Goal: Communication & Community: Answer question/provide support

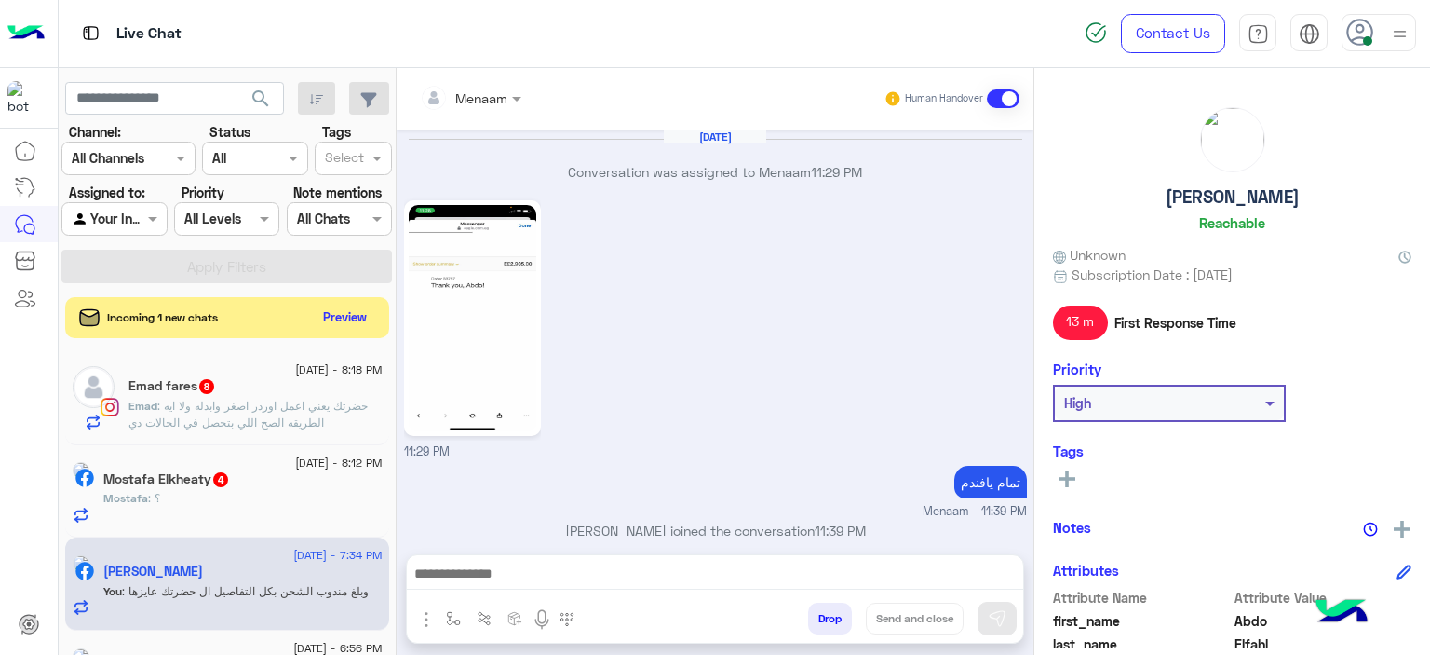
scroll to position [1954, 0]
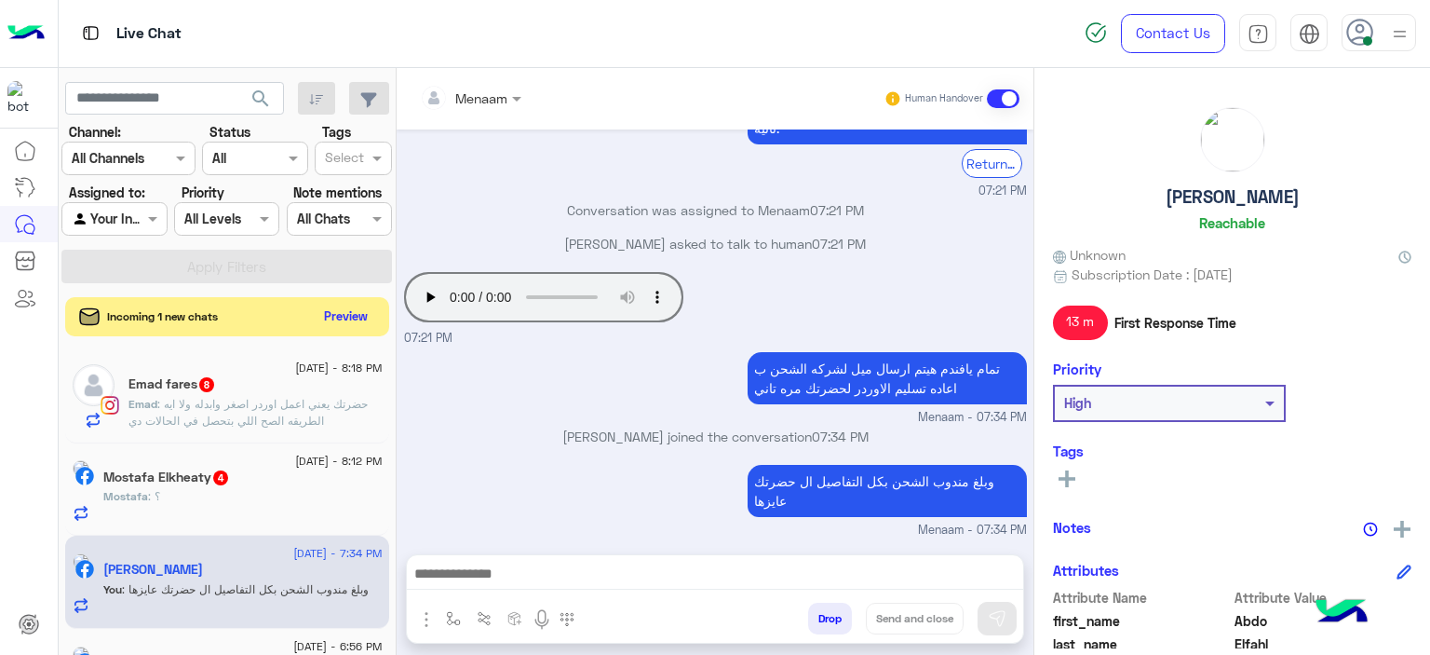
click at [344, 320] on button "Preview" at bounding box center [347, 316] width 58 height 25
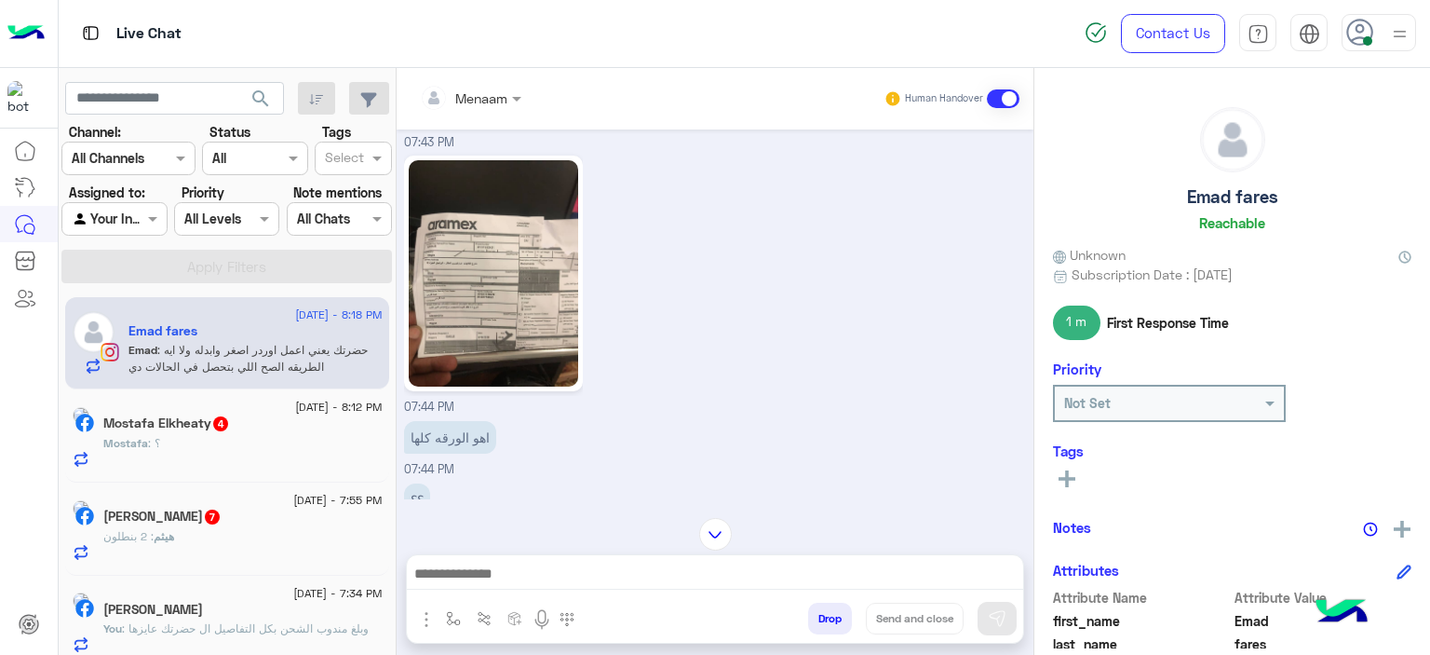
scroll to position [787, 0]
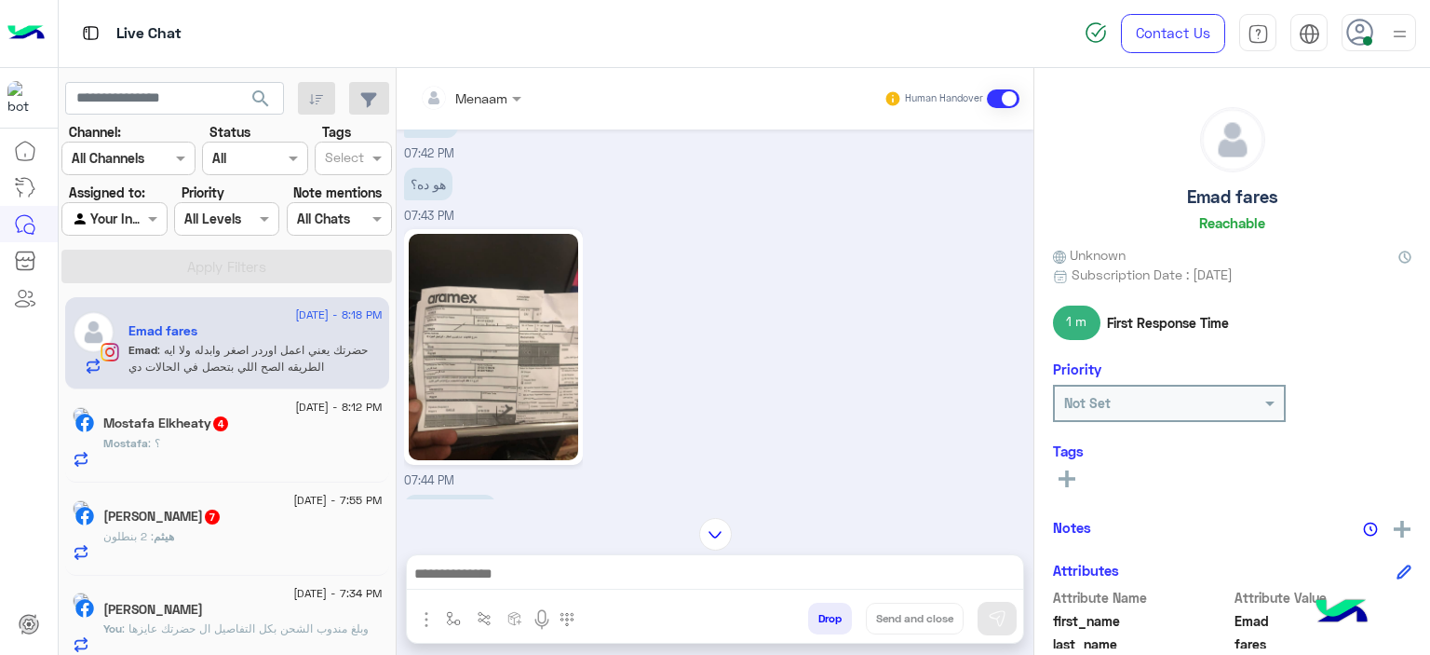
click at [484, 320] on img at bounding box center [493, 347] width 169 height 226
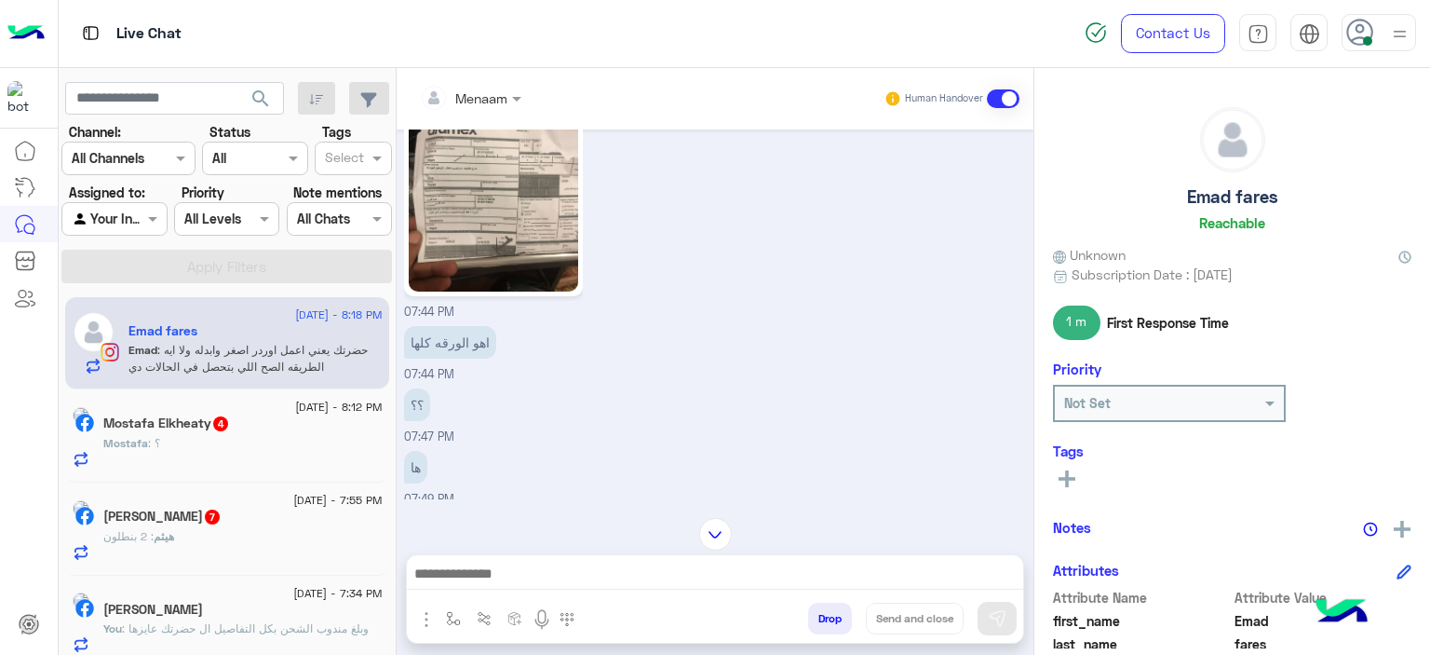
scroll to position [1066, 0]
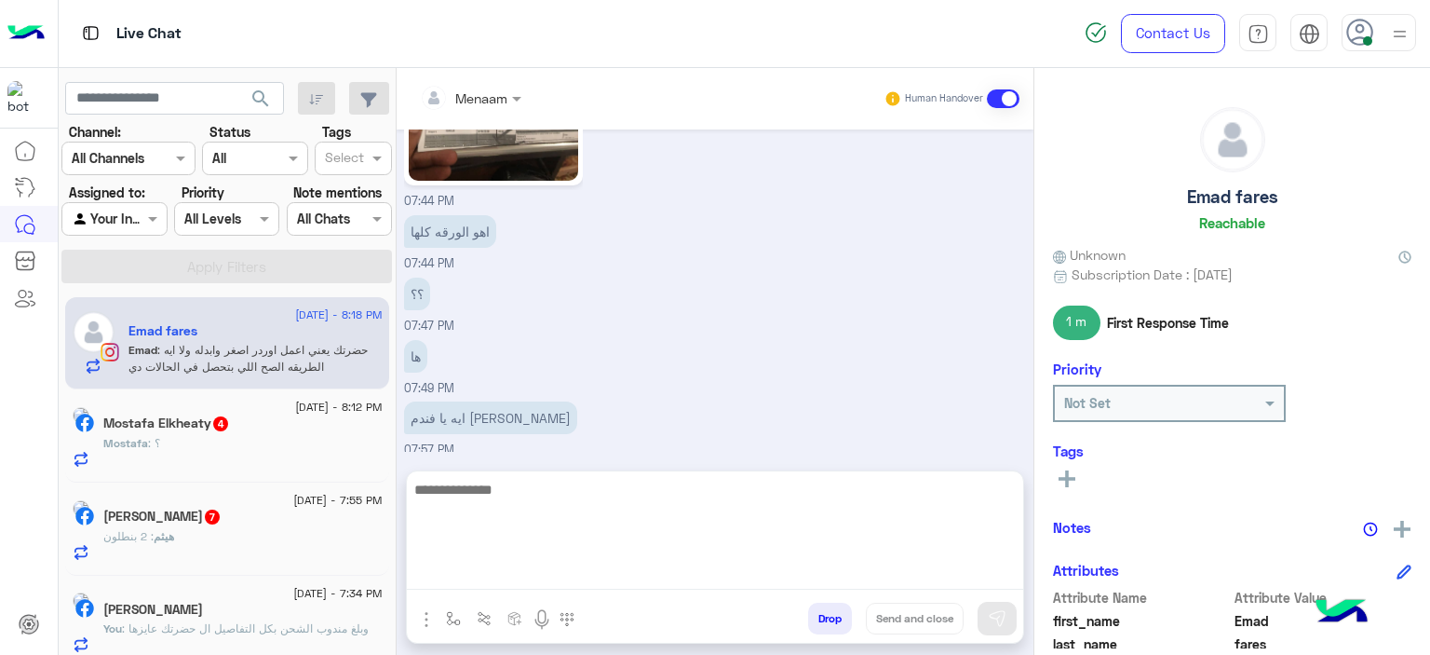
click at [548, 575] on textarea at bounding box center [715, 534] width 616 height 112
type textarea "**********"
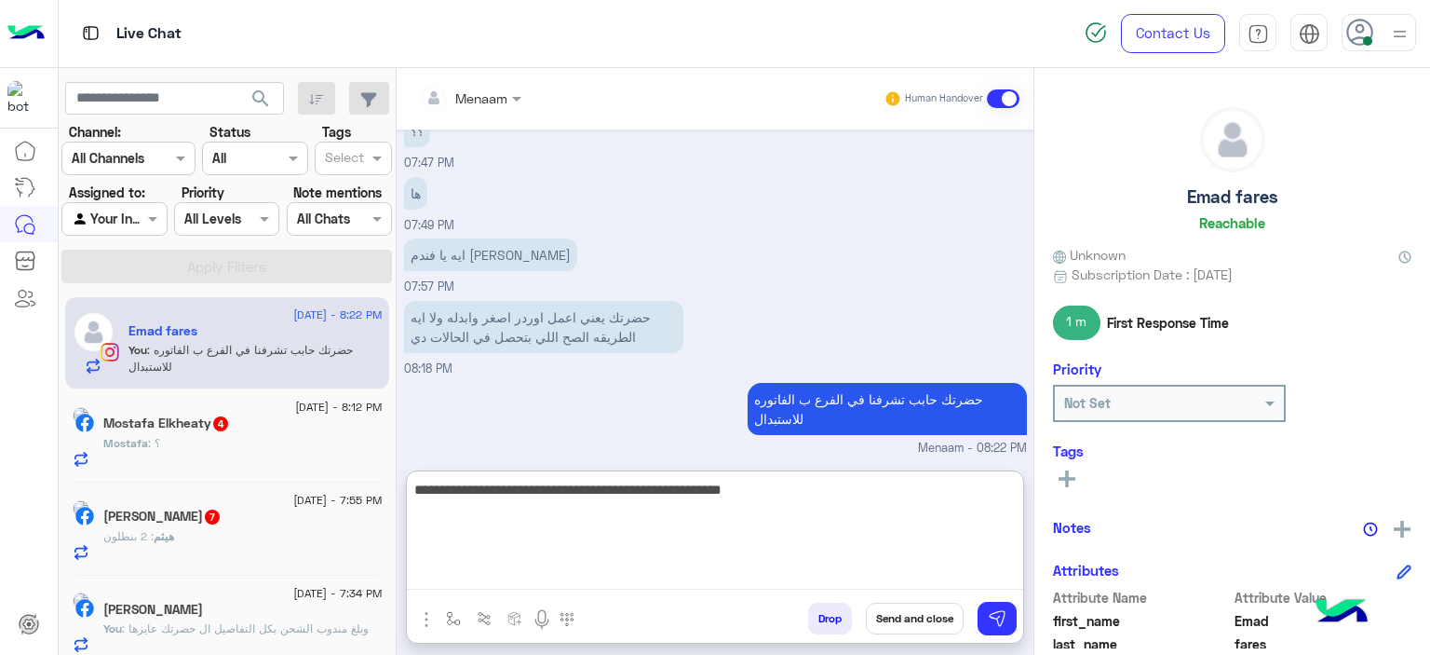
type textarea "**********"
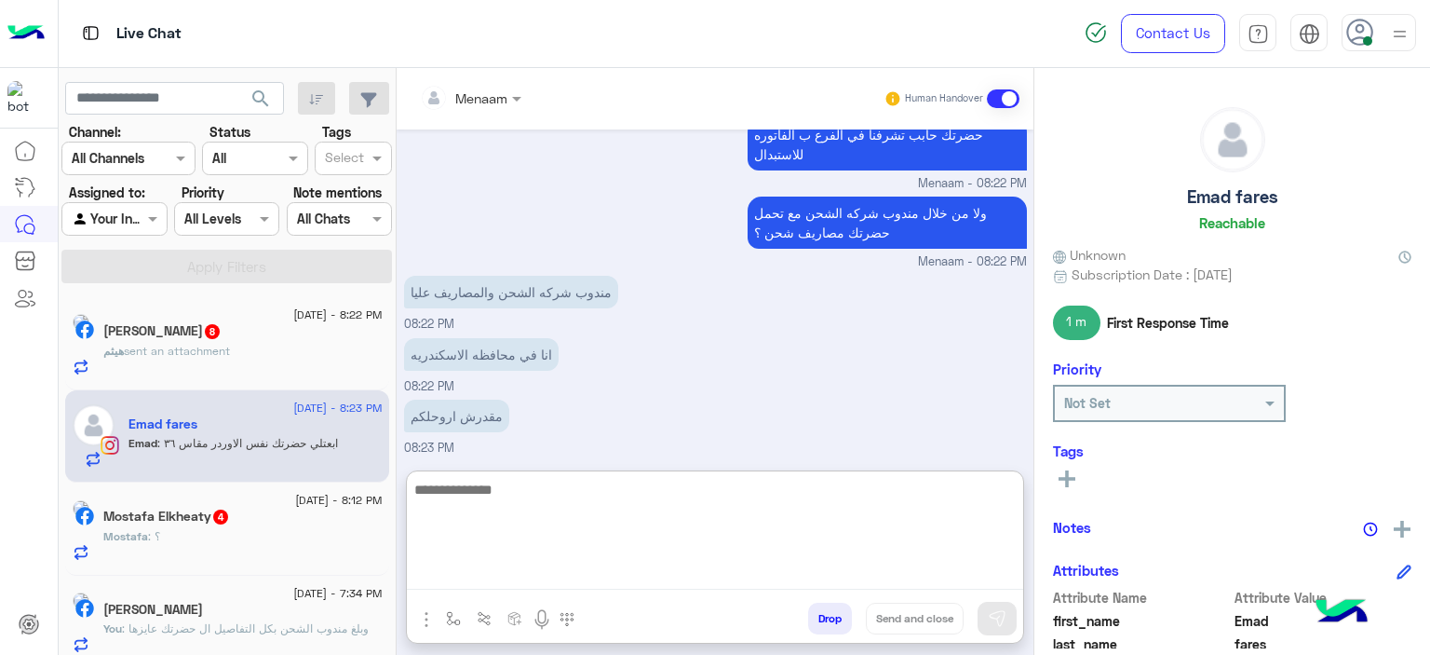
scroll to position [1555, 0]
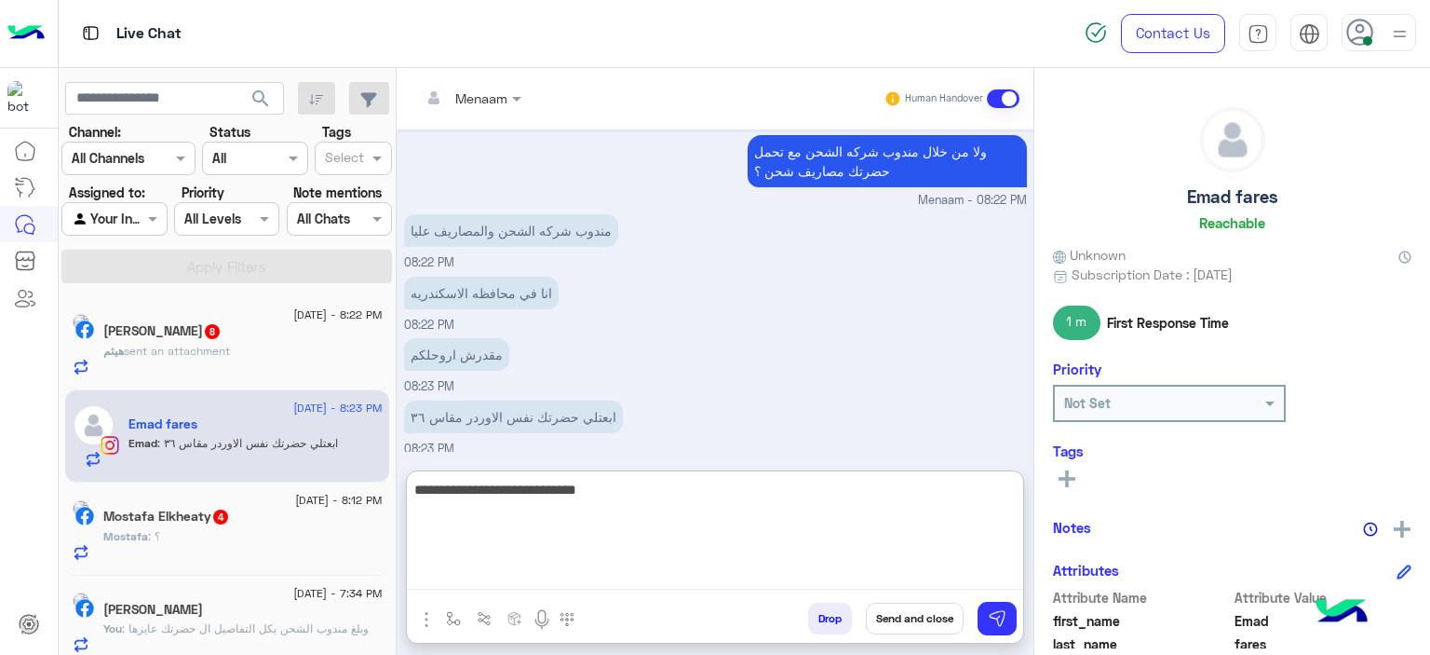
type textarea "**********"
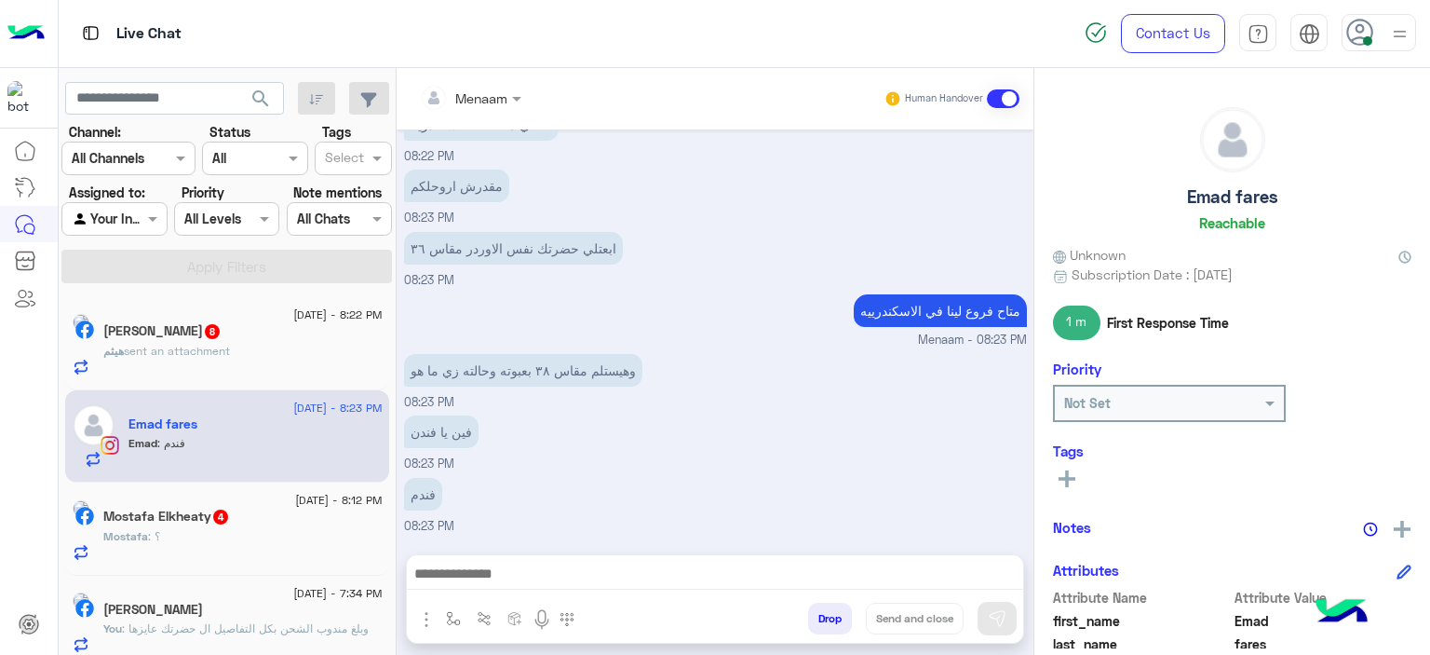
scroll to position [1716, 0]
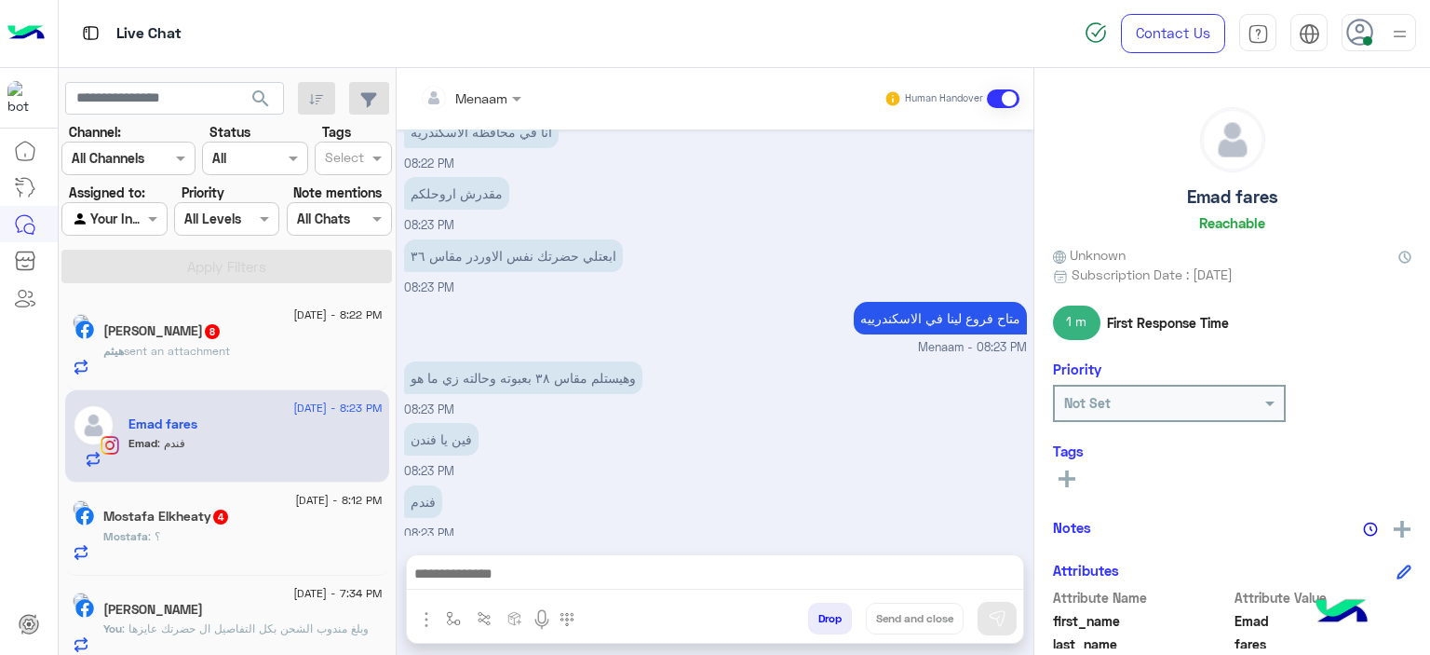
click at [587, 560] on div at bounding box center [715, 578] width 616 height 47
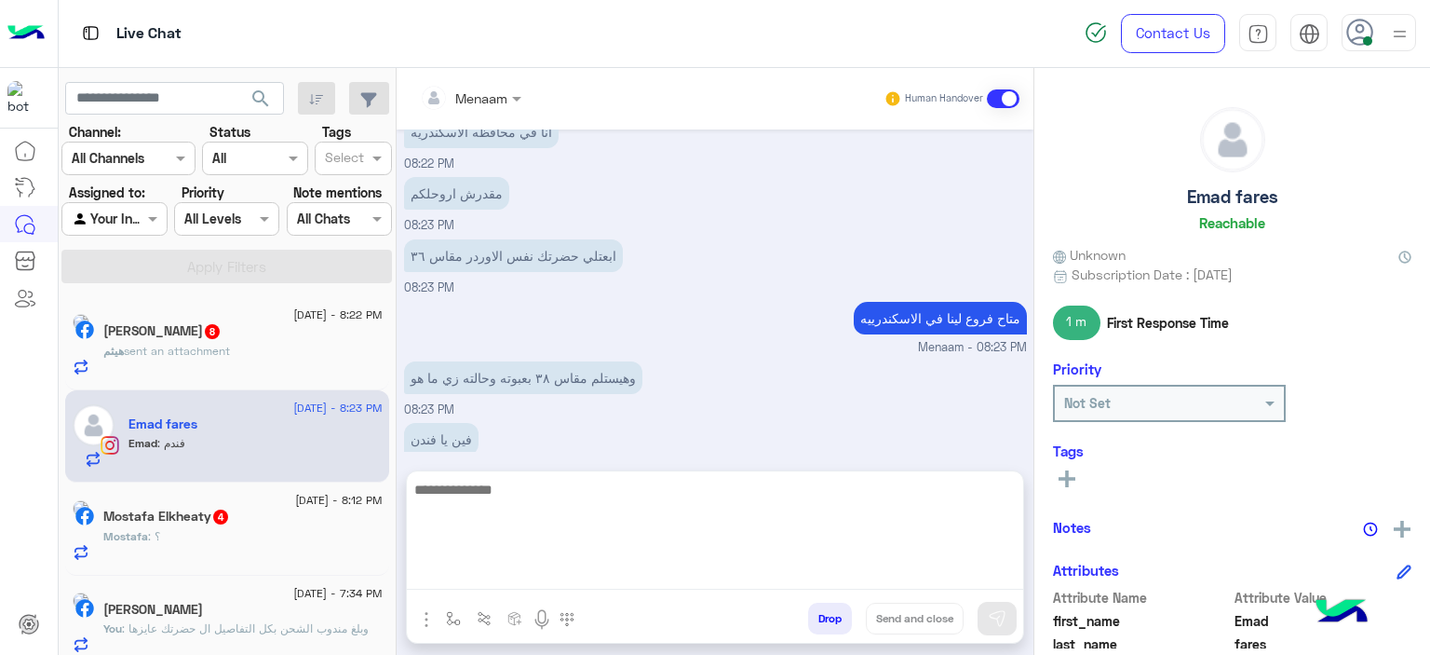
click at [518, 584] on textarea at bounding box center [715, 534] width 616 height 112
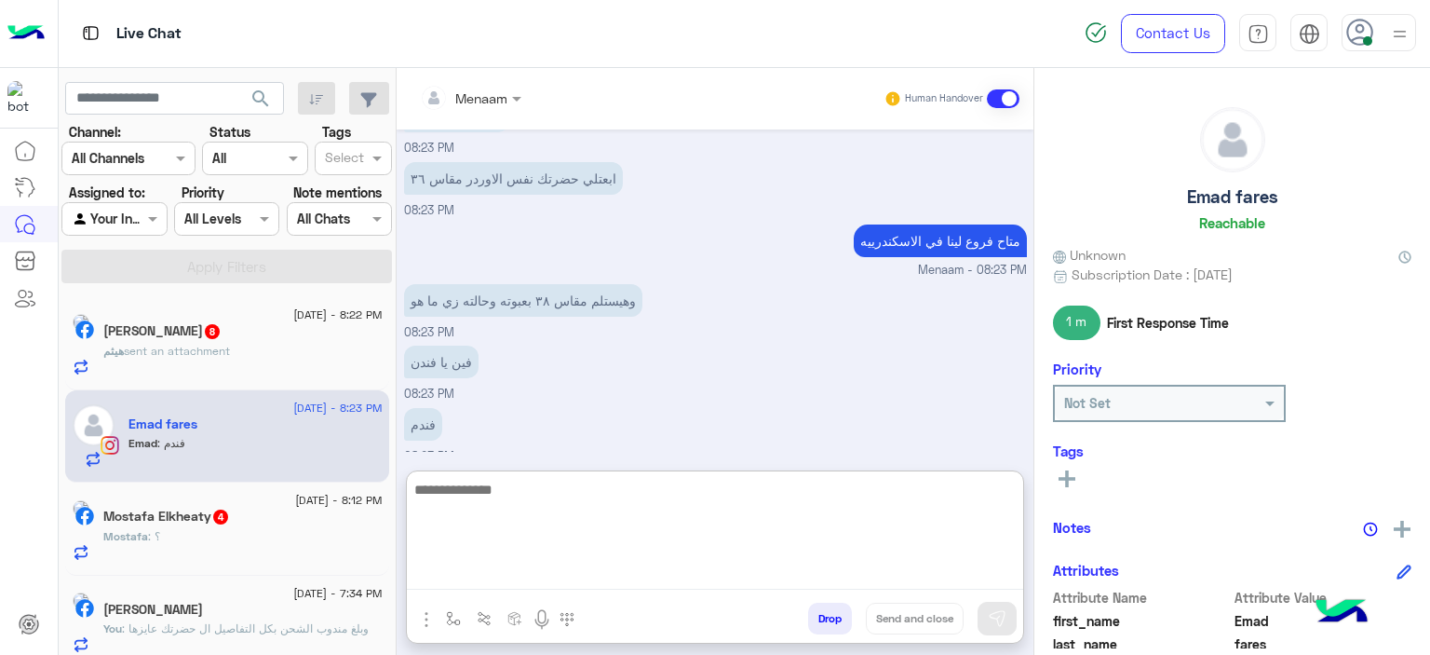
paste textarea "**********"
type textarea "**********"
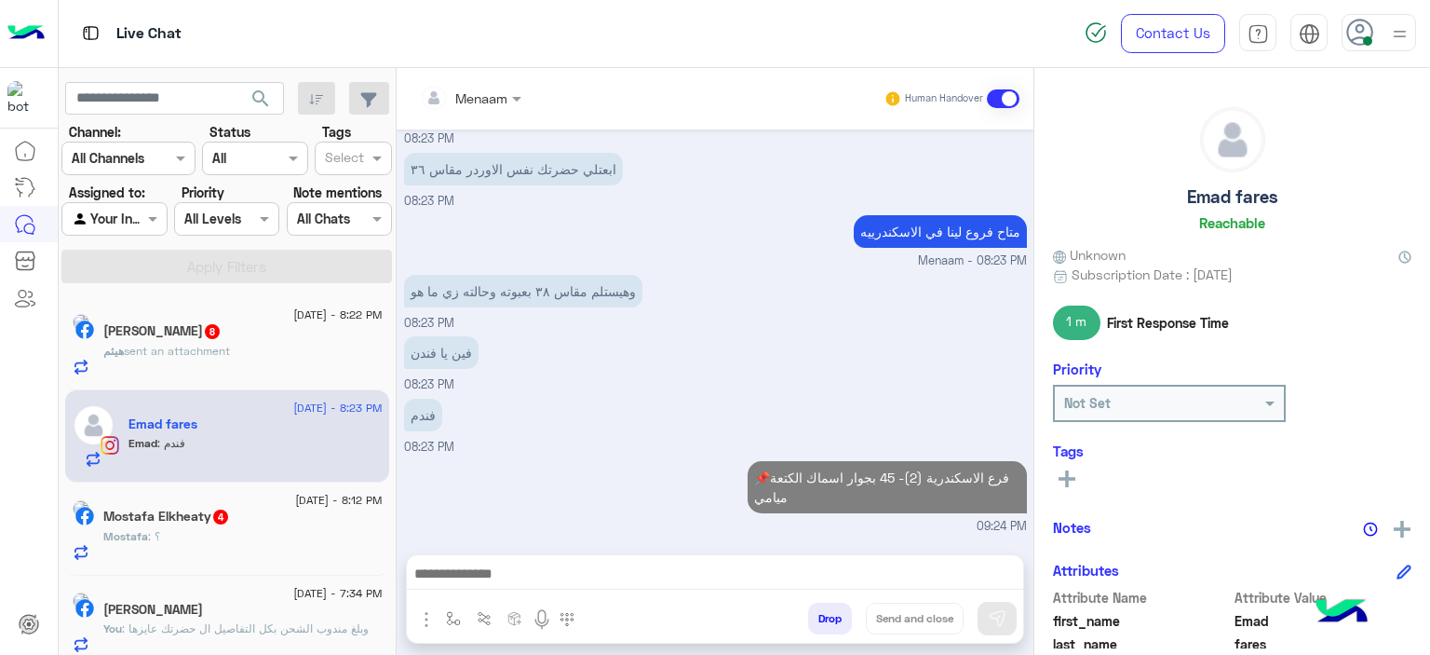
scroll to position [1795, 0]
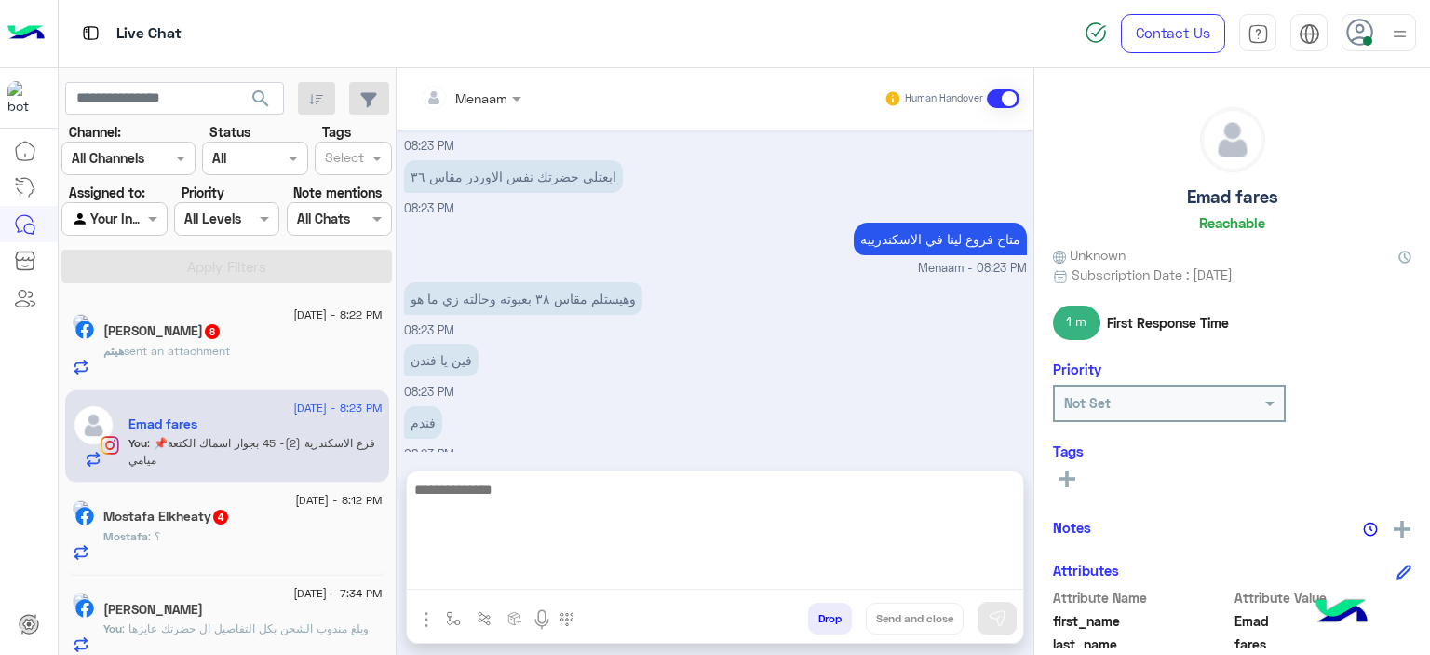
click at [533, 578] on textarea at bounding box center [715, 534] width 616 height 112
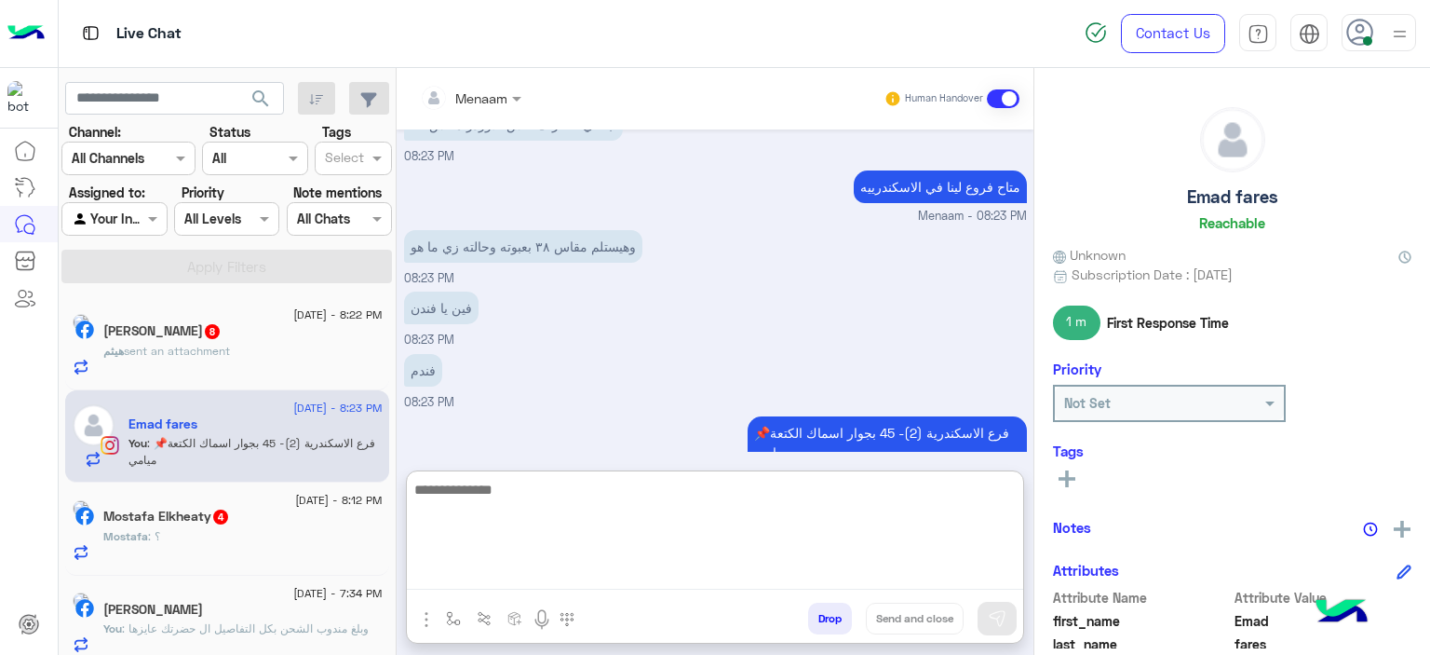
paste textarea "**********"
type textarea "**********"
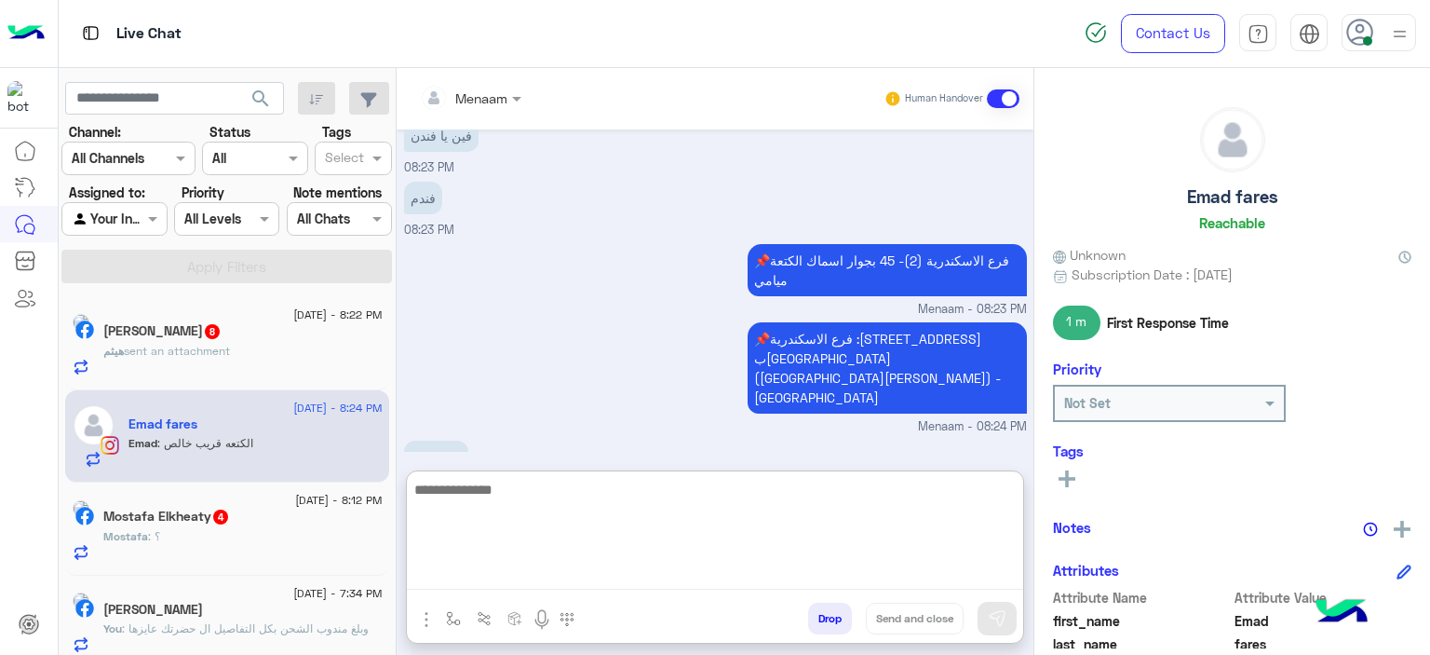
scroll to position [2081, 0]
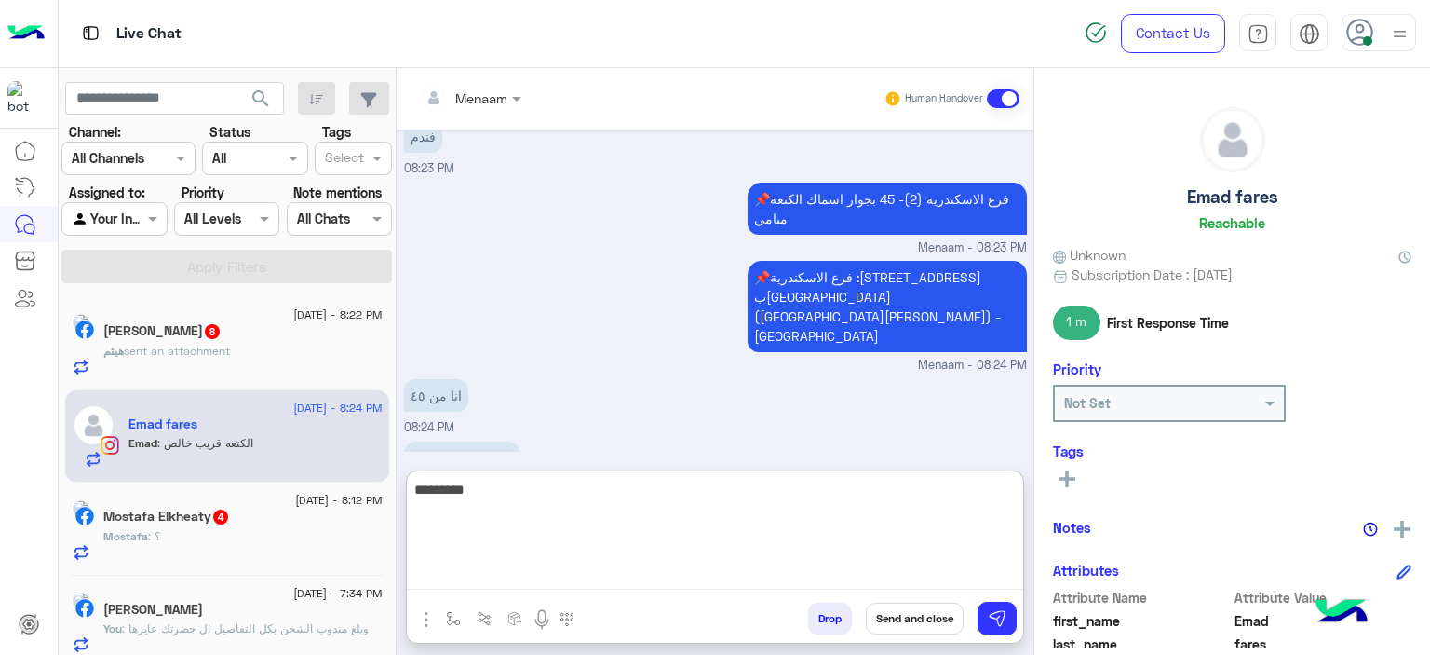
type textarea "*********"
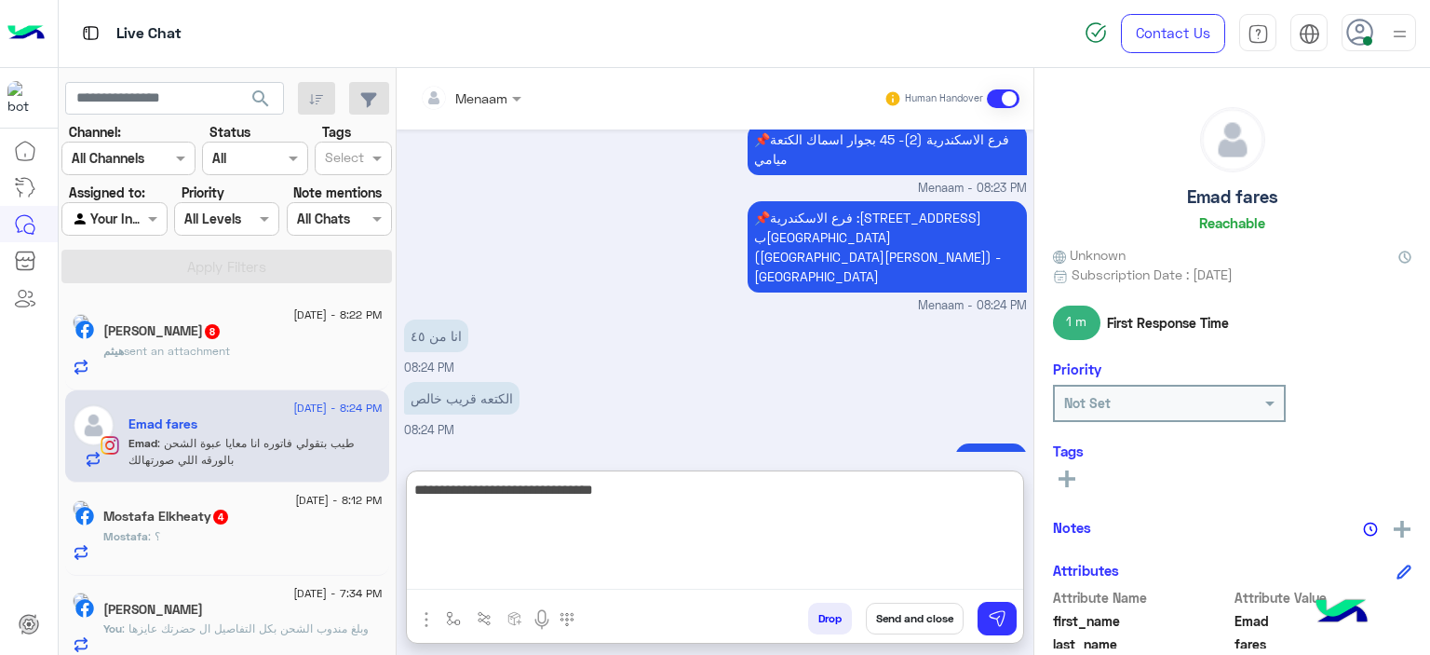
scroll to position [2222, 0]
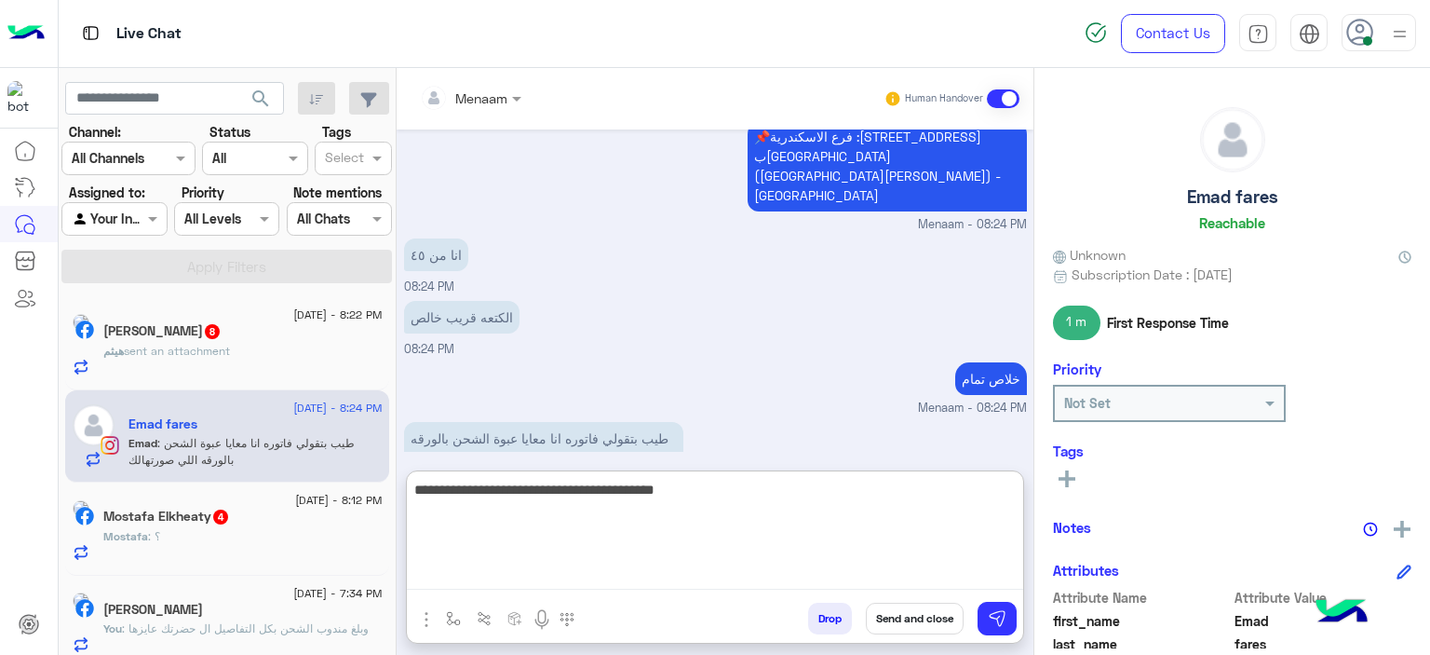
type textarea "**********"
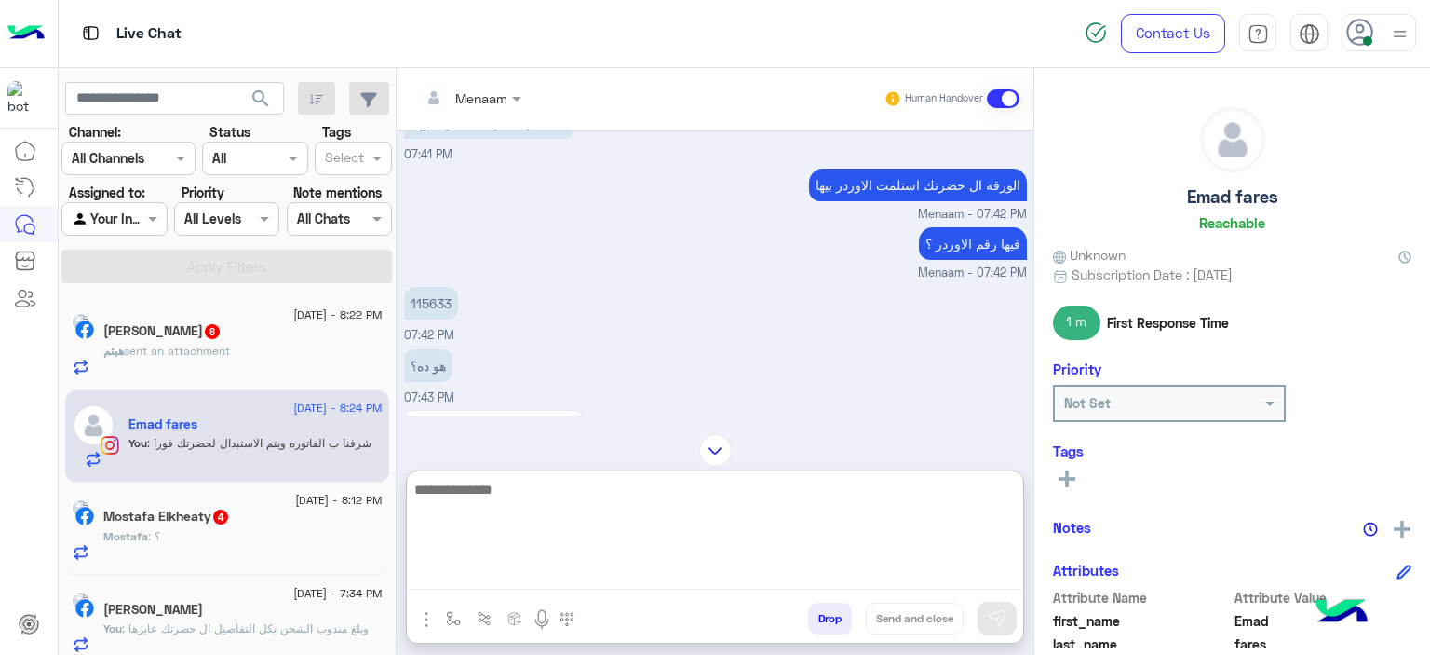
scroll to position [792, 0]
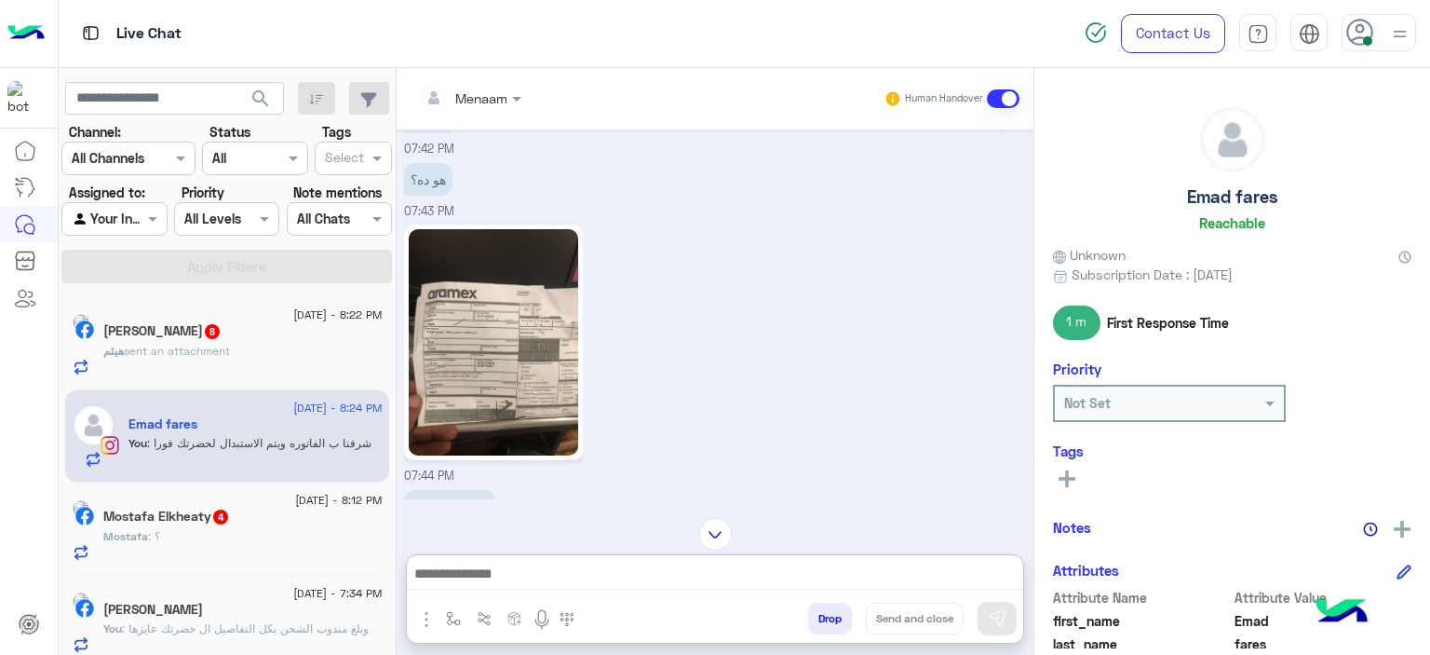
click at [521, 316] on img at bounding box center [493, 342] width 169 height 226
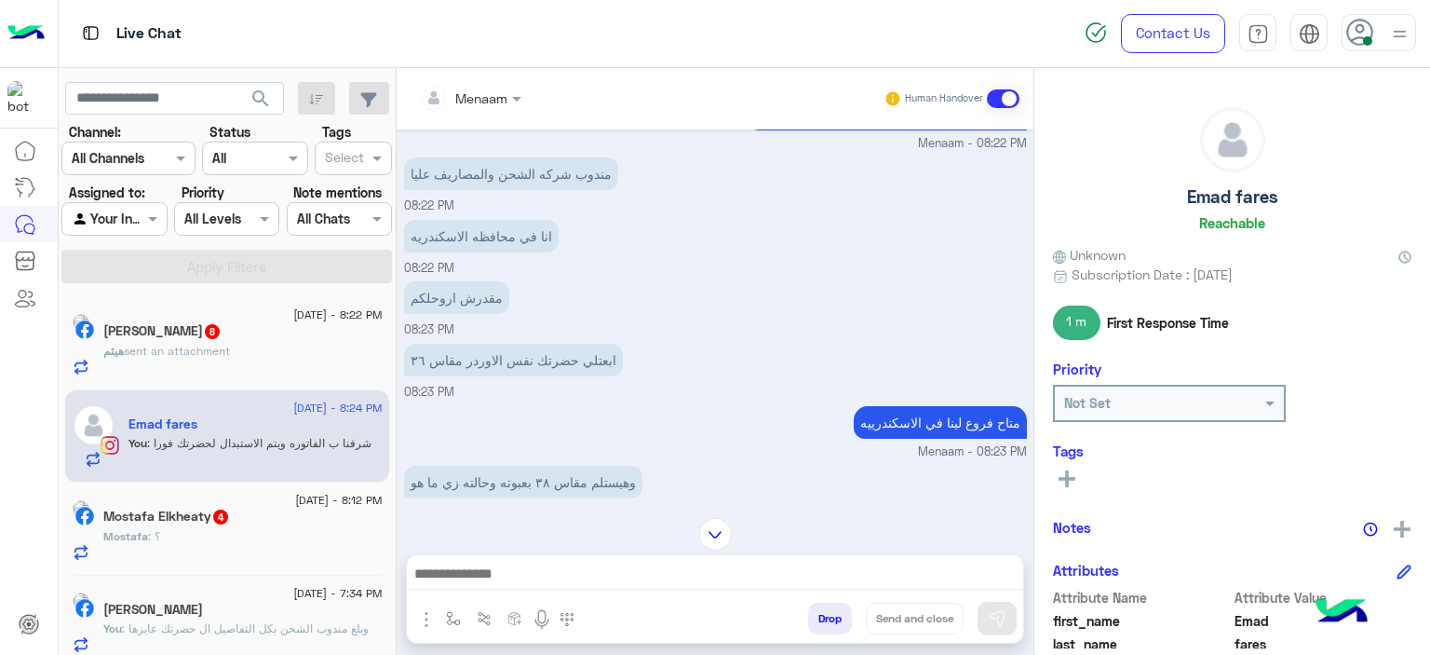
scroll to position [1630, 0]
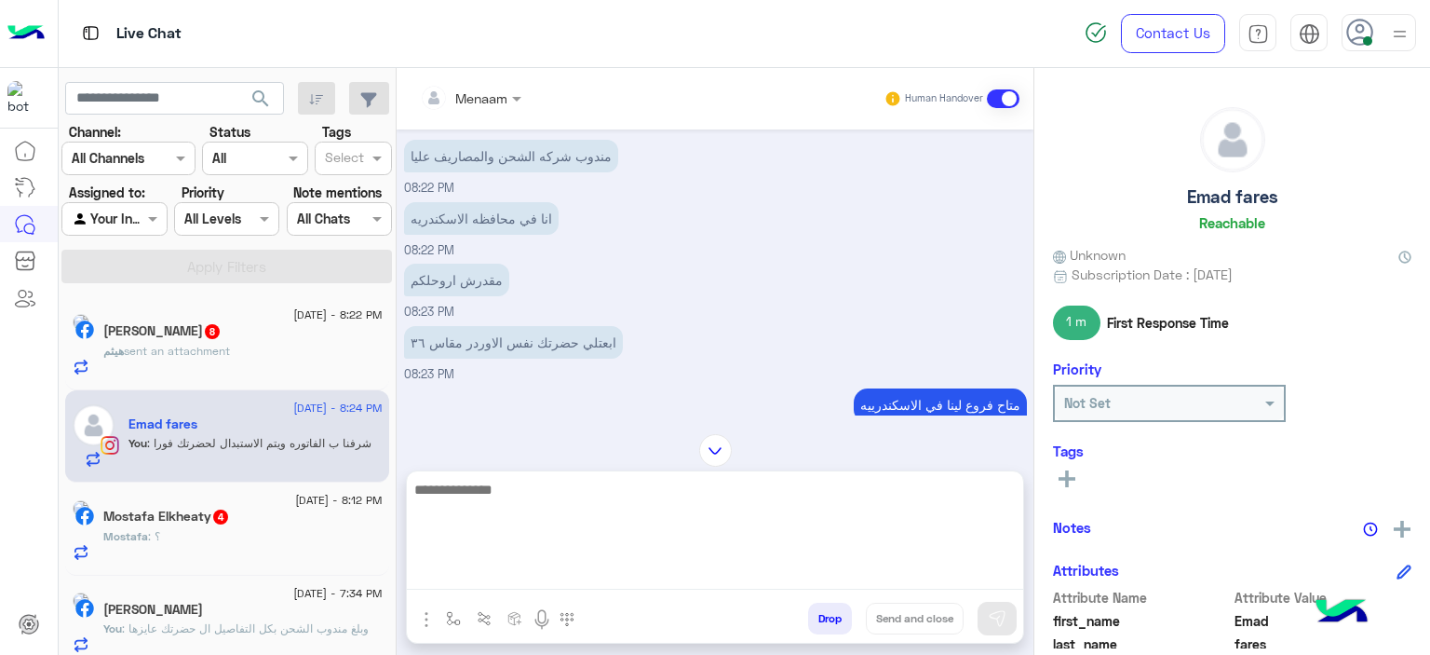
click at [533, 579] on textarea at bounding box center [715, 534] width 616 height 112
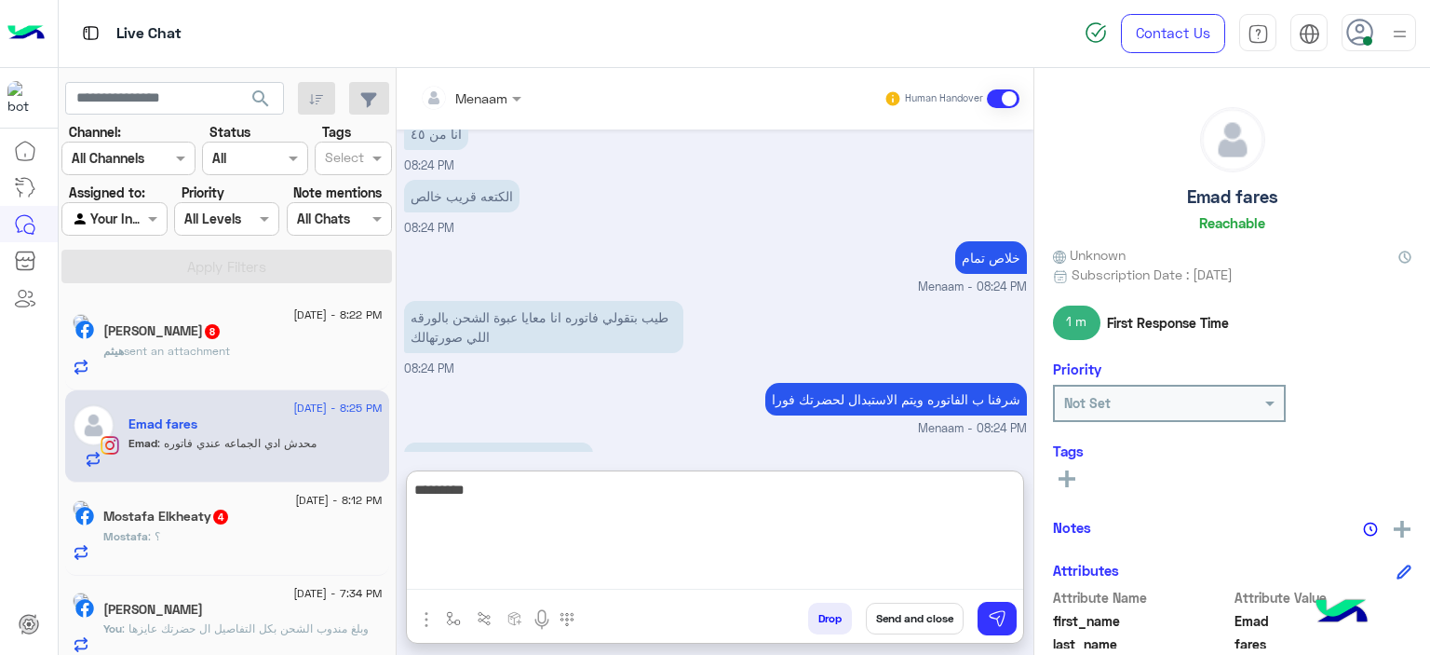
click at [951, 498] on textarea "*********" at bounding box center [715, 534] width 616 height 112
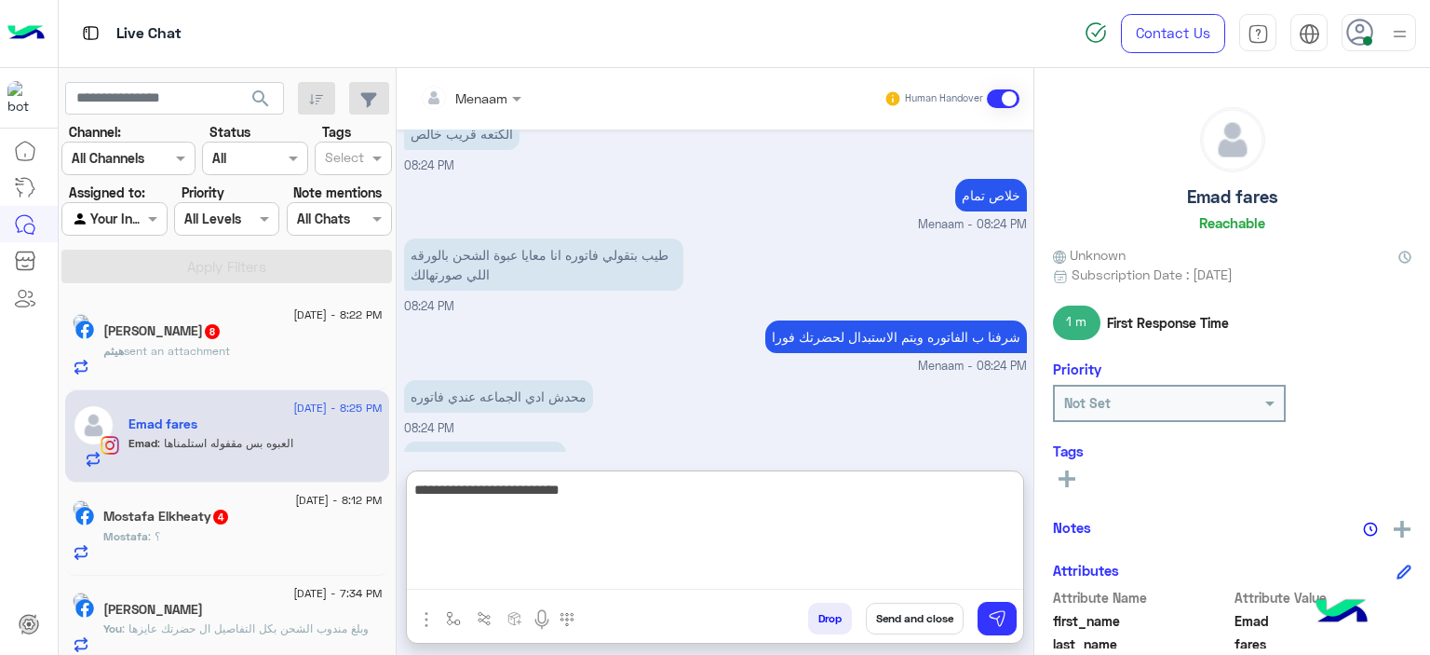
type textarea "**********"
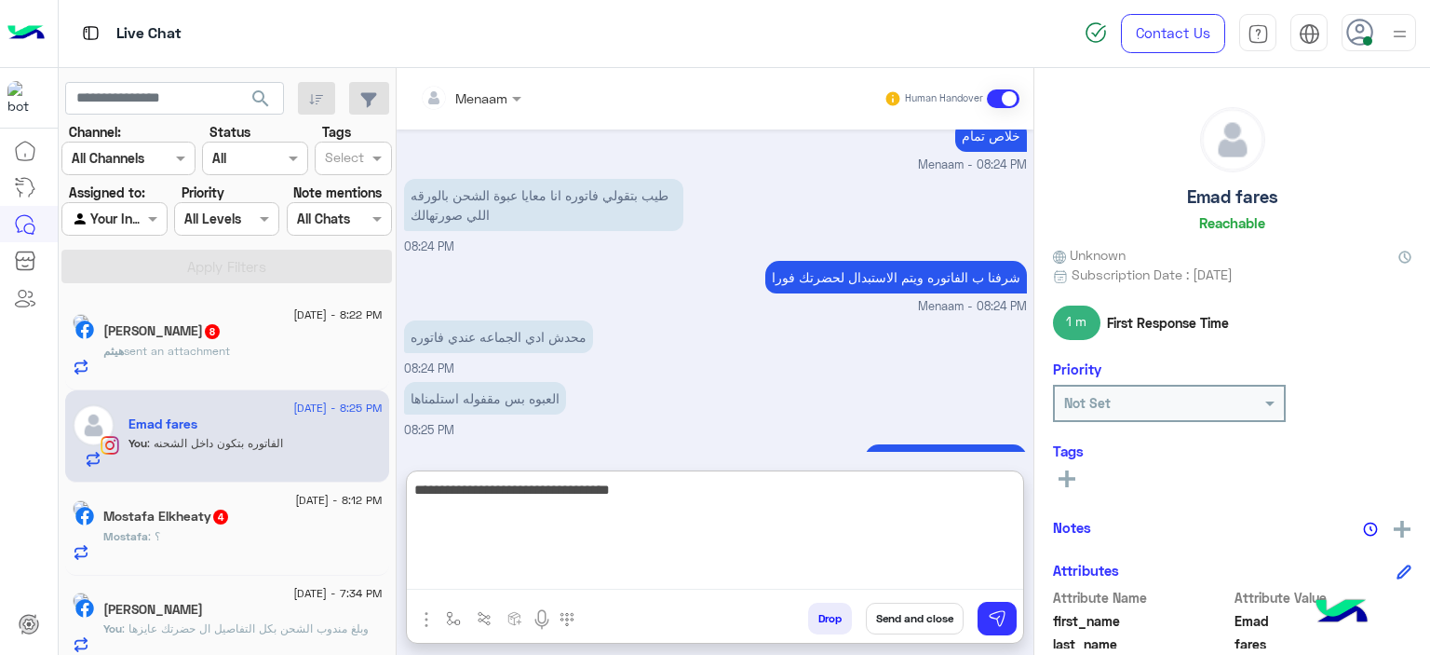
type textarea "**********"
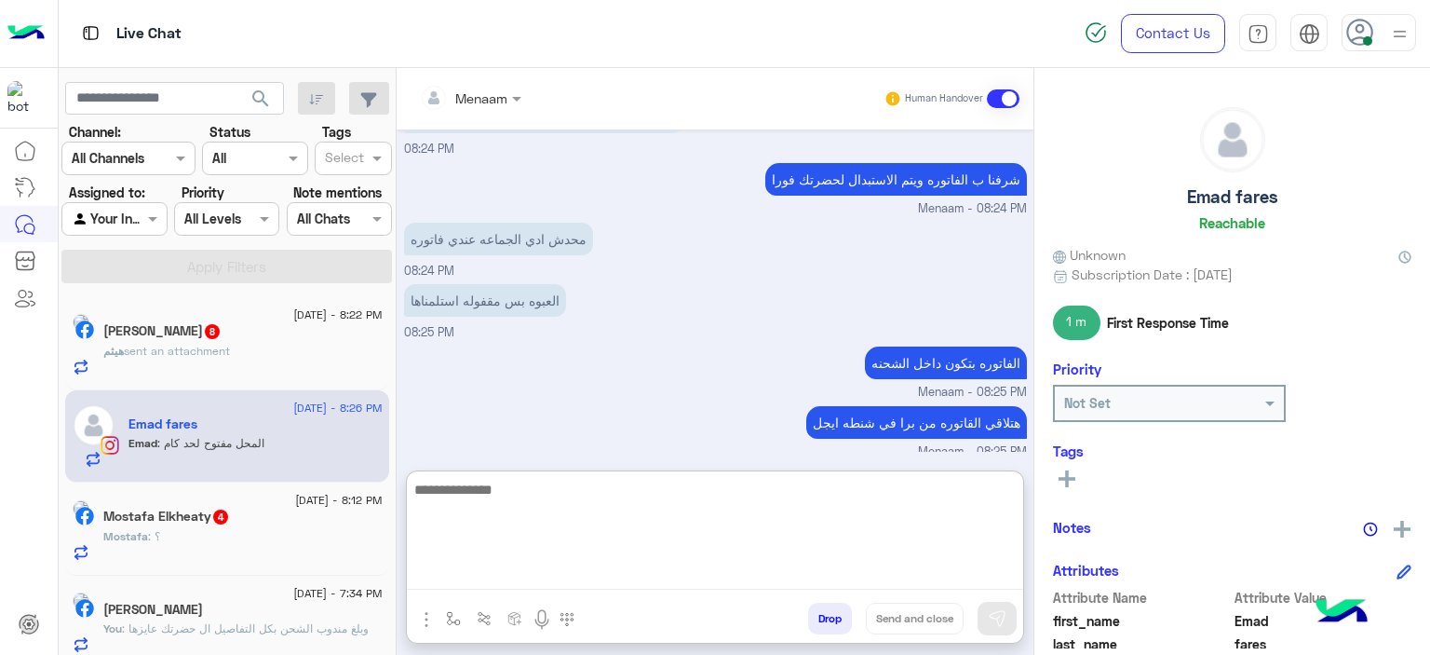
scroll to position [2647, 0]
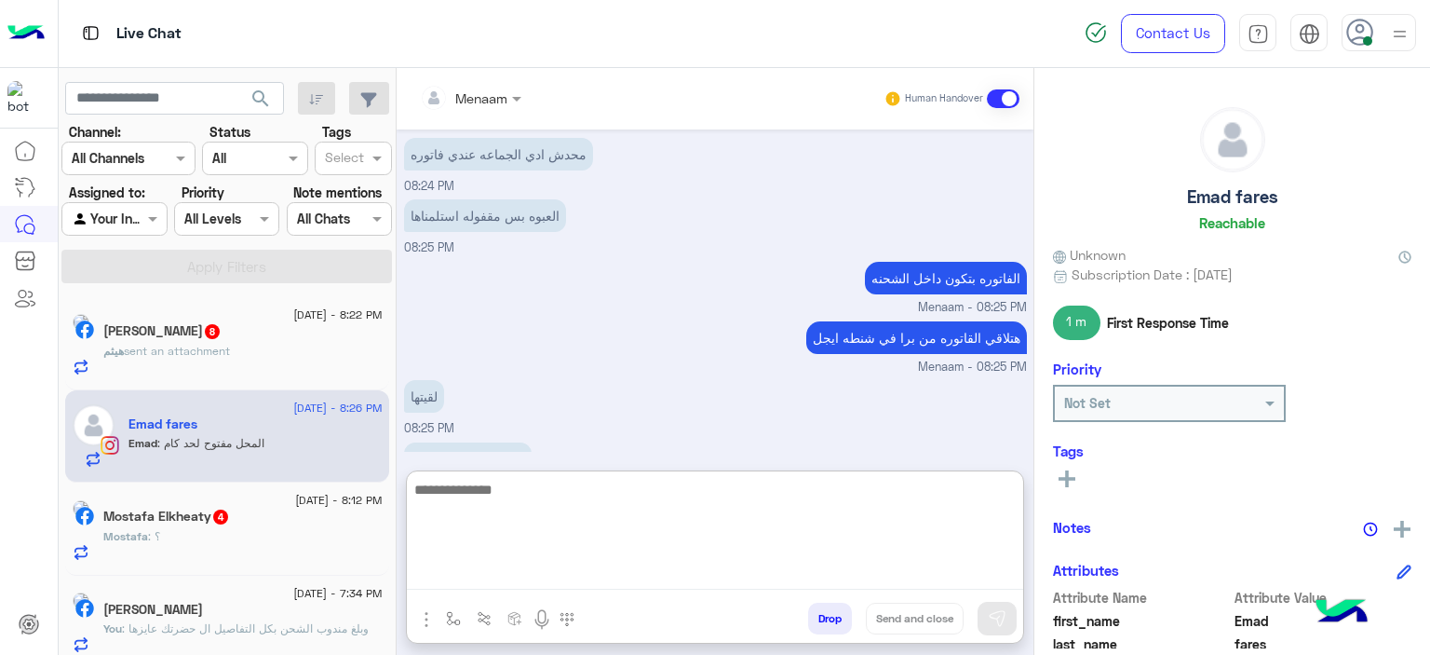
click at [499, 498] on textarea at bounding box center [715, 534] width 616 height 112
type textarea "**"
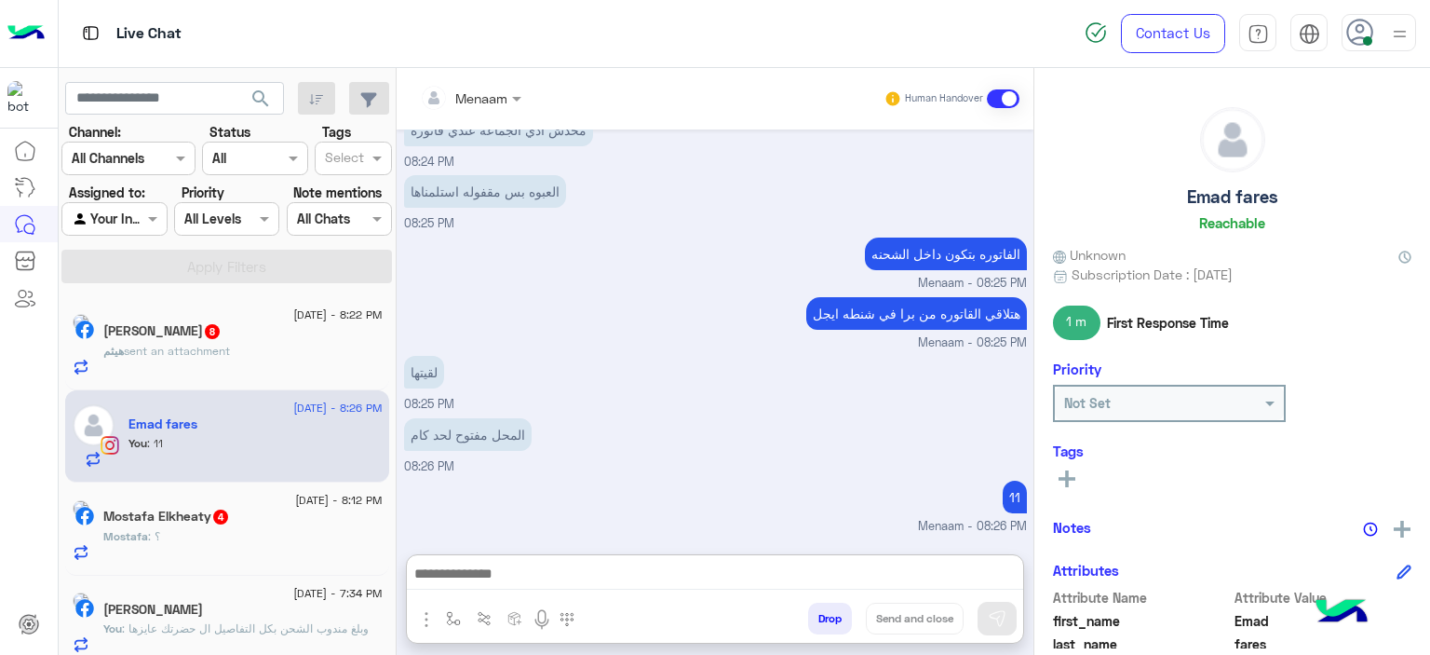
click at [230, 356] on span "sent an attachment" at bounding box center [177, 351] width 106 height 14
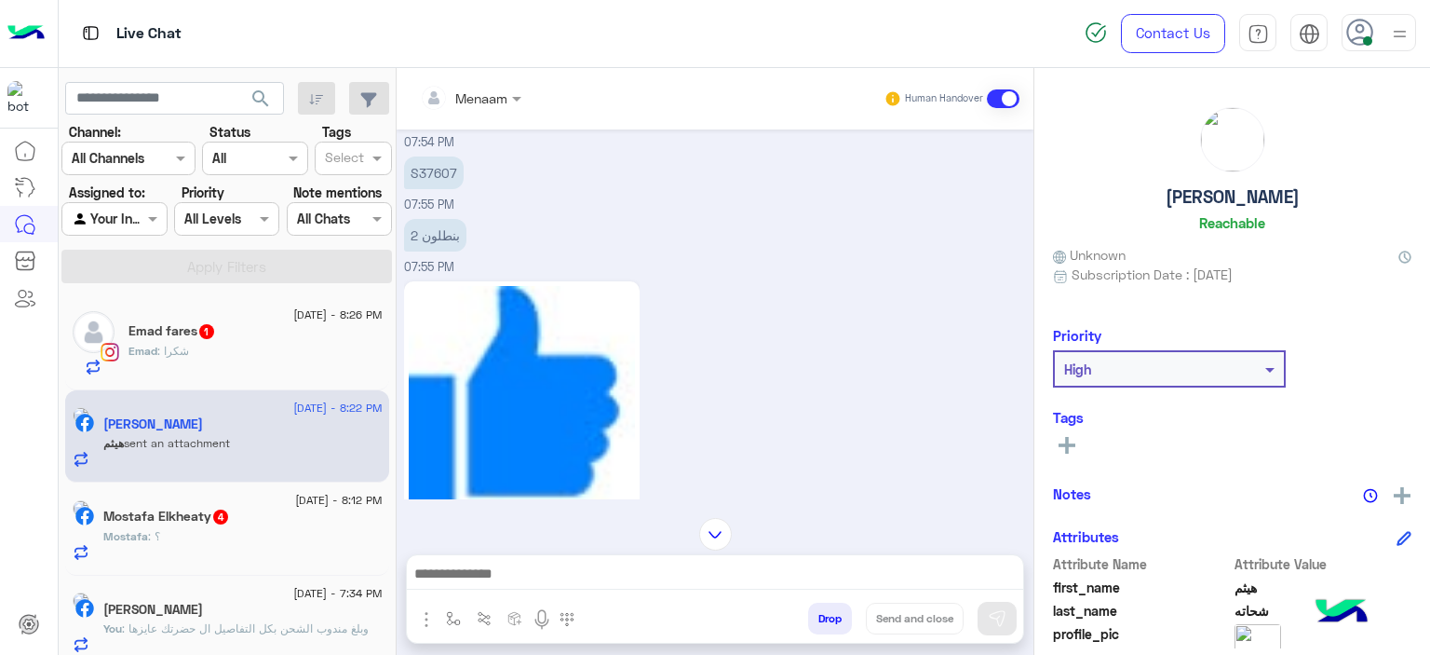
scroll to position [2087, 0]
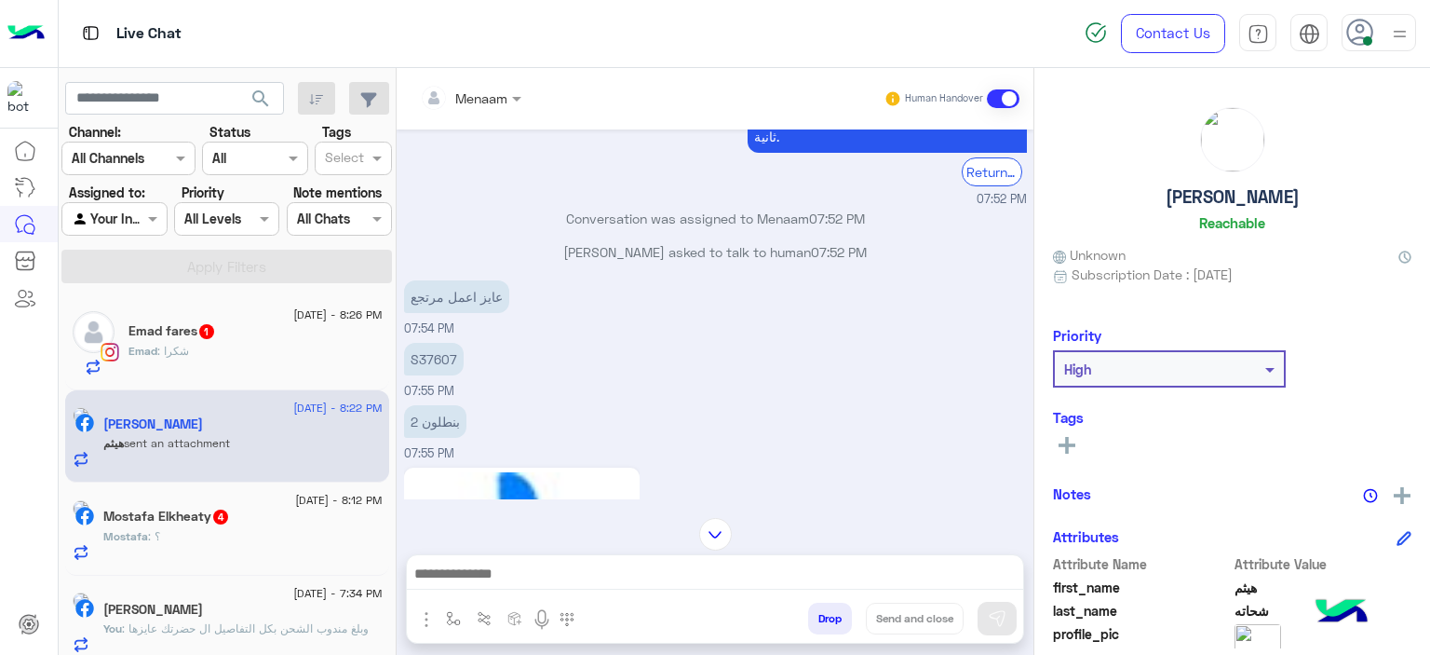
click at [216, 330] on span "1" at bounding box center [206, 330] width 19 height 16
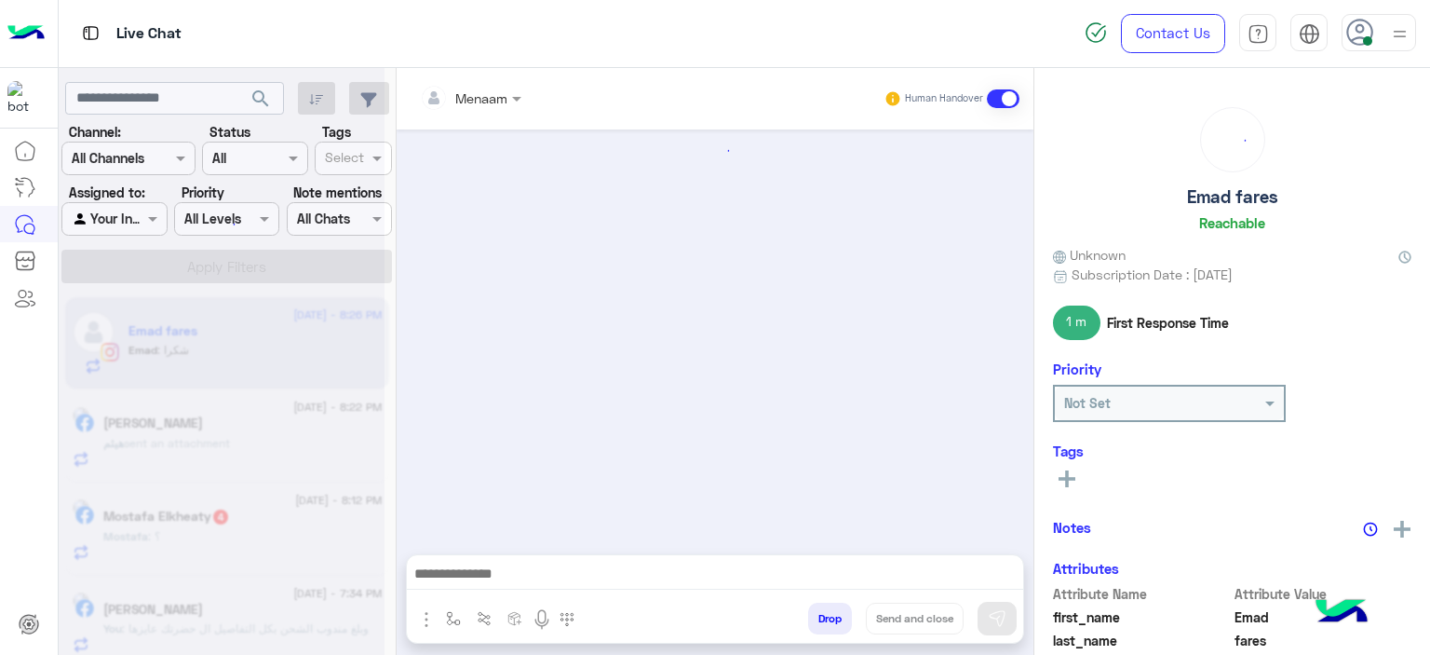
scroll to position [901, 0]
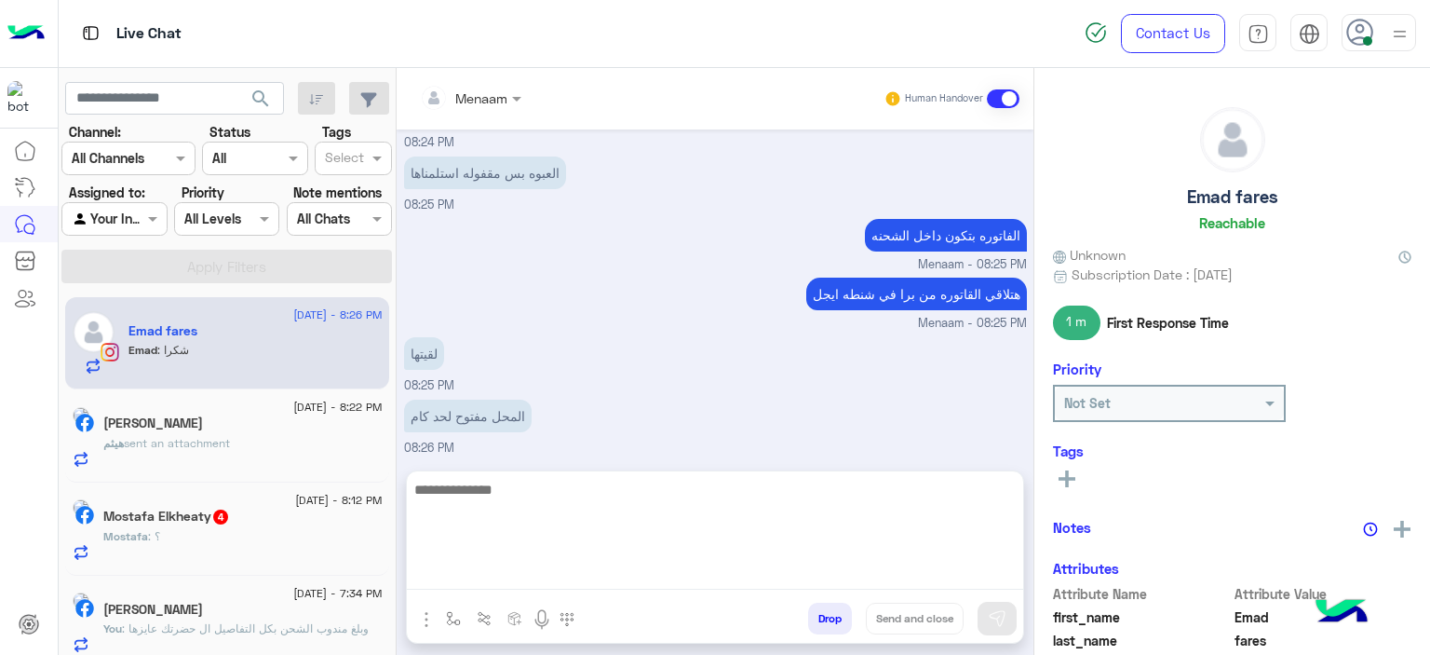
click at [521, 571] on textarea at bounding box center [715, 534] width 616 height 112
type textarea "**********"
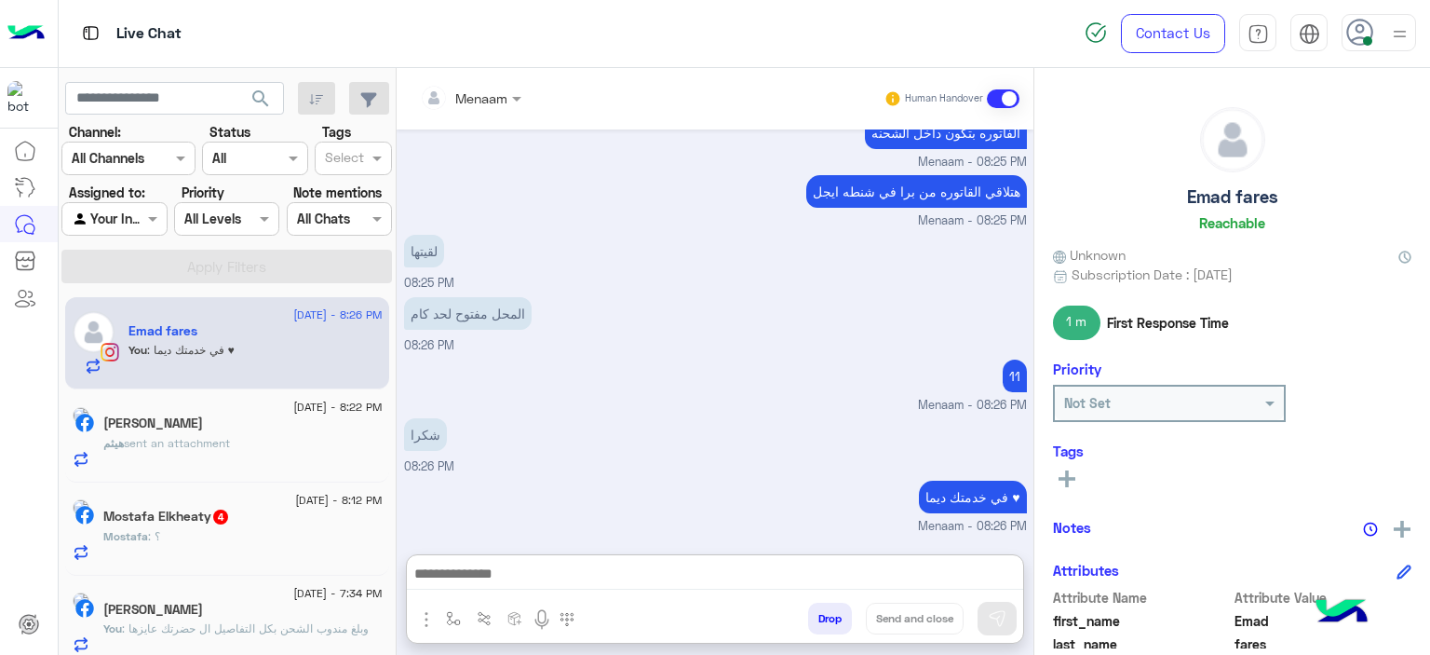
click at [221, 452] on div "هيثم sent an attachment" at bounding box center [242, 451] width 279 height 33
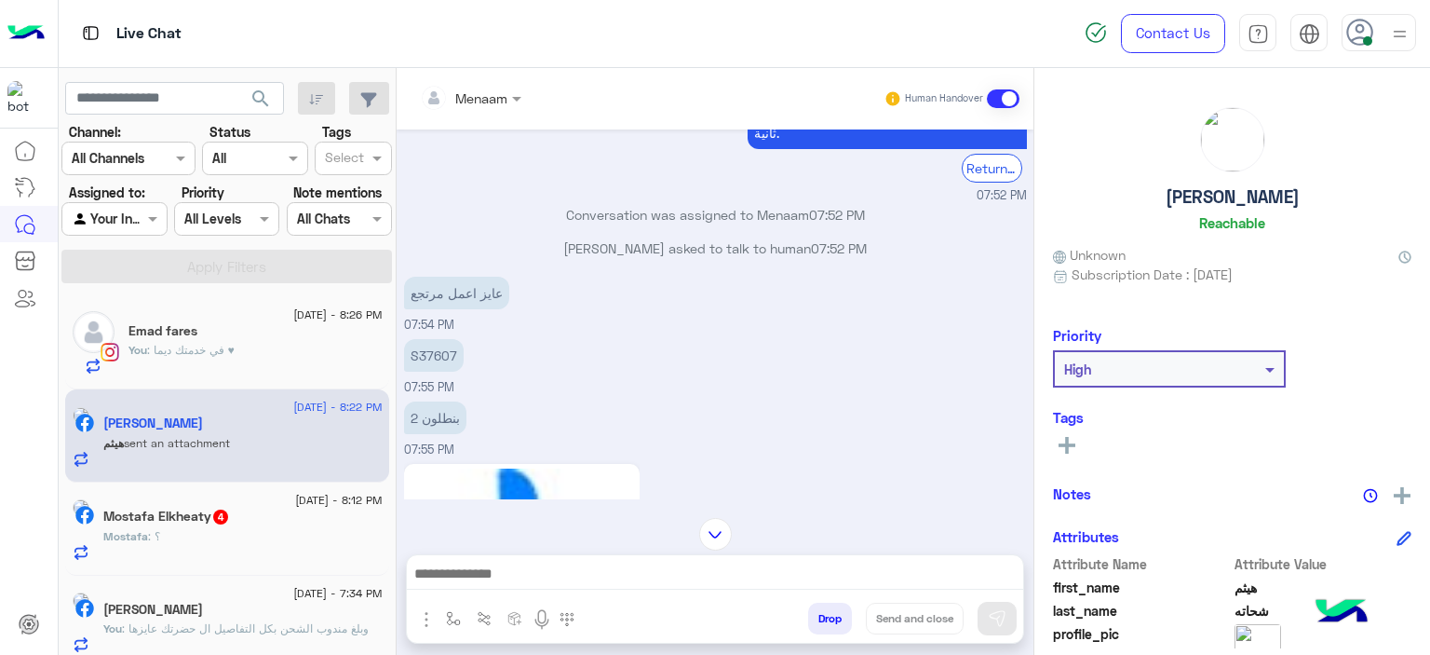
scroll to position [1994, 0]
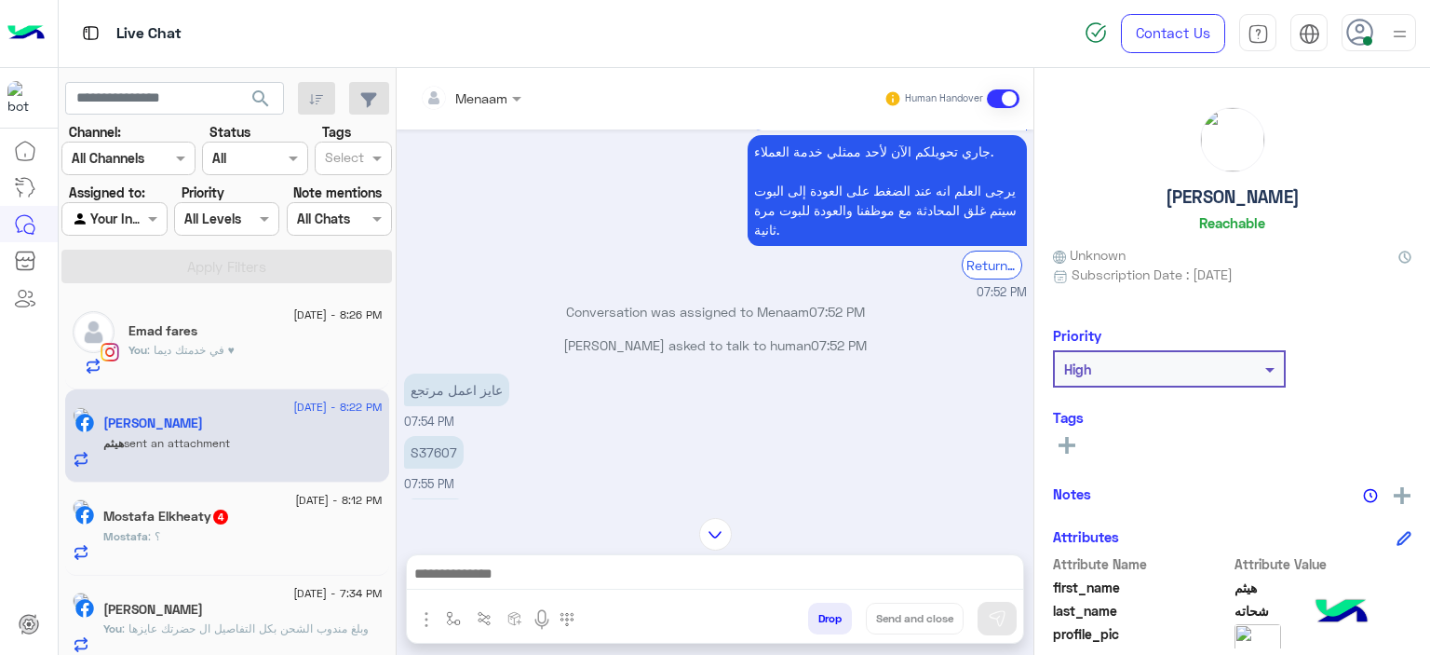
click at [428, 447] on p "S37607" at bounding box center [434, 452] width 60 height 33
copy p "S37607"
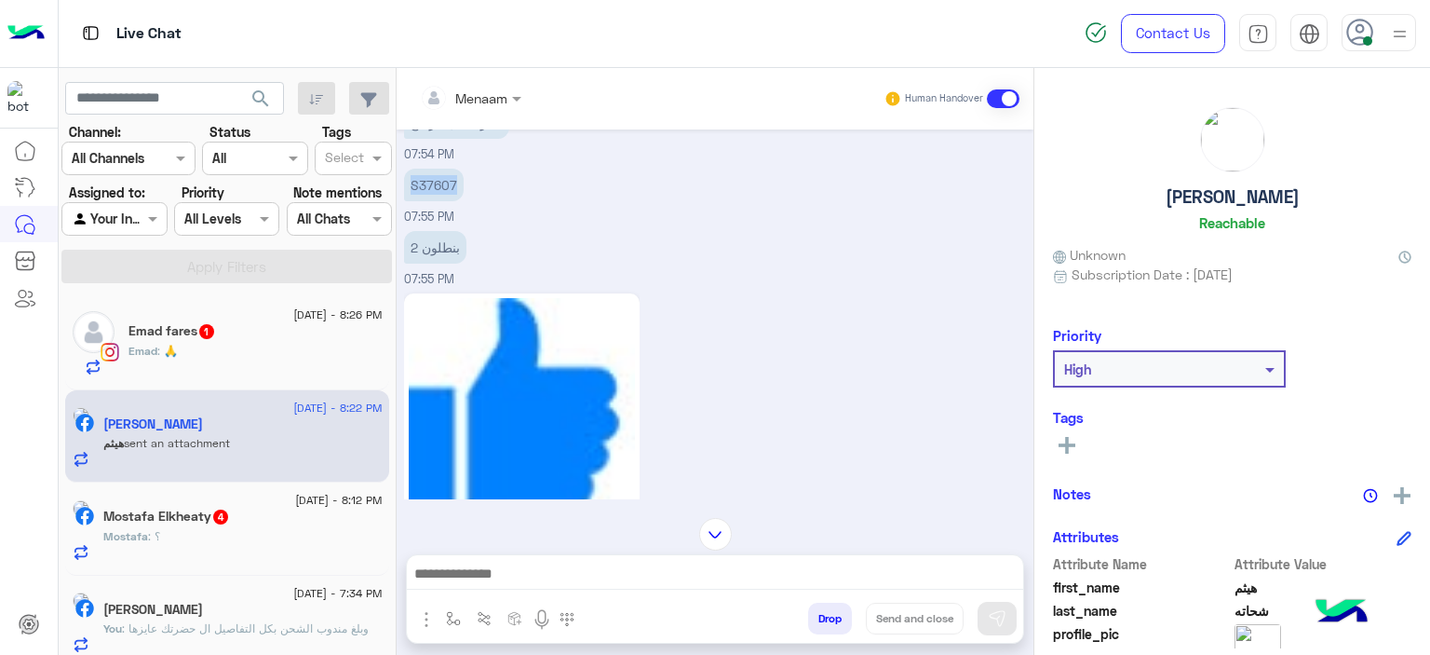
scroll to position [2273, 0]
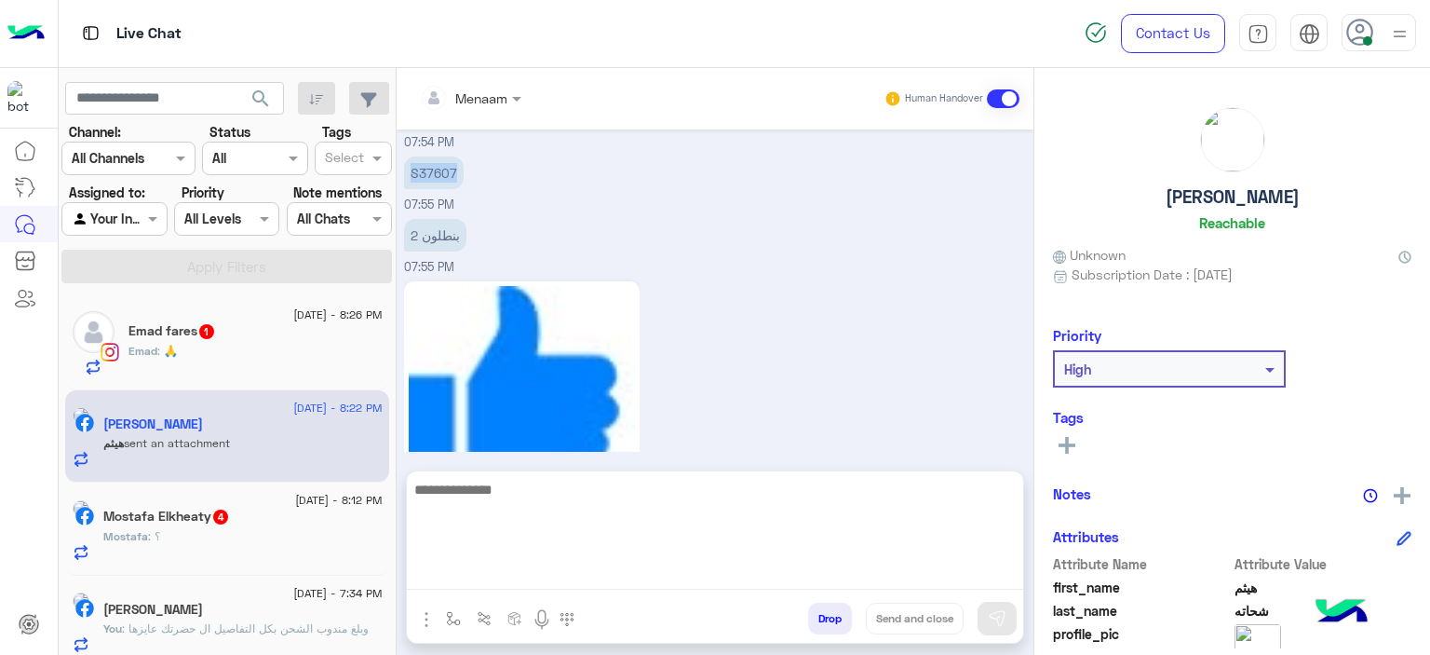
click at [521, 576] on textarea at bounding box center [715, 534] width 616 height 112
type textarea "**********"
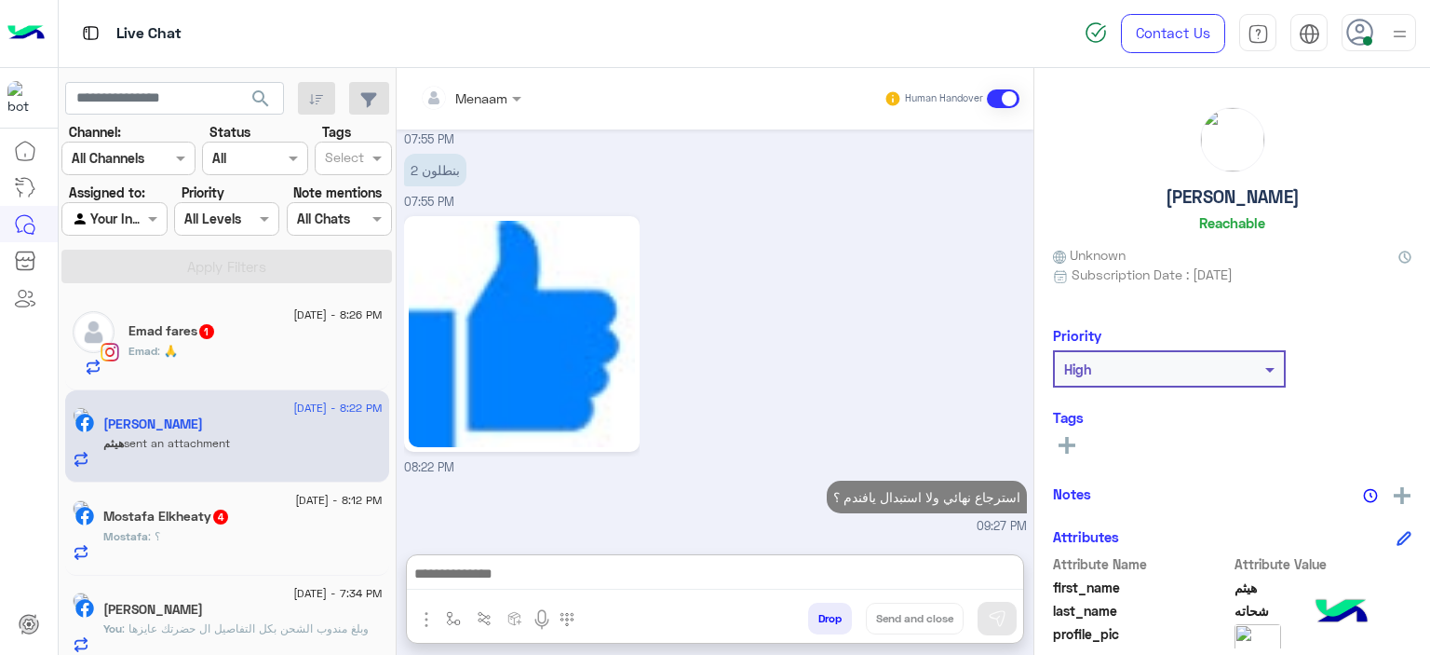
click at [223, 358] on div "Emad : 🙏" at bounding box center [256, 359] width 254 height 33
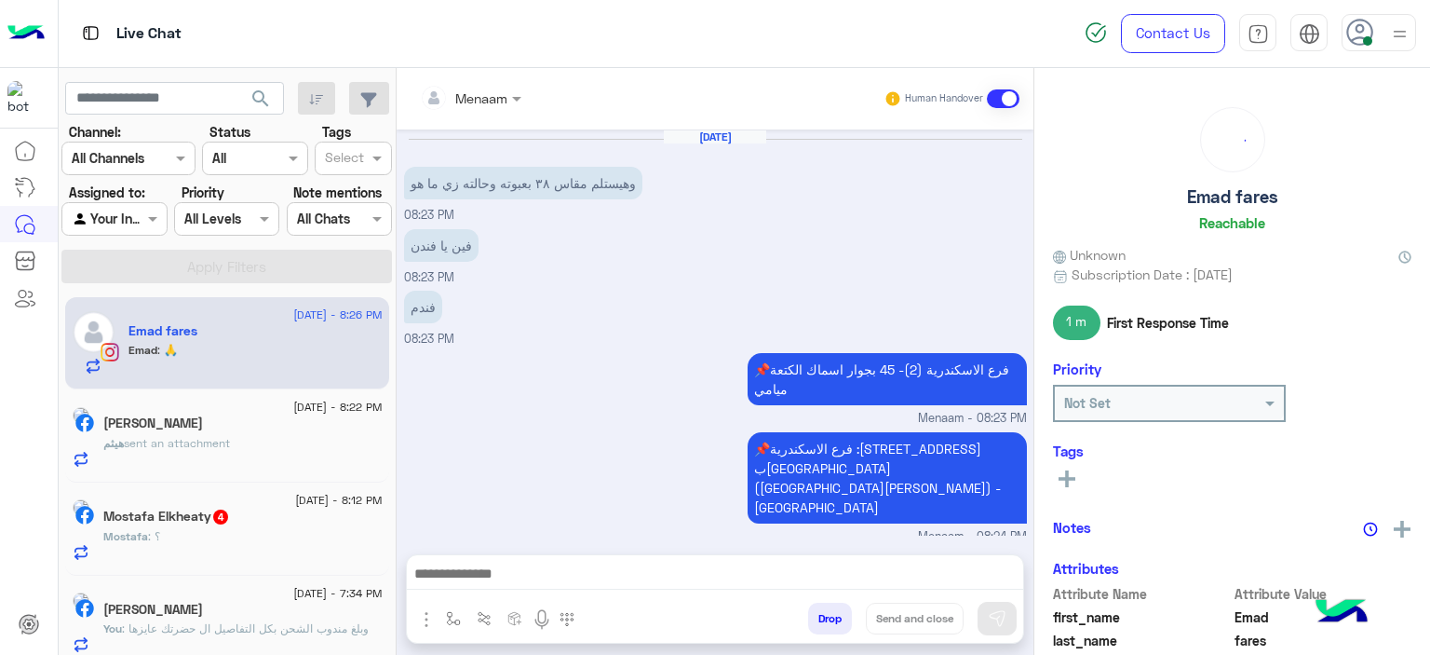
scroll to position [901, 0]
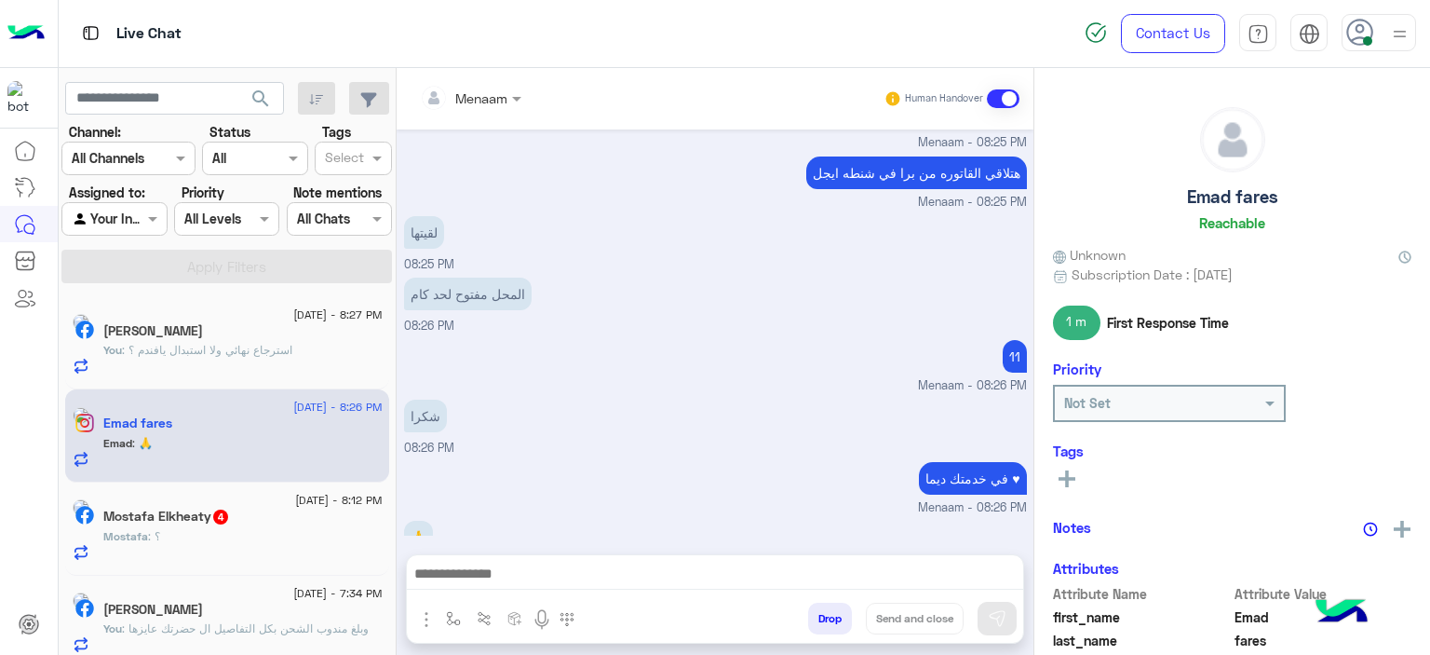
click at [832, 619] on button "Drop" at bounding box center [830, 618] width 44 height 32
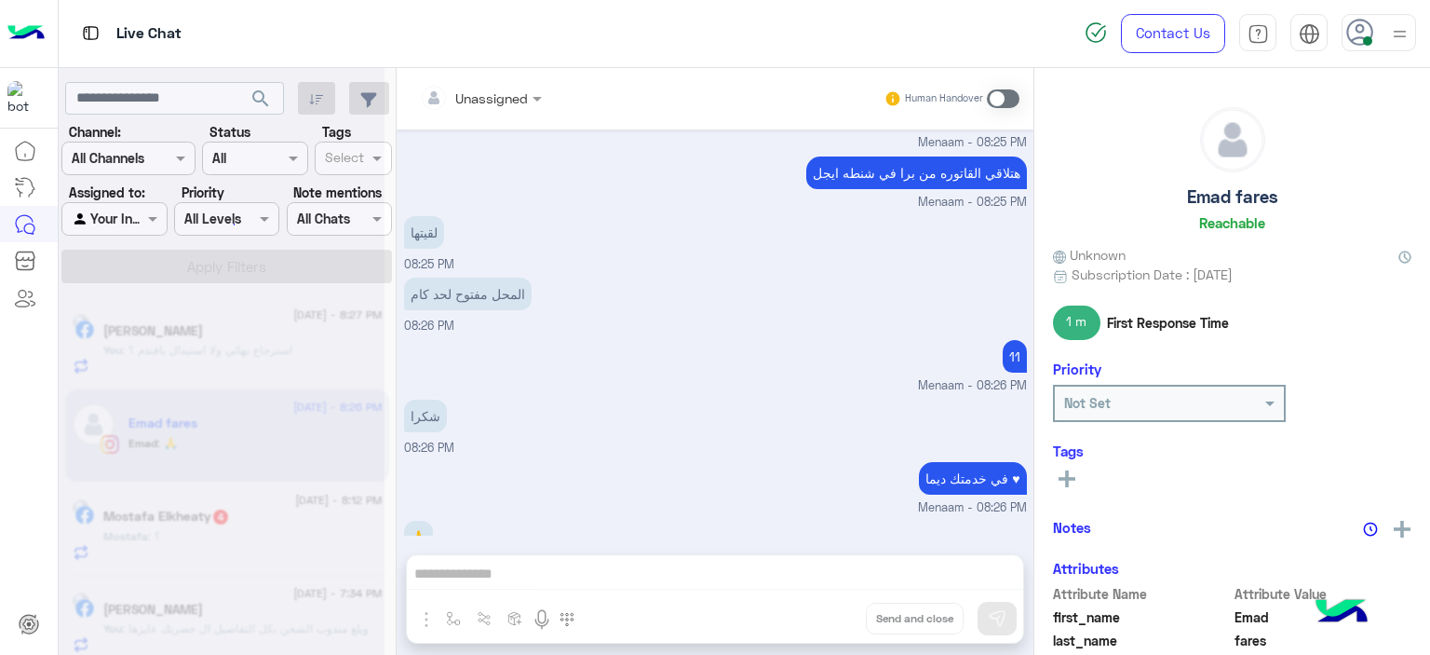
scroll to position [935, 0]
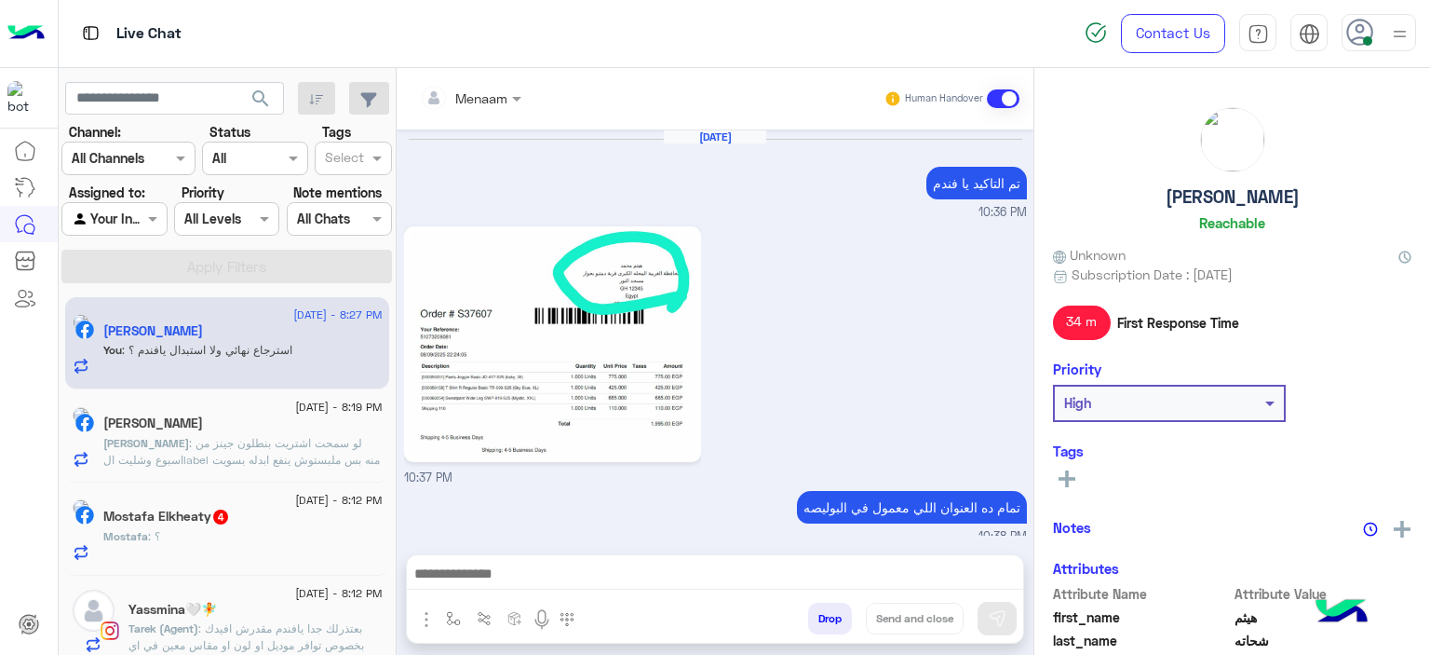
scroll to position [2190, 0]
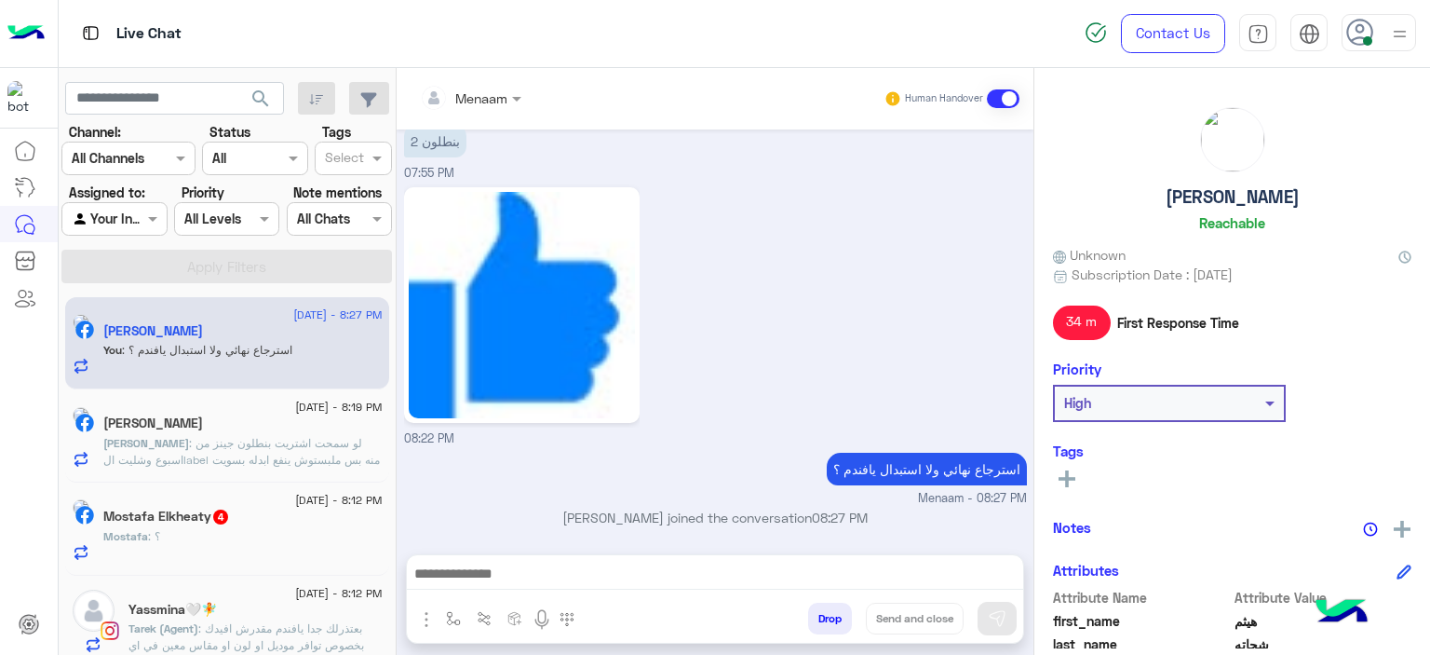
click at [208, 449] on span ": لو سمحت اشتريت بنطلون جينز من اسبوع وشليت الlabel منه بس ملبستوش ينفع ابدله ب…" at bounding box center [241, 459] width 277 height 47
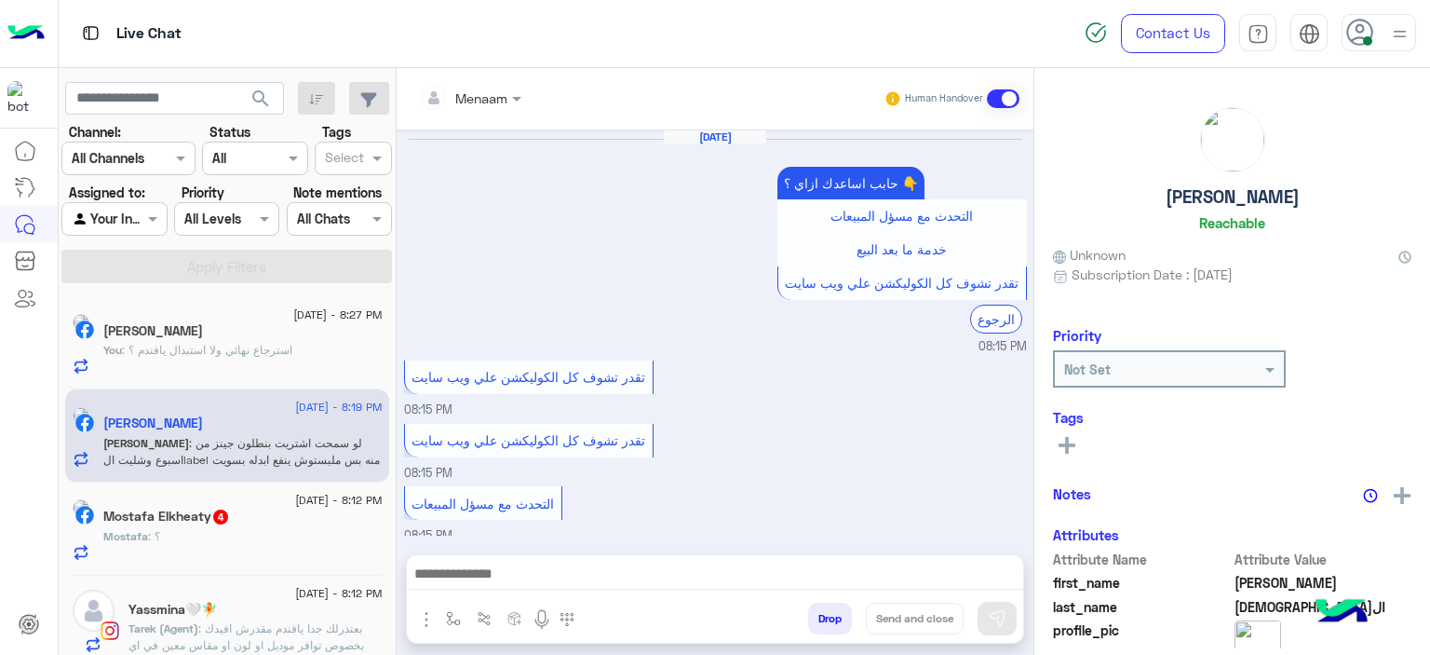
scroll to position [1312, 0]
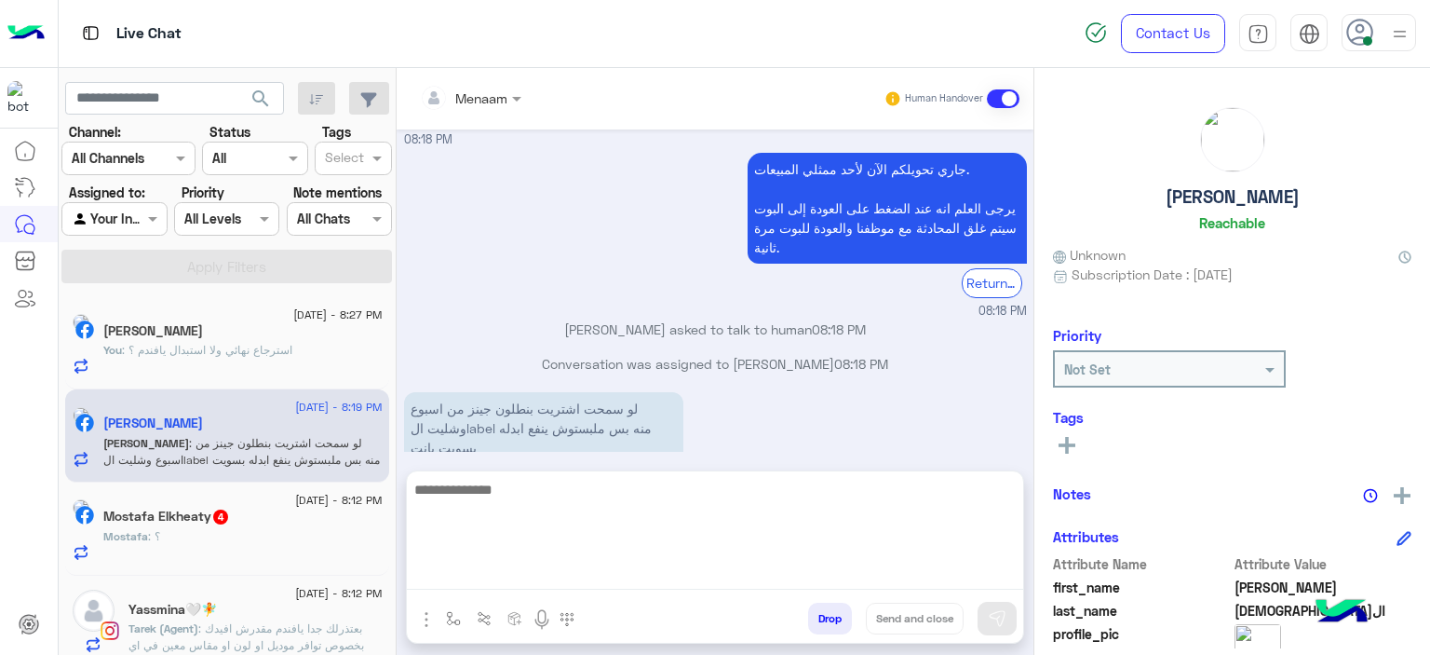
click at [508, 575] on textarea at bounding box center [715, 534] width 616 height 112
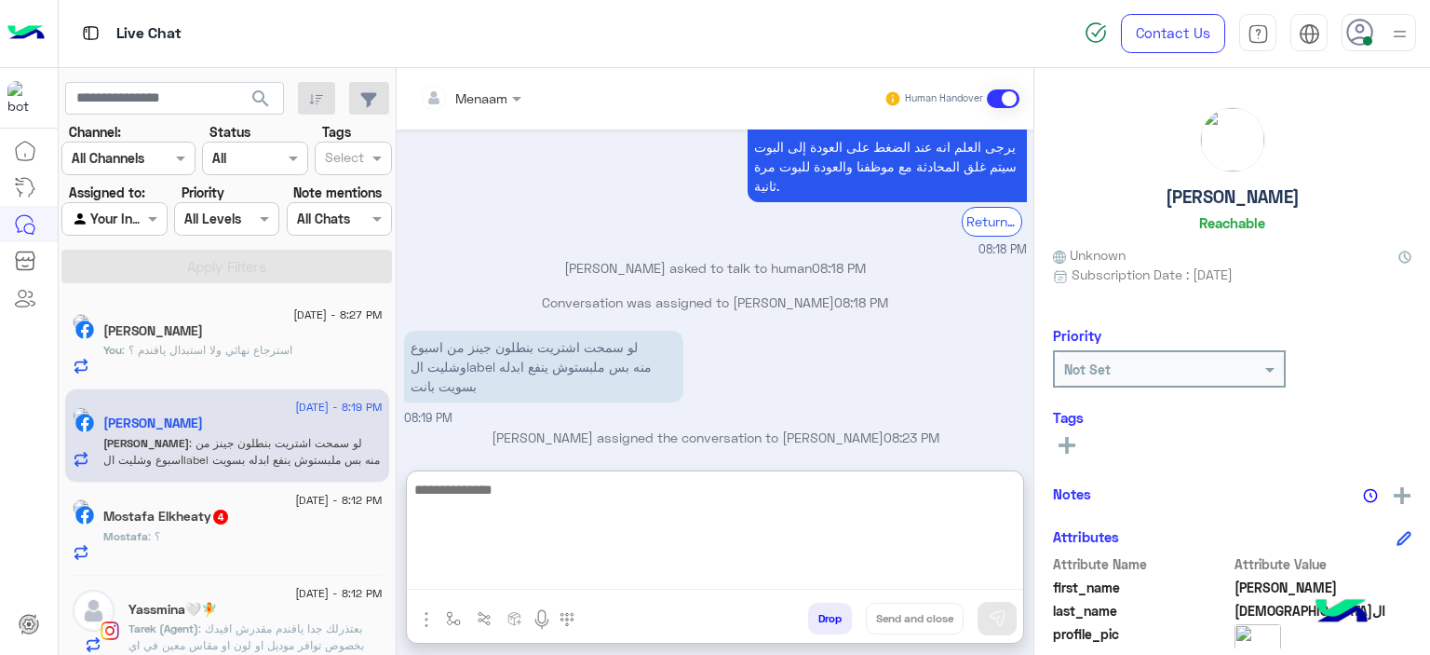
scroll to position [1397, 0]
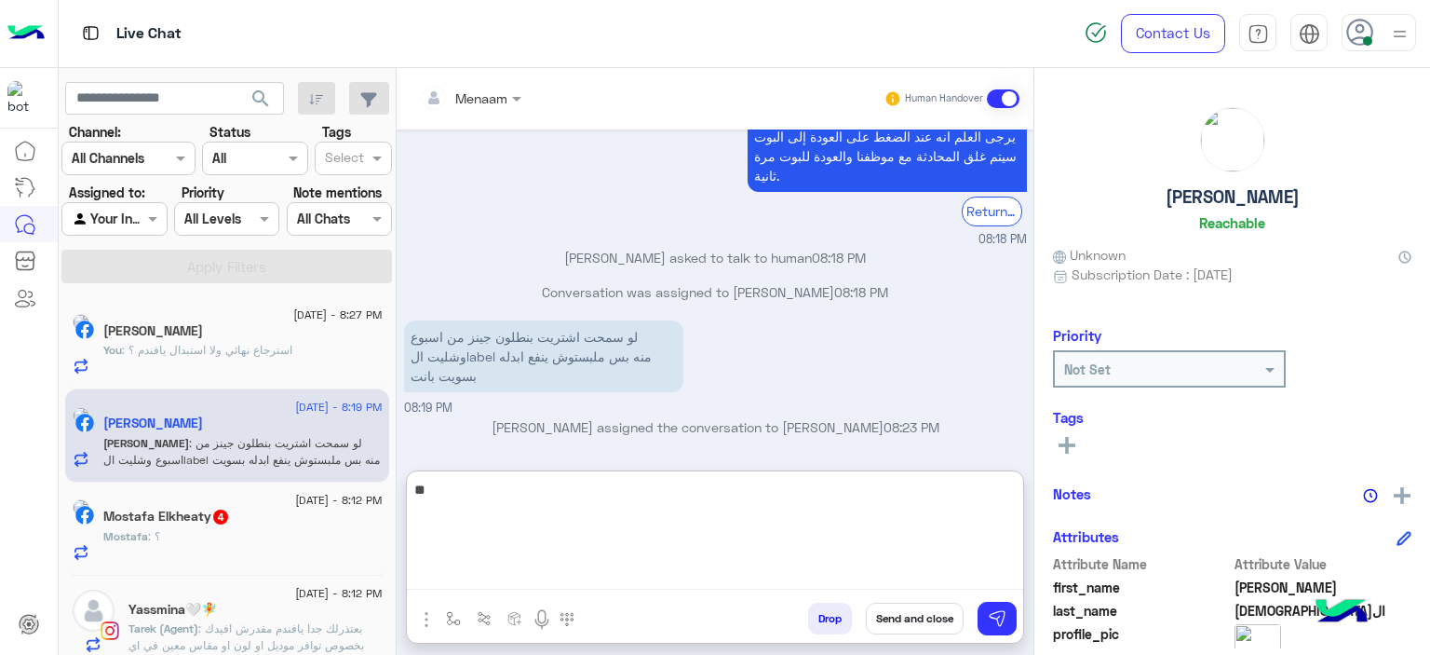
type textarea "*"
type textarea "**********"
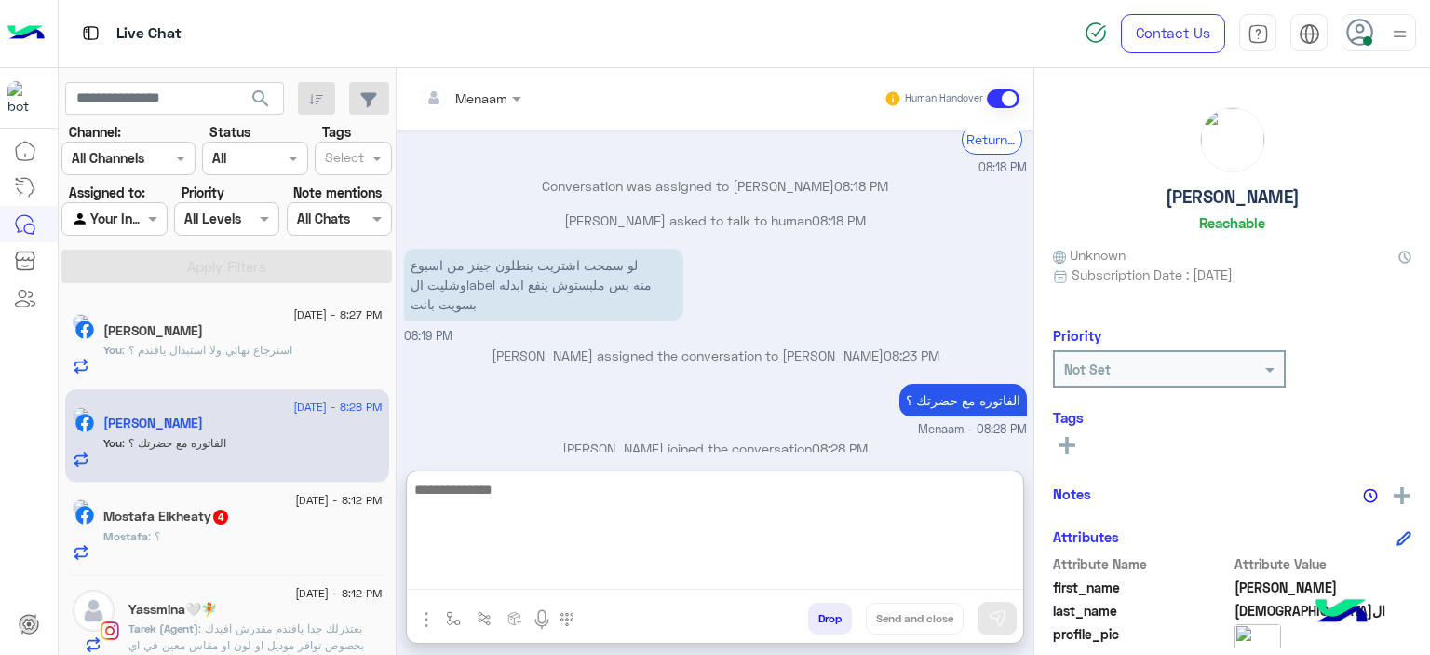
scroll to position [1490, 0]
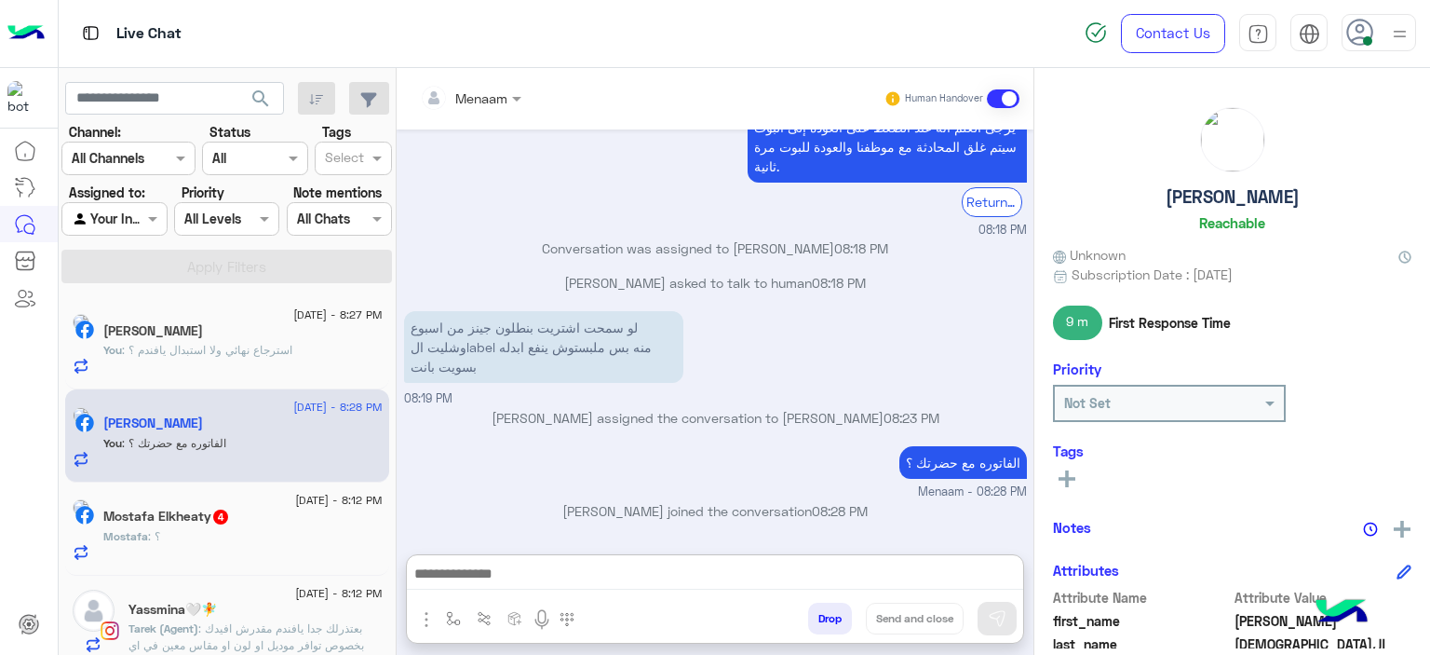
click at [1196, 206] on h5 "[PERSON_NAME]" at bounding box center [1233, 196] width 134 height 21
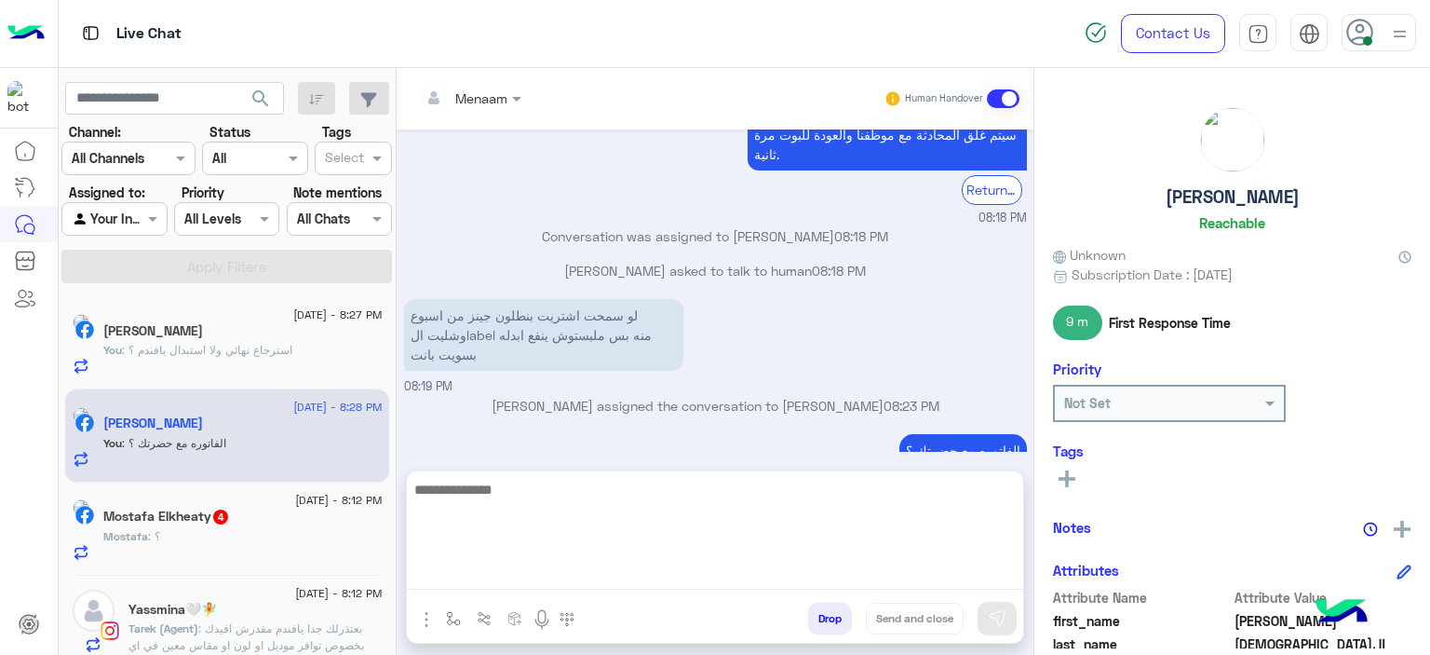
click at [629, 584] on textarea at bounding box center [715, 534] width 616 height 112
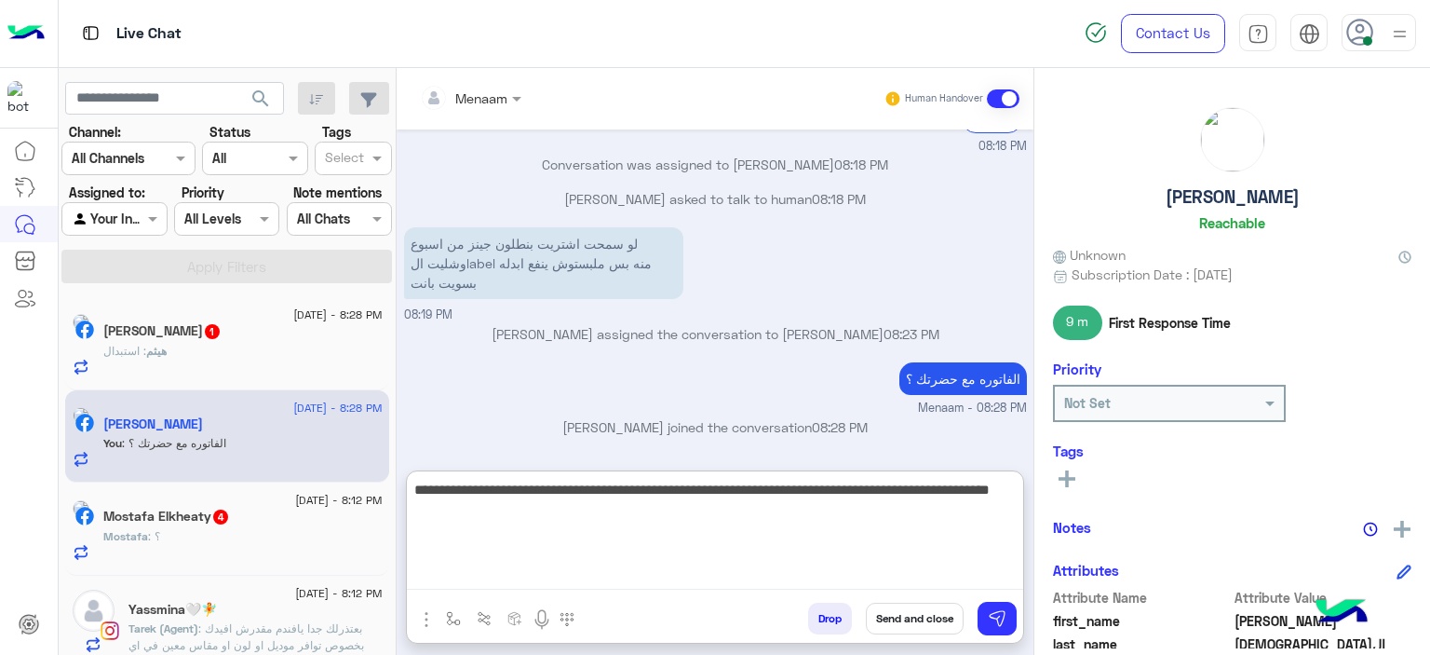
type textarea "**********"
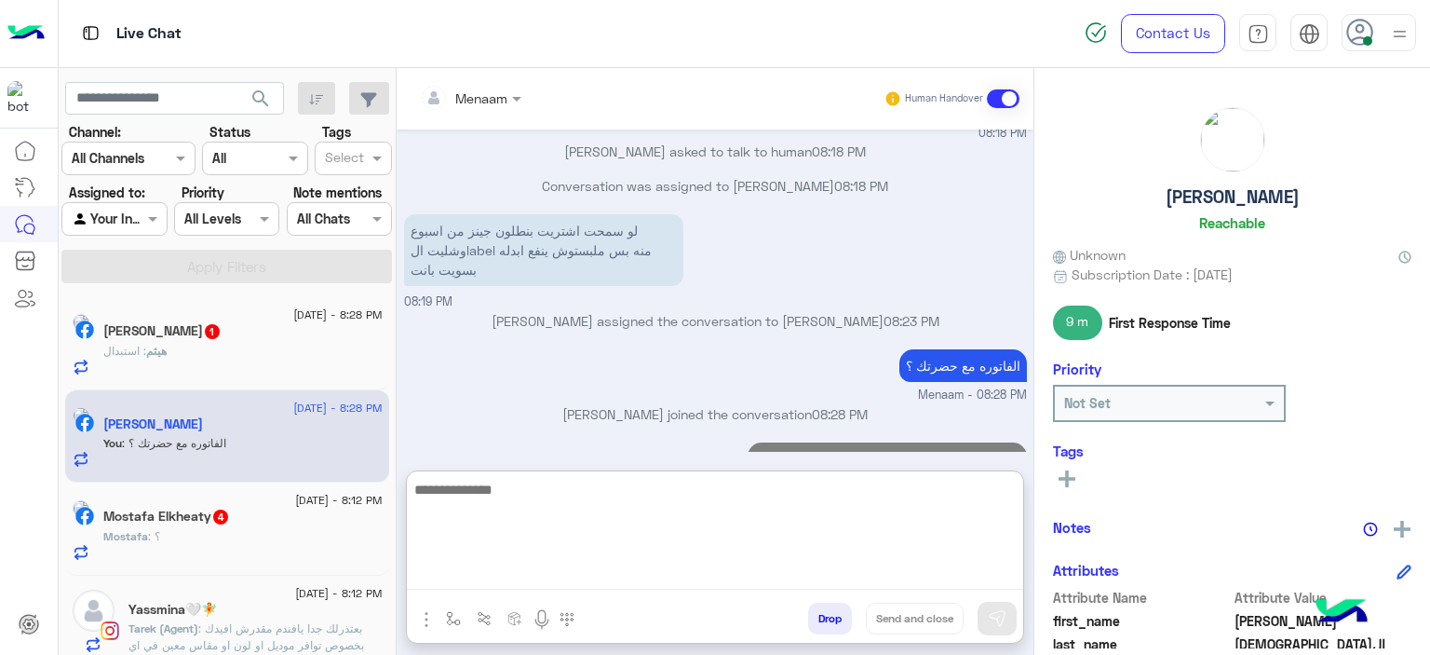
scroll to position [1588, 0]
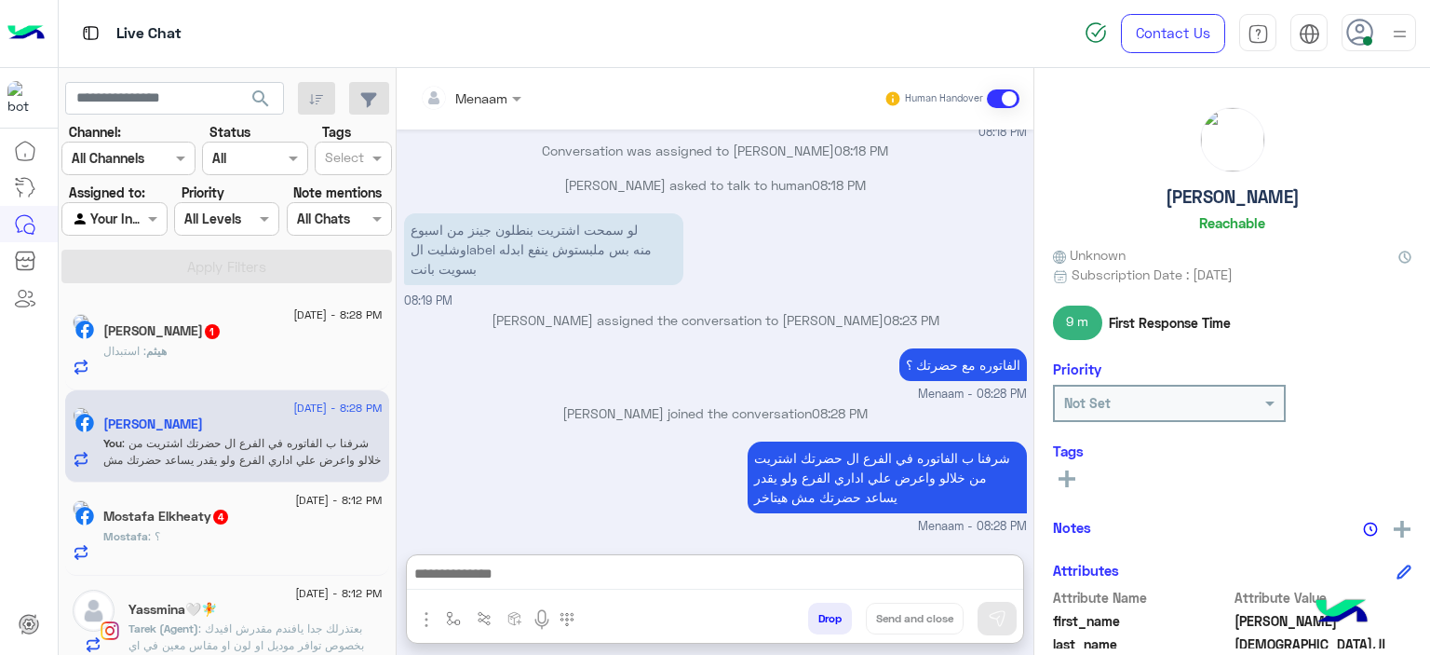
click at [1197, 202] on h5 "[PERSON_NAME]" at bounding box center [1233, 196] width 134 height 21
copy h5 "[PERSON_NAME]"
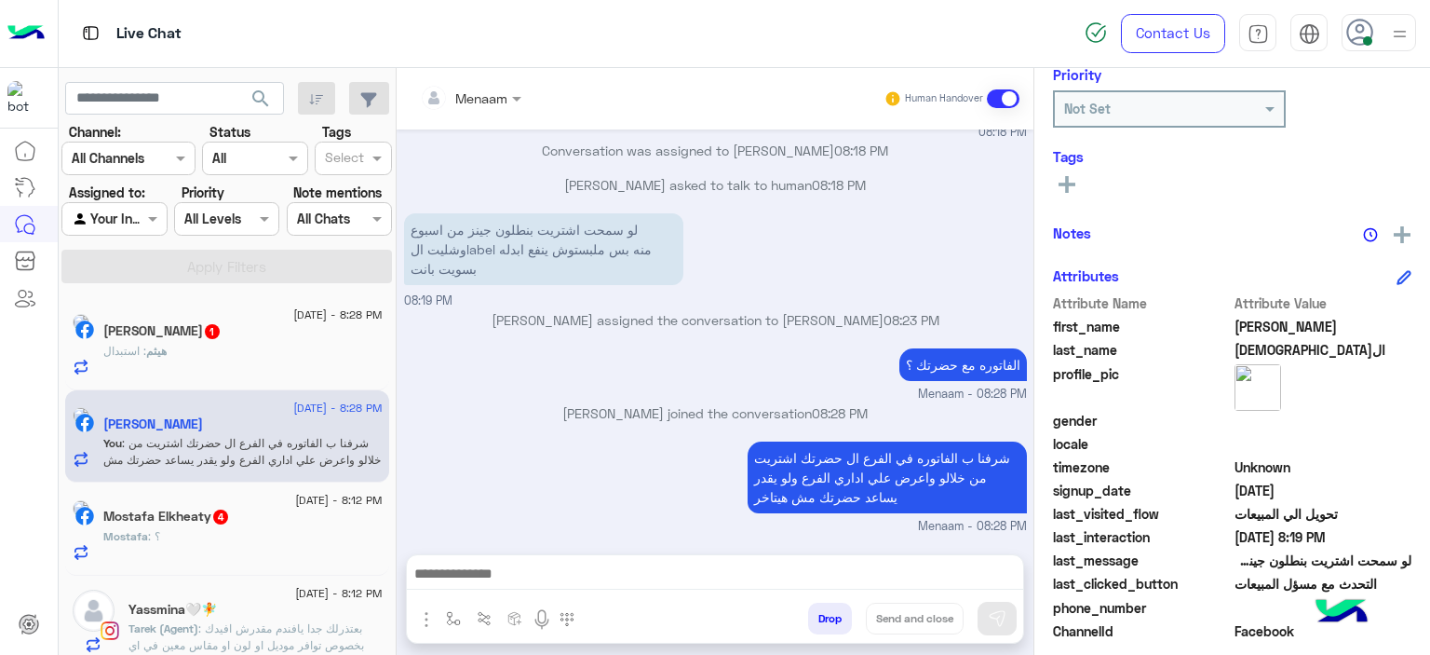
scroll to position [425, 0]
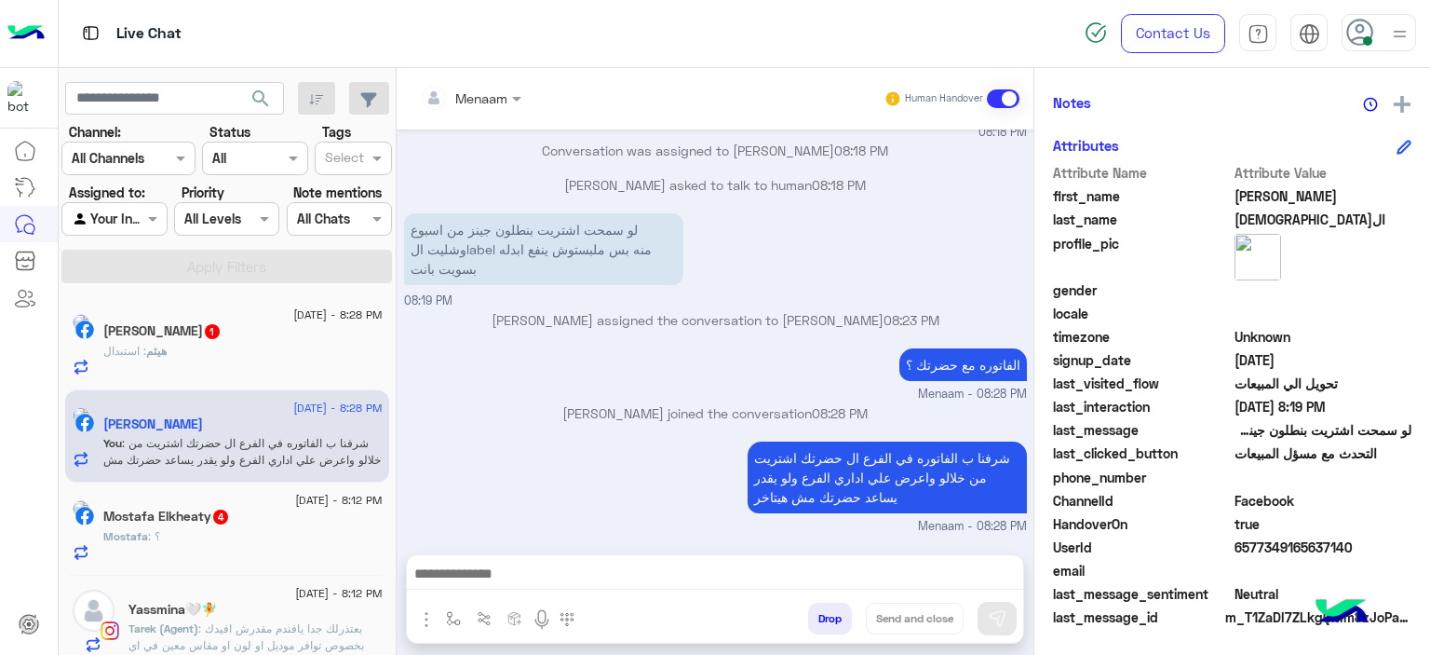
click at [1266, 548] on span "6577349165637140" at bounding box center [1324, 547] width 178 height 20
copy span "6577349165637140"
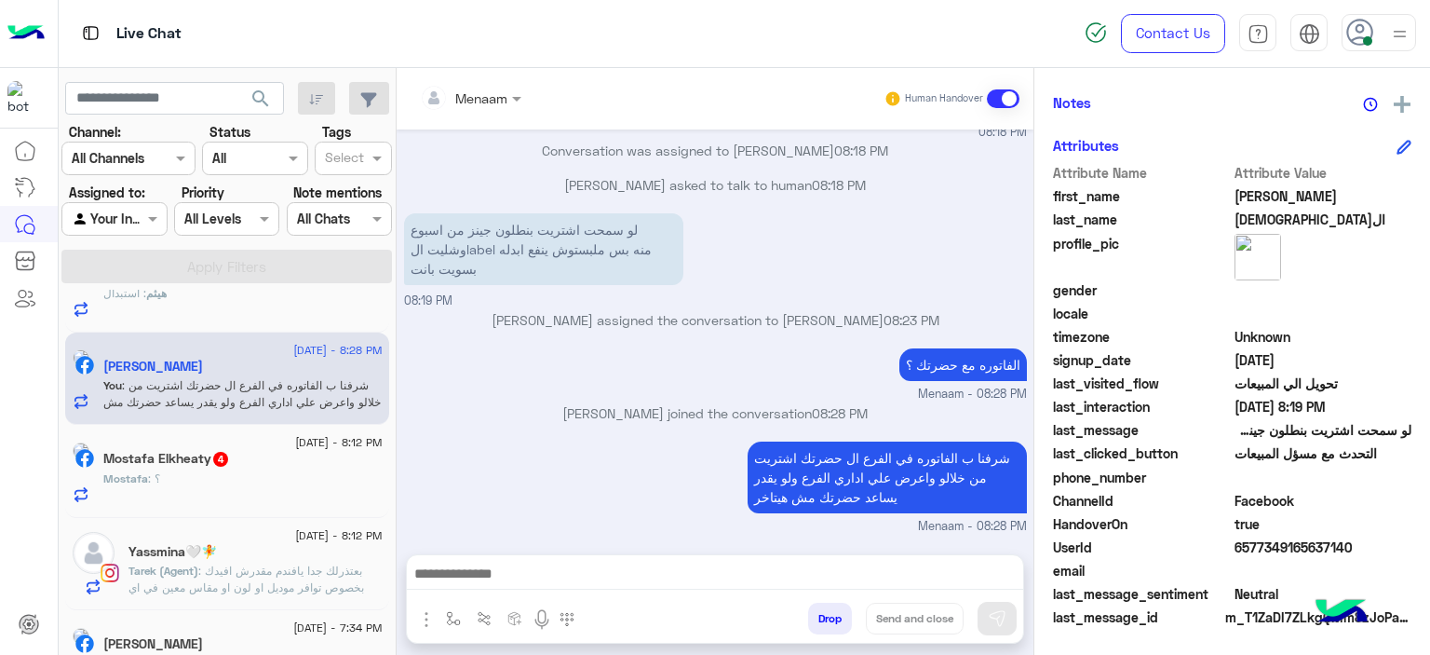
scroll to position [0, 0]
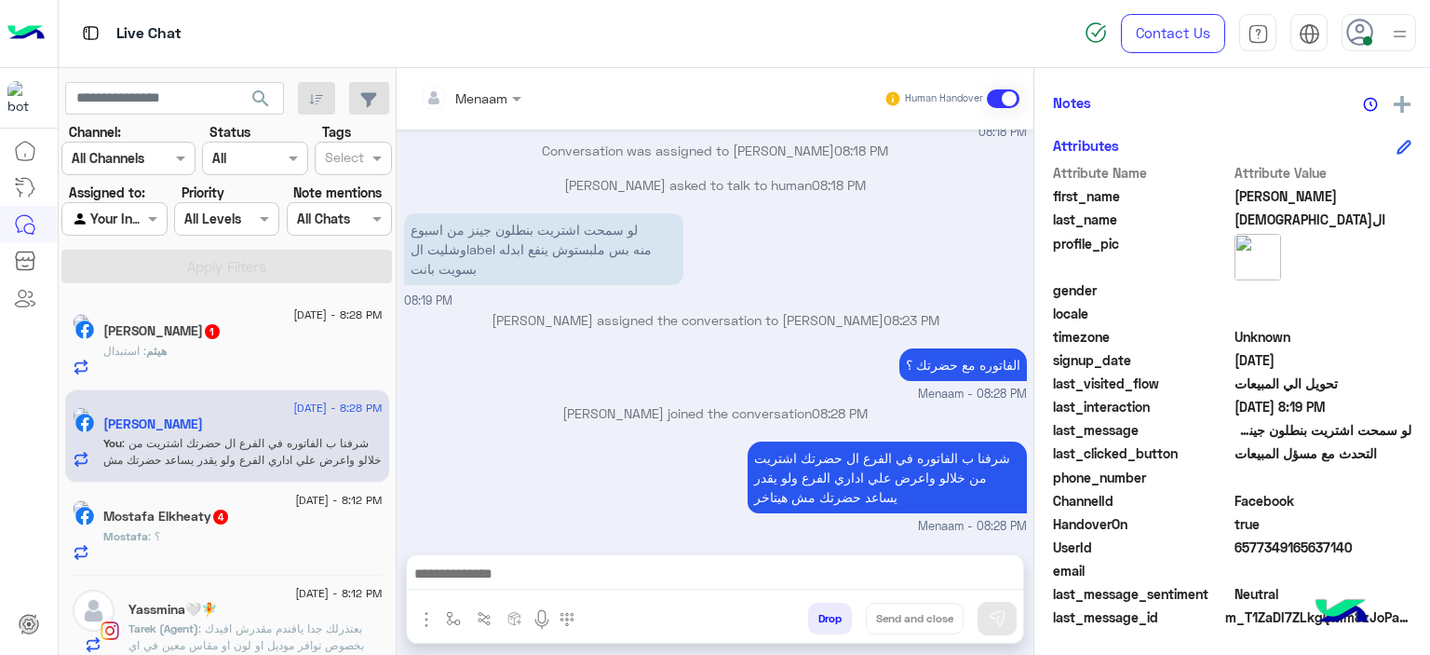
click at [197, 348] on div "هيثم : استبدال" at bounding box center [242, 359] width 279 height 33
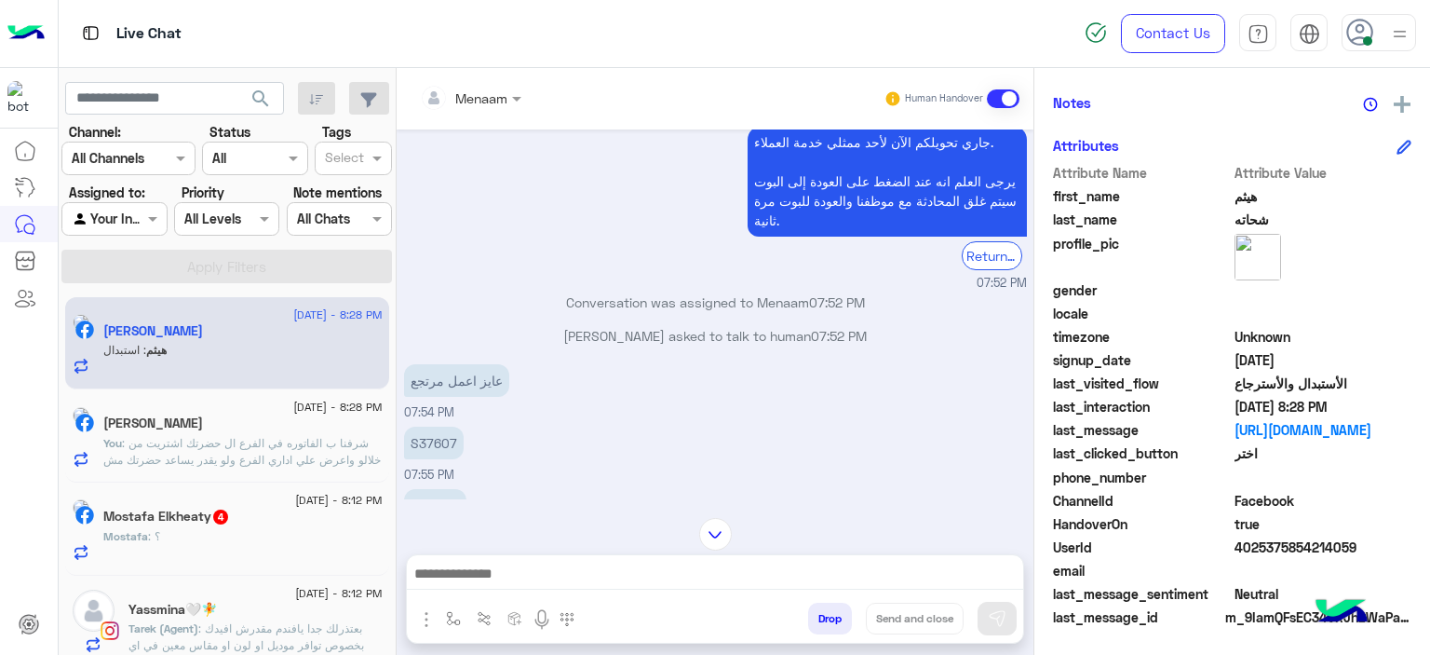
scroll to position [1821, 0]
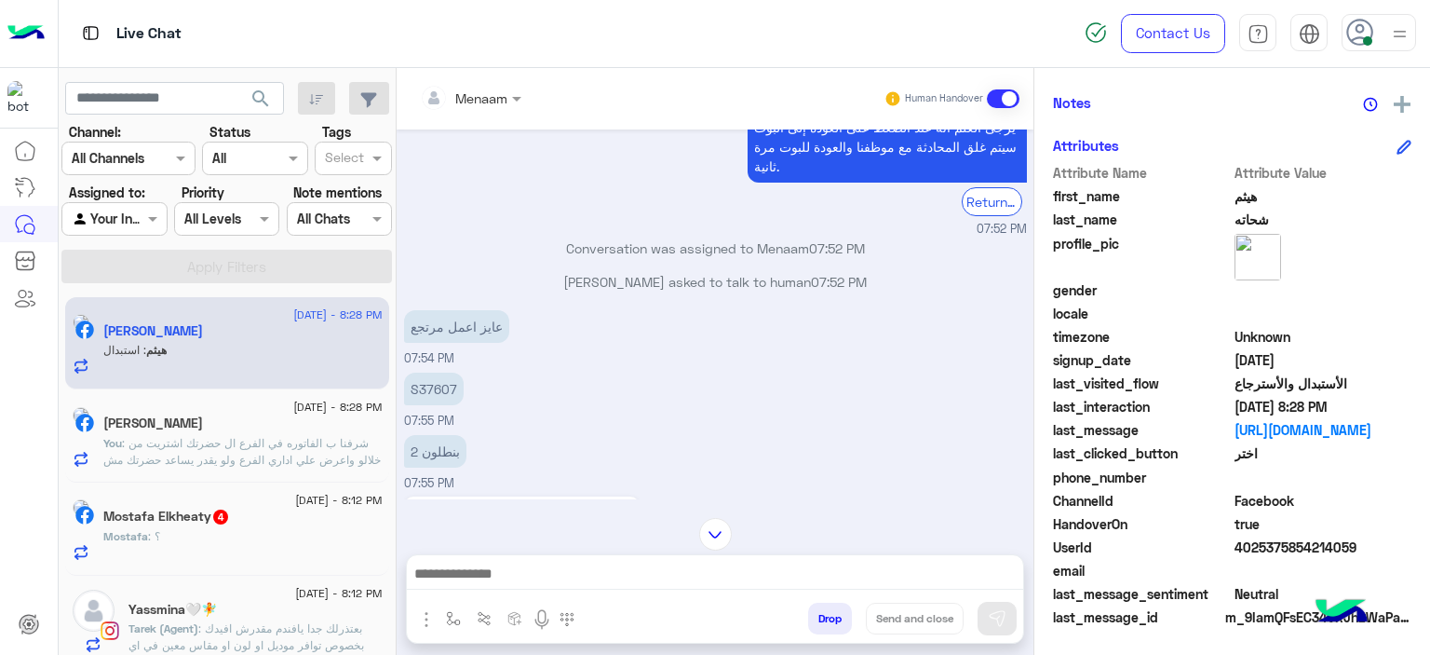
click at [426, 399] on p "S37607" at bounding box center [434, 388] width 60 height 33
click at [426, 398] on p "S37607" at bounding box center [434, 388] width 60 height 33
click at [425, 393] on p "S37607" at bounding box center [434, 388] width 60 height 33
copy p "S37607"
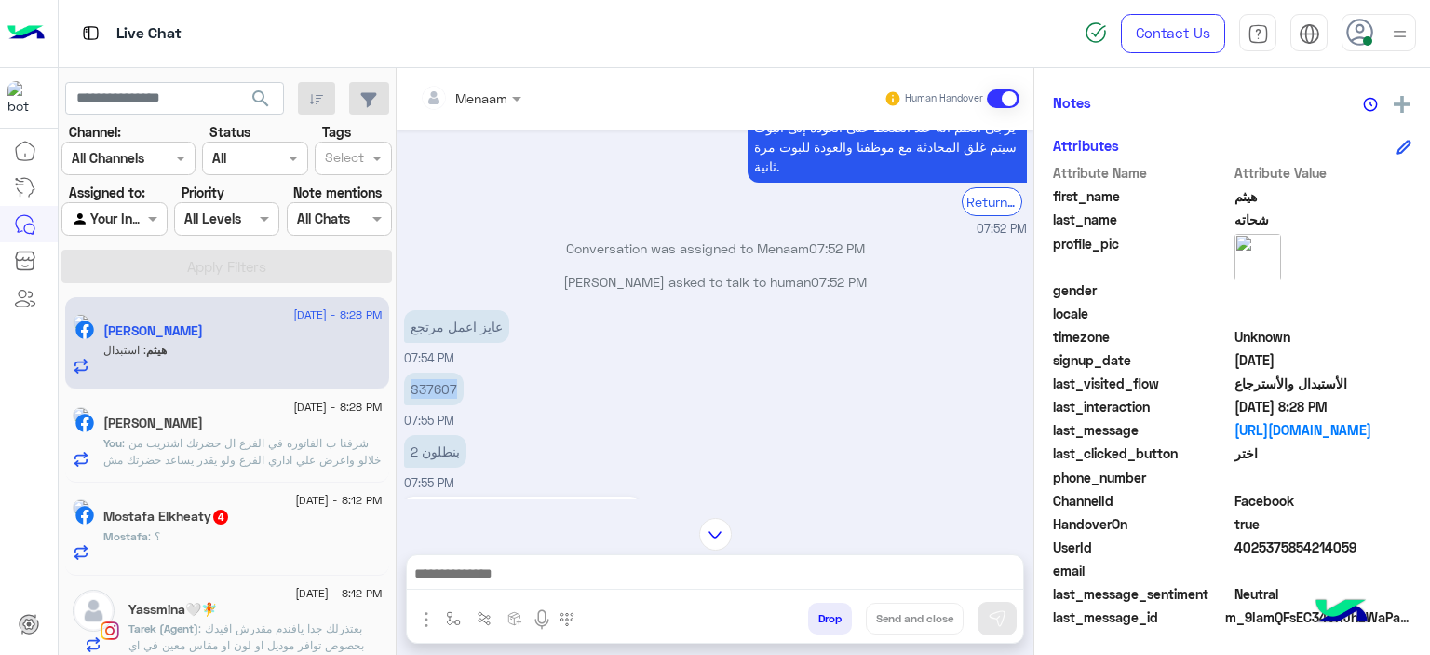
scroll to position [2172, 0]
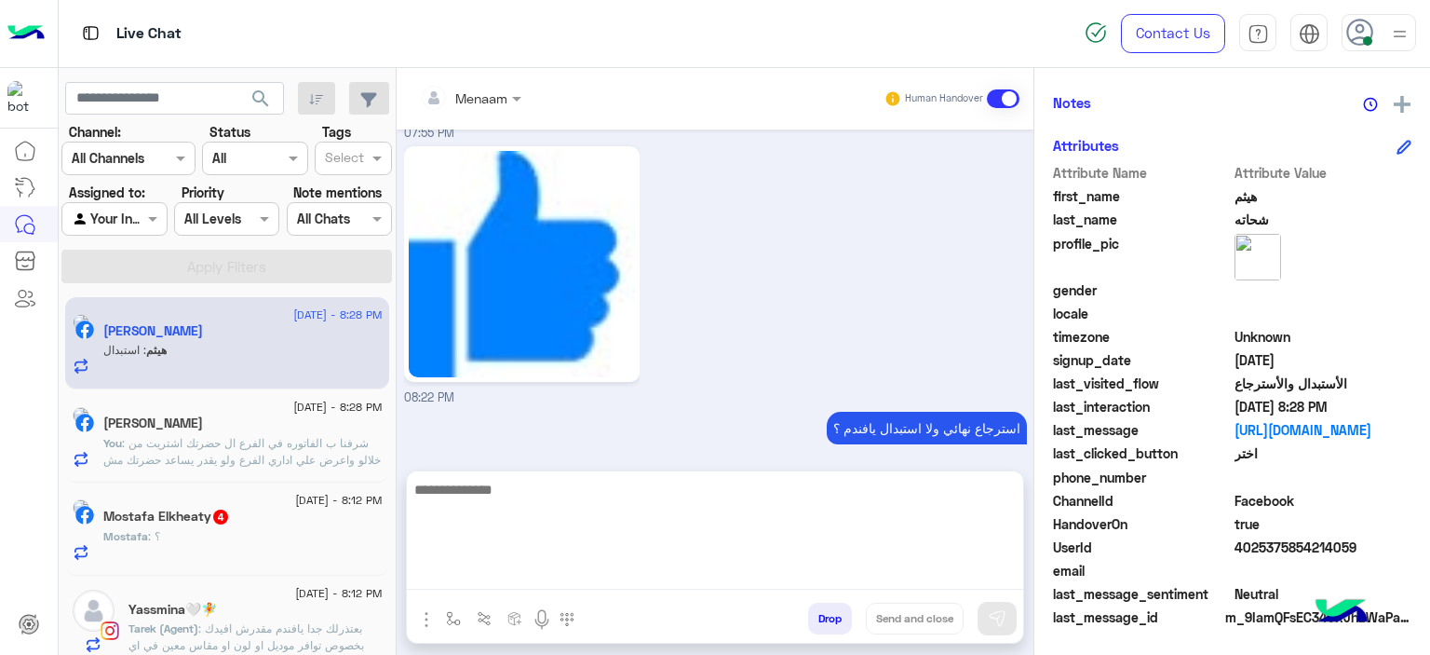
click at [537, 573] on textarea at bounding box center [715, 534] width 616 height 112
paste textarea "**********"
type textarea "**********"
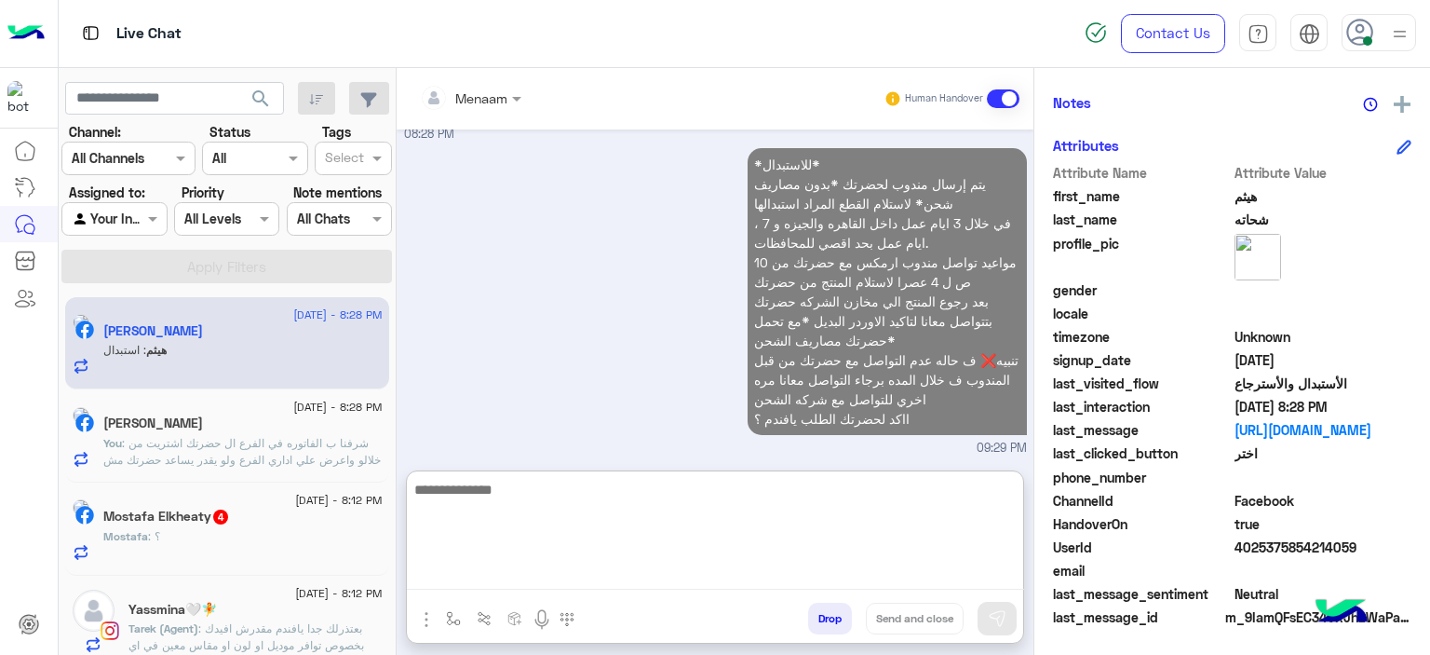
click at [272, 436] on span ": شرفنا ب الفاتوره في الفرع ال حضرتك اشتريت من خلالو واعرض علي اداري الفرع ولو …" at bounding box center [241, 459] width 277 height 47
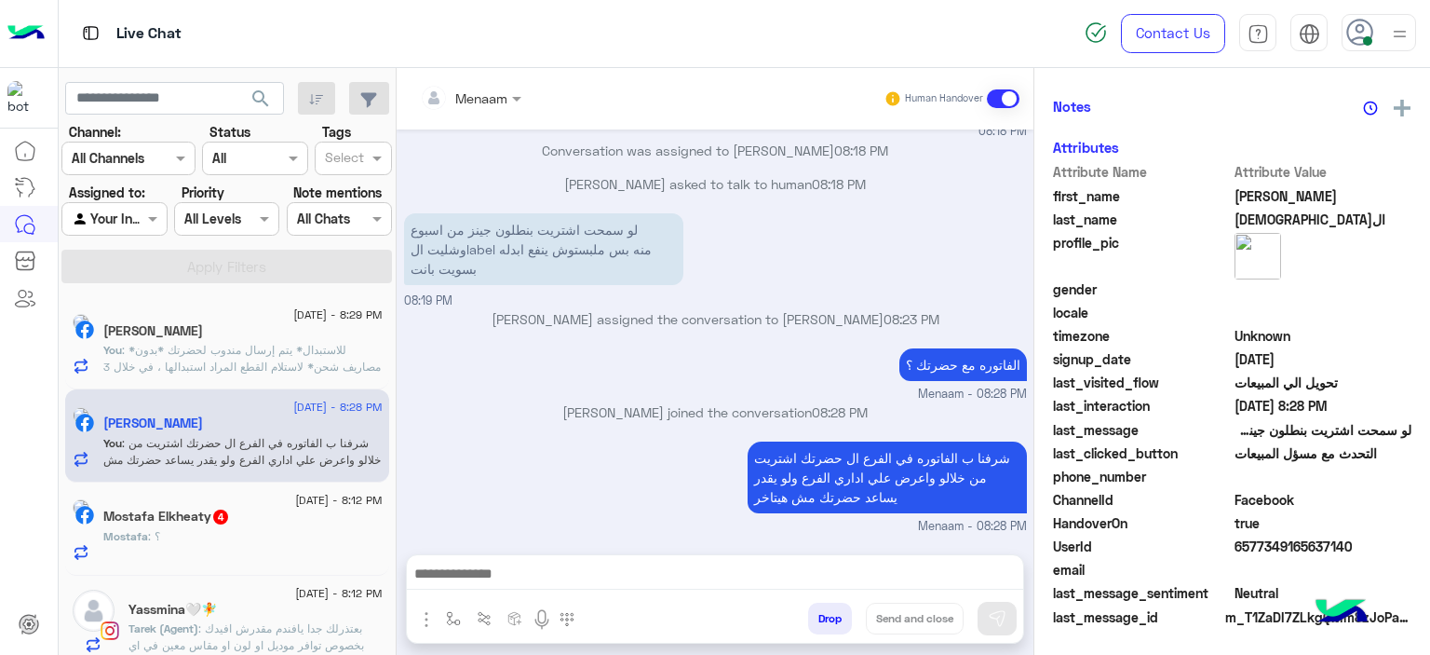
scroll to position [421, 0]
click at [254, 528] on div "Mostafa : ؟" at bounding box center [242, 544] width 279 height 33
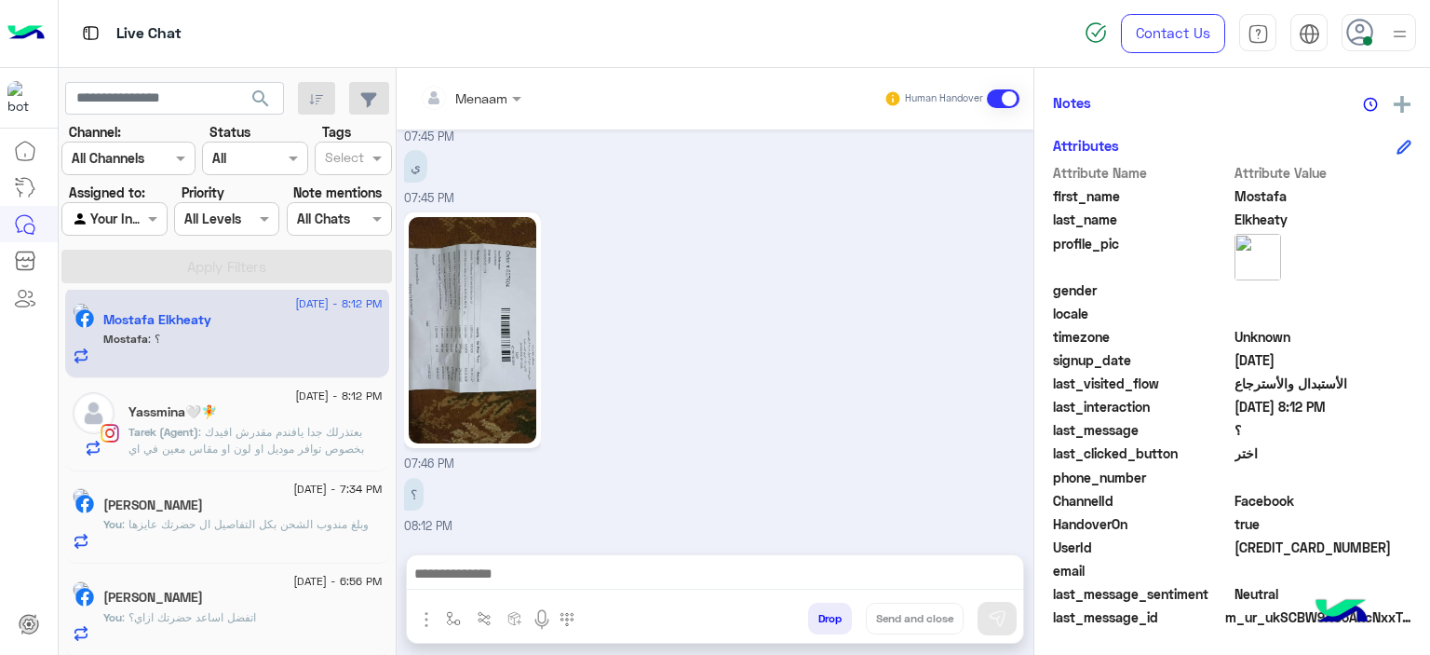
scroll to position [1901, 0]
click at [497, 573] on textarea at bounding box center [715, 576] width 617 height 28
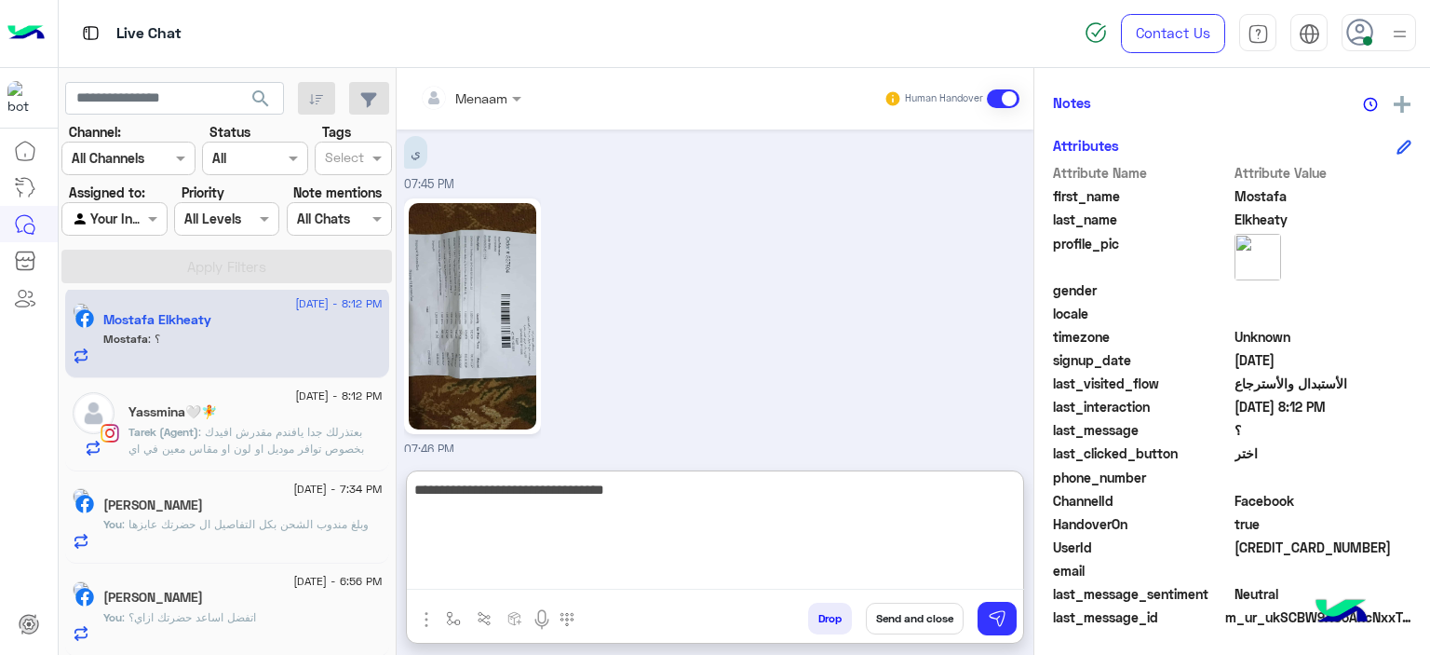
type textarea "**********"
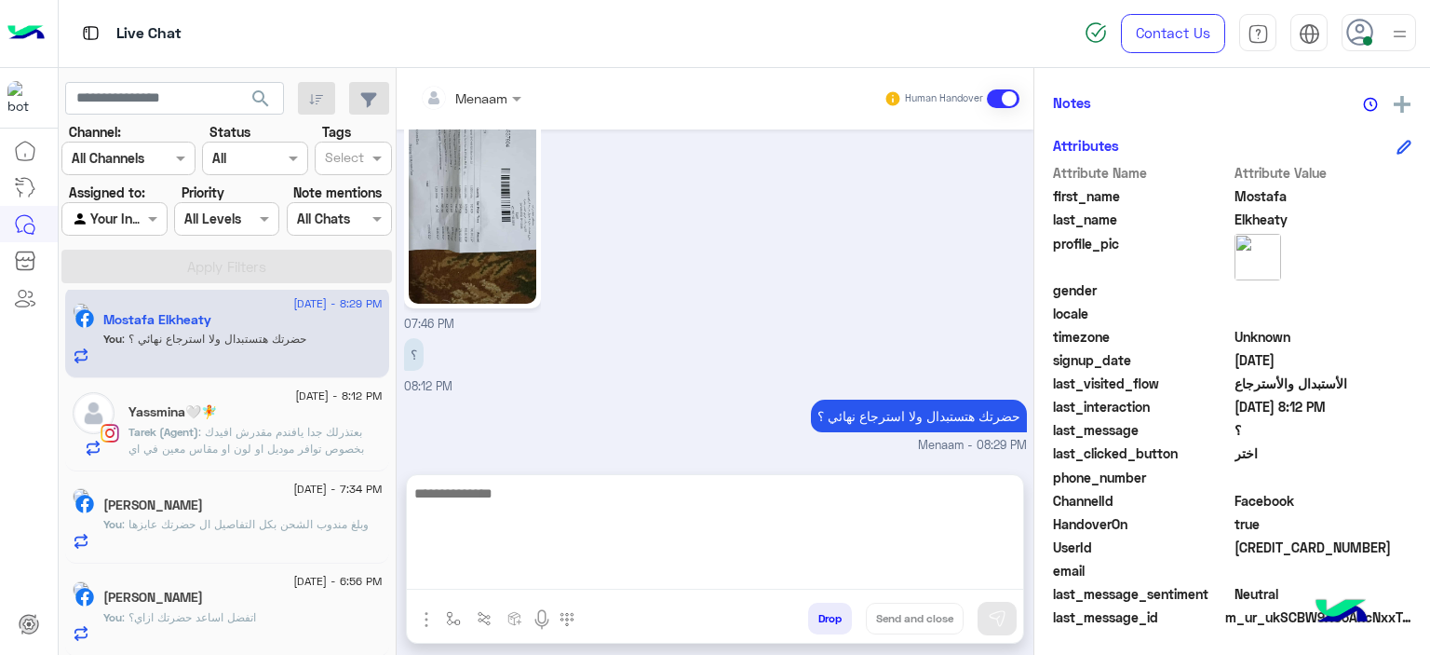
click at [241, 451] on span ": بعتذرلك جدا يافندم مقدرش افيدك بخصوص توافر موديل او لون او مقاس معين في اي فر…" at bounding box center [252, 457] width 247 height 64
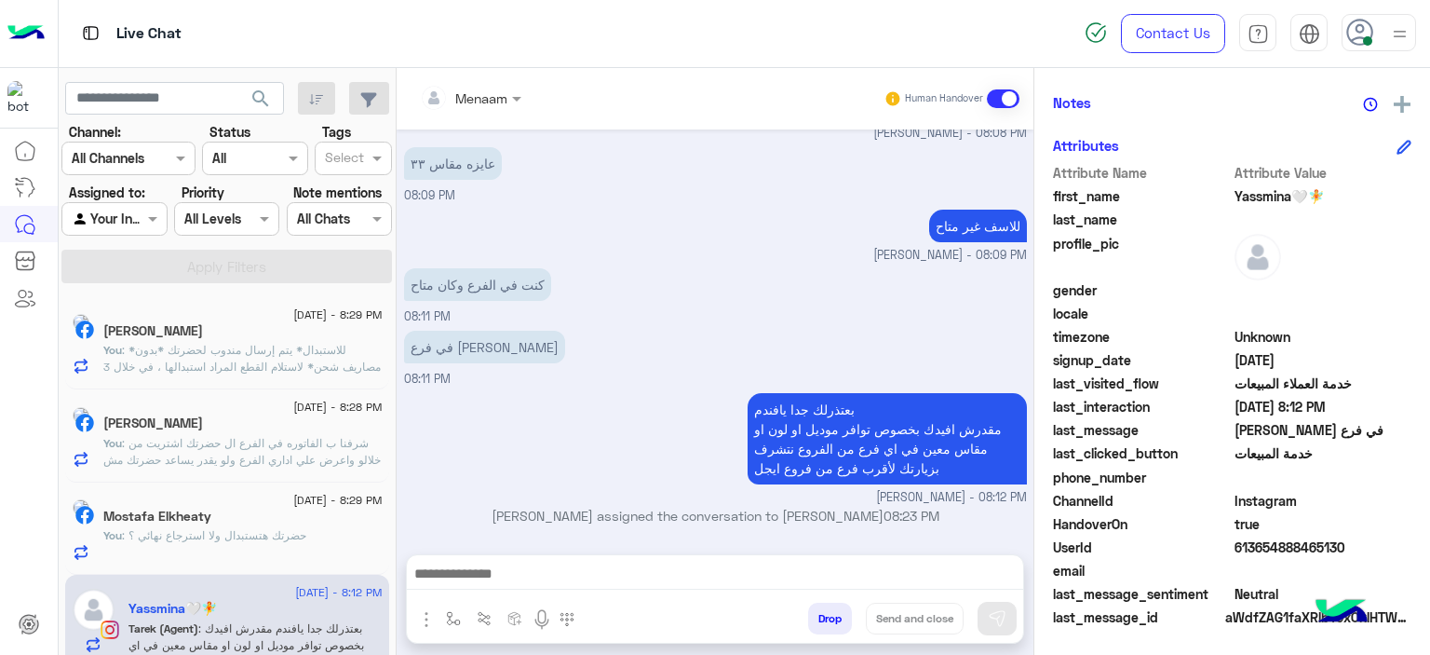
click at [231, 356] on span ": *للاستبدال* يتم إرسال مندوب لحضرتك *بدون مصاريف شحن* لاستلام القطع المراد است…" at bounding box center [241, 425] width 277 height 165
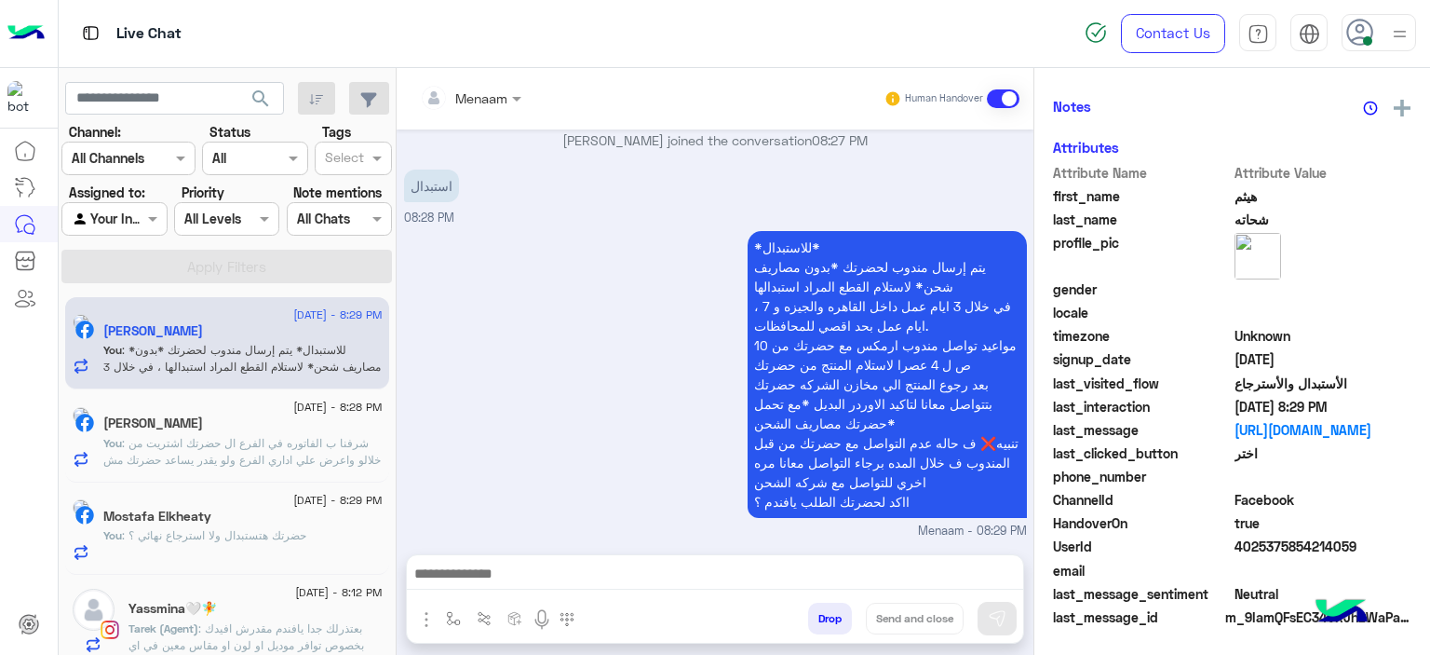
click at [273, 449] on span ": شرفنا ب الفاتوره في الفرع ال حضرتك اشتريت من خلالو واعرض علي اداري الفرع ولو …" at bounding box center [241, 459] width 277 height 47
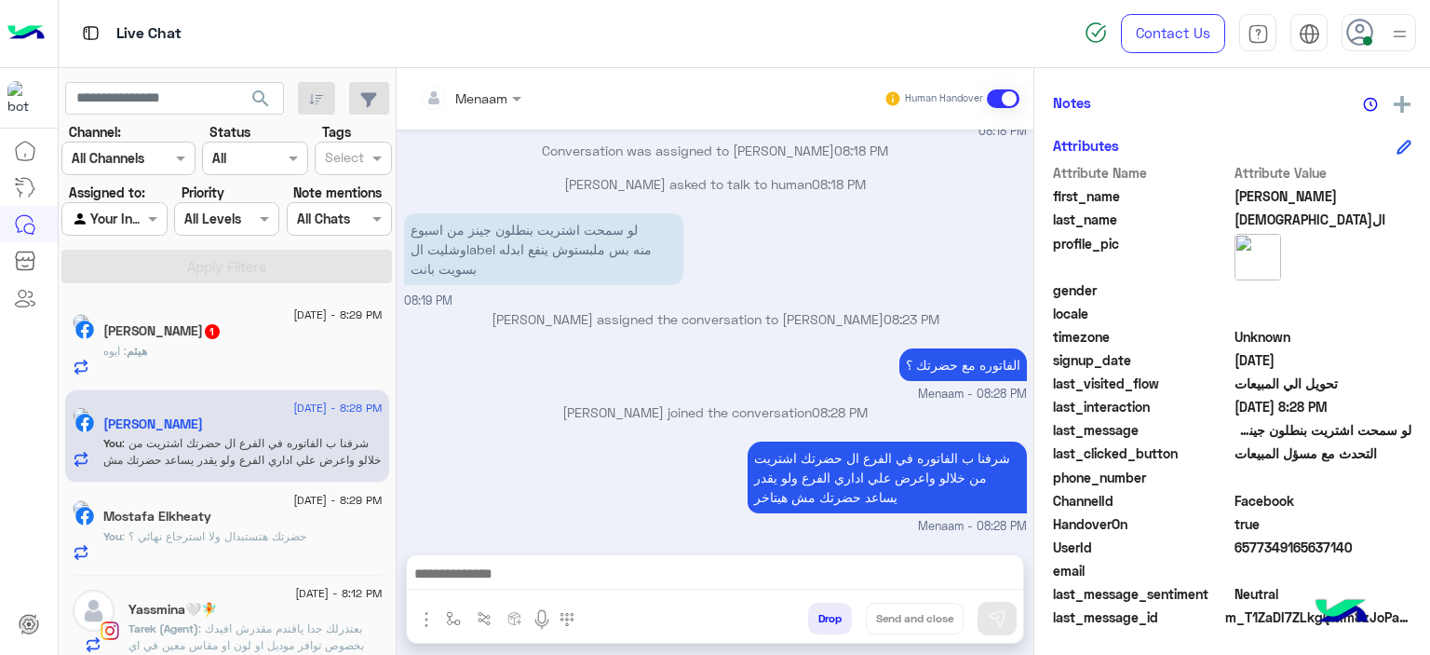
click at [249, 321] on div "[DATE] - 8:29 PM" at bounding box center [242, 317] width 279 height 12
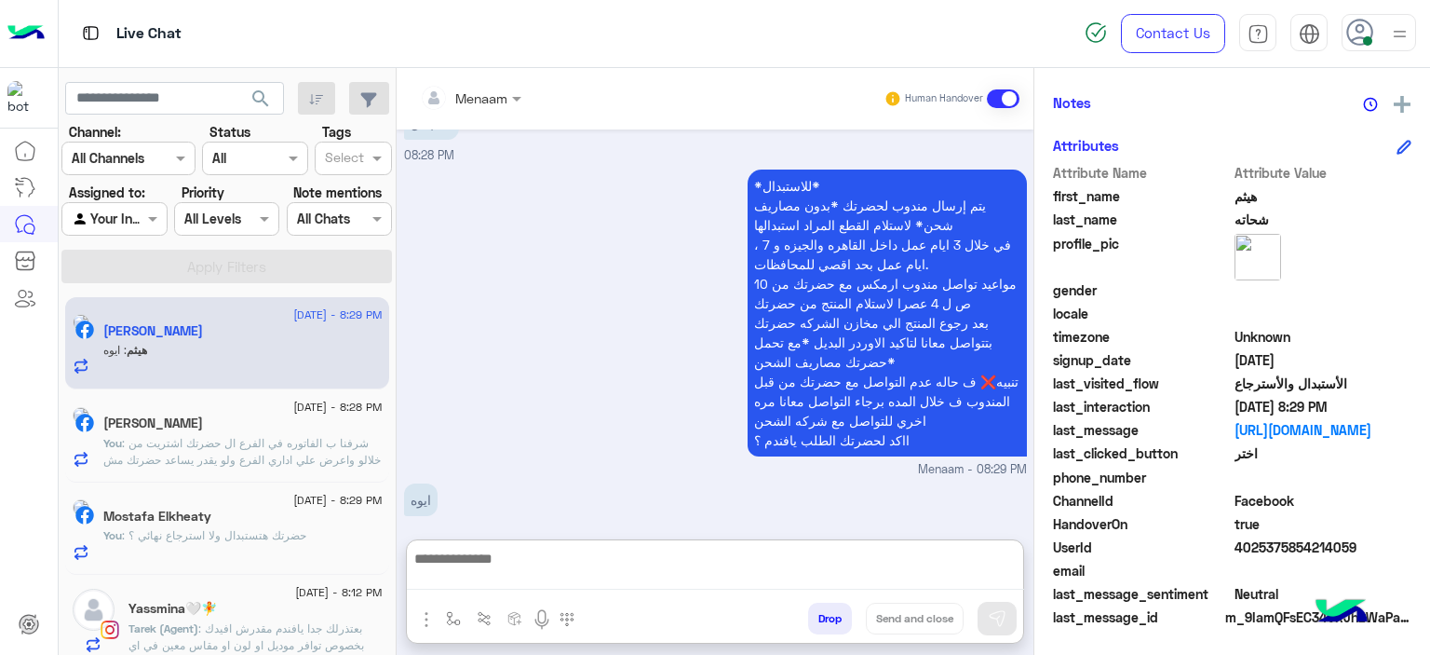
click at [501, 576] on textarea at bounding box center [715, 568] width 617 height 43
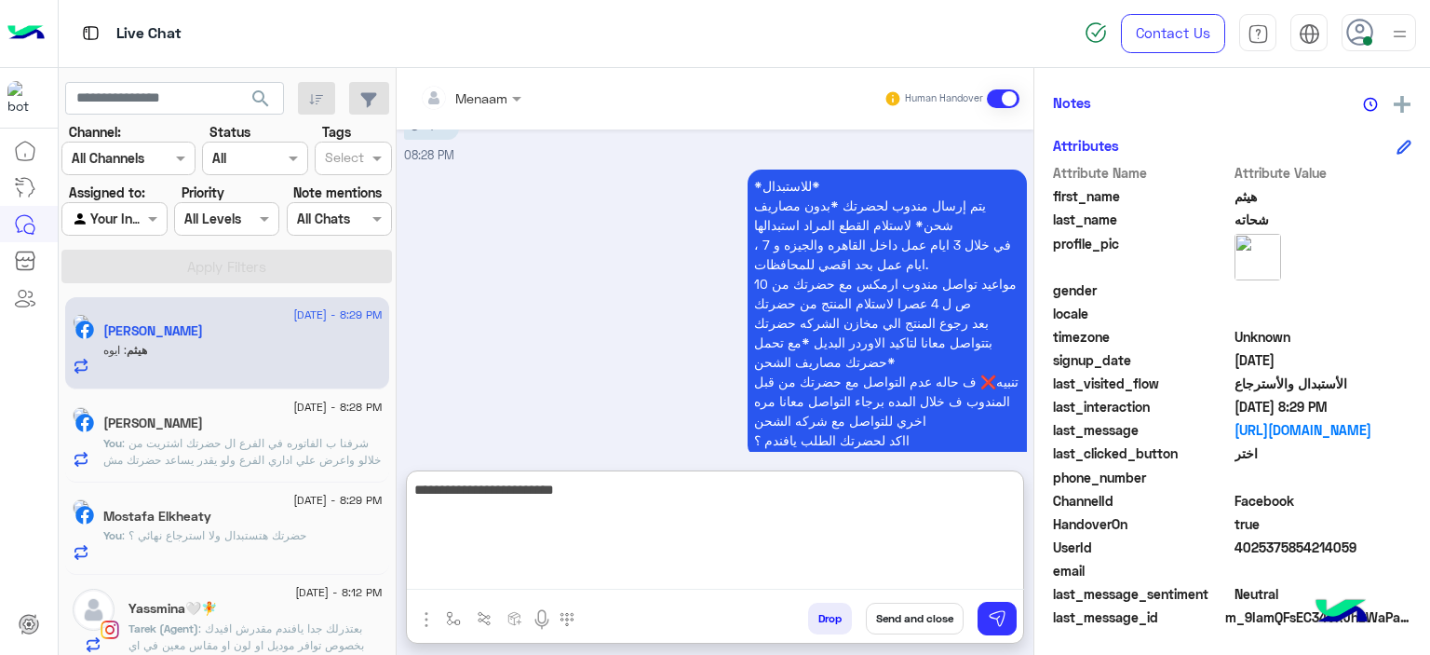
type textarea "**********"
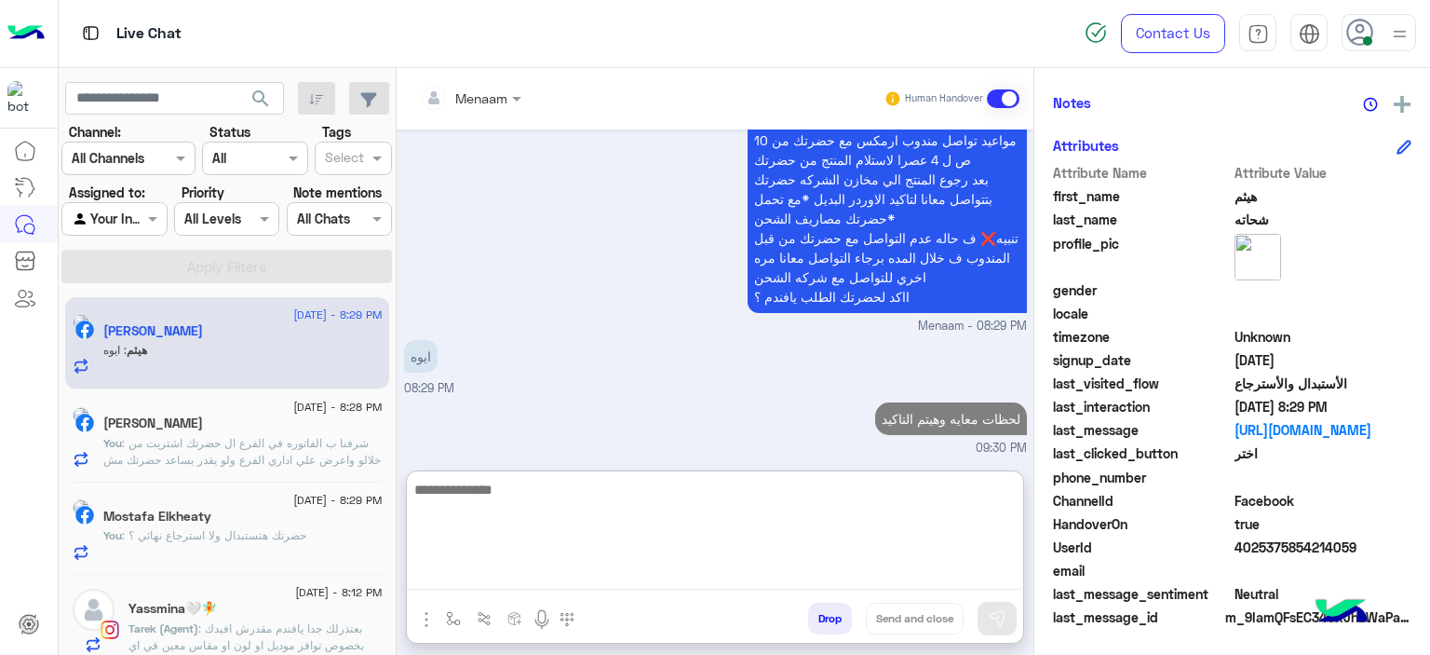
click at [163, 432] on div "[PERSON_NAME]" at bounding box center [242, 425] width 279 height 20
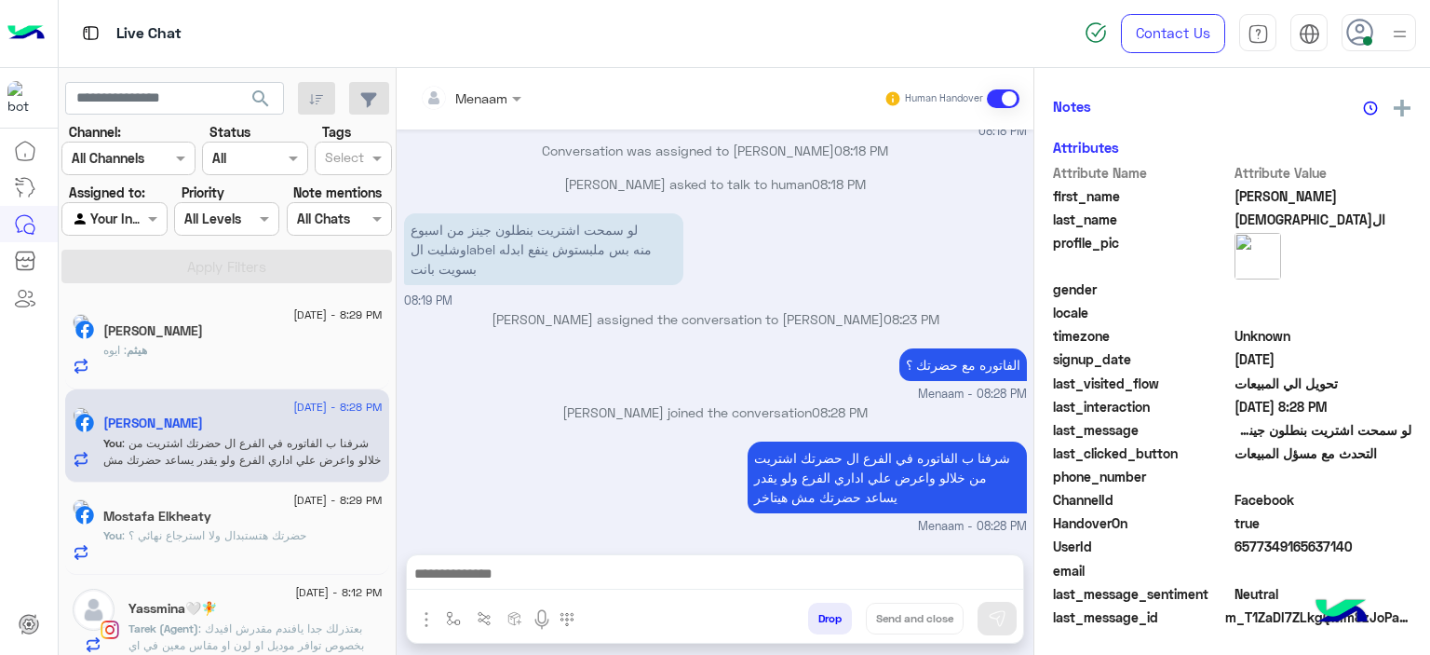
click at [184, 519] on h5 "Mostafa Elkheaty" at bounding box center [157, 516] width 108 height 16
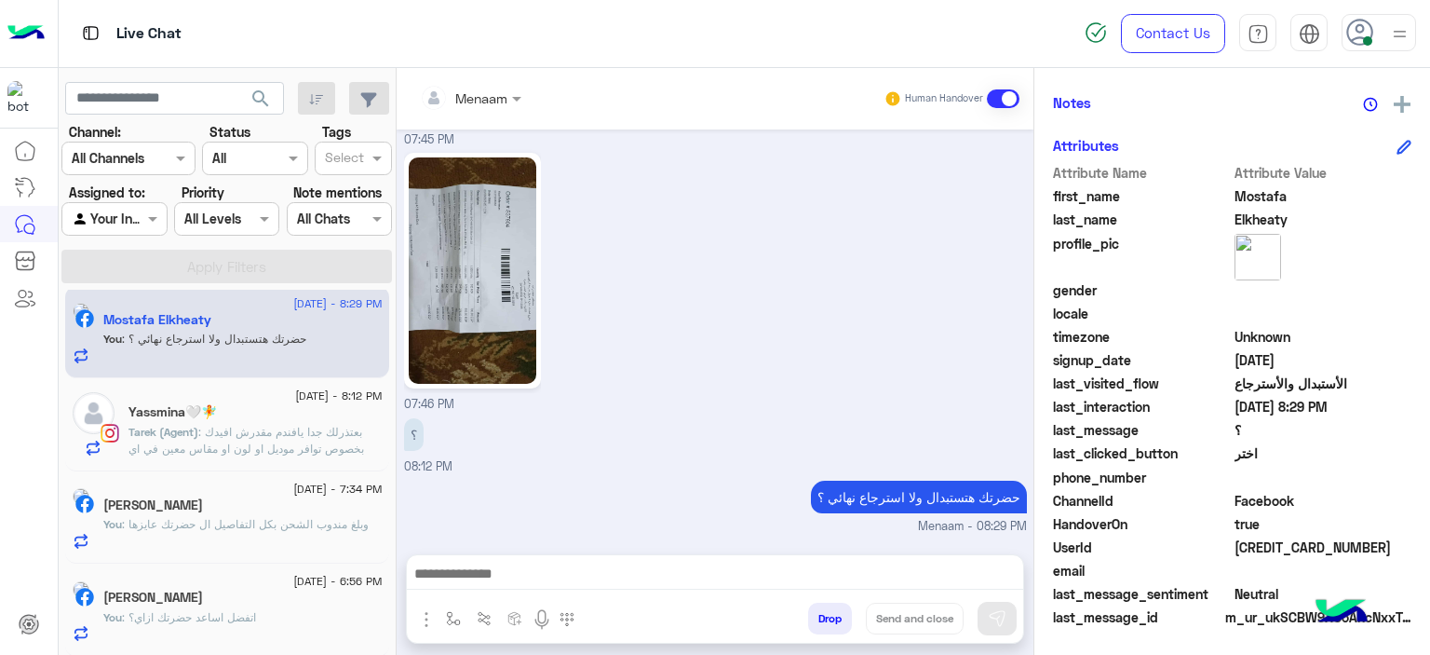
click at [212, 435] on span ": بعتذرلك جدا يافندم مقدرش افيدك بخصوص توافر موديل او لون او مقاس معين في اي فر…" at bounding box center [252, 457] width 247 height 64
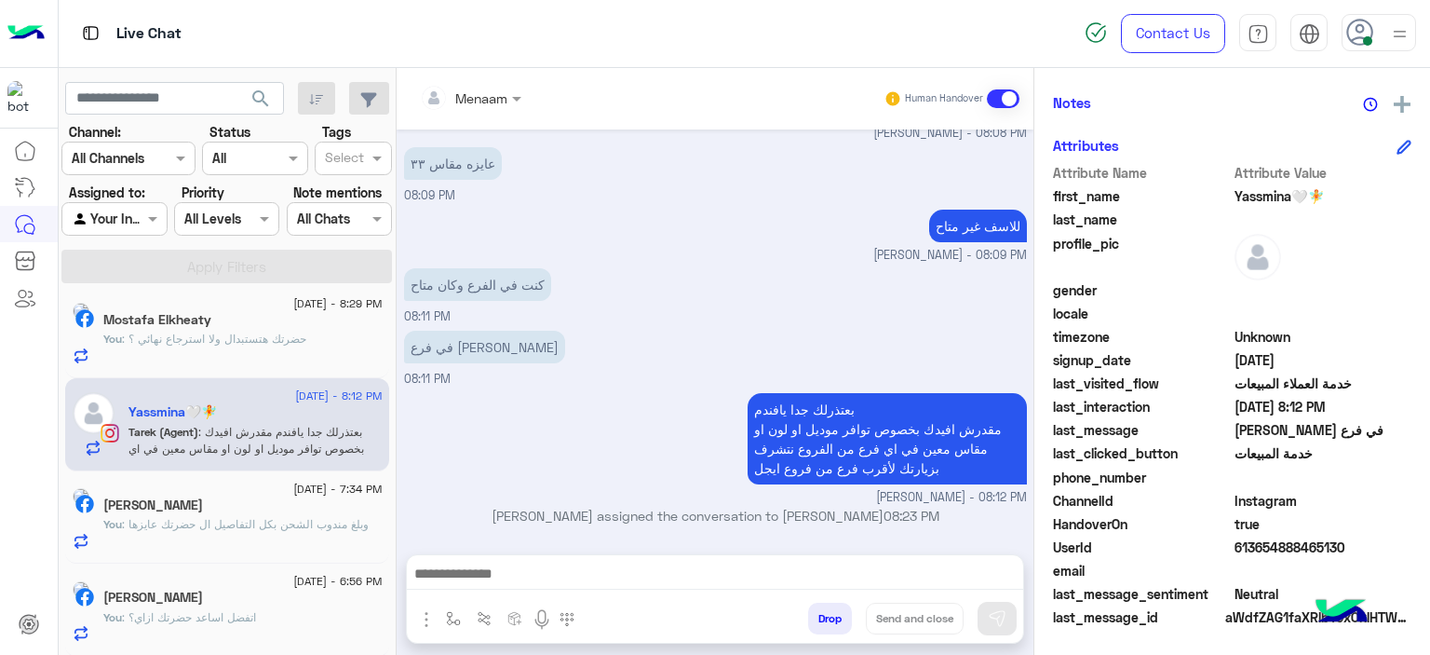
click at [208, 528] on span ": وبلغ مندوب الشحن بكل التفاصيل ال حضرتك عايزها" at bounding box center [245, 524] width 247 height 14
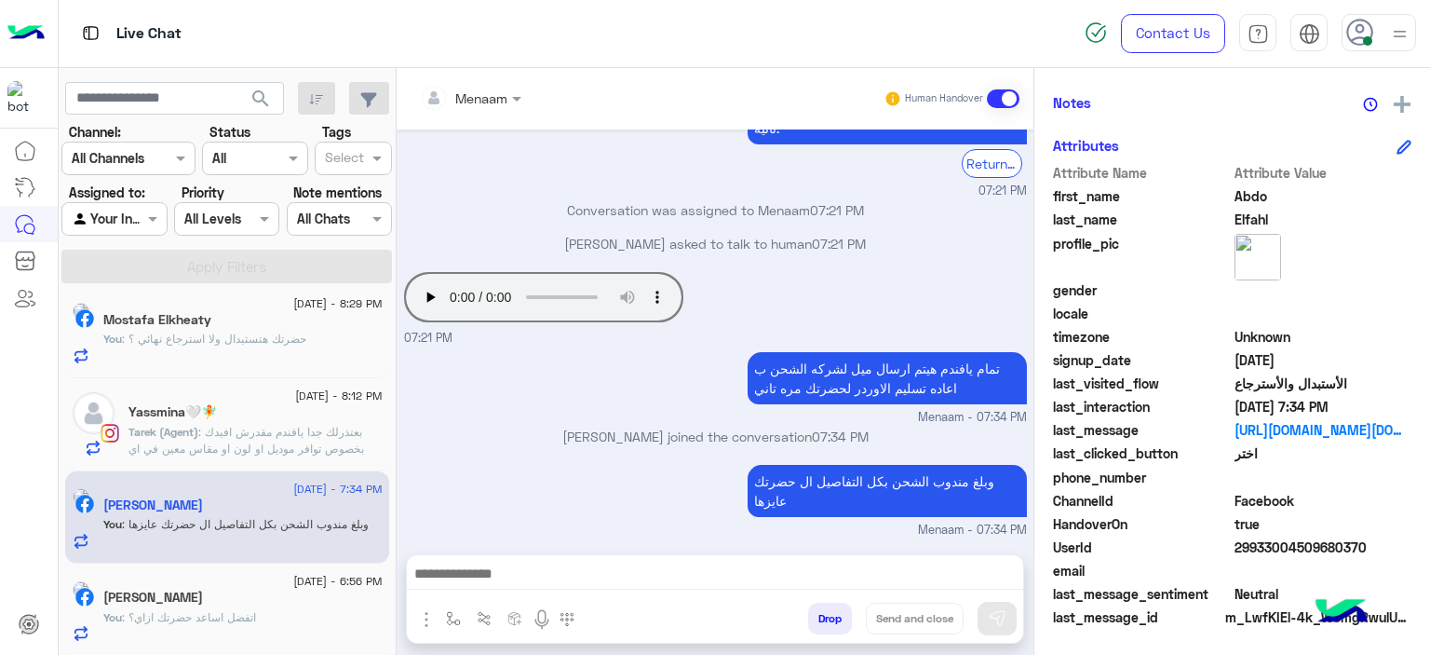
click at [197, 630] on div "You : اتفضل اساعد حضرتك ازاي؟" at bounding box center [242, 625] width 279 height 33
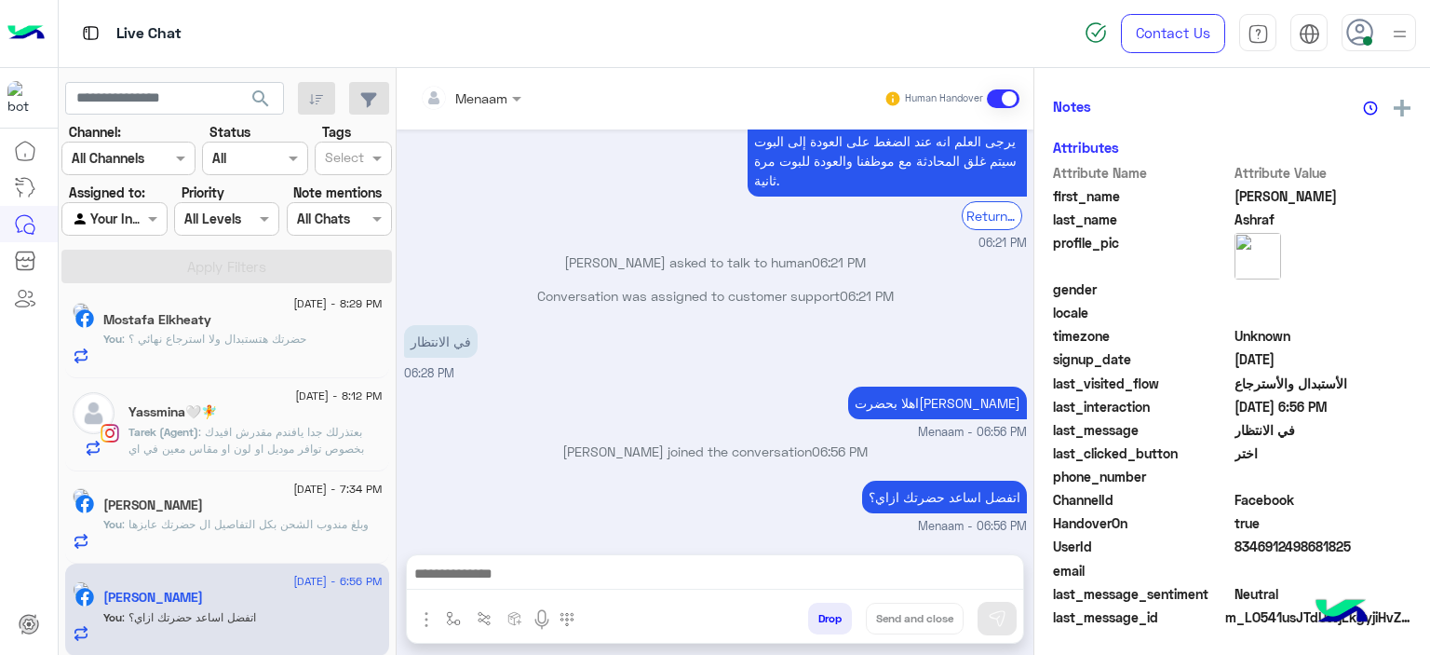
click at [200, 533] on p "You : وبلغ مندوب الشحن بكل التفاصيل ال حضرتك عايزها" at bounding box center [235, 524] width 265 height 17
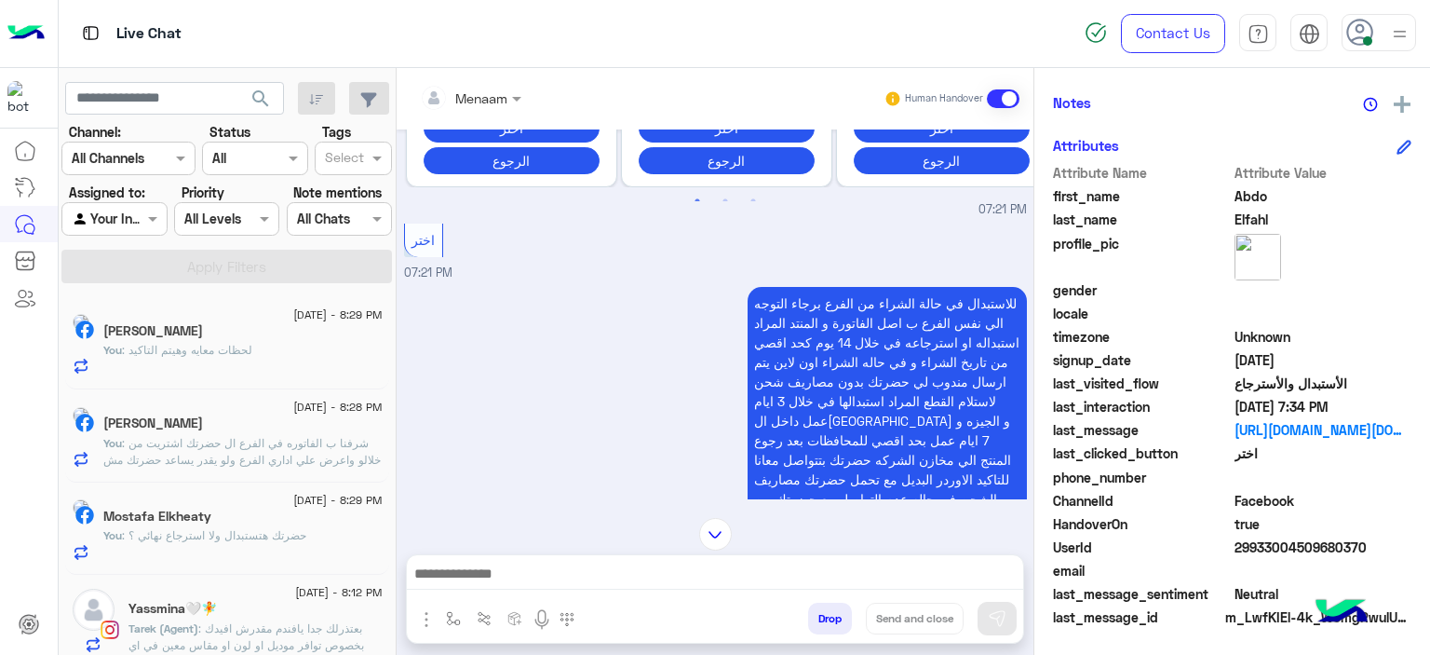
click at [233, 353] on span ": لحظات معايه وهيتم التاكيد" at bounding box center [187, 350] width 130 height 14
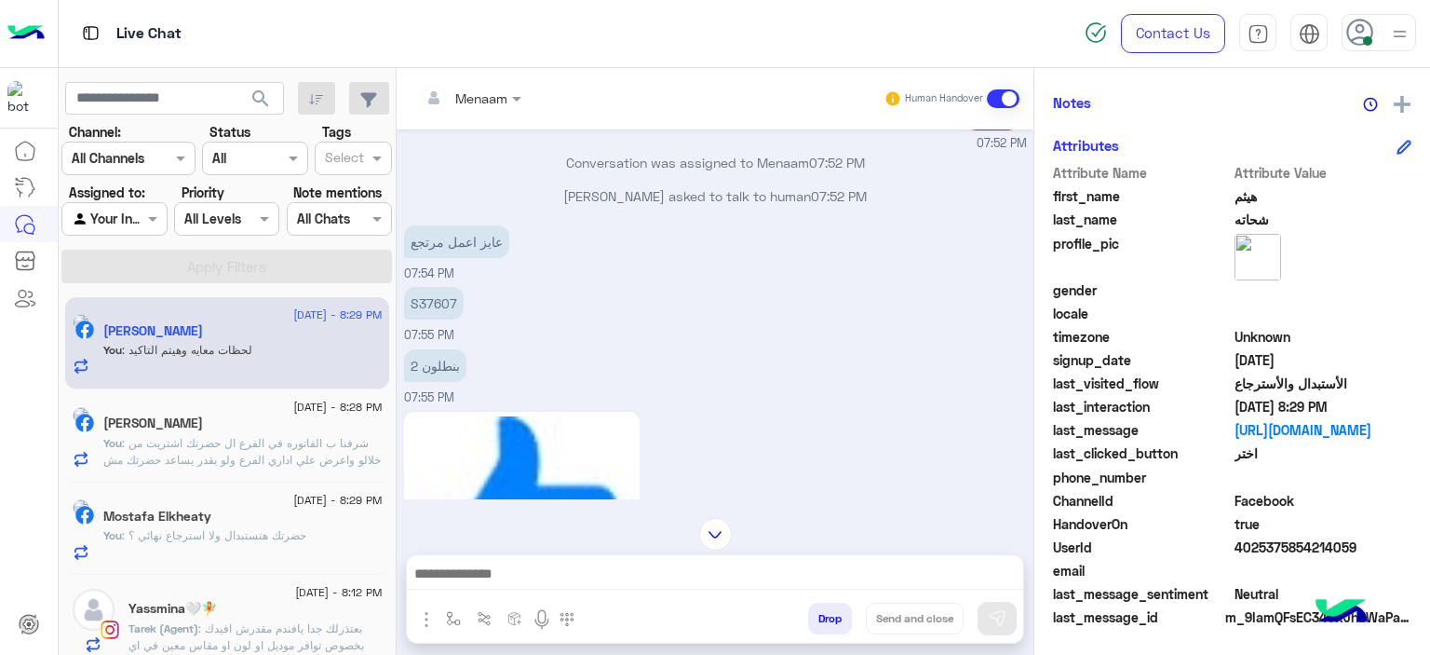
scroll to position [1552, 0]
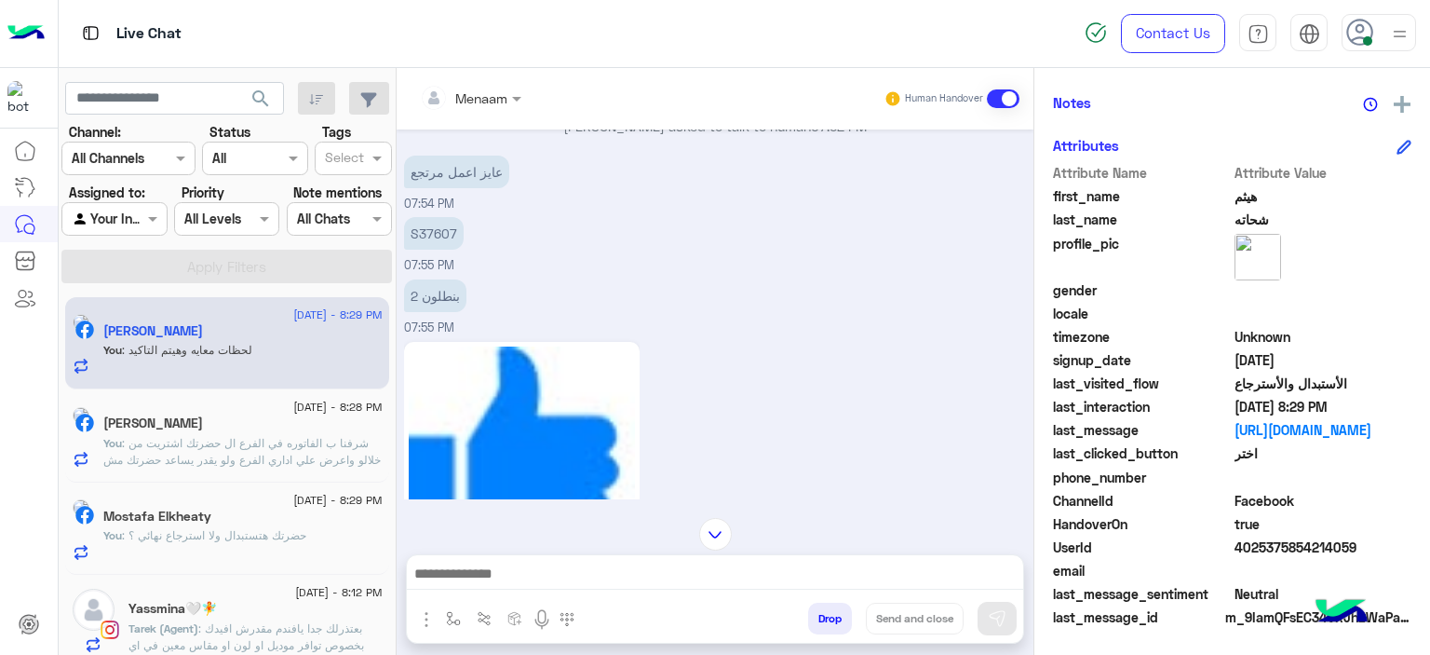
click at [433, 223] on p "S37607" at bounding box center [434, 233] width 60 height 33
copy p "S37607"
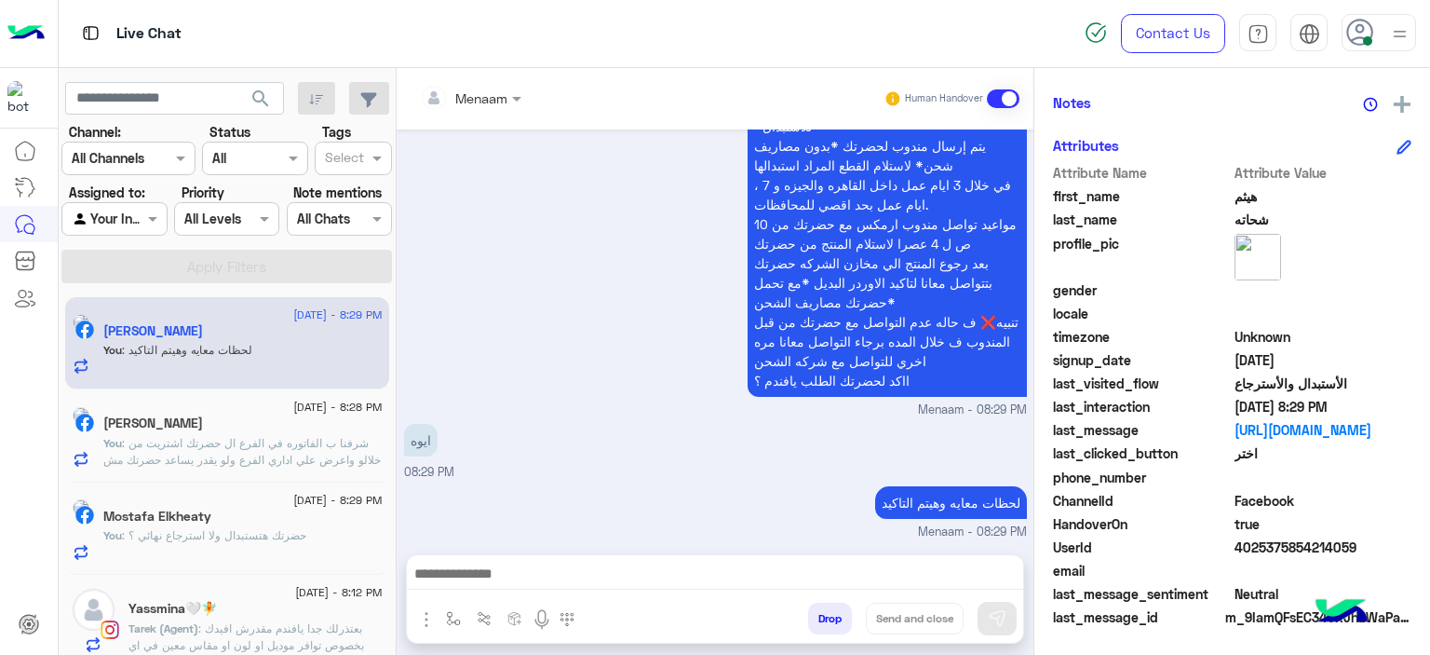
click at [502, 574] on textarea at bounding box center [715, 576] width 617 height 28
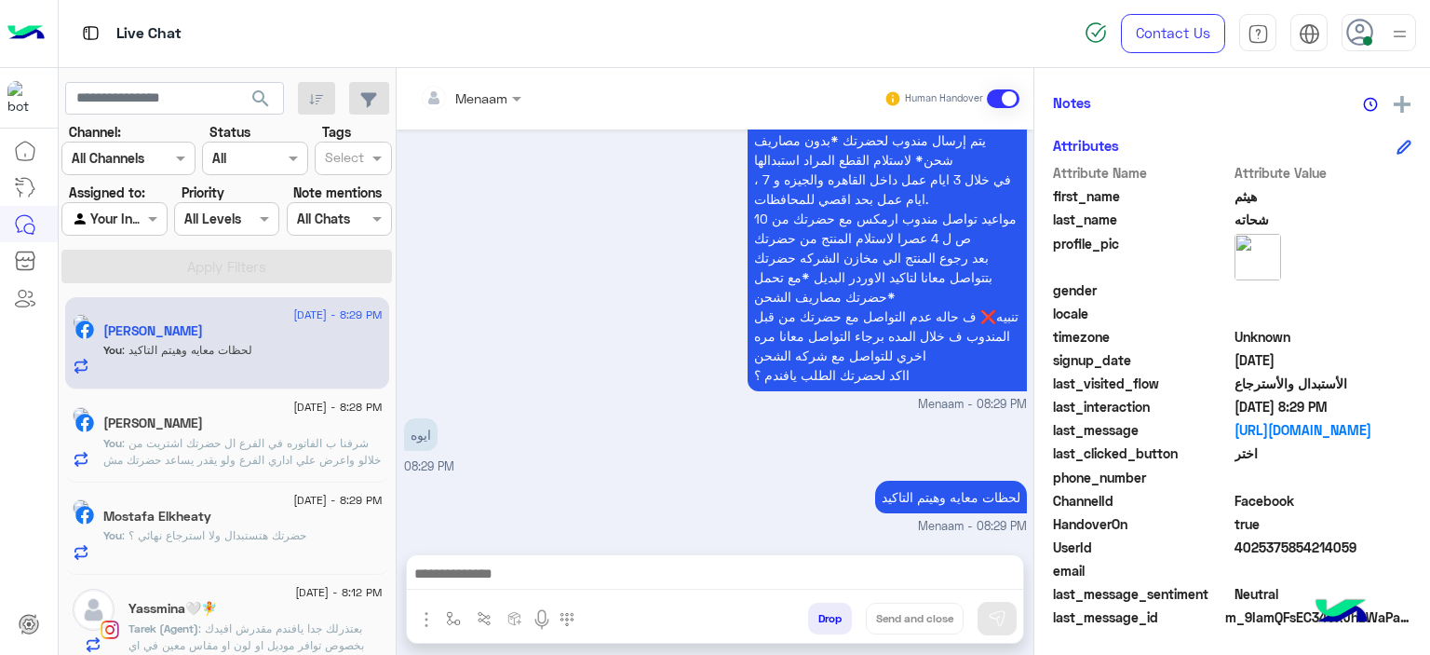
paste textarea "**********"
type textarea "**********"
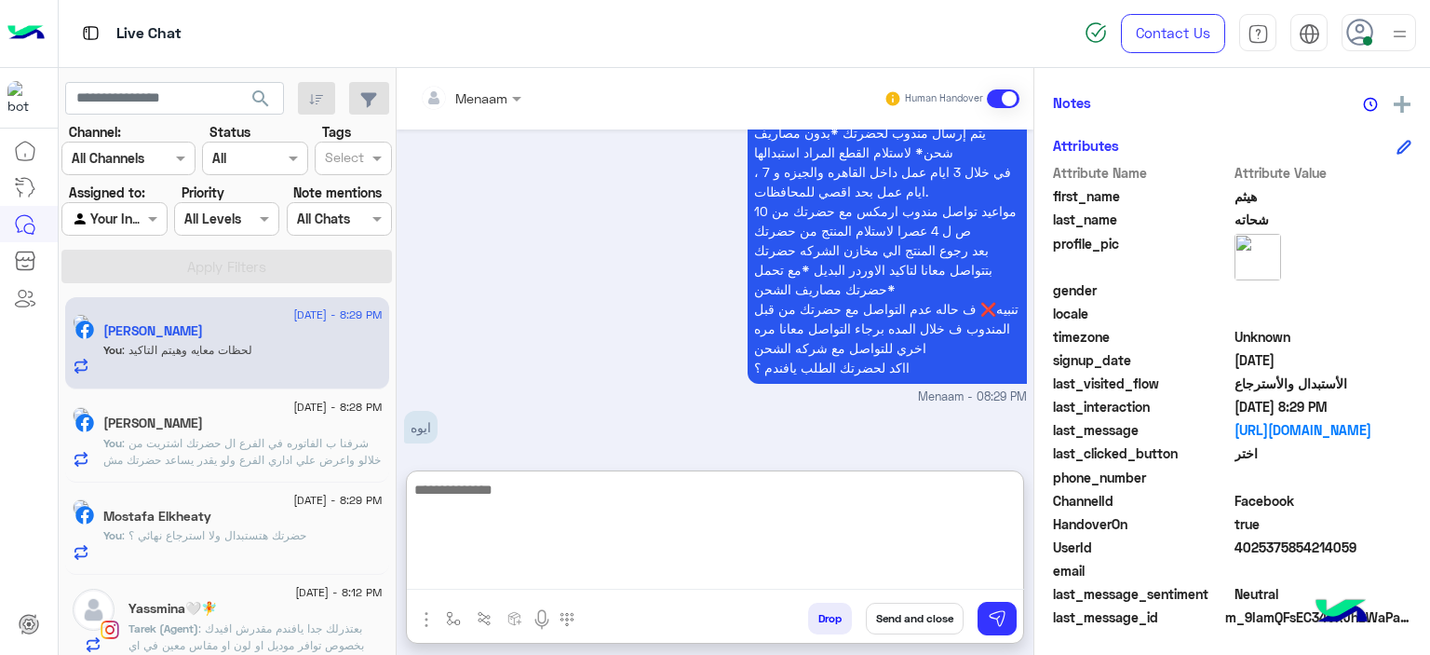
scroll to position [2622, 0]
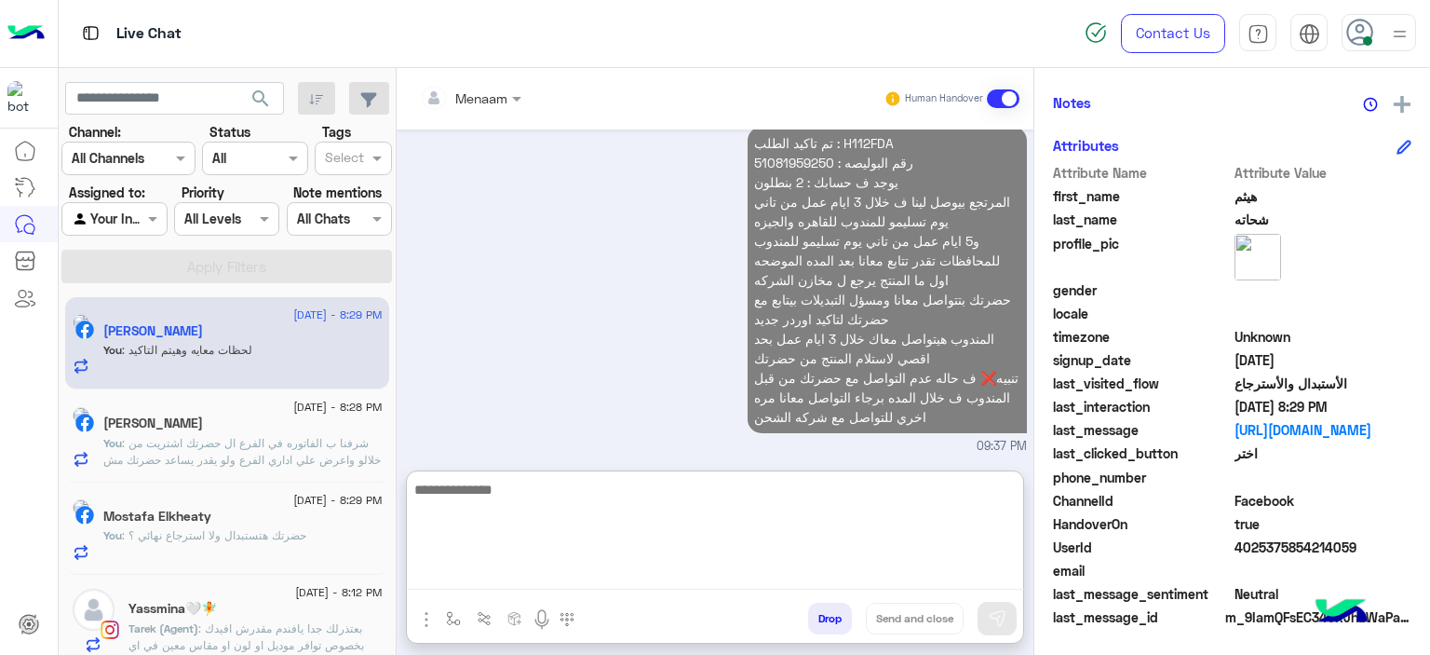
click at [779, 156] on p "تم تاكيد الطلب : H112FDA رقم البوليصه : 51081959250 يوجد ف حسابك : 2 بنطلون الم…" at bounding box center [887, 280] width 279 height 306
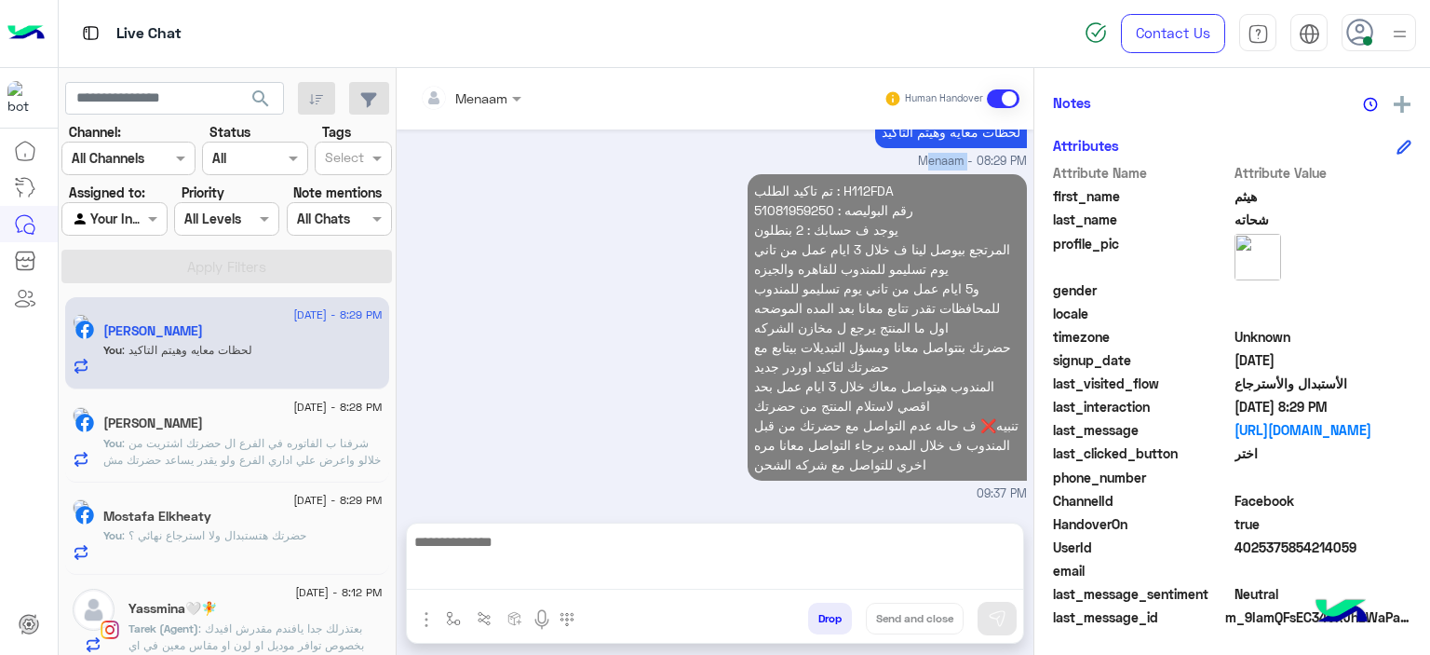
click at [779, 156] on div "لحظات معايه وهيتم التاكيد Menaam - 08:29 PM" at bounding box center [715, 141] width 623 height 60
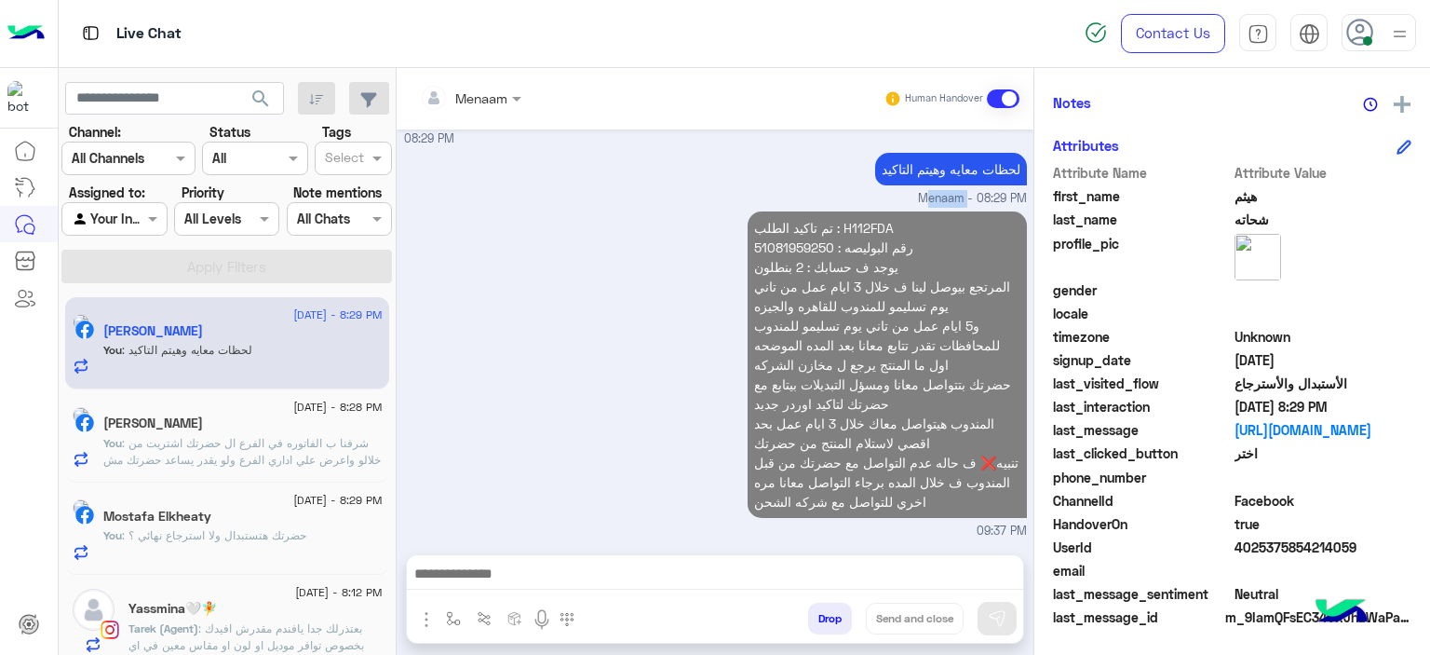
click at [801, 248] on p "تم تاكيد الطلب : H112FDA رقم البوليصه : 51081959250 يوجد ف حسابك : 2 بنطلون الم…" at bounding box center [887, 364] width 279 height 306
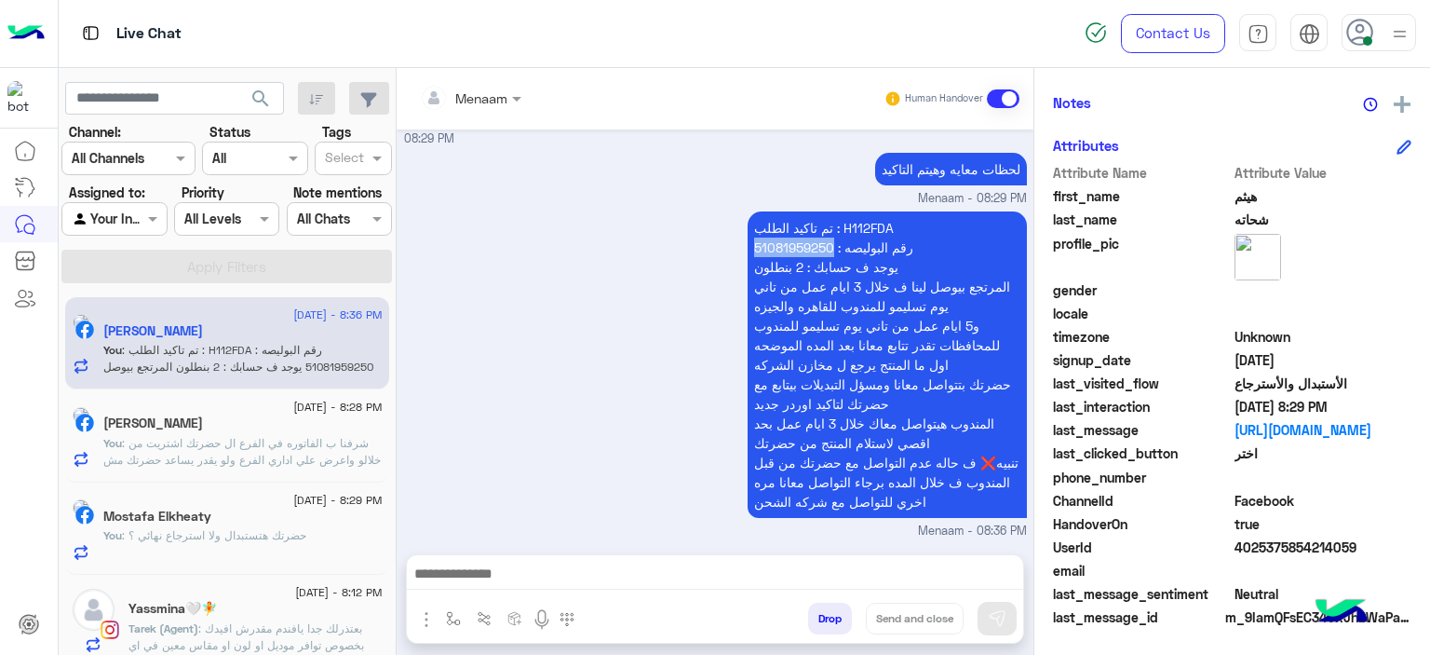
click at [801, 248] on p "تم تاكيد الطلب : H112FDA رقم البوليصه : 51081959250 يوجد ف حسابك : 2 بنطلون الم…" at bounding box center [887, 364] width 279 height 306
copy p "51081959250"
click at [849, 226] on p "تم تاكيد الطلب : H112FDA رقم البوليصه : 51081959250 يوجد ف حسابك : 2 بنطلون الم…" at bounding box center [887, 364] width 279 height 306
copy p "H112FDA"
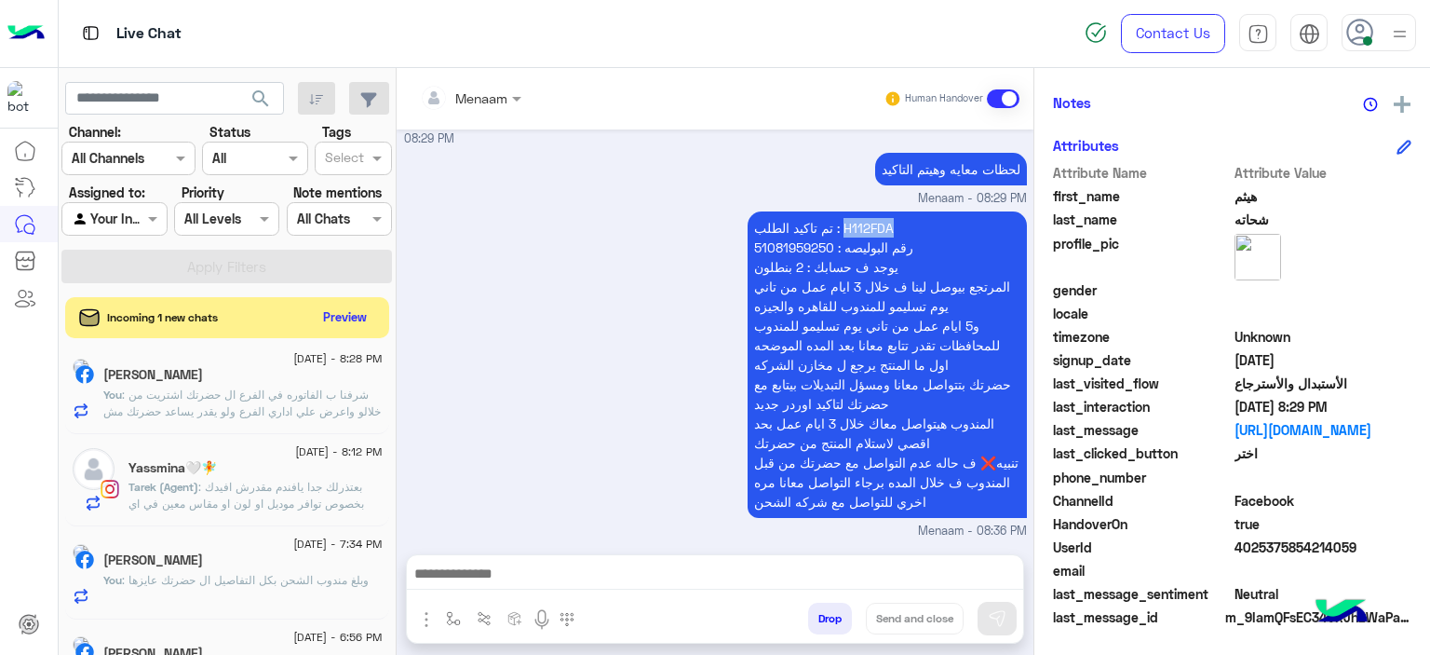
scroll to position [197, 0]
click at [829, 624] on button "Drop" at bounding box center [830, 618] width 44 height 32
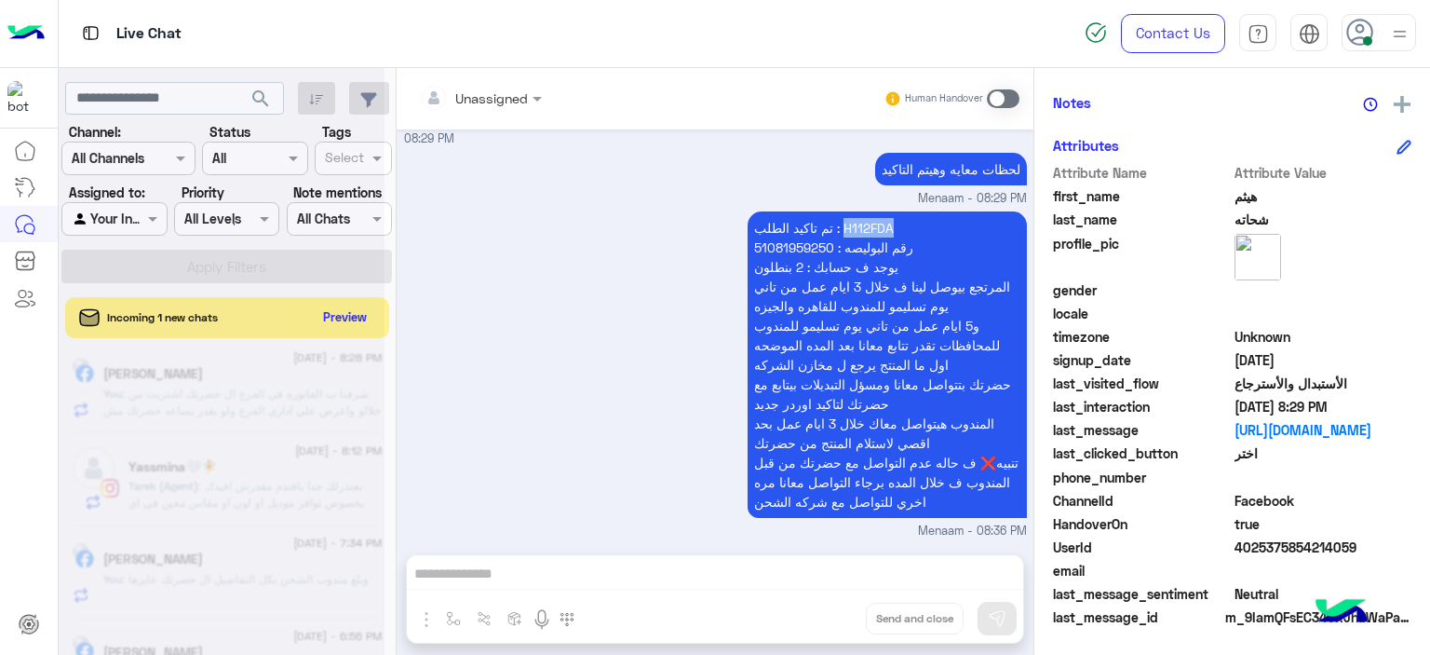
scroll to position [2571, 0]
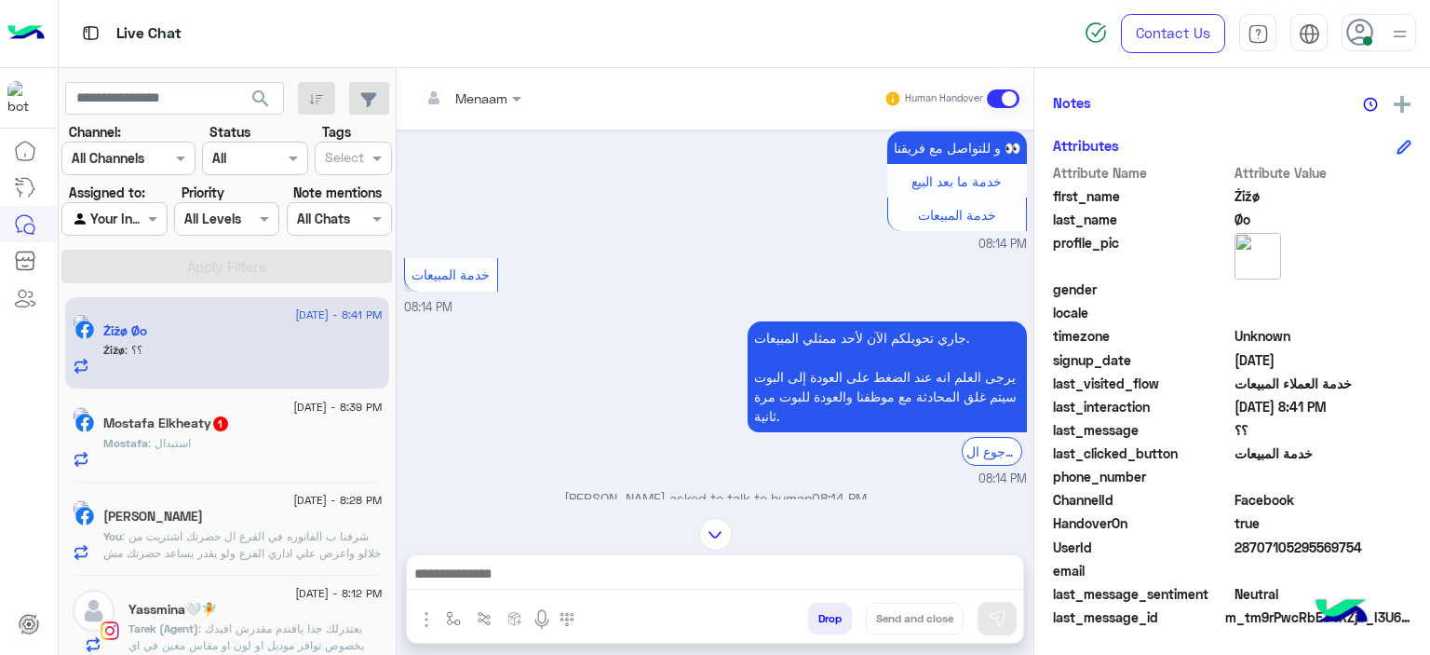
scroll to position [3572, 0]
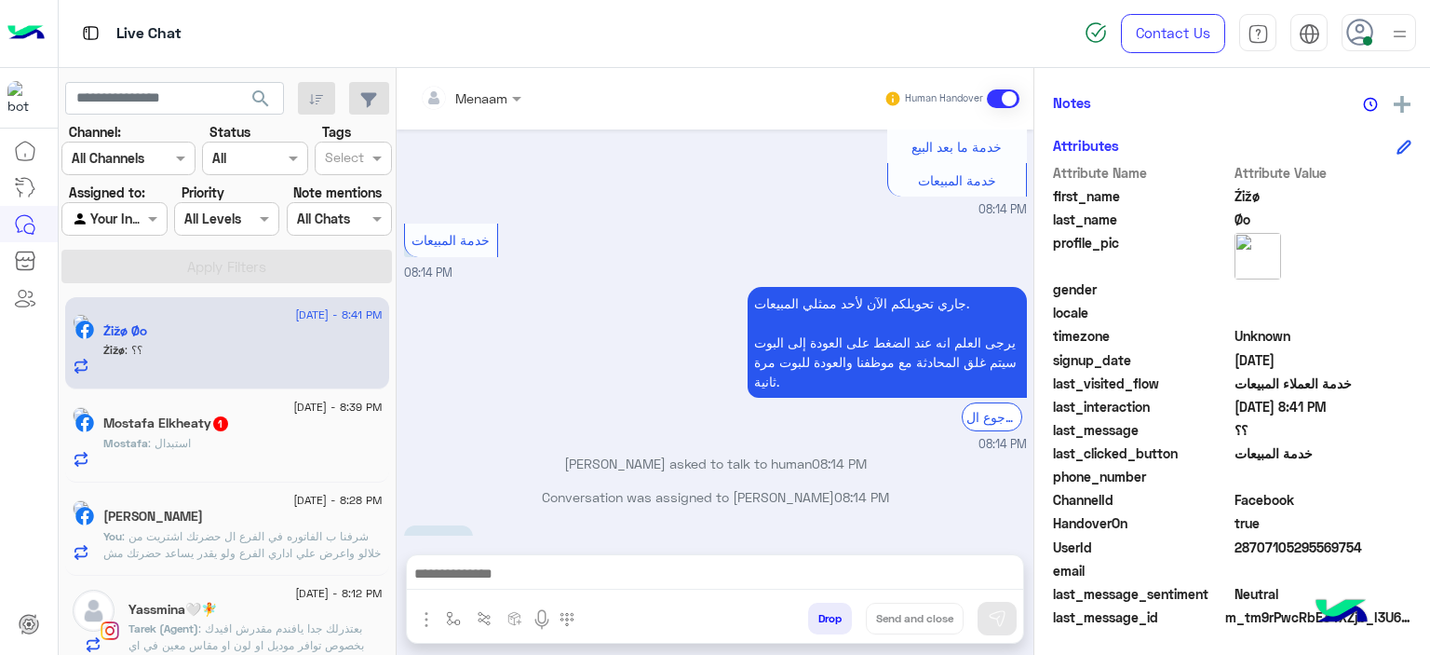
click at [492, 577] on textarea at bounding box center [715, 576] width 617 height 28
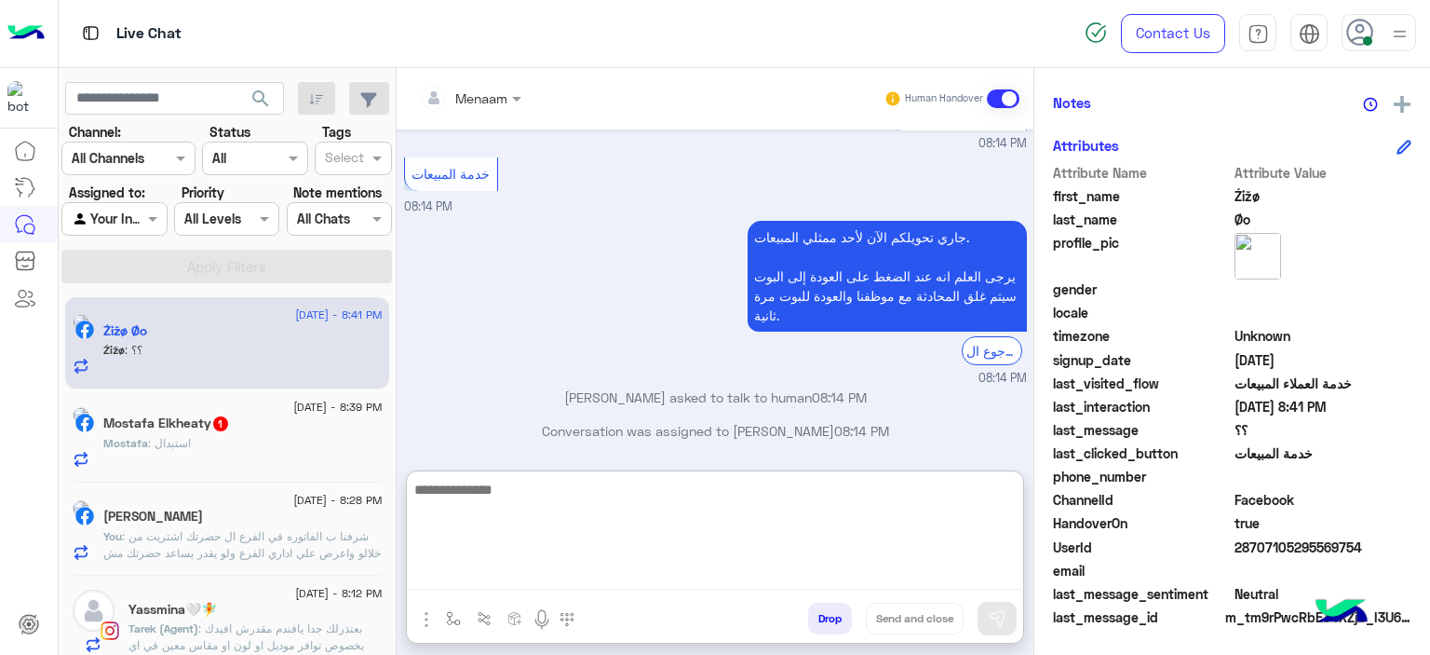
scroll to position [3656, 0]
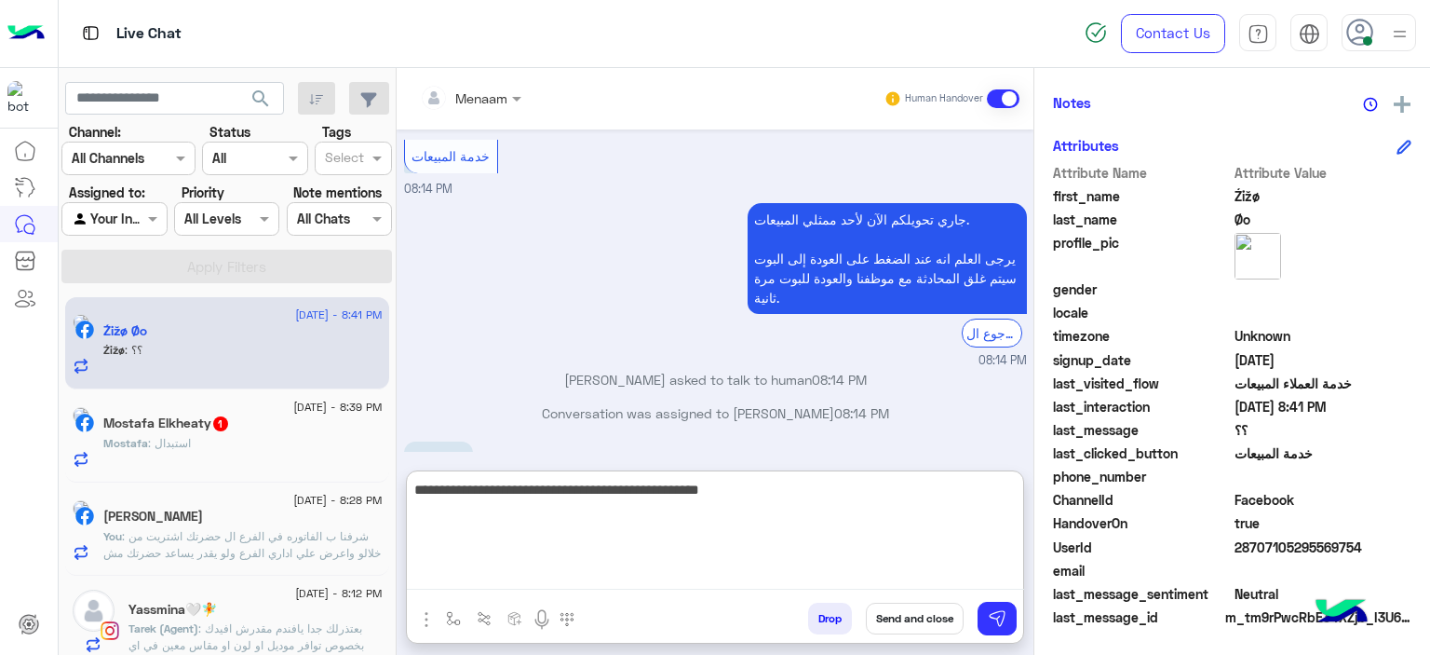
type textarea "**********"
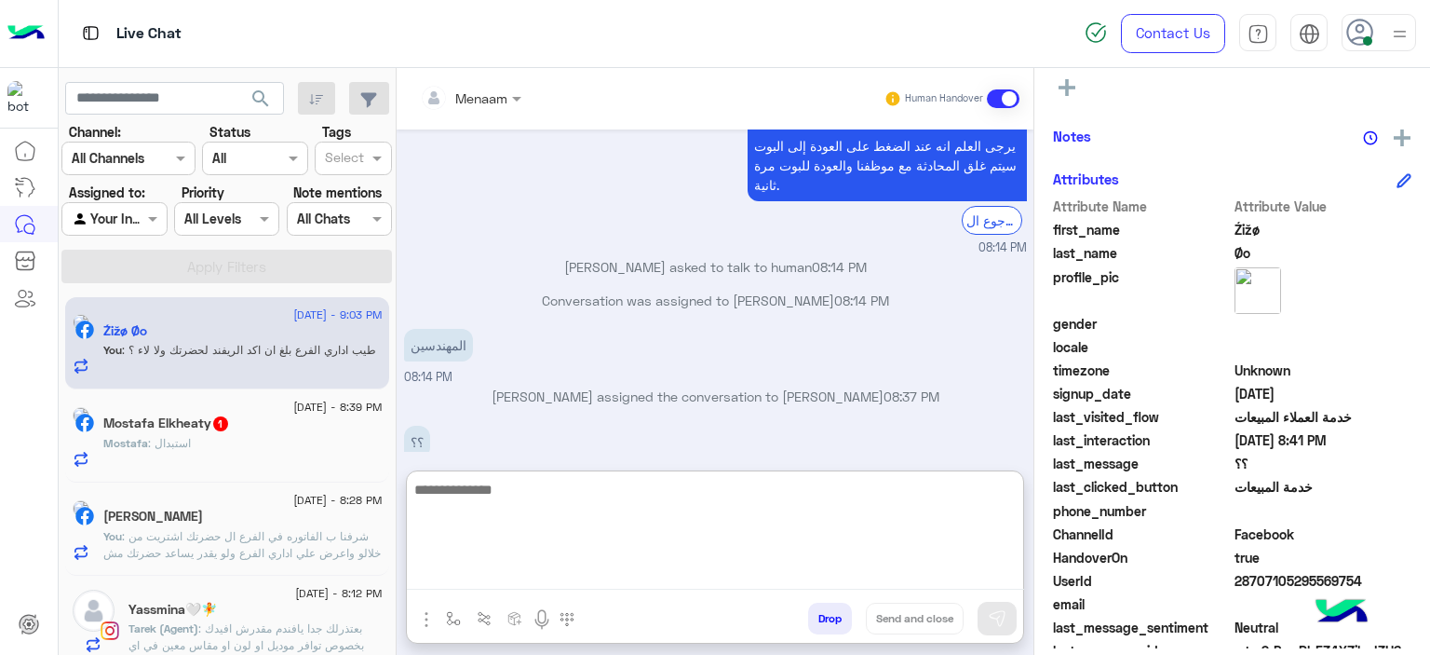
scroll to position [425, 0]
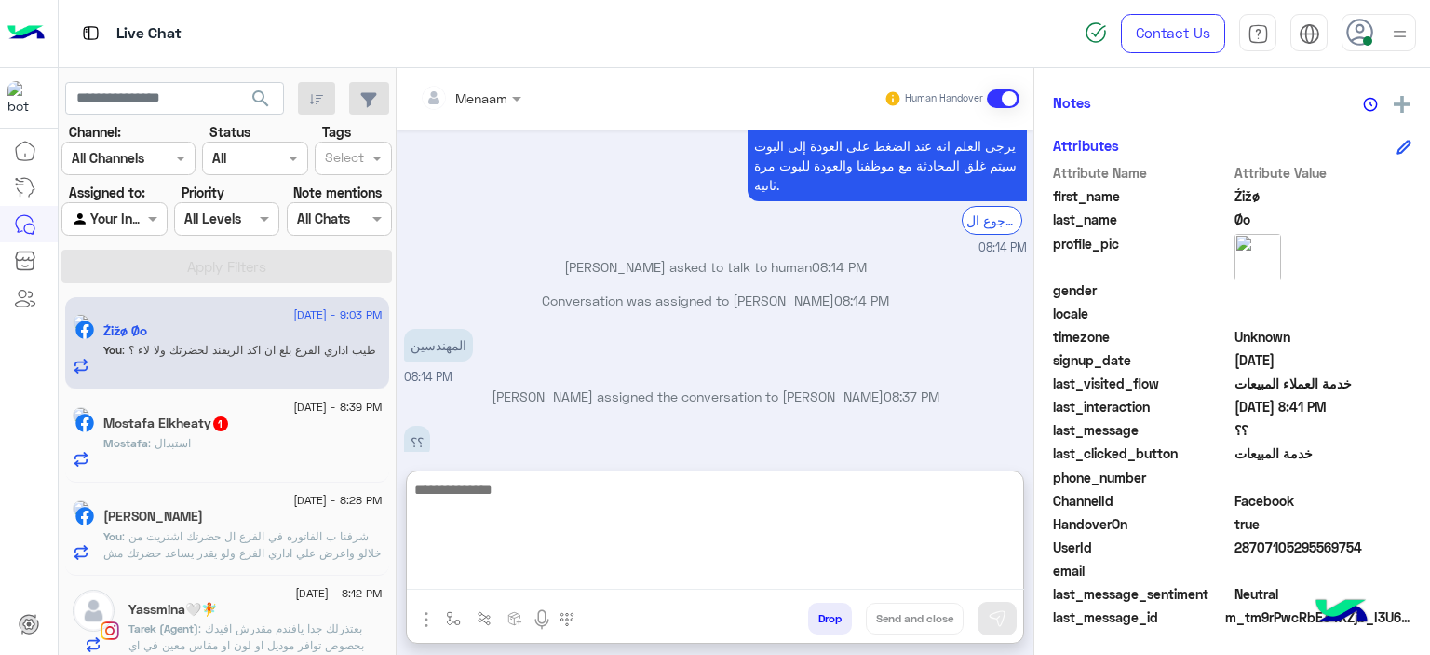
click at [191, 449] on span ": استبدال" at bounding box center [169, 443] width 43 height 14
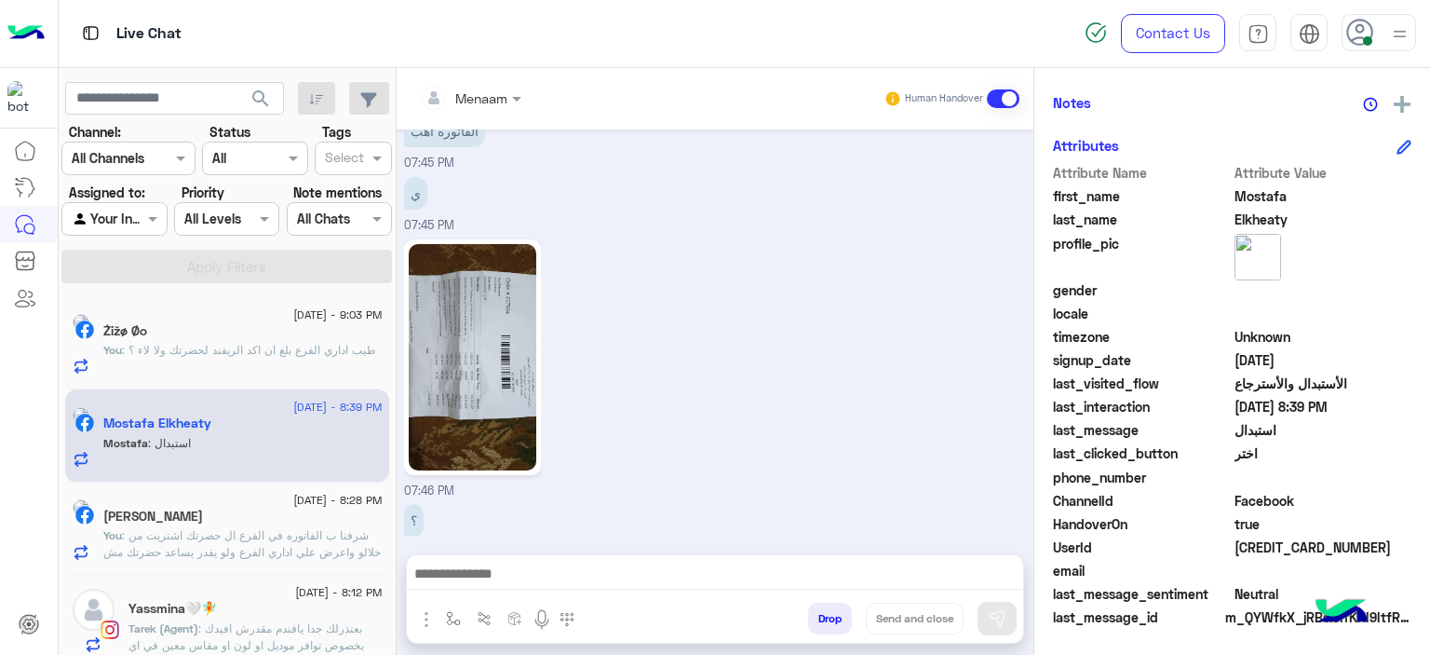
scroll to position [1659, 0]
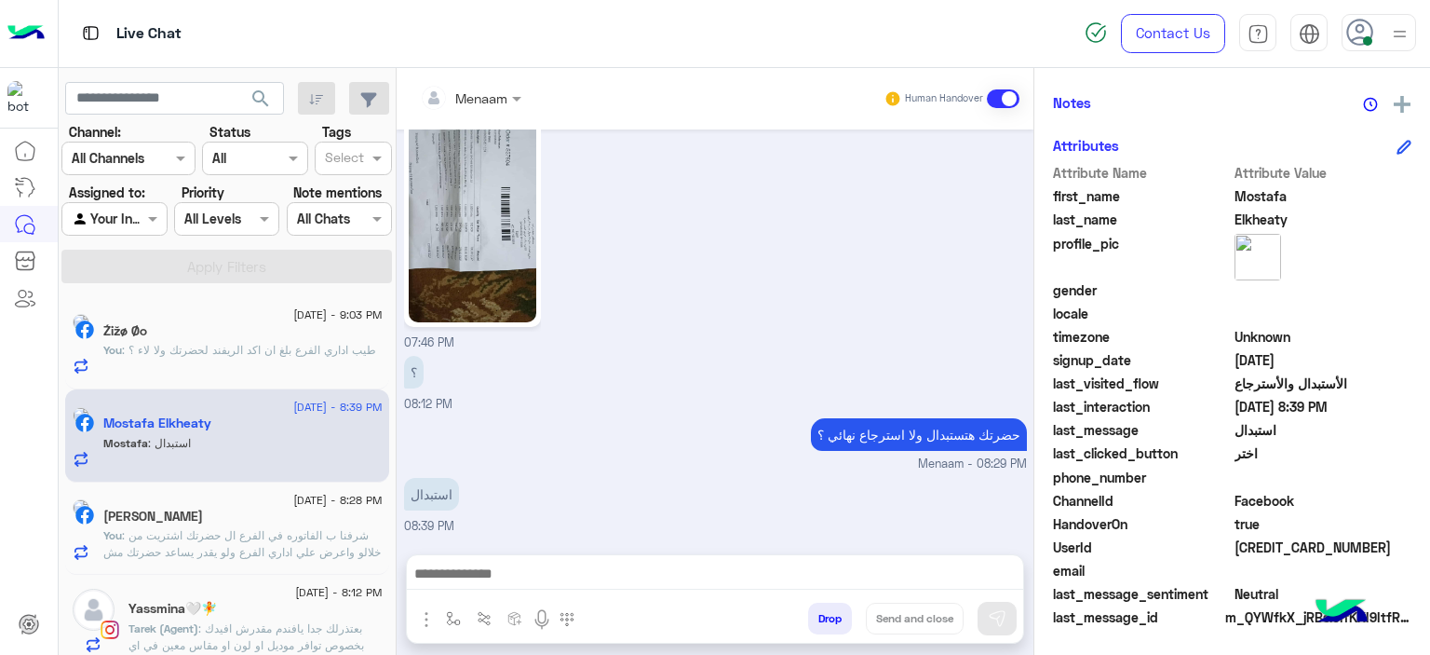
click at [476, 182] on img at bounding box center [473, 209] width 128 height 226
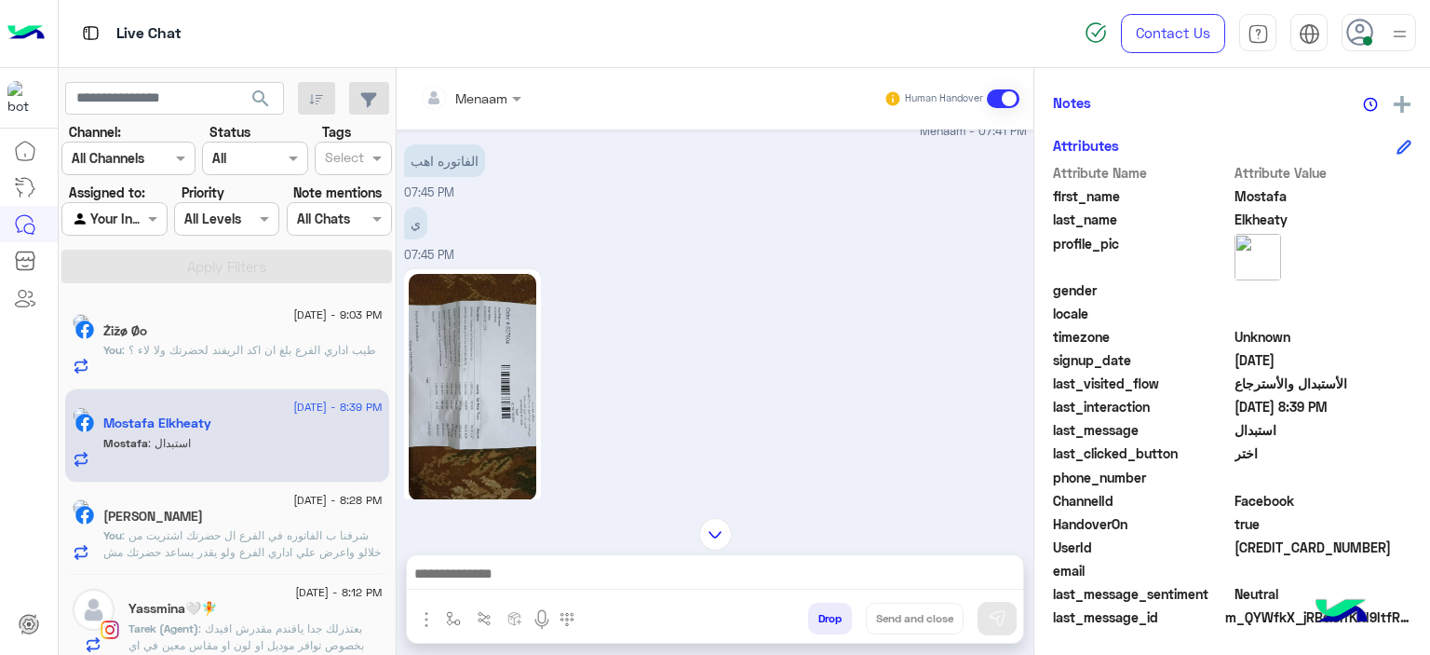
scroll to position [1566, 0]
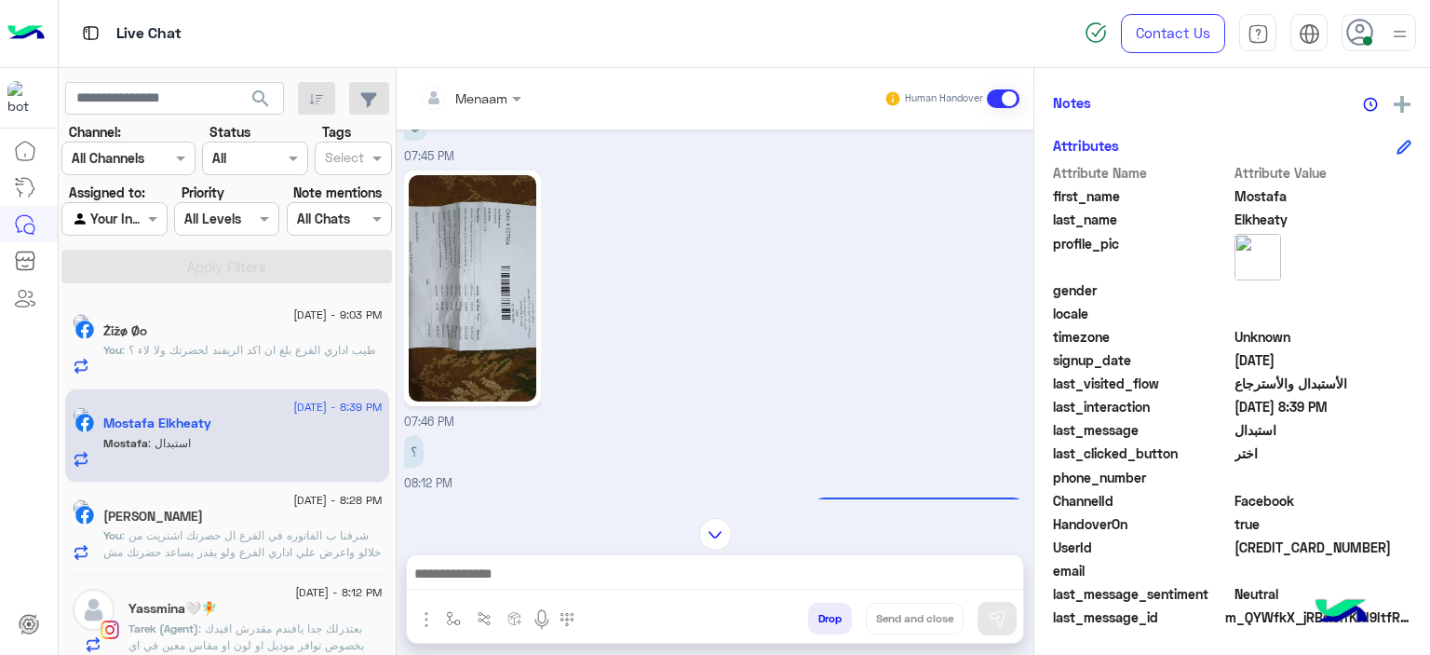
click at [496, 586] on textarea at bounding box center [715, 576] width 617 height 28
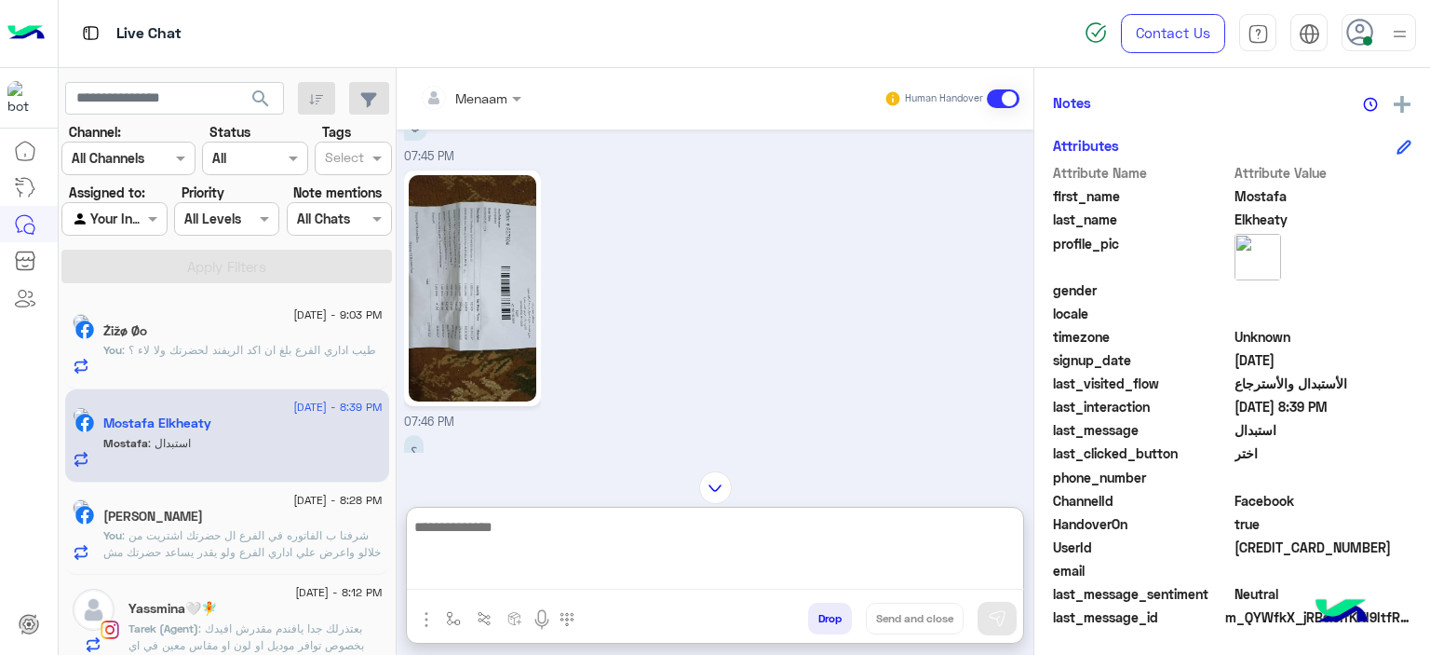
paste textarea "**********"
type textarea "**********"
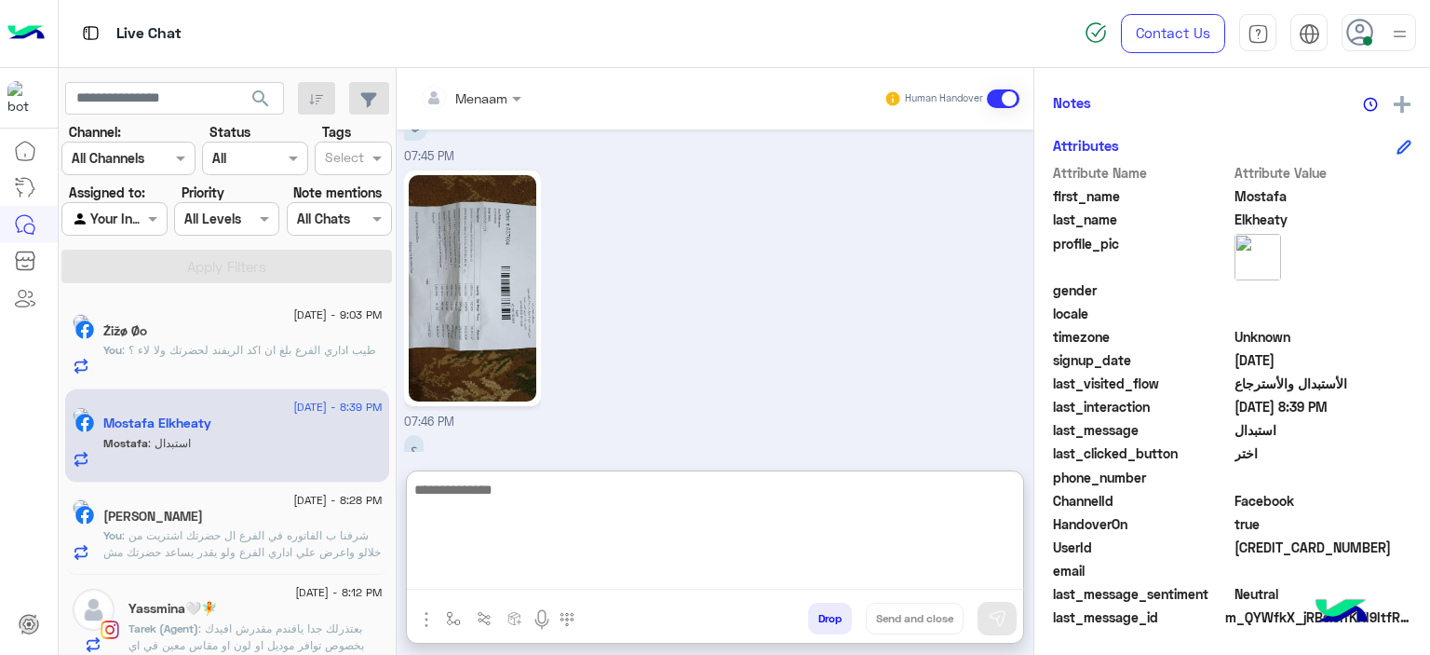
scroll to position [2057, 0]
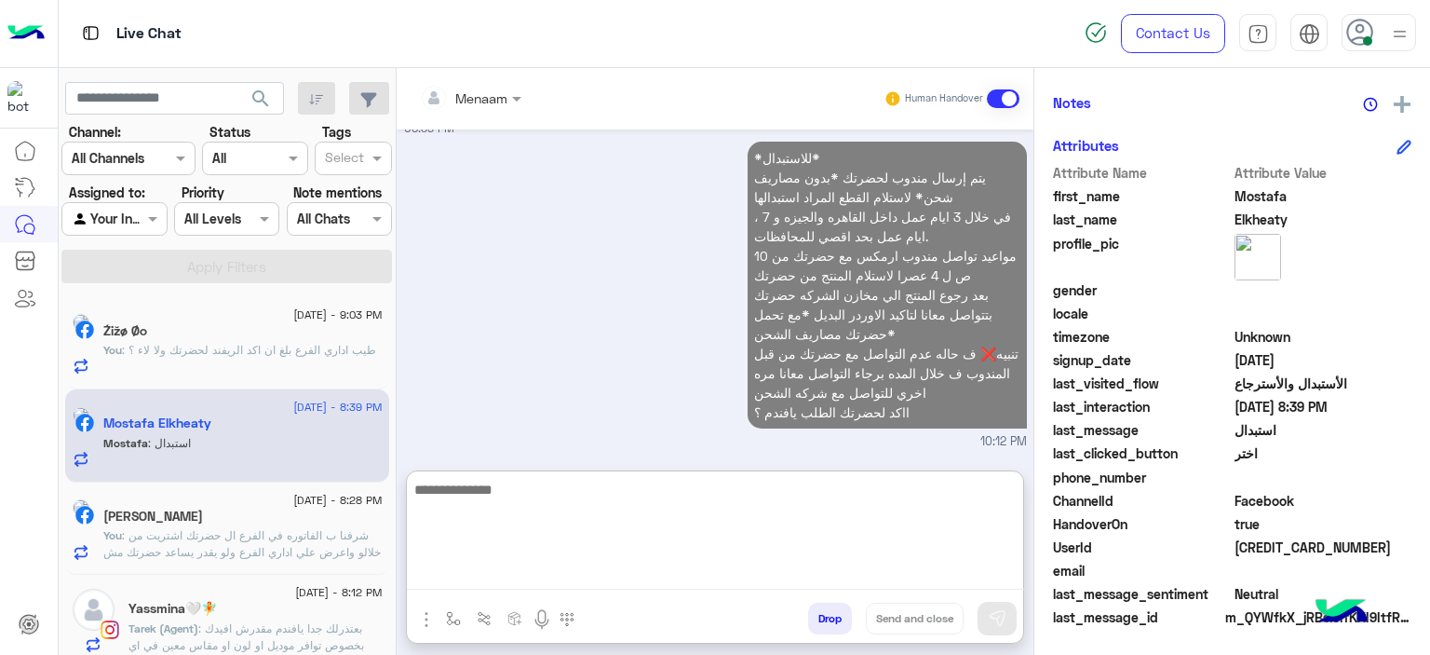
click at [241, 355] on span ": طيب اداري الفرع بلغ ان اكد الريفند لحضرتك ولا لاء ؟" at bounding box center [249, 350] width 254 height 14
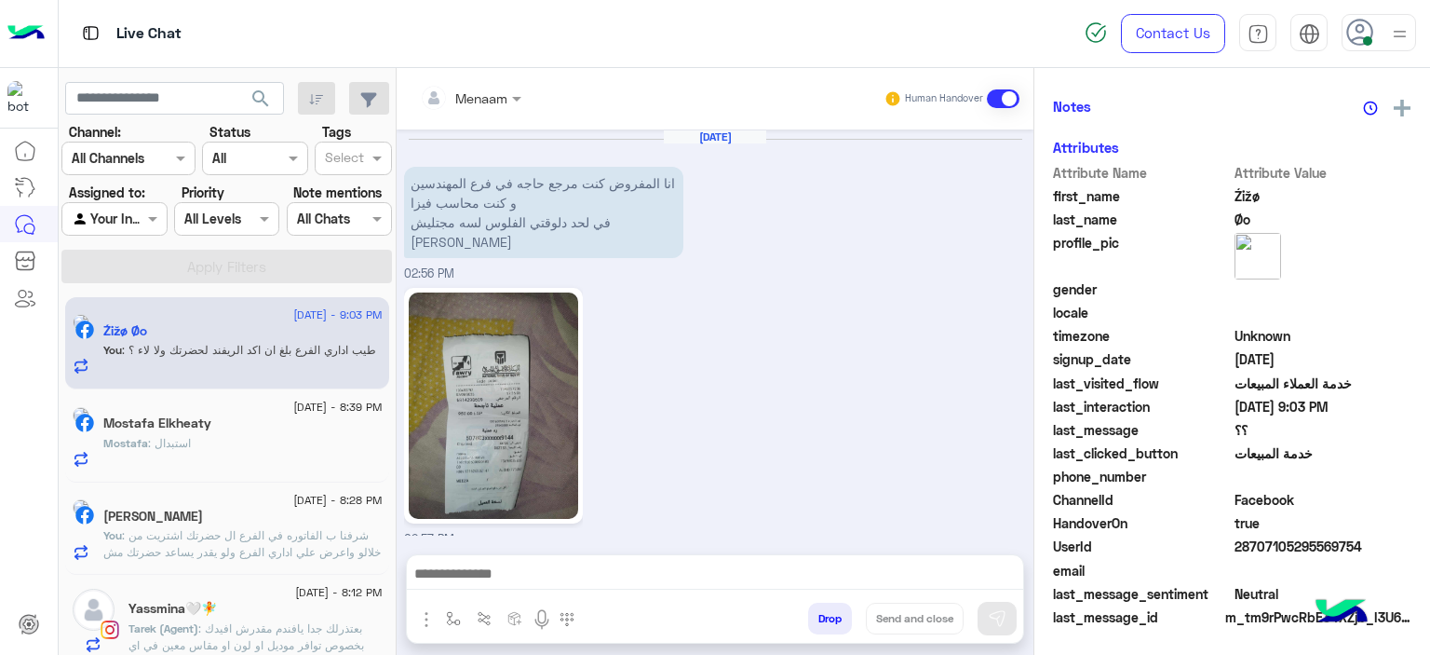
scroll to position [1358, 0]
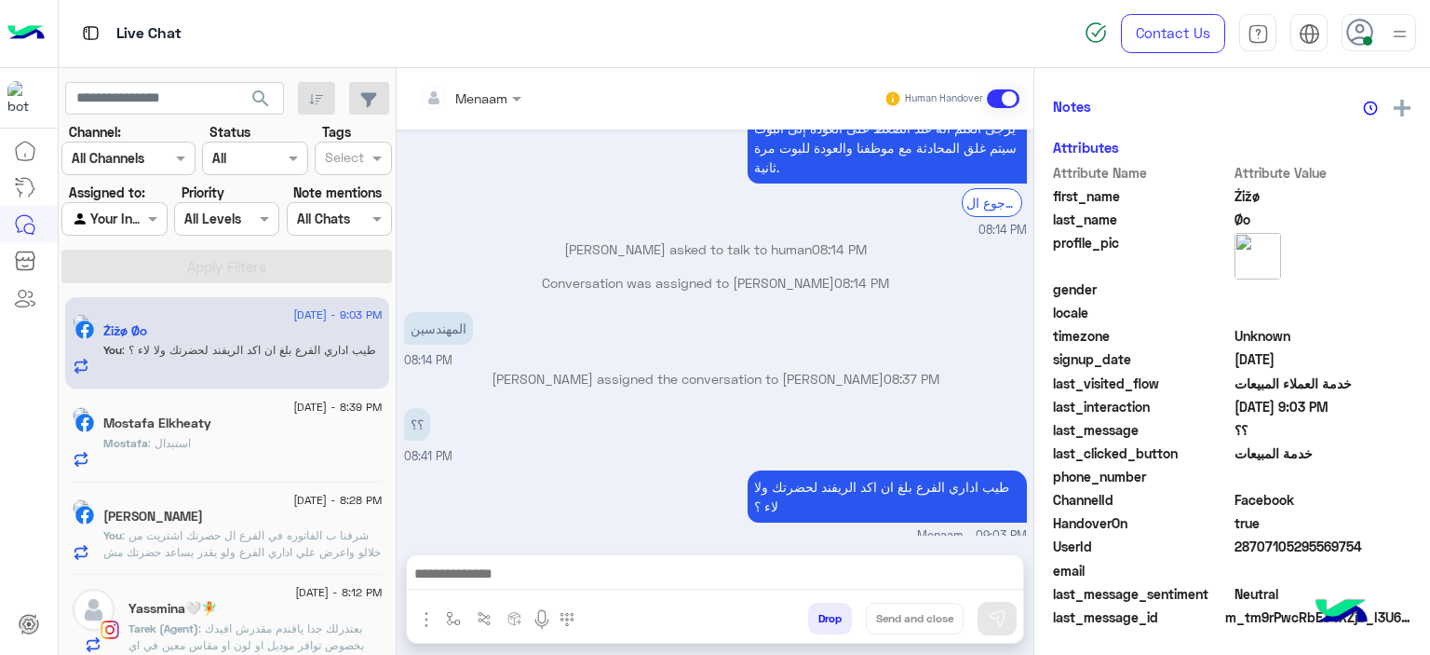
click at [254, 520] on div "[PERSON_NAME]" at bounding box center [242, 518] width 279 height 20
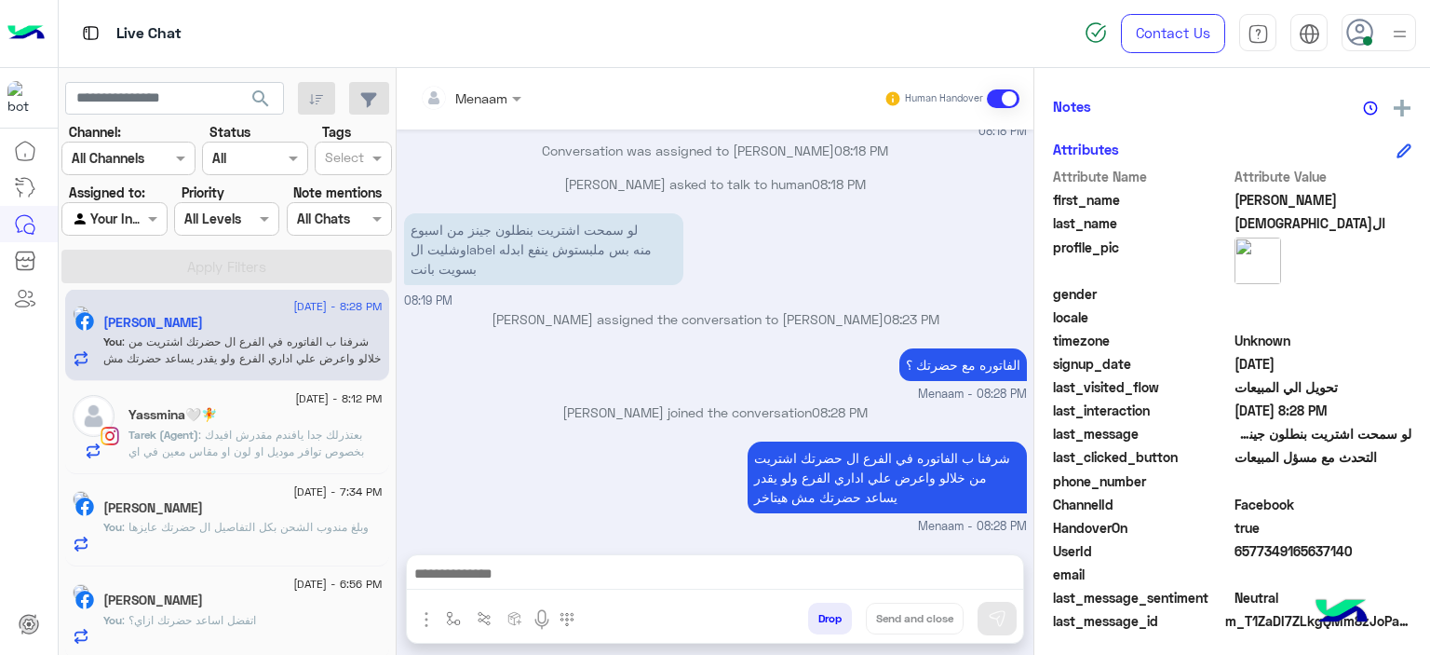
scroll to position [425, 0]
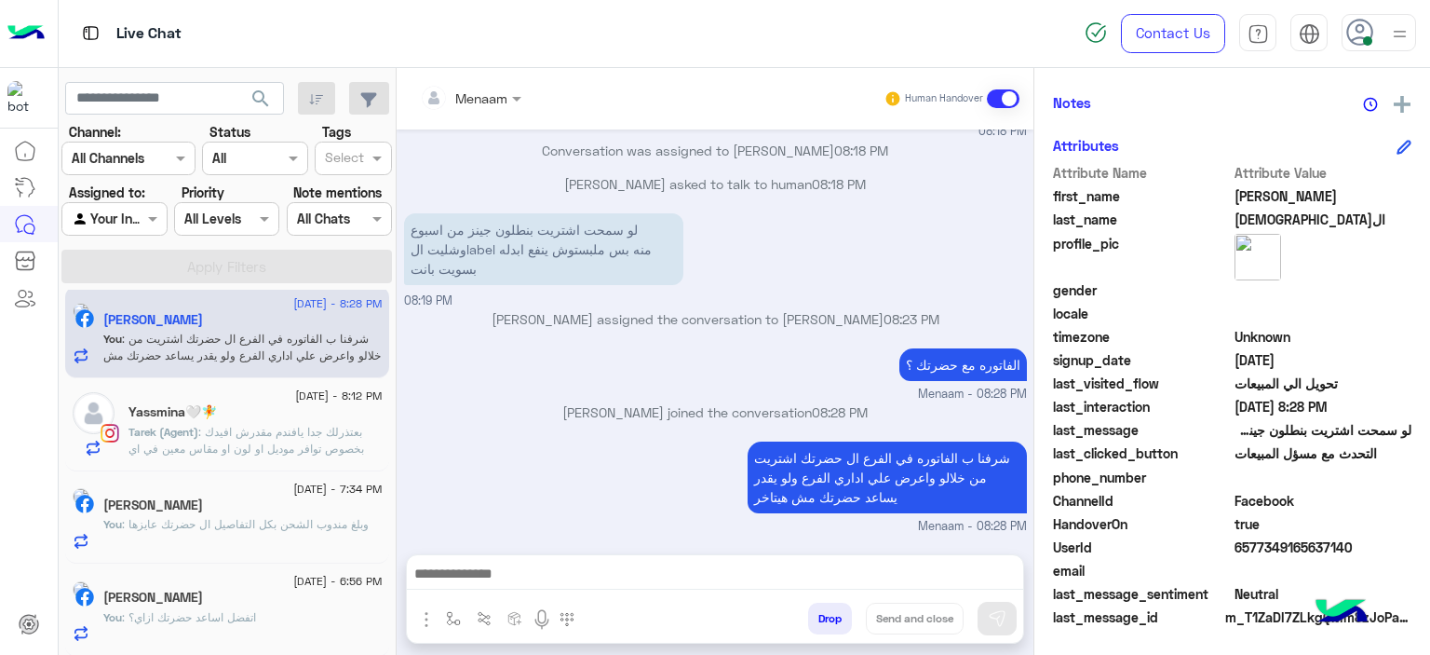
click at [837, 619] on button "Drop" at bounding box center [830, 618] width 44 height 32
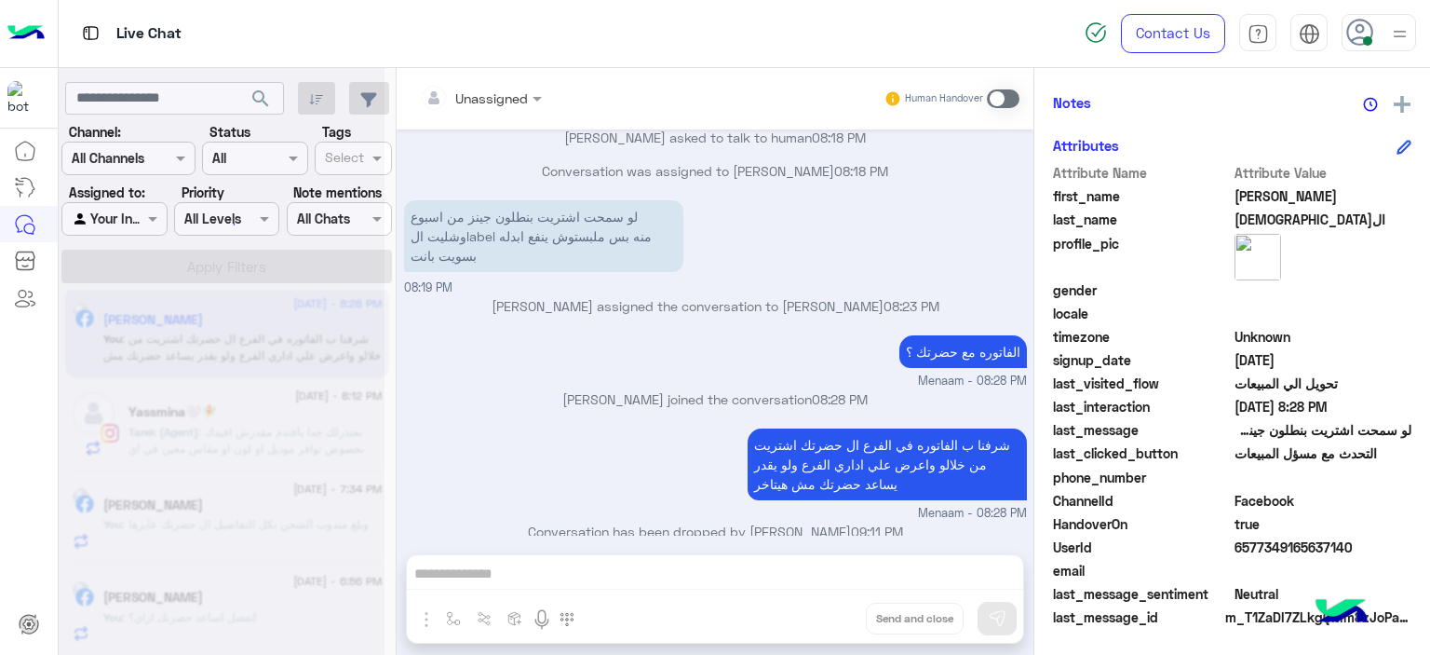
scroll to position [1218, 0]
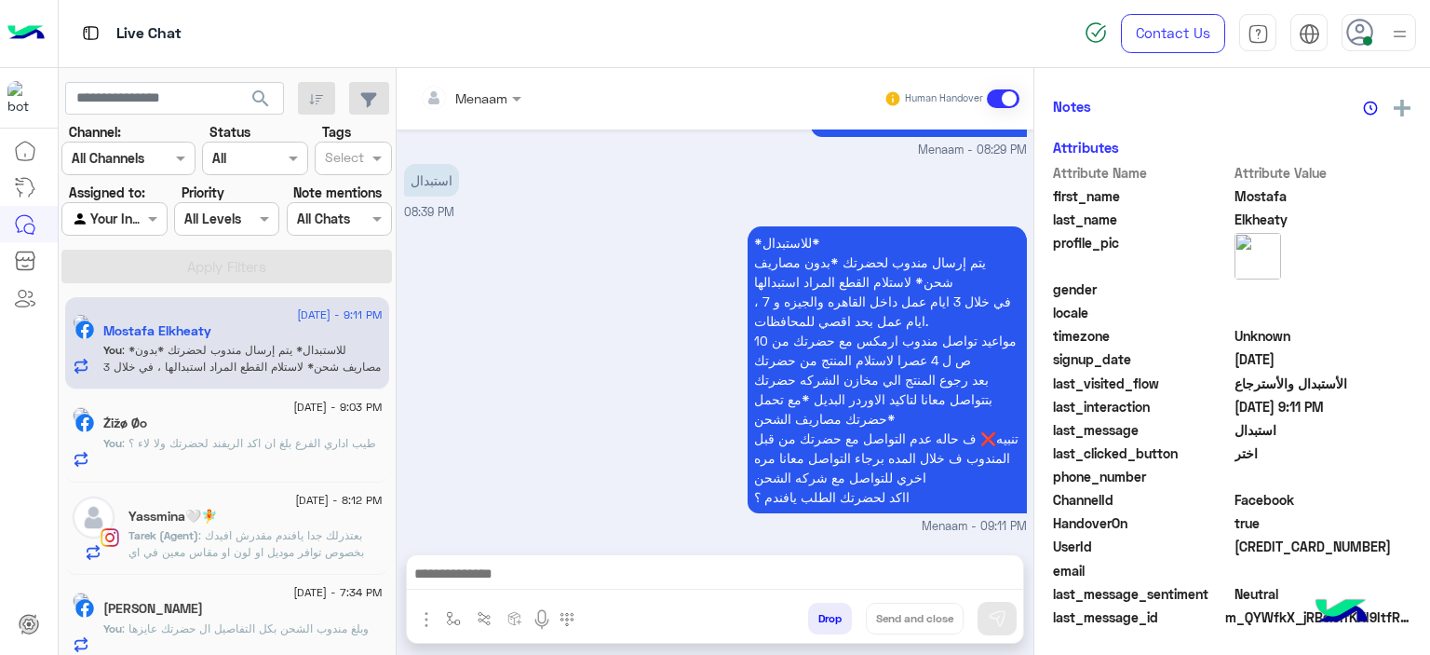
click at [221, 435] on p "You : طيب اداري الفرع بلغ ان اكد الريفند لحضرتك ولا لاء ؟" at bounding box center [239, 443] width 273 height 17
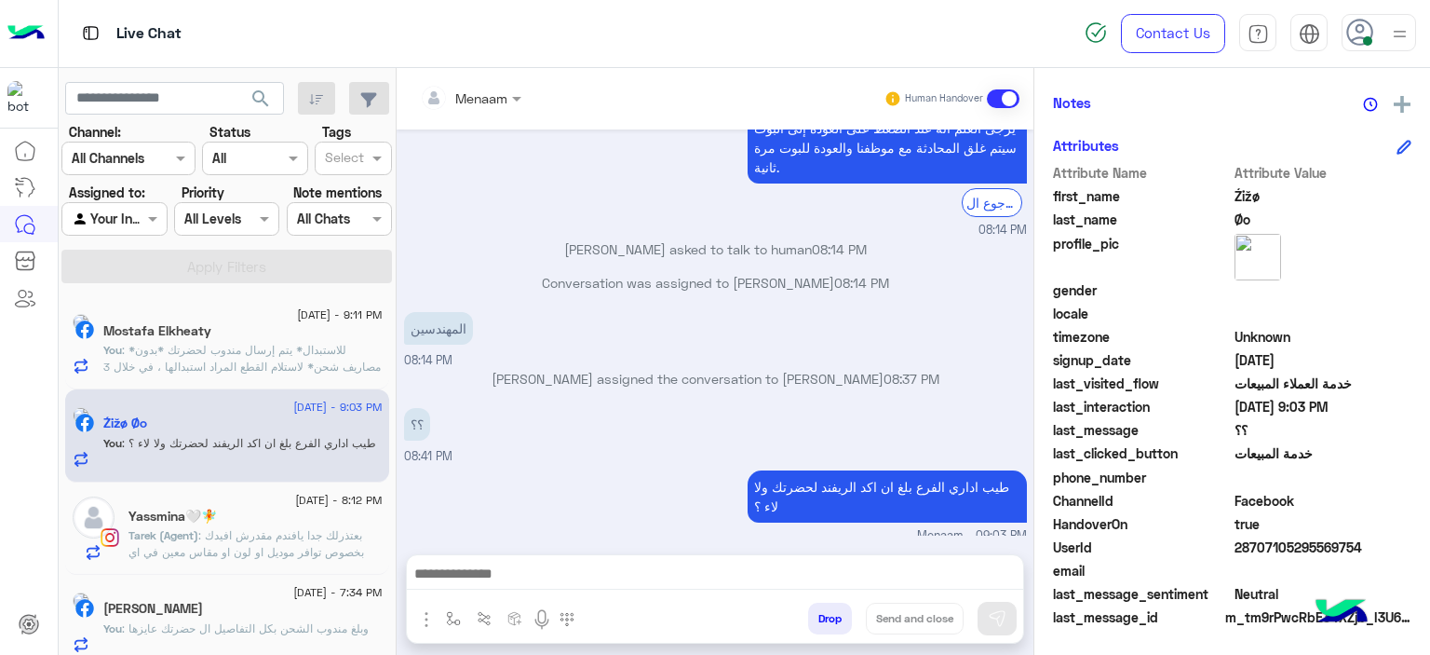
click at [220, 535] on span ": بعتذرلك جدا يافندم مقدرش افيدك بخصوص توافر موديل او لون او مقاس معين في اي فر…" at bounding box center [252, 560] width 247 height 64
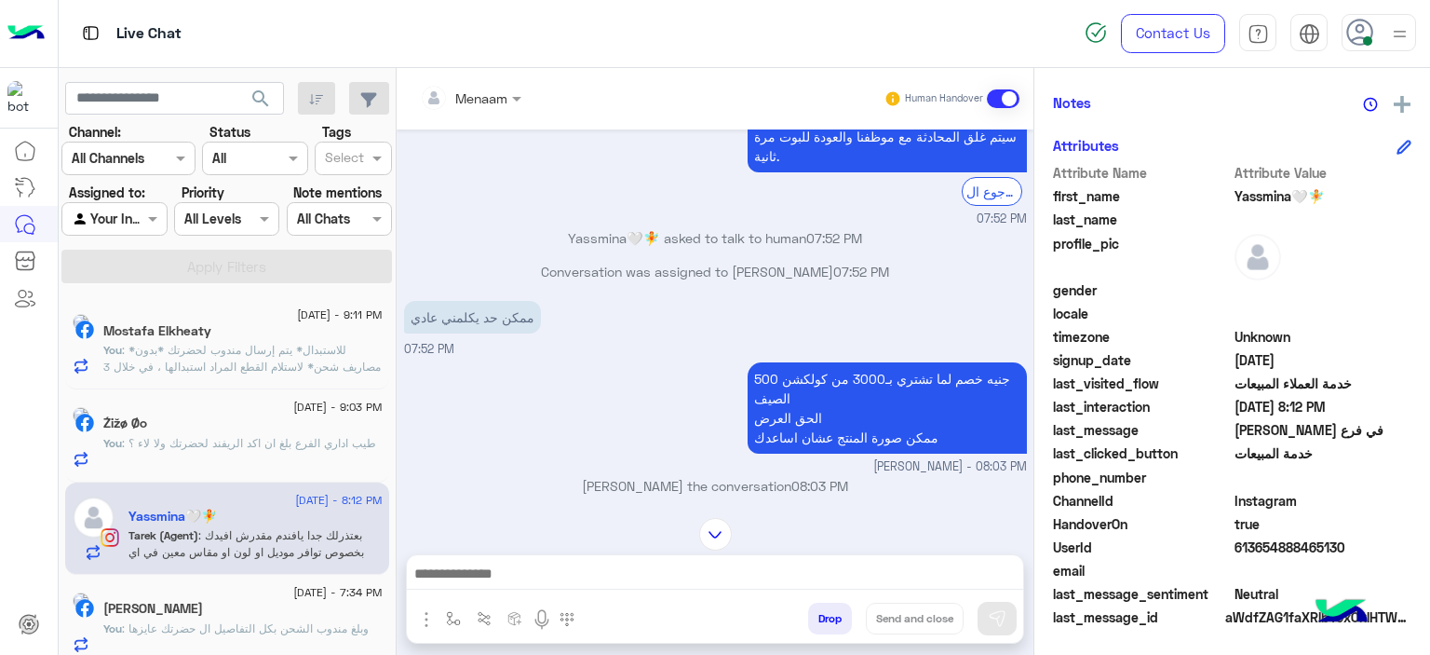
scroll to position [965, 0]
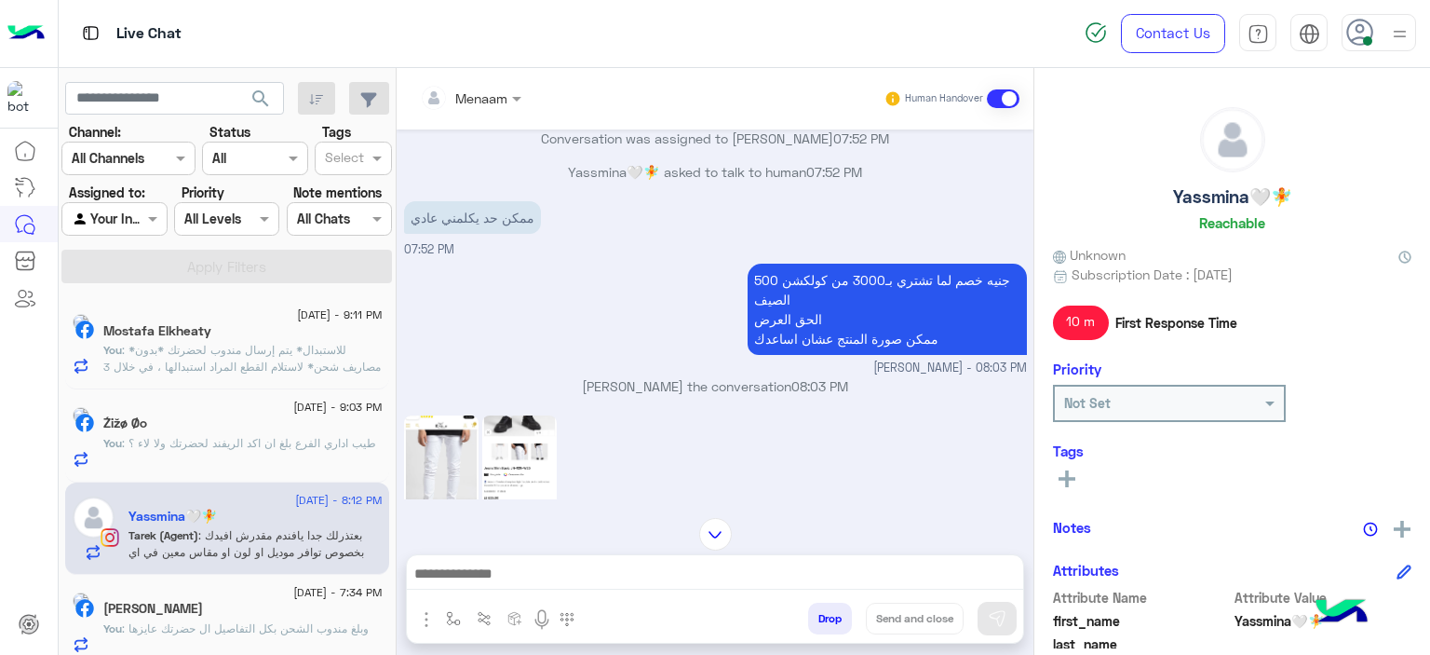
click at [1205, 190] on h5 "Yassmina🤍🧚" at bounding box center [1232, 196] width 119 height 21
copy h5 "Yassmina🤍🧚"
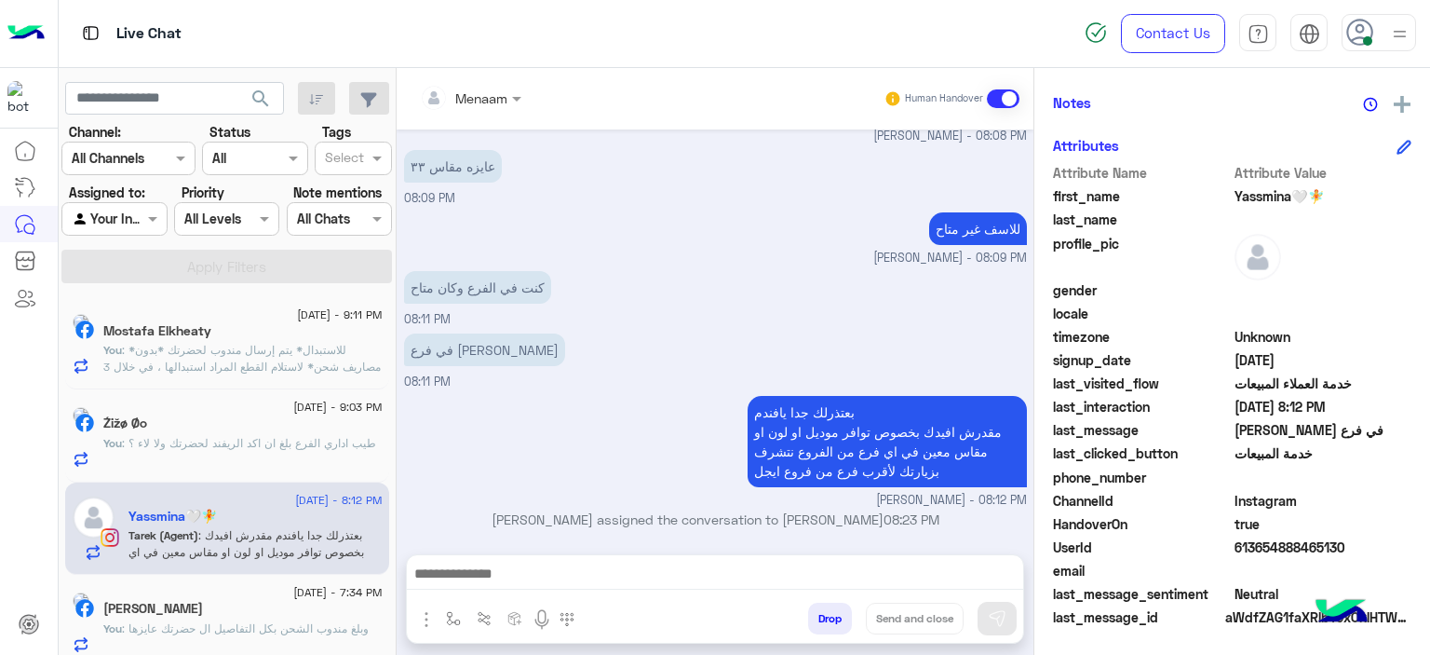
click at [1265, 538] on span "613654888465130" at bounding box center [1324, 547] width 178 height 20
copy span "613654888465130"
click at [826, 627] on button "Drop" at bounding box center [830, 618] width 44 height 32
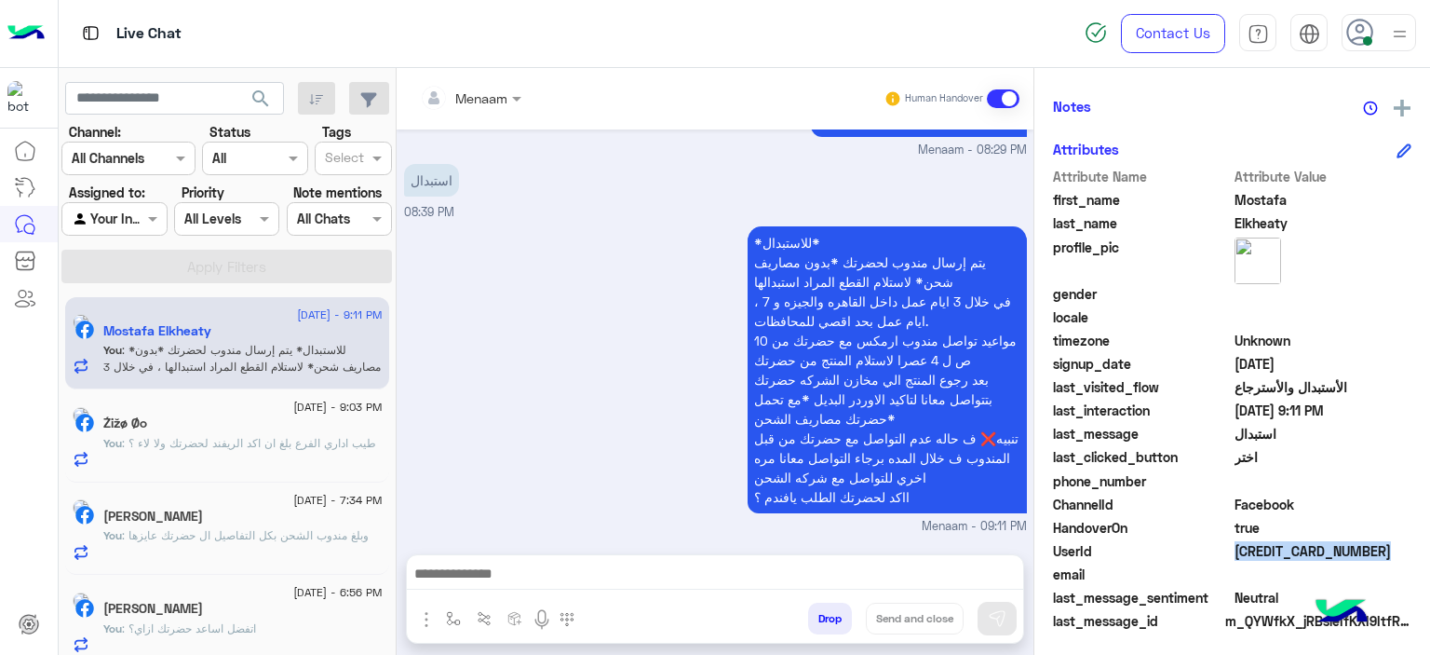
scroll to position [425, 0]
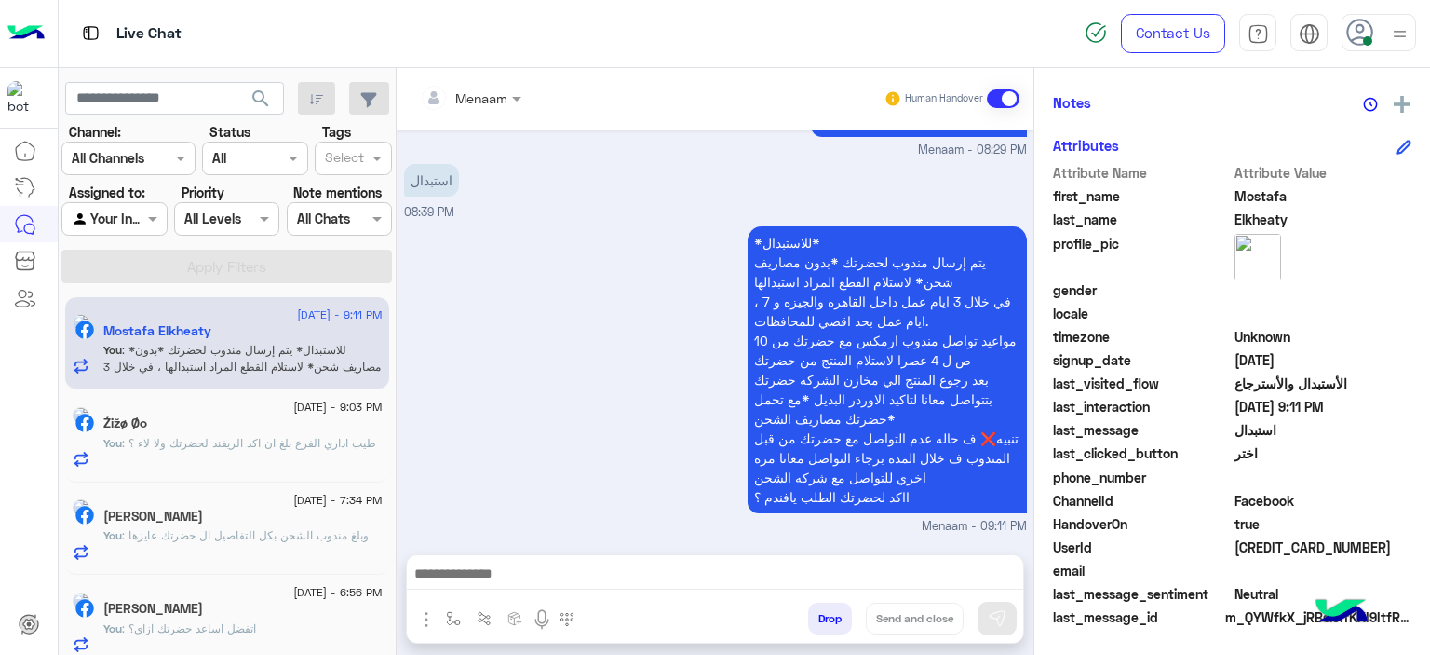
click at [209, 437] on span ": طيب اداري الفرع بلغ ان اكد الريفند لحضرتك ولا لاء ؟" at bounding box center [249, 443] width 254 height 14
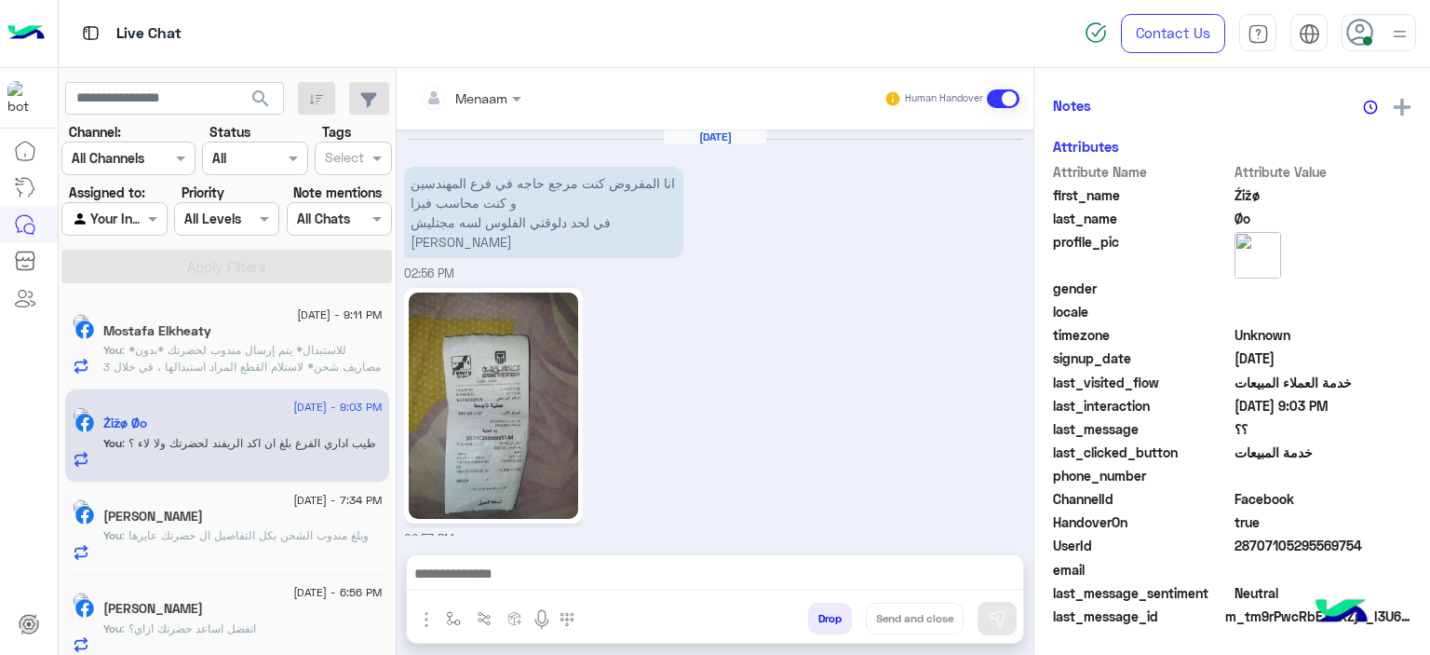
scroll to position [1358, 0]
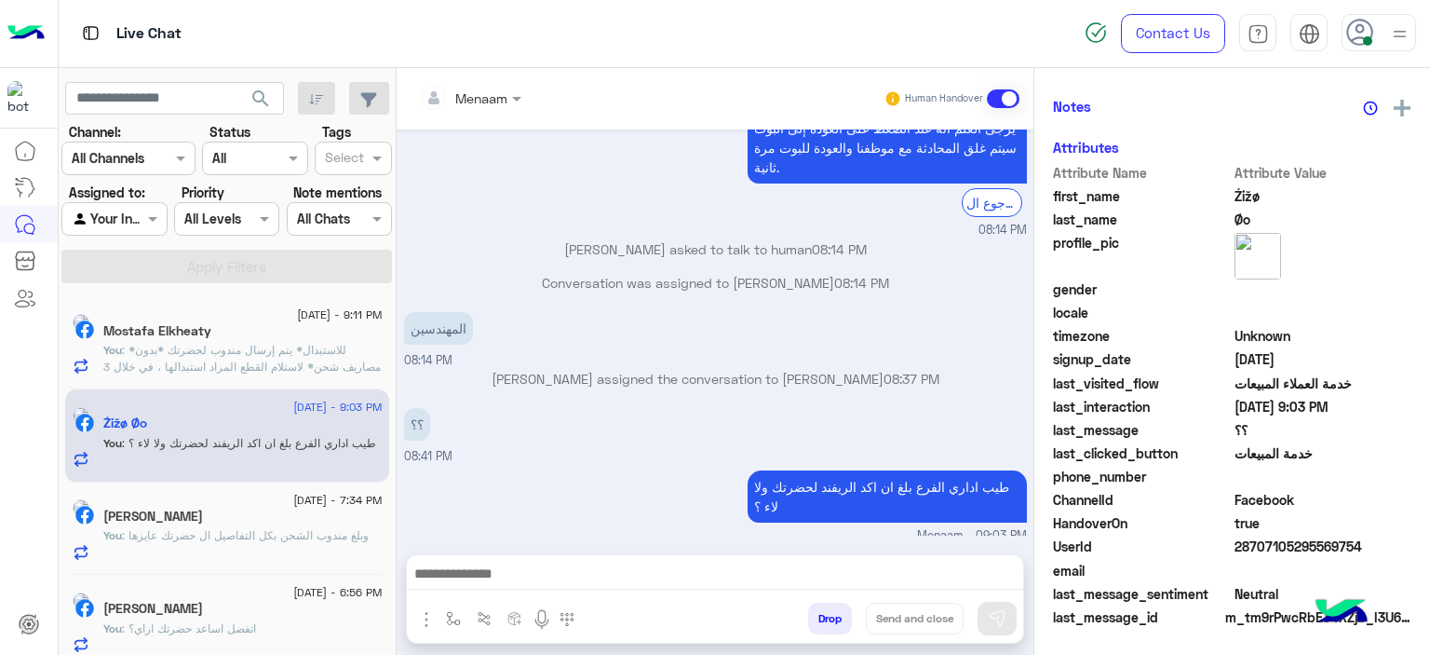
click at [224, 544] on p "You : وبلغ مندوب الشحن بكل التفاصيل ال حضرتك عايزها" at bounding box center [235, 535] width 265 height 17
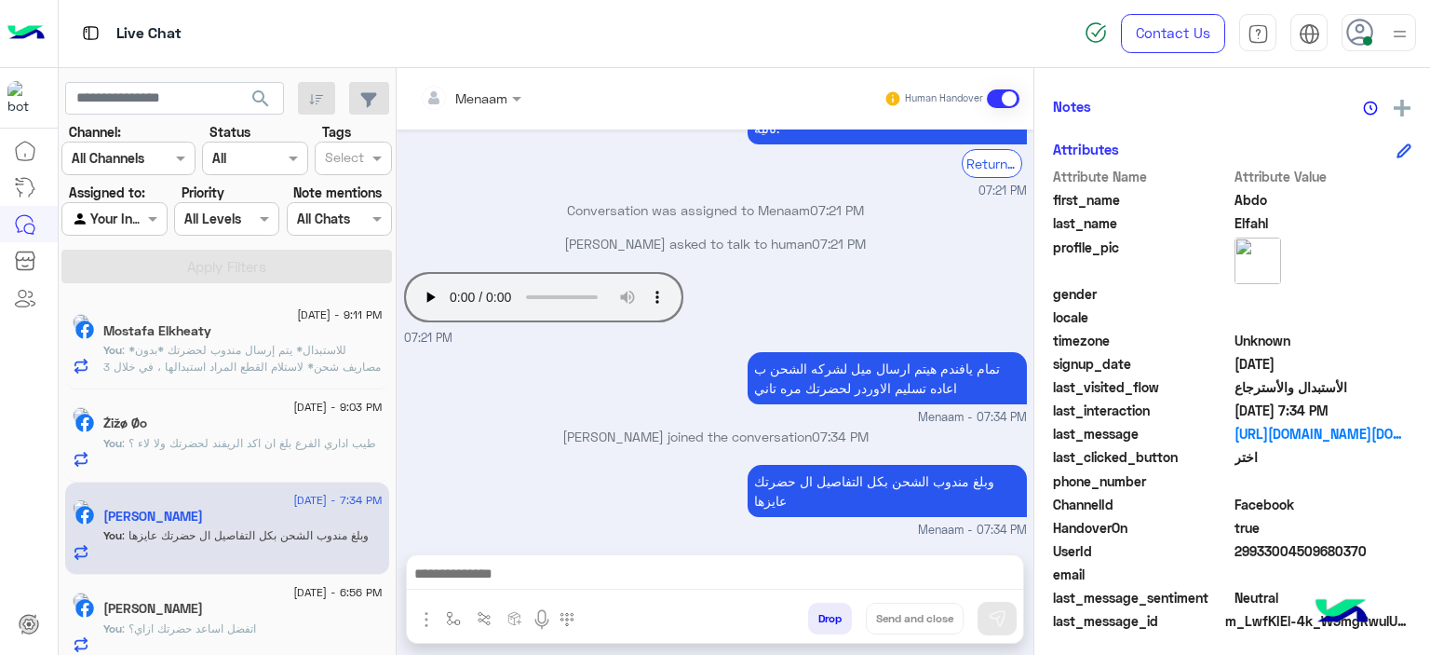
scroll to position [425, 0]
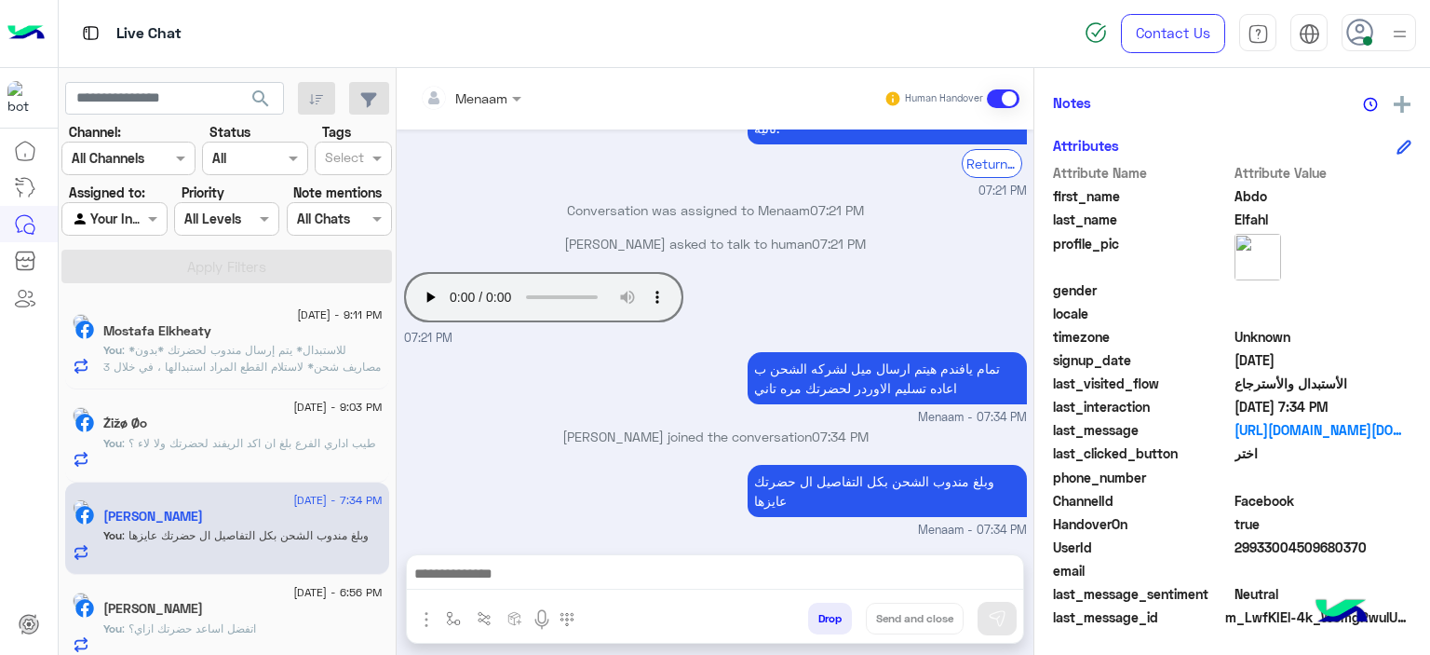
click at [832, 617] on button "Drop" at bounding box center [830, 618] width 44 height 32
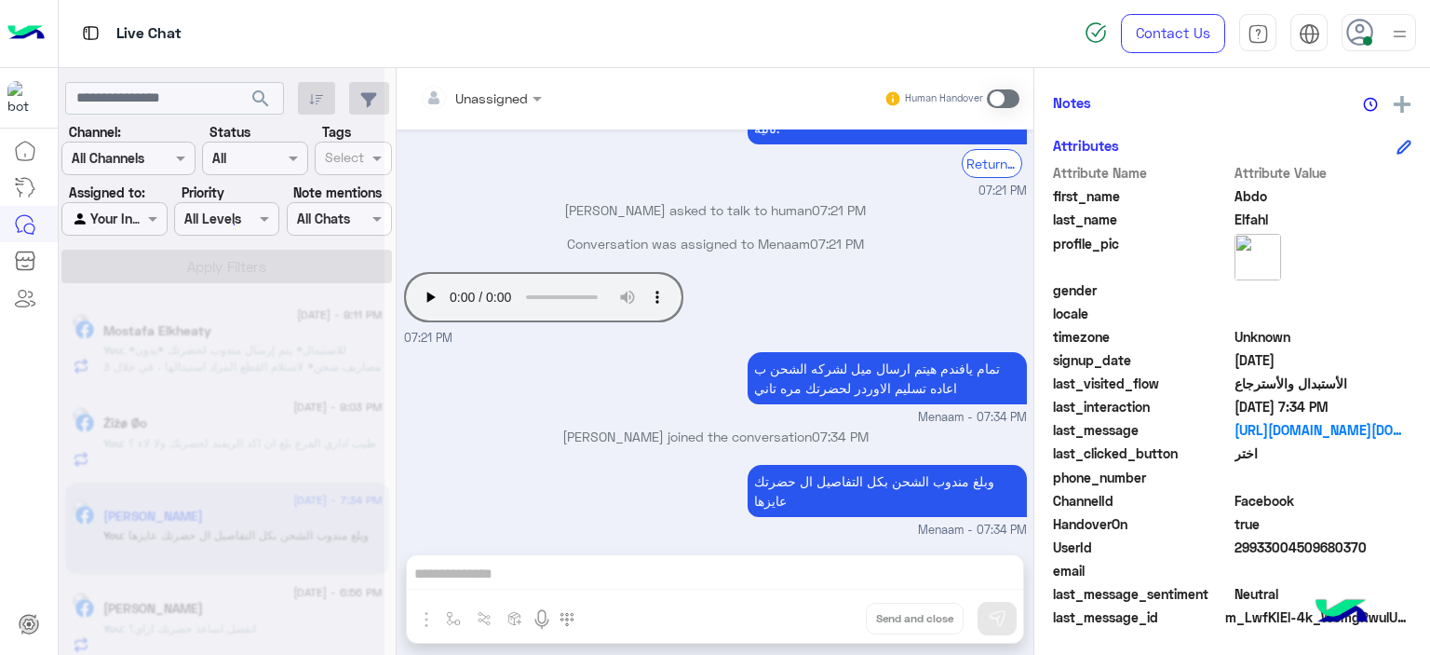
scroll to position [1987, 0]
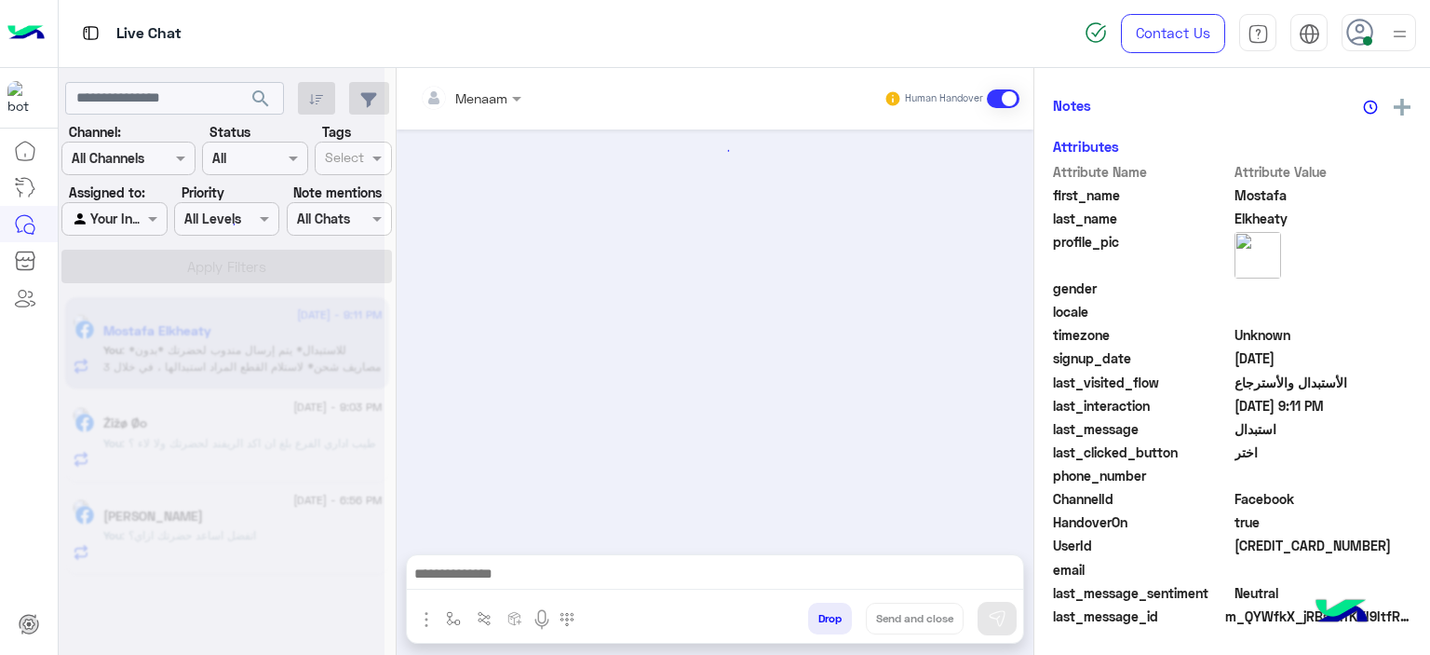
scroll to position [421, 0]
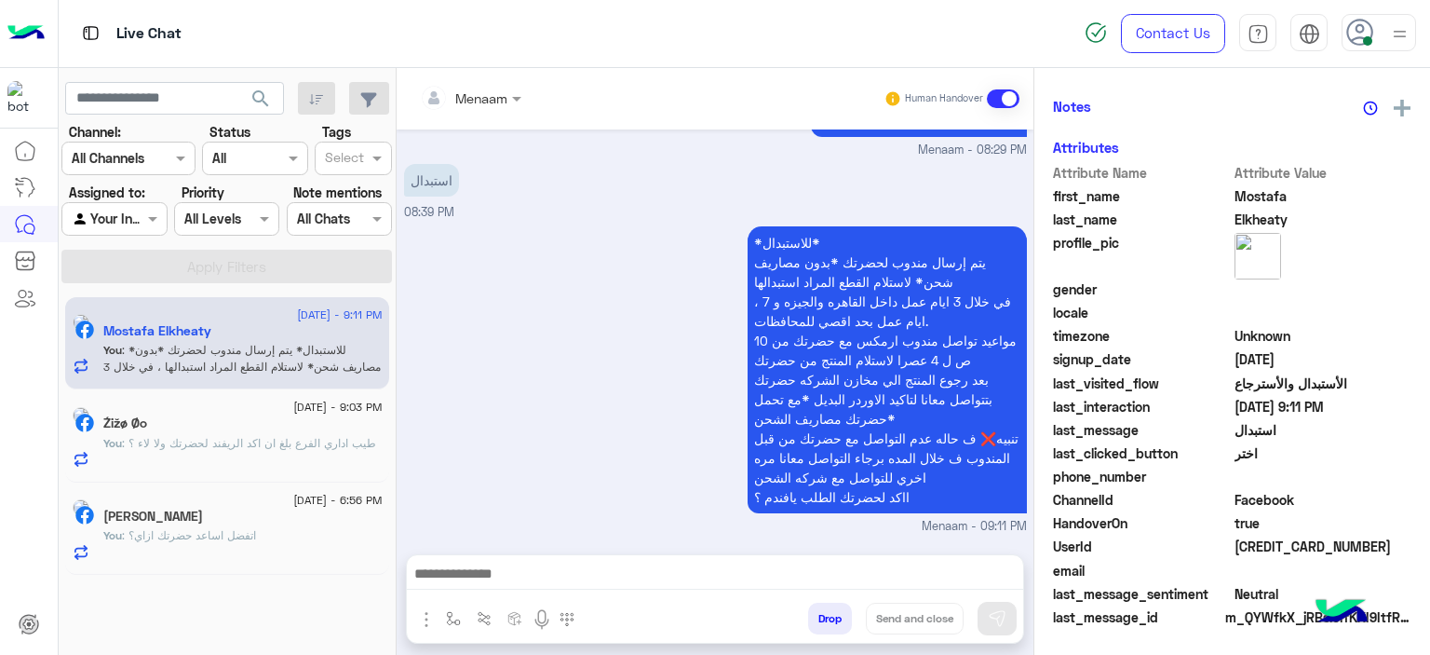
click at [238, 428] on div "Źižø Øo" at bounding box center [242, 425] width 279 height 20
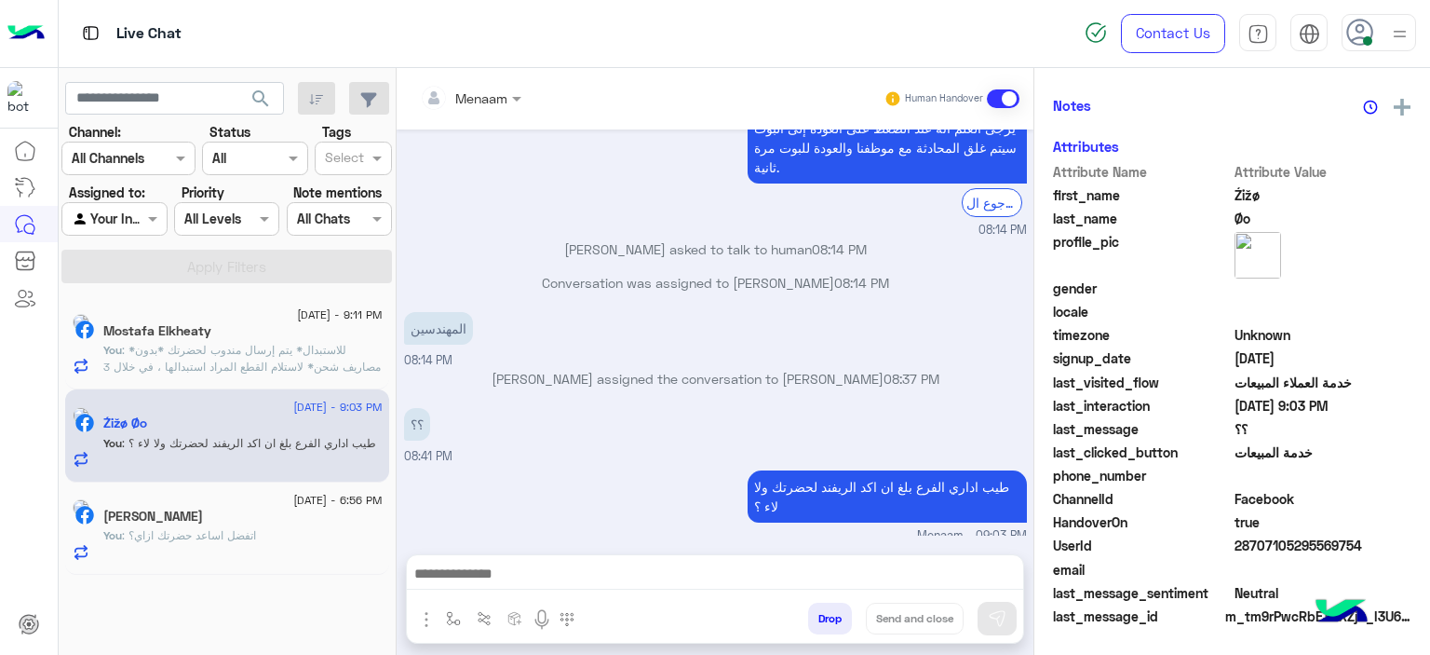
click at [232, 527] on p "You : اتفضل اساعد حضرتك ازاي؟" at bounding box center [179, 535] width 153 height 17
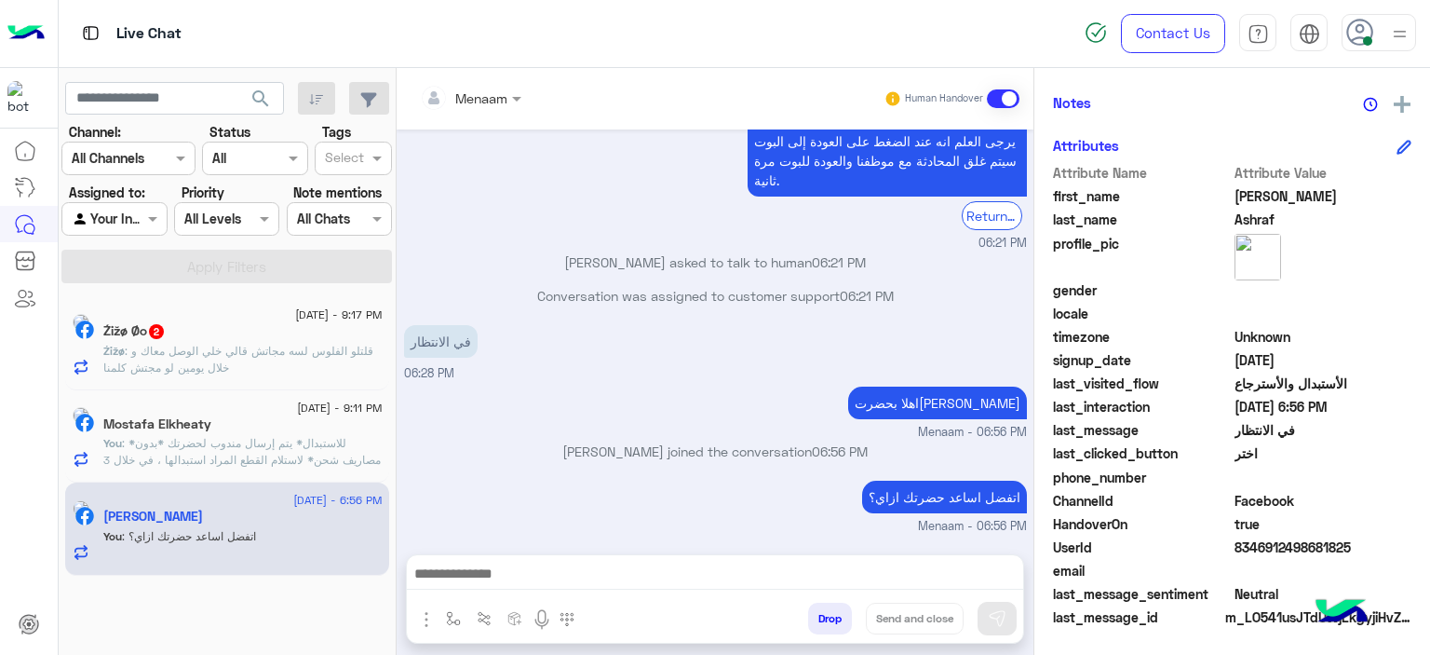
click at [235, 458] on span ": *للاستبدال* يتم إرسال مندوب لحضرتك *بدون مصاريف شحن* لاستلام القطع المراد است…" at bounding box center [241, 518] width 277 height 165
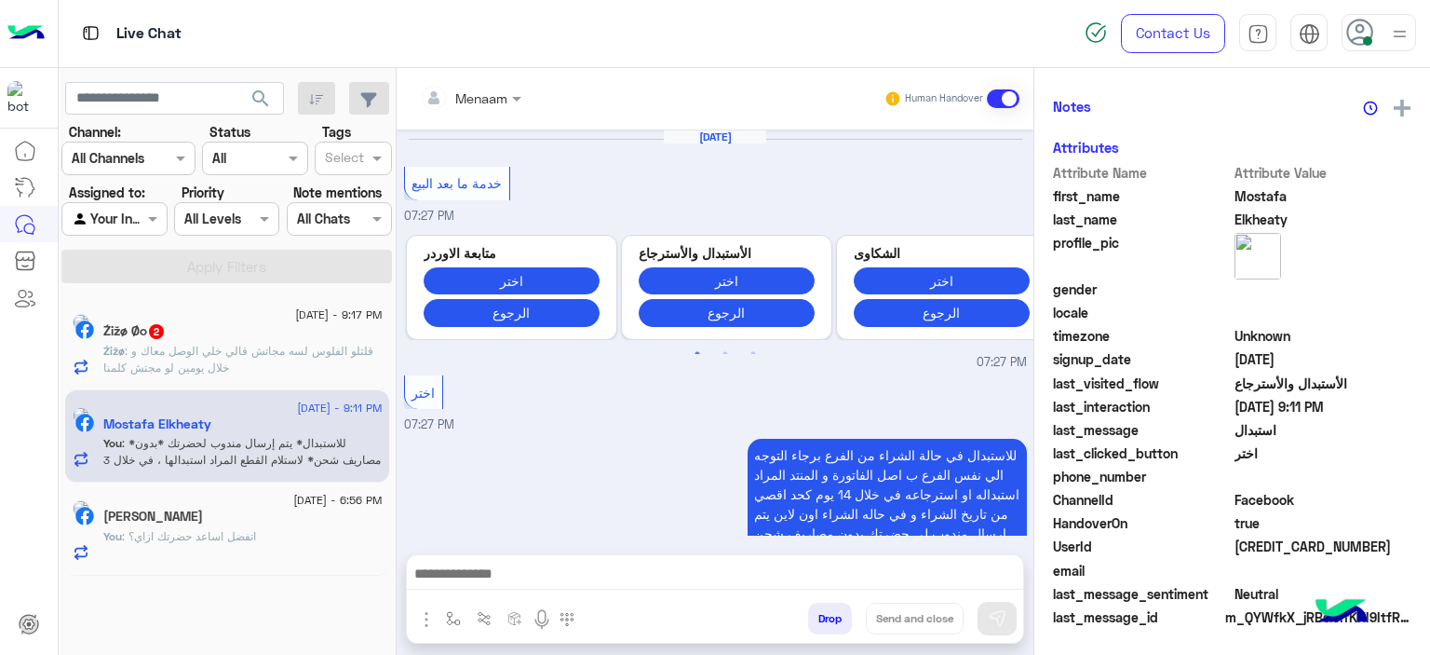
scroll to position [1742, 0]
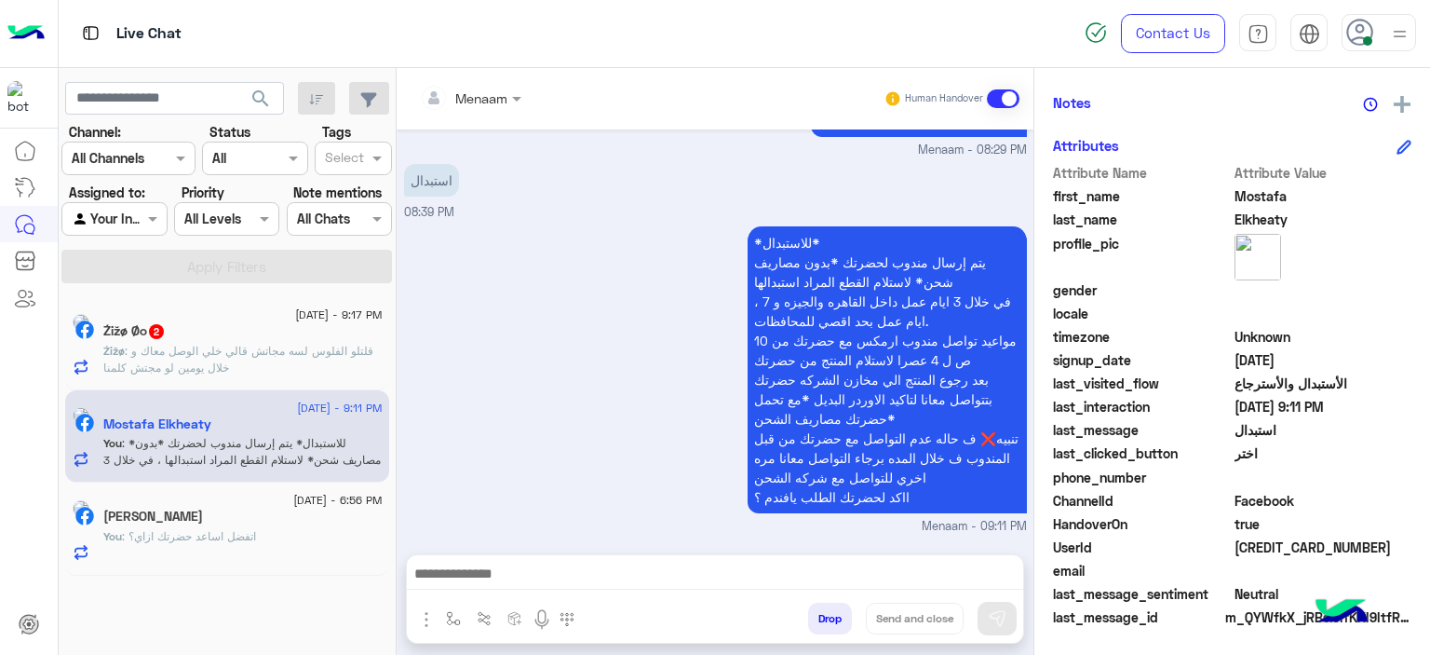
click at [216, 543] on p "You : اتفضل اساعد حضرتك ازاي؟" at bounding box center [179, 536] width 153 height 17
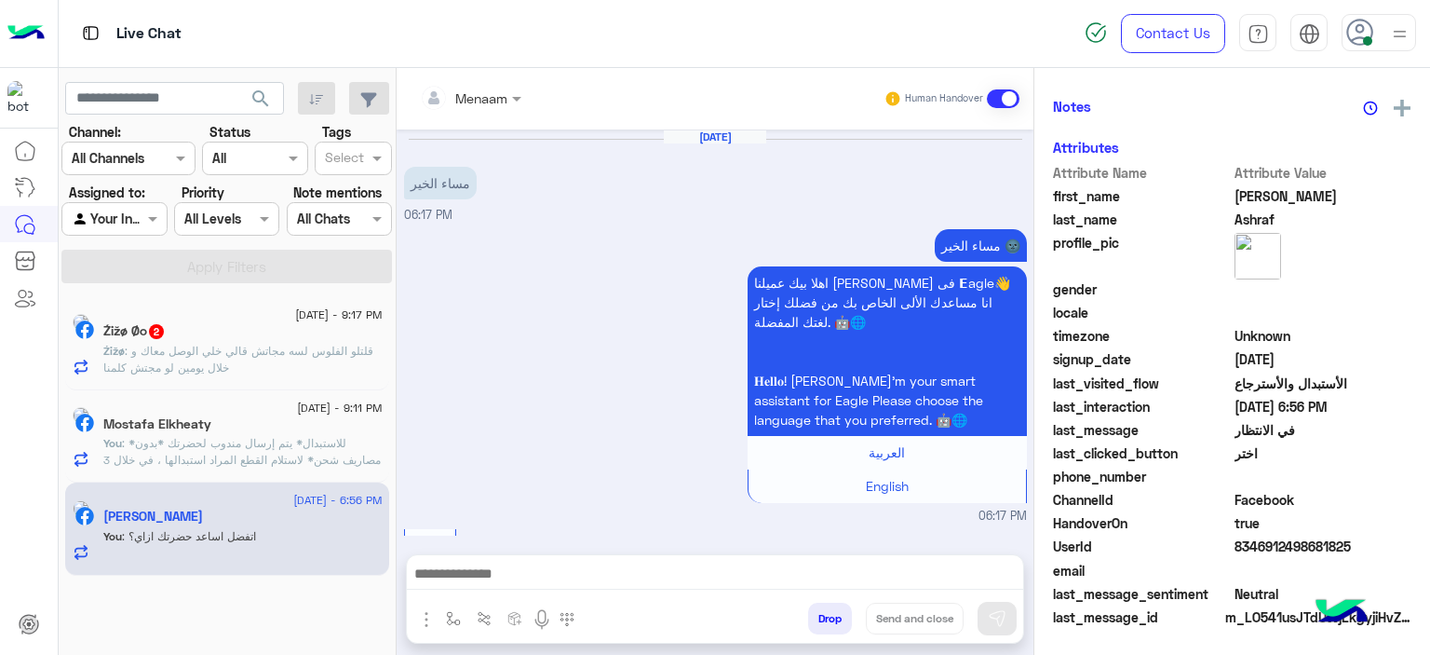
scroll to position [1330, 0]
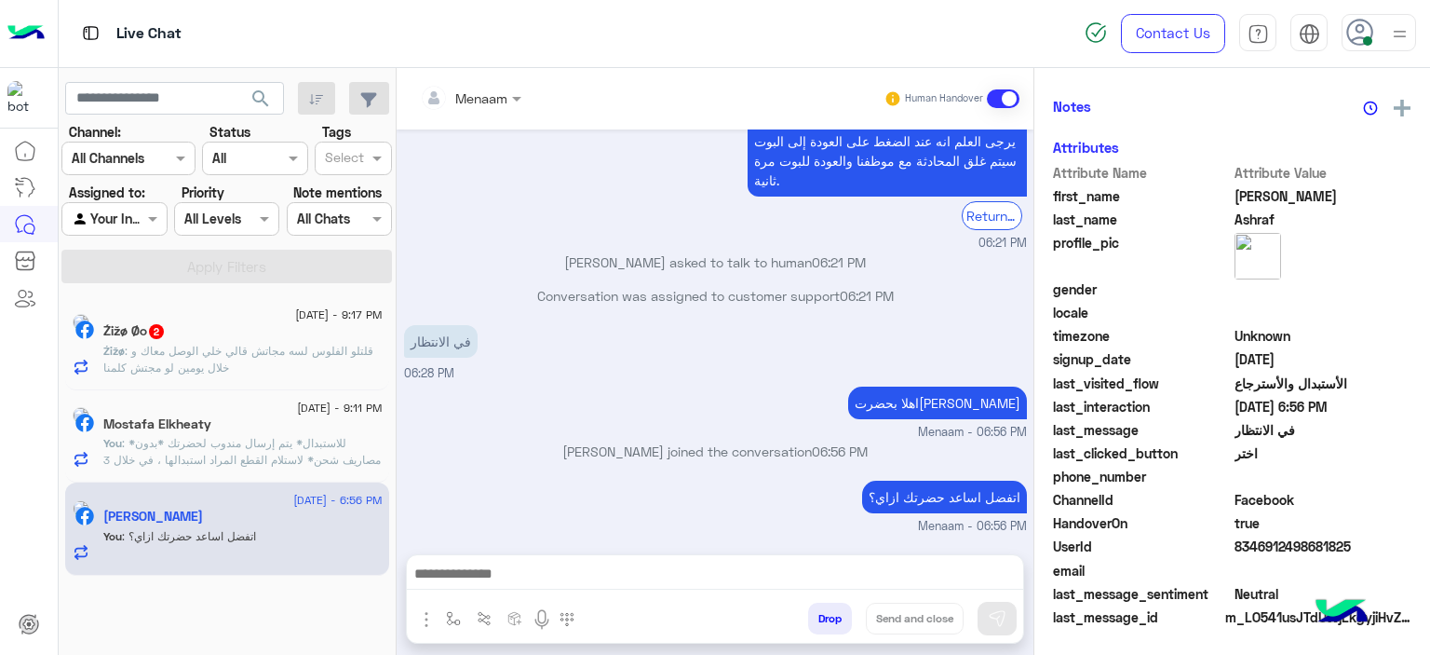
click at [268, 373] on span ": قلتلو الفلوس لسه مجاتش قالي خلي الوصل معاك و خلال يومين لو مجتش كلمنا" at bounding box center [238, 359] width 270 height 31
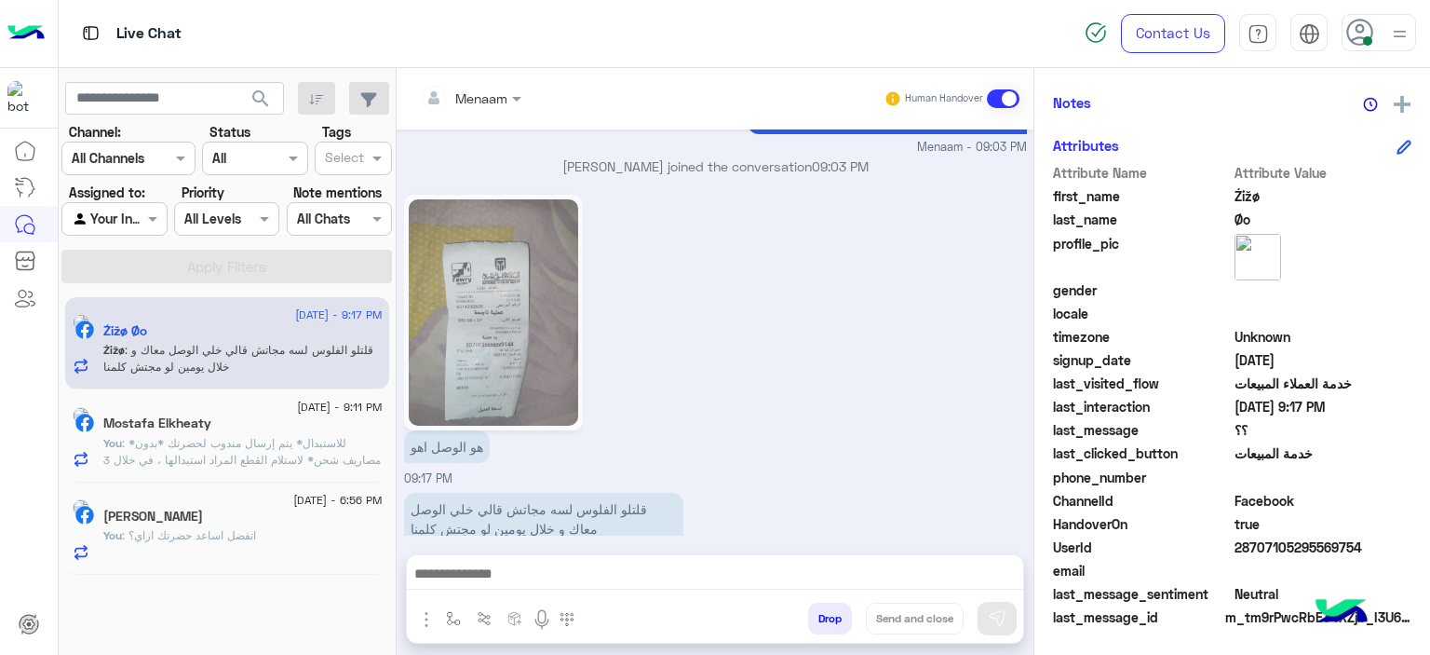
scroll to position [1371, 0]
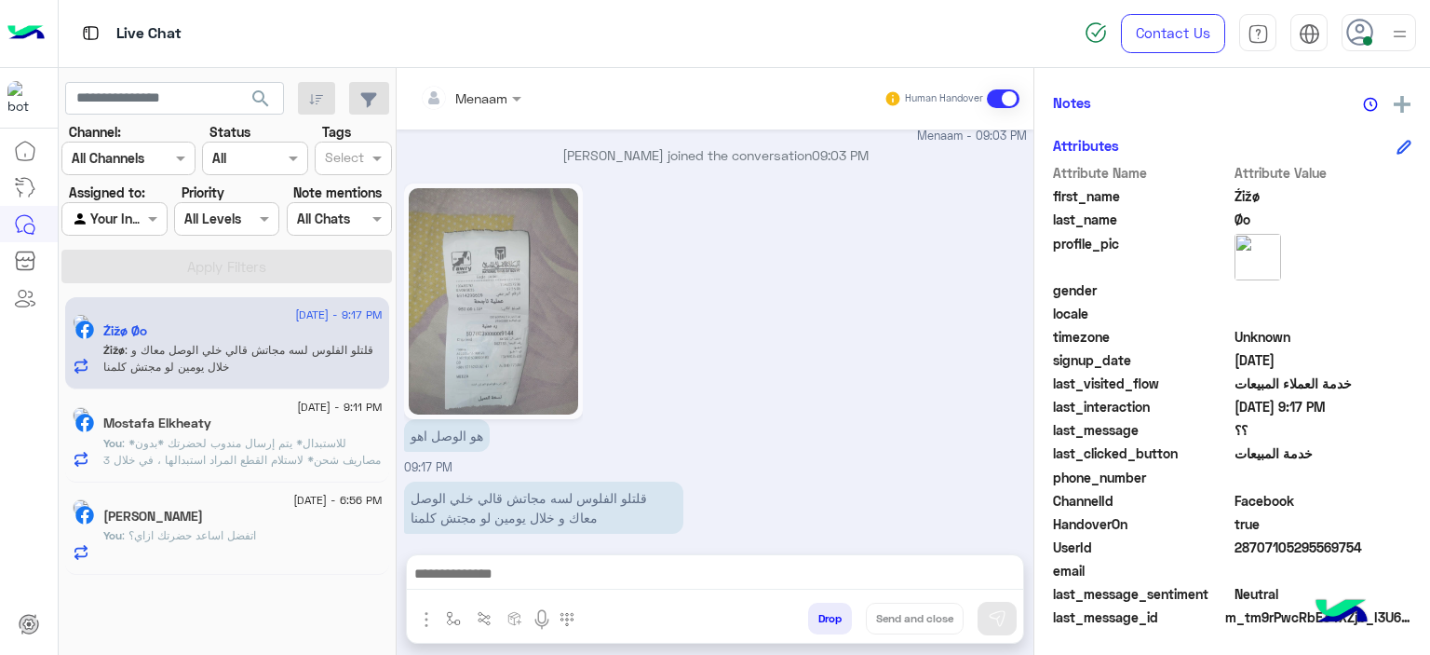
click at [521, 587] on textarea at bounding box center [715, 576] width 617 height 28
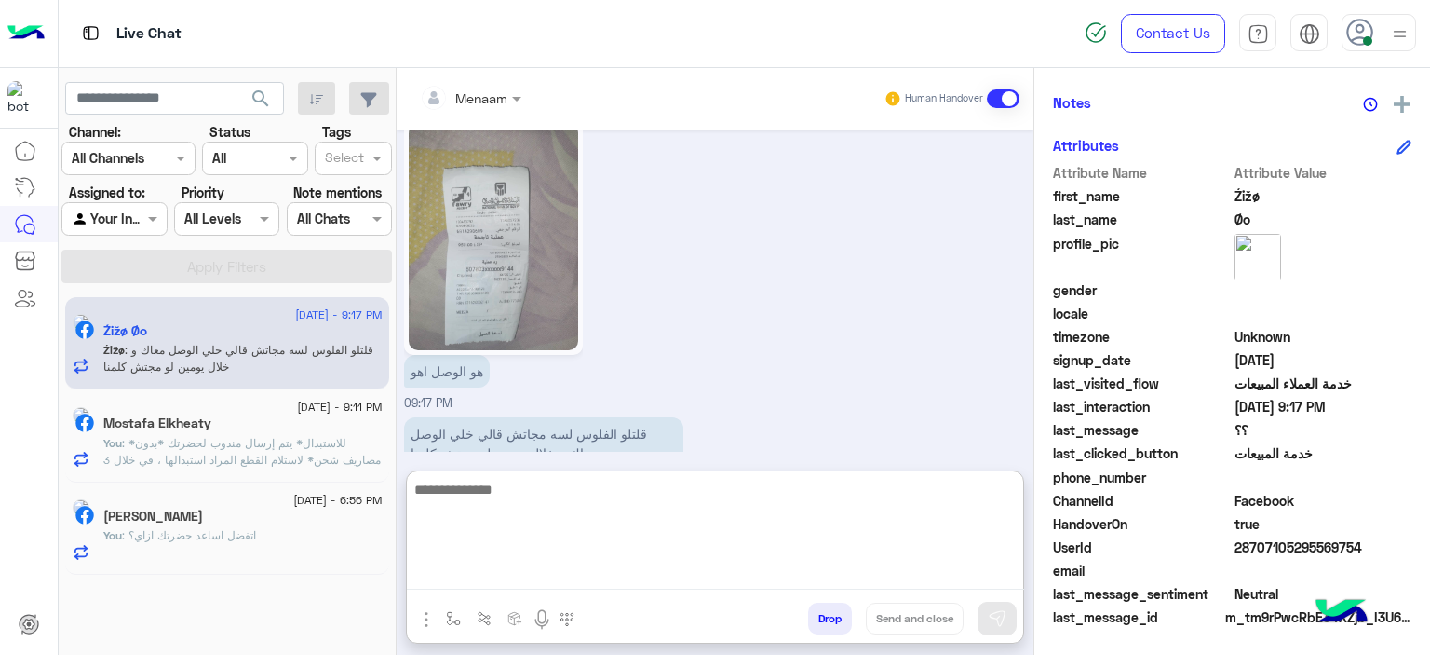
scroll to position [1455, 0]
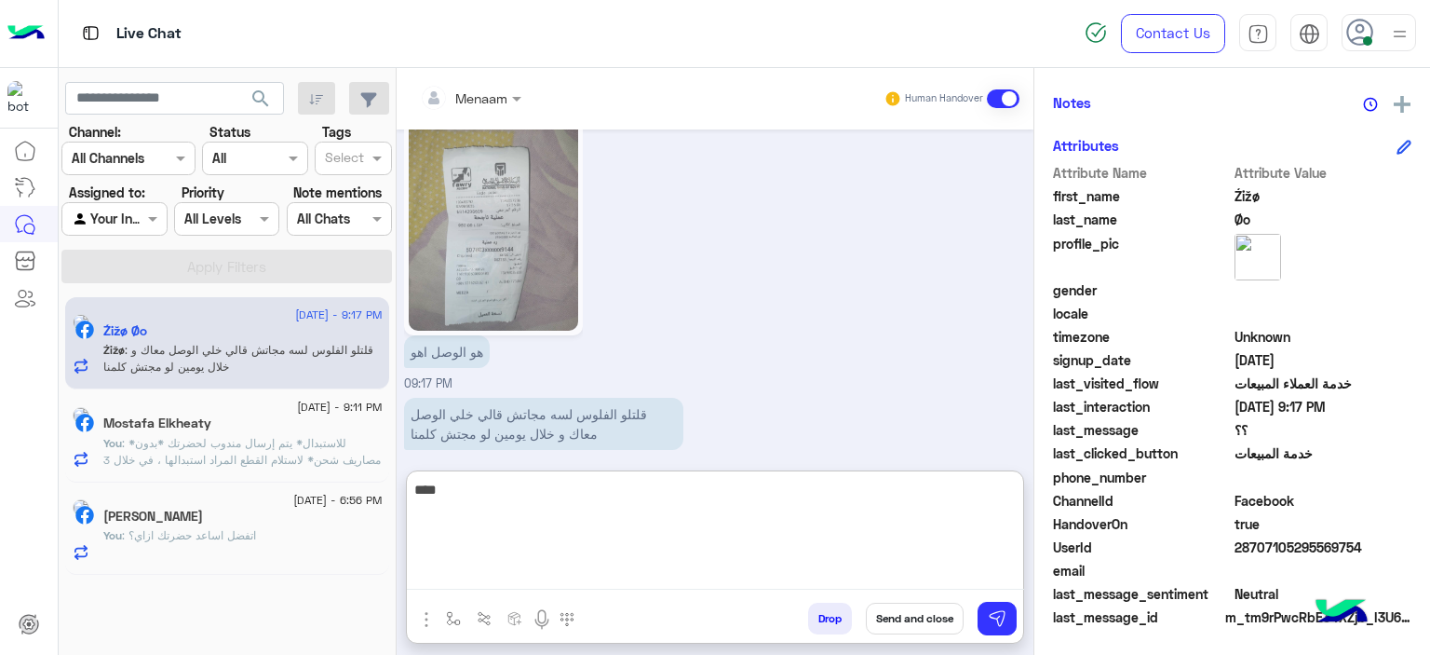
type textarea "***"
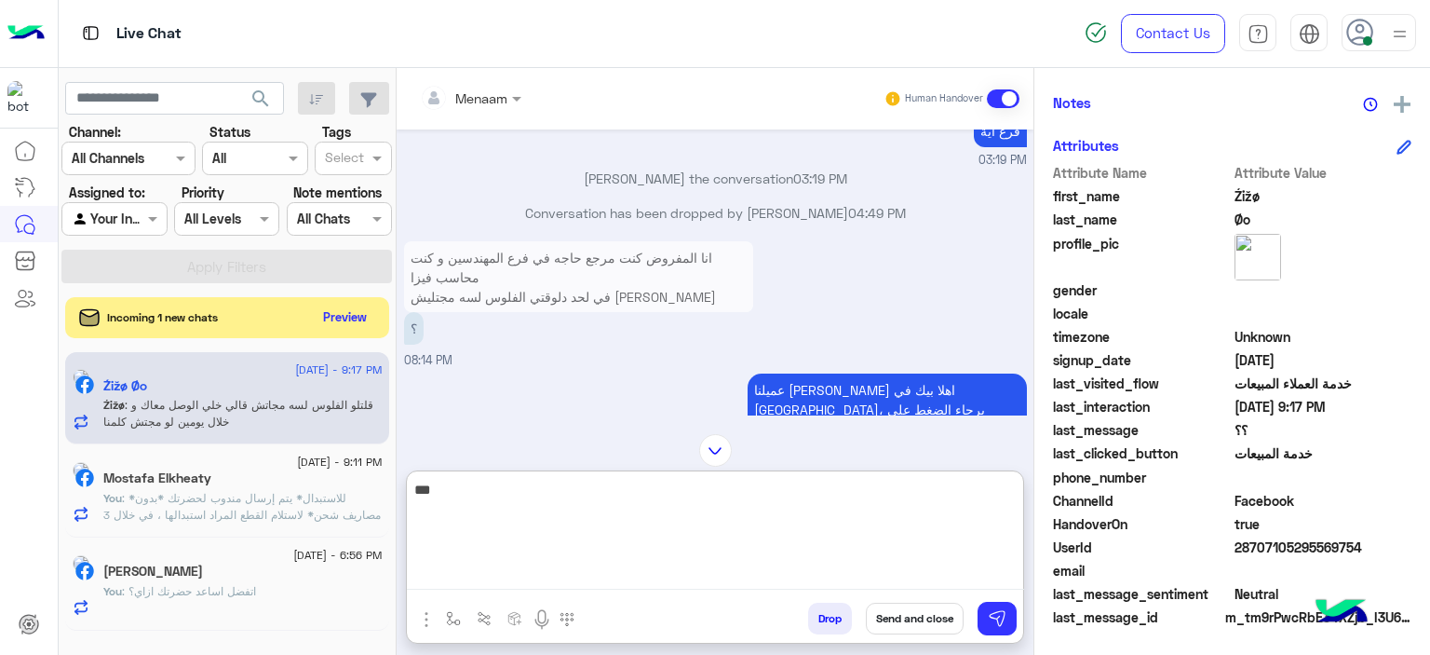
scroll to position [2649, 0]
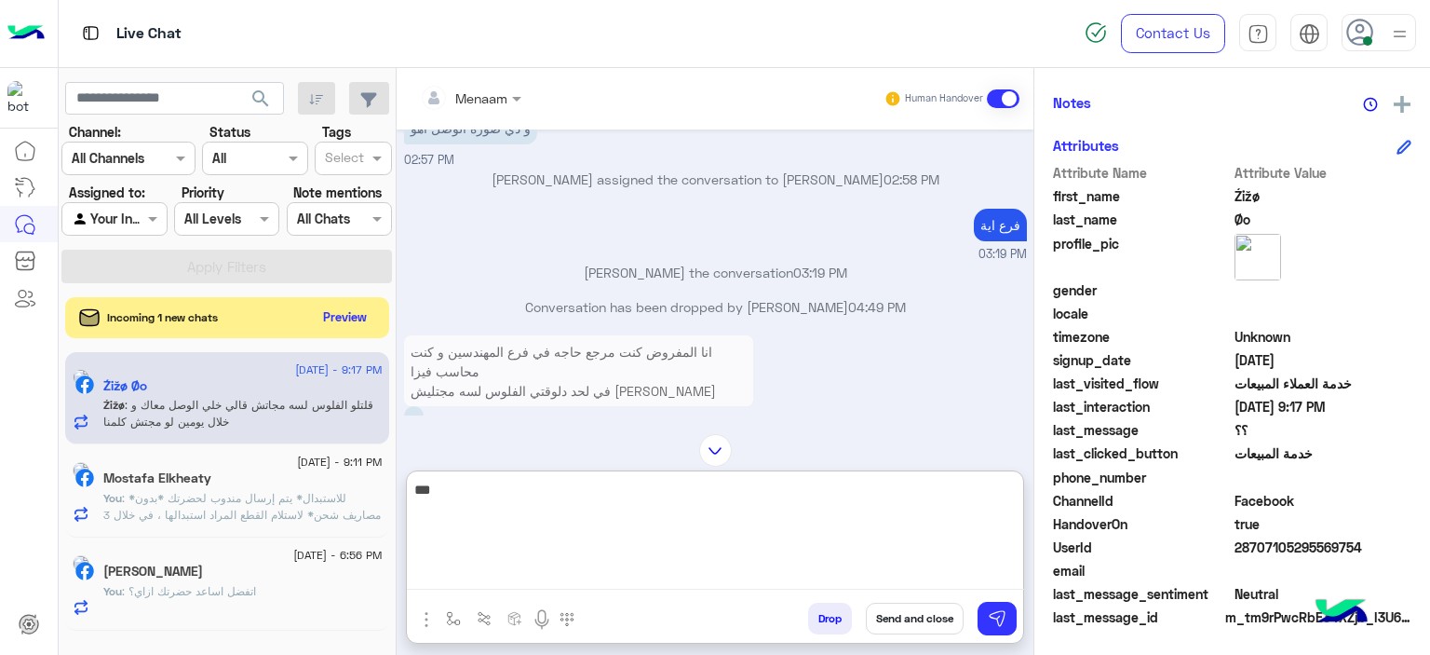
click at [997, 494] on textarea "***" at bounding box center [715, 534] width 617 height 112
type textarea "**********"
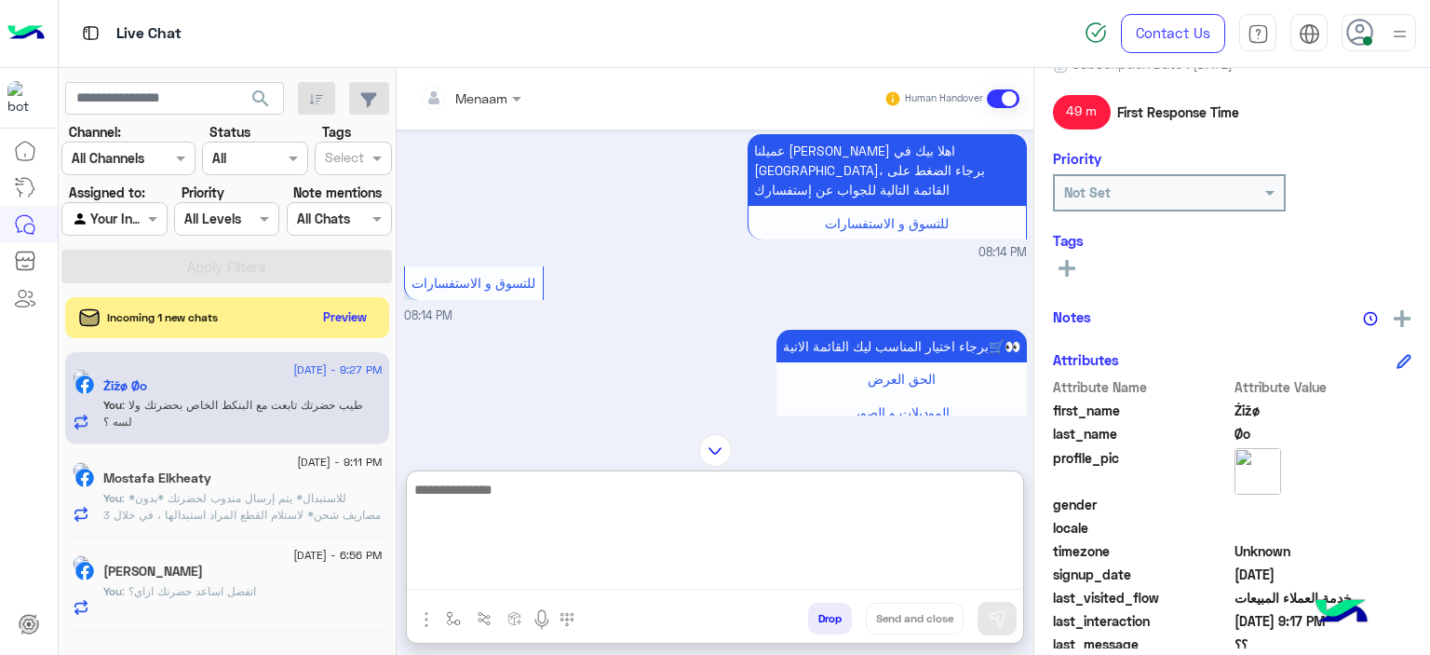
scroll to position [0, 0]
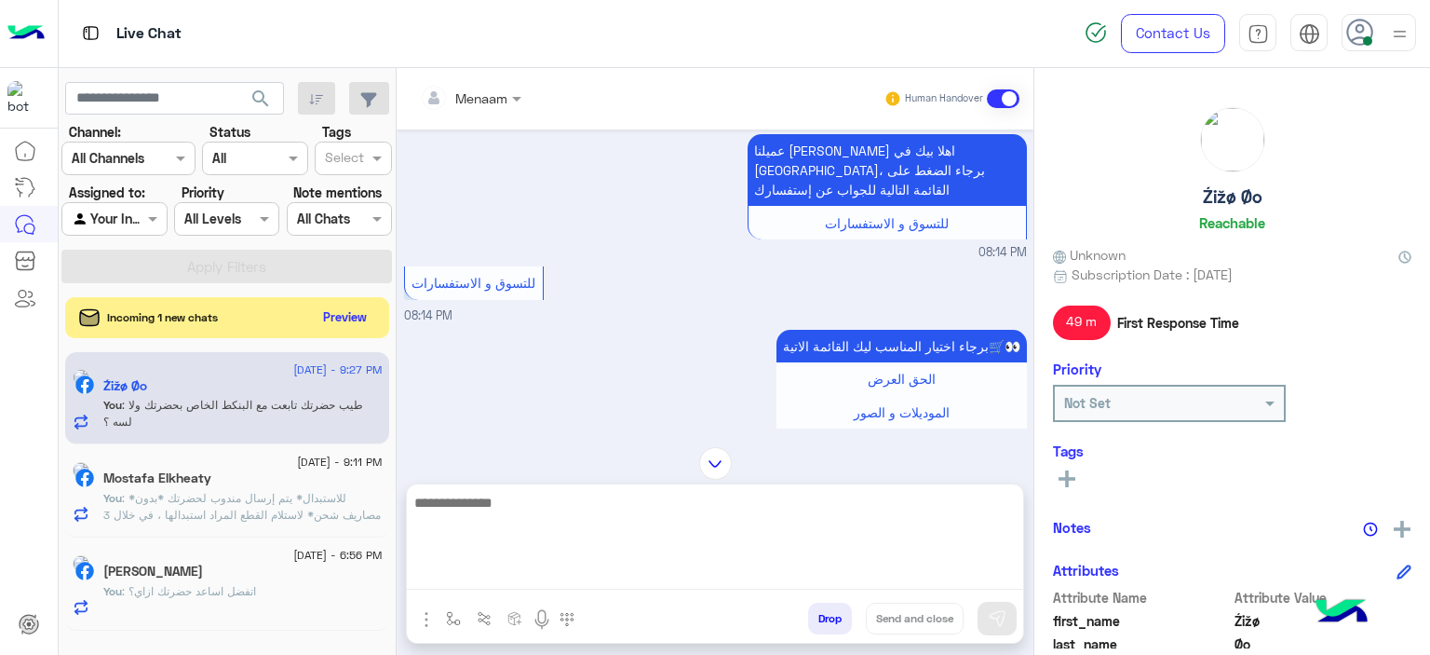
click at [1228, 208] on div "Źižø Øo Reachable" at bounding box center [1232, 172] width 359 height 131
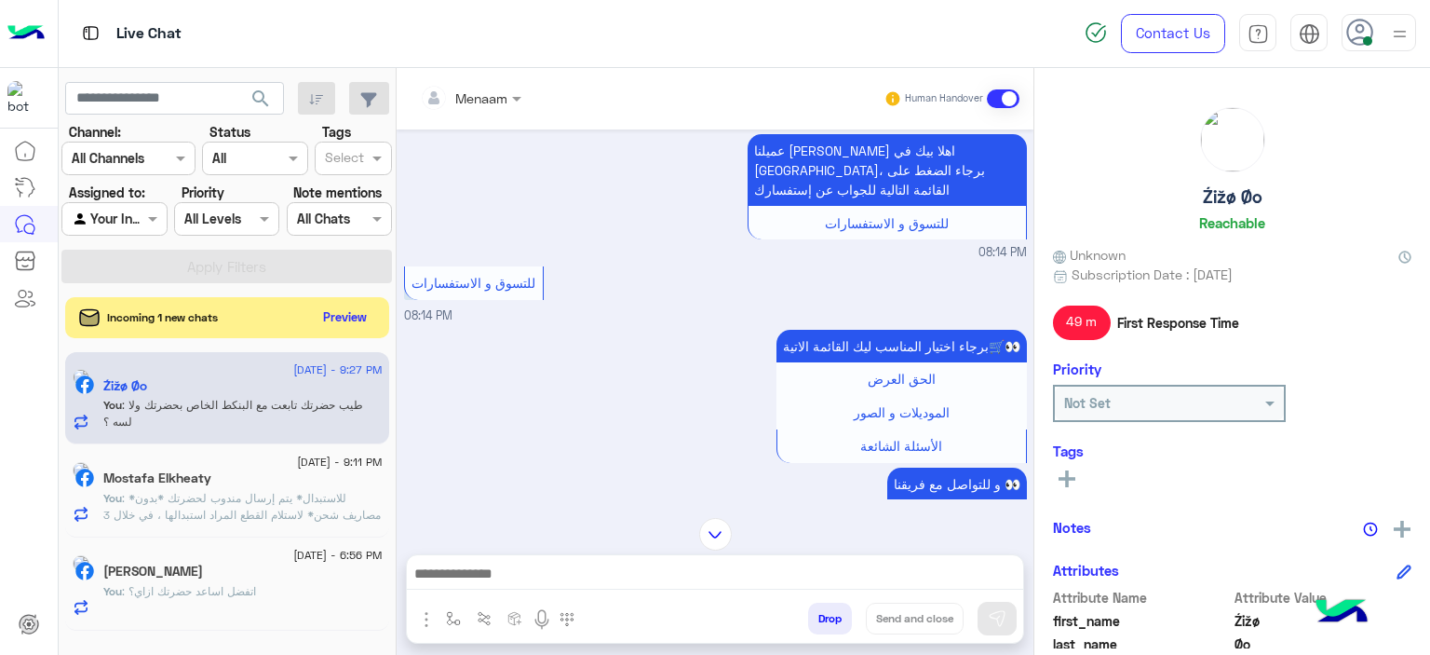
click at [1224, 204] on h5 "Źižø Øo" at bounding box center [1233, 196] width 60 height 21
copy h5 "Źižø Øo"
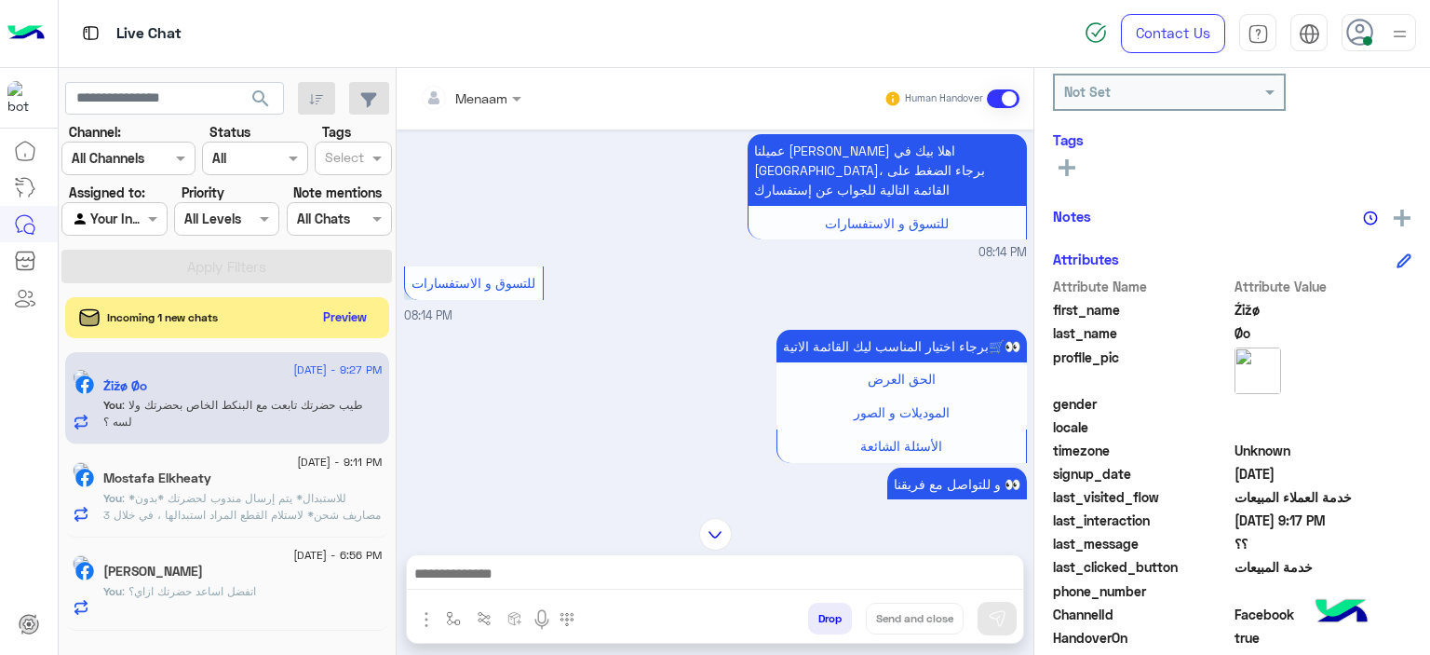
scroll to position [425, 0]
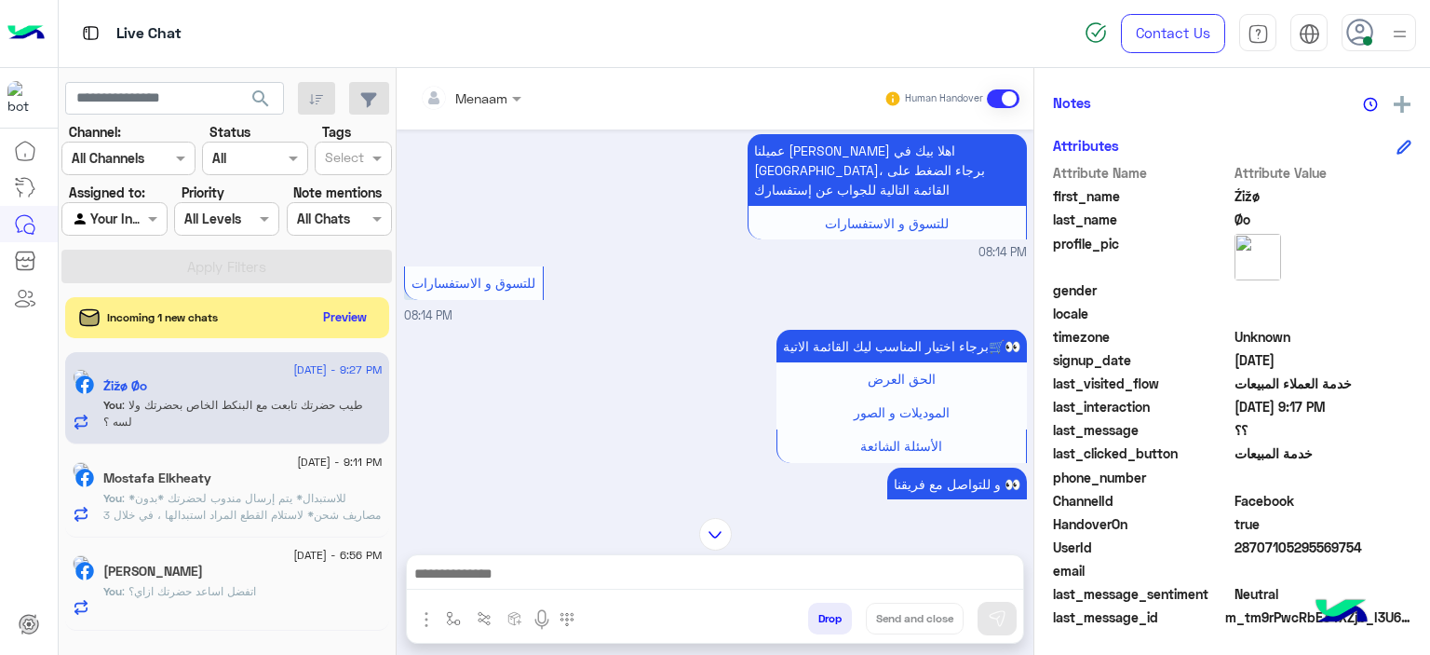
click at [1281, 543] on span "28707105295569754" at bounding box center [1324, 547] width 178 height 20
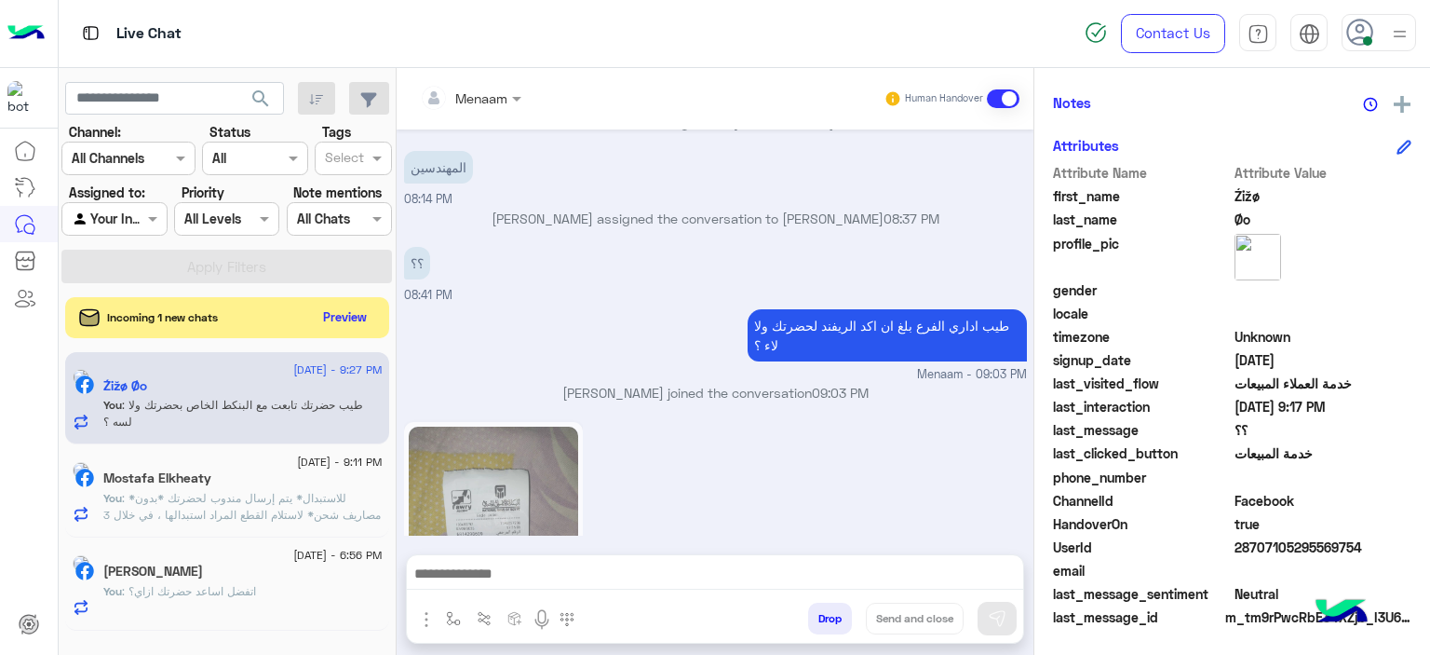
scroll to position [3922, 0]
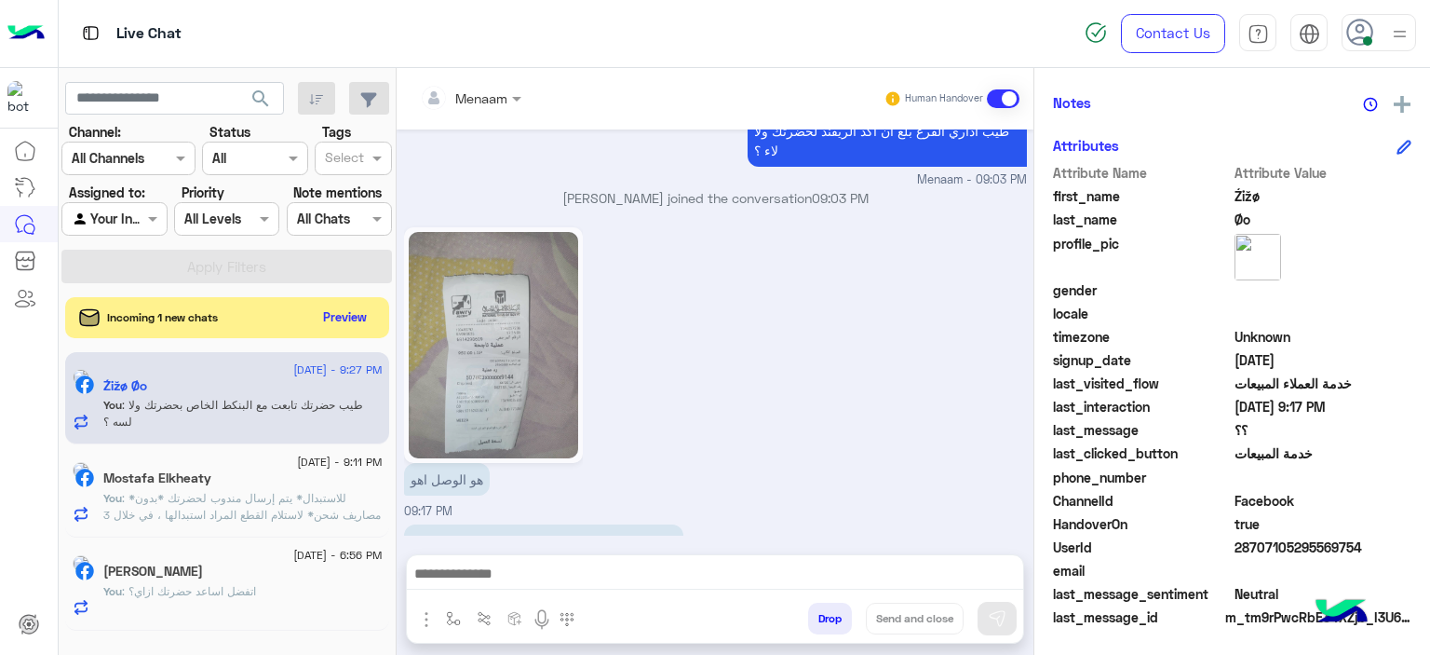
click at [250, 513] on span ": *للاستبدال* يتم إرسال مندوب لحضرتك *بدون مصاريف شحن* لاستلام القطع المراد است…" at bounding box center [241, 573] width 277 height 165
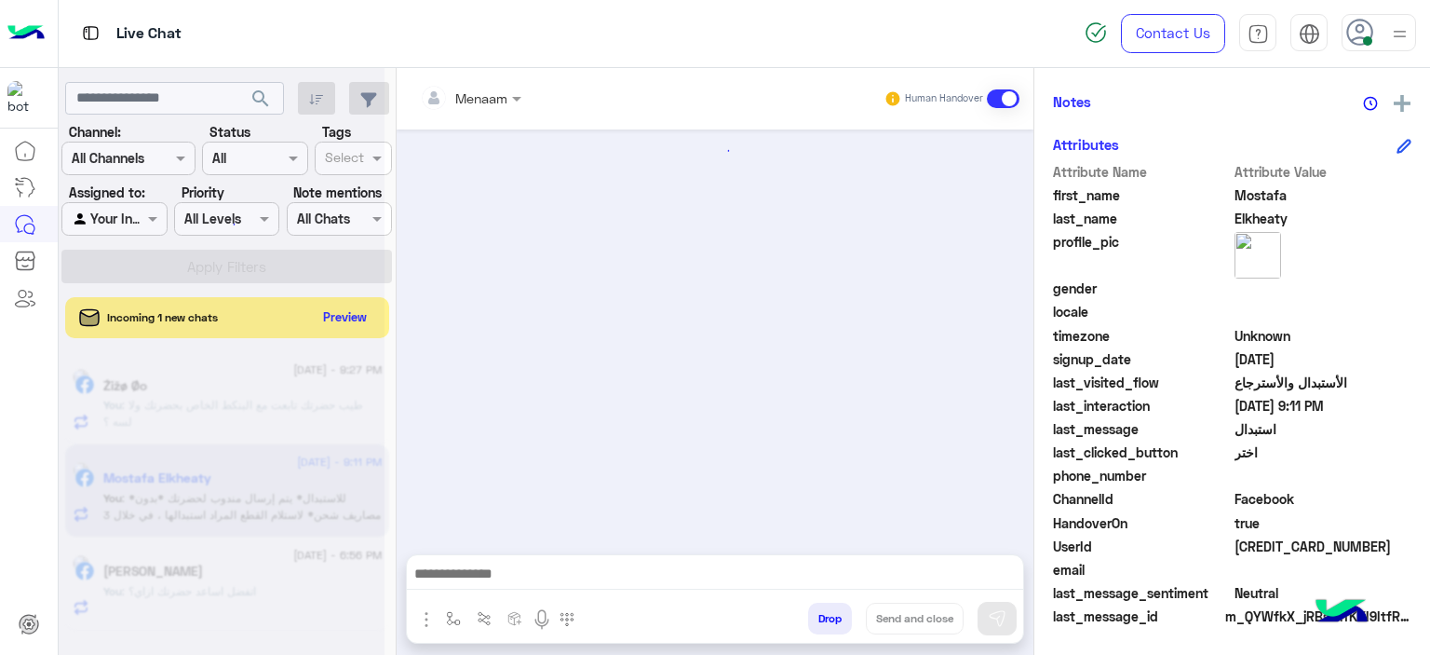
scroll to position [1742, 0]
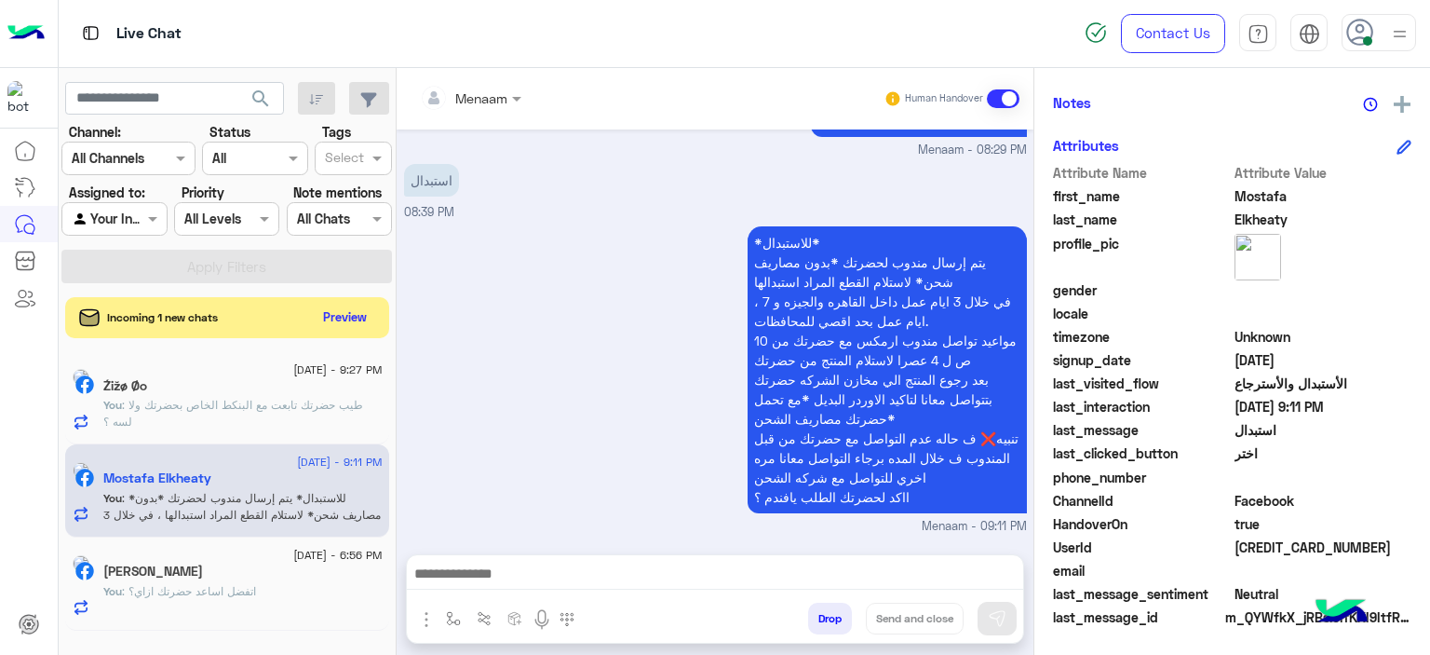
click at [251, 574] on div "[PERSON_NAME]" at bounding box center [242, 573] width 279 height 20
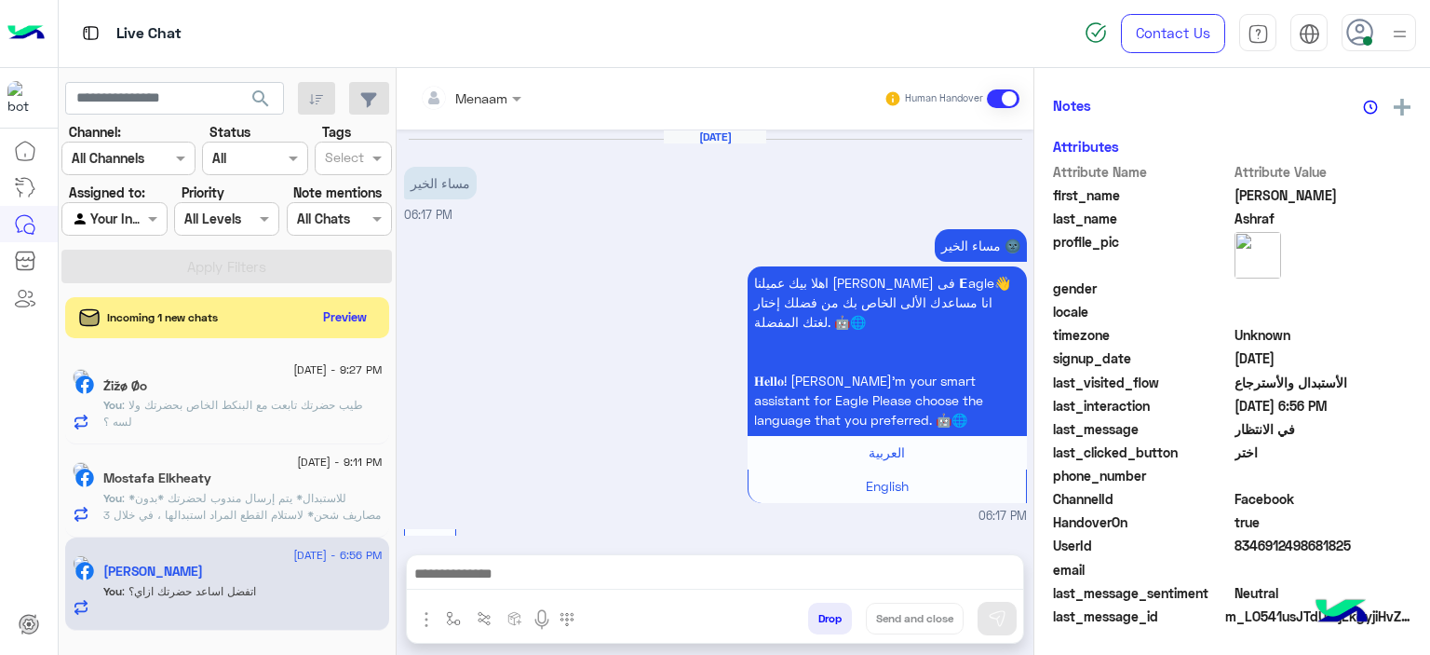
scroll to position [421, 0]
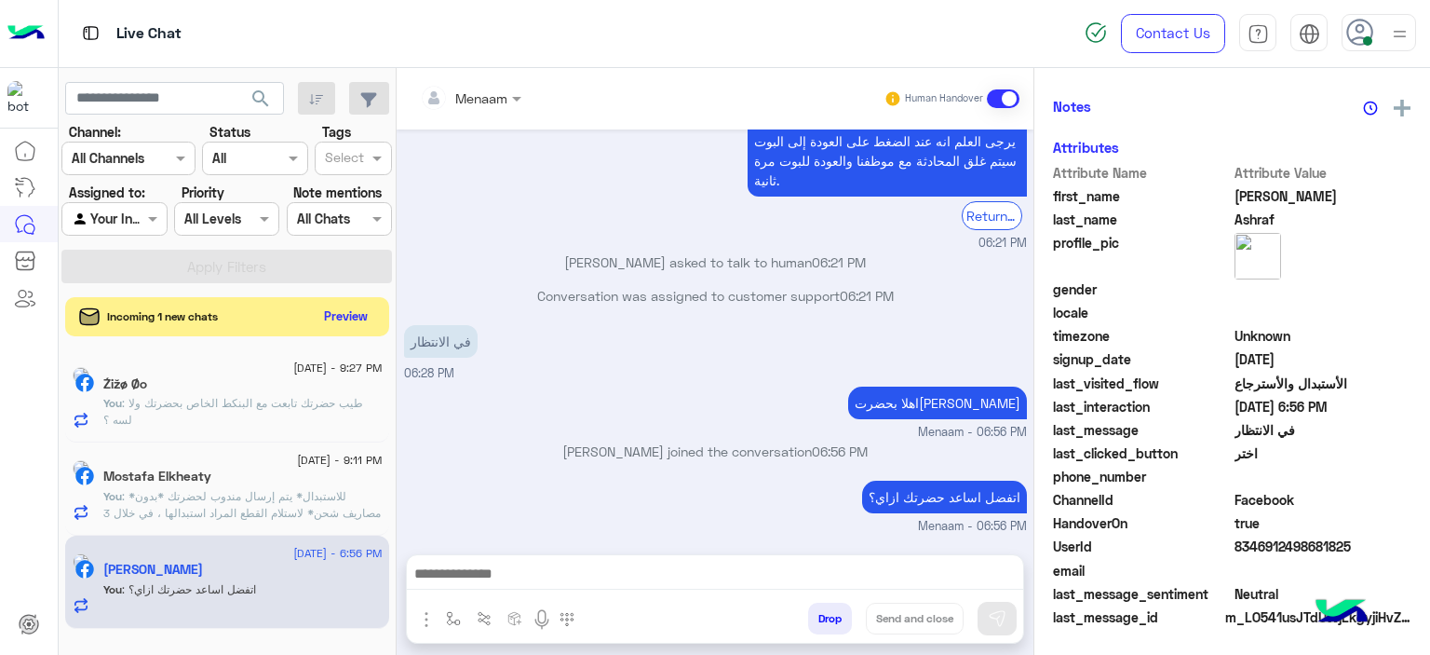
click at [346, 319] on button "Preview" at bounding box center [347, 316] width 58 height 25
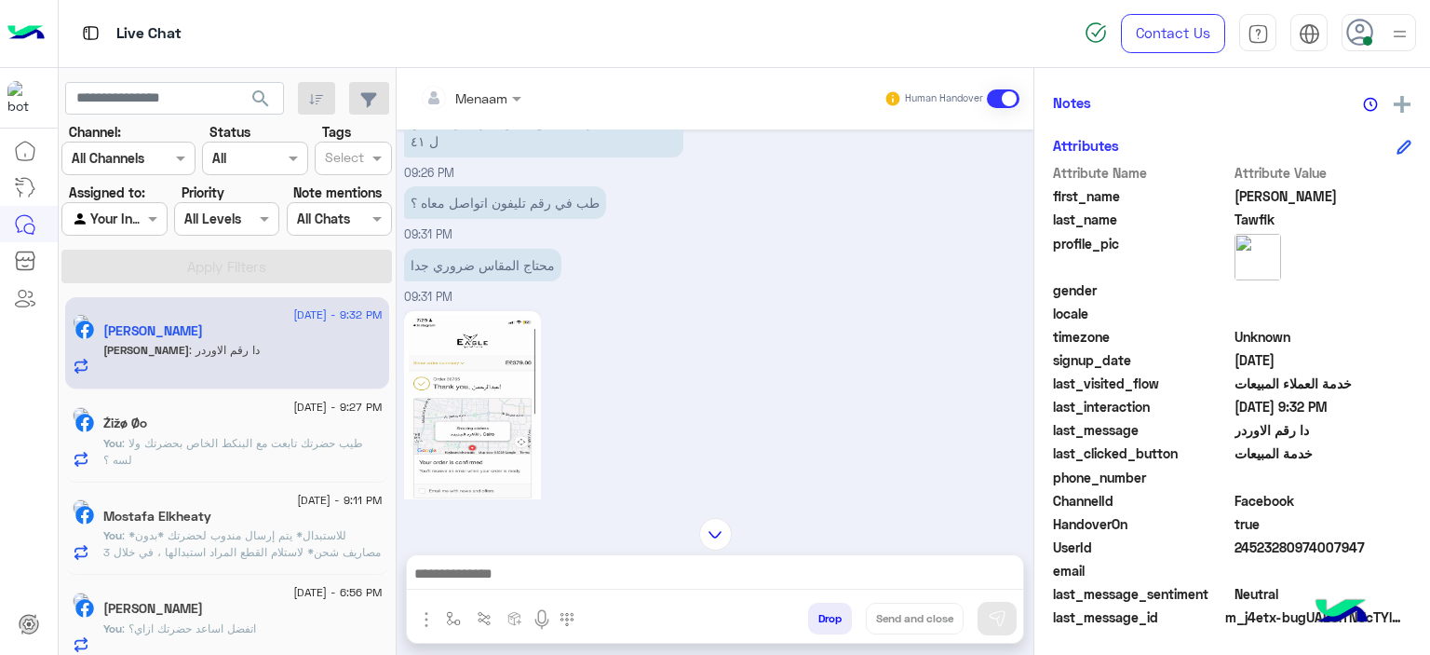
scroll to position [1336, 0]
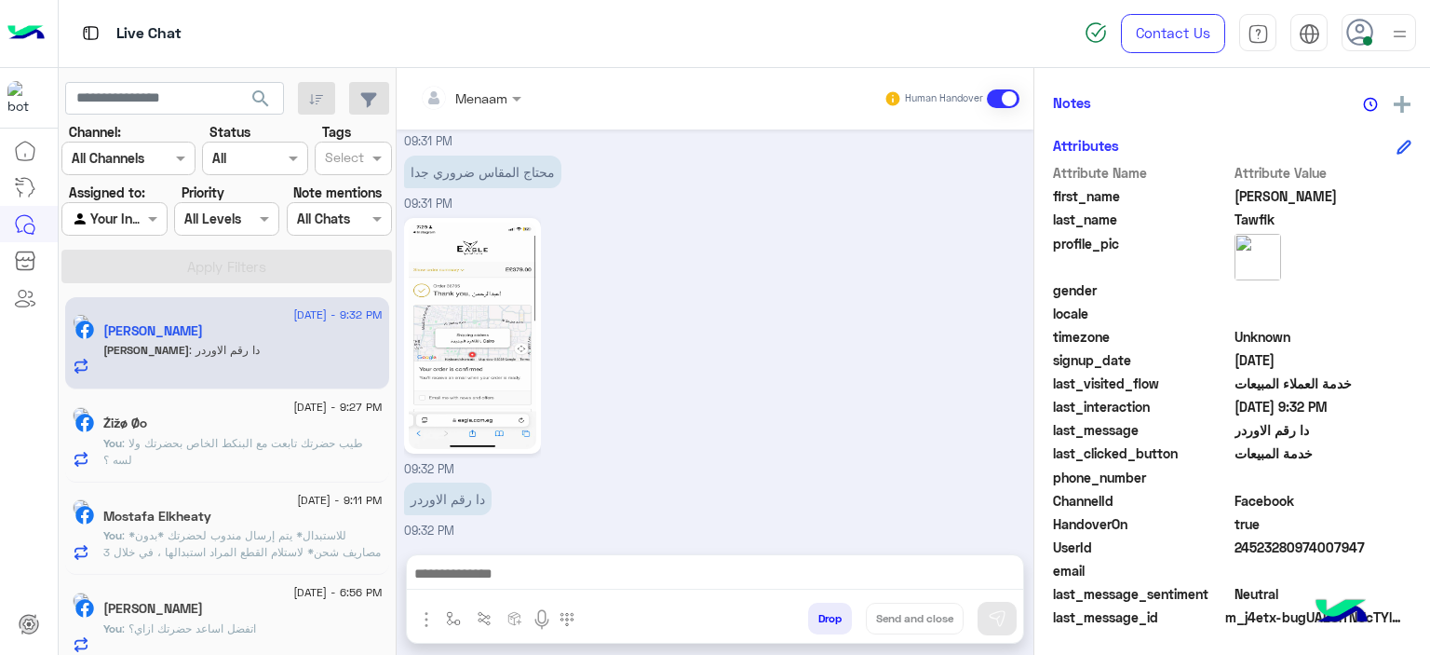
click at [464, 338] on img at bounding box center [473, 336] width 128 height 226
click at [514, 569] on textarea at bounding box center [715, 576] width 617 height 28
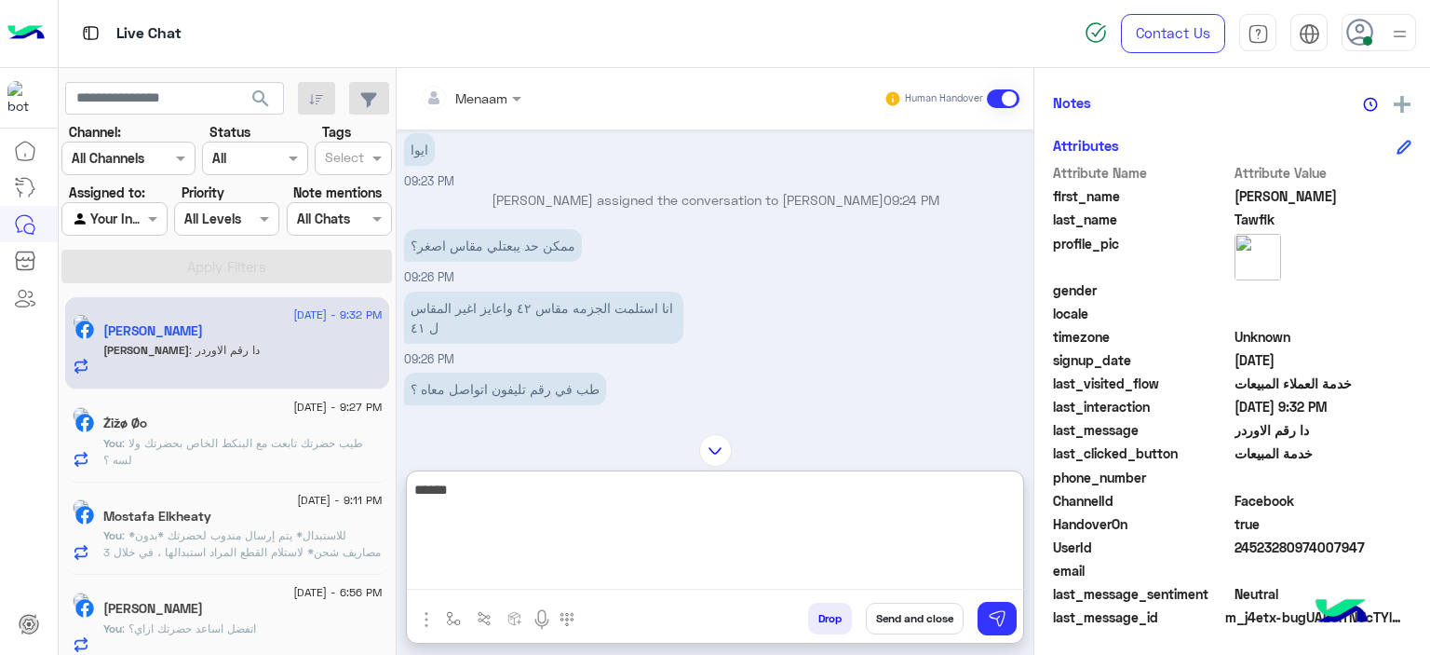
scroll to position [1420, 0]
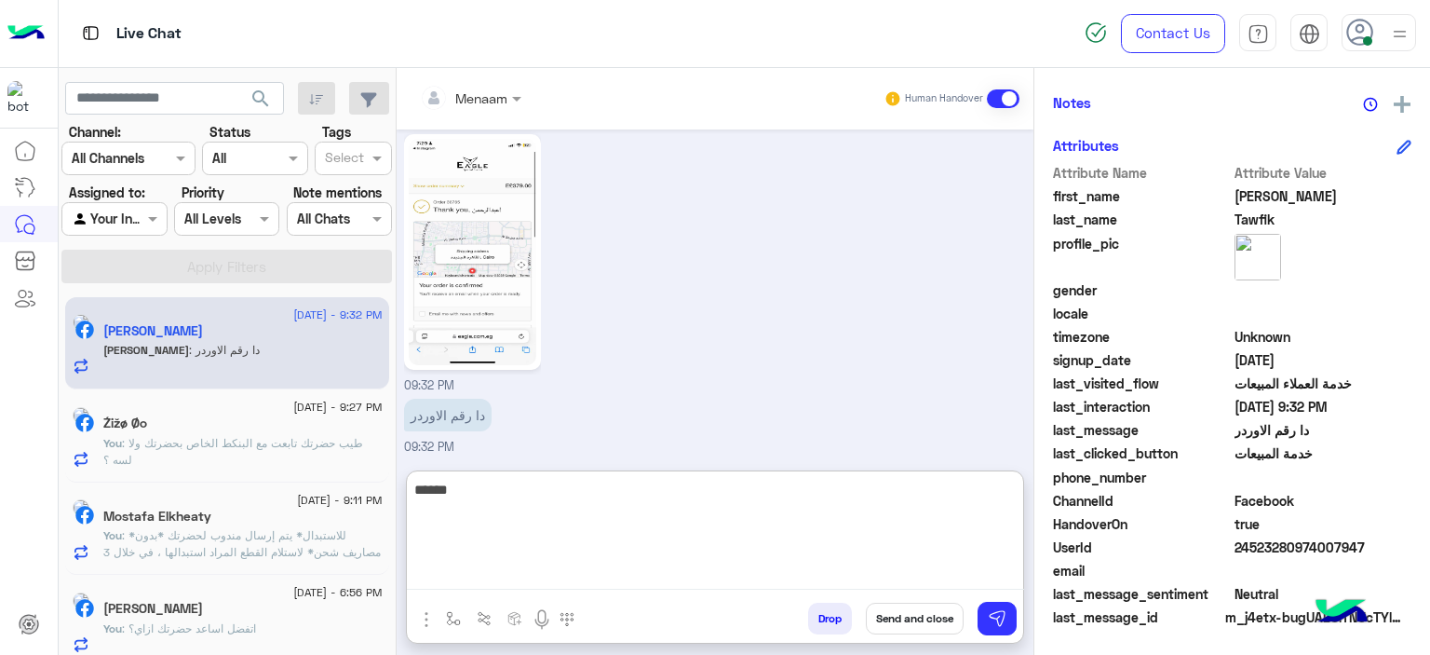
click at [772, 494] on textarea "*****" at bounding box center [715, 534] width 617 height 112
type textarea "**********"
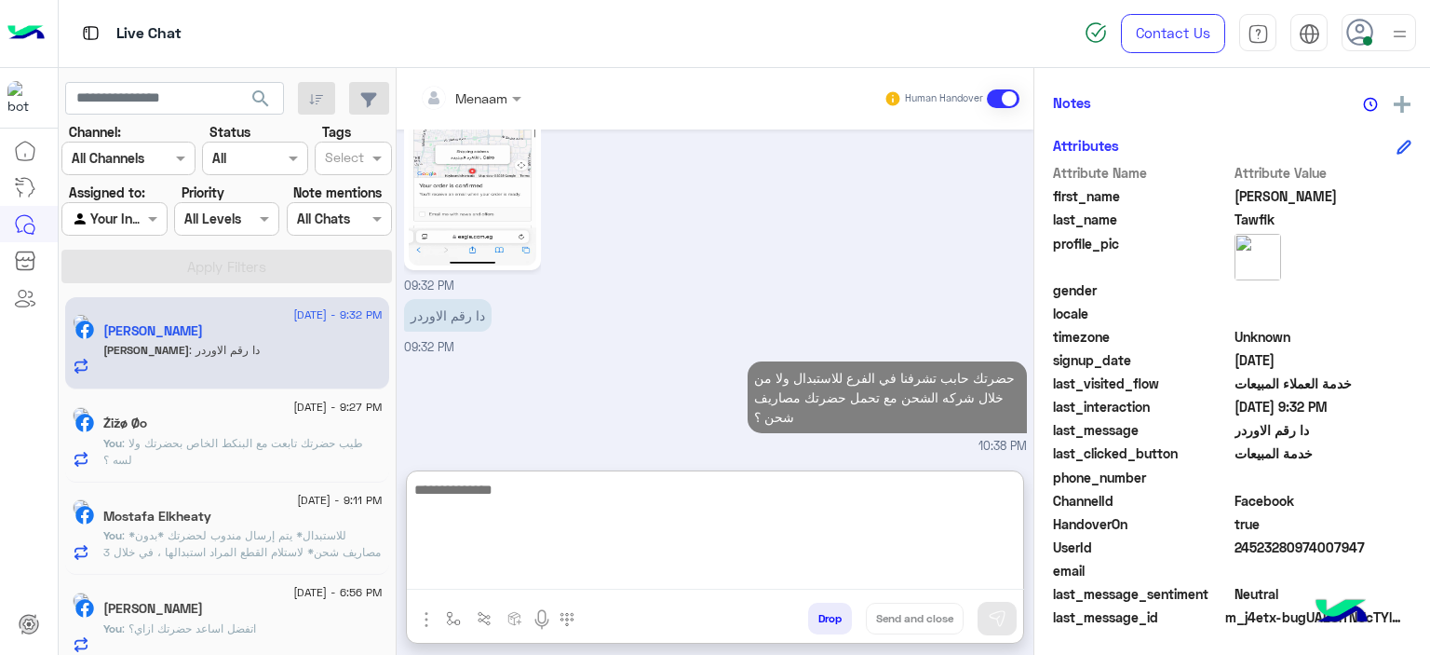
scroll to position [1553, 0]
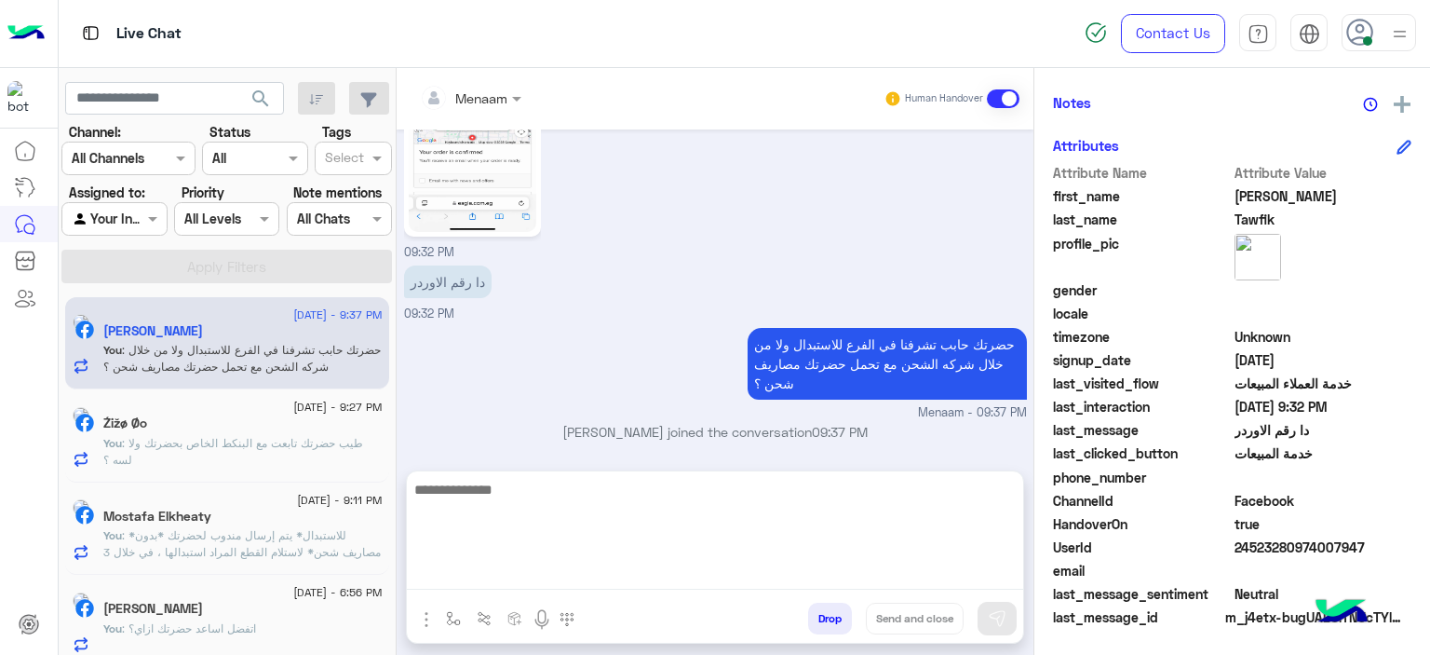
click at [277, 419] on div "Źižø Øo" at bounding box center [242, 425] width 279 height 20
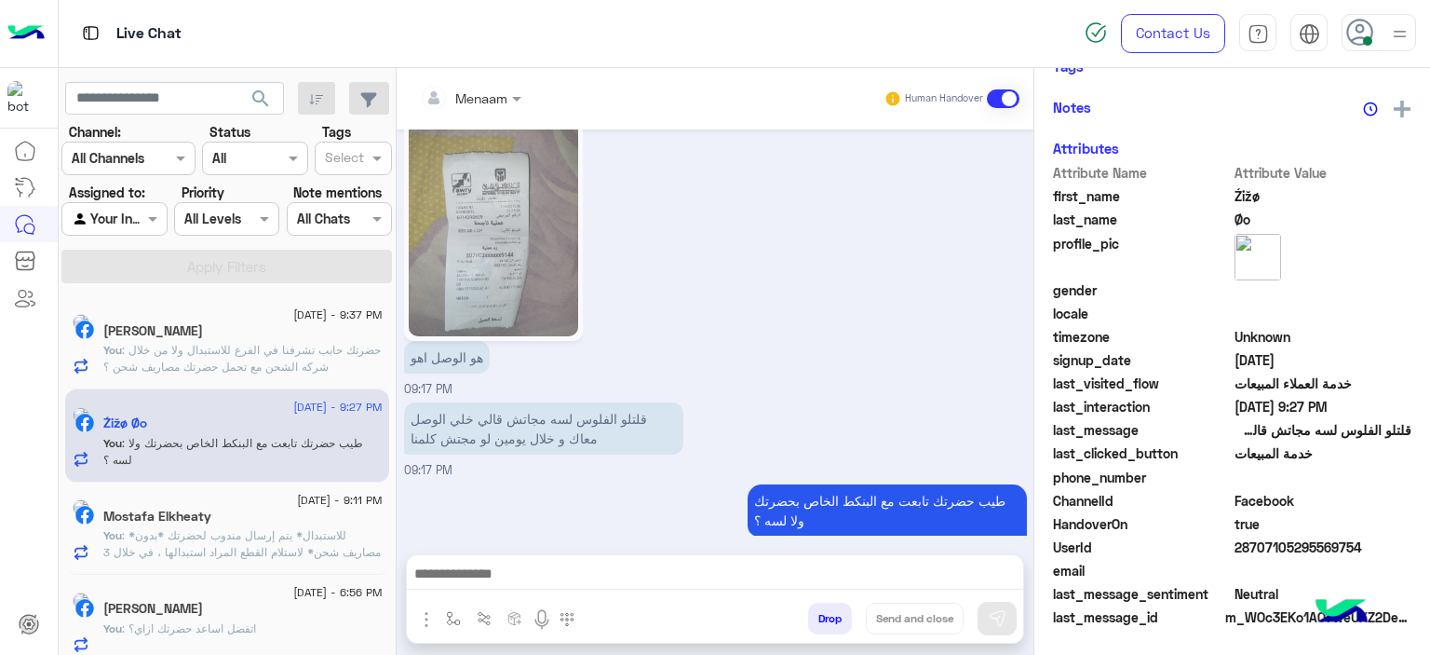
scroll to position [421, 0]
click at [270, 569] on div "[DATE] - 9:11 PM Mostafa Elkheaty You : *للاستبدال* يتم إرسال مندوب لحضرتك *بدو…" at bounding box center [227, 528] width 324 height 93
click at [288, 514] on div "Mostafa Elkheaty" at bounding box center [242, 518] width 279 height 20
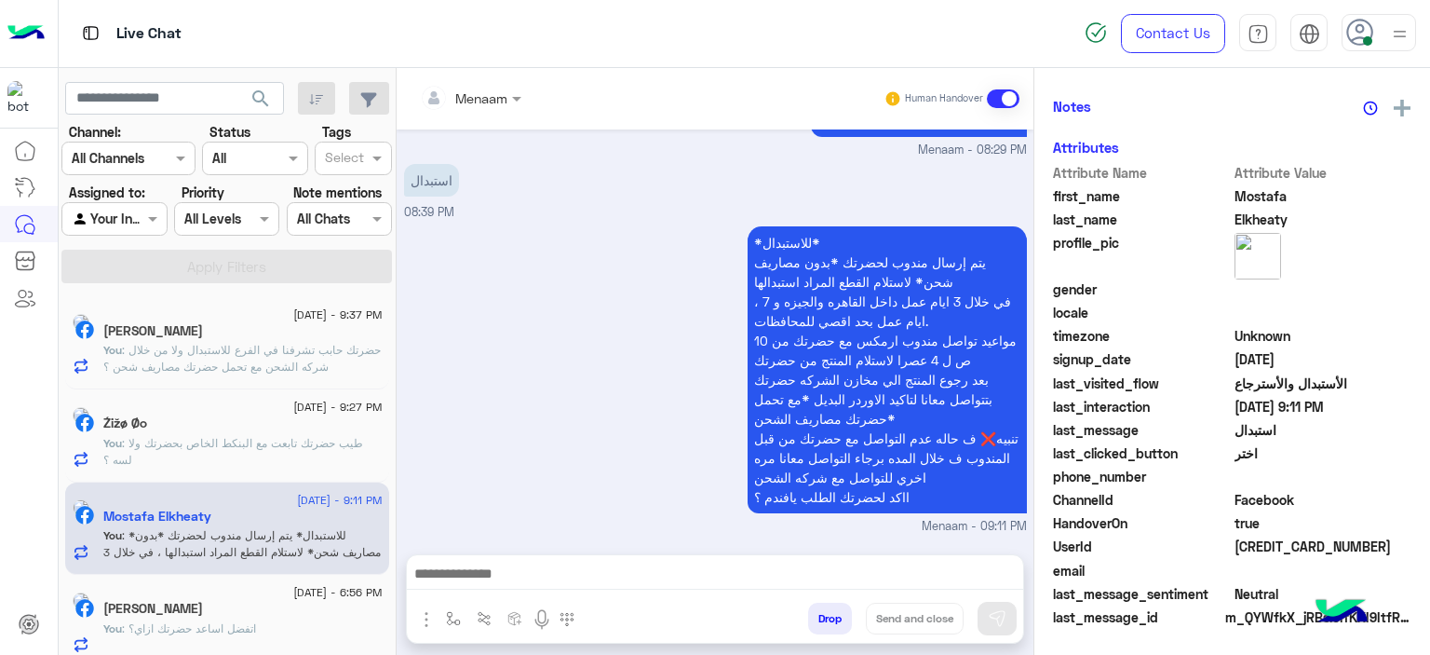
scroll to position [11, 0]
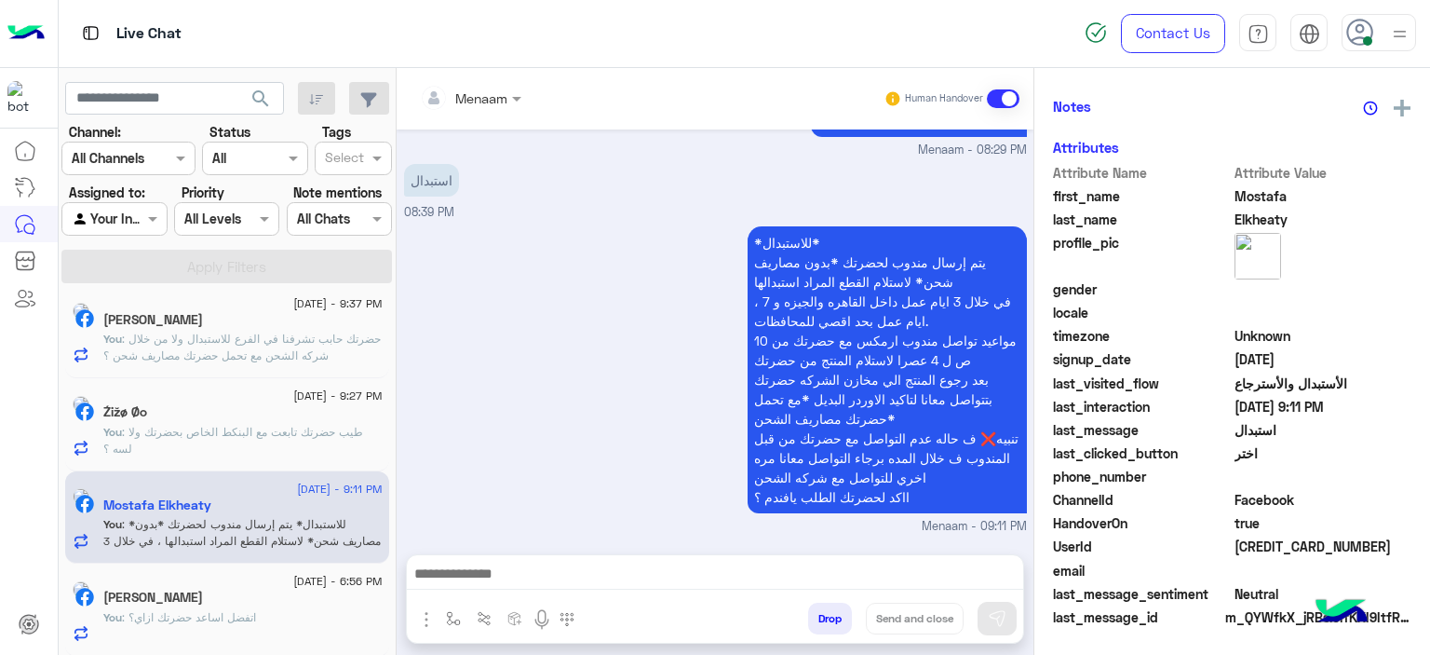
click at [235, 599] on div "[PERSON_NAME]" at bounding box center [242, 599] width 279 height 20
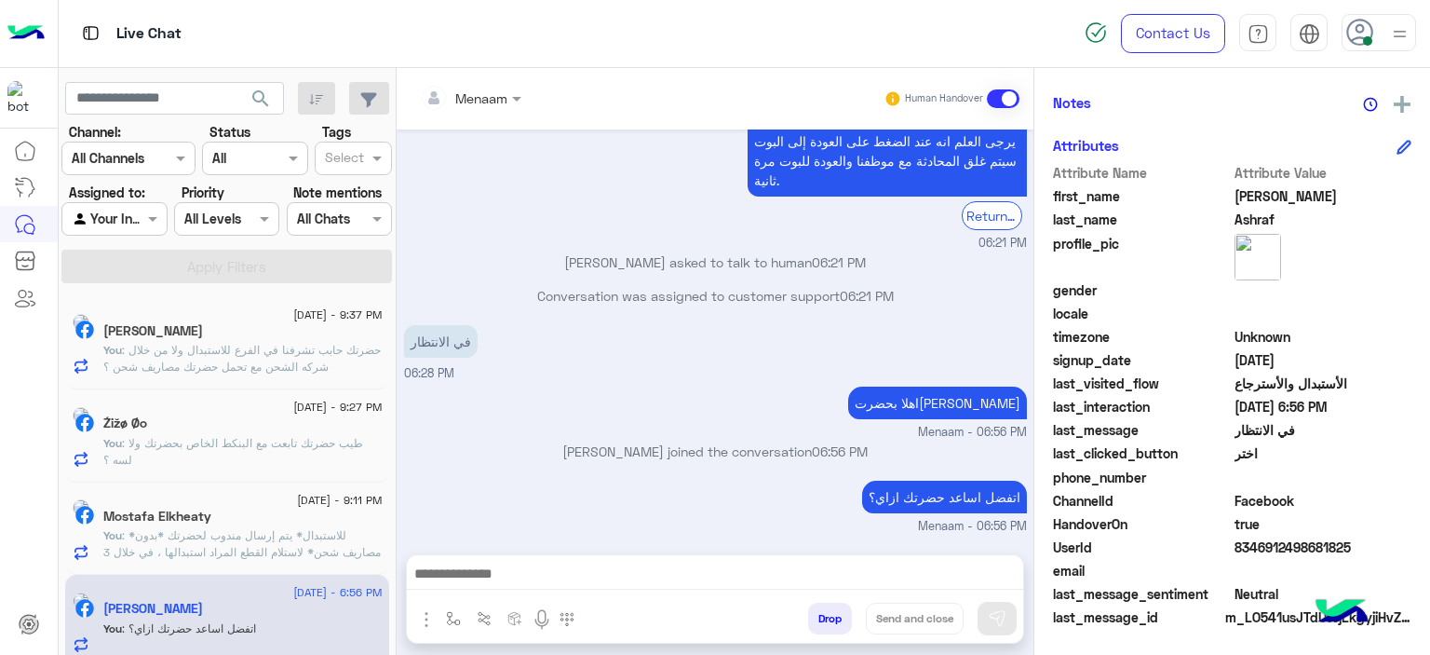
click at [302, 349] on span ": حضرتك حابب تشرفنا في الفرع للاستبدال ولا من خلال شركه الشحن مع تحمل حضرتك مصا…" at bounding box center [241, 358] width 277 height 31
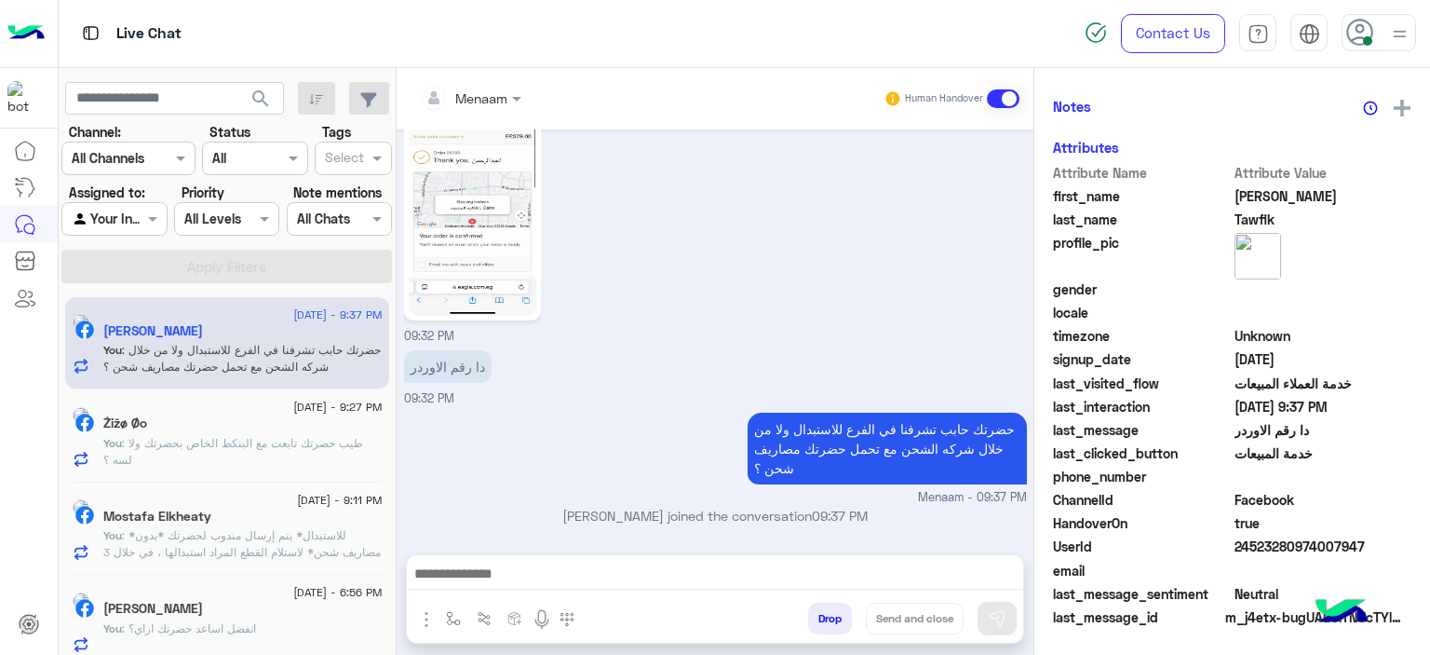
scroll to position [425, 0]
click at [216, 463] on p "You : طيب حضرتك تابعت مع البنكط الخاص بحضرتك ولا لسه ؟" at bounding box center [242, 452] width 279 height 34
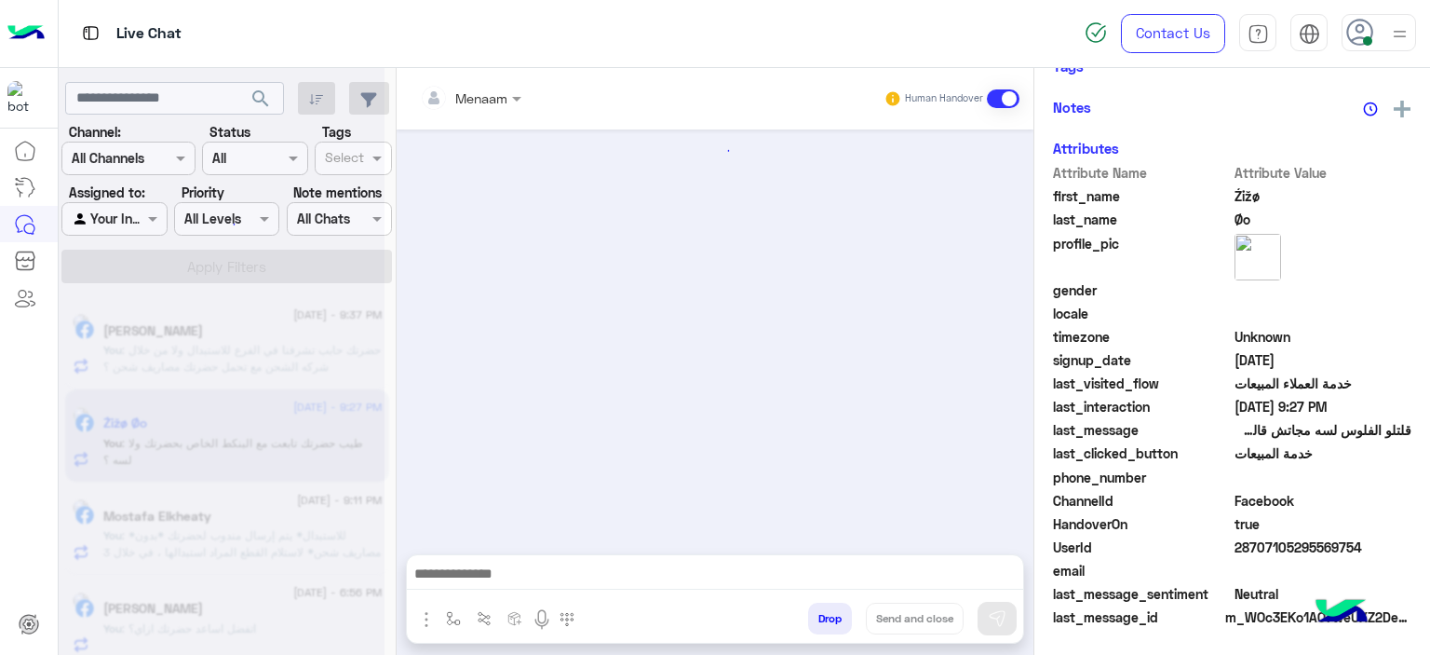
scroll to position [1387, 0]
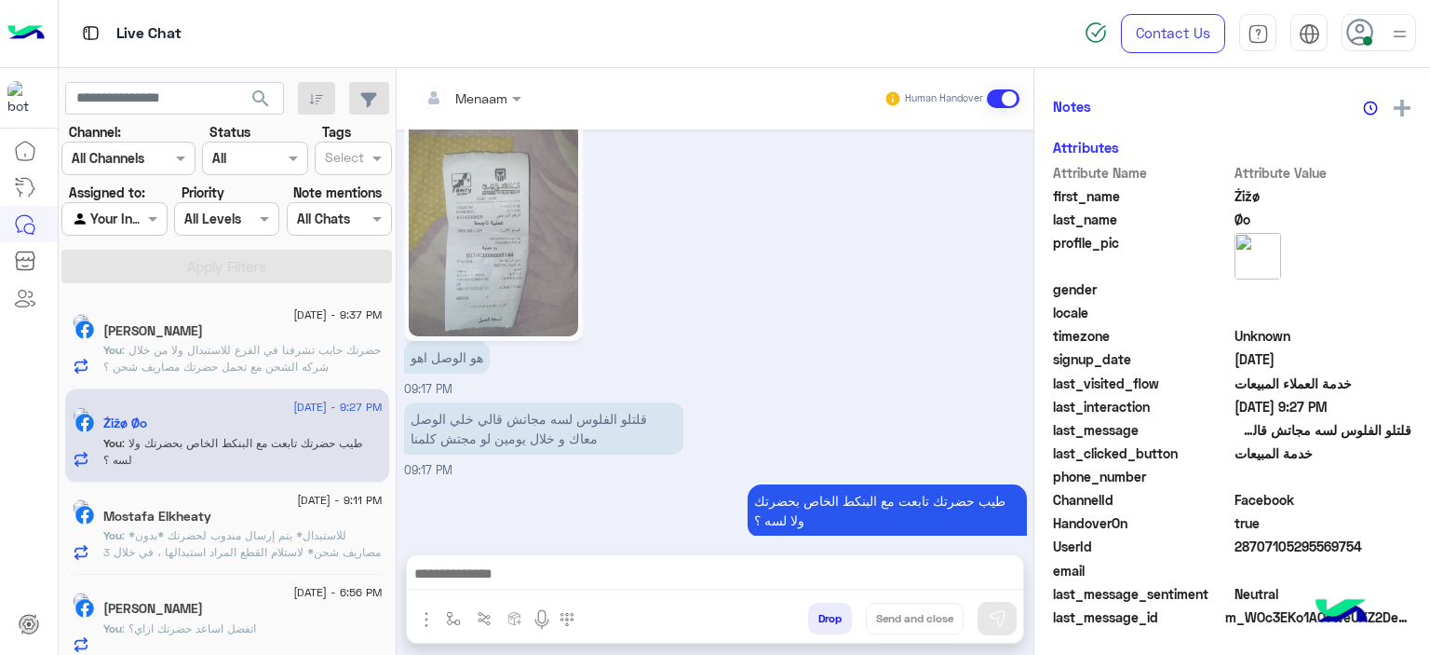
click at [183, 589] on div "[DATE] - 6:56 PM" at bounding box center [242, 595] width 279 height 12
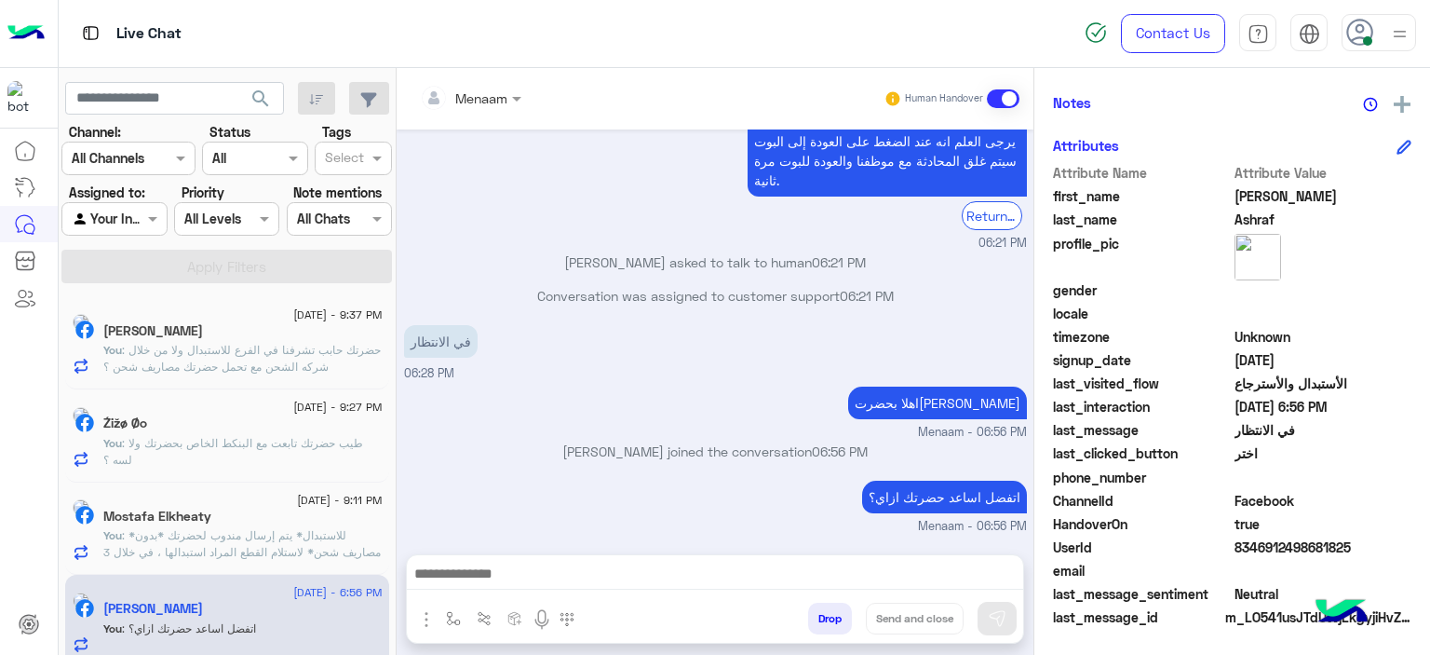
scroll to position [11, 0]
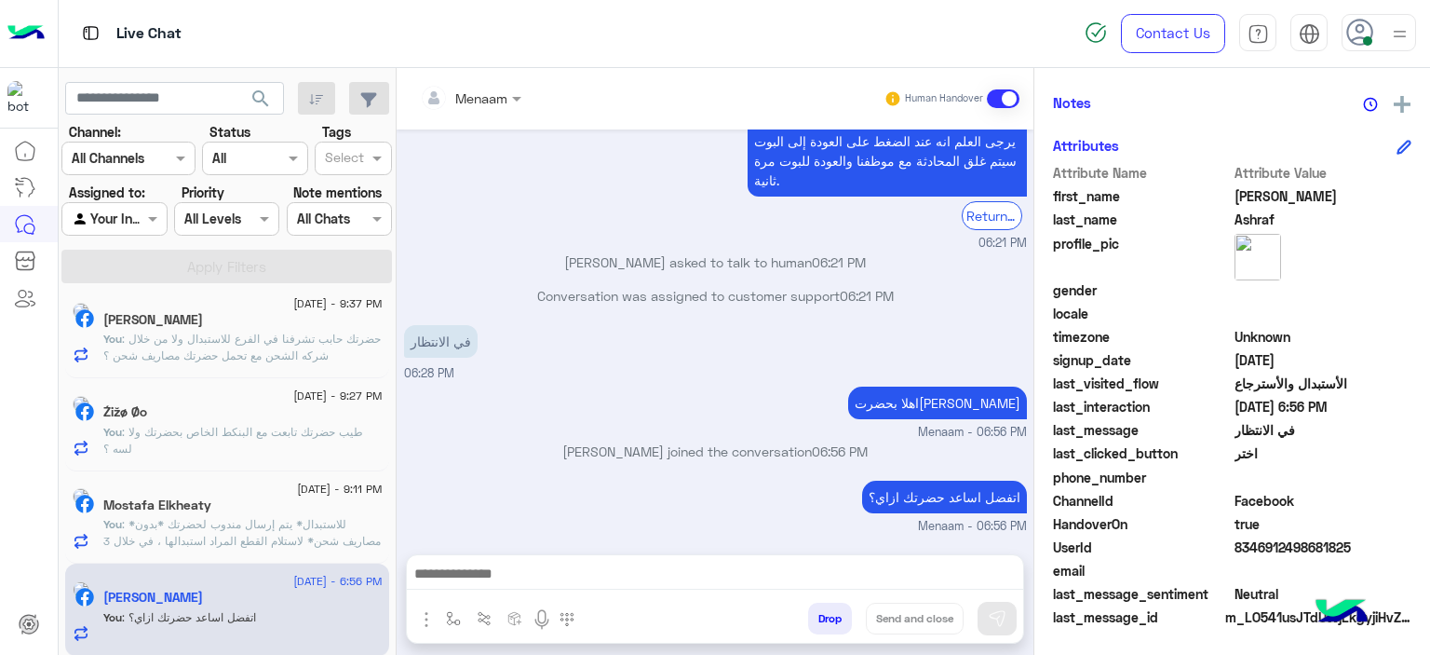
click at [291, 535] on span ": *للاستبدال* يتم إرسال مندوب لحضرتك *بدون مصاريف شحن* لاستلام القطع المراد است…" at bounding box center [241, 599] width 277 height 165
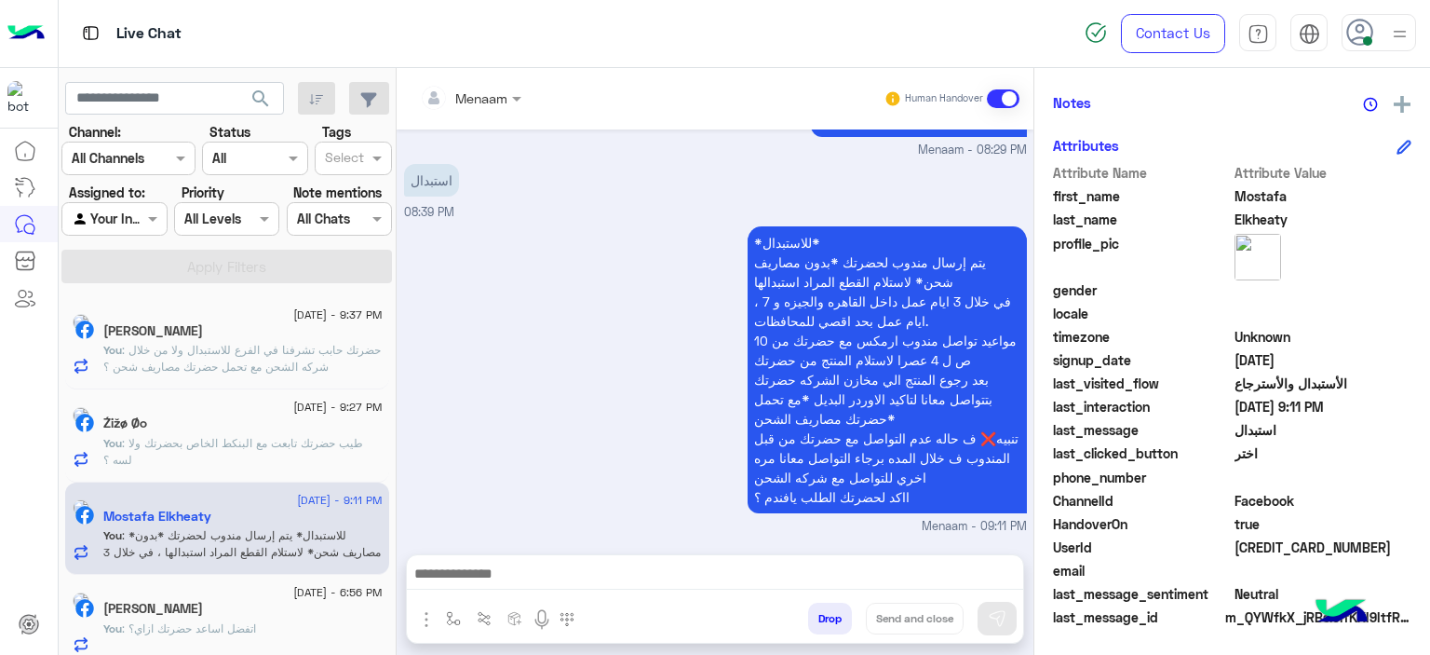
click at [286, 331] on div "[PERSON_NAME]" at bounding box center [242, 333] width 279 height 20
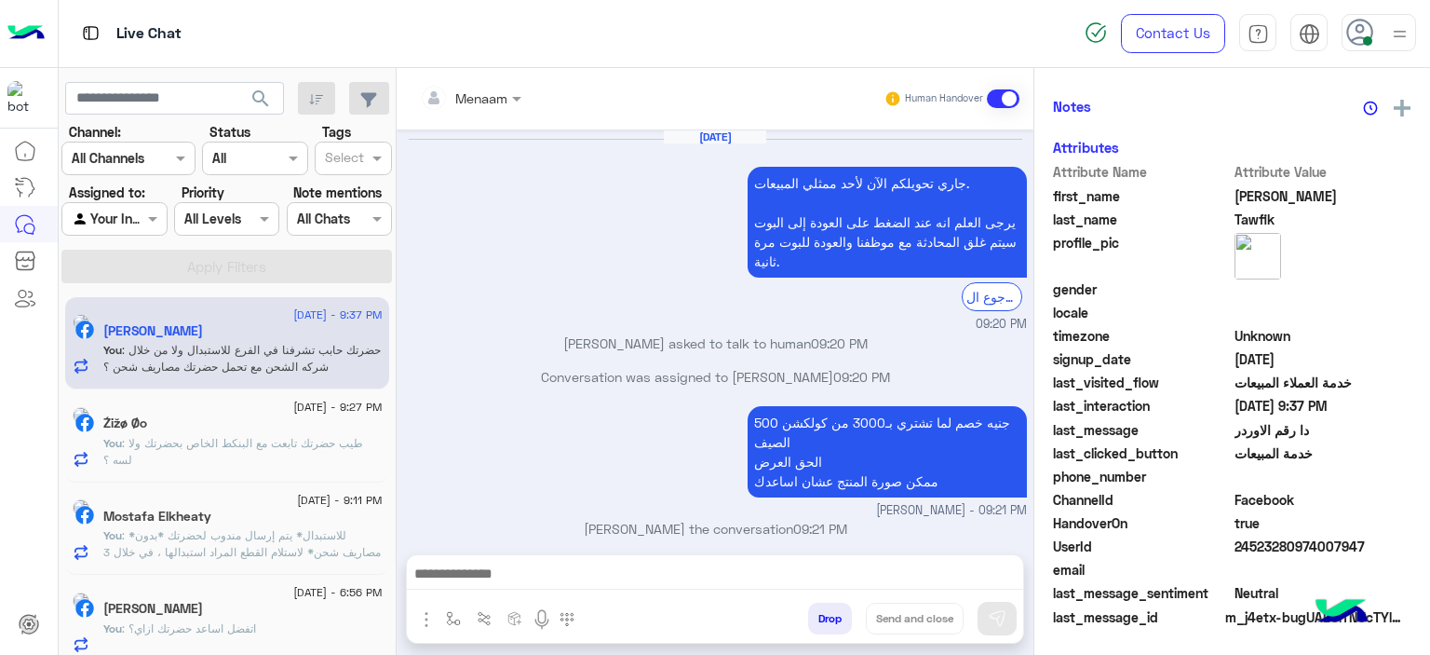
scroll to position [1142, 0]
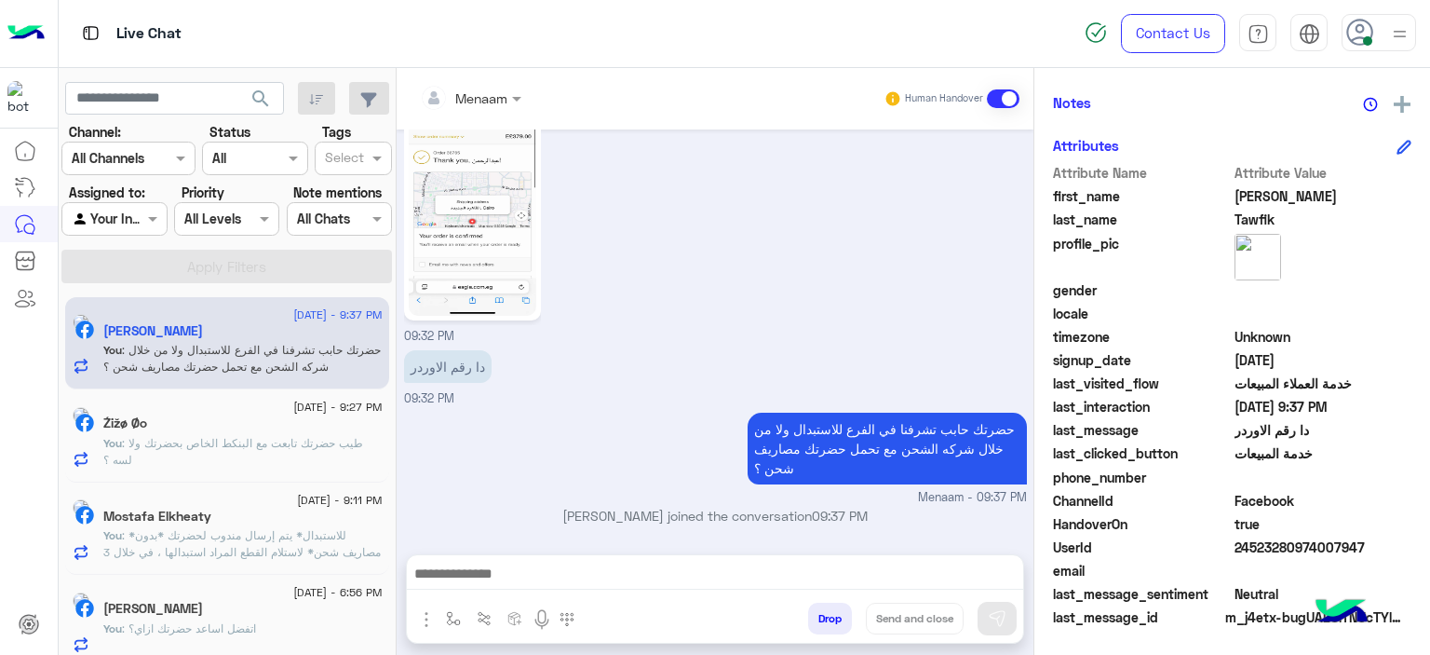
click at [216, 453] on p "You : طيب حضرتك تابعت مع البنكط الخاص بحضرتك ولا لسه ؟" at bounding box center [242, 452] width 279 height 34
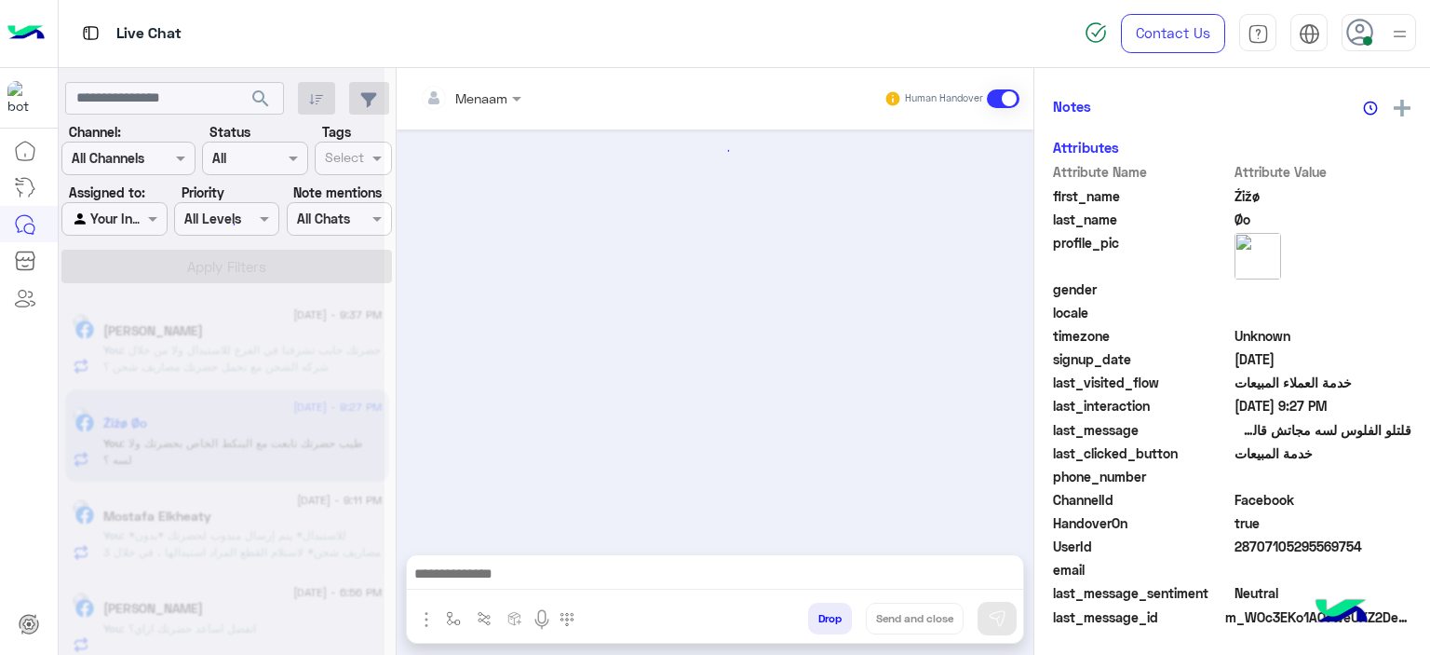
scroll to position [1387, 0]
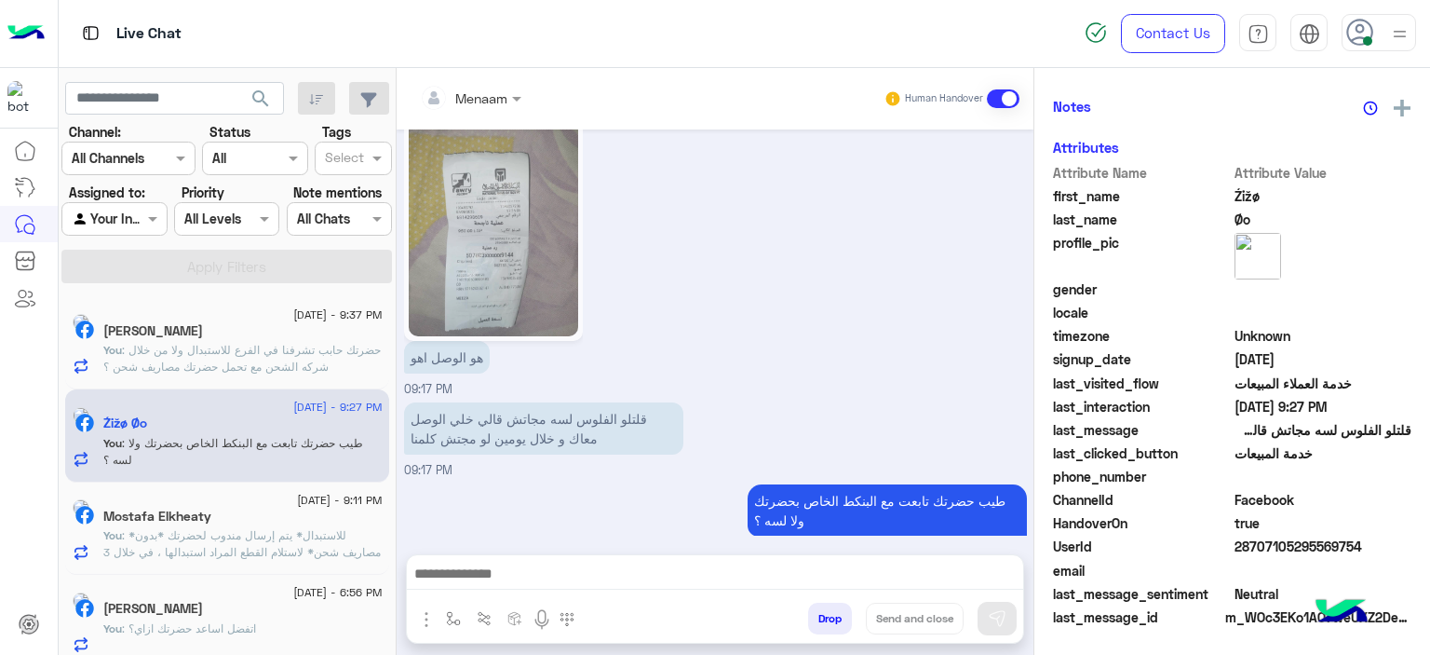
click at [277, 565] on div "[DATE] - 9:11 PM Mostafa Elkheaty You : *للاستبدال* يتم إرسال مندوب لحضرتك *بدو…" at bounding box center [227, 528] width 324 height 93
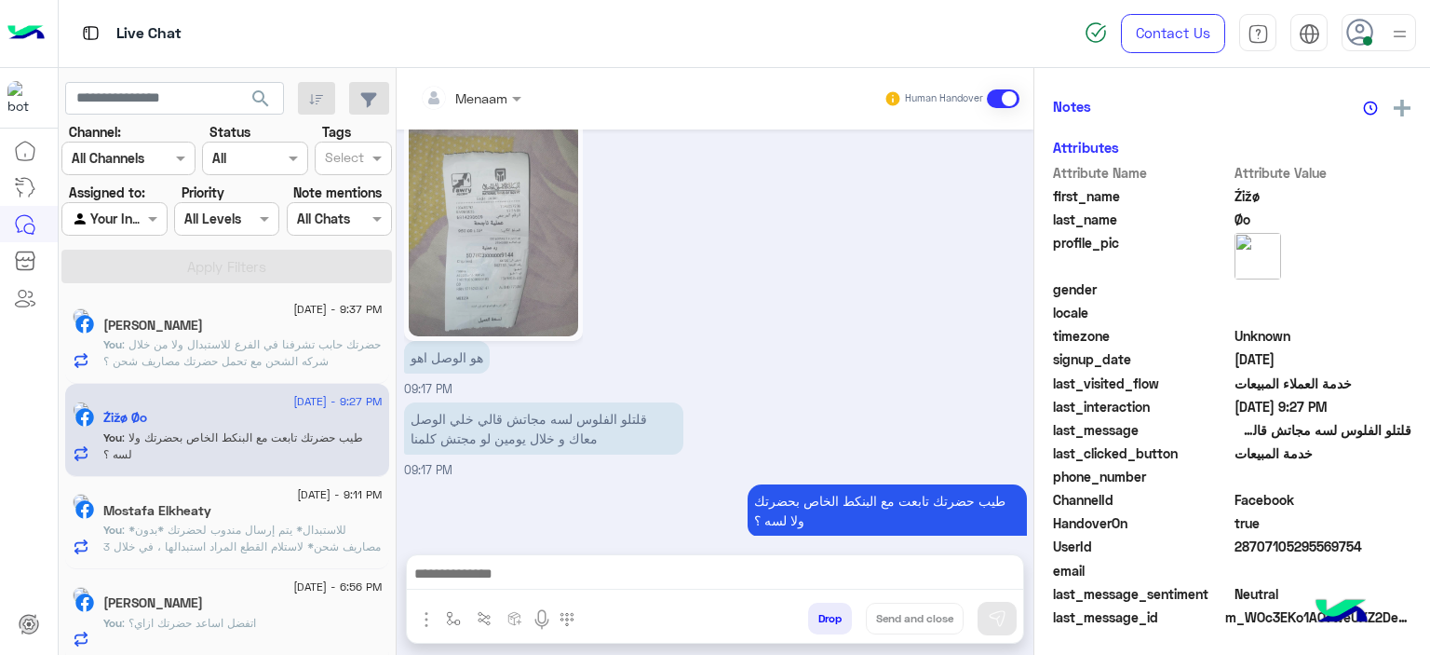
scroll to position [11, 0]
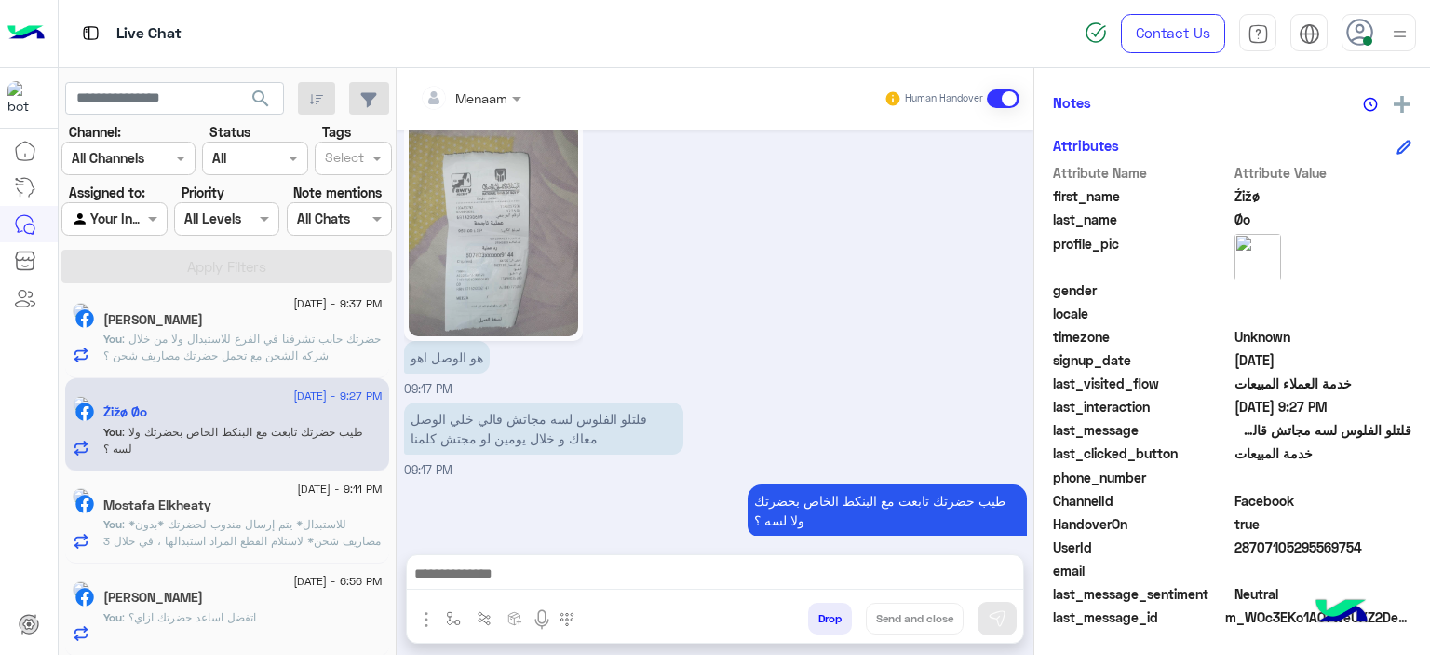
click at [247, 535] on span ": *للاستبدال* يتم إرسال مندوب لحضرتك *بدون مصاريف شحن* لاستلام القطع المراد است…" at bounding box center [241, 599] width 277 height 165
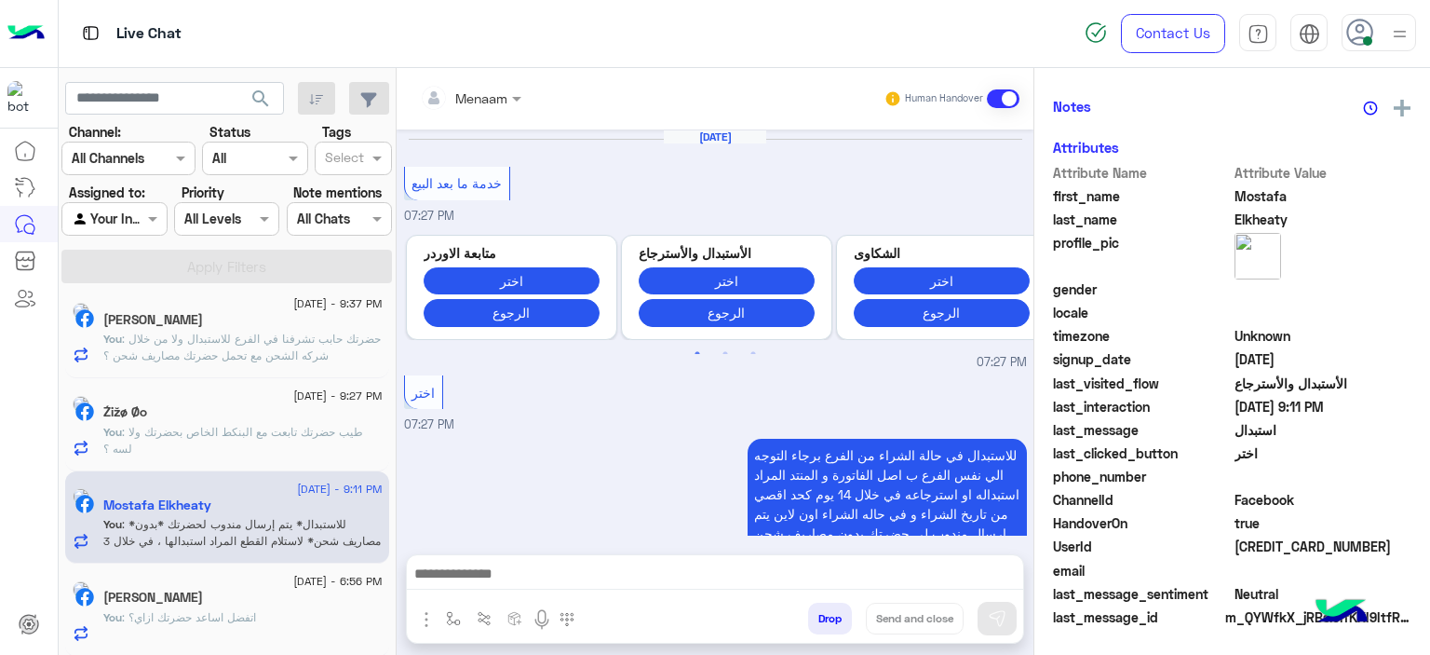
scroll to position [1742, 0]
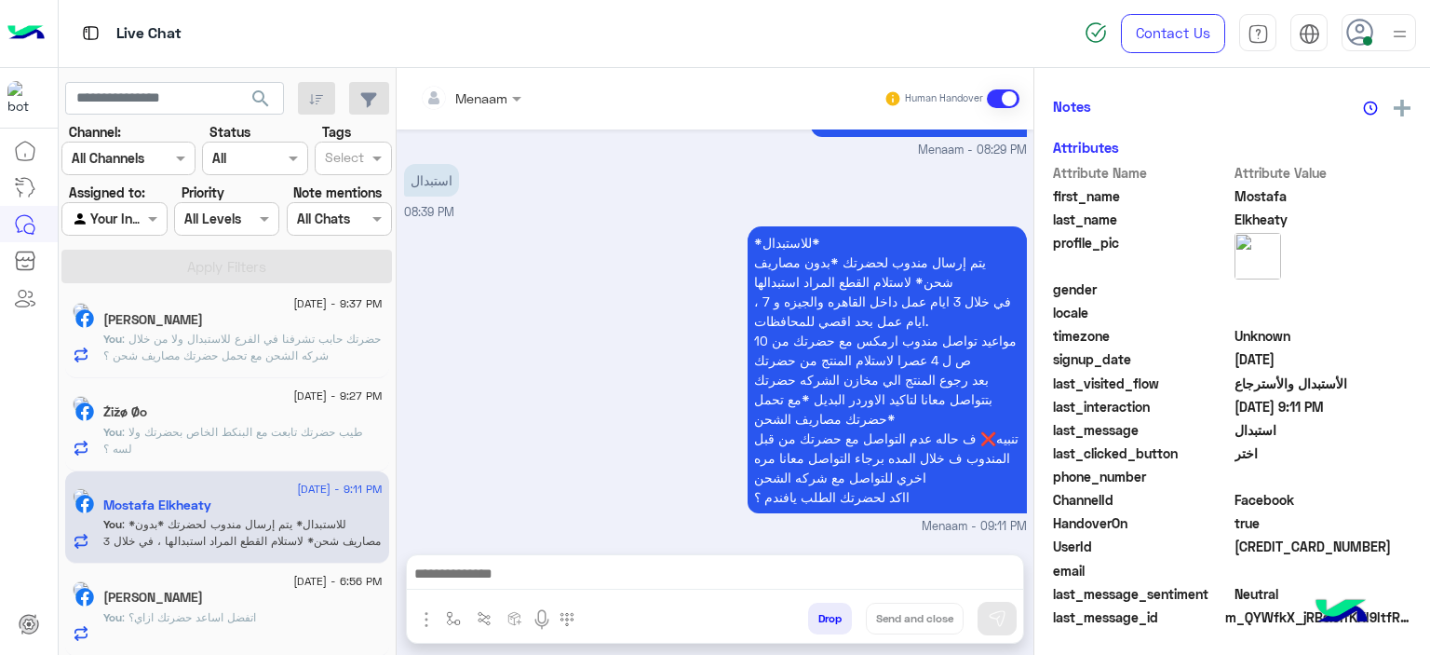
click at [250, 610] on span ": اتفضل اساعد حضرتك ازاي؟" at bounding box center [189, 617] width 134 height 14
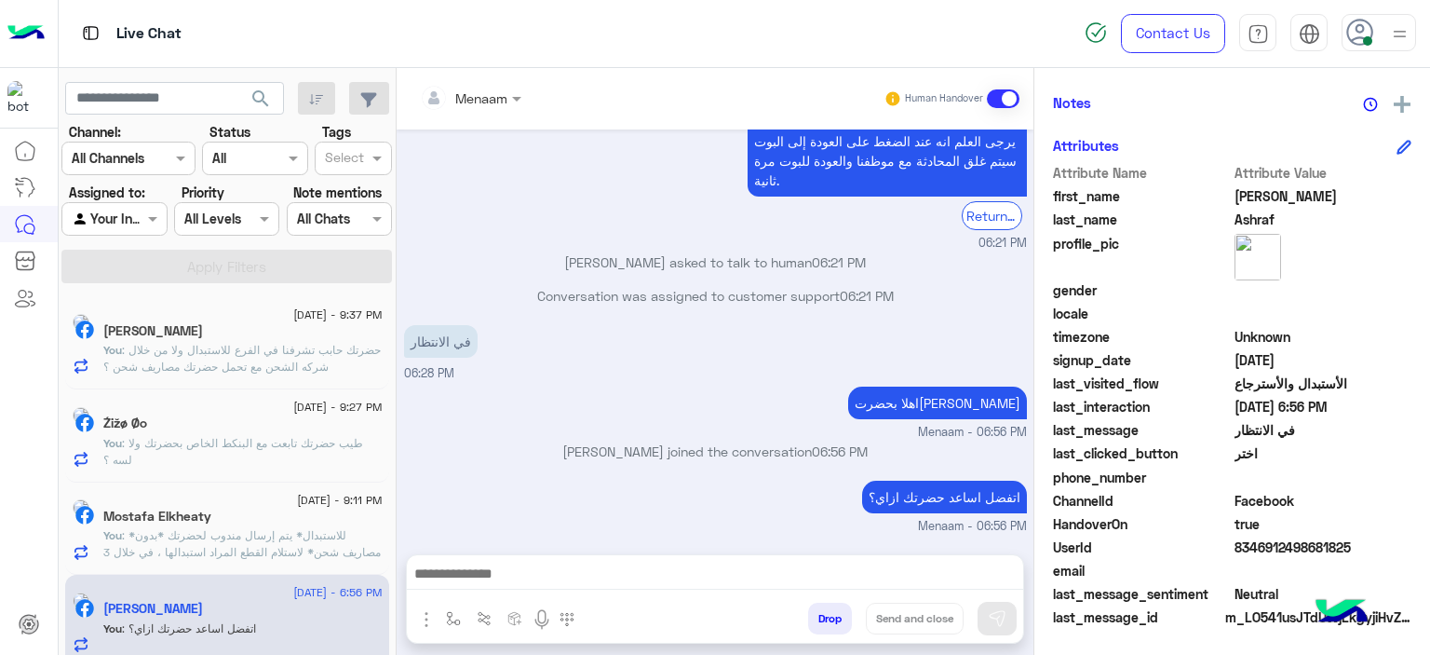
click at [220, 355] on span ": حضرتك حابب تشرفنا في الفرع للاستبدال ولا من خلال شركه الشحن مع تحمل حضرتك مصا…" at bounding box center [241, 358] width 277 height 31
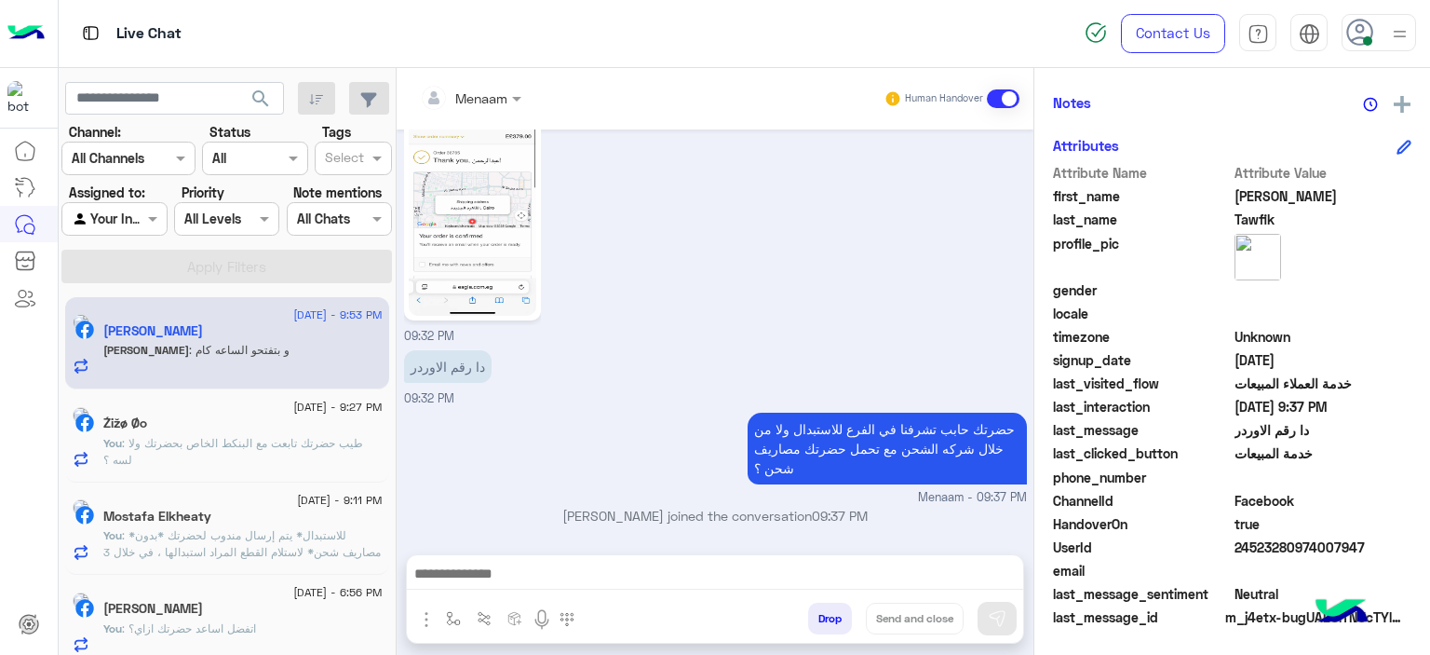
scroll to position [1265, 0]
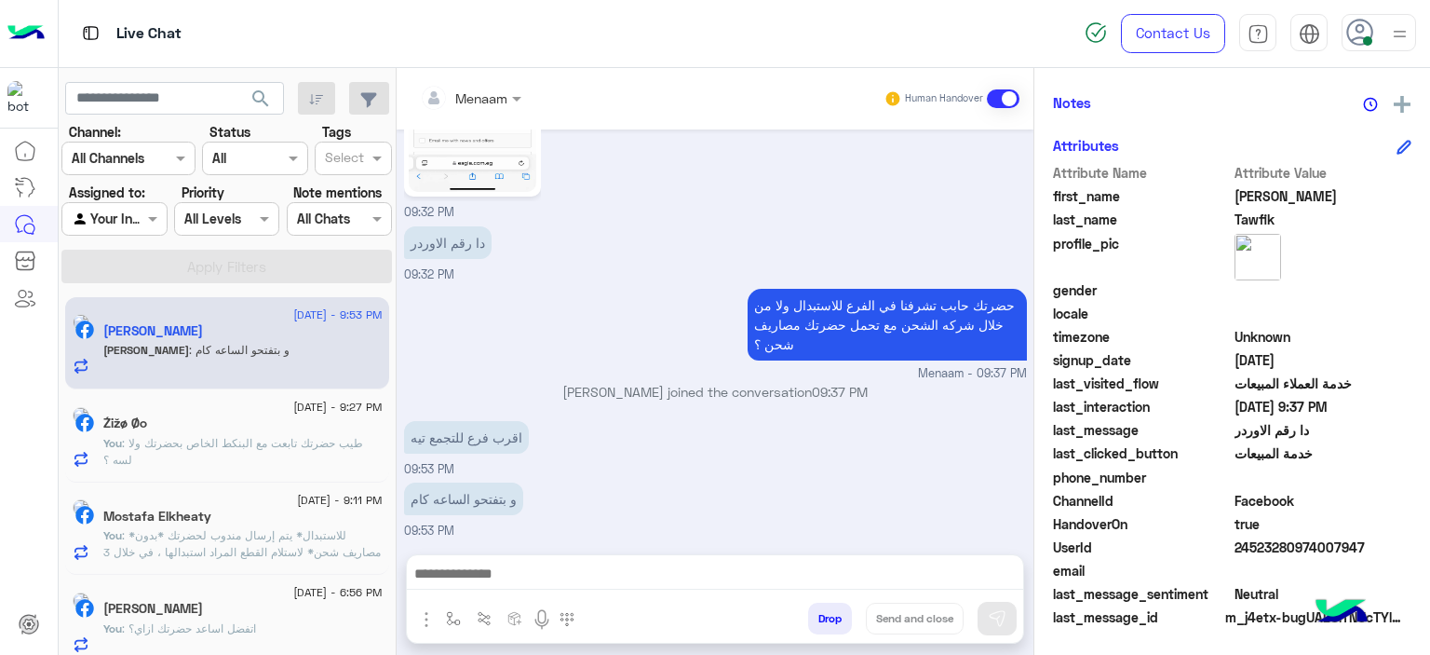
click at [427, 626] on img "button" at bounding box center [426, 619] width 22 height 22
click at [448, 578] on span "Images" at bounding box center [468, 578] width 47 height 21
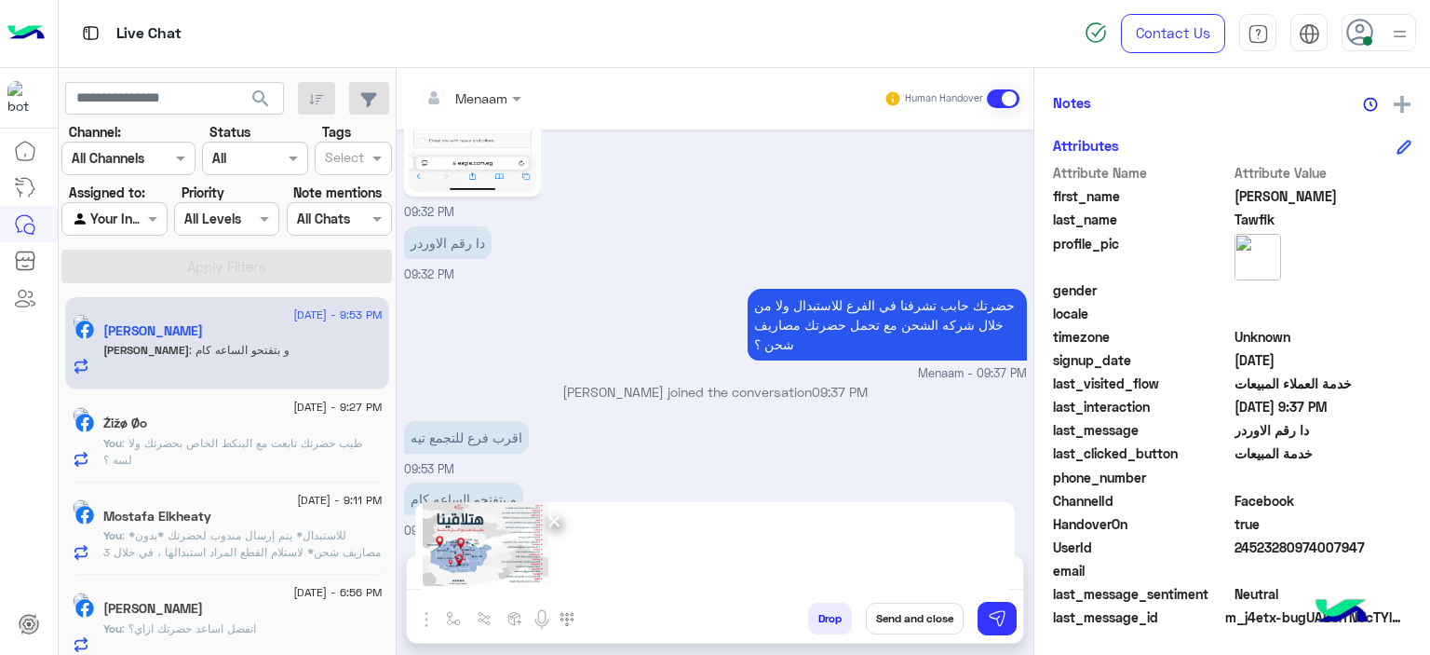
click at [634, 566] on div "×" at bounding box center [715, 546] width 600 height 88
click at [986, 616] on button at bounding box center [997, 619] width 39 height 34
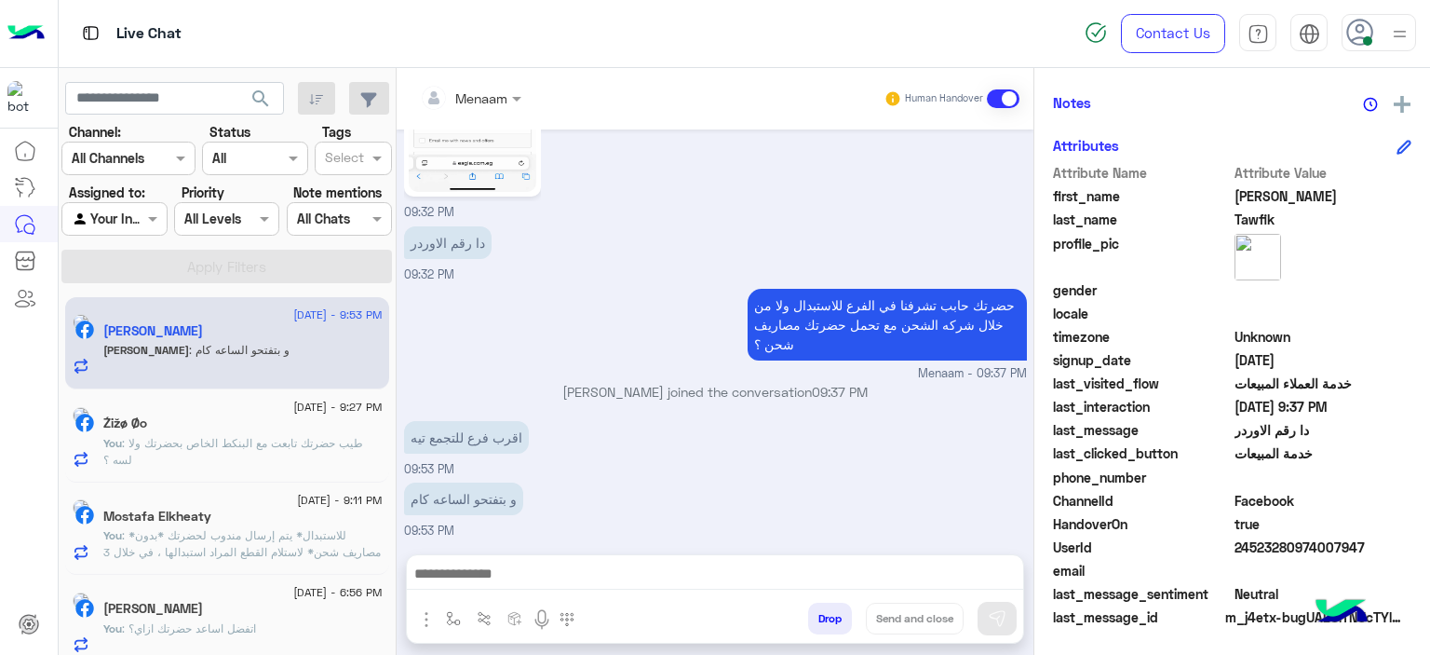
click at [521, 569] on textarea at bounding box center [715, 576] width 617 height 28
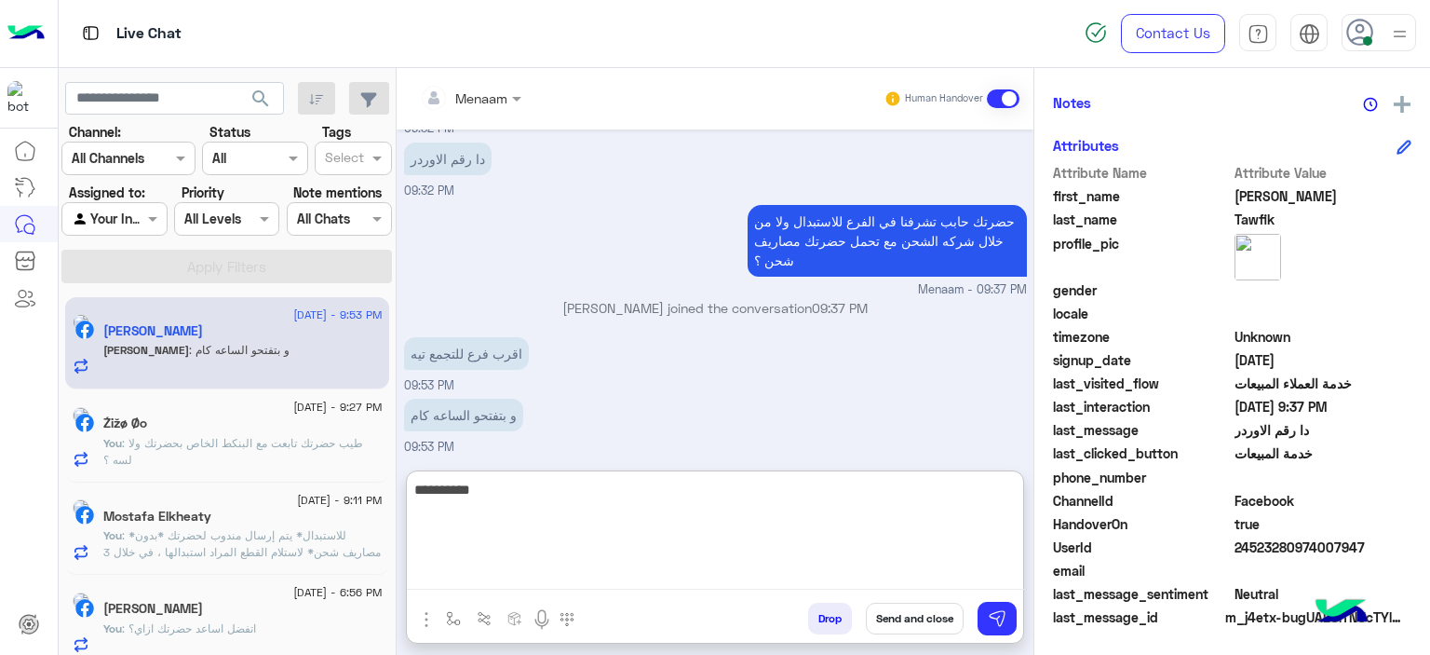
scroll to position [1603, 0]
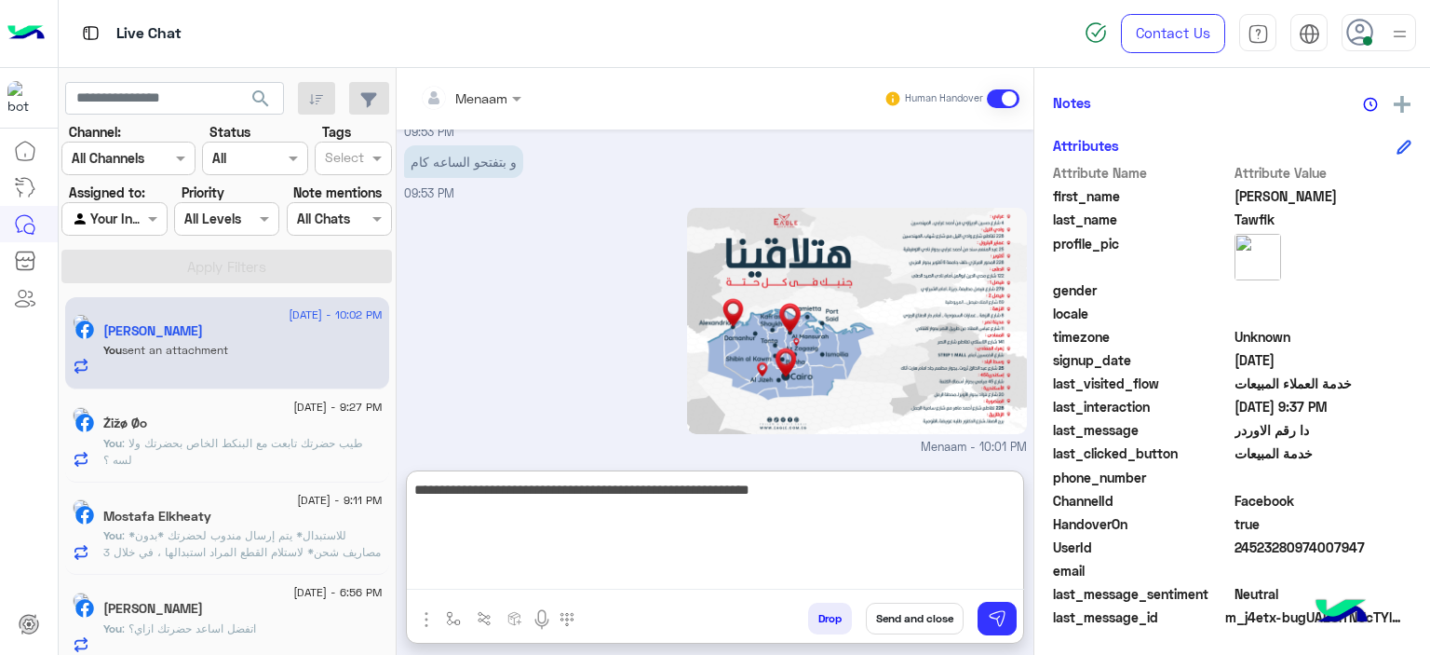
type textarea "**********"
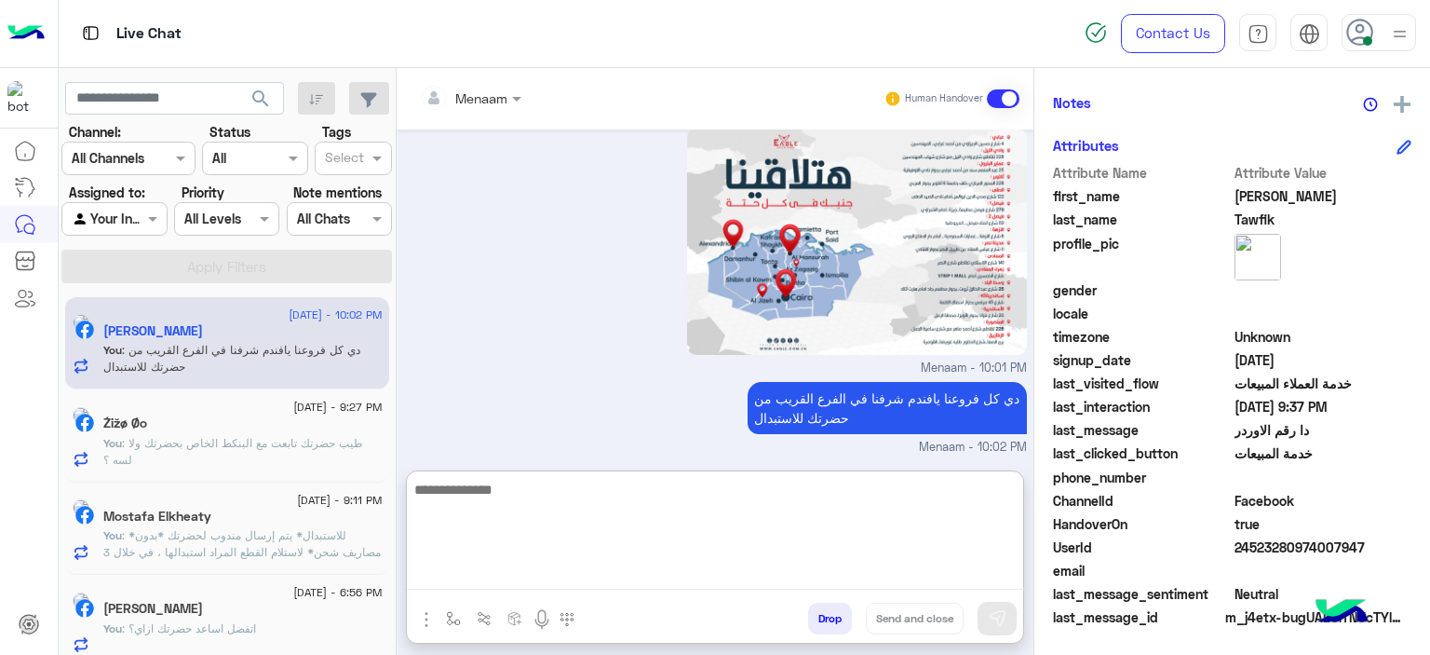
click at [190, 435] on p "You : طيب حضرتك تابعت مع البنكط الخاص بحضرتك ولا لسه ؟" at bounding box center [242, 452] width 279 height 34
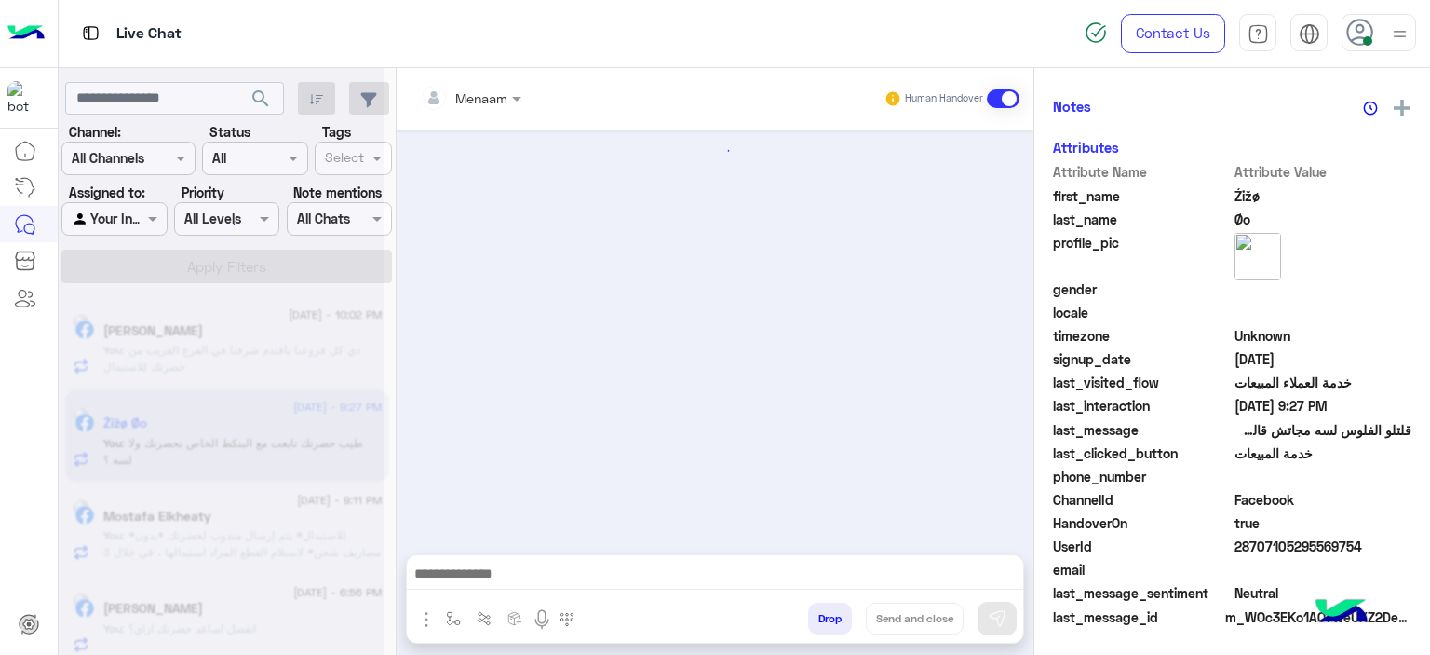
scroll to position [508, 0]
click at [193, 320] on div "[DATE] - 10:02 PM" at bounding box center [242, 317] width 279 height 12
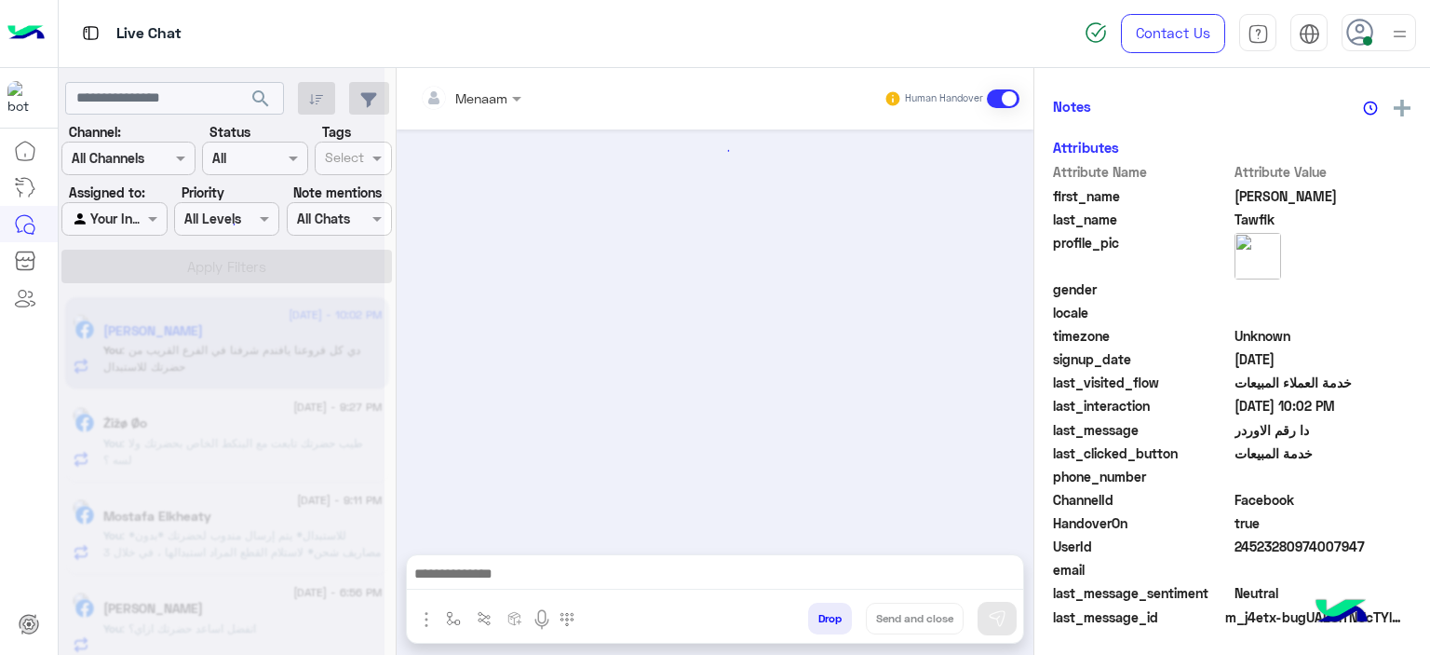
click at [205, 339] on div at bounding box center [222, 334] width 326 height 655
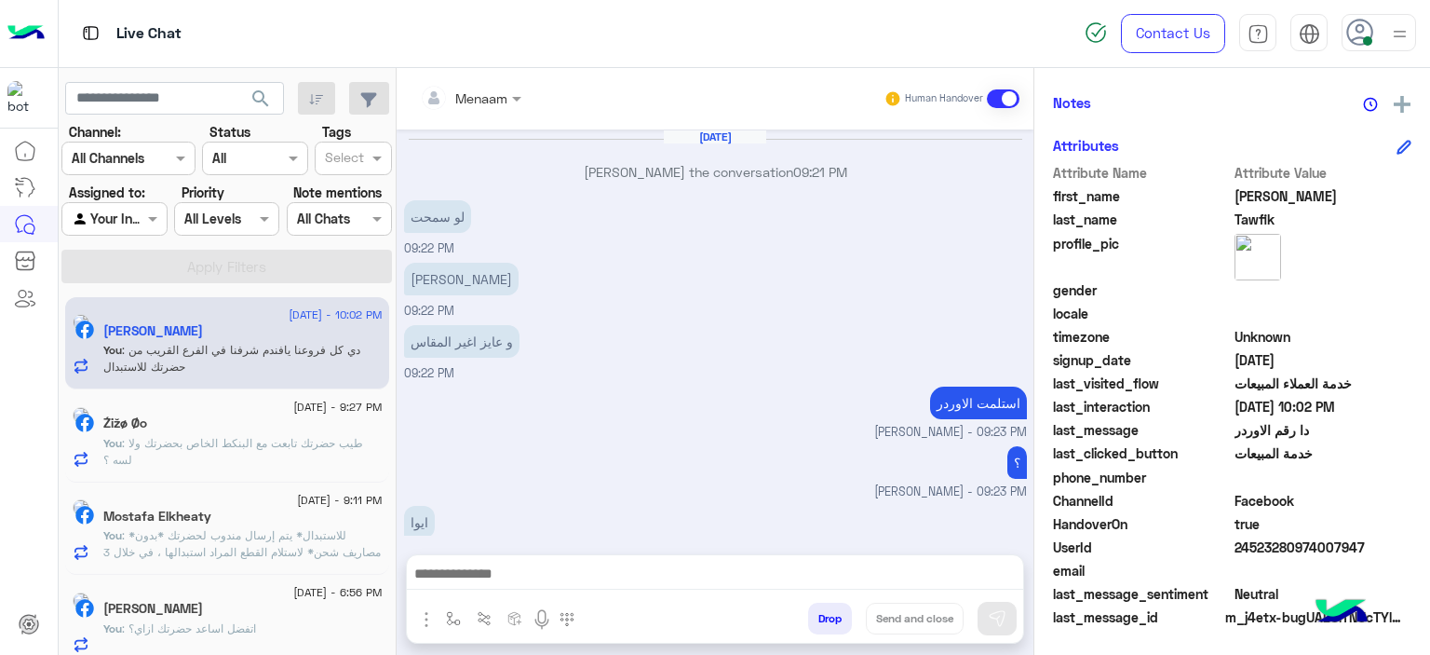
scroll to position [1240, 0]
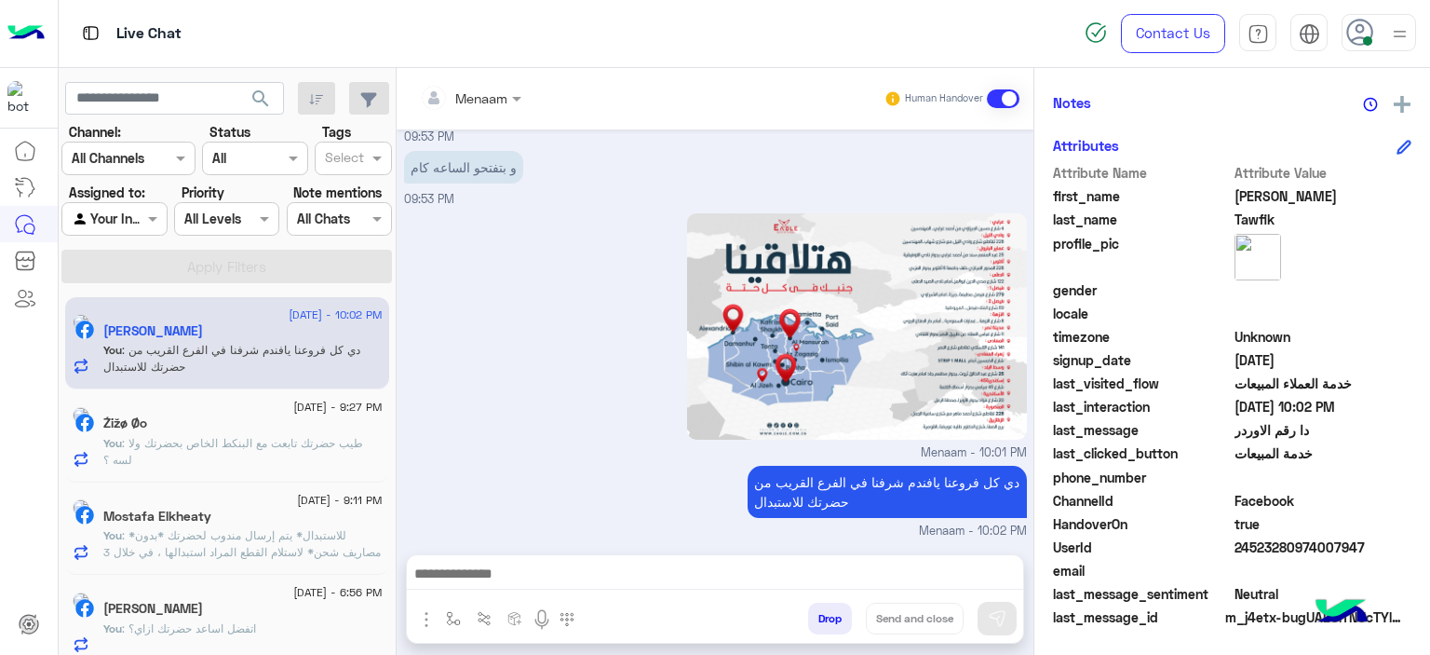
click at [509, 573] on textarea at bounding box center [715, 576] width 617 height 28
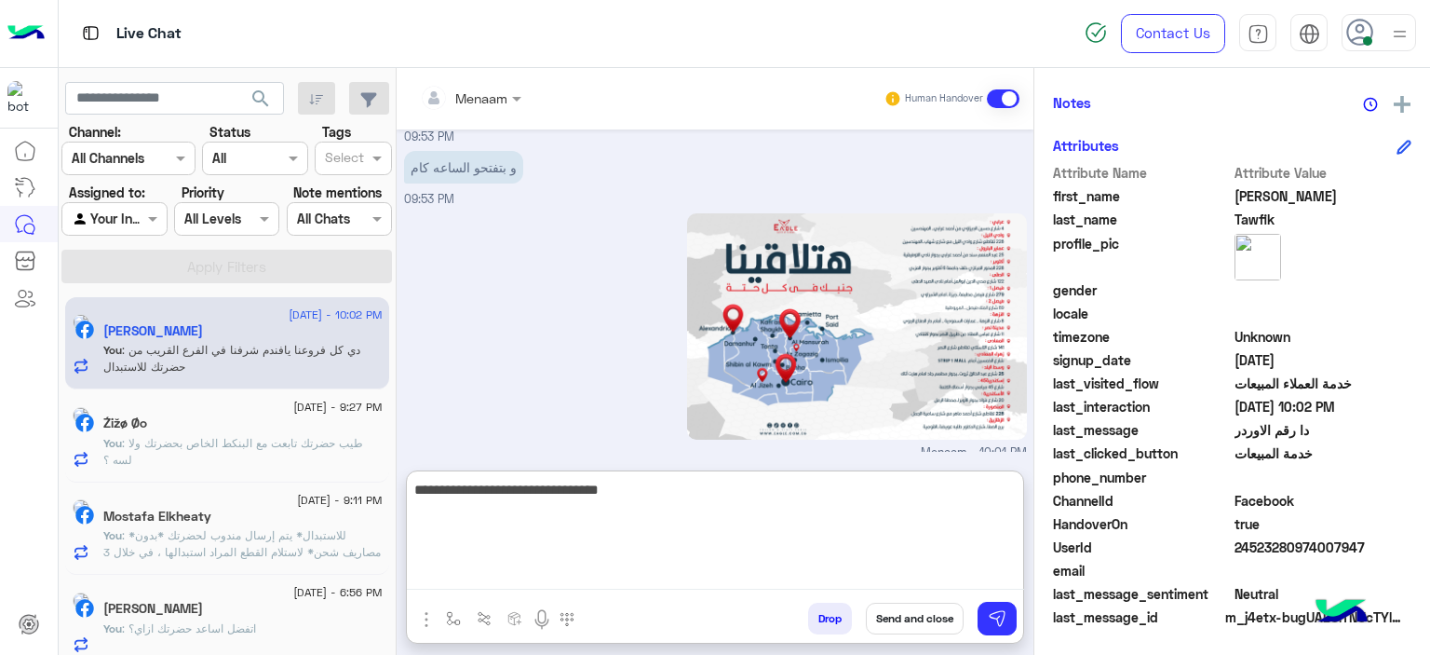
type textarea "**********"
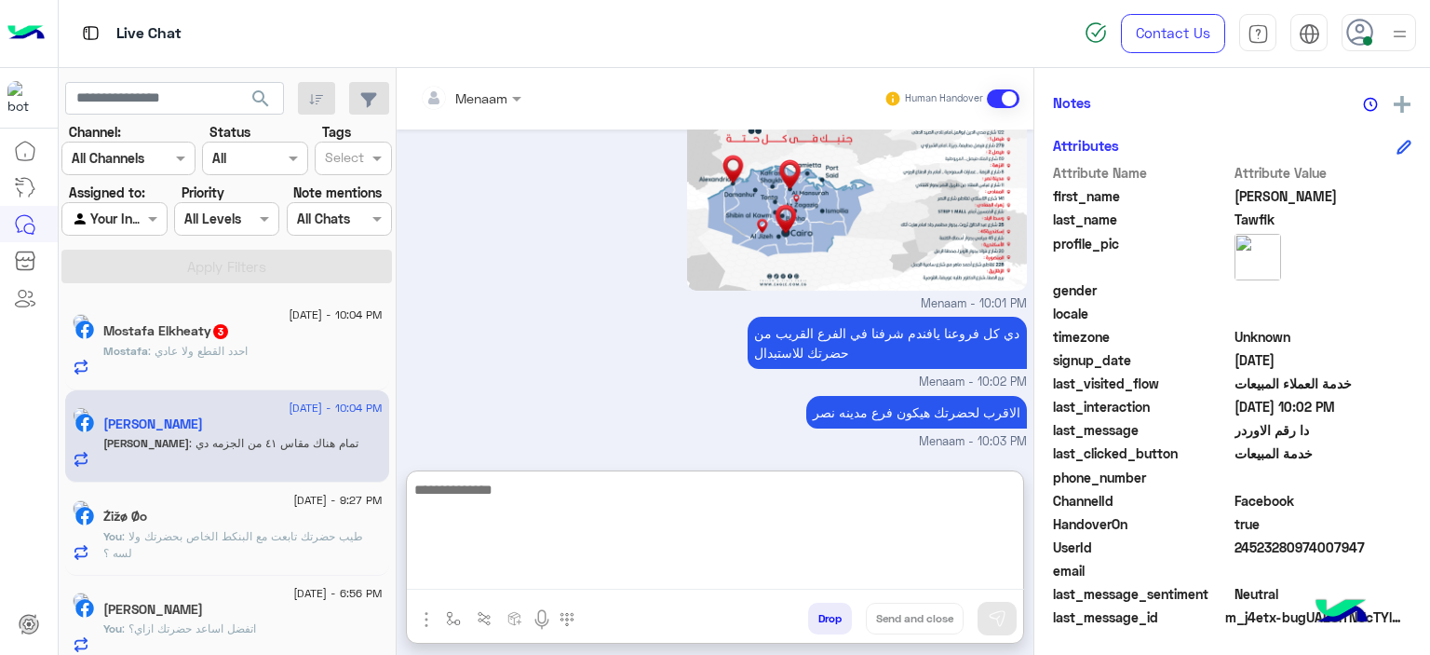
scroll to position [1445, 0]
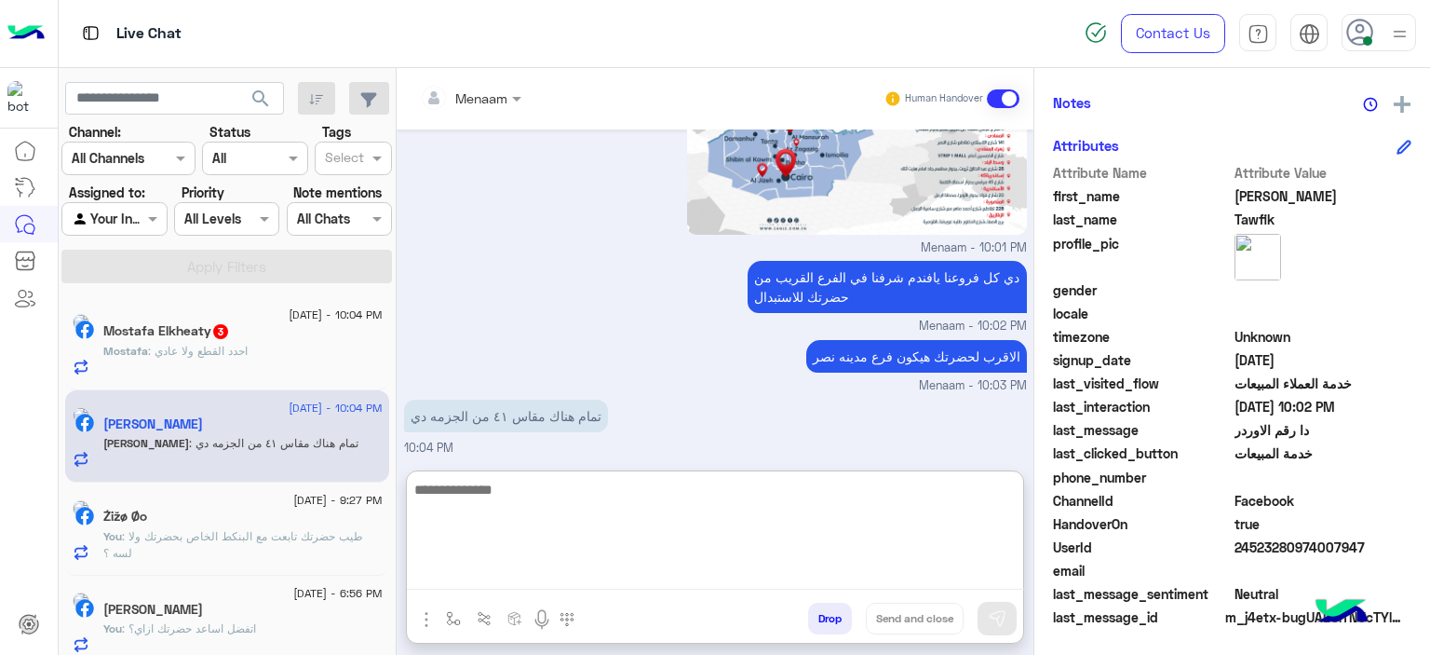
click at [512, 504] on textarea at bounding box center [715, 534] width 617 height 112
type textarea "**********"
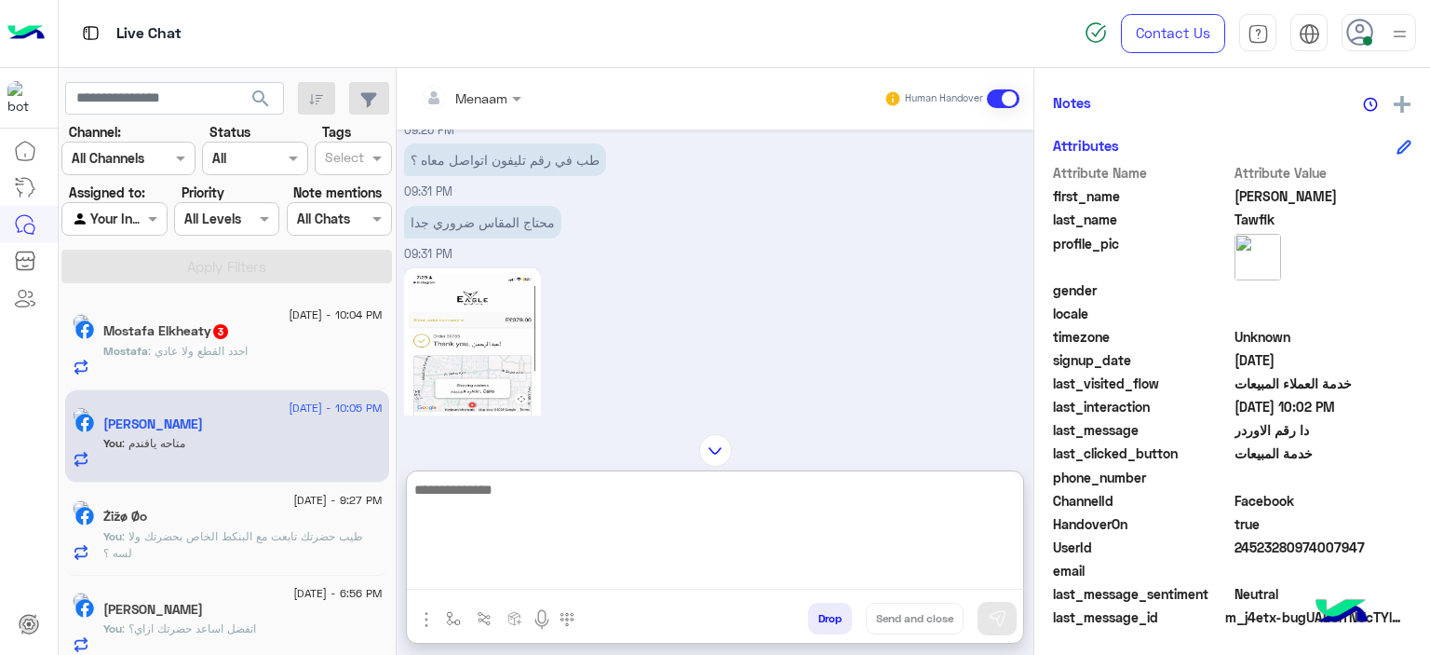
scroll to position [574, 0]
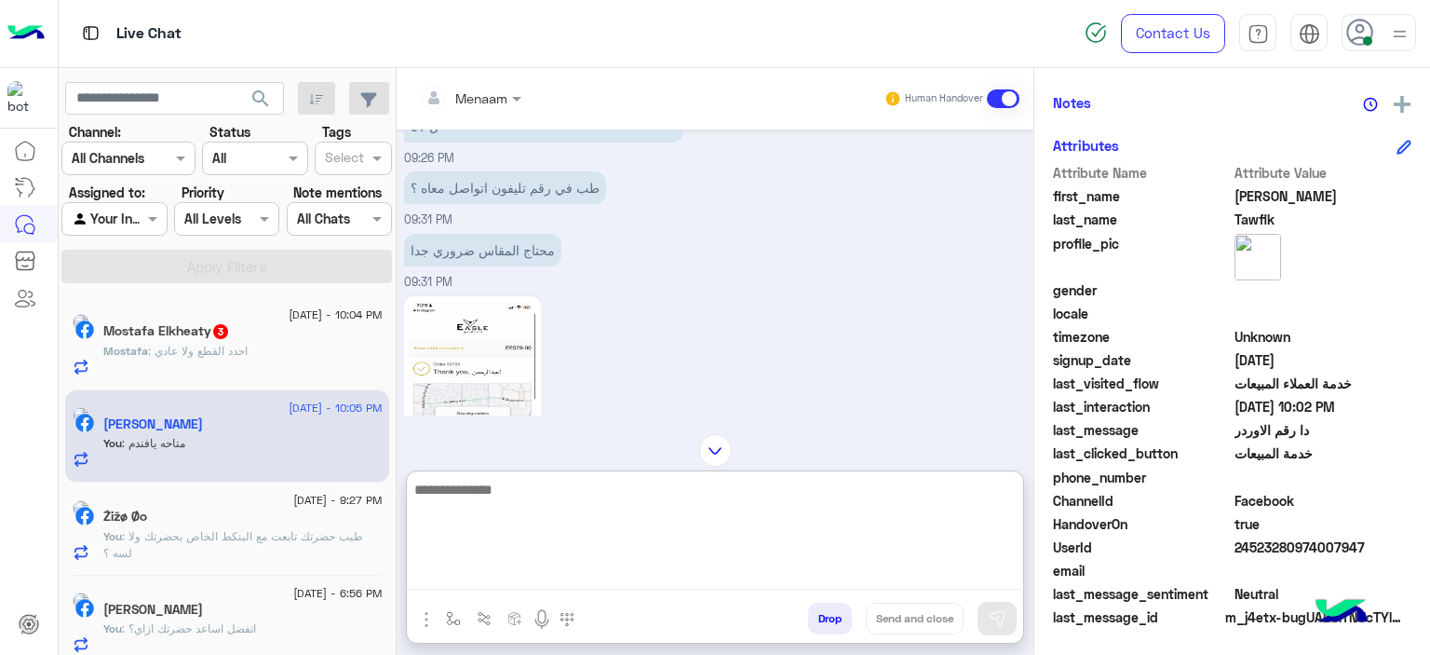
click at [479, 360] on img at bounding box center [473, 414] width 128 height 226
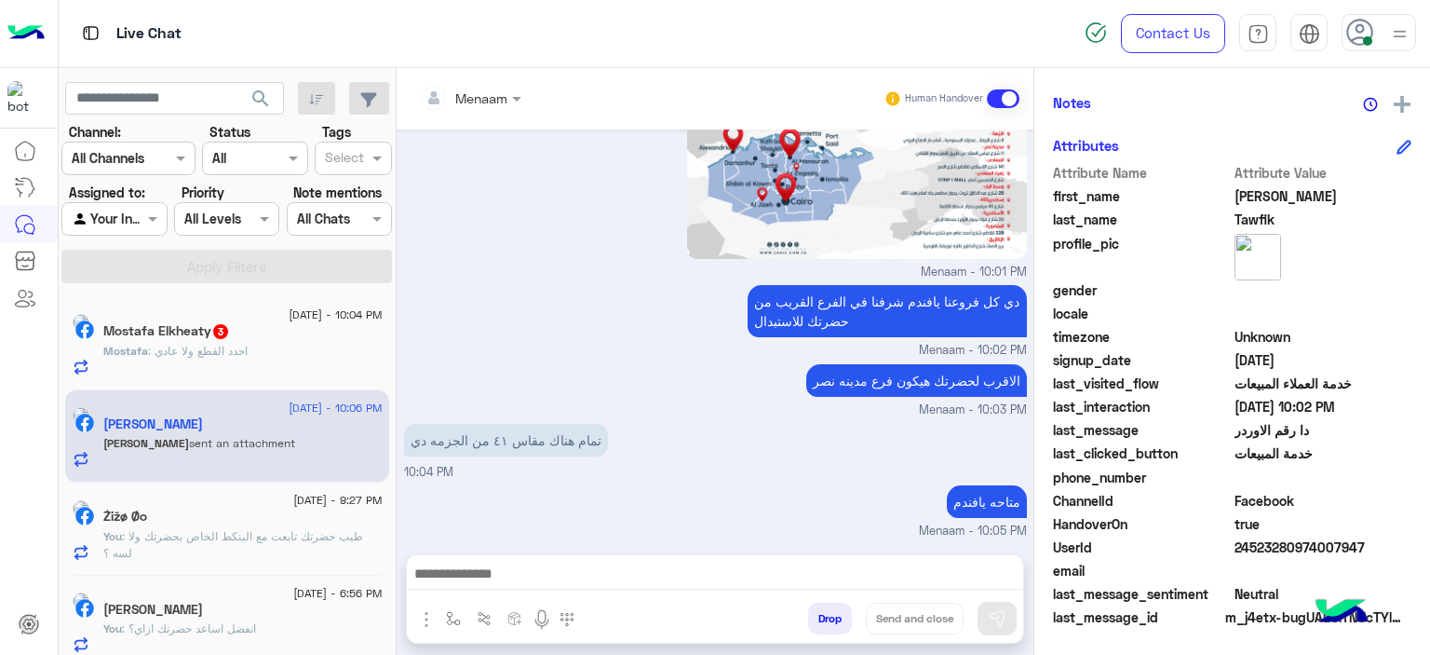
scroll to position [1685, 0]
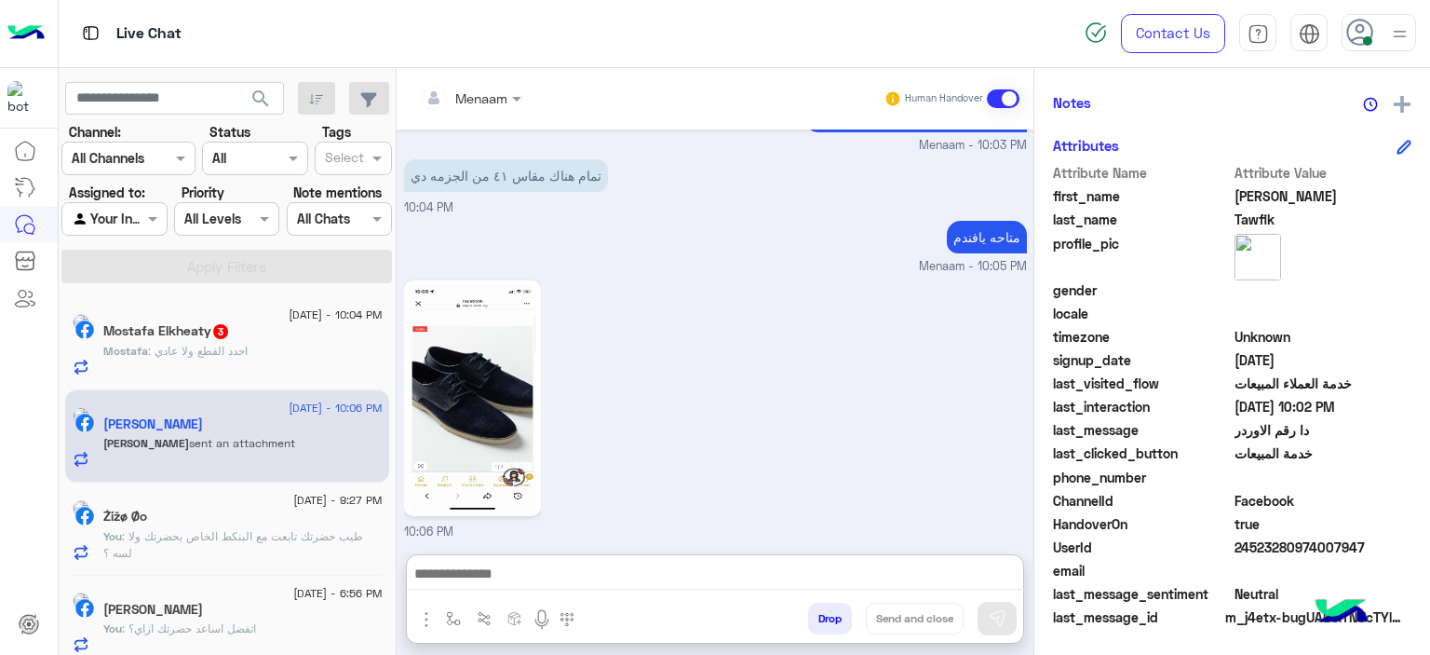
click at [511, 582] on textarea at bounding box center [715, 576] width 617 height 28
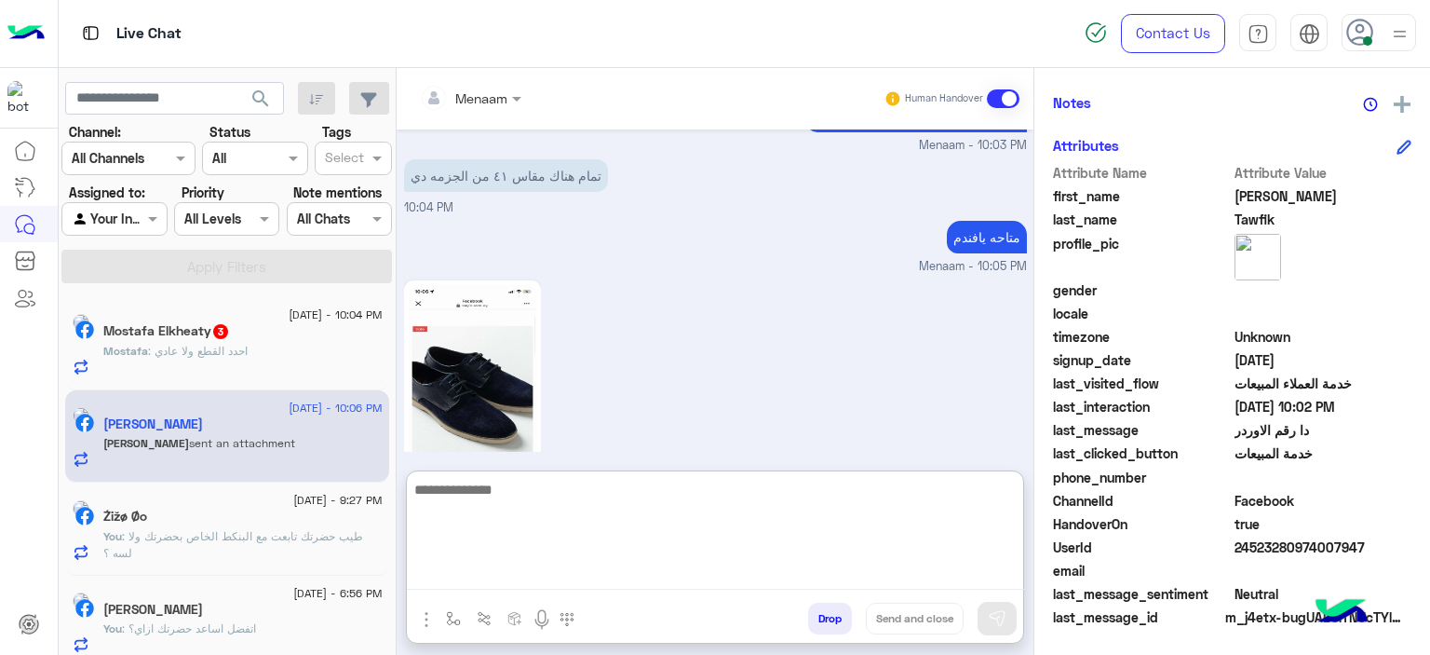
scroll to position [1769, 0]
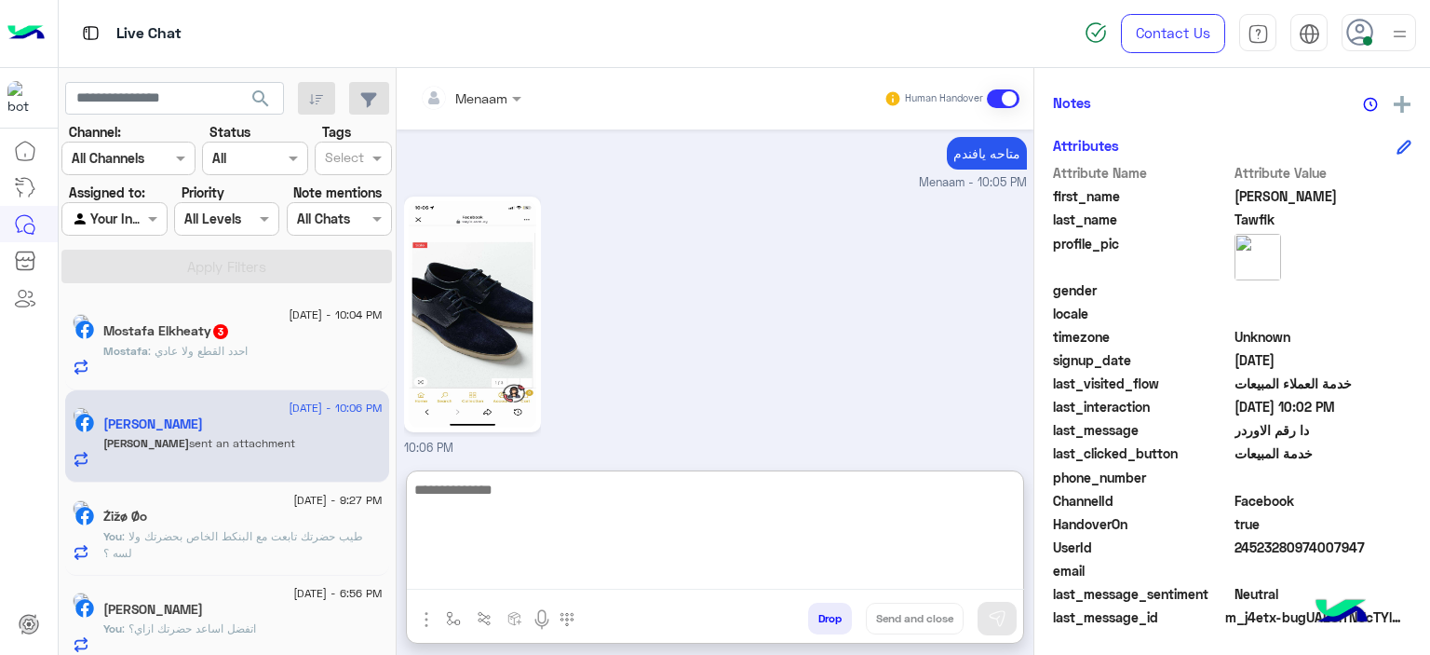
click at [510, 505] on textarea at bounding box center [715, 534] width 617 height 112
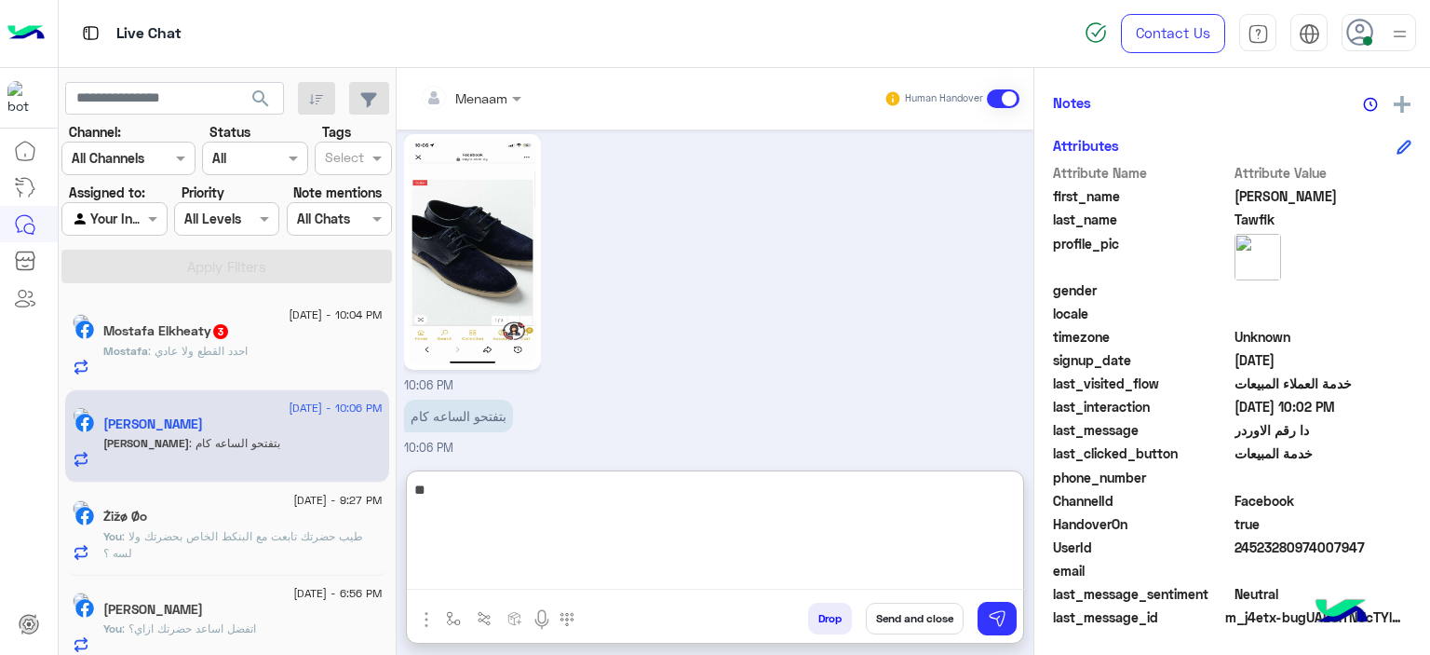
type textarea "*"
type textarea "**"
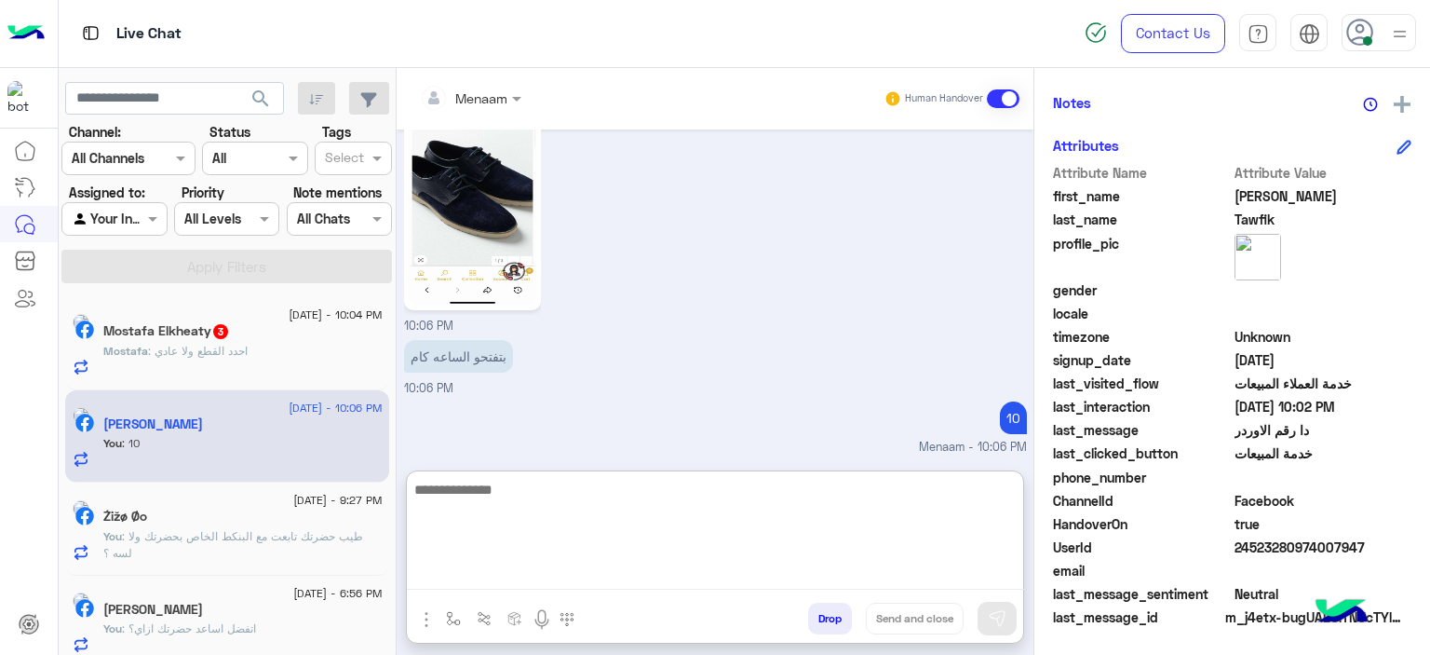
click at [248, 349] on span ": احدد القطع ولا عادي" at bounding box center [198, 351] width 100 height 14
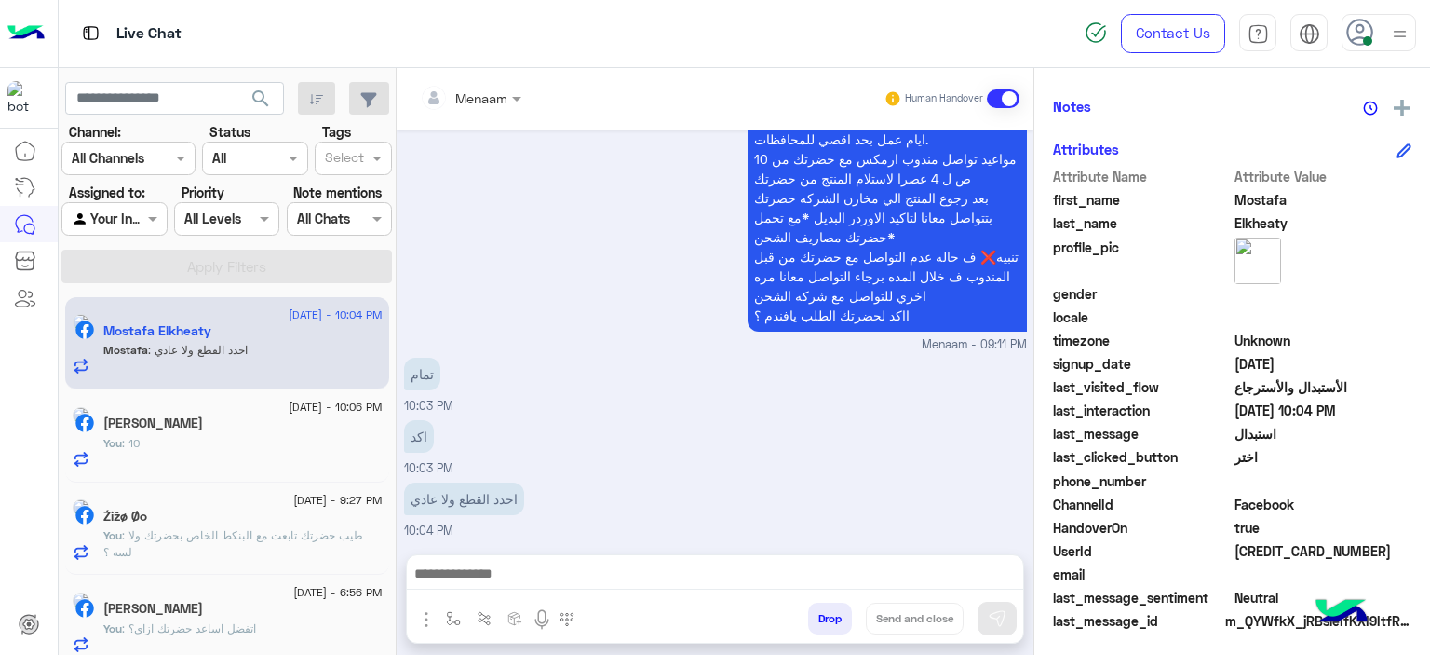
scroll to position [425, 0]
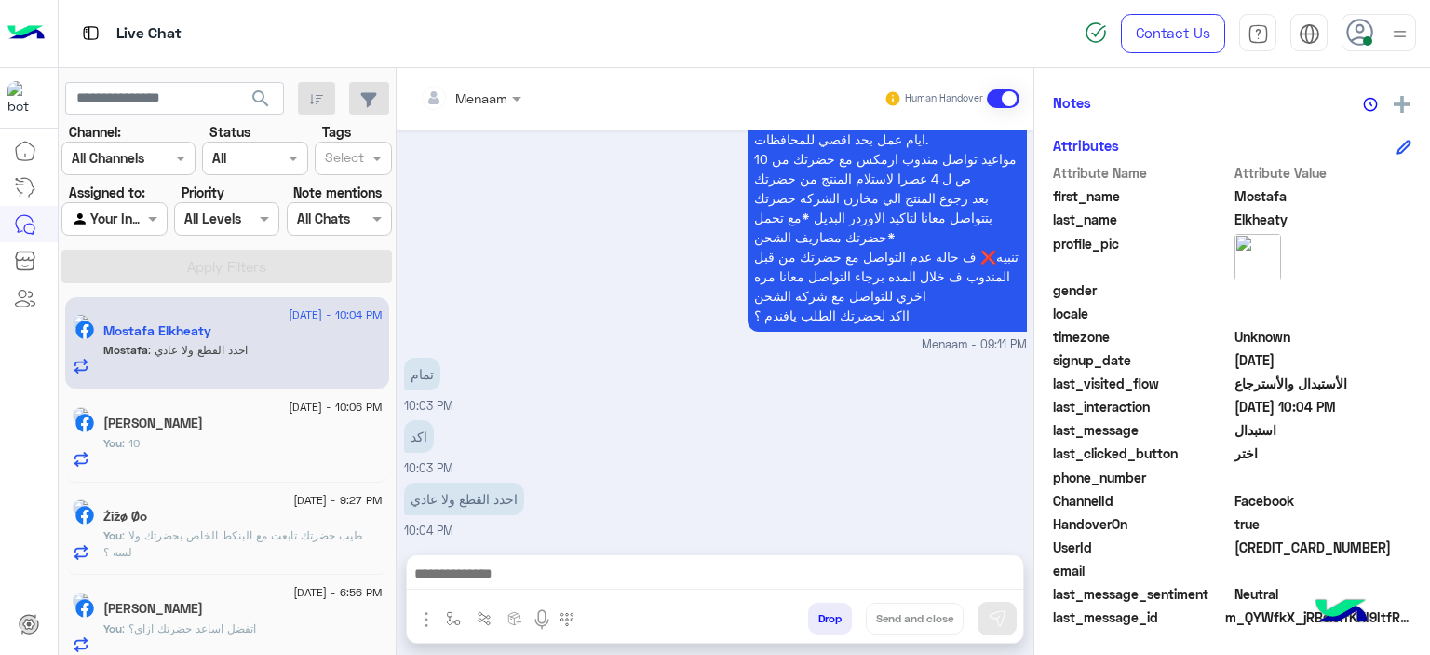
click at [514, 588] on textarea at bounding box center [715, 576] width 617 height 28
click at [504, 567] on textarea at bounding box center [715, 576] width 617 height 28
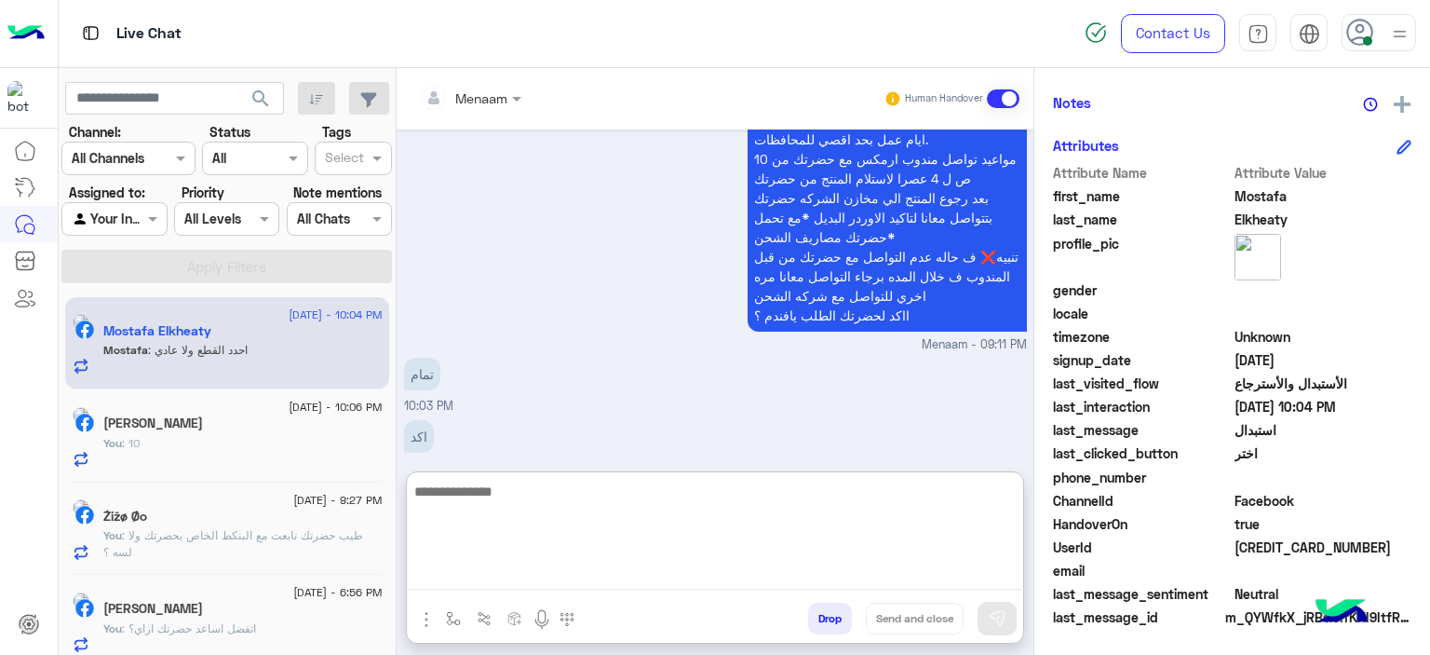
paste textarea "**********"
type textarea "**********"
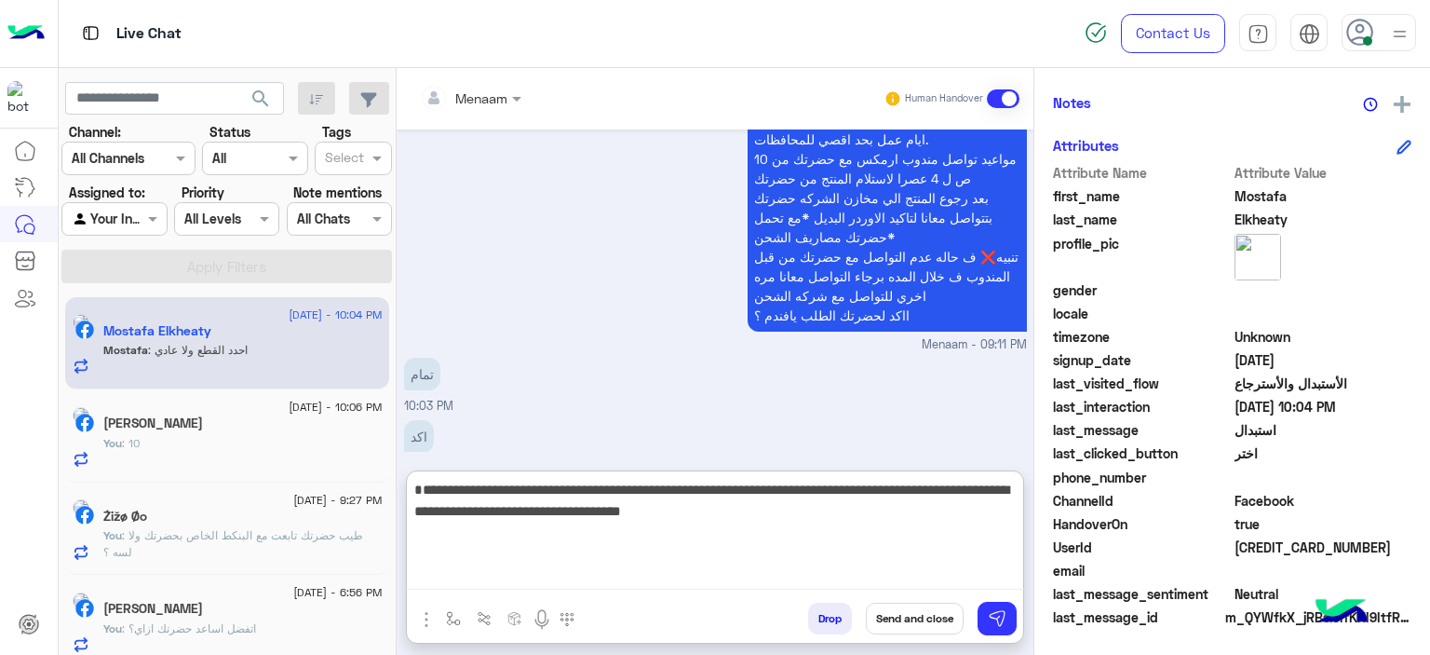
click at [700, 540] on textarea "**********" at bounding box center [715, 534] width 617 height 112
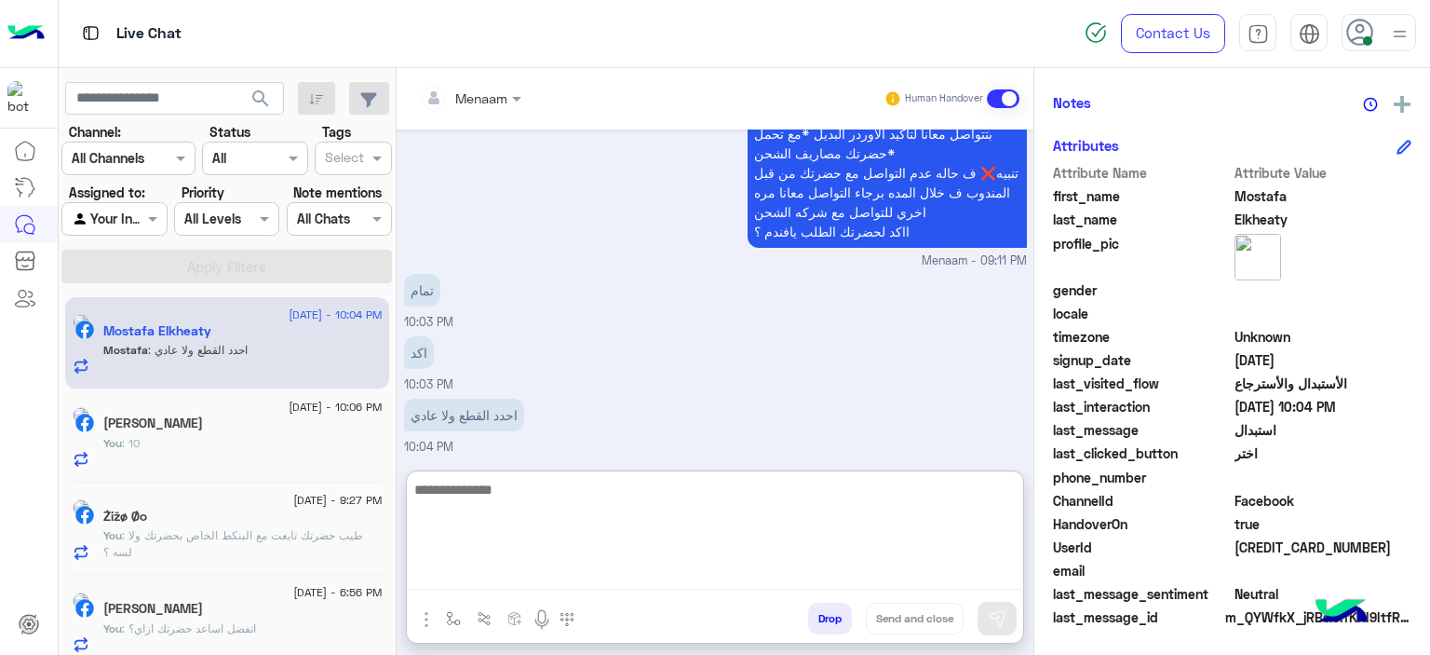
scroll to position [1840, 0]
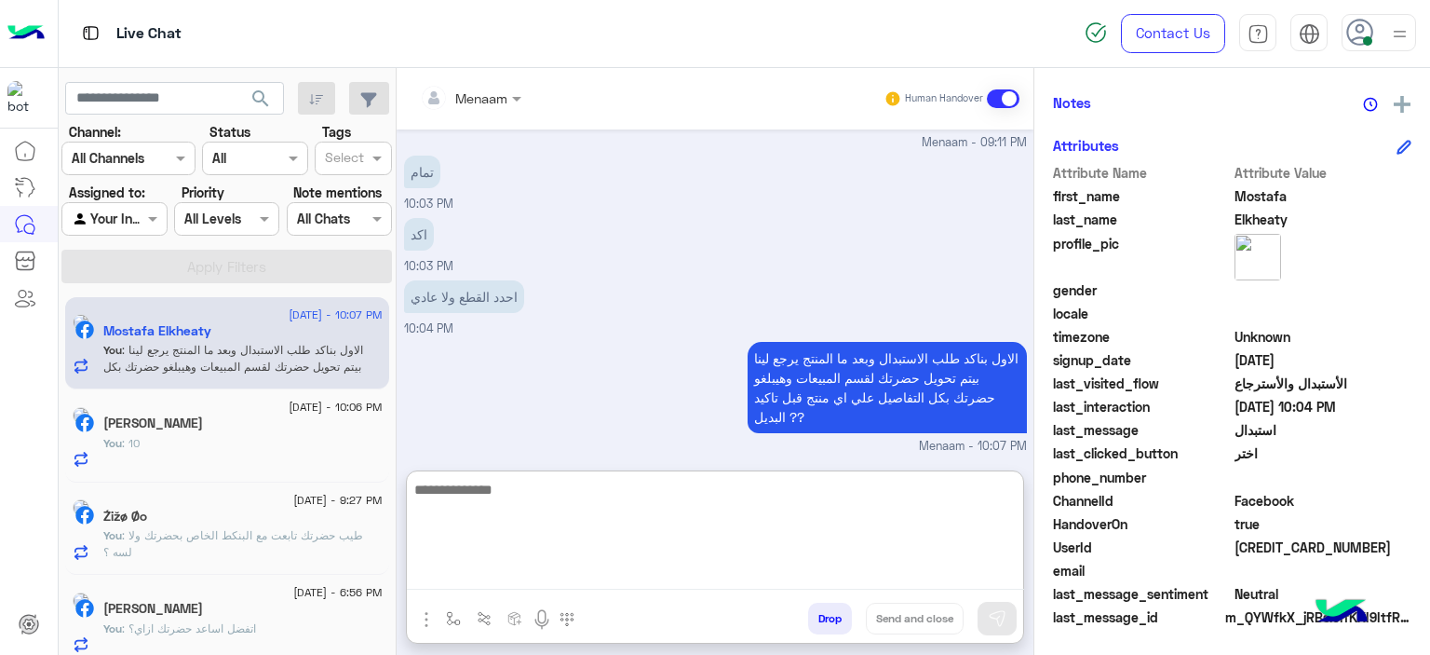
click at [223, 439] on div "You : 10" at bounding box center [242, 451] width 279 height 33
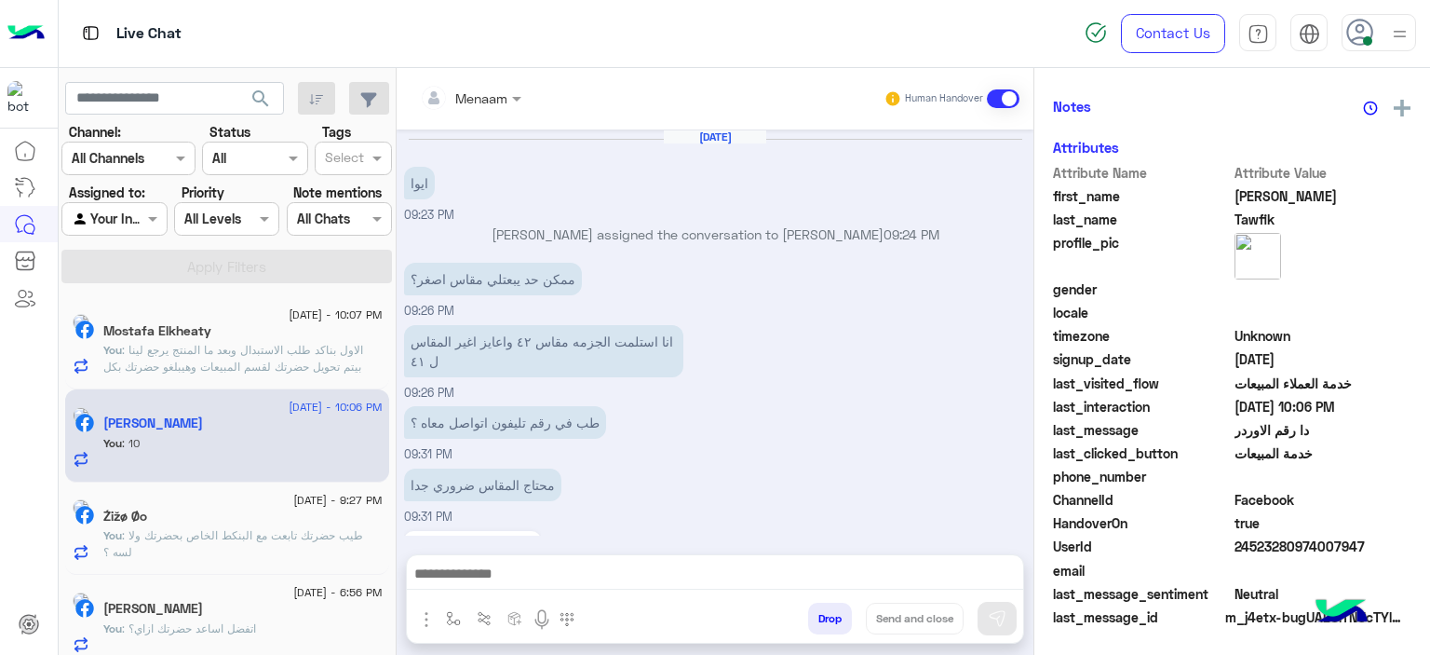
scroll to position [1468, 0]
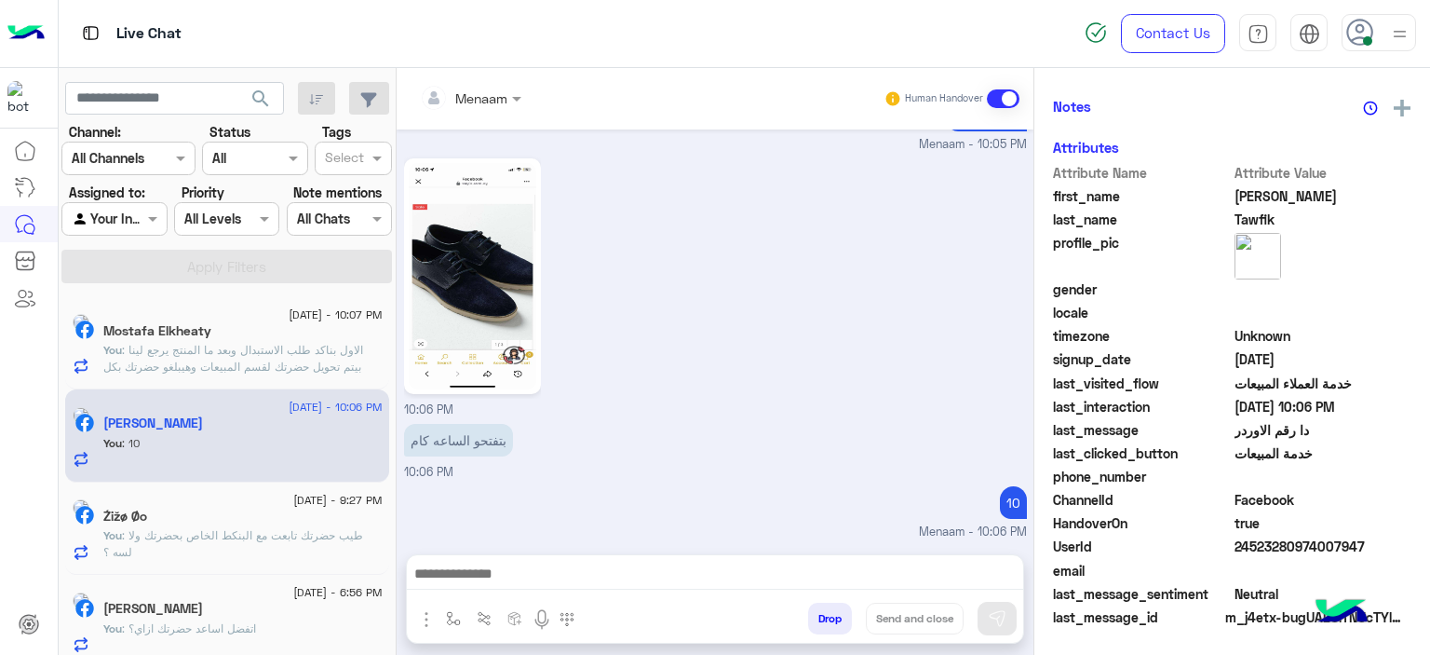
click at [176, 513] on div "Źižø Øo" at bounding box center [242, 518] width 279 height 20
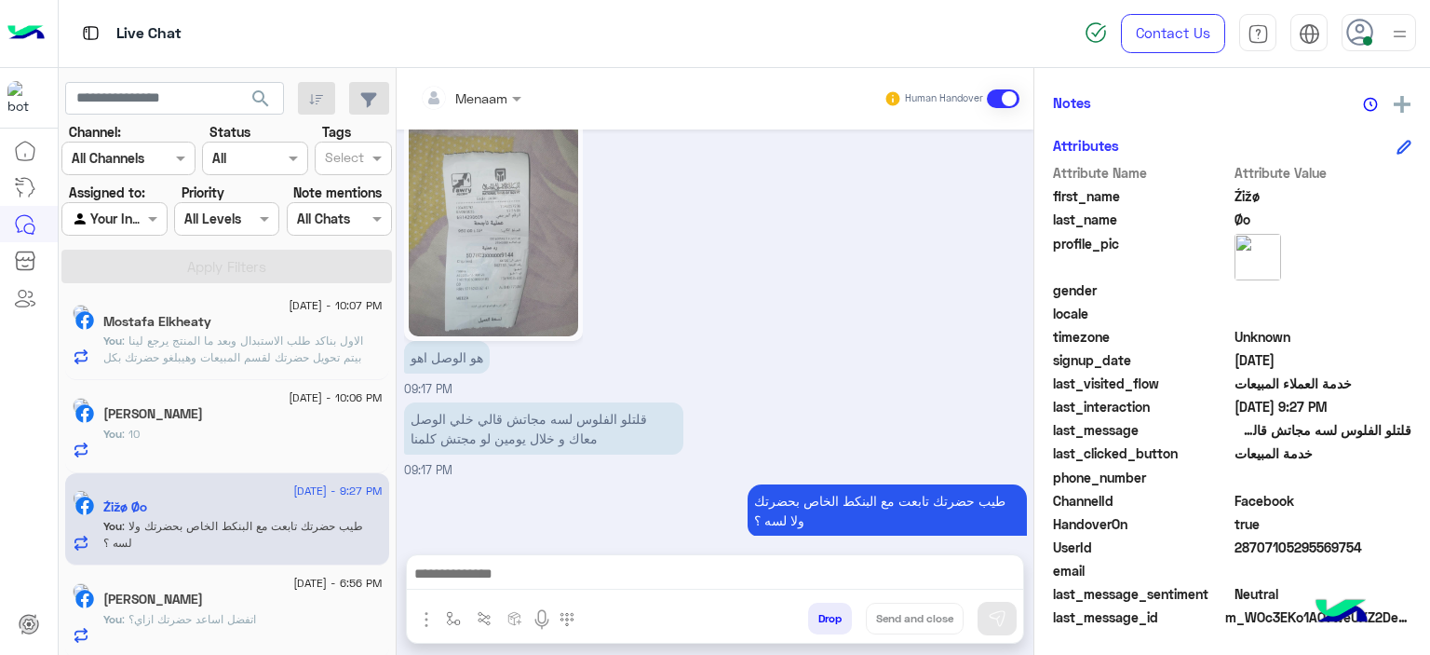
scroll to position [11, 0]
click at [246, 350] on div "[PERSON_NAME] : تمام" at bounding box center [242, 348] width 279 height 33
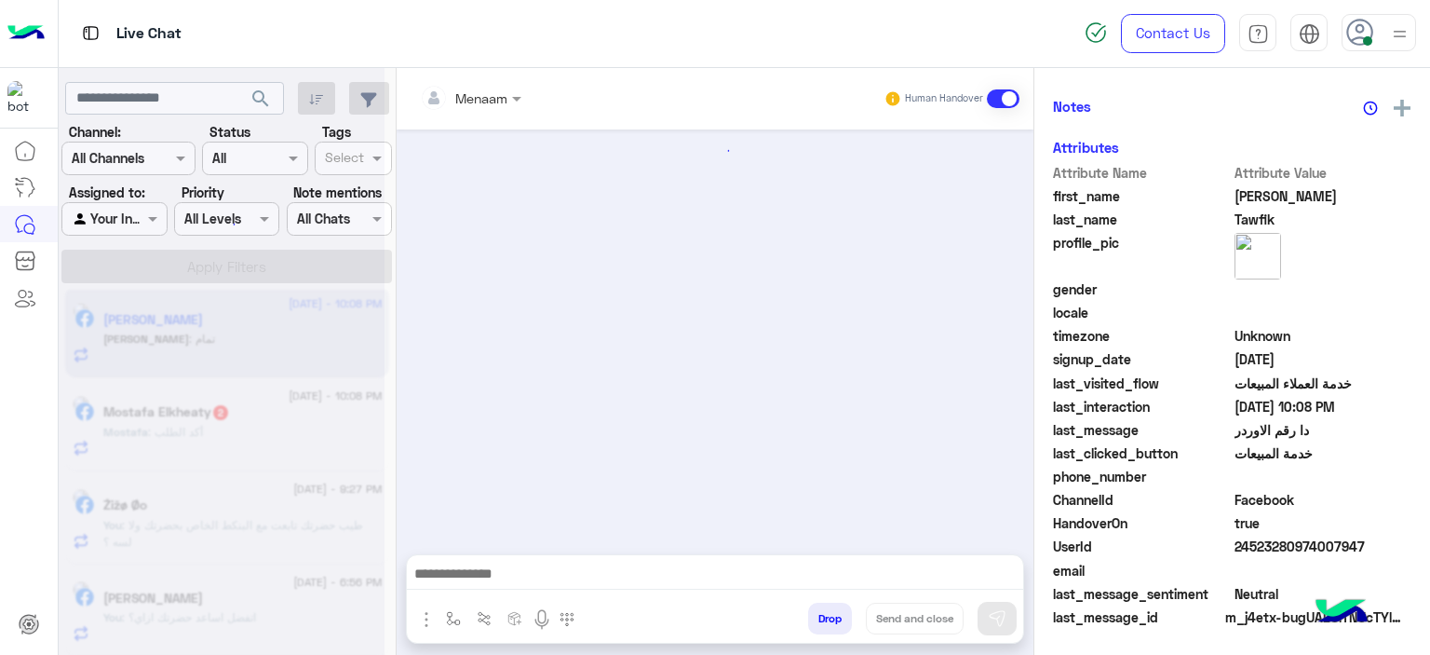
scroll to position [1468, 0]
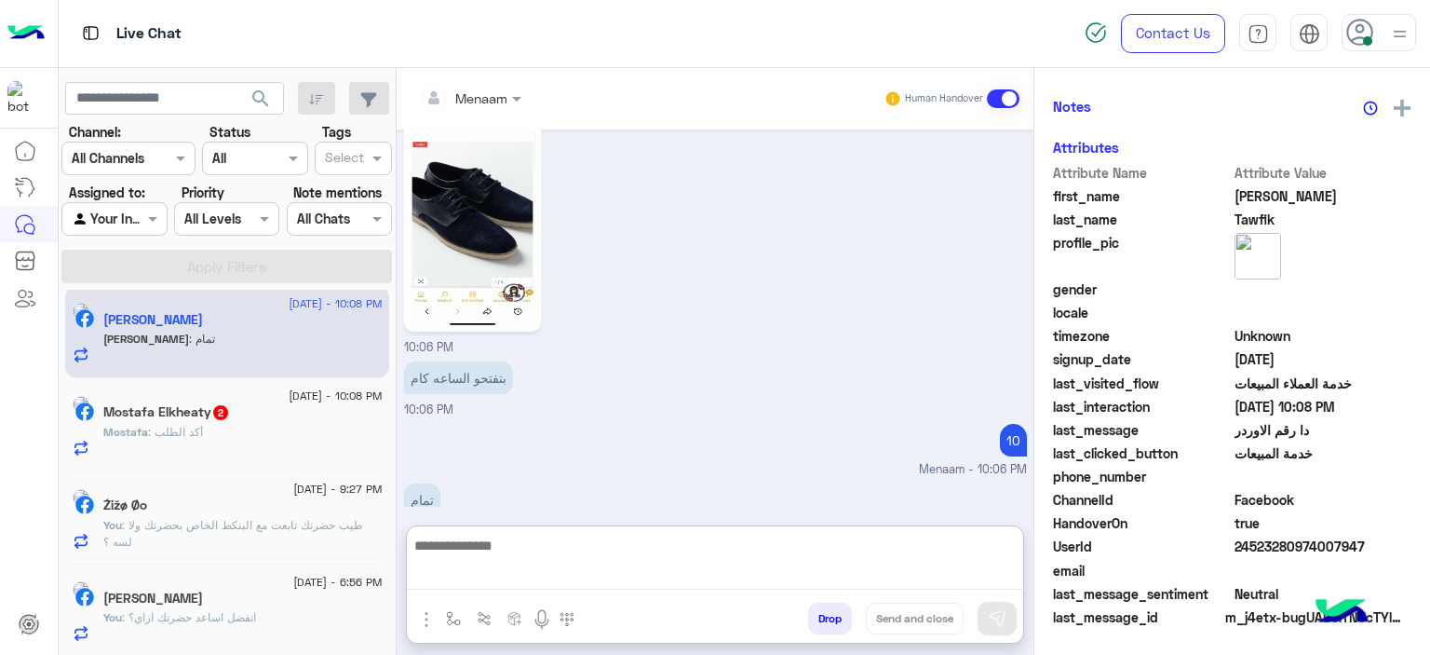
click at [619, 575] on textarea at bounding box center [715, 562] width 617 height 57
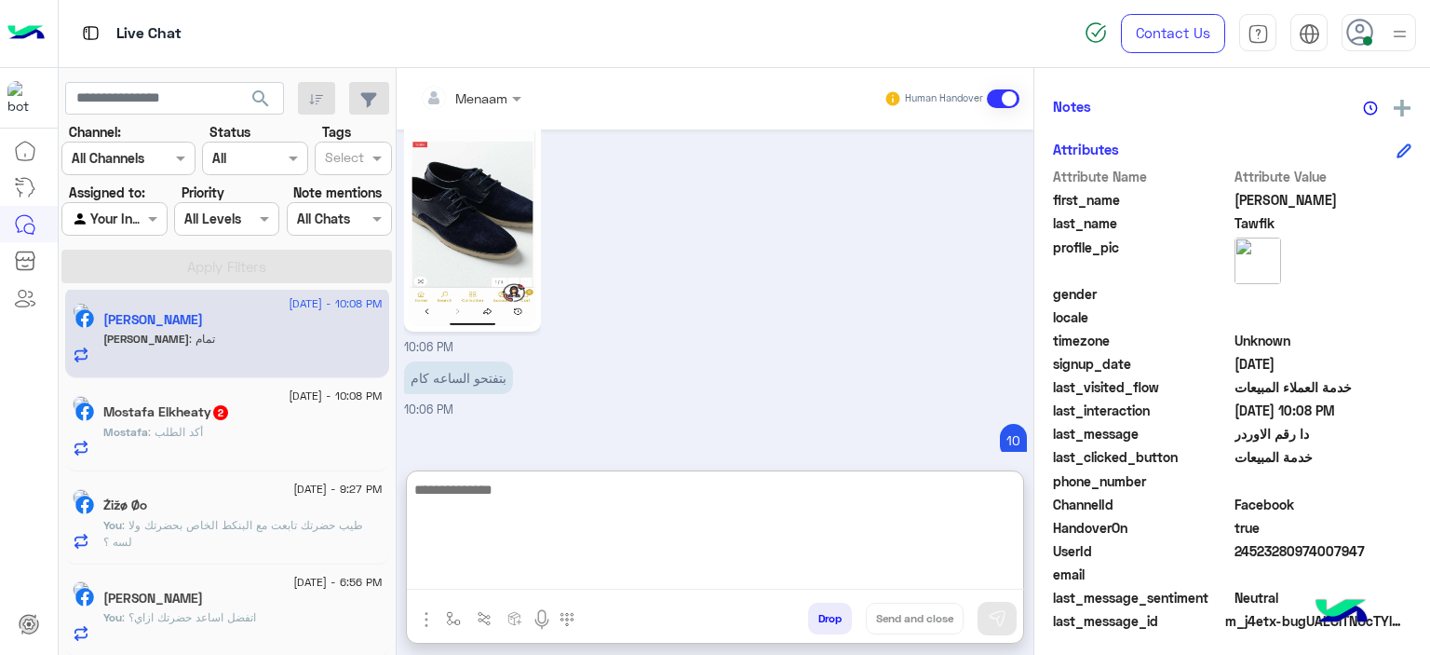
scroll to position [425, 0]
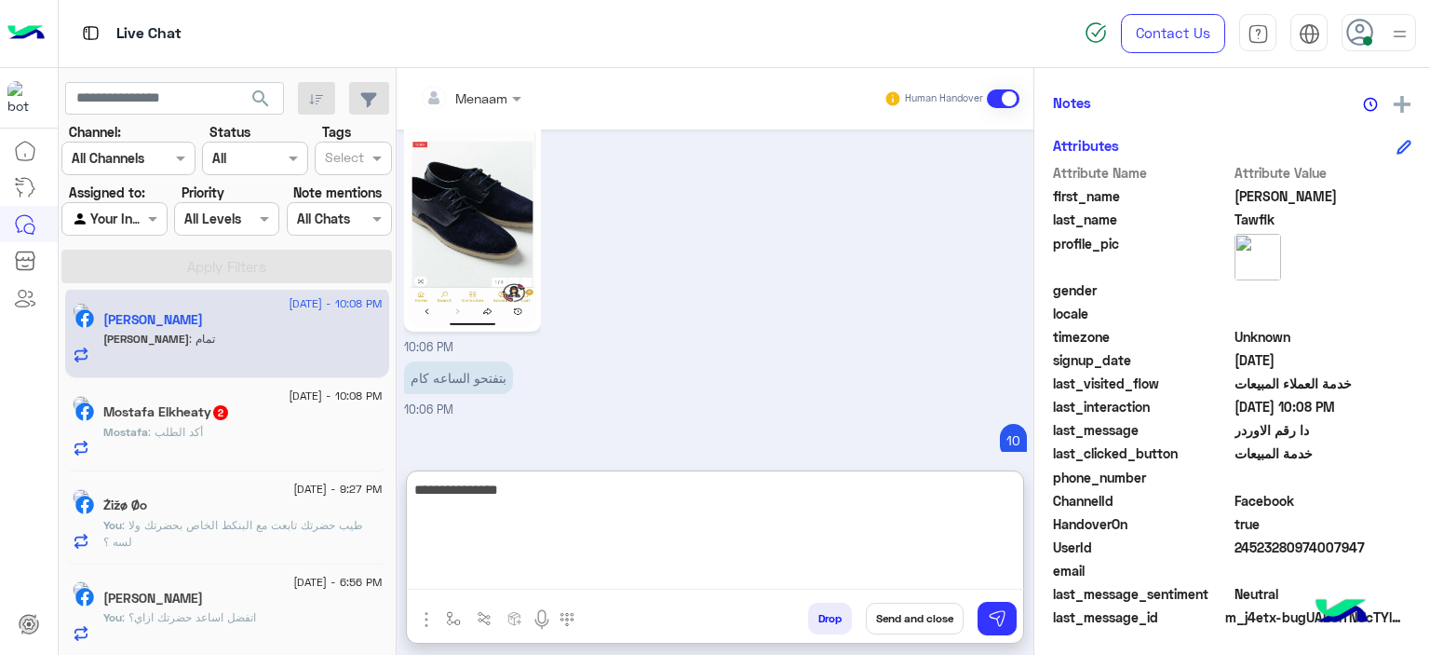
type textarea "**********"
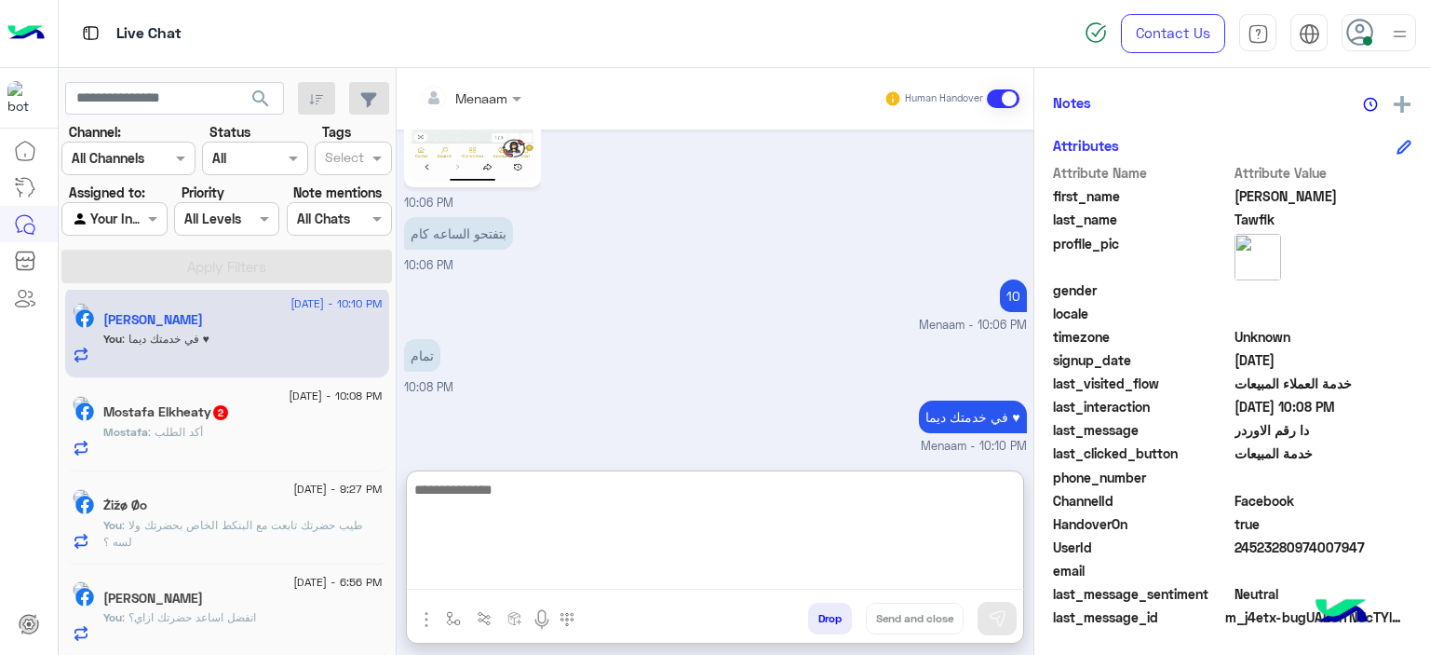
click at [823, 622] on button "Drop" at bounding box center [830, 618] width 44 height 32
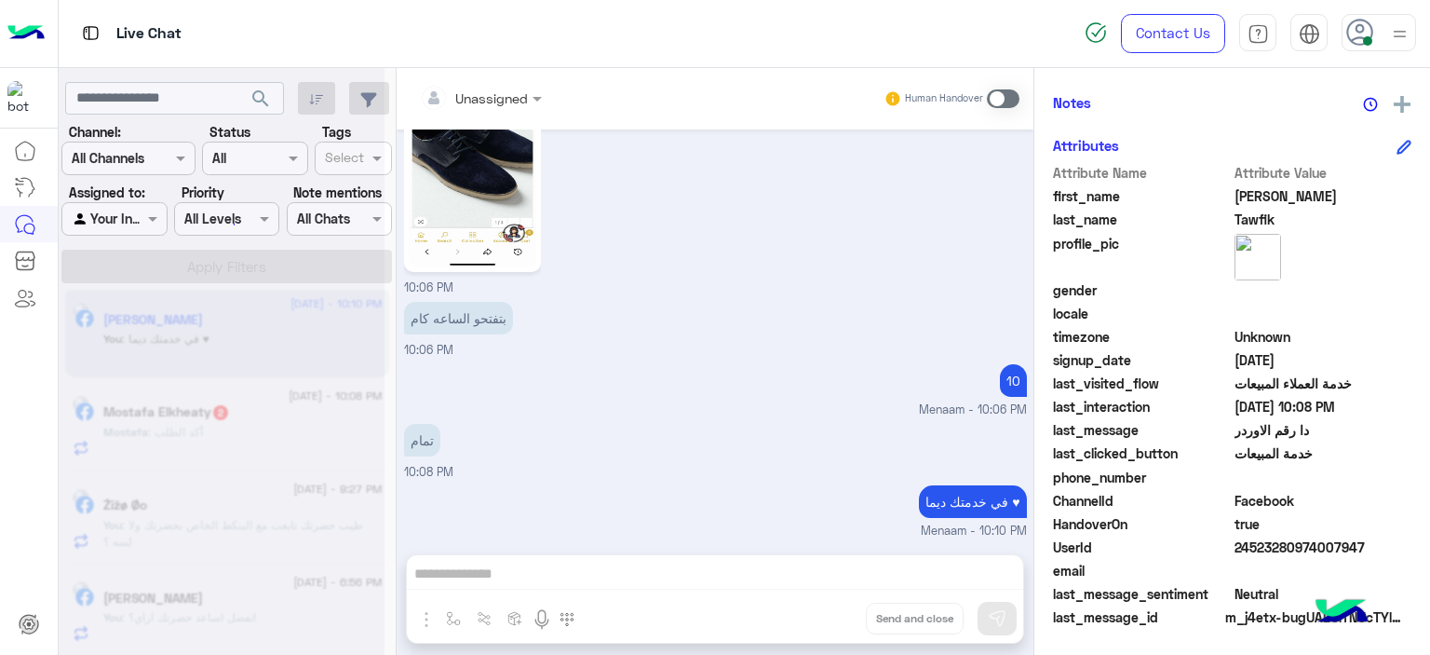
scroll to position [1563, 0]
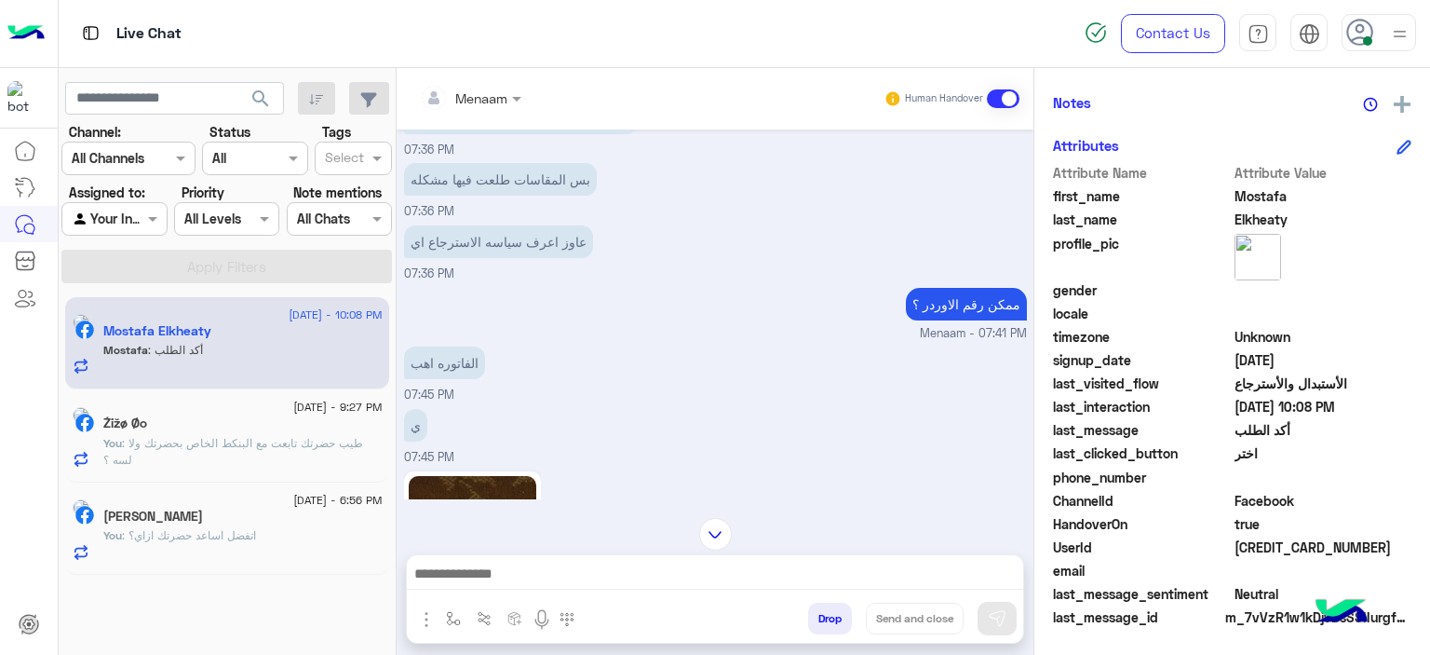
scroll to position [590, 0]
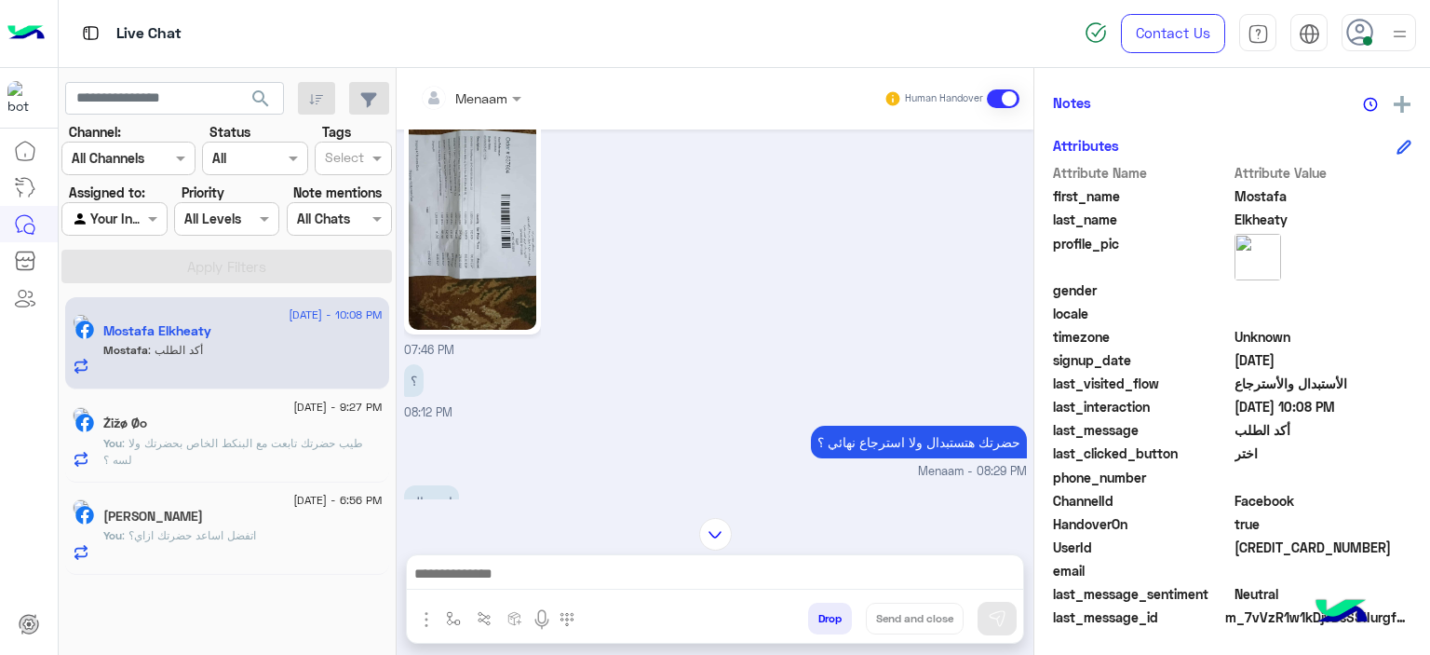
click at [469, 246] on img at bounding box center [473, 216] width 128 height 226
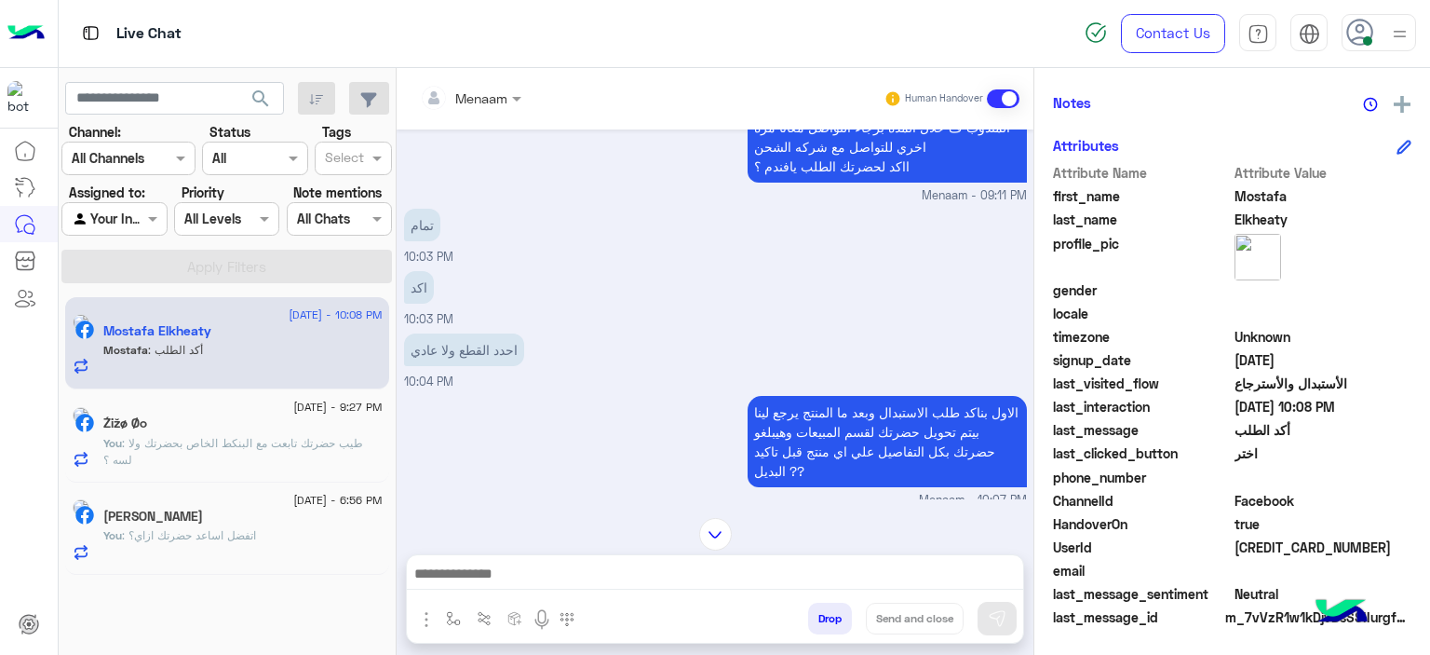
click at [508, 565] on textarea at bounding box center [715, 576] width 617 height 28
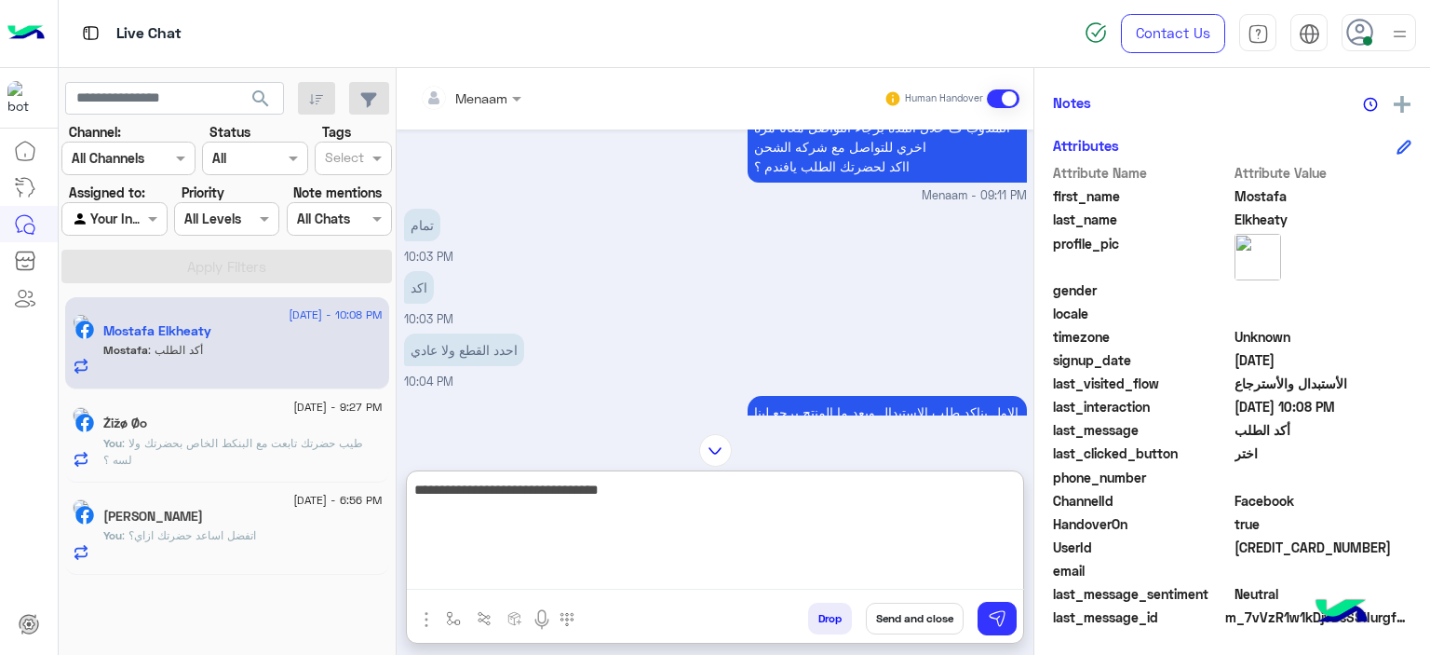
type textarea "**********"
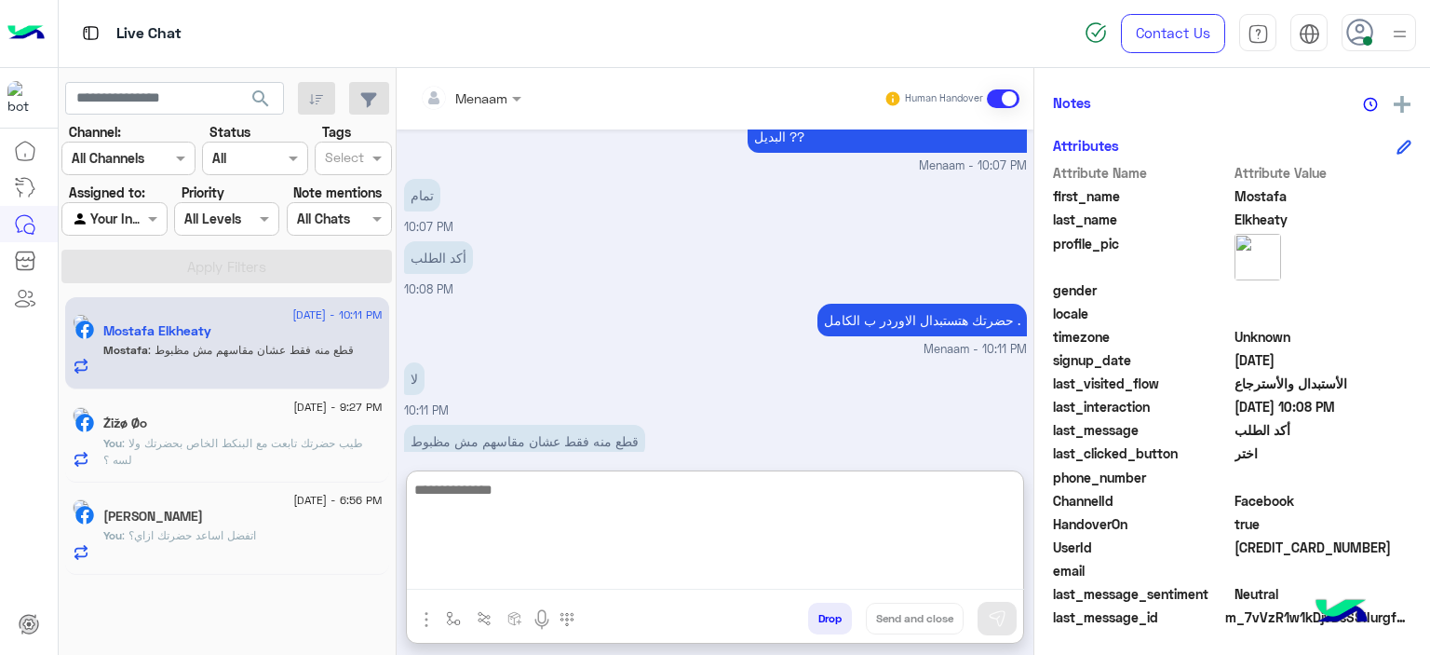
scroll to position [1602, 0]
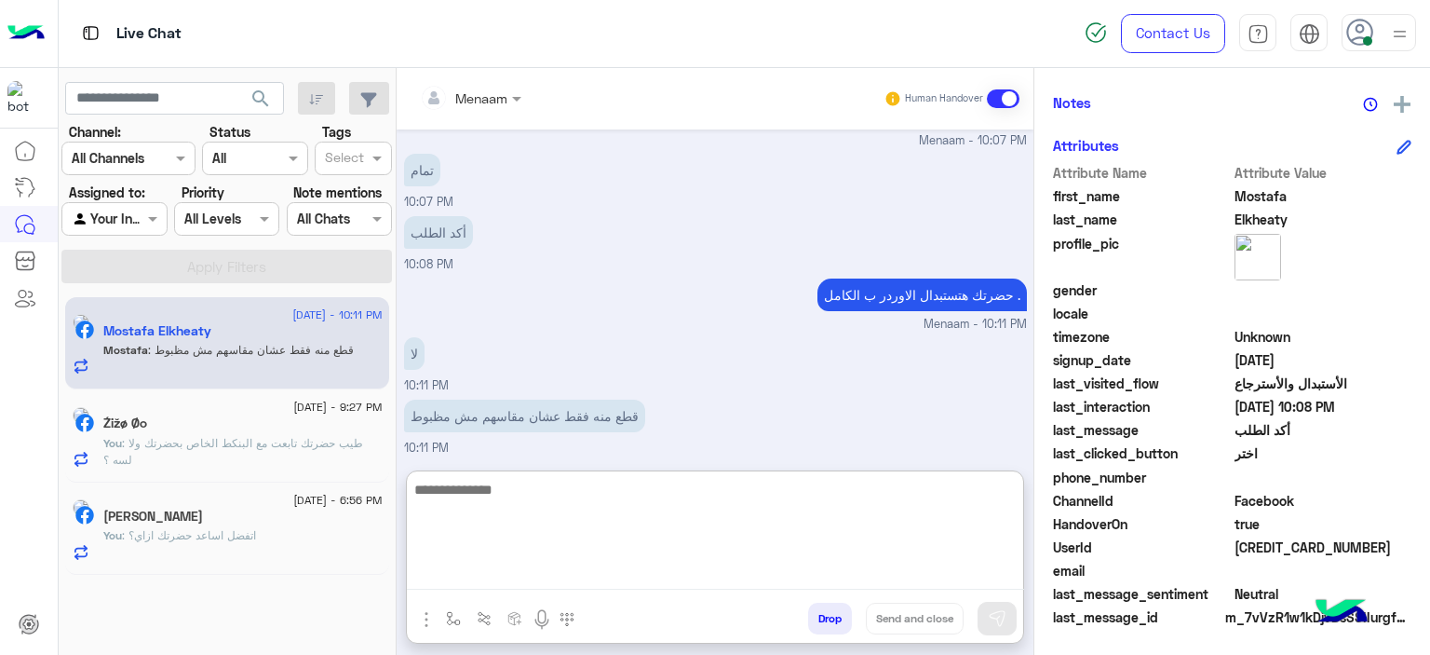
click at [539, 504] on textarea at bounding box center [715, 534] width 617 height 112
type textarea "**********"
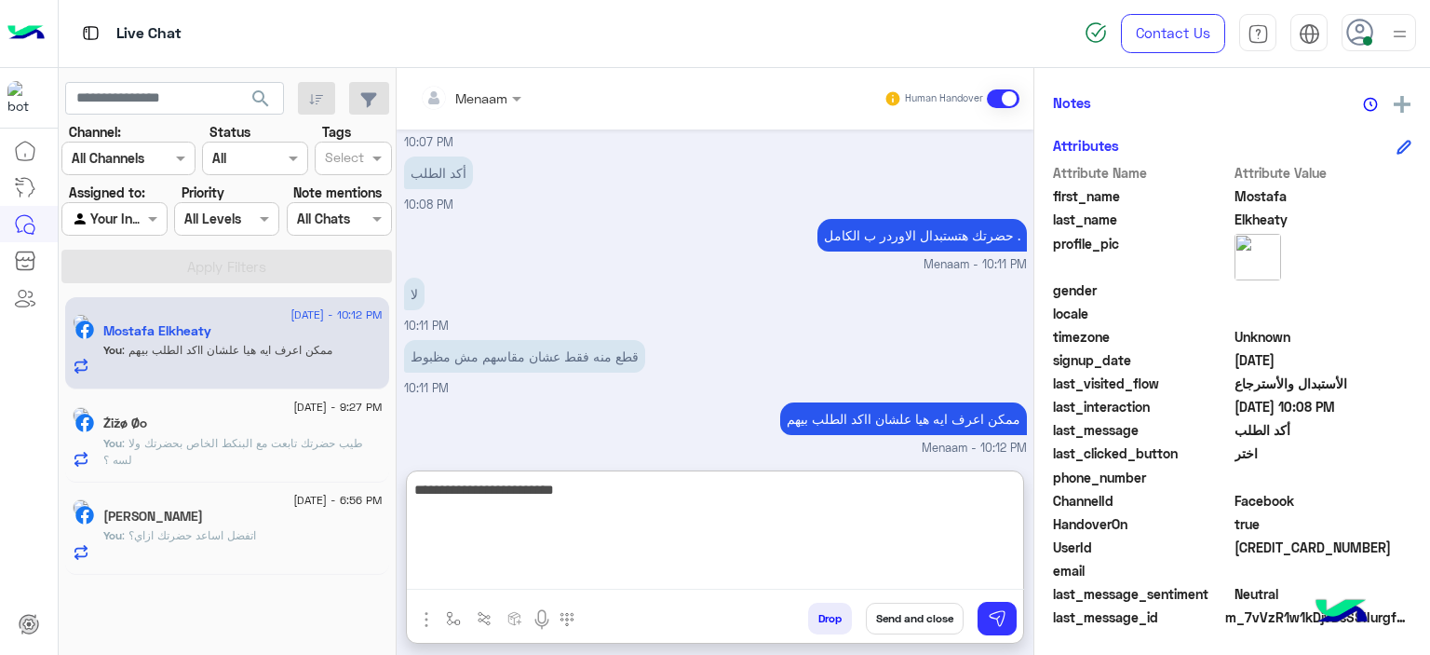
type textarea "**********"
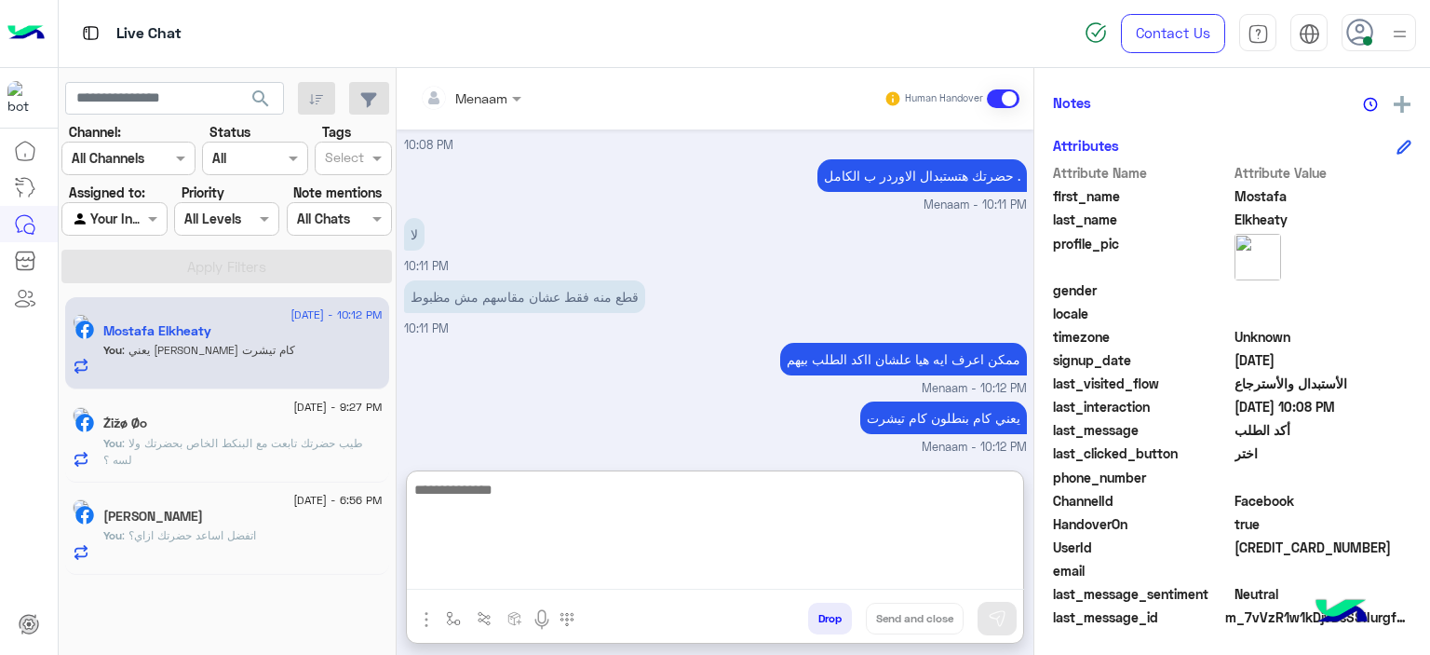
click at [596, 506] on textarea at bounding box center [715, 534] width 617 height 112
type textarea "*"
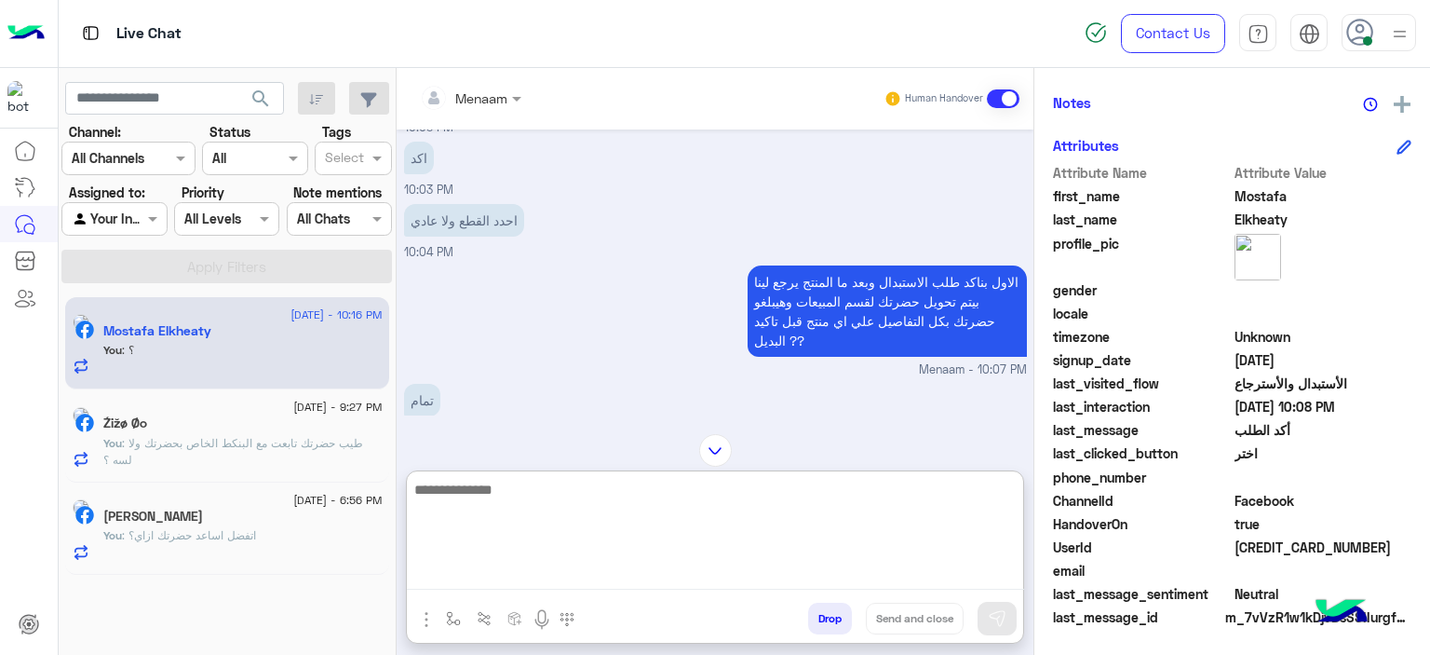
scroll to position [3557, 0]
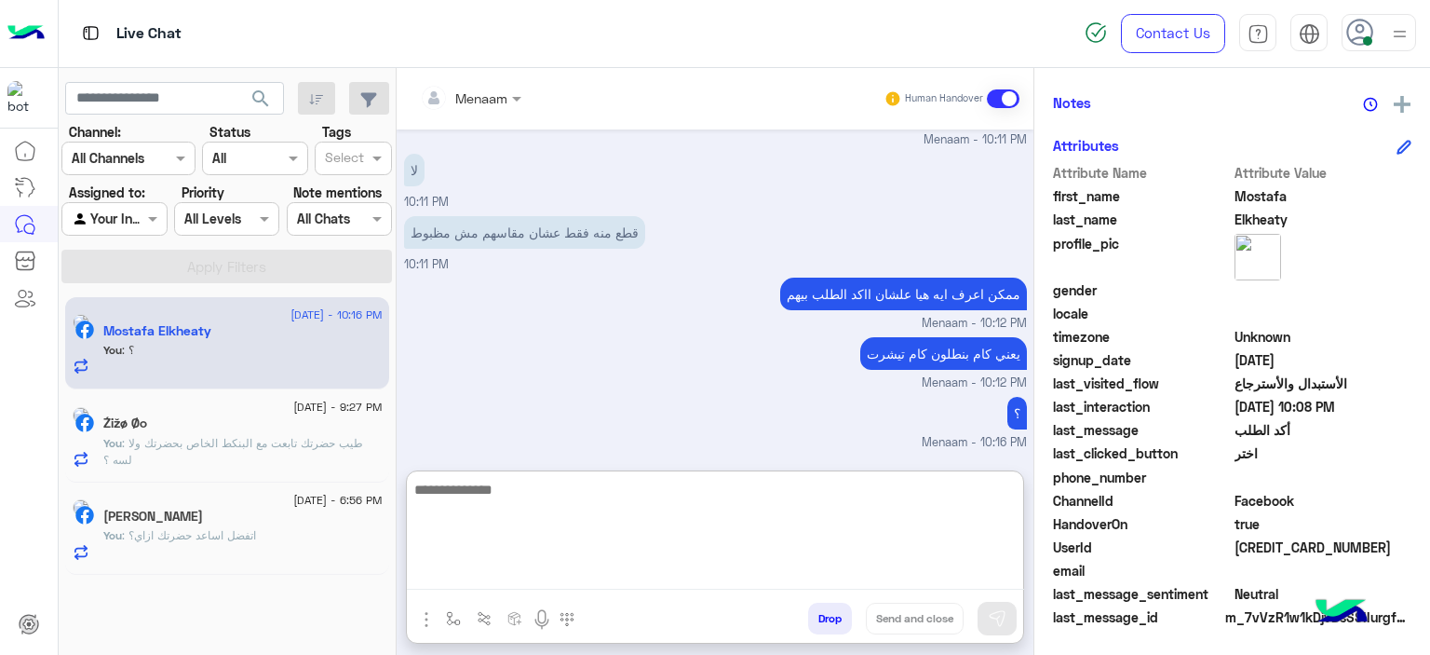
click at [246, 436] on span ": طيب حضرتك تابعت مع البنكط الخاص بحضرتك ولا لسه ؟" at bounding box center [233, 451] width 260 height 31
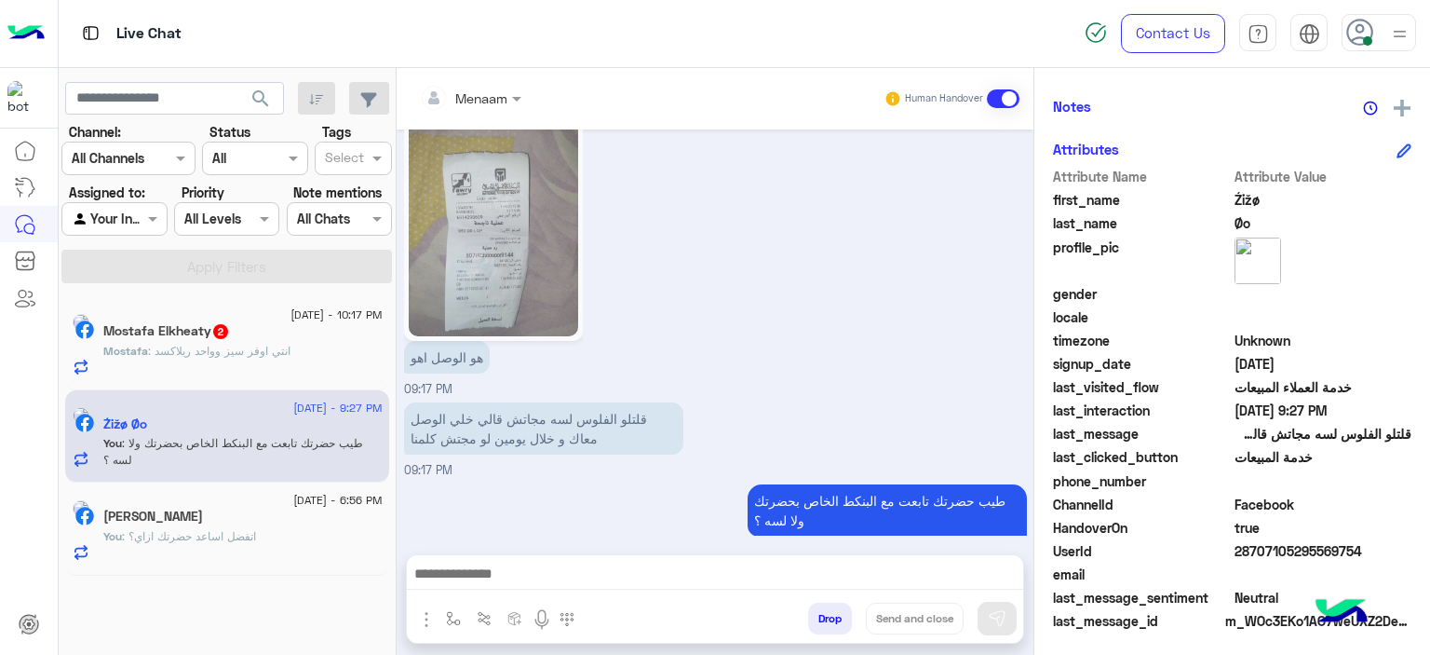
scroll to position [425, 0]
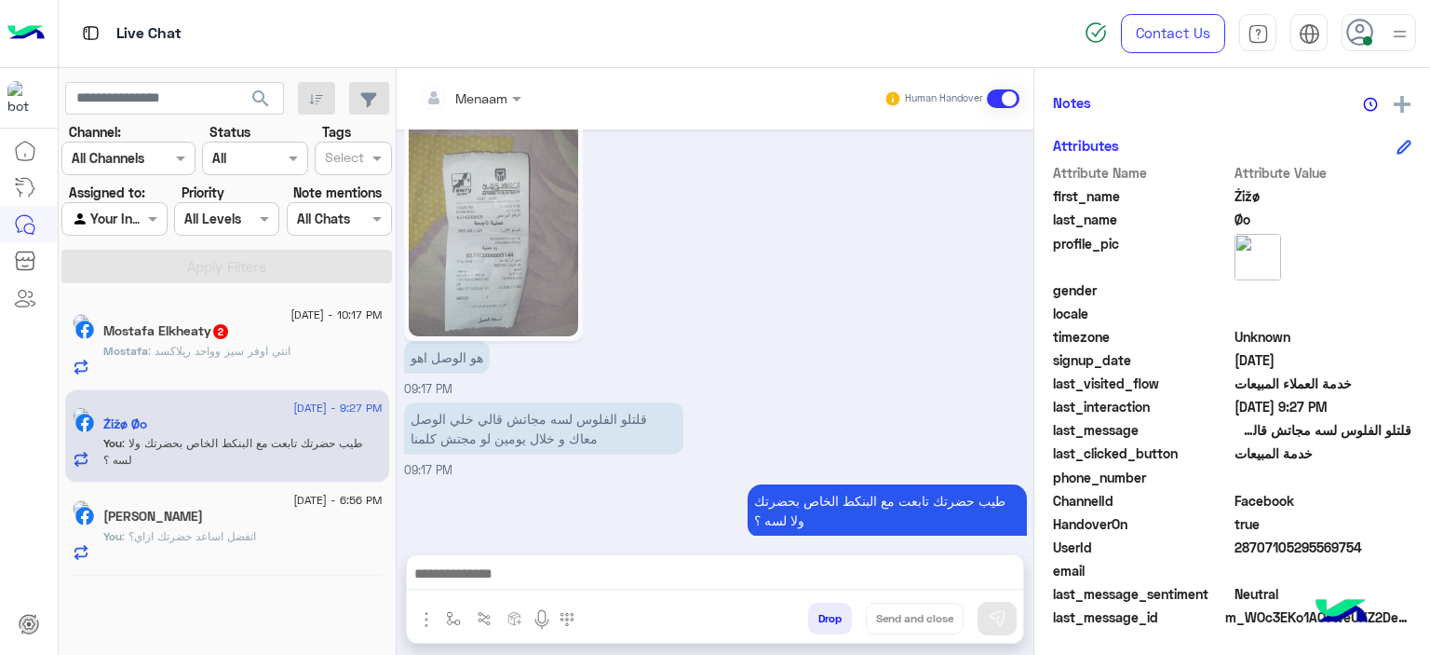
click at [270, 328] on div "Mostafa Elkheaty 2" at bounding box center [242, 333] width 279 height 20
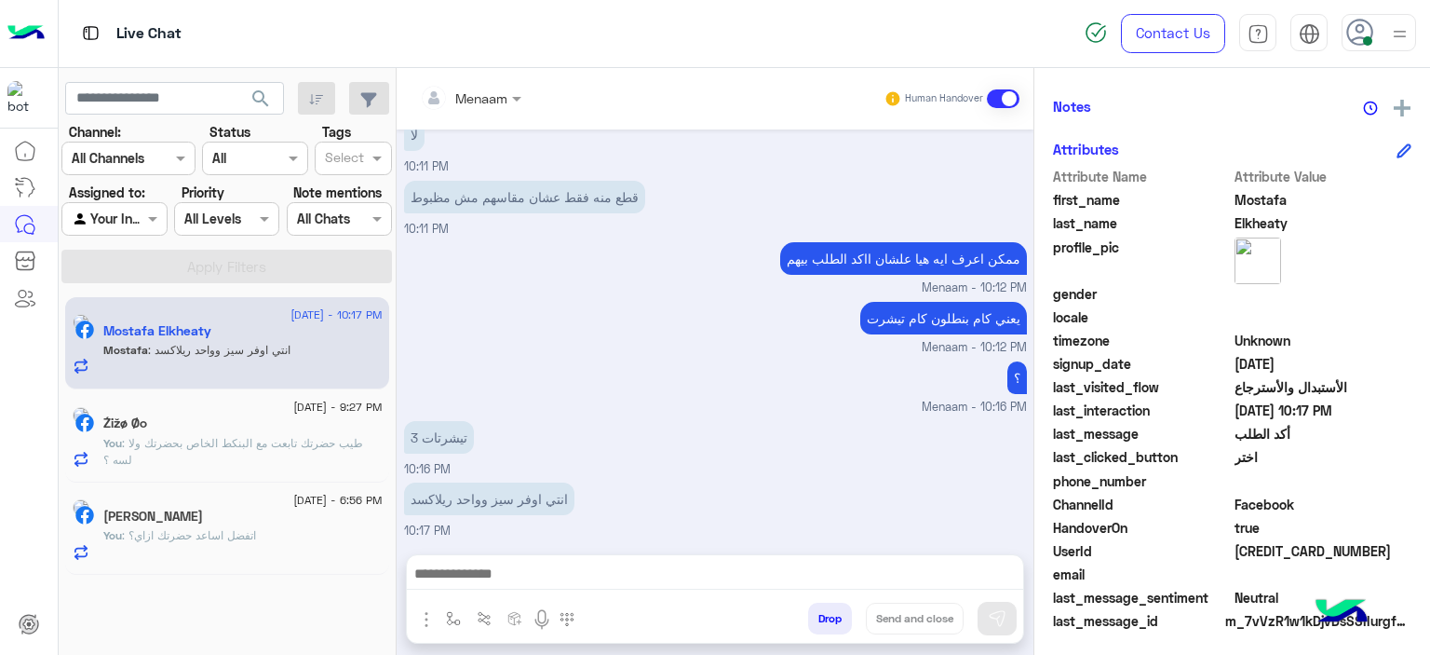
scroll to position [425, 0]
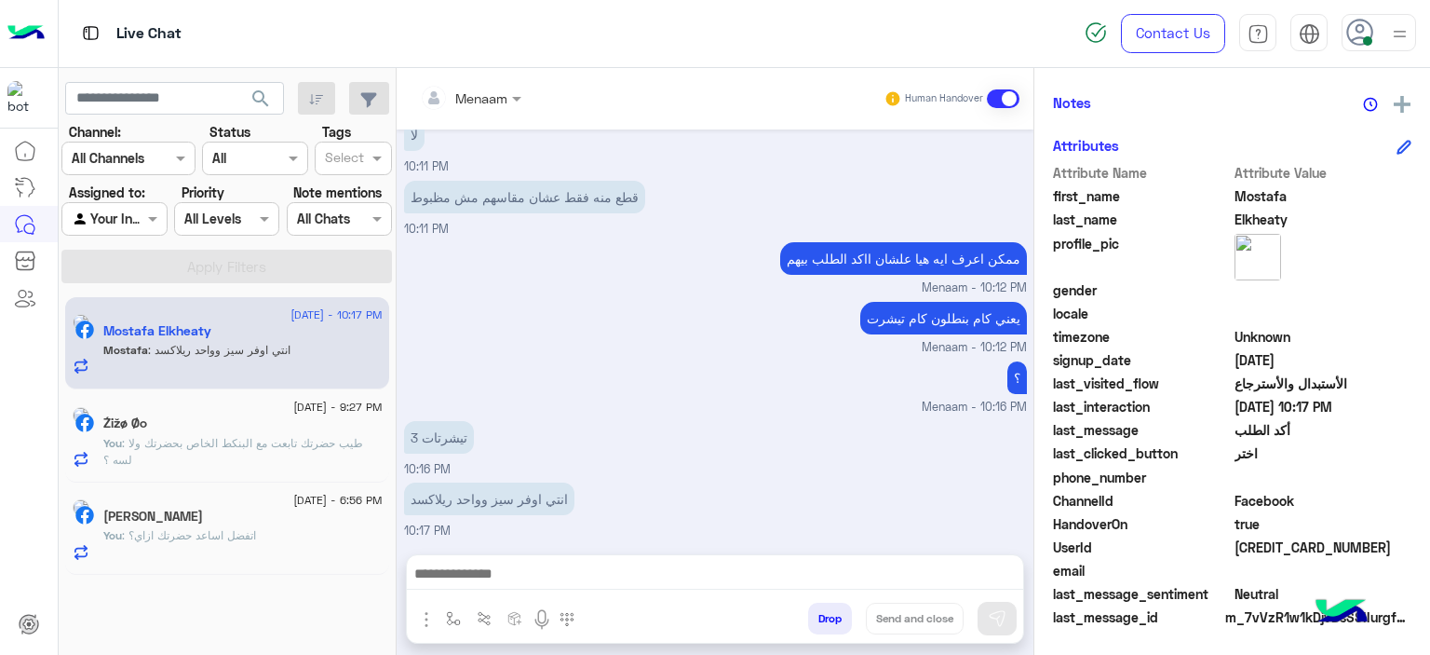
click at [585, 577] on textarea at bounding box center [715, 576] width 617 height 28
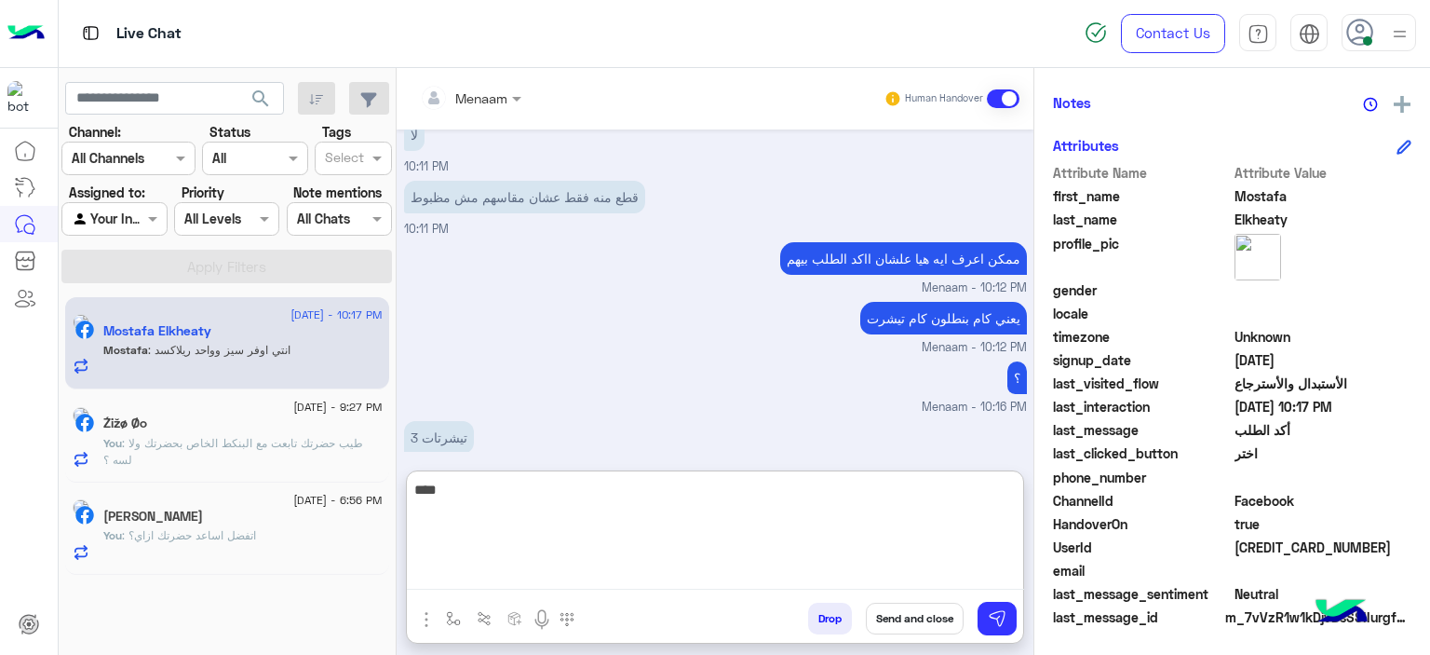
type textarea "****"
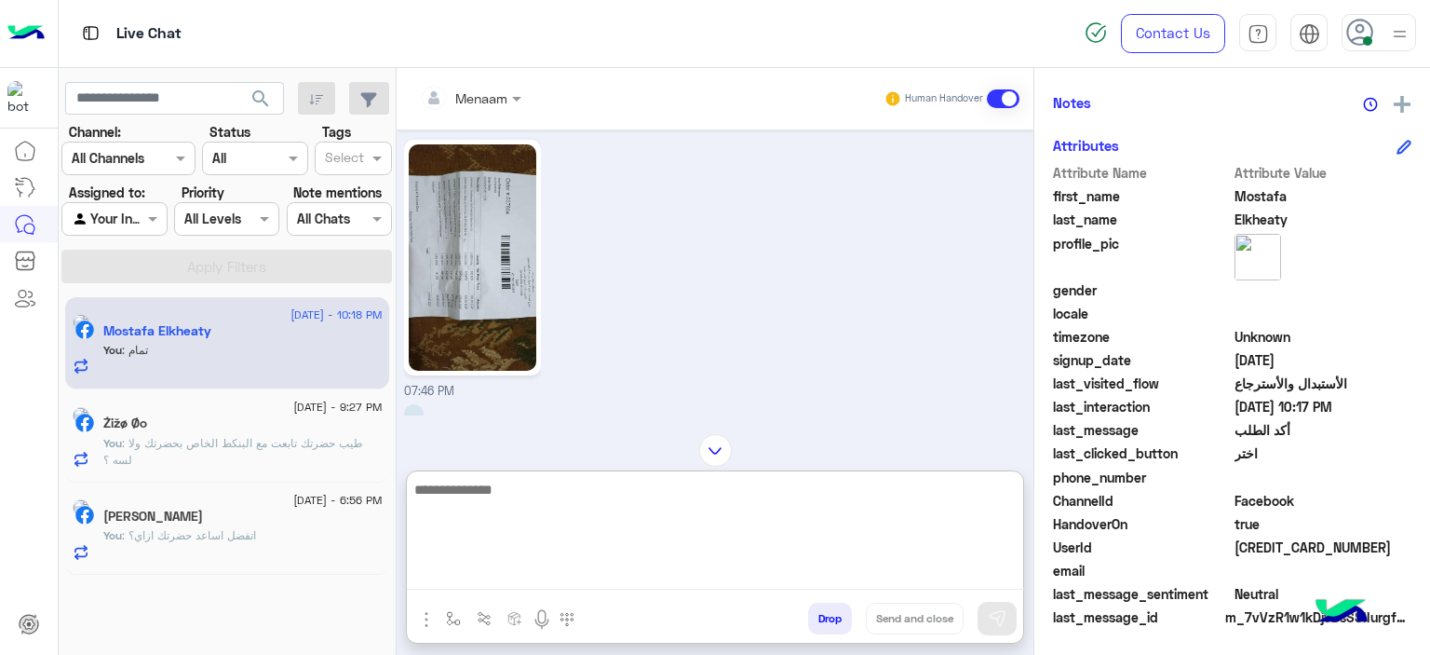
scroll to position [2160, 0]
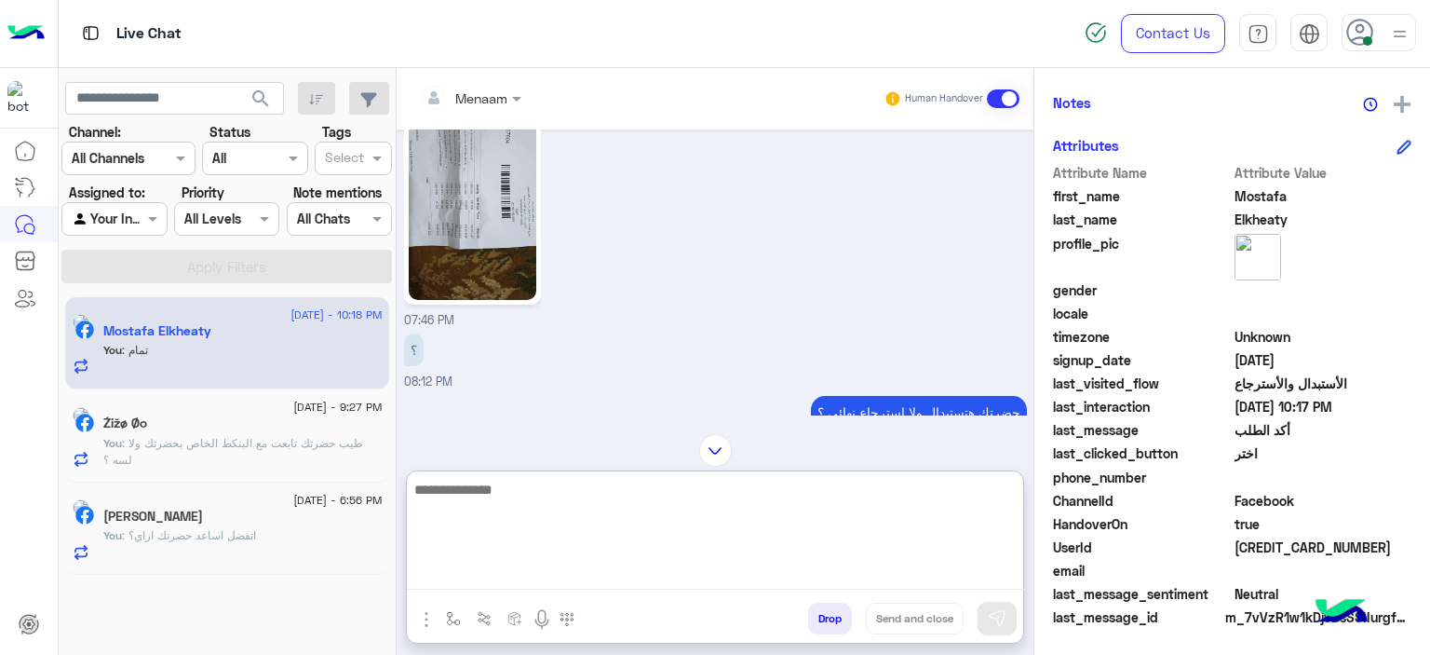
click at [483, 236] on img at bounding box center [473, 187] width 128 height 226
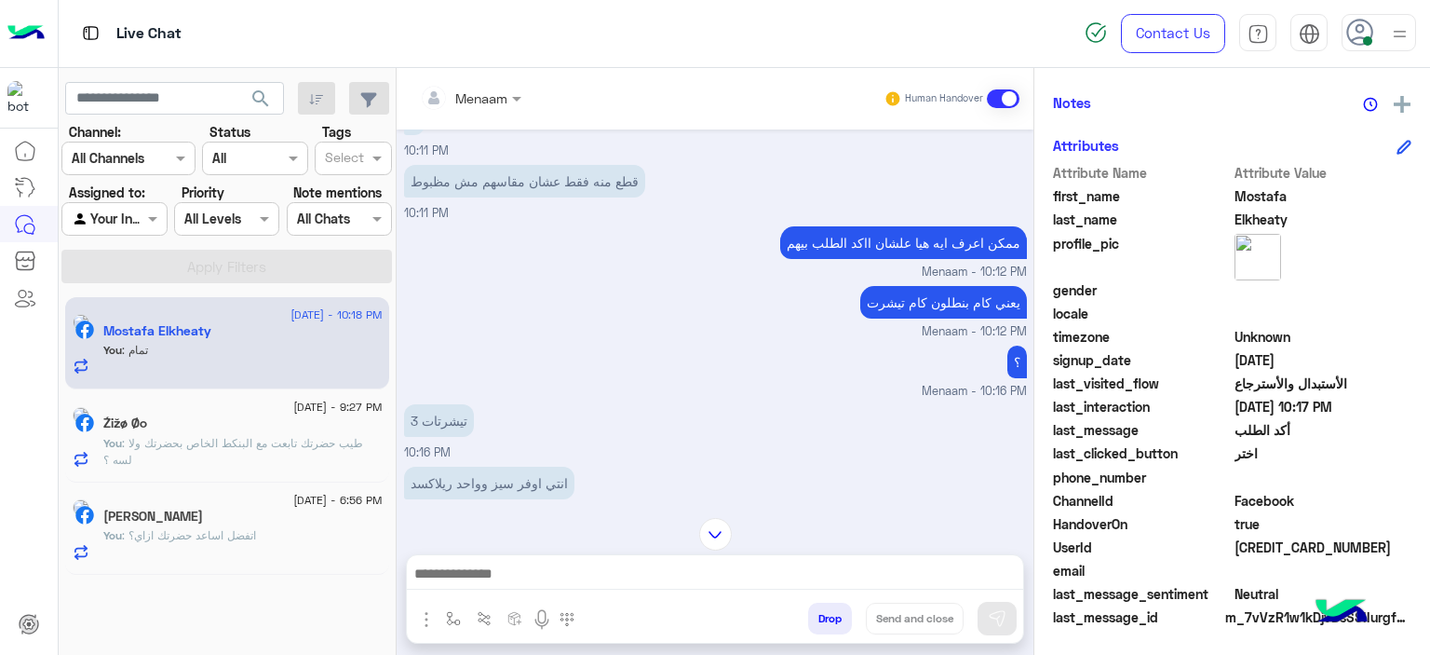
scroll to position [3414, 0]
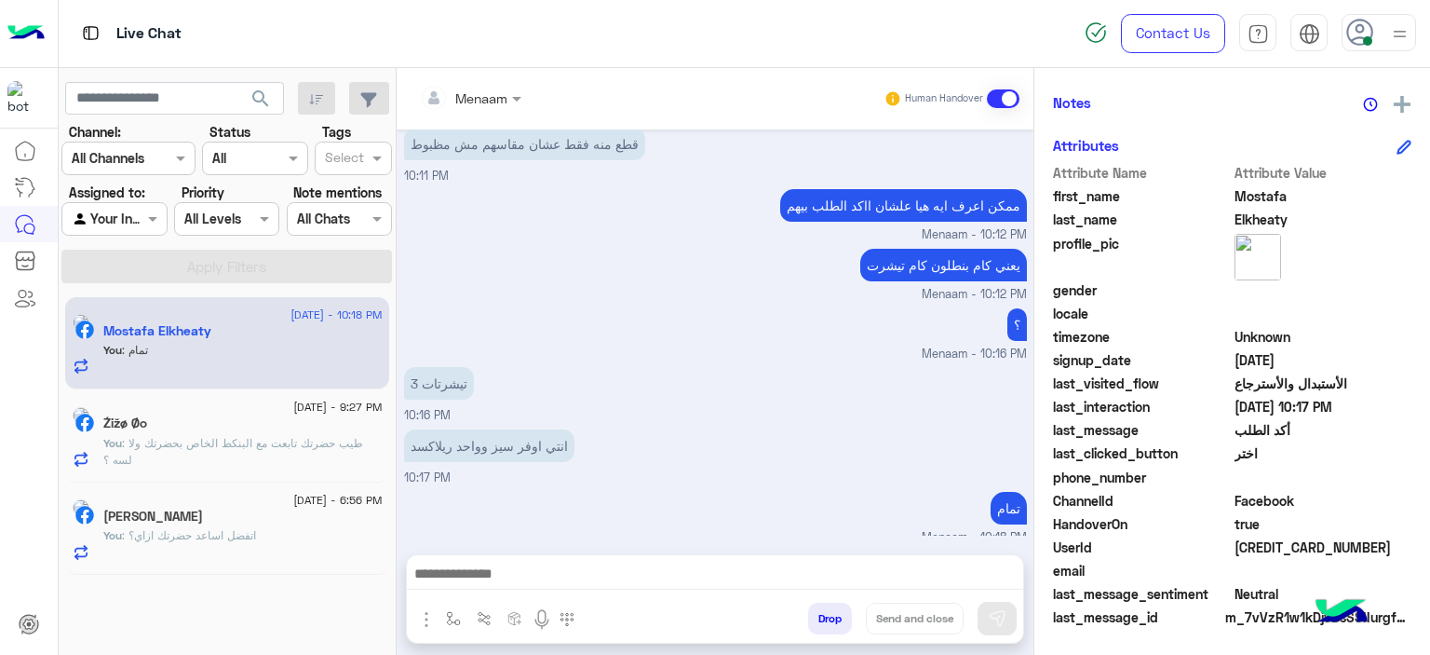
click at [530, 573] on textarea at bounding box center [715, 576] width 617 height 28
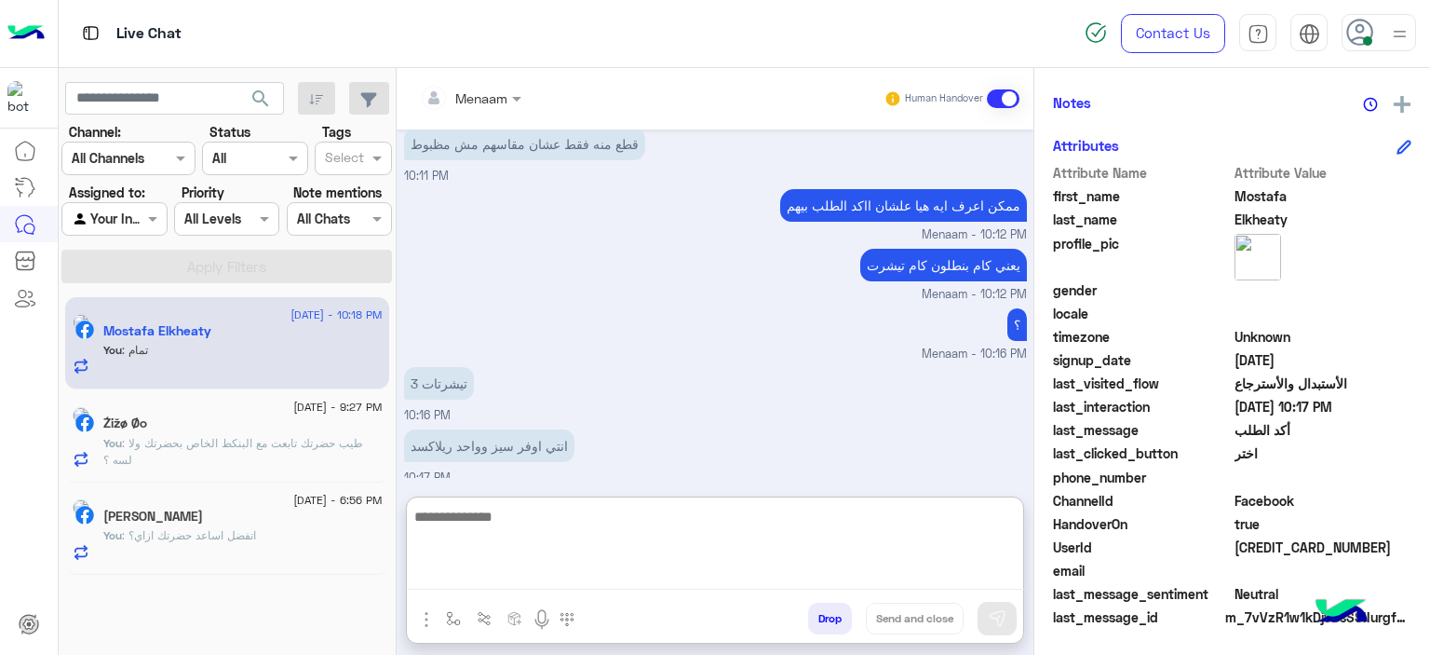
paste textarea "**********"
type textarea "**********"
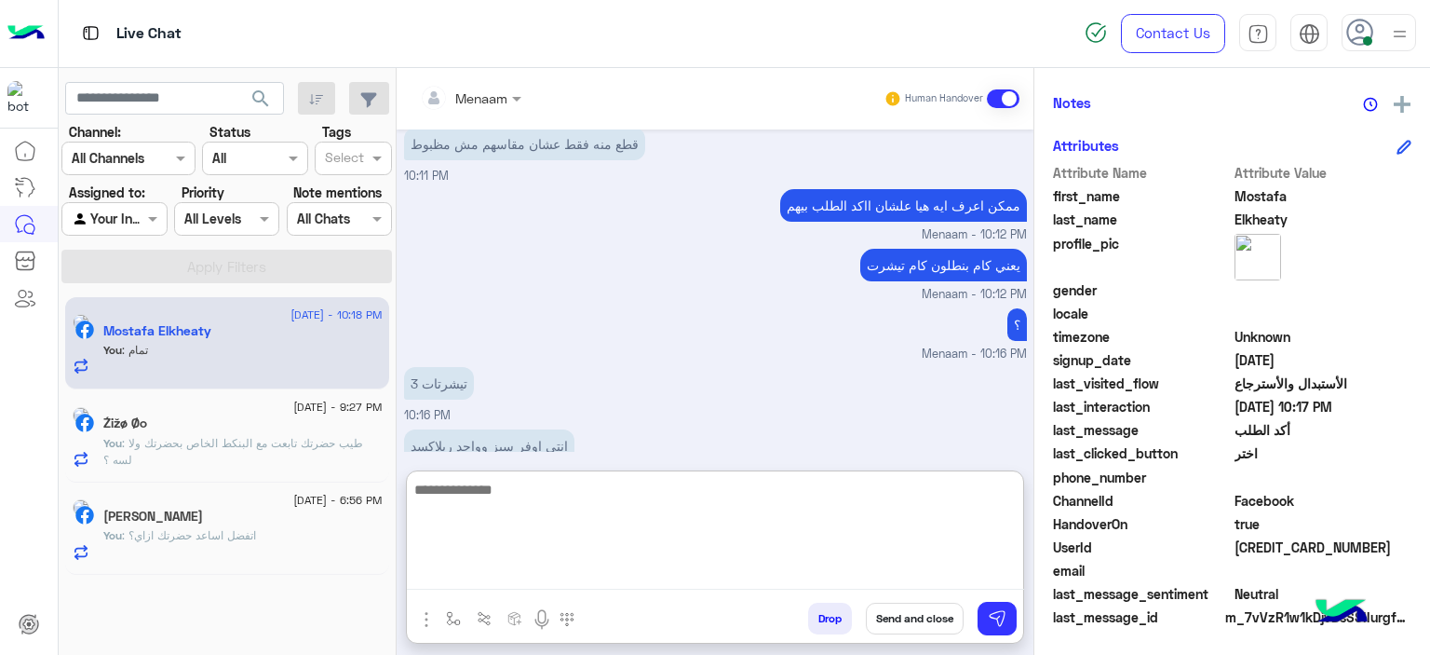
scroll to position [3895, 0]
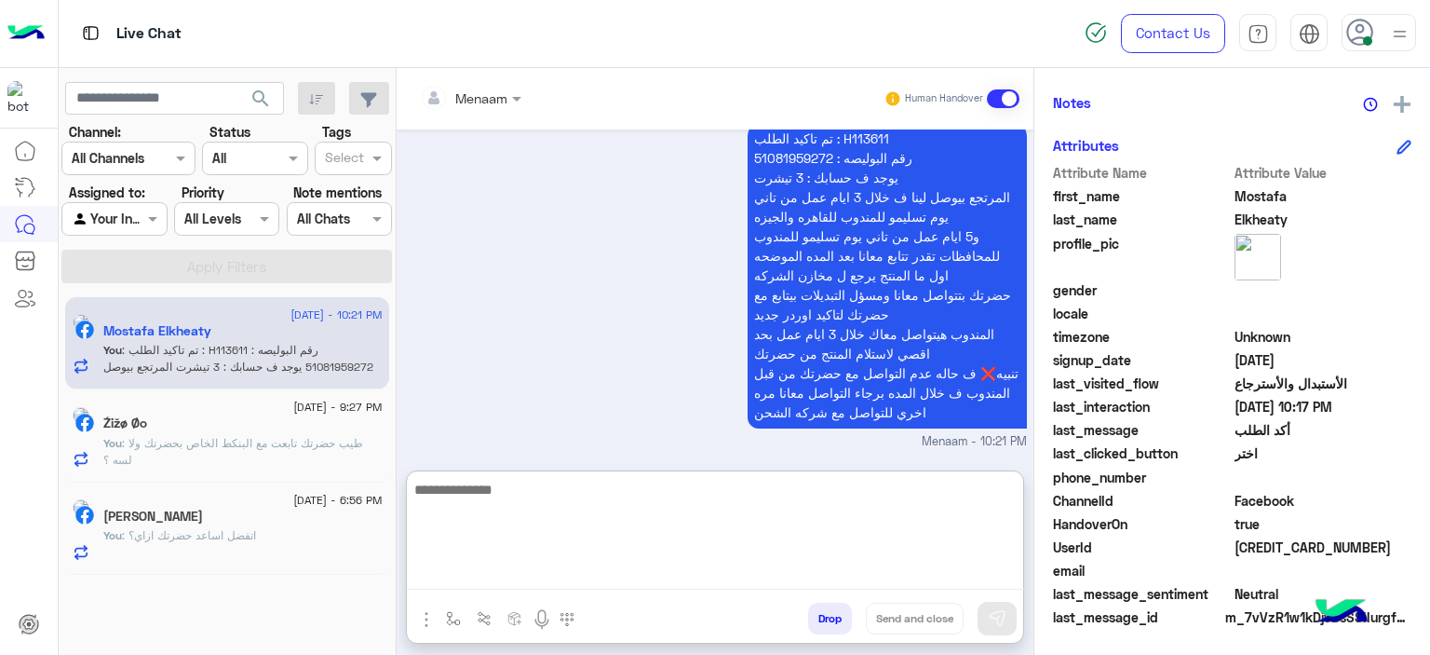
click at [779, 161] on p "تم تاكيد الطلب : H113611 رقم البوليصه : 51081959272 يوجد ف حسابك : 3 تيشرت المر…" at bounding box center [887, 275] width 279 height 306
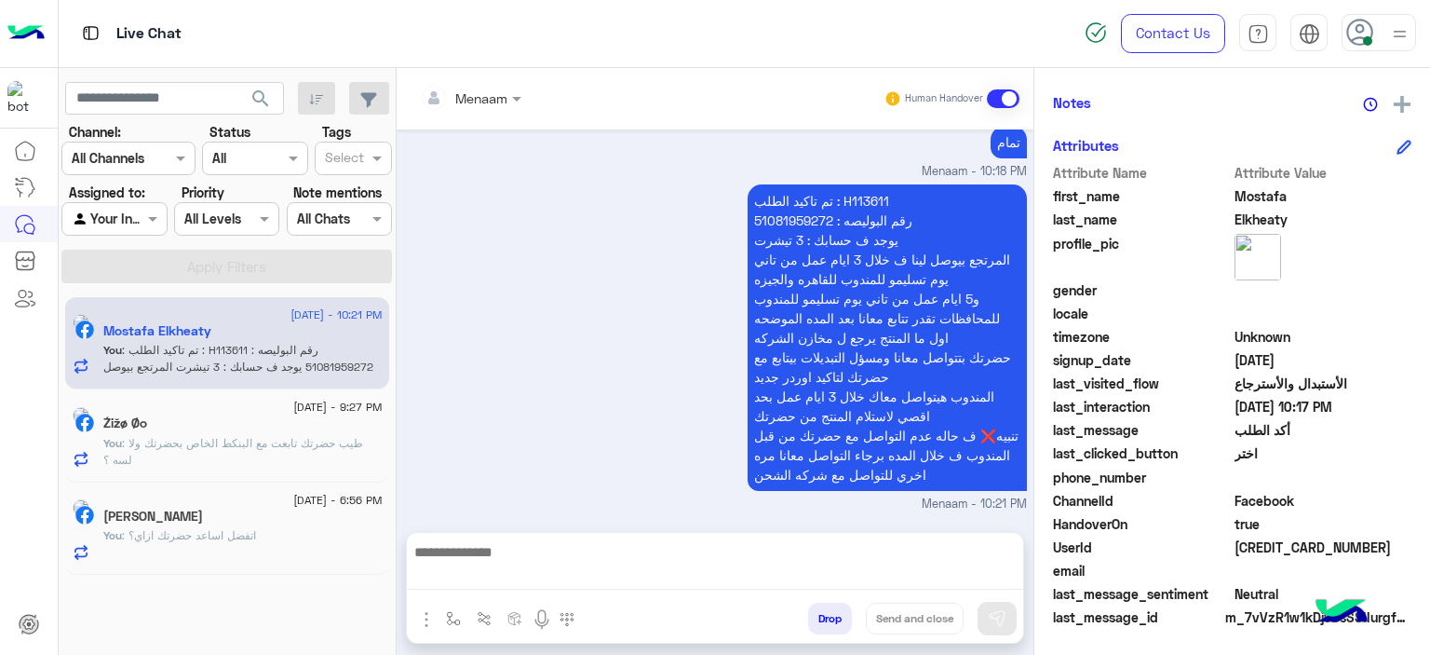
scroll to position [3828, 0]
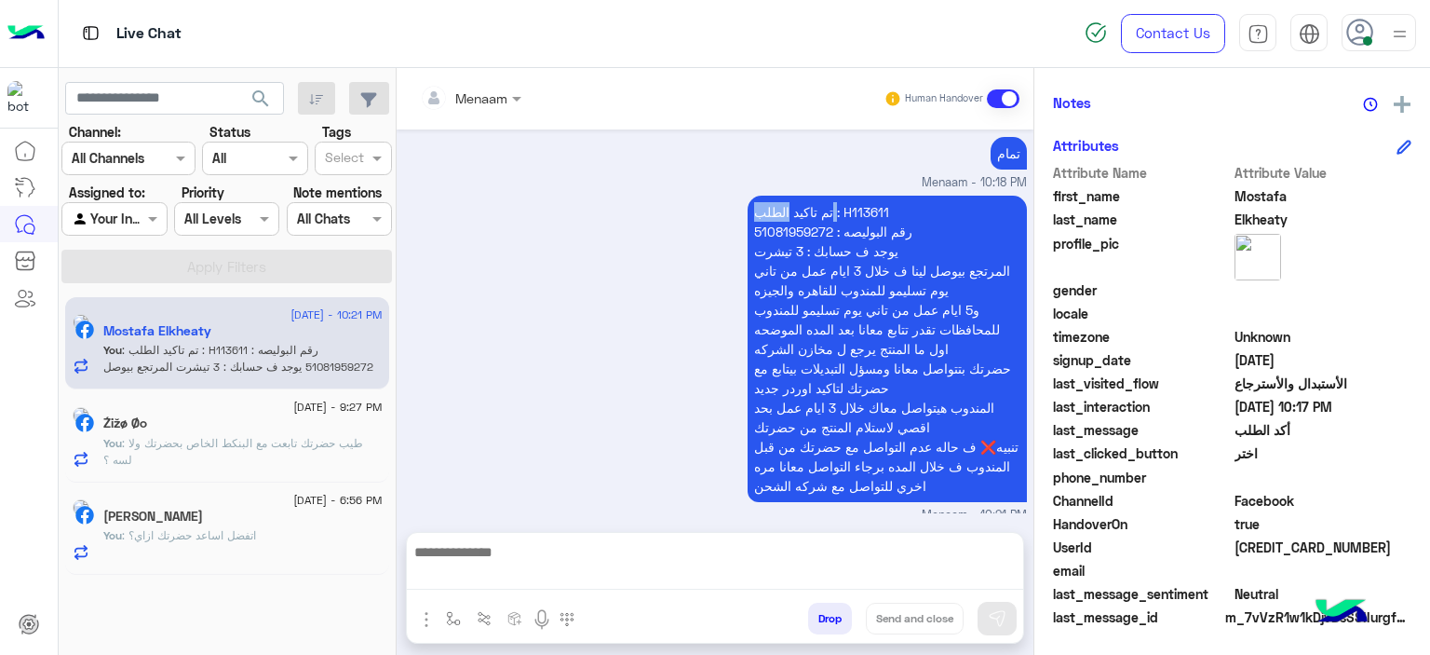
click at [779, 161] on div "[DATE] Conversation has been dropped by [PERSON_NAME] 08:36 PM [DATE] مساء الخي…" at bounding box center [715, 321] width 637 height 385
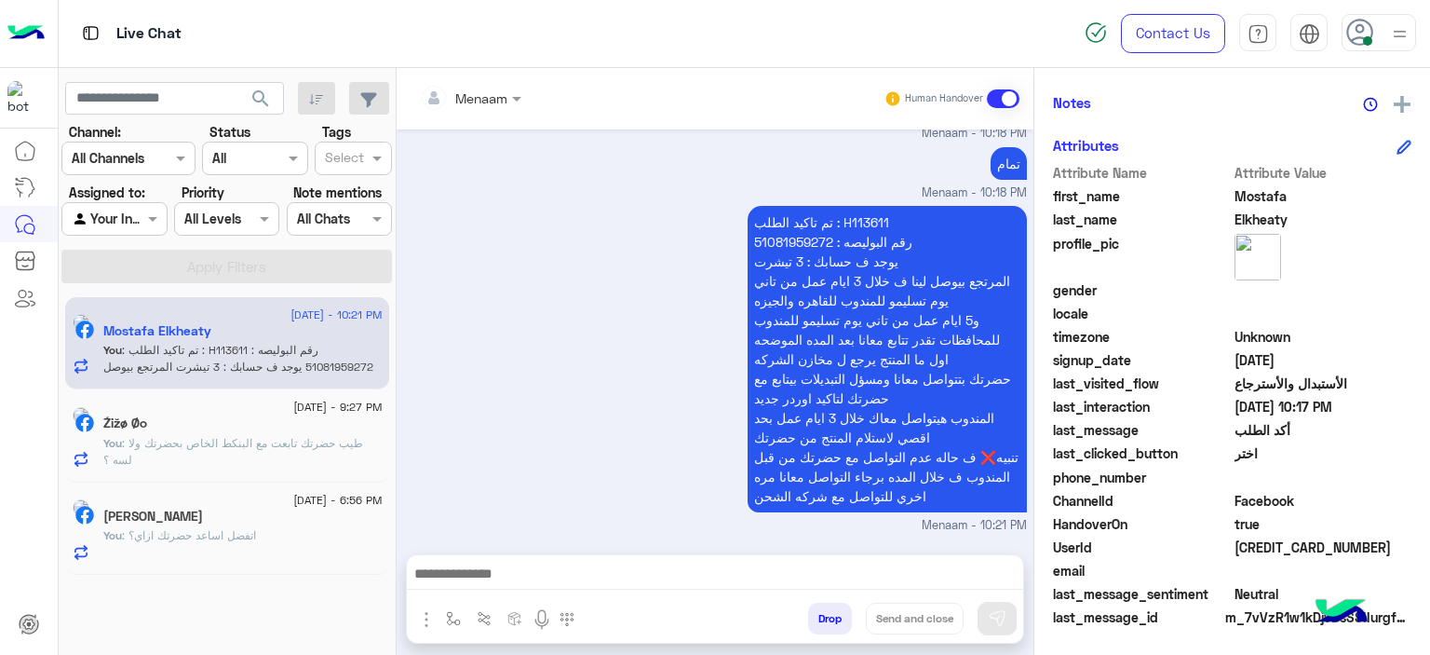
click at [785, 235] on p "تم تاكيد الطلب : H113611 رقم البوليصه : 51081959272 يوجد ف حسابك : 3 تيشرت المر…" at bounding box center [887, 359] width 279 height 306
click at [250, 439] on span ": طيب حضرتك تابعت مع البنكط الخاص بحضرتك ولا لسه ؟" at bounding box center [233, 451] width 260 height 31
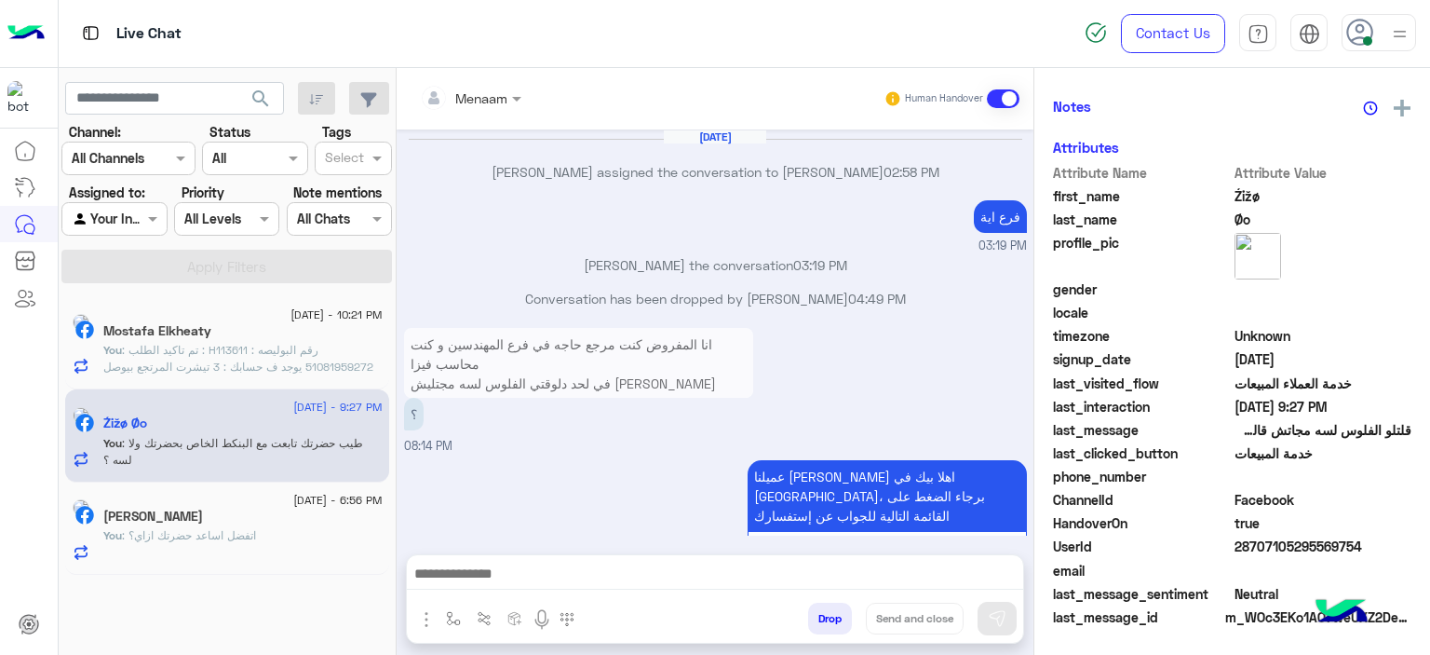
scroll to position [1387, 0]
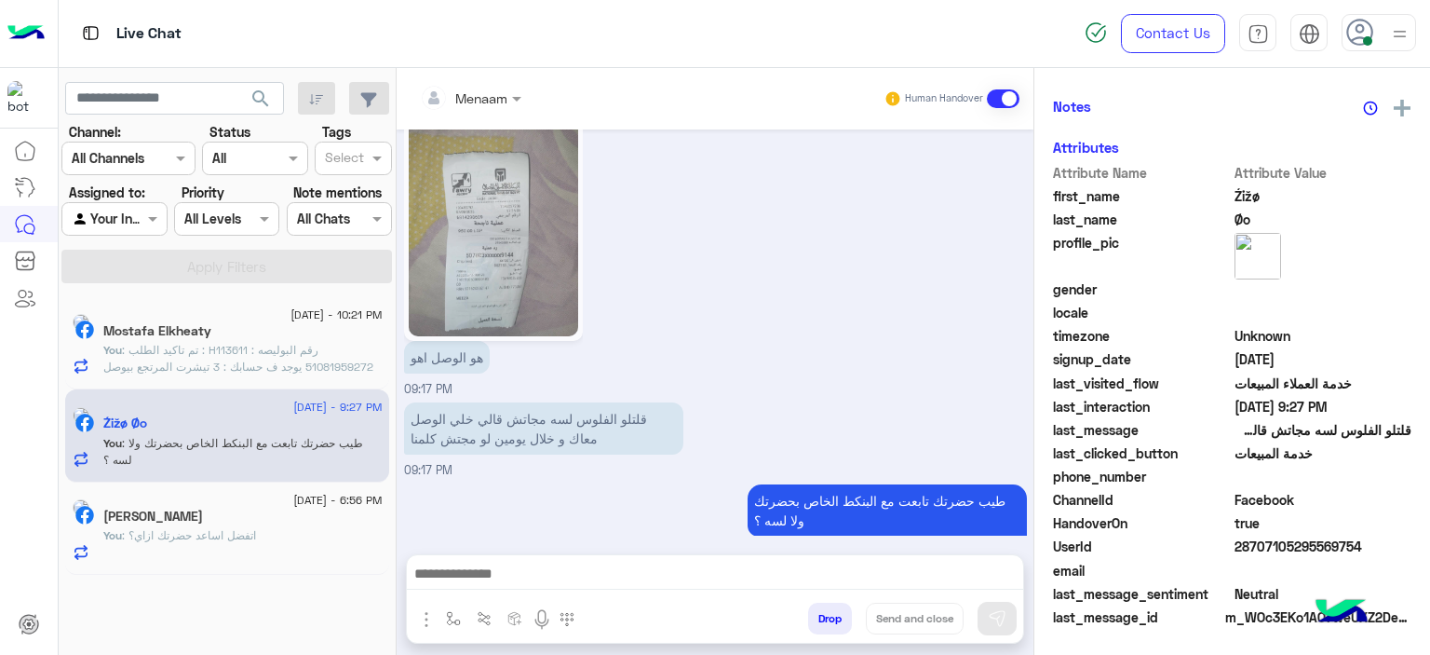
click at [211, 531] on span ": اتفضل اساعد حضرتك ازاي؟" at bounding box center [189, 535] width 134 height 14
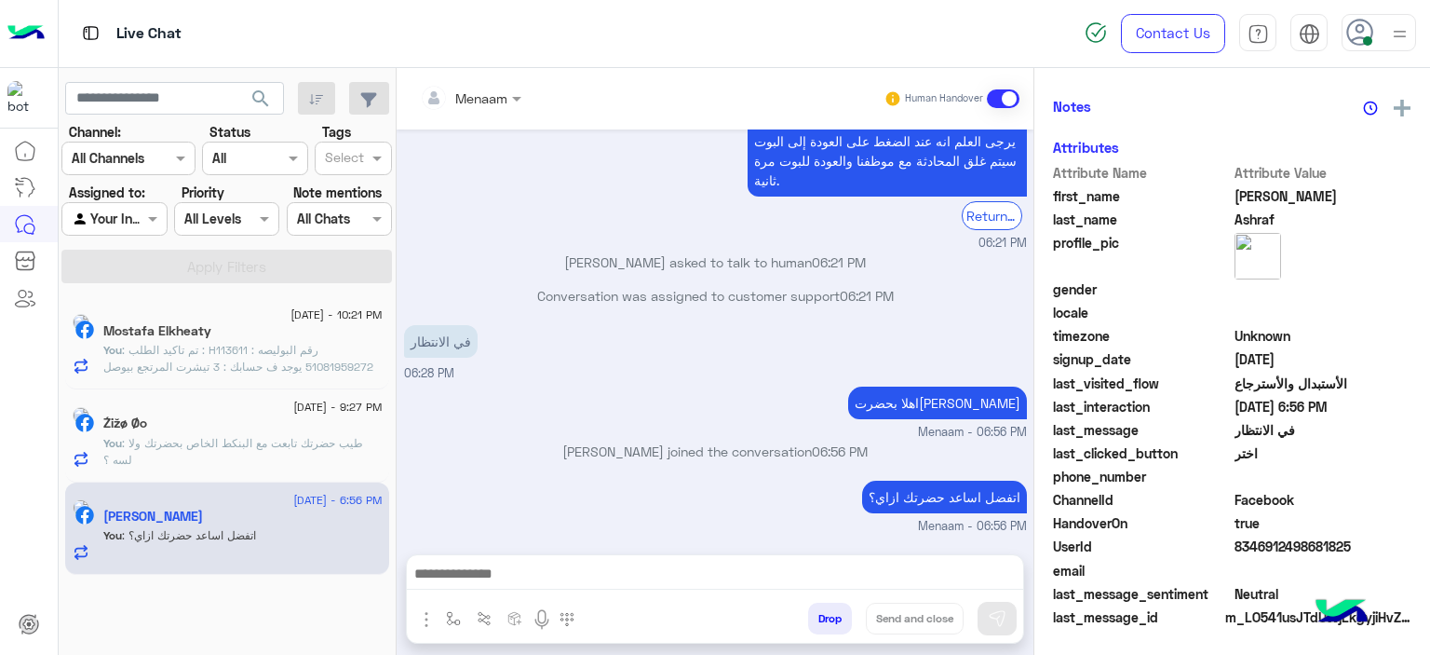
scroll to position [425, 0]
click at [268, 359] on p "You : تم تاكيد الطلب : H113611 رقم البوليصه : 51081959272 يوجد ف حسابك : 3 تيشر…" at bounding box center [242, 434] width 279 height 184
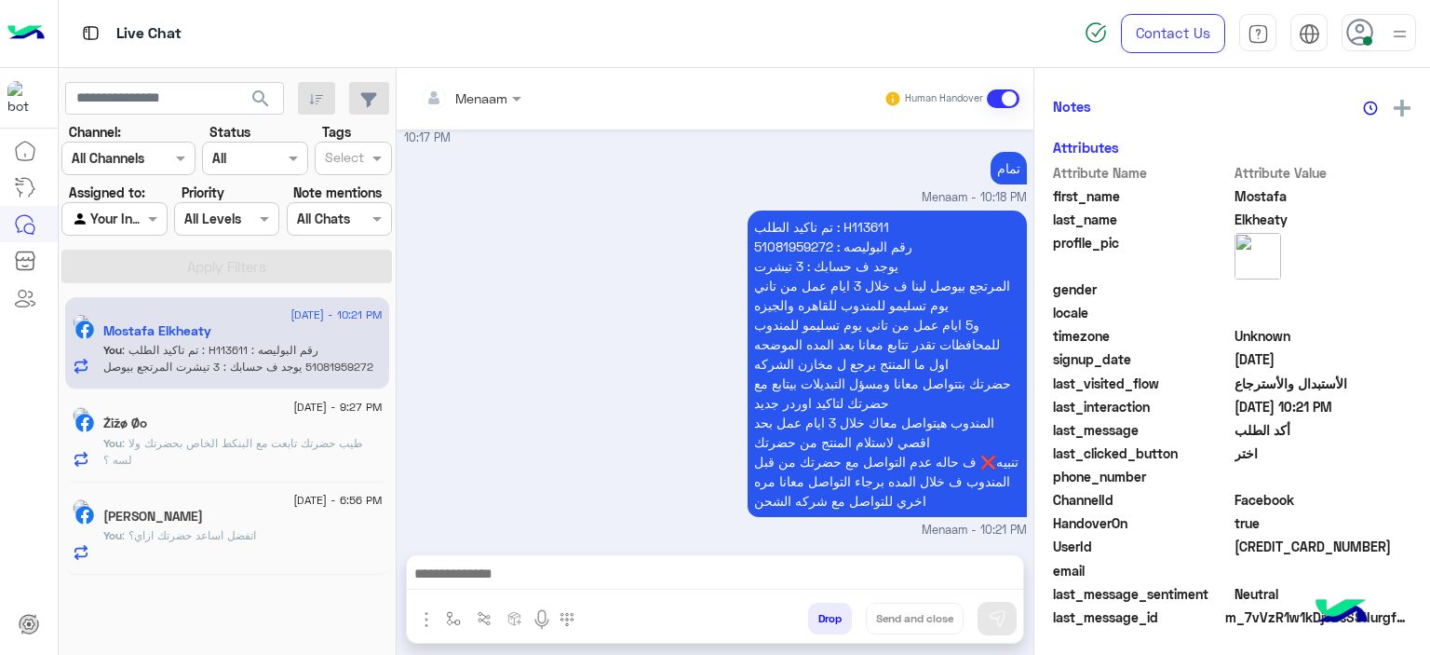
scroll to position [425, 0]
drag, startPoint x: 453, startPoint y: 179, endPoint x: 790, endPoint y: 195, distance: 336.5
click at [793, 167] on div "تمام Menaam - 10:18 PM" at bounding box center [715, 177] width 623 height 60
click at [836, 614] on button "Drop" at bounding box center [830, 618] width 44 height 32
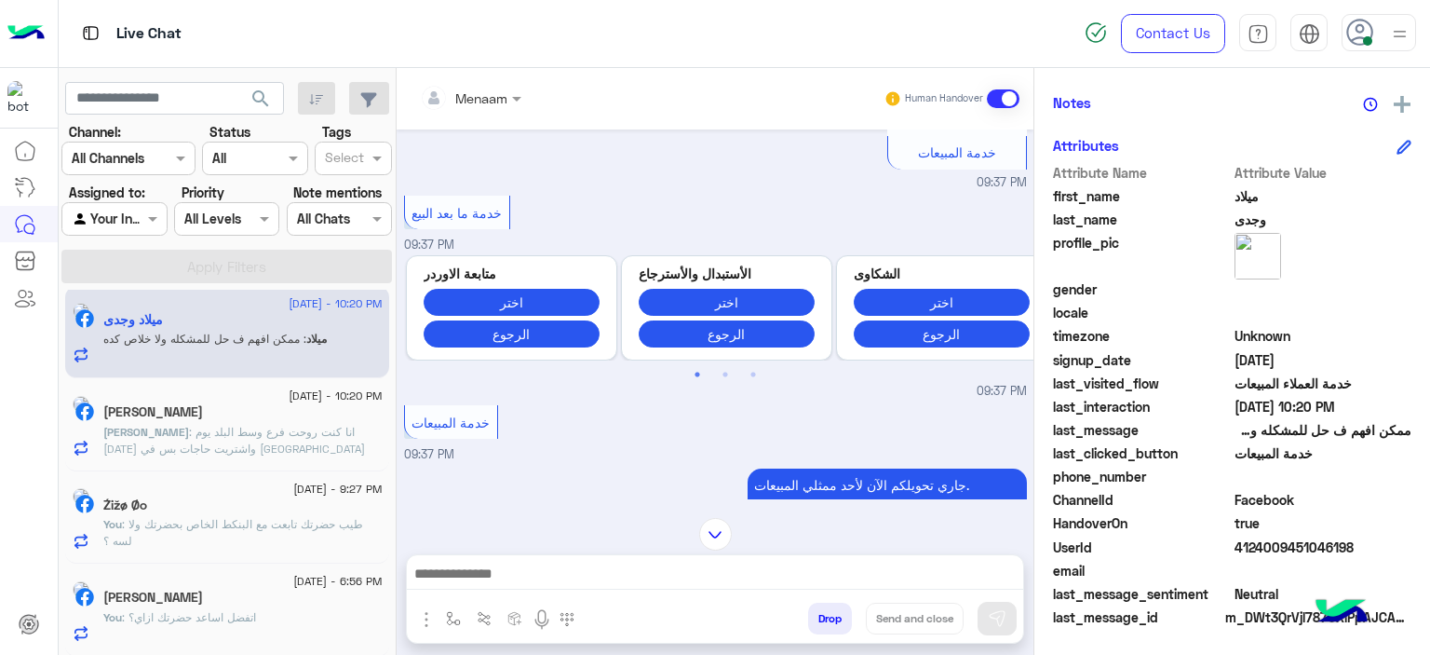
scroll to position [1211, 0]
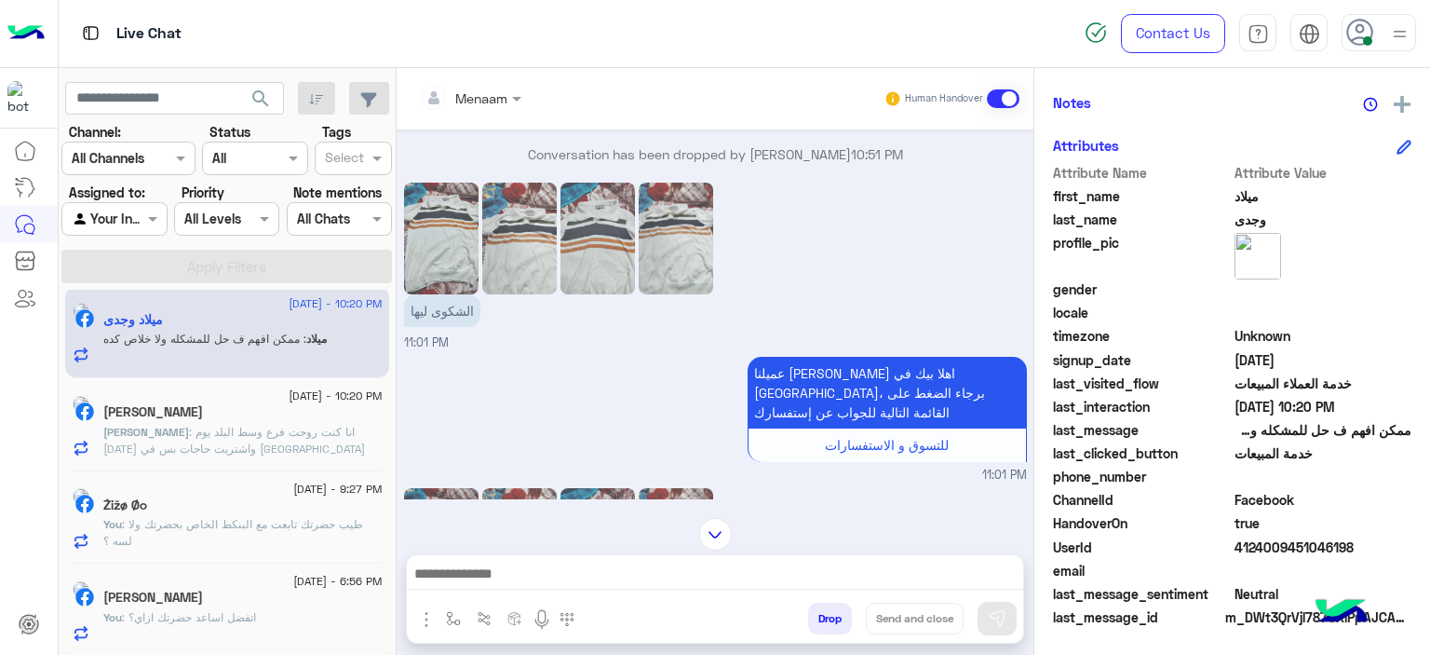
click at [529, 226] on img at bounding box center [519, 239] width 74 height 112
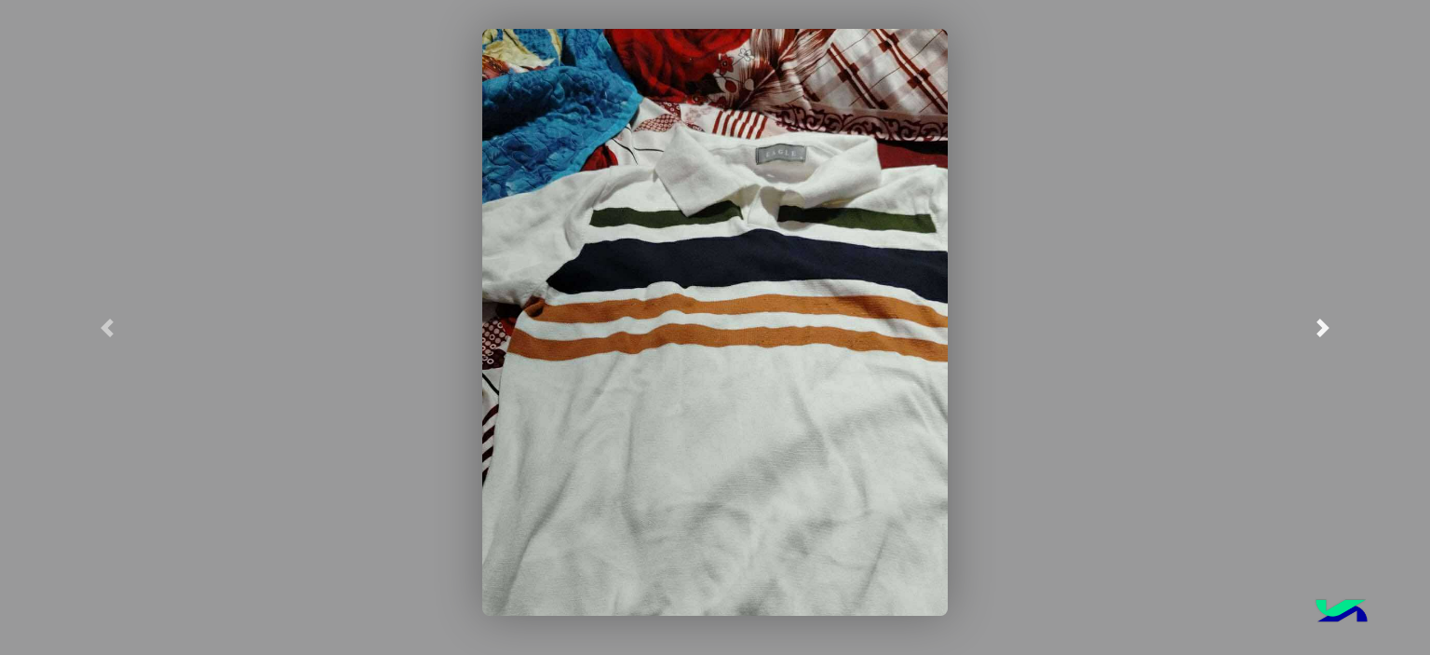
scroll to position [0, 0]
click at [1314, 326] on span at bounding box center [1323, 327] width 19 height 19
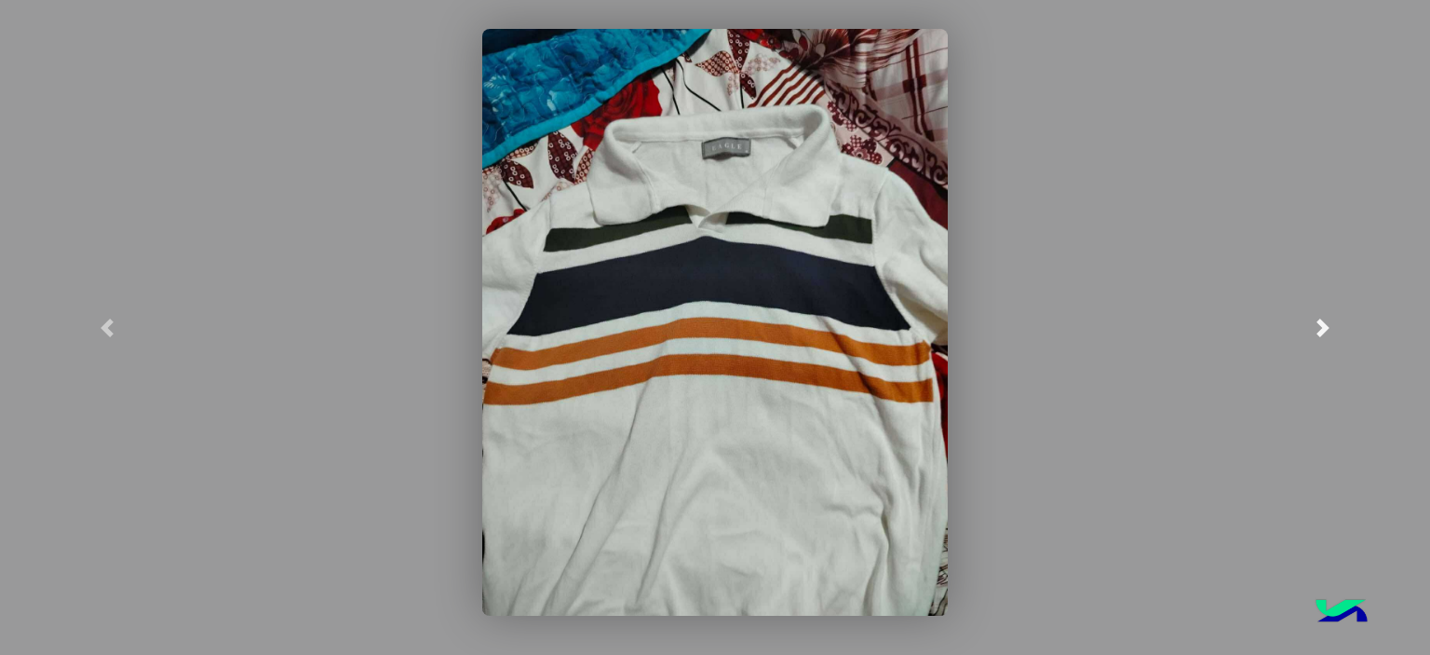
scroll to position [707, 0]
click at [1316, 327] on span at bounding box center [1323, 327] width 19 height 19
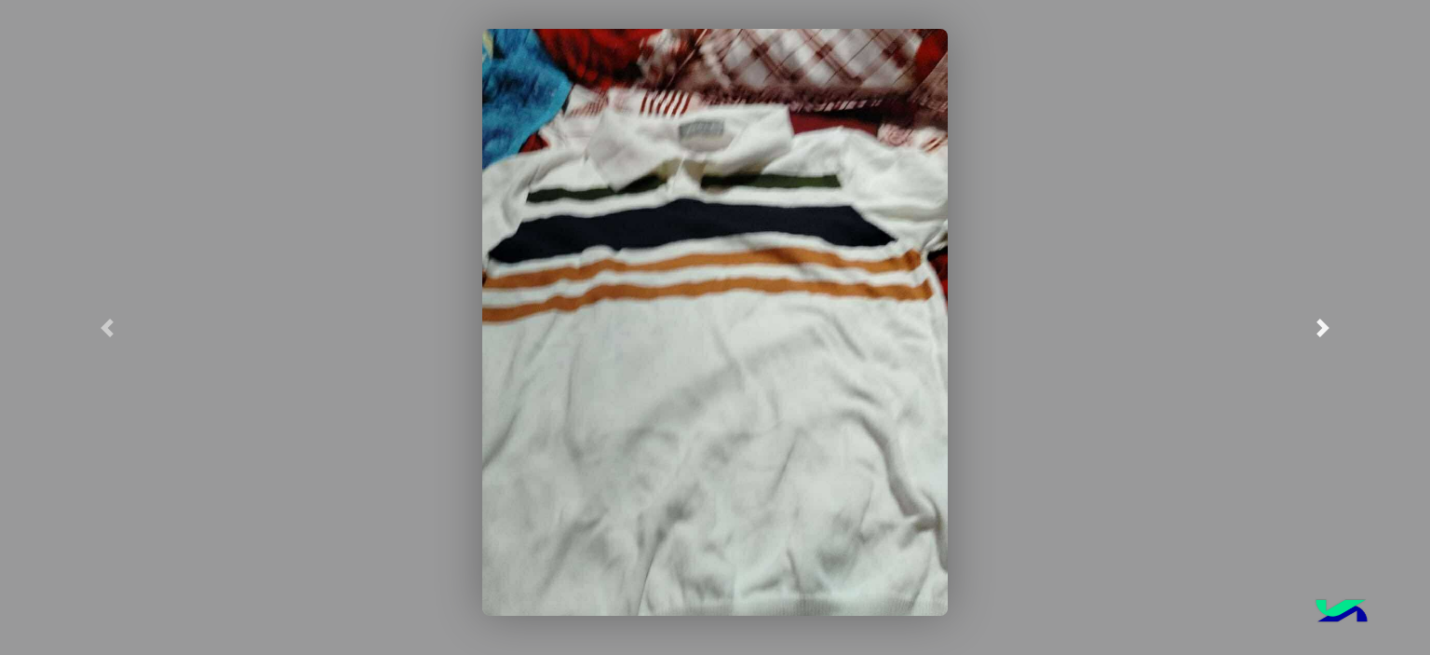
click at [1316, 327] on span at bounding box center [1323, 327] width 19 height 19
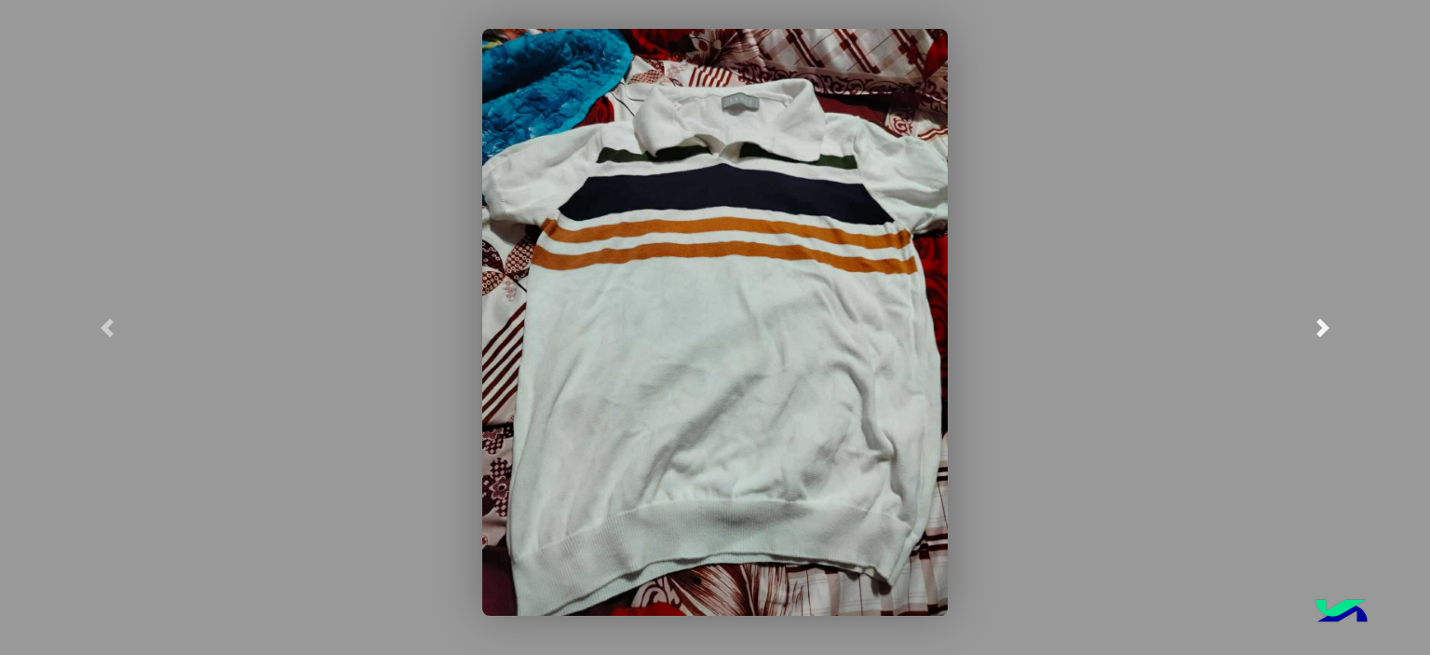
click at [1316, 327] on span at bounding box center [1323, 327] width 19 height 19
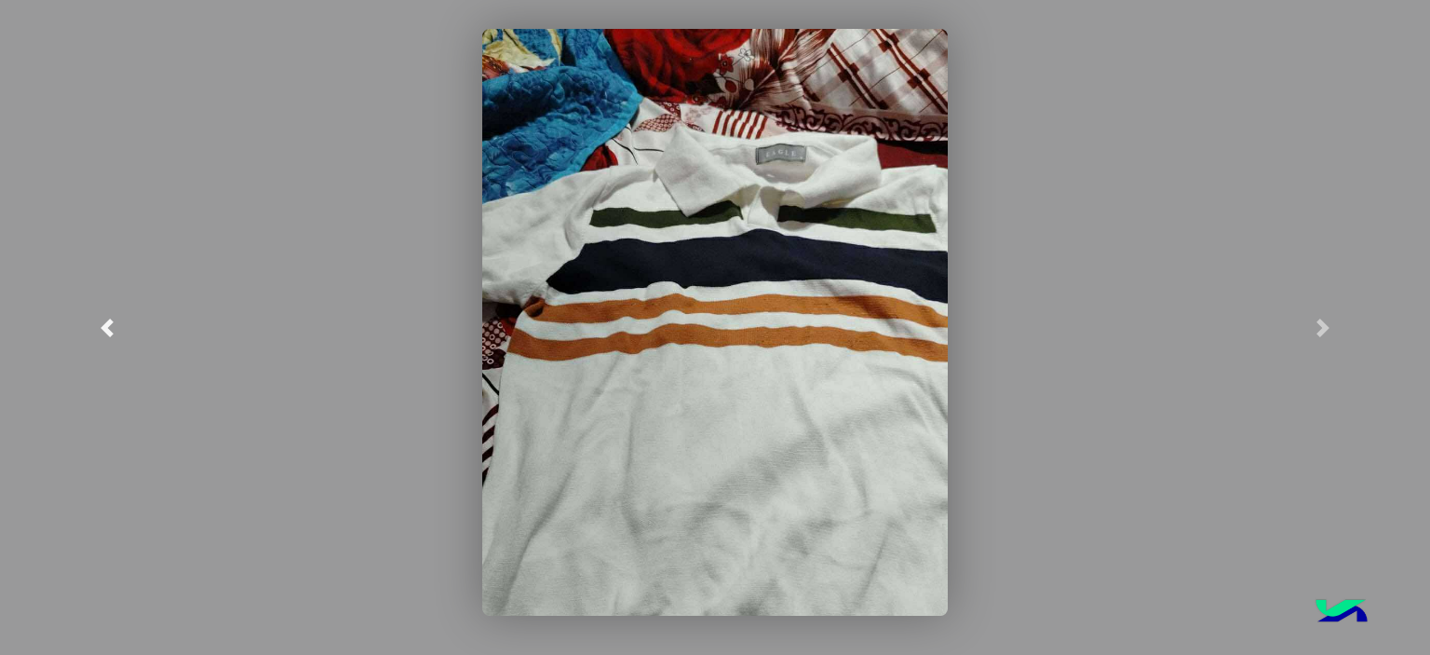
click at [189, 230] on modal-container at bounding box center [715, 327] width 1430 height 655
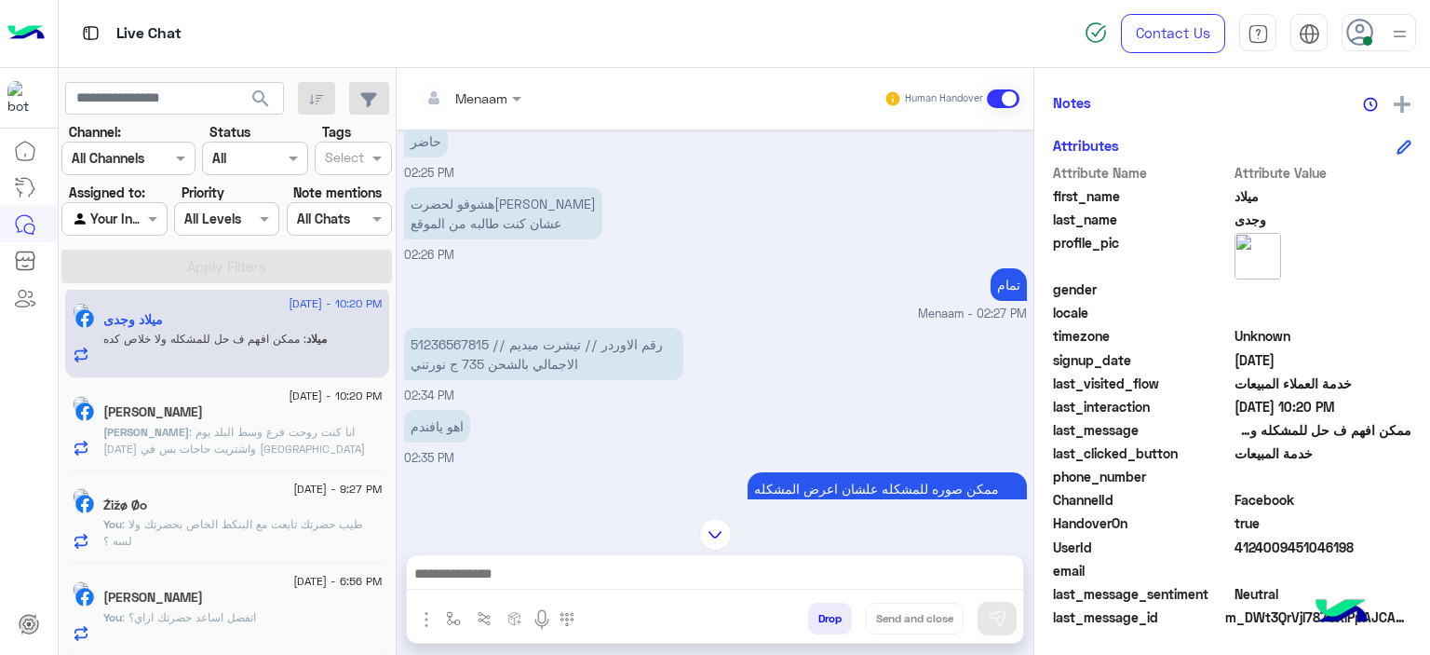
scroll to position [405, 0]
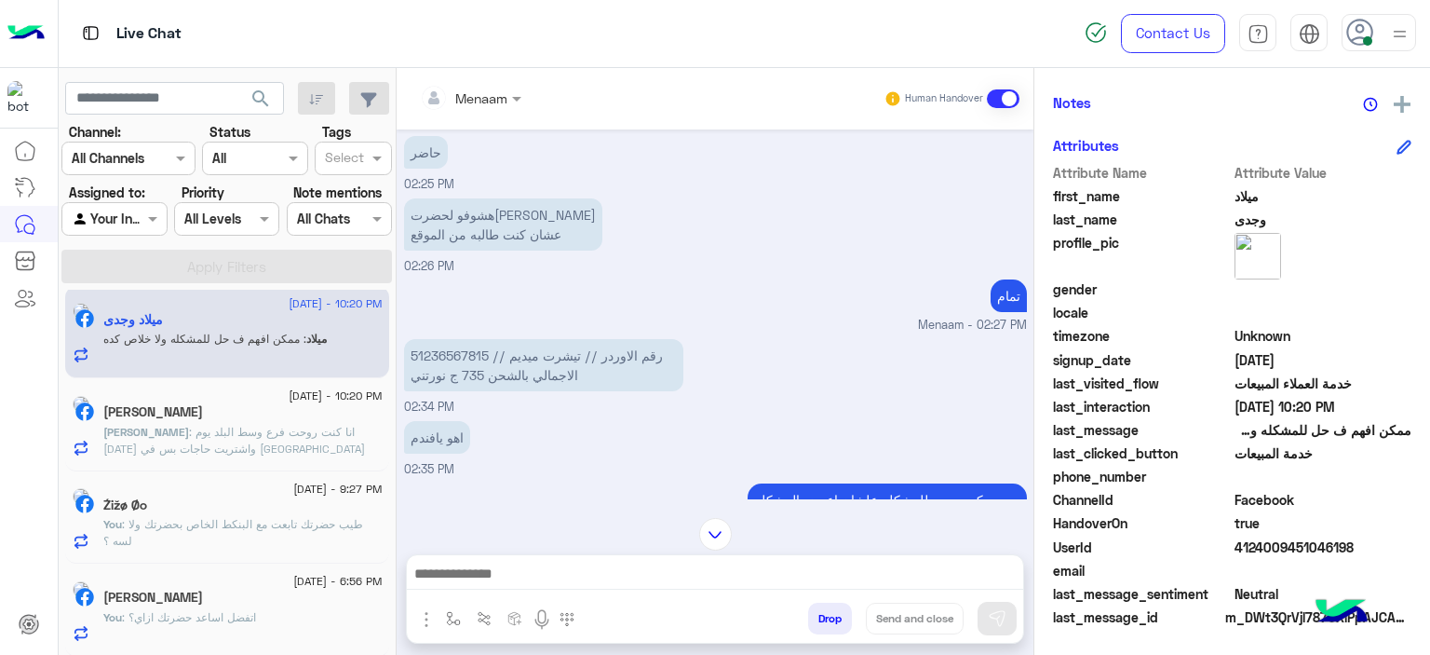
click at [459, 356] on p "51236567815 رقم الاوردر // تيشرت ميديم // الاجمالي بالشحن 735 ج نورتني" at bounding box center [543, 365] width 279 height 52
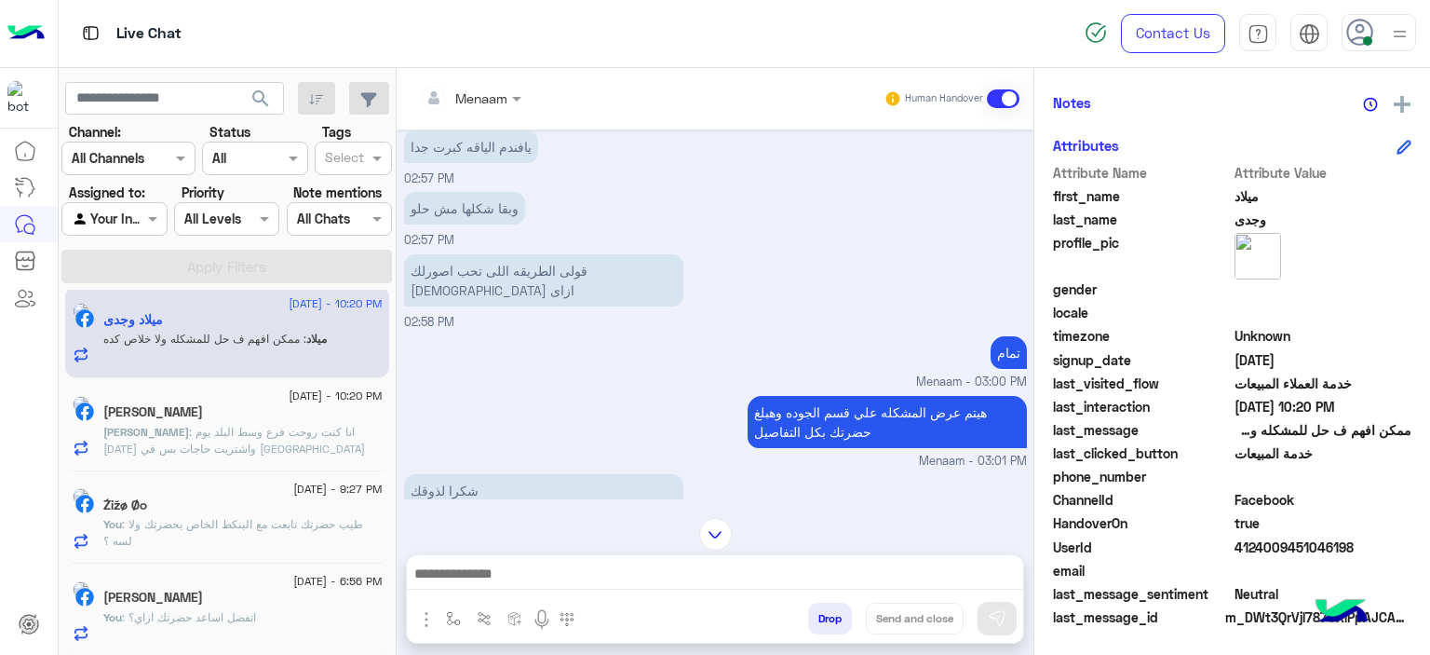
click at [214, 433] on span ": انا كنت روحت فرع وسط البلد يوم [DATE] واشتريت حاجات بس في [GEOGRAPHIC_DATA] م…" at bounding box center [242, 457] width 278 height 64
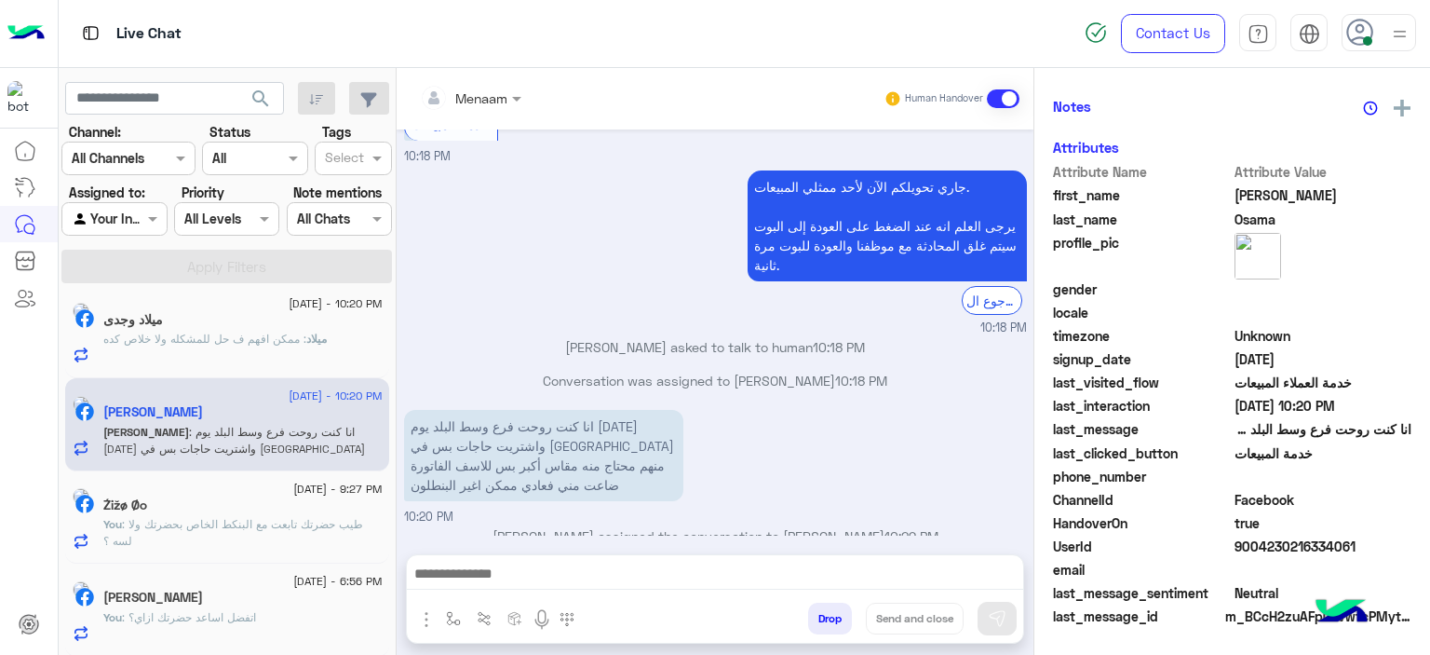
scroll to position [391, 0]
click at [562, 582] on textarea at bounding box center [715, 568] width 617 height 43
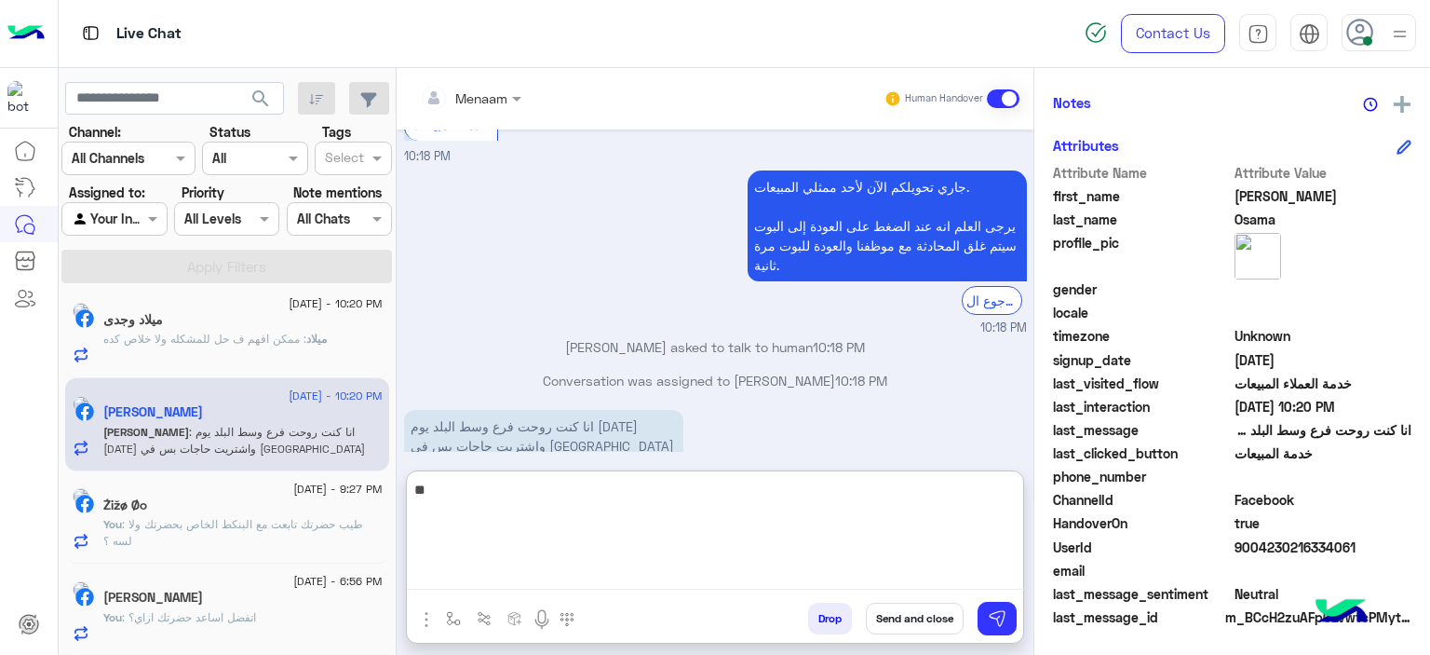
type textarea "*"
type textarea "**********"
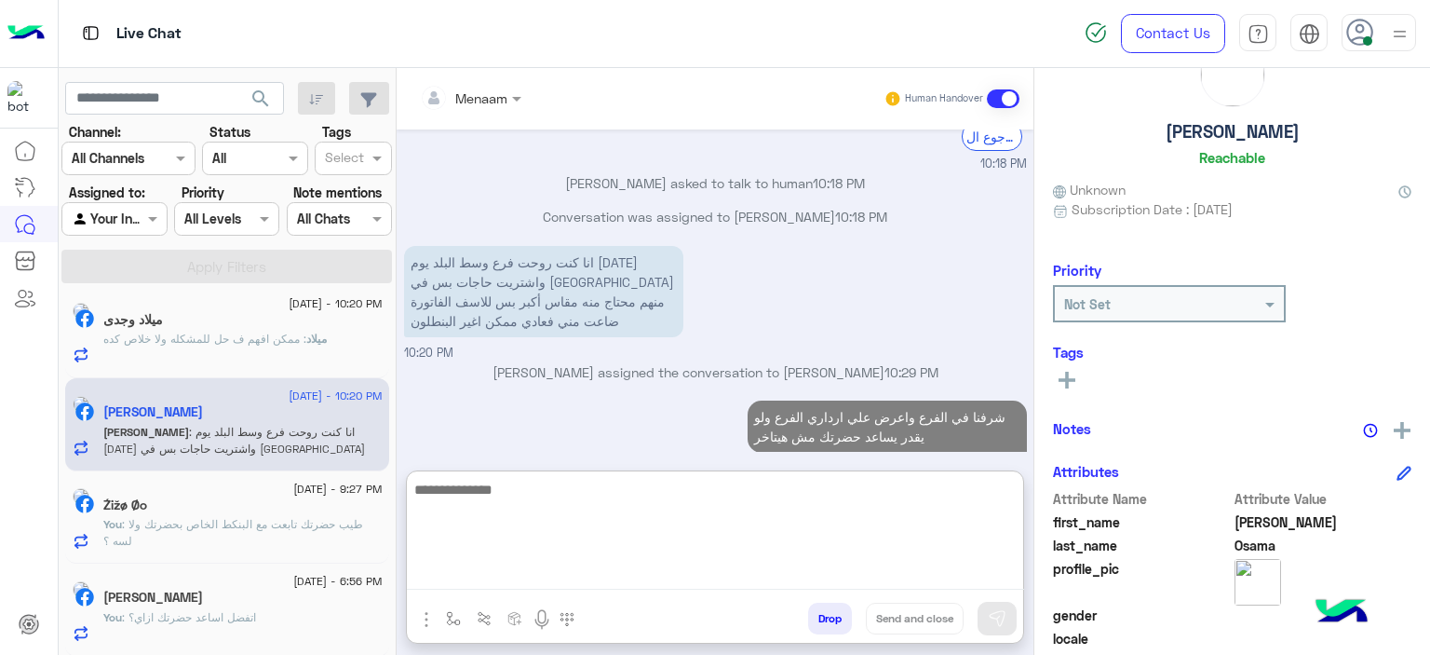
scroll to position [0, 0]
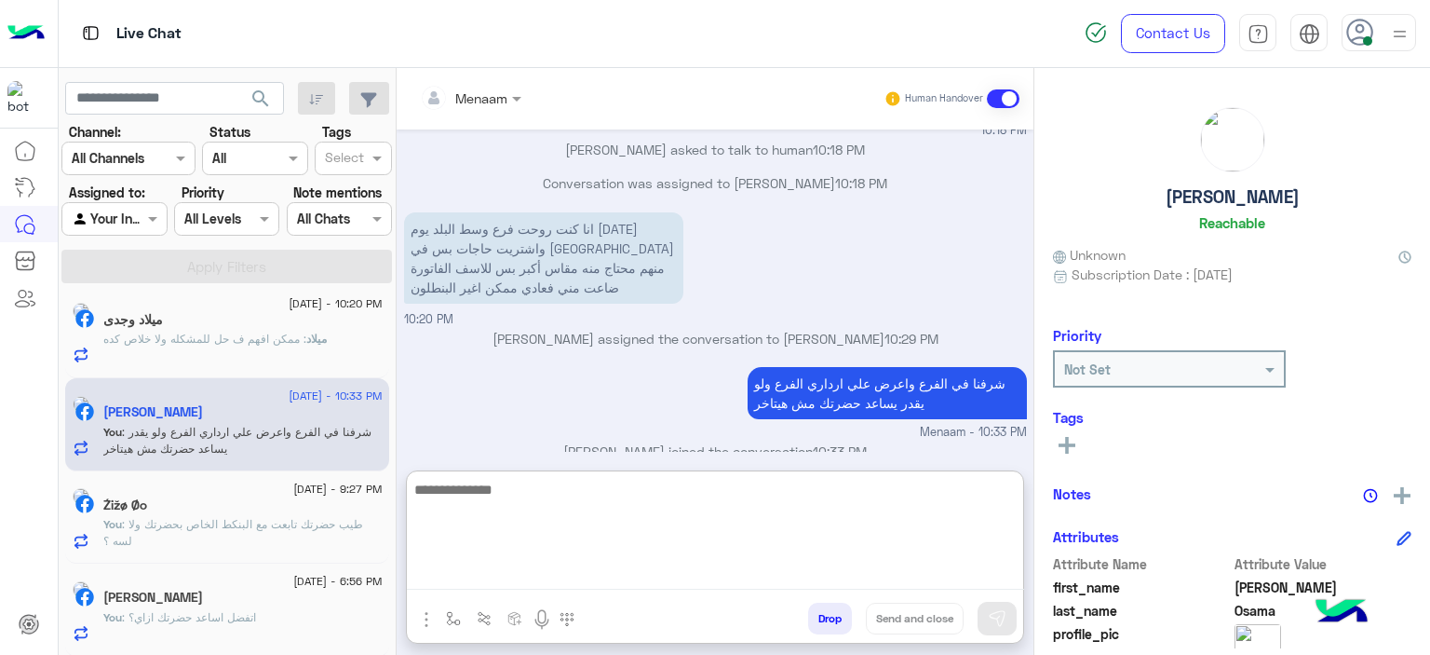
click at [1229, 204] on h5 "[PERSON_NAME]" at bounding box center [1233, 196] width 134 height 21
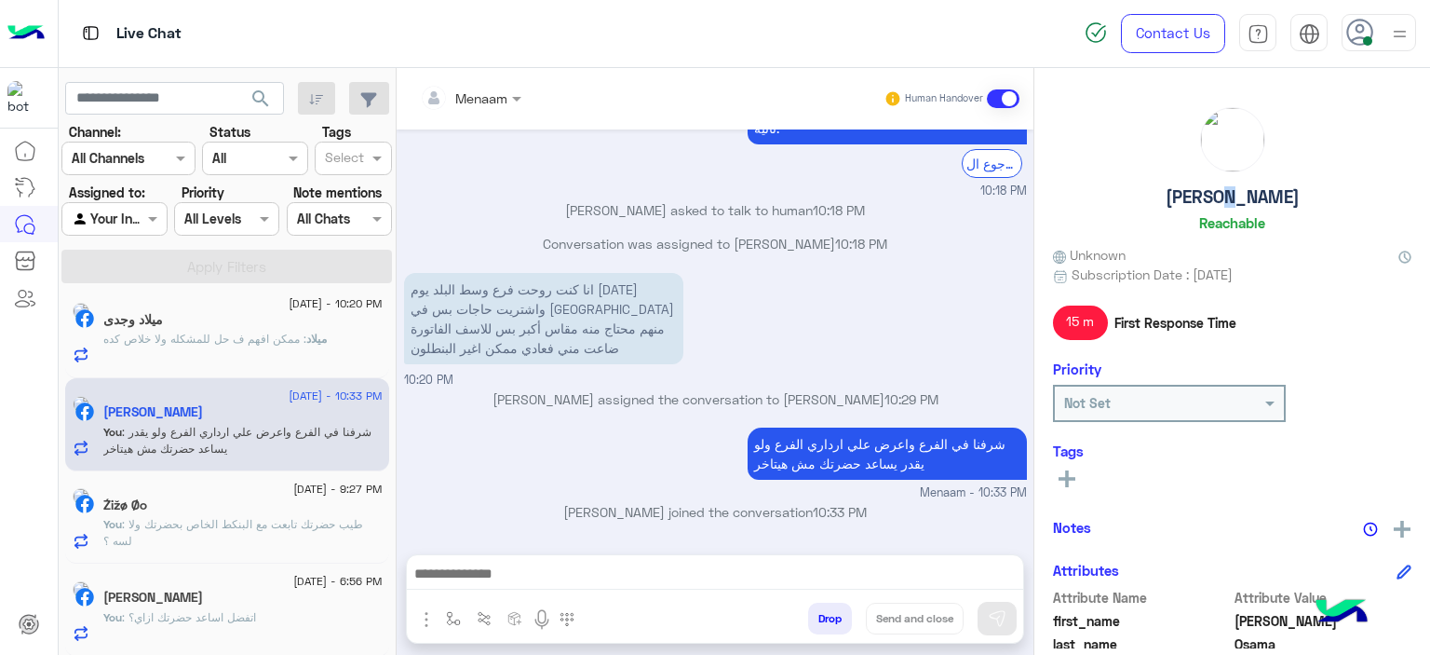
click at [1229, 204] on h5 "[PERSON_NAME]" at bounding box center [1233, 196] width 134 height 21
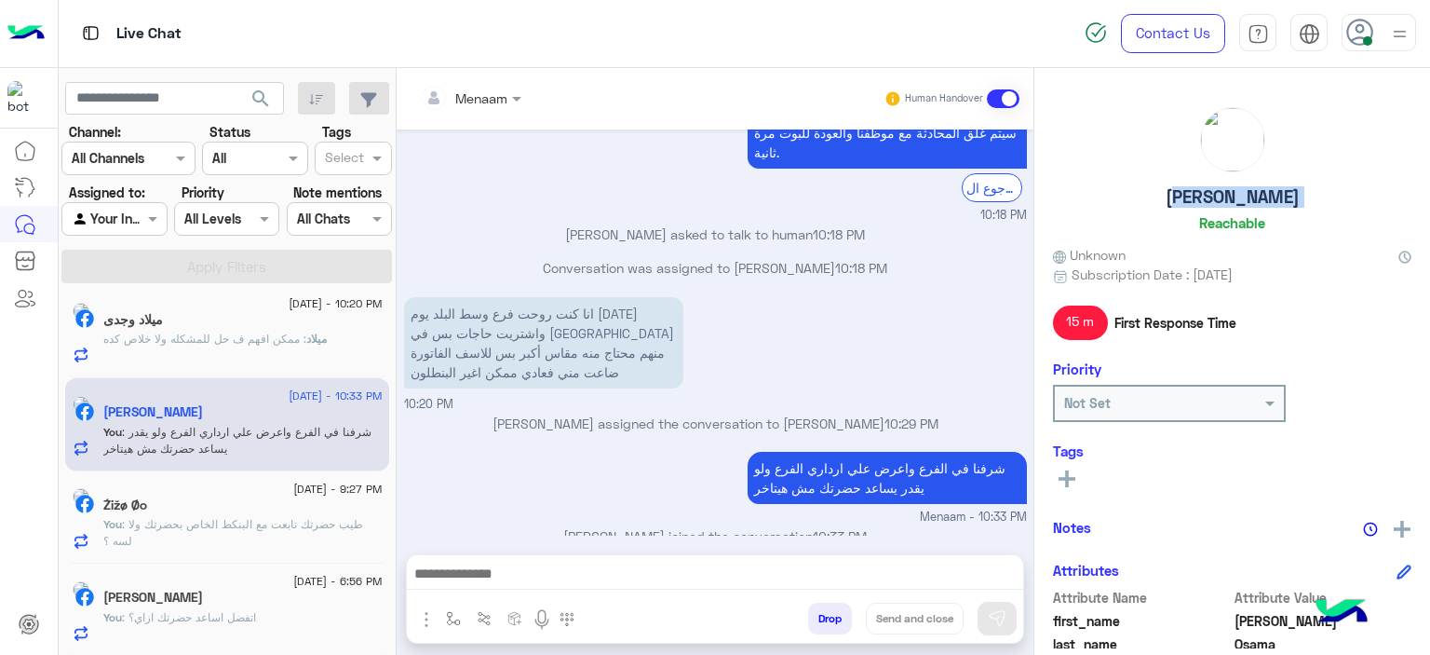
click at [1229, 204] on h5 "[PERSON_NAME]" at bounding box center [1233, 196] width 134 height 21
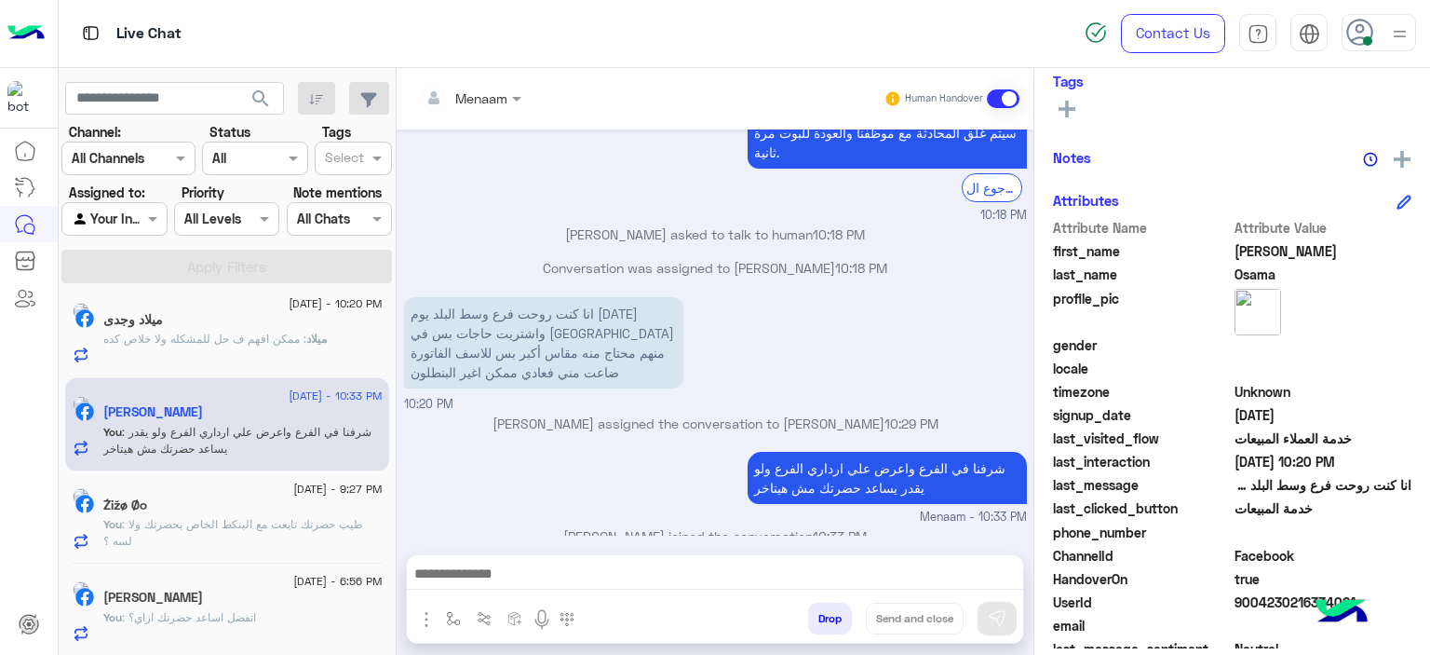
scroll to position [425, 0]
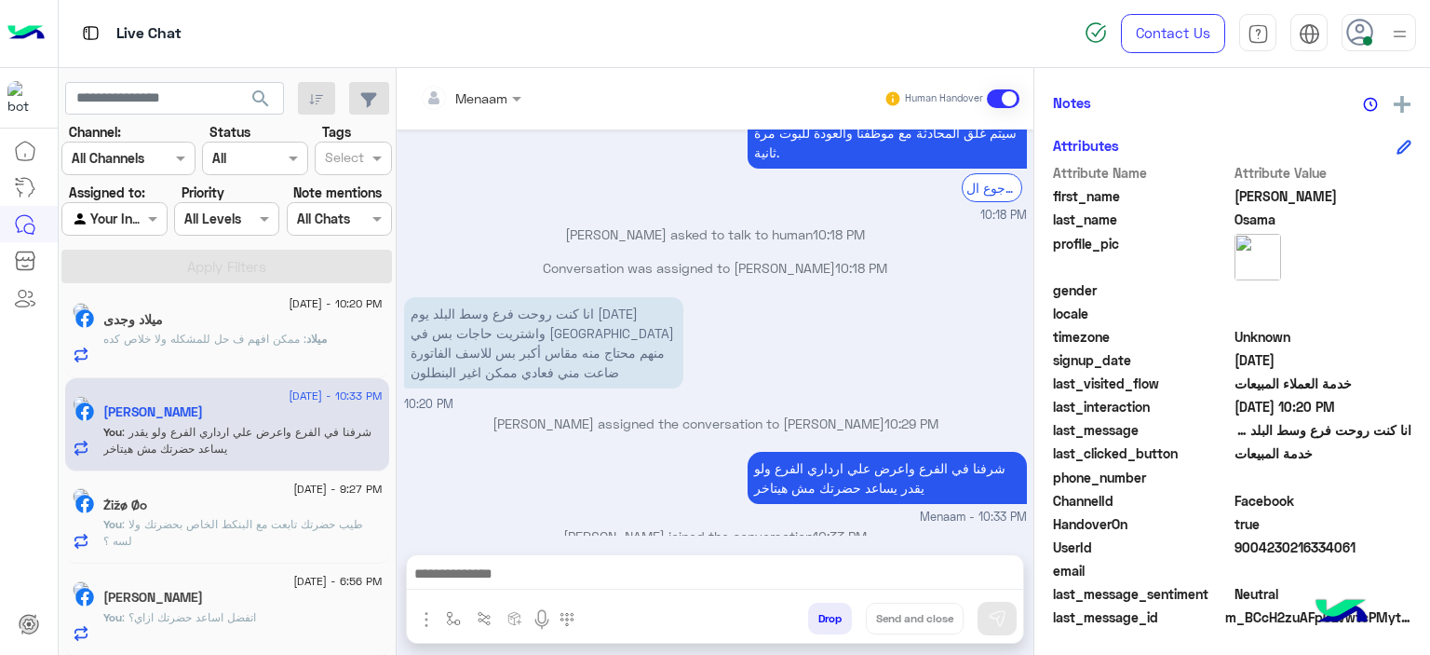
click at [1268, 556] on div "UserId 9004230216334061" at bounding box center [1232, 548] width 359 height 23
click at [1255, 541] on span "9004230216334061" at bounding box center [1324, 547] width 178 height 20
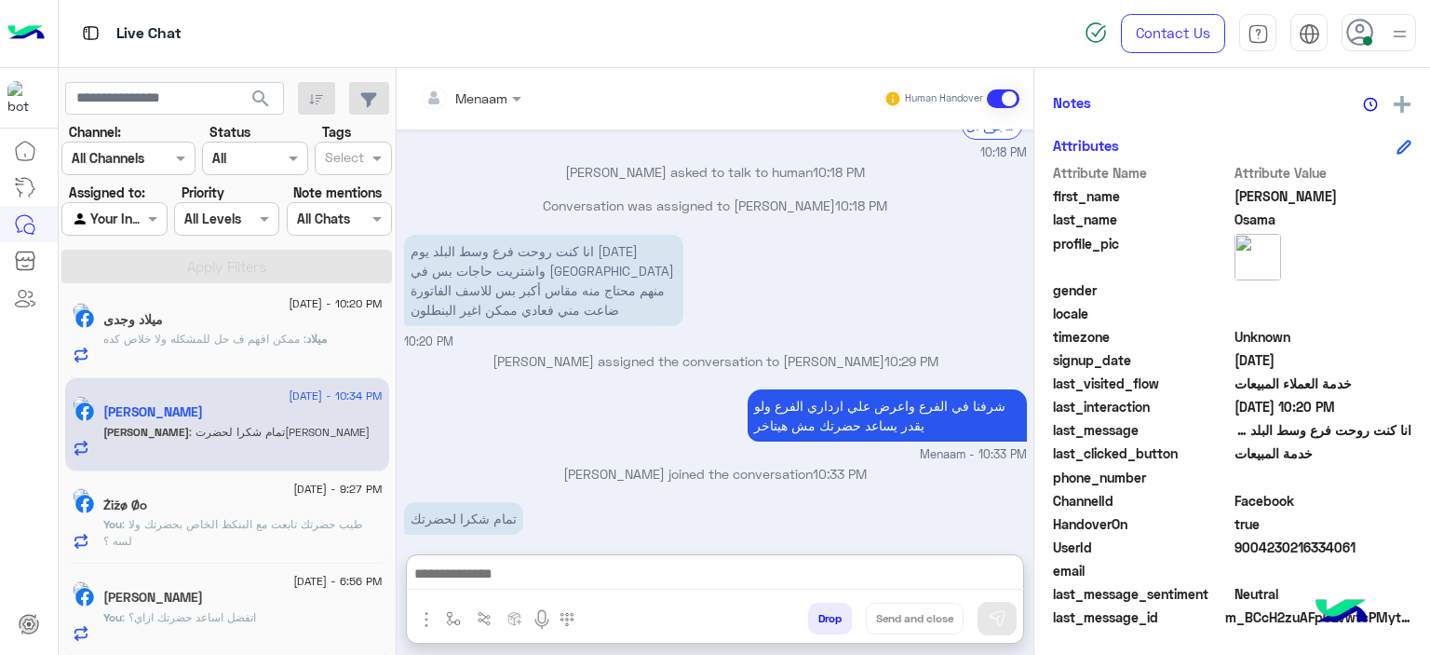
click at [603, 580] on textarea at bounding box center [715, 576] width 617 height 28
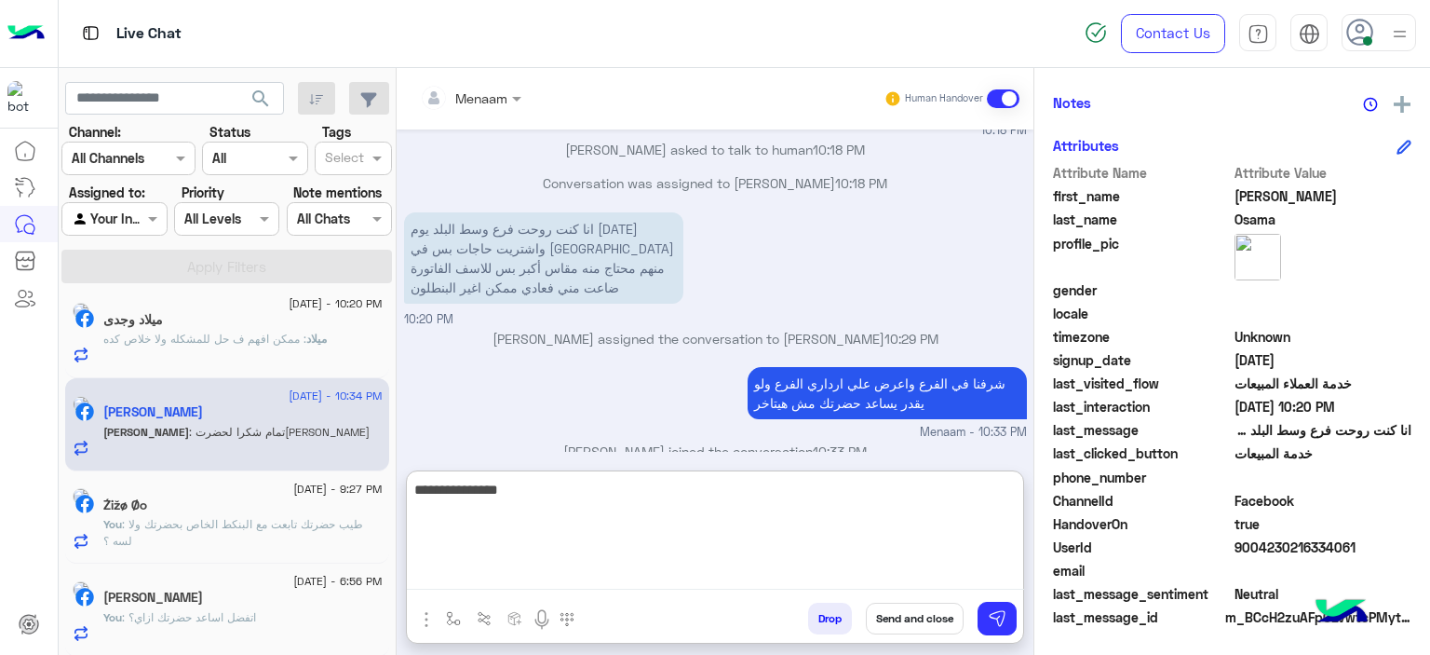
type textarea "**********"
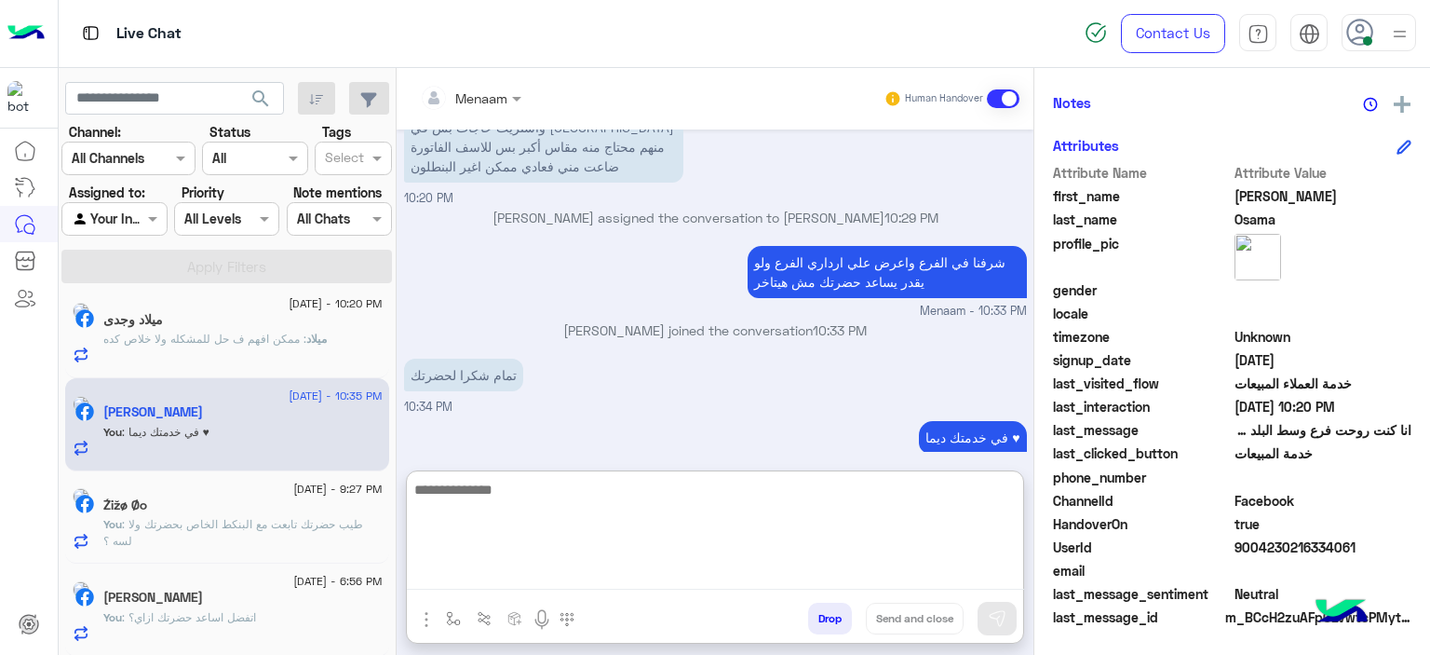
click at [832, 625] on button "Drop" at bounding box center [830, 618] width 44 height 32
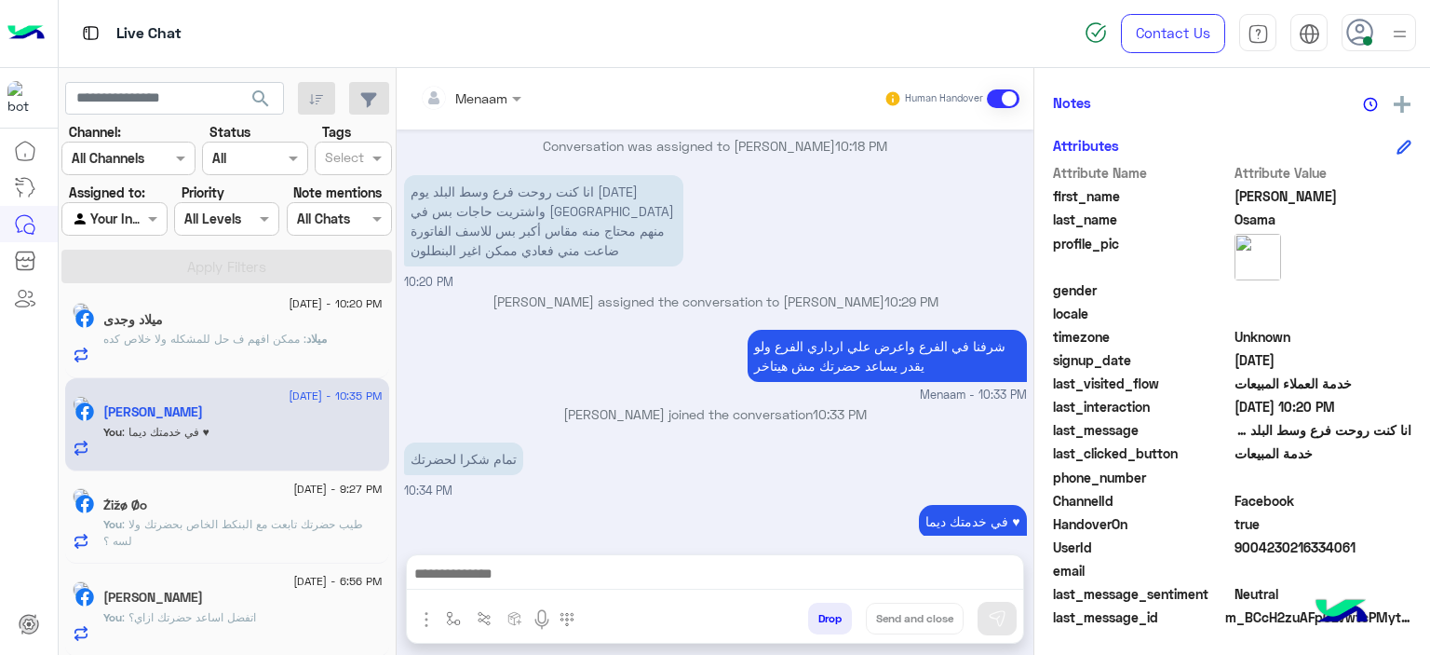
scroll to position [2064, 0]
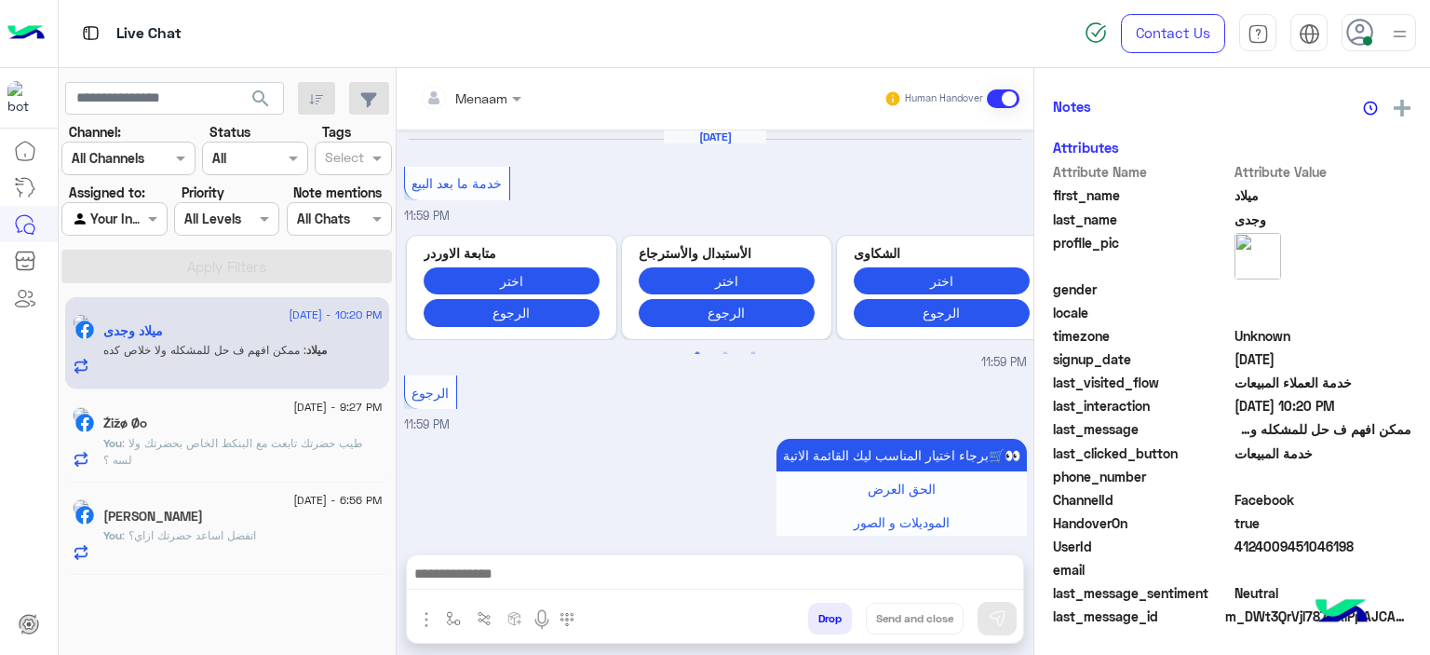
scroll to position [2050, 0]
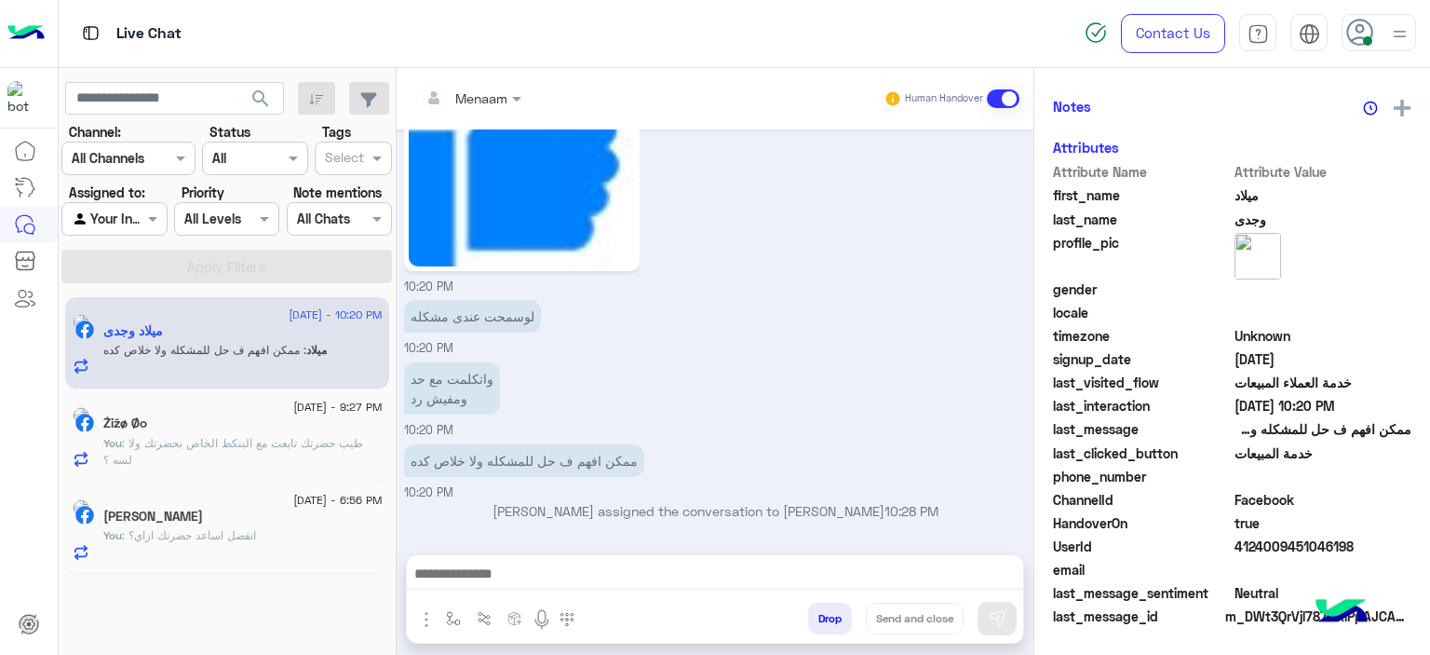
click at [215, 446] on span ": طيب حضرتك تابعت مع البنكط الخاص بحضرتك ولا لسه ؟" at bounding box center [233, 451] width 260 height 31
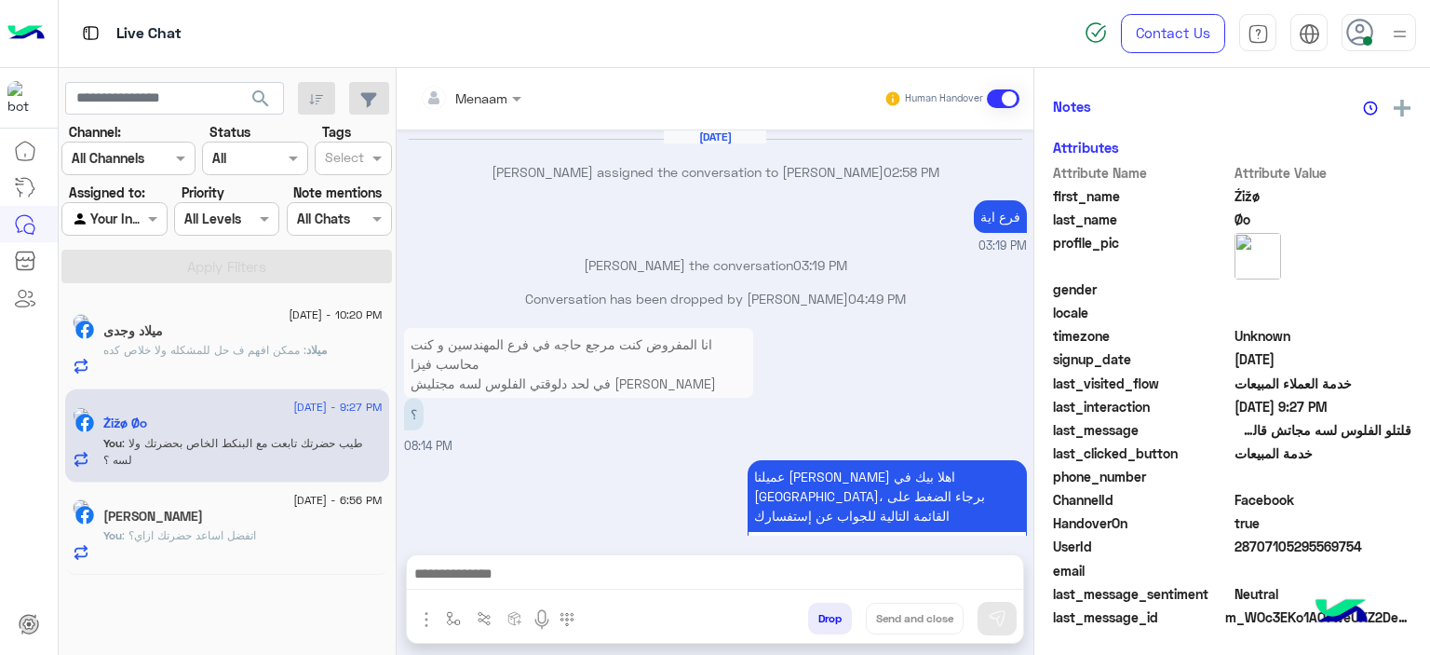
scroll to position [1387, 0]
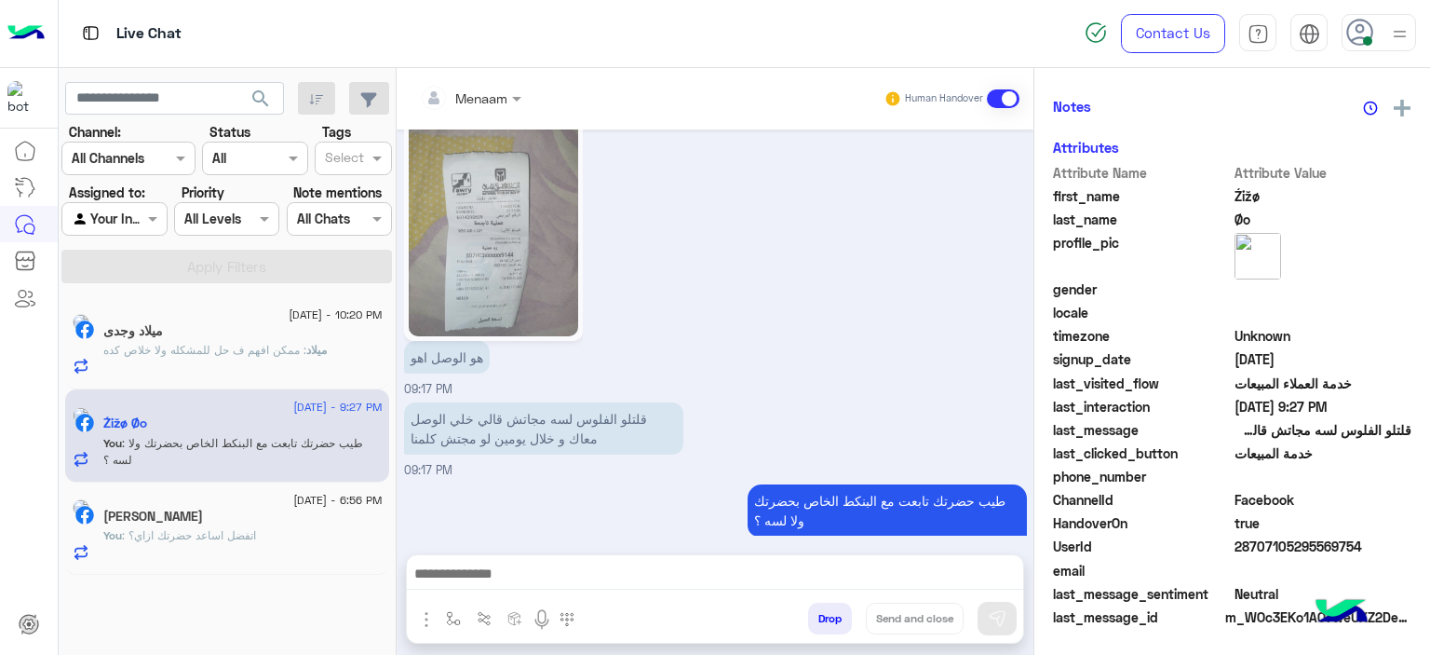
click at [231, 521] on div "[PERSON_NAME]" at bounding box center [242, 518] width 279 height 20
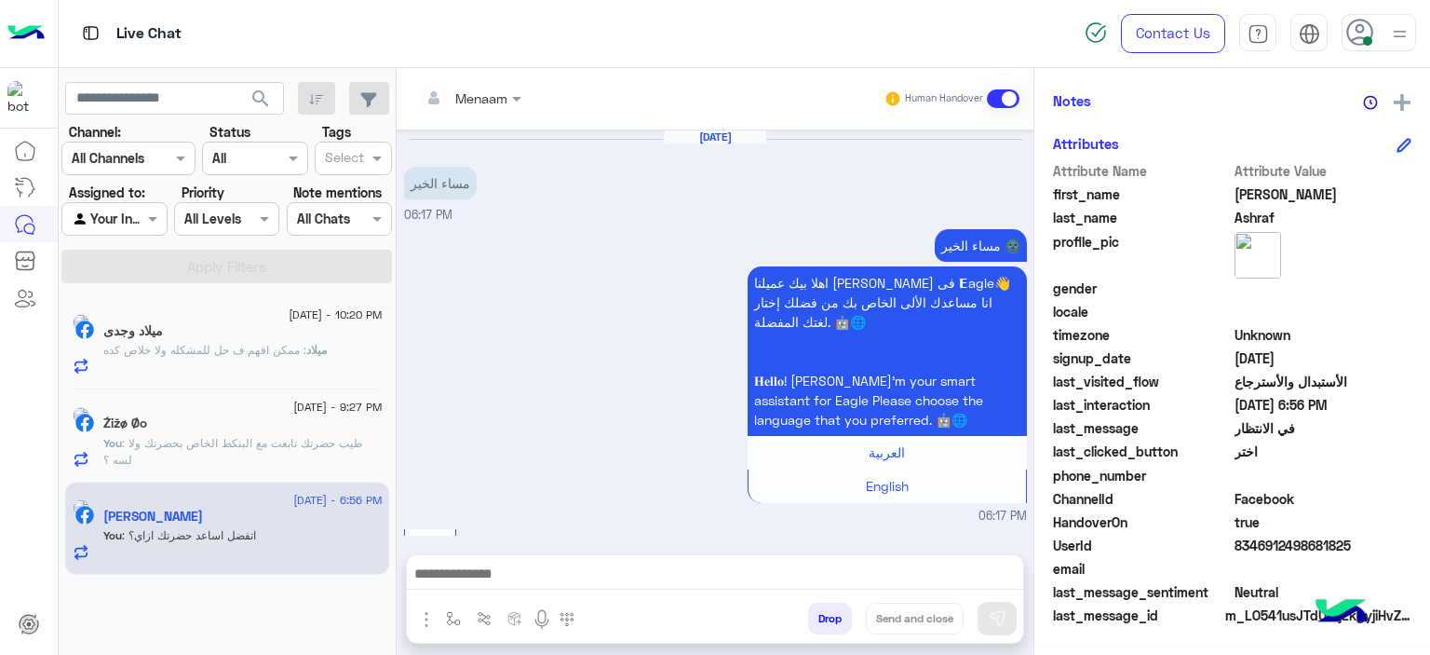
scroll to position [1330, 0]
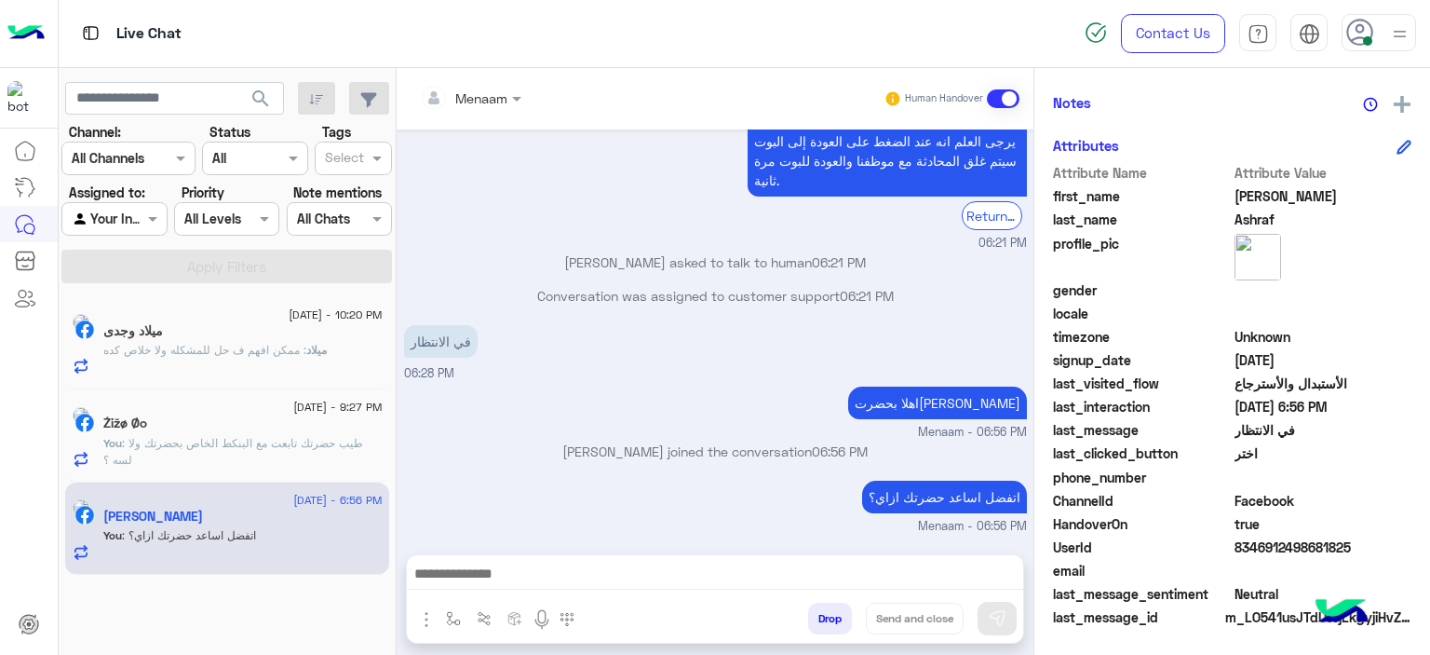
click at [199, 452] on p "You : طيب حضرتك تابعت مع البنكط الخاص بحضرتك ولا لسه ؟" at bounding box center [242, 452] width 279 height 34
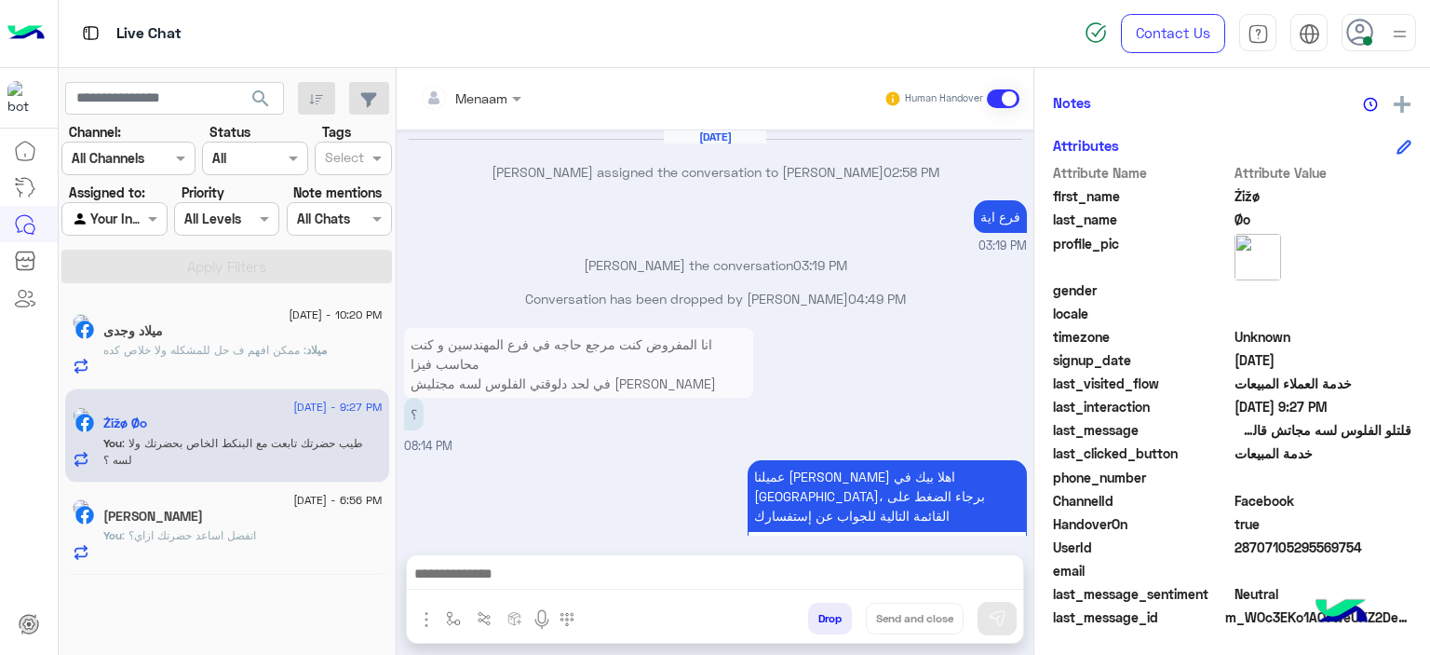
scroll to position [1387, 0]
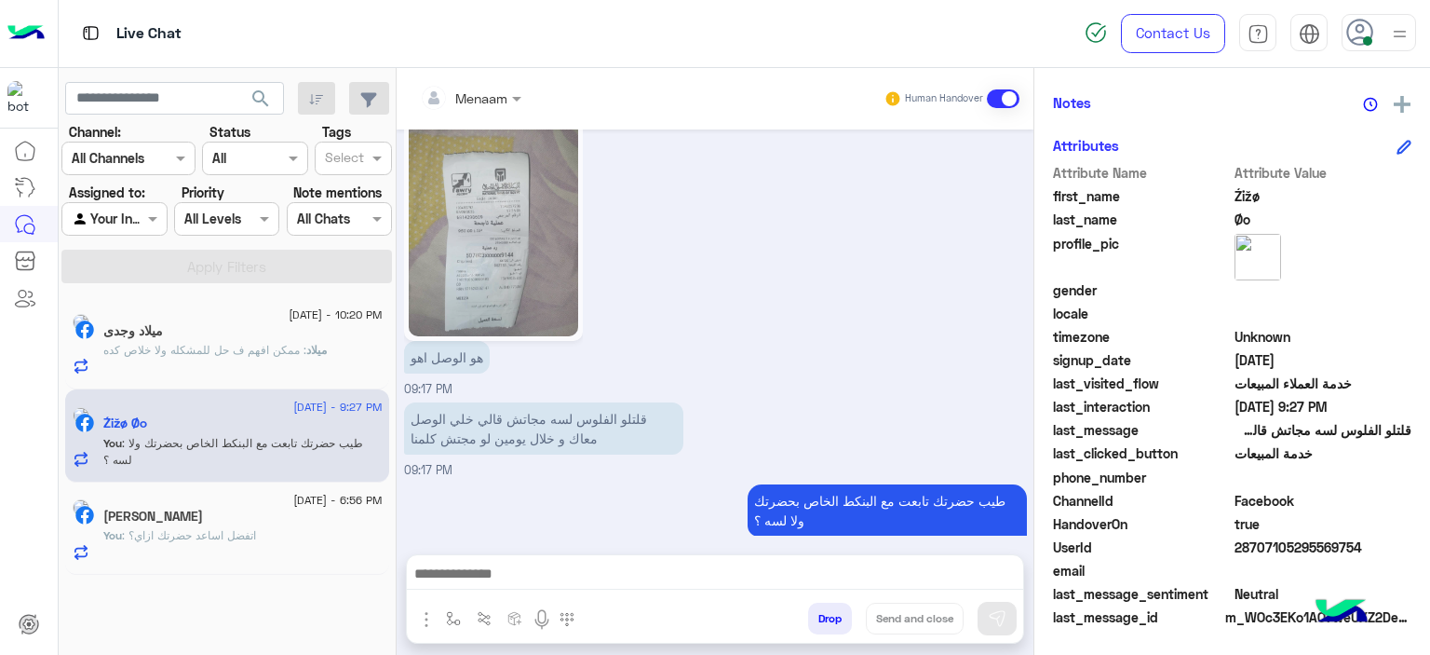
click at [832, 611] on button "Drop" at bounding box center [830, 618] width 44 height 32
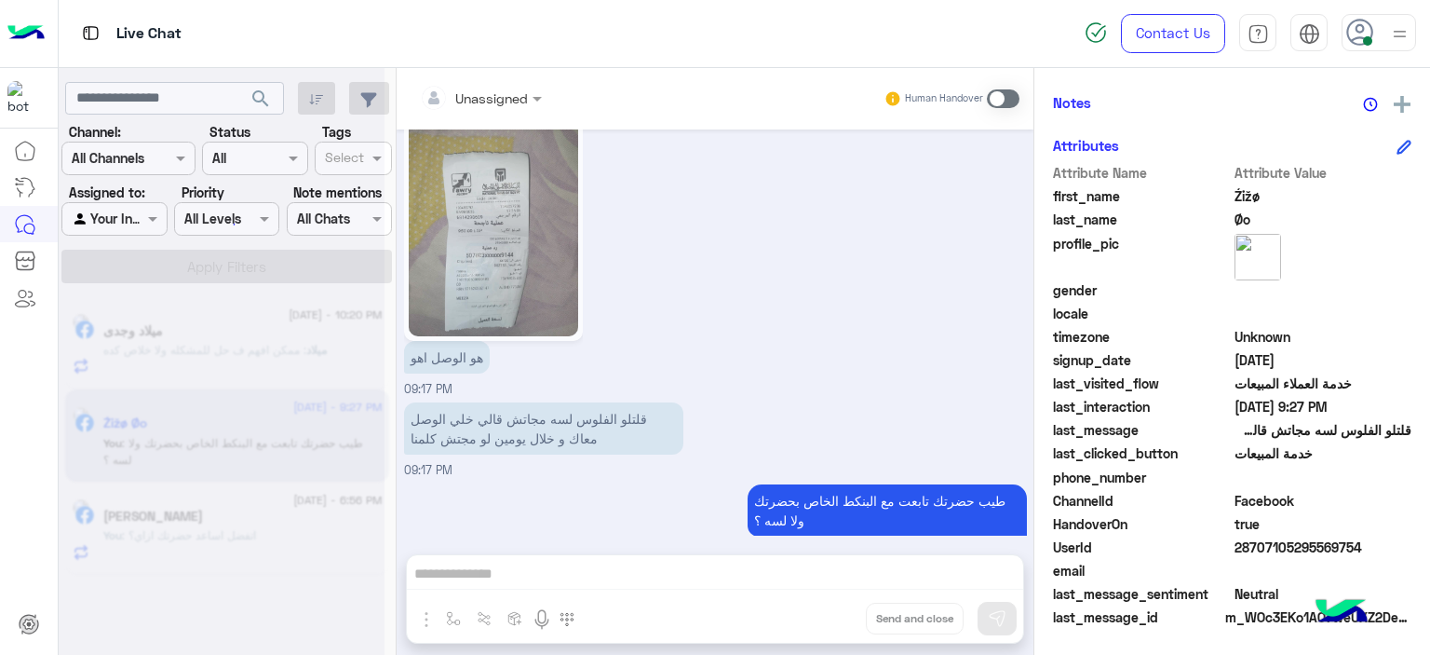
scroll to position [1422, 0]
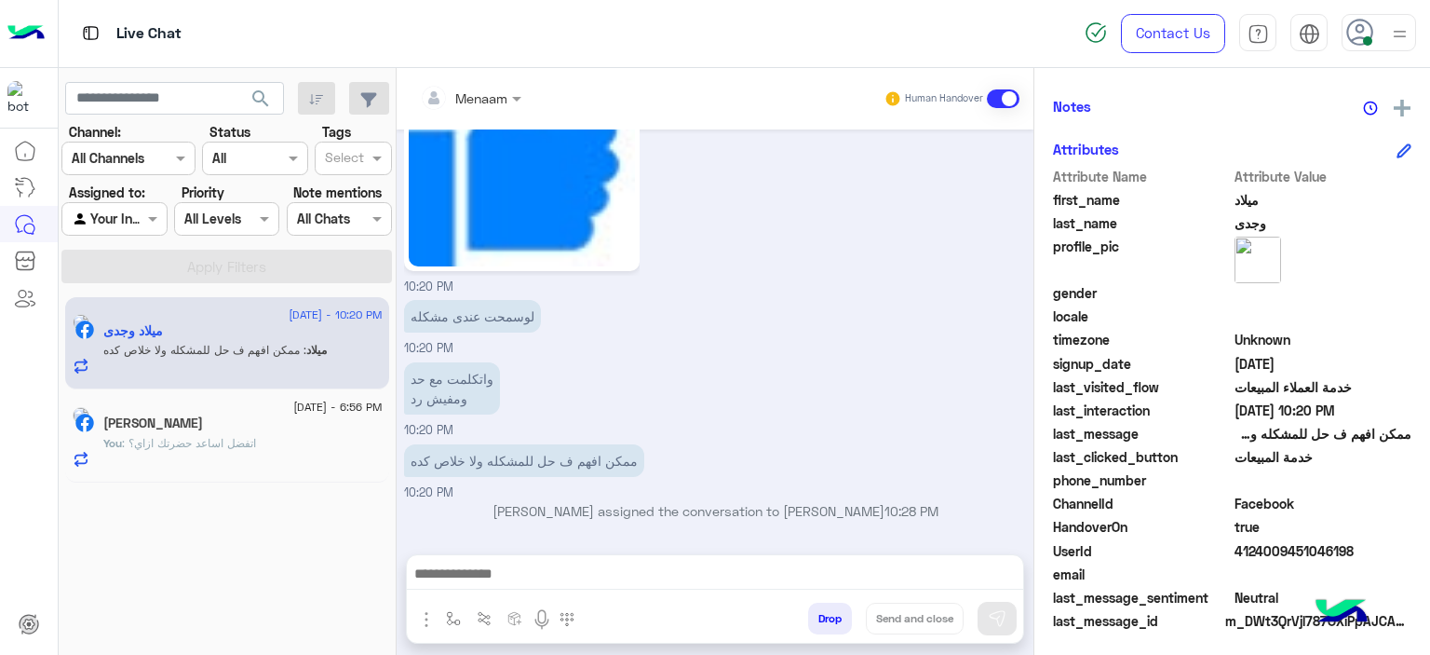
scroll to position [391, 0]
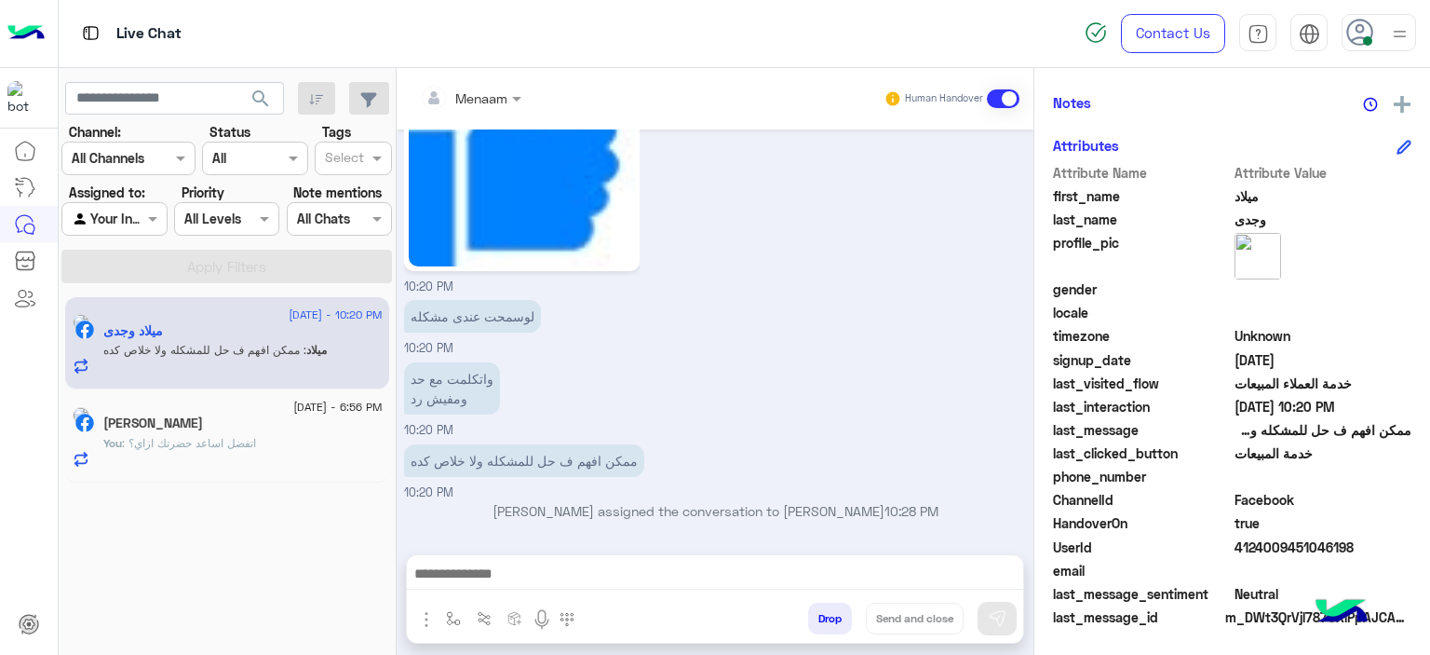
click at [576, 580] on textarea at bounding box center [715, 576] width 617 height 28
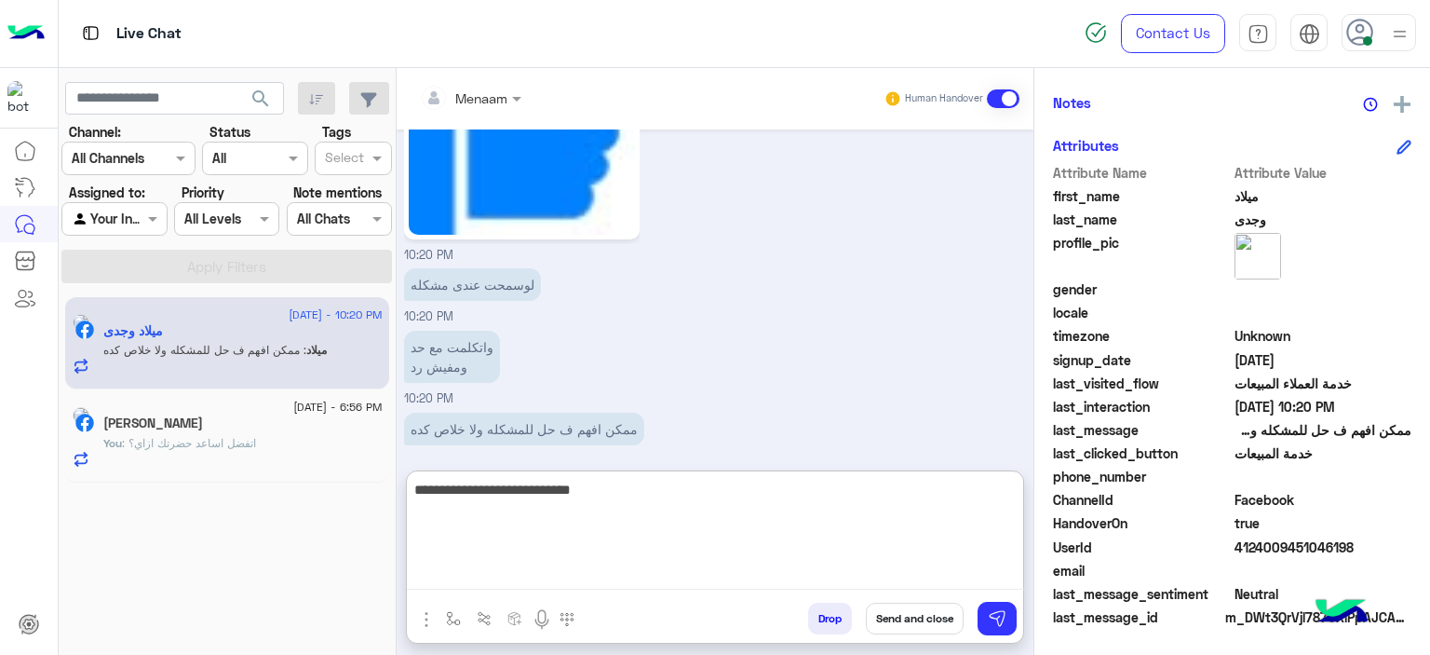
type textarea "**********"
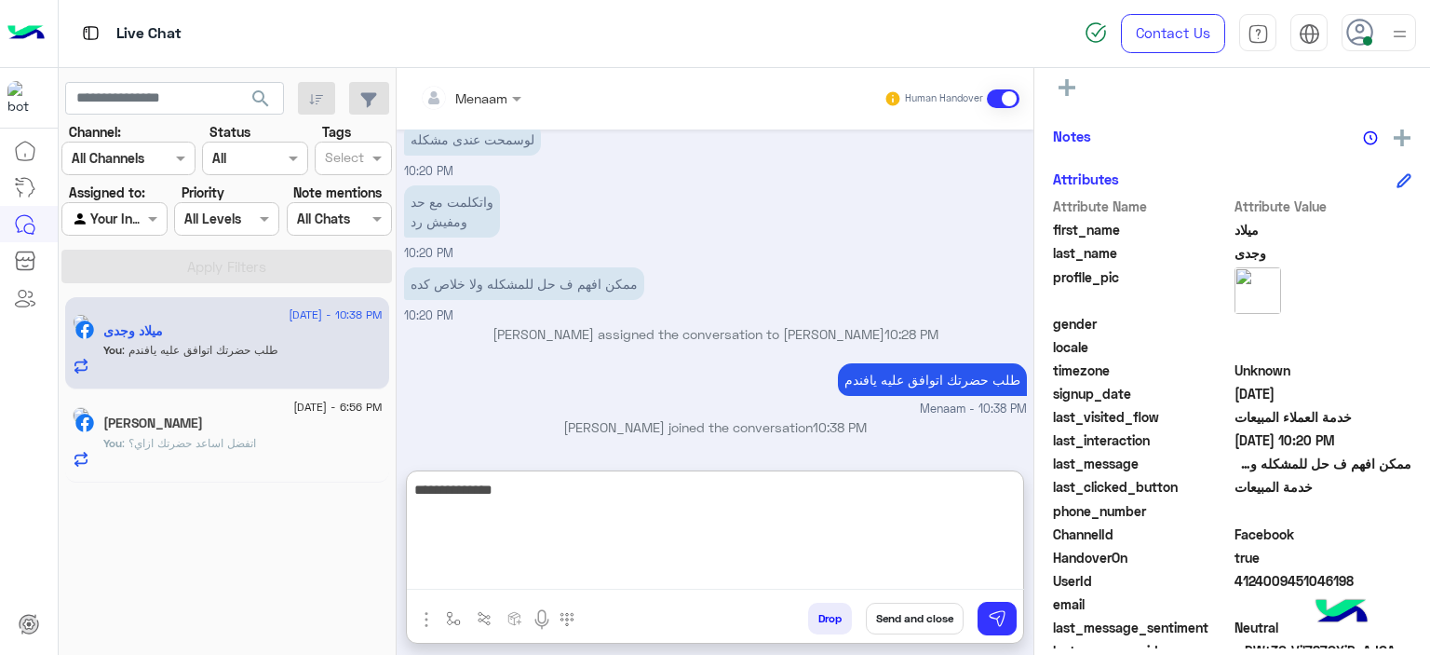
scroll to position [425, 0]
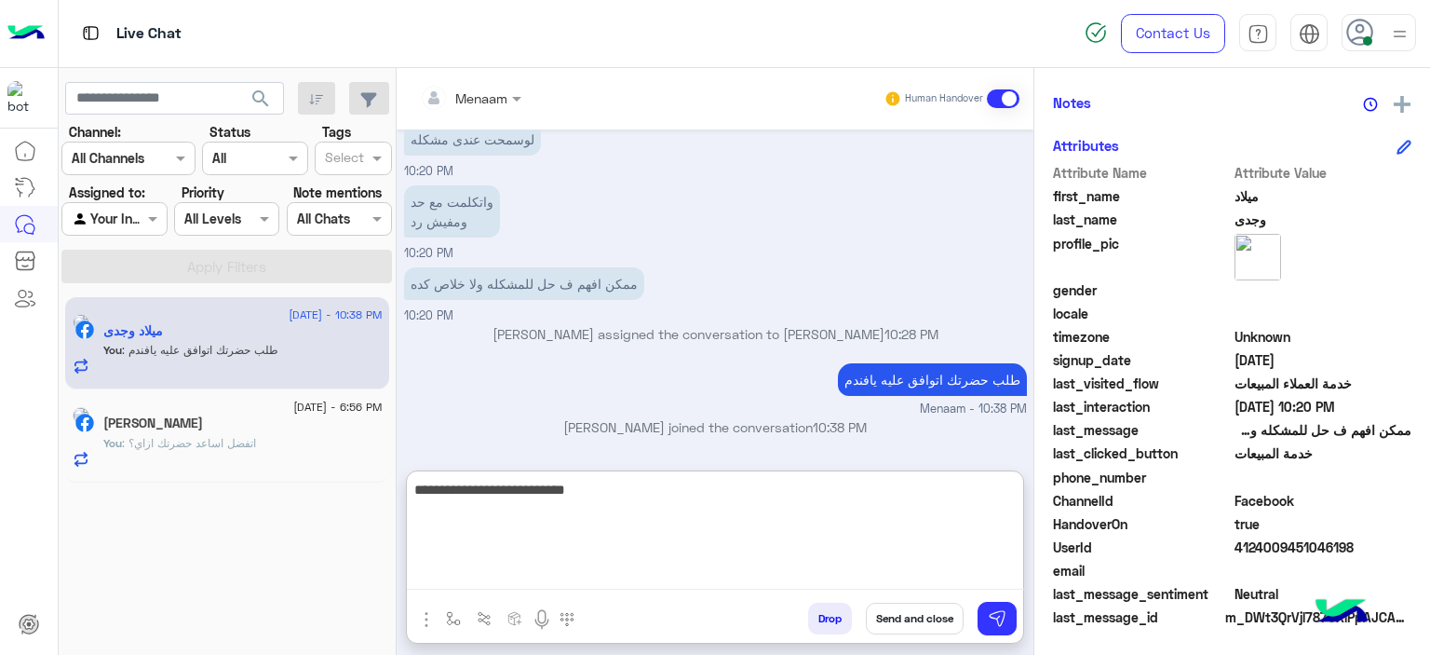
type textarea "**********"
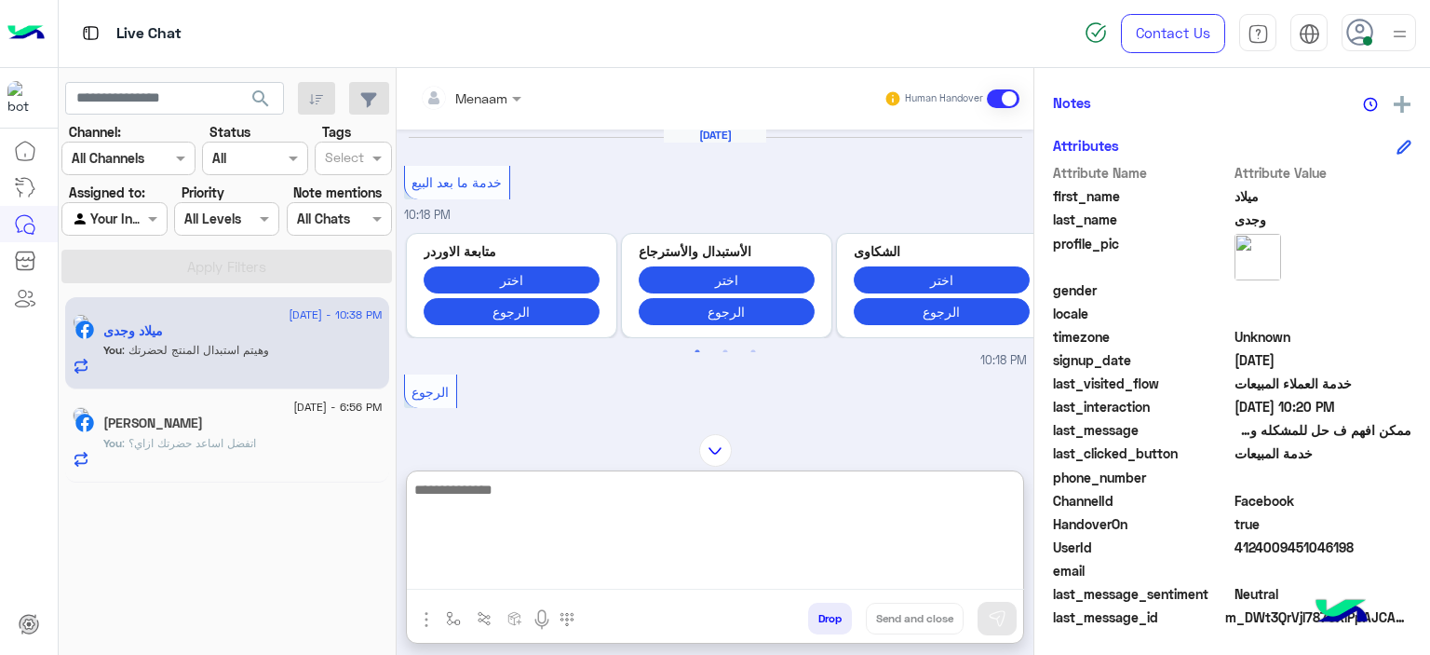
scroll to position [3527, 0]
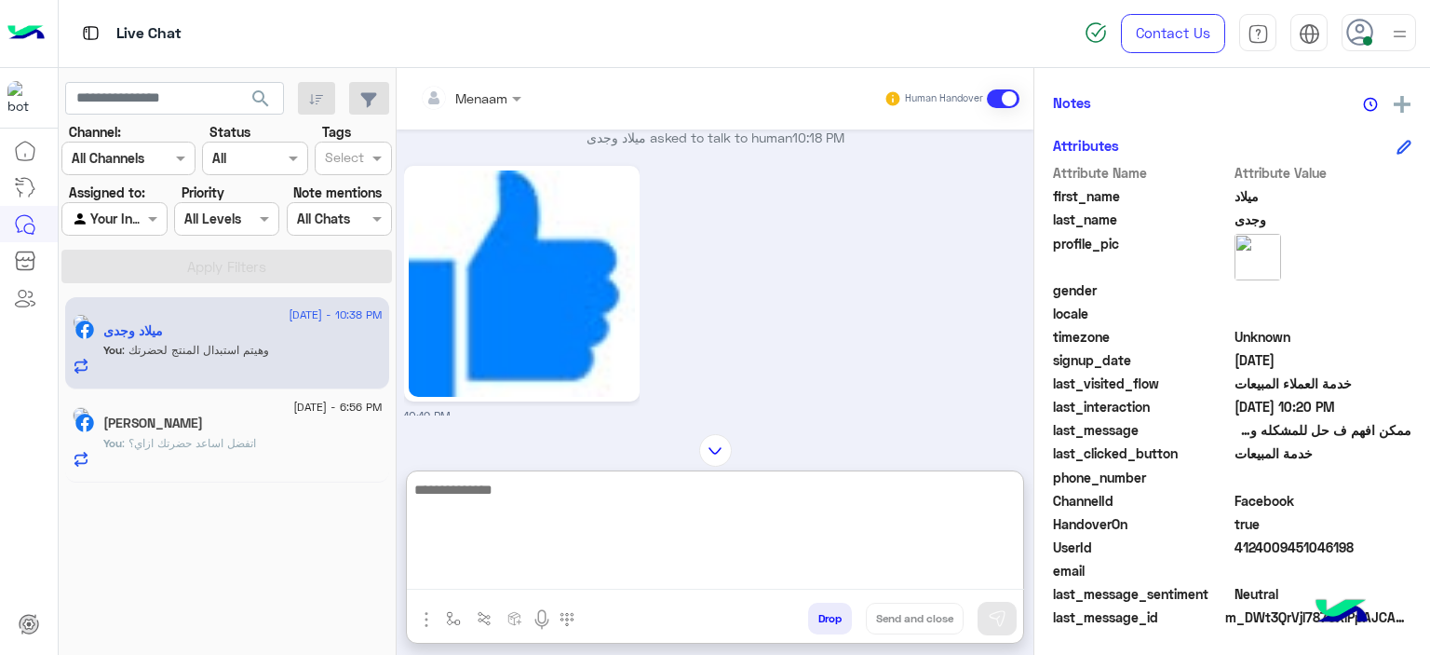
click at [518, 497] on textarea at bounding box center [715, 534] width 617 height 112
paste textarea "**********"
type textarea "**********"
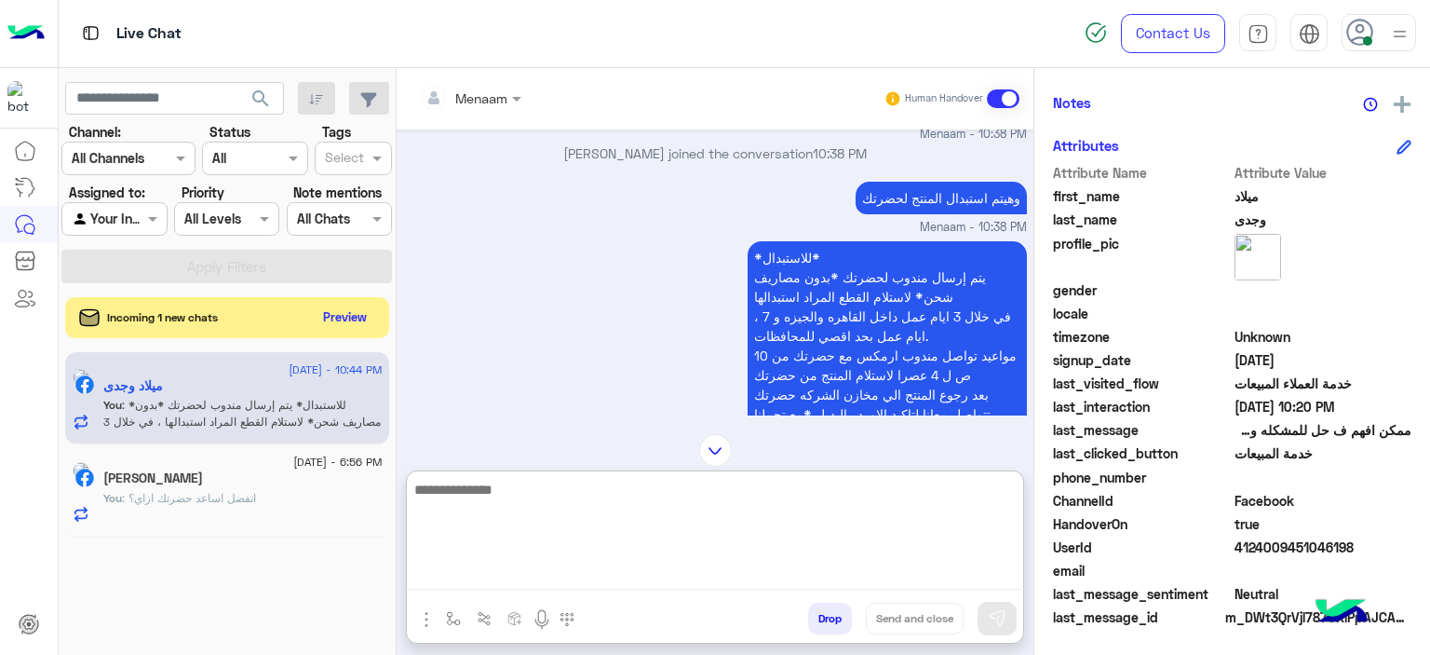
scroll to position [4297, 0]
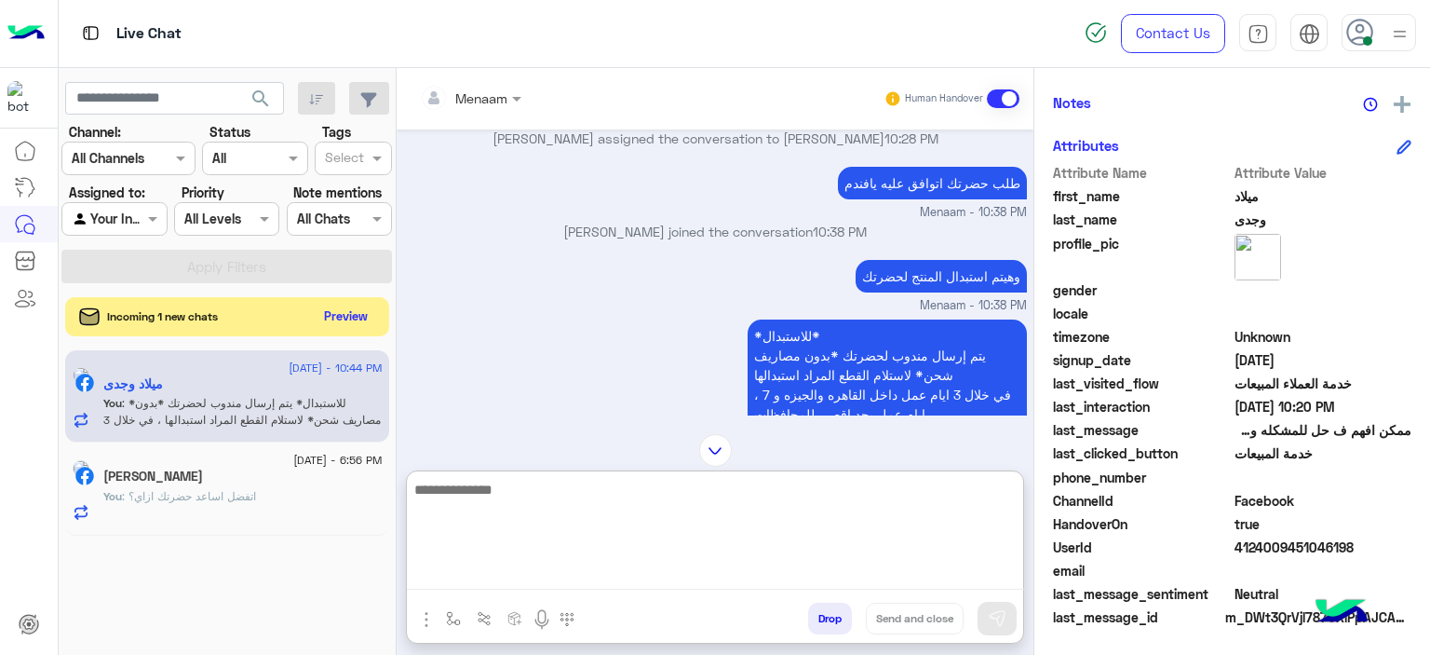
click at [341, 315] on button "Preview" at bounding box center [347, 316] width 58 height 25
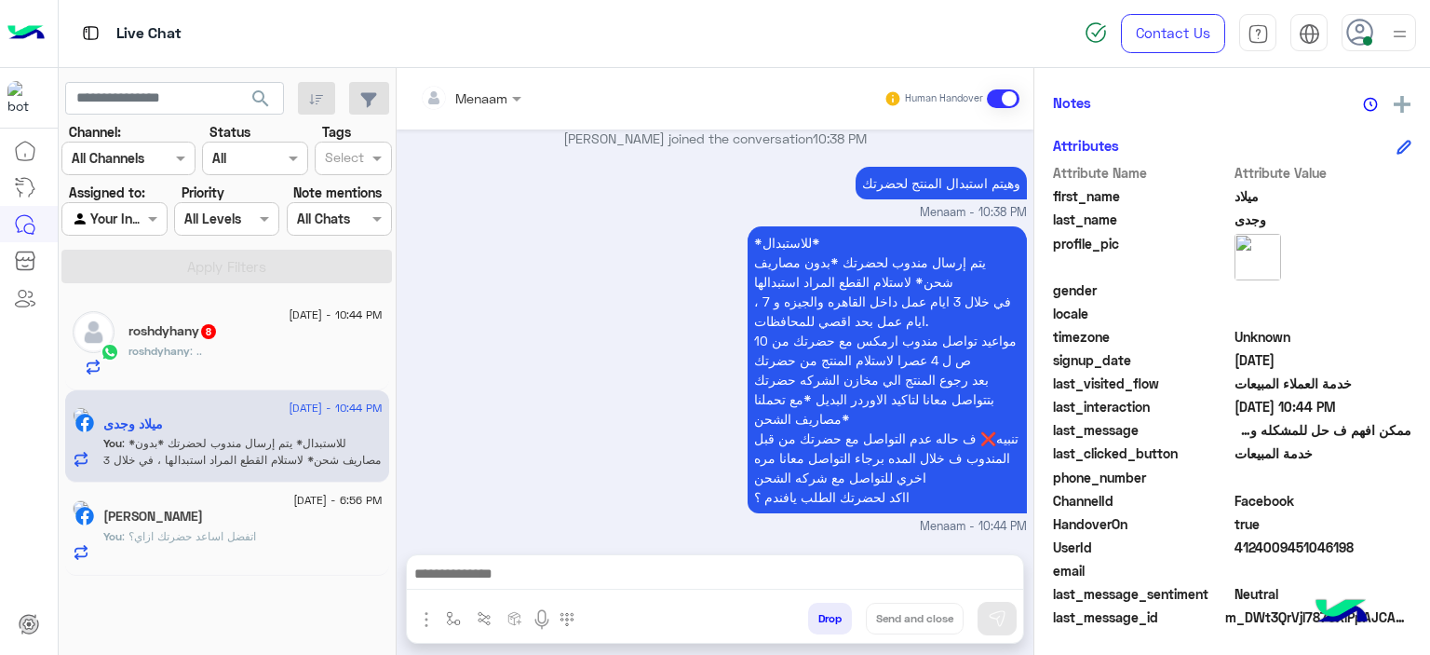
scroll to position [1963, 0]
click at [227, 360] on div "roshdyhany : .." at bounding box center [256, 359] width 254 height 33
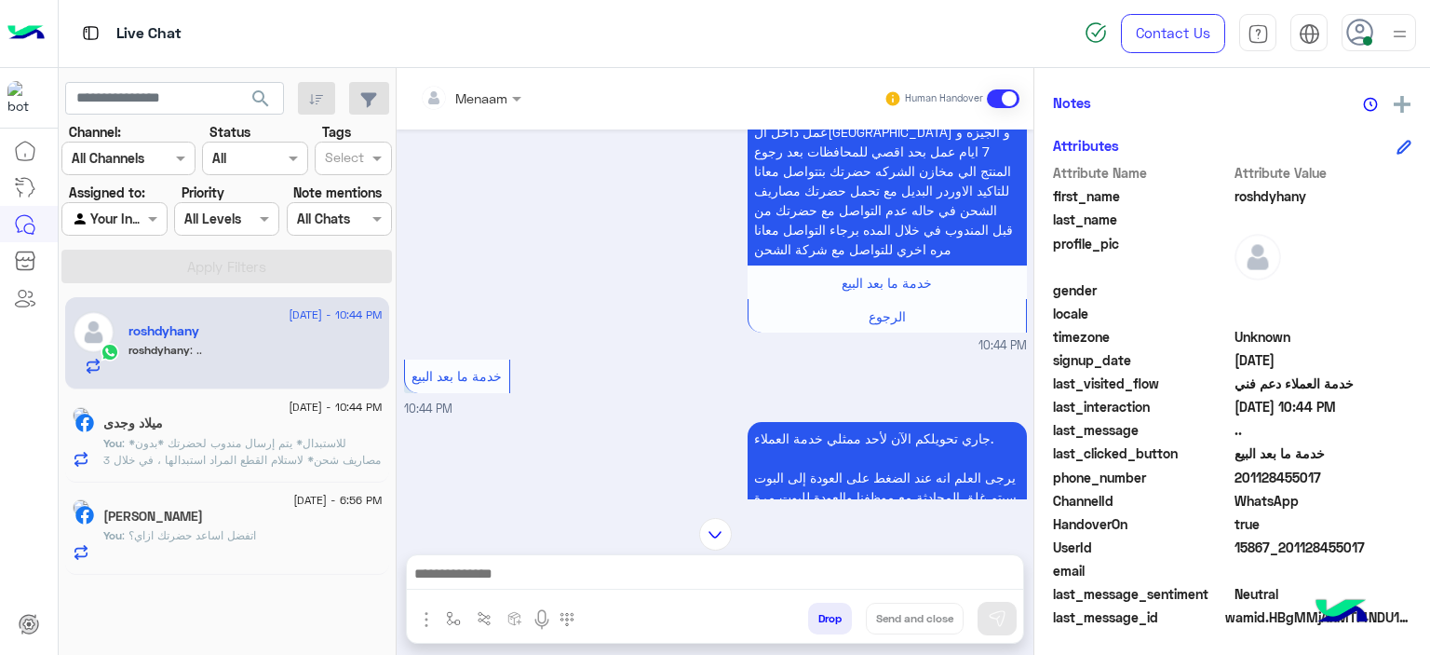
scroll to position [1165, 0]
click at [298, 490] on div "[DATE] - 6:56 PM [PERSON_NAME] You : اتفضل اساعد حضرتك ازاي؟" at bounding box center [227, 528] width 324 height 93
click at [281, 462] on span ": *للاستبدال* يتم إرسال مندوب لحضرتك *بدون مصاريف شحن* لاستلام القطع المراد است…" at bounding box center [241, 518] width 277 height 165
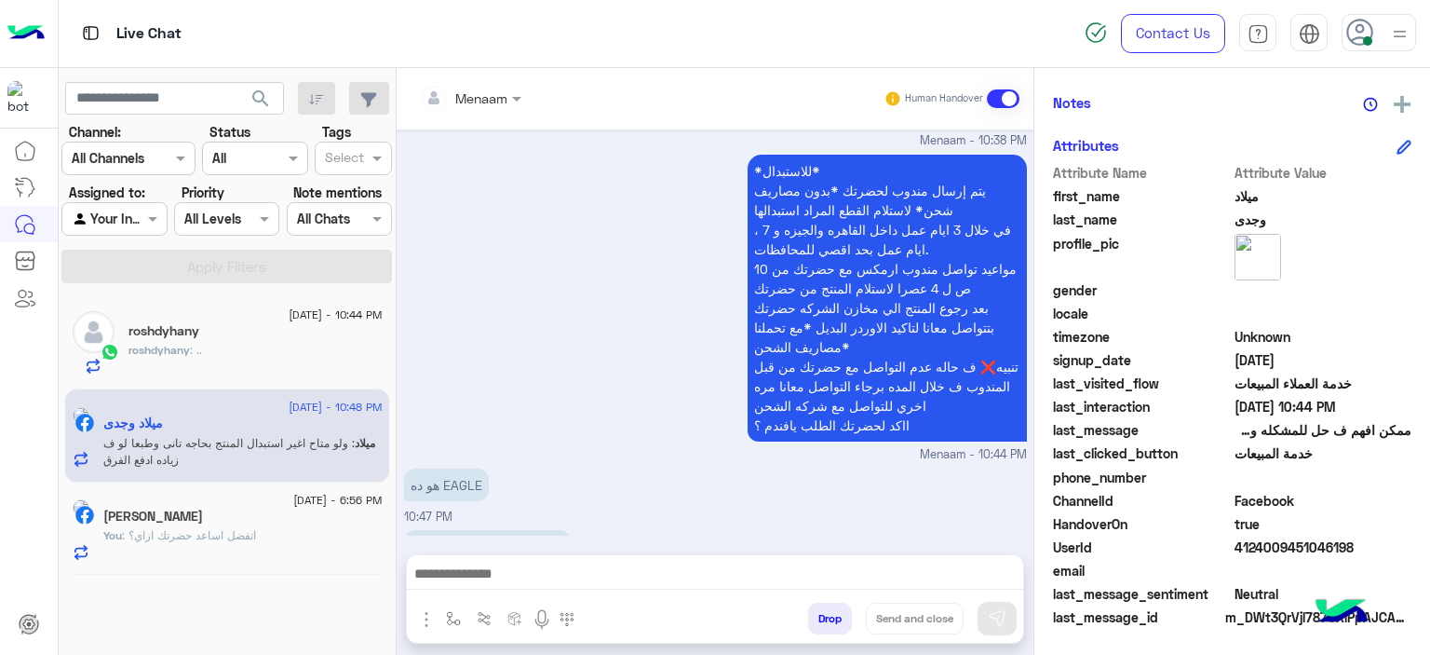
scroll to position [4499, 0]
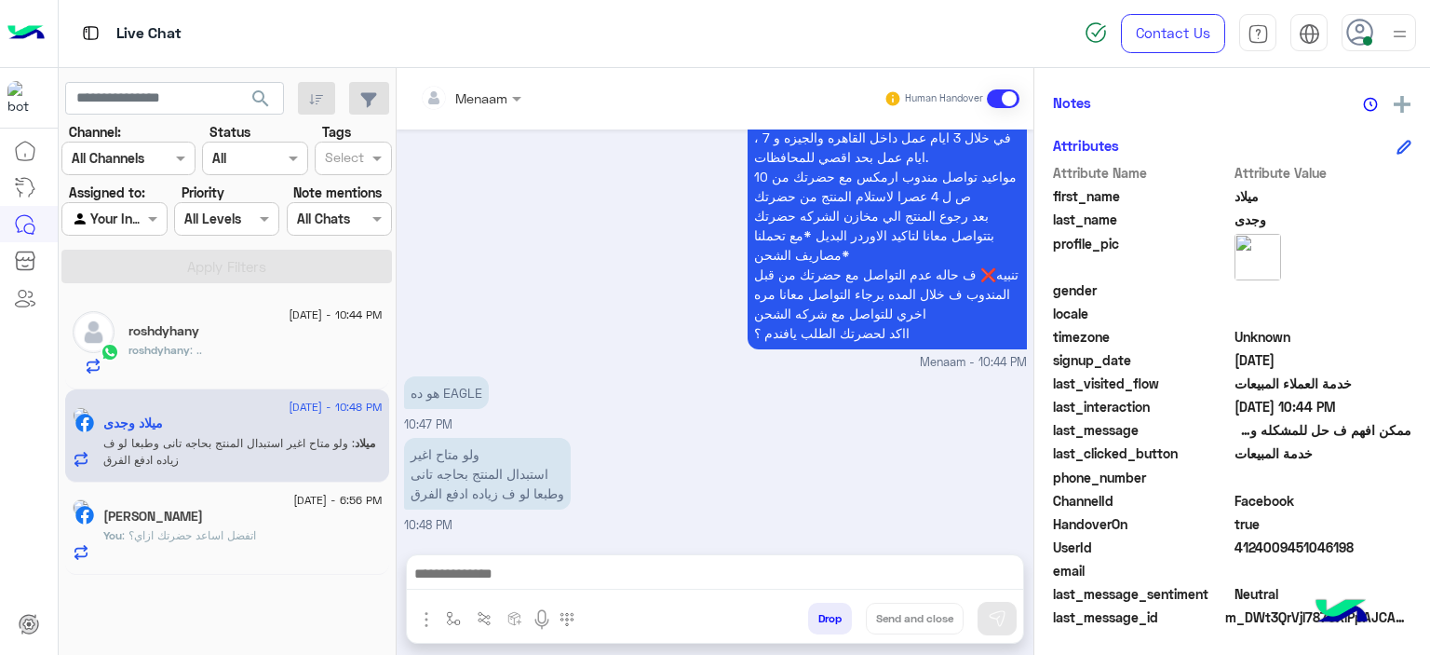
click at [559, 580] on textarea at bounding box center [715, 576] width 617 height 28
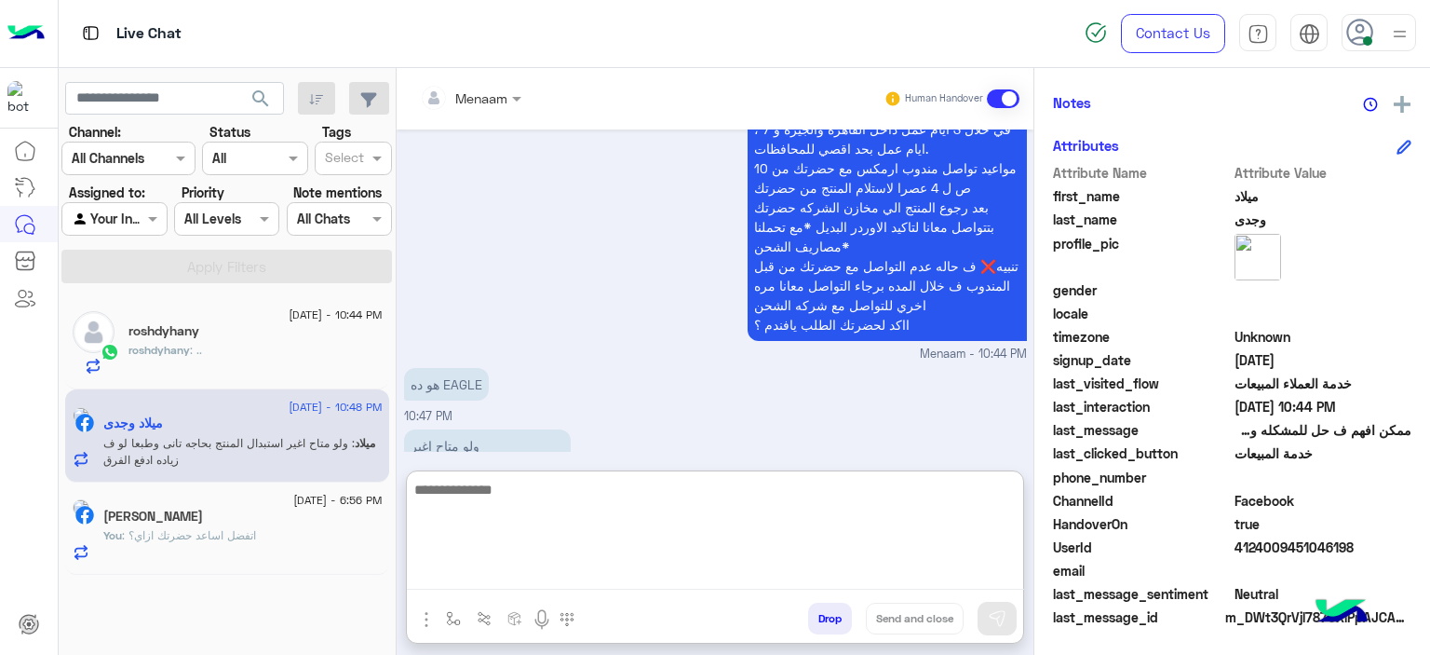
scroll to position [4582, 0]
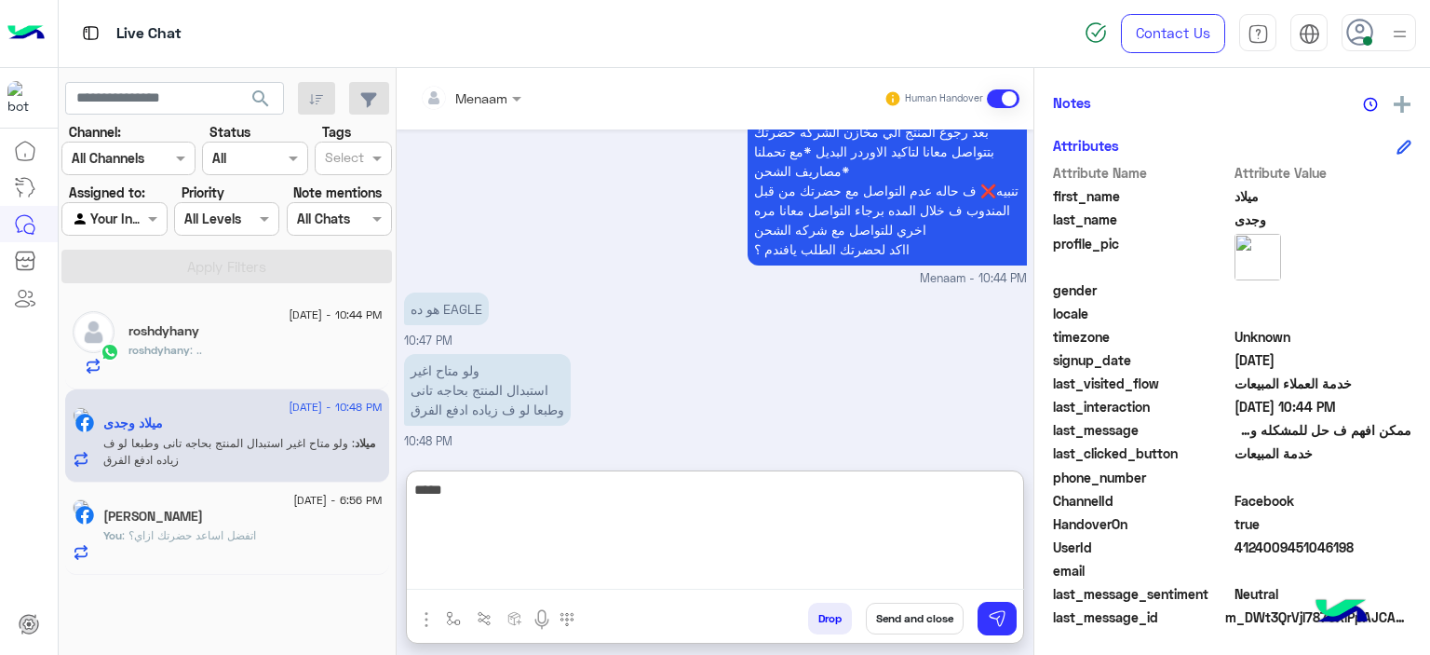
type textarea "*****"
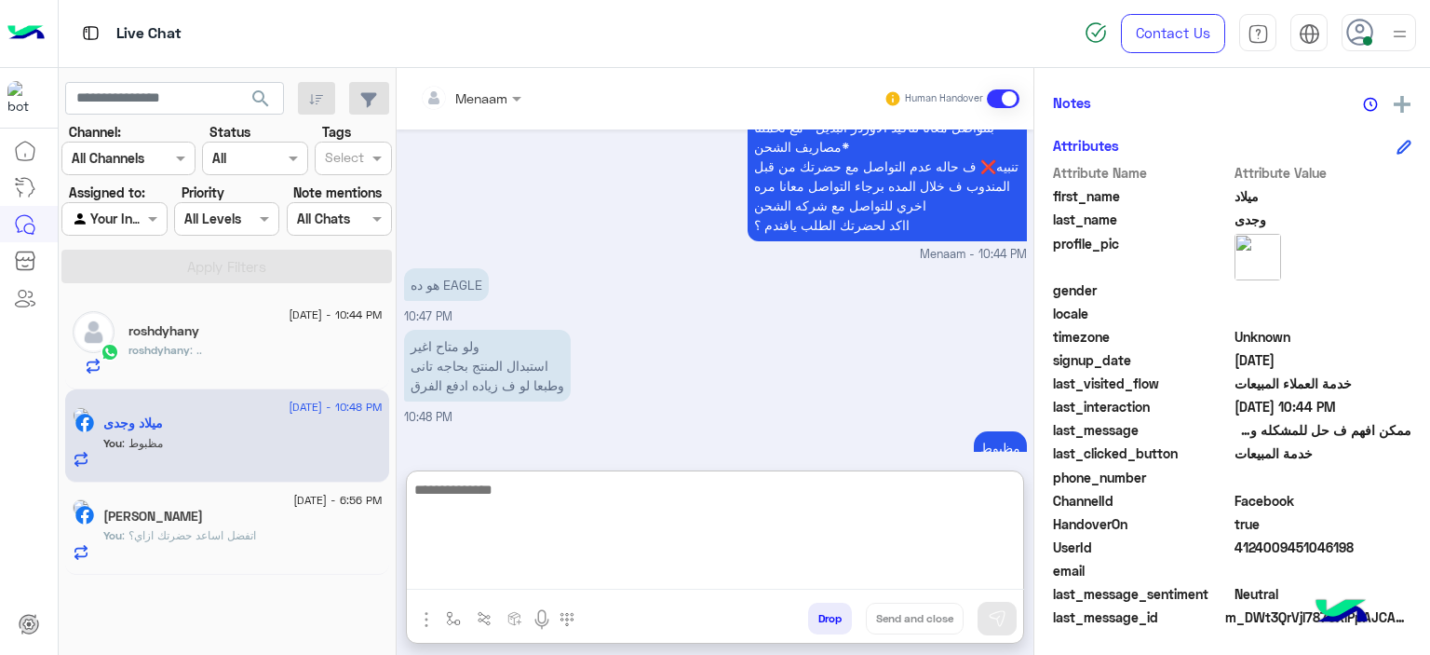
scroll to position [4642, 0]
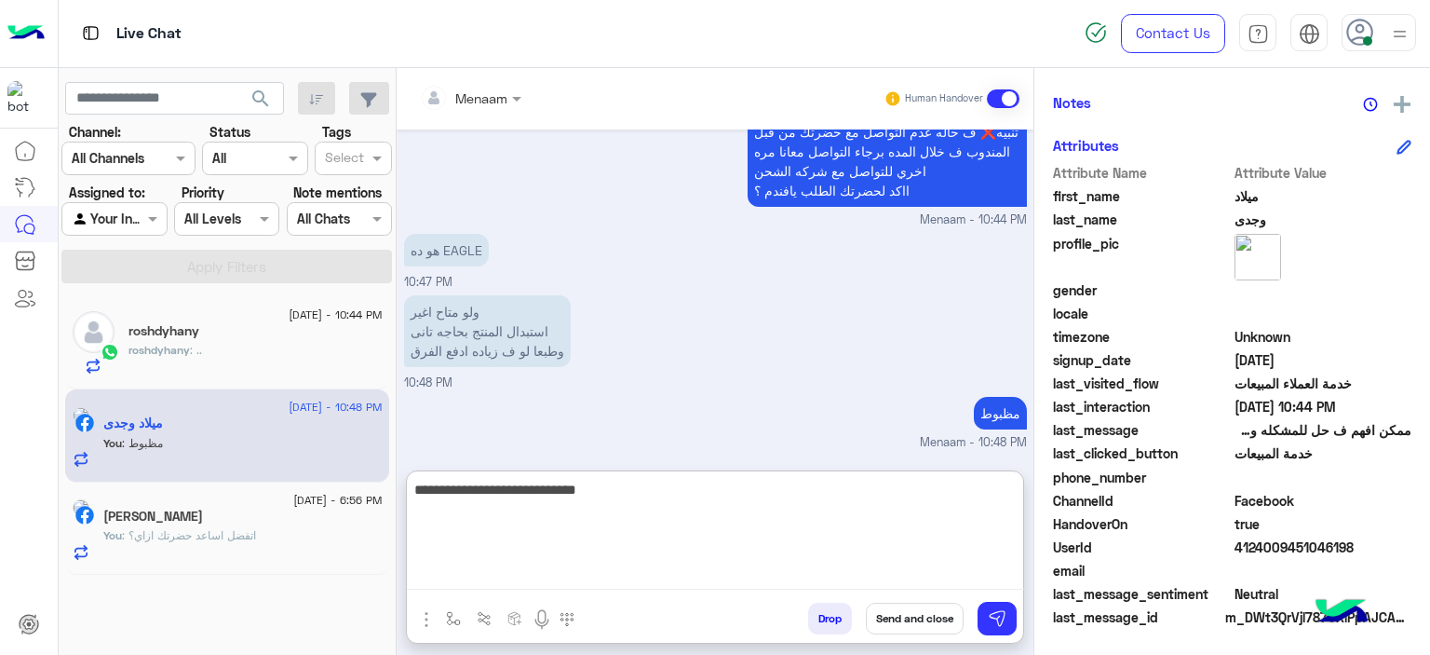
type textarea "**********"
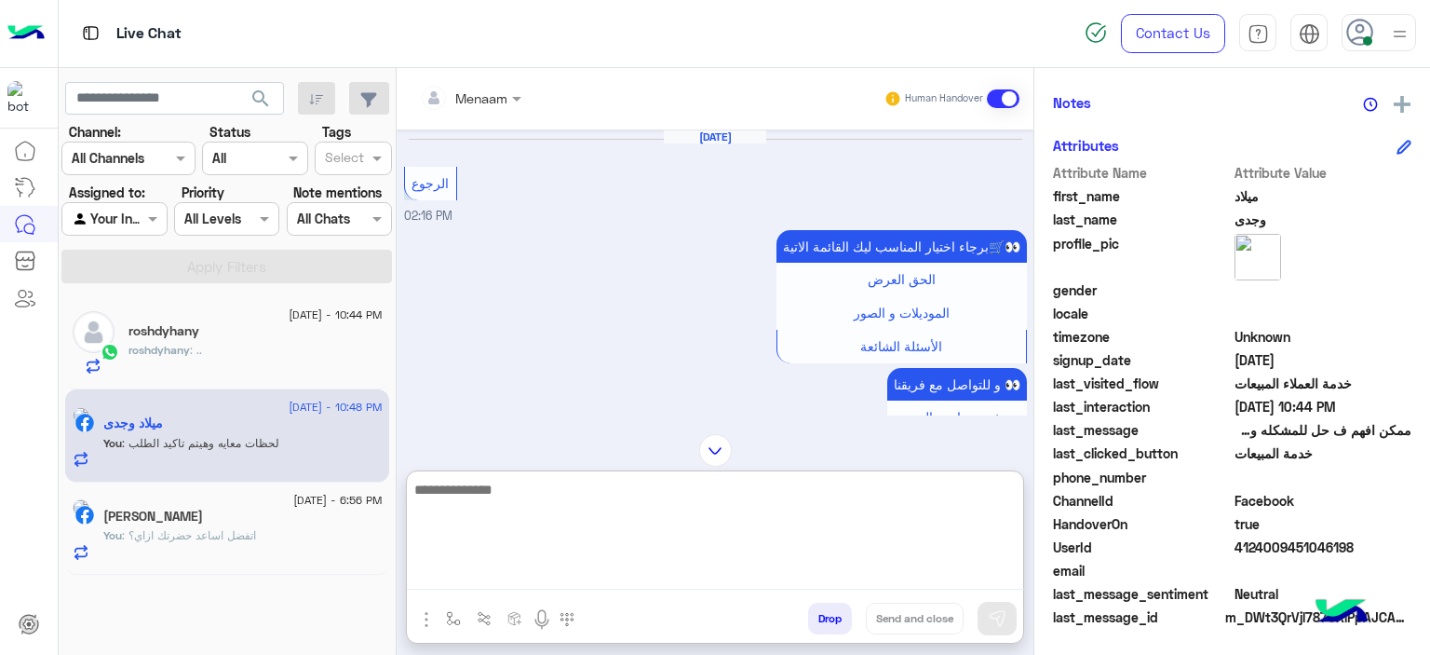
scroll to position [1895, 0]
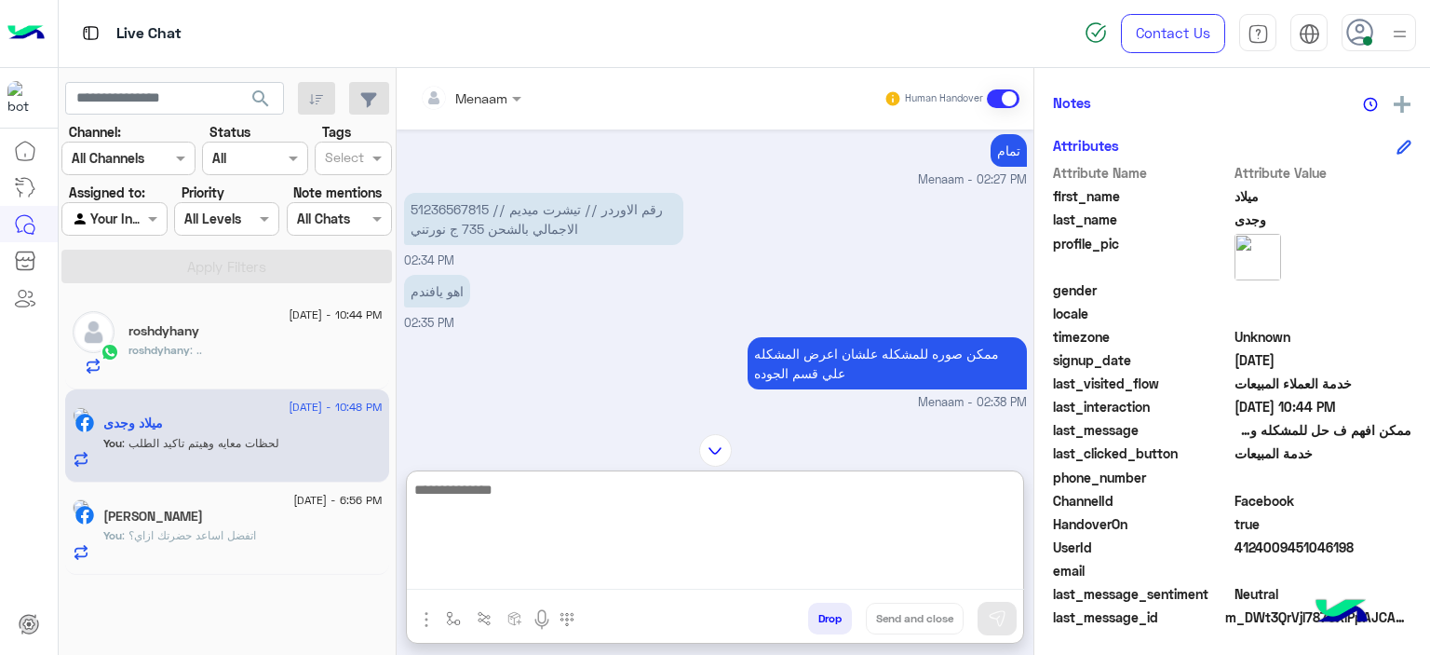
click at [443, 221] on p "51236567815 رقم الاوردر // تيشرت ميديم // الاجمالي بالشحن 735 ج نورتني" at bounding box center [543, 219] width 279 height 52
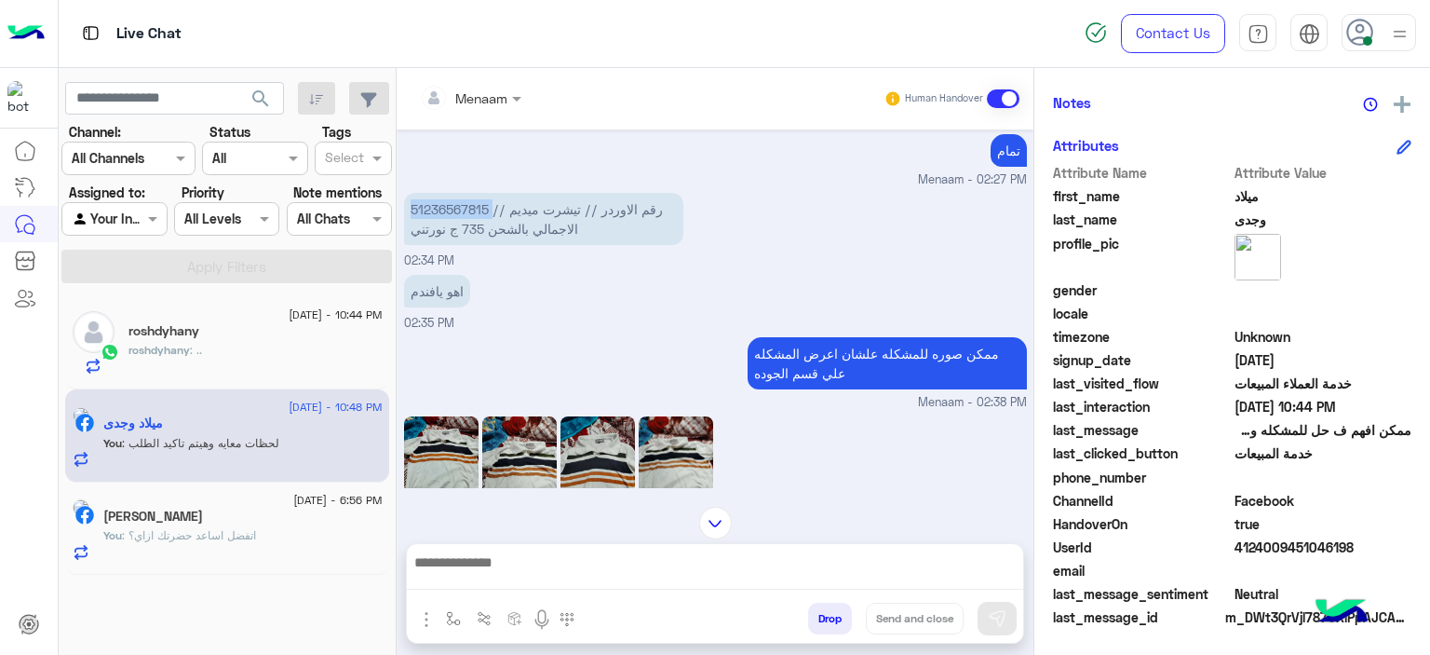
click at [443, 221] on p "51236567815 رقم الاوردر // تيشرت ميديم // الاجمالي بالشحن 735 ج نورتني" at bounding box center [543, 219] width 279 height 52
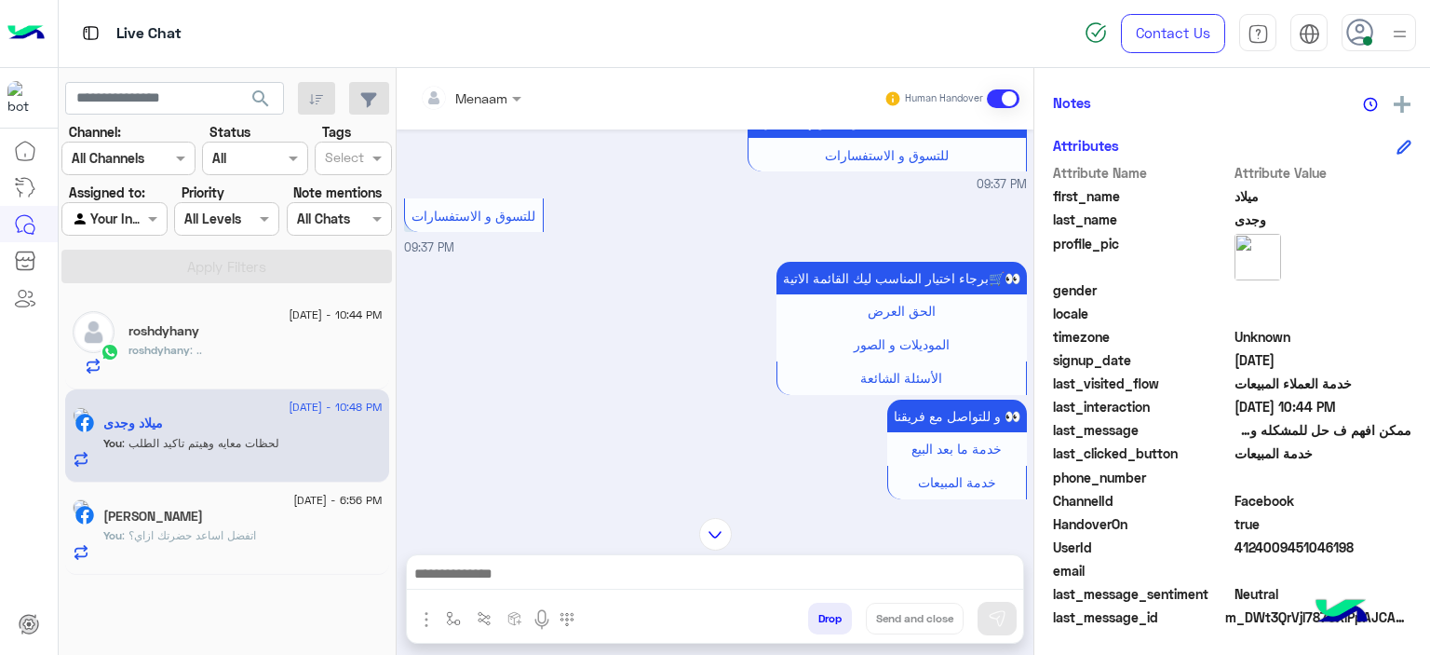
scroll to position [3199, 0]
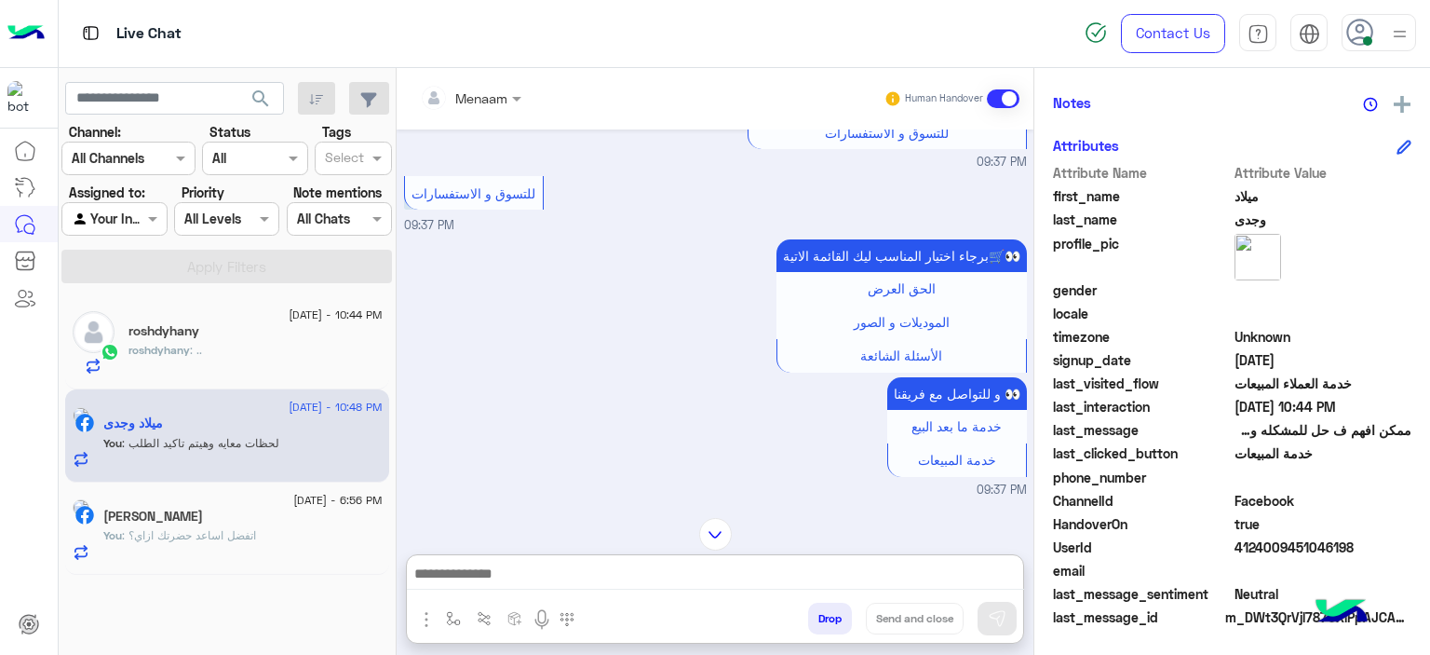
click at [510, 562] on textarea at bounding box center [715, 576] width 617 height 28
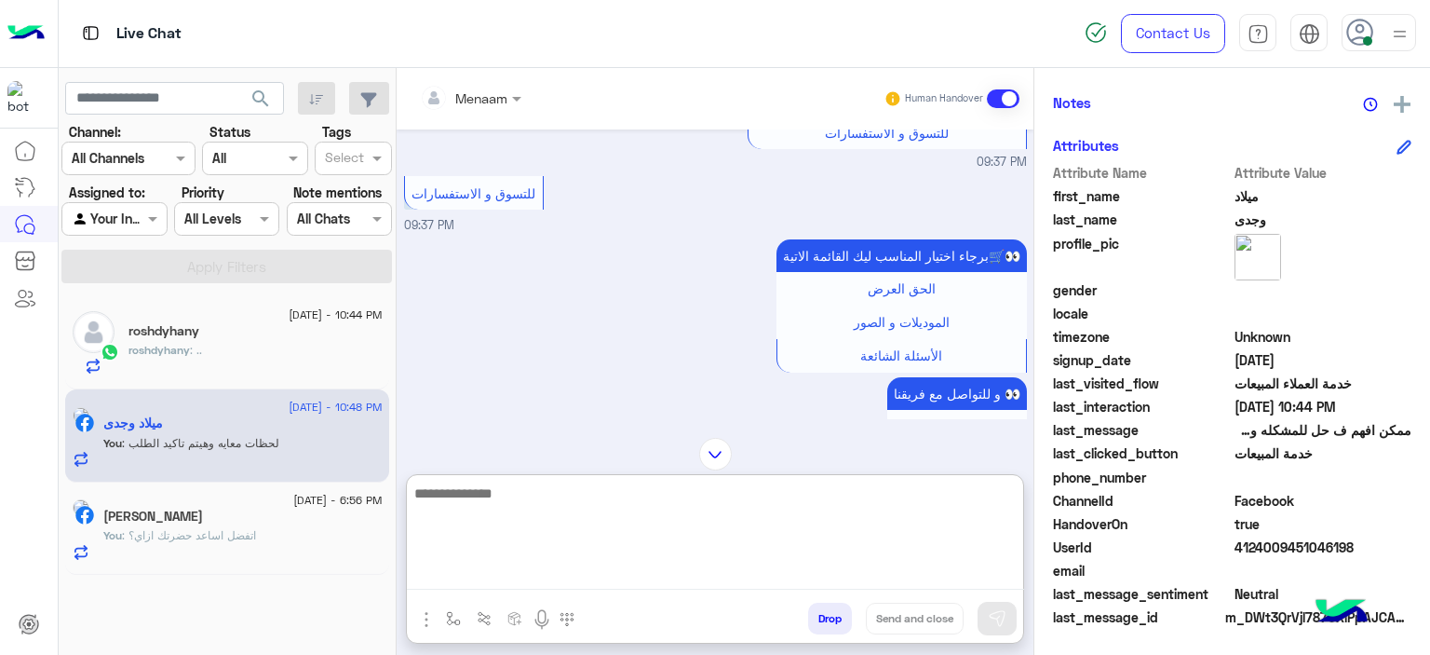
paste textarea "**********"
type textarea "**********"
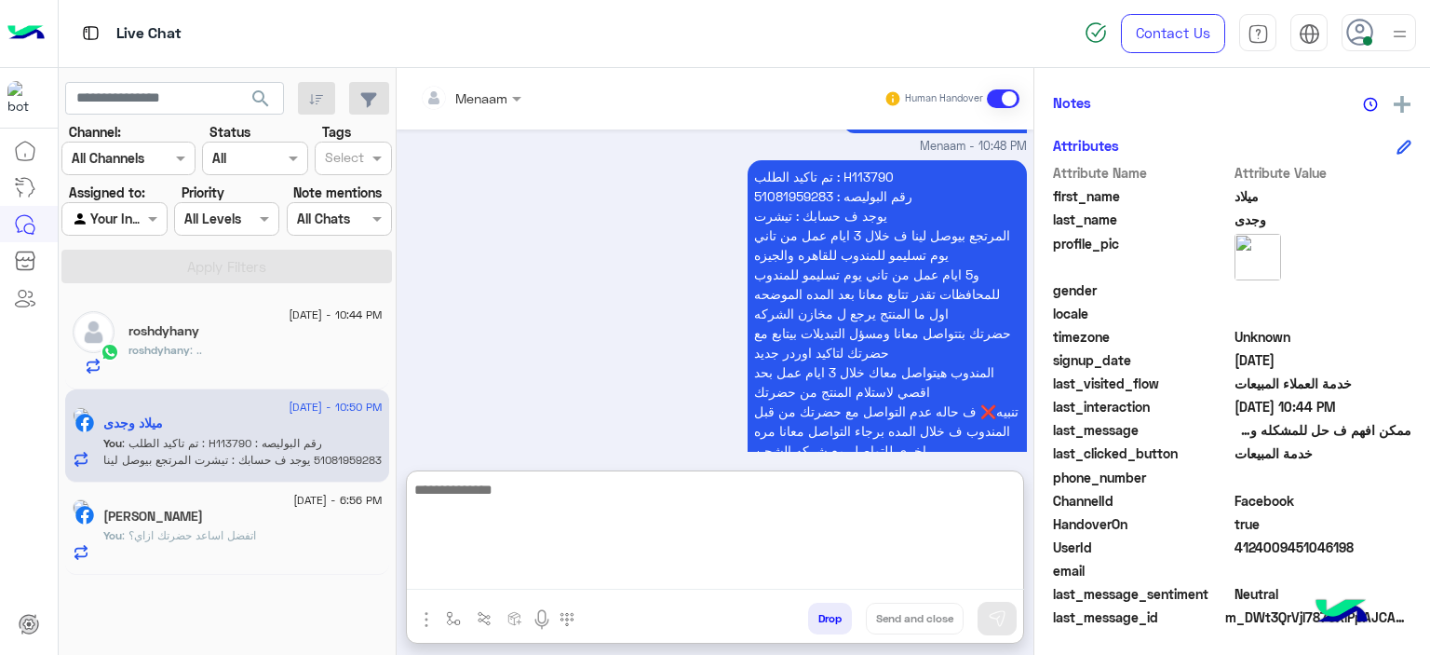
click at [766, 164] on p "تم تاكيد الطلب : H113790 رقم البوليصه : 51081959283 يوجد ف حسابك : تيشرت المرتج…" at bounding box center [887, 313] width 279 height 306
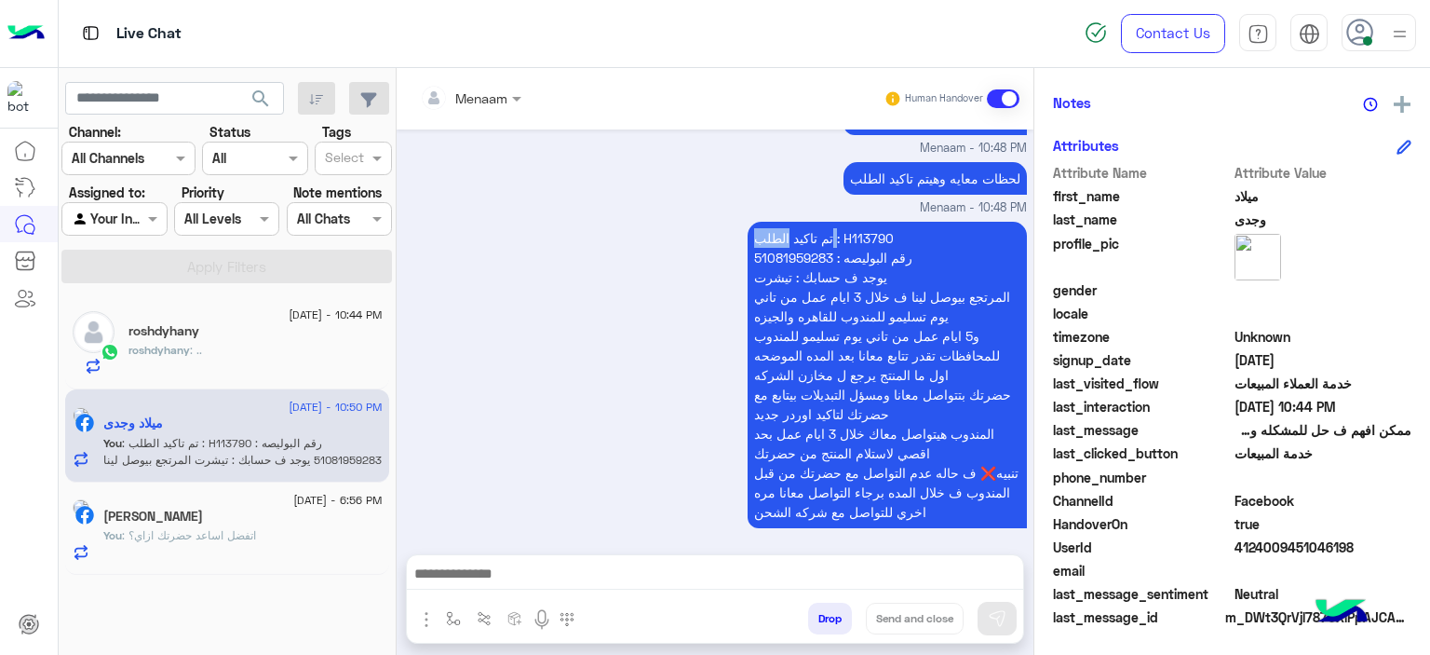
click at [766, 164] on div "[DATE] الرجوع 02:16 PM برجاء اختيار المناسب ليك القائمة الاتية🛒👀 الحق العرض الم…" at bounding box center [715, 332] width 637 height 406
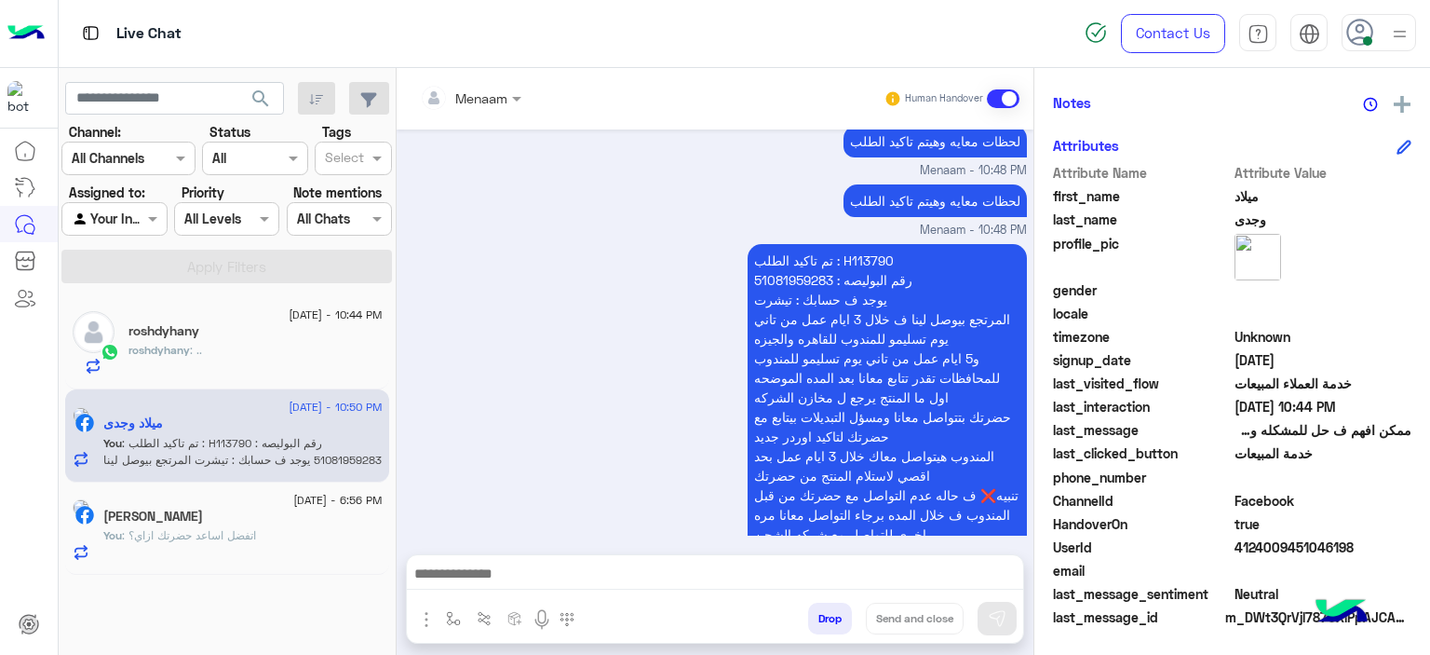
click at [775, 245] on p "تم تاكيد الطلب : H113790 رقم البوليصه : 51081959283 يوجد ف حسابك : تيشرت المرتج…" at bounding box center [887, 397] width 279 height 306
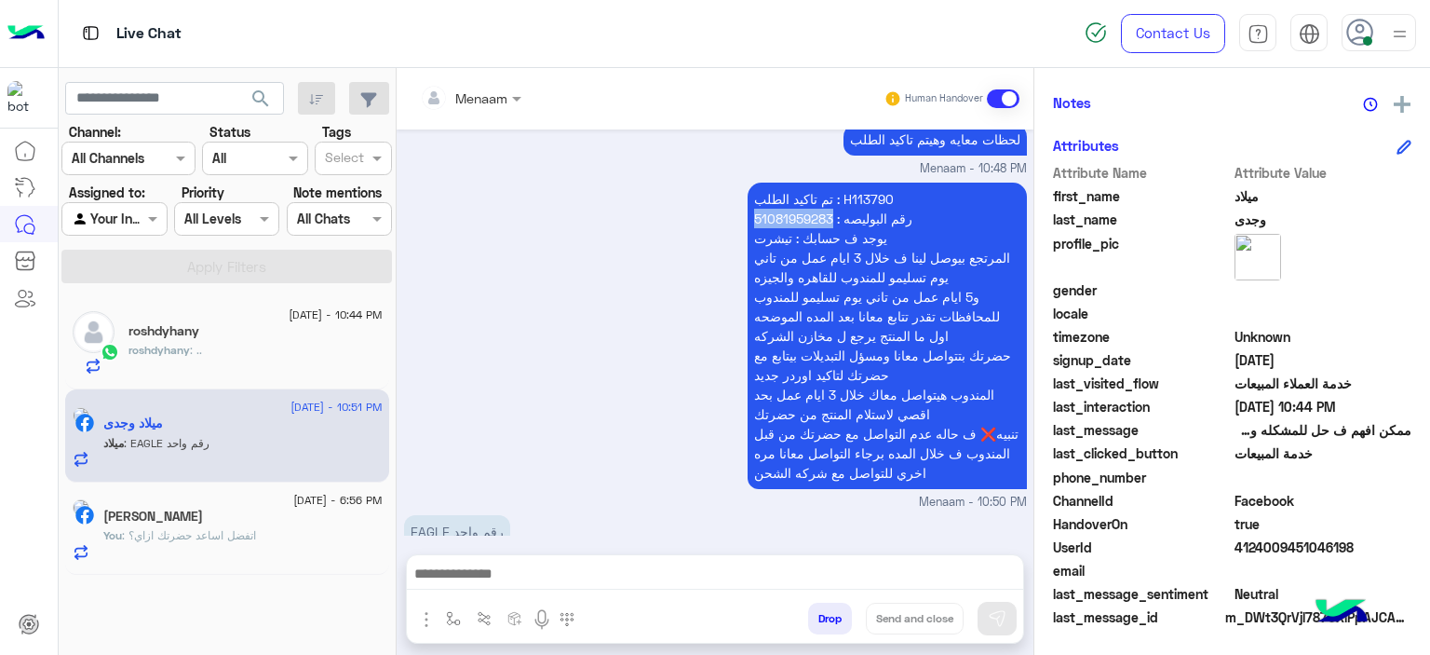
click at [513, 582] on textarea at bounding box center [715, 576] width 617 height 28
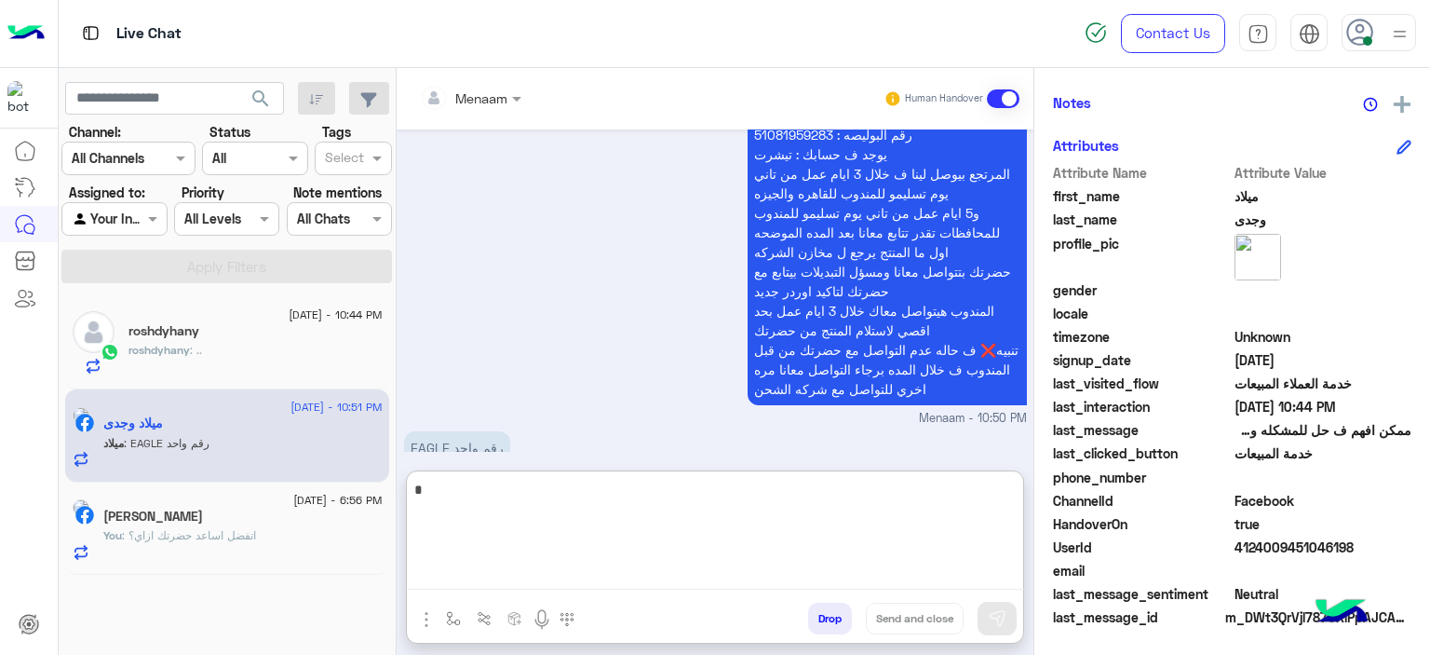
scroll to position [8440, 0]
type textarea "**********"
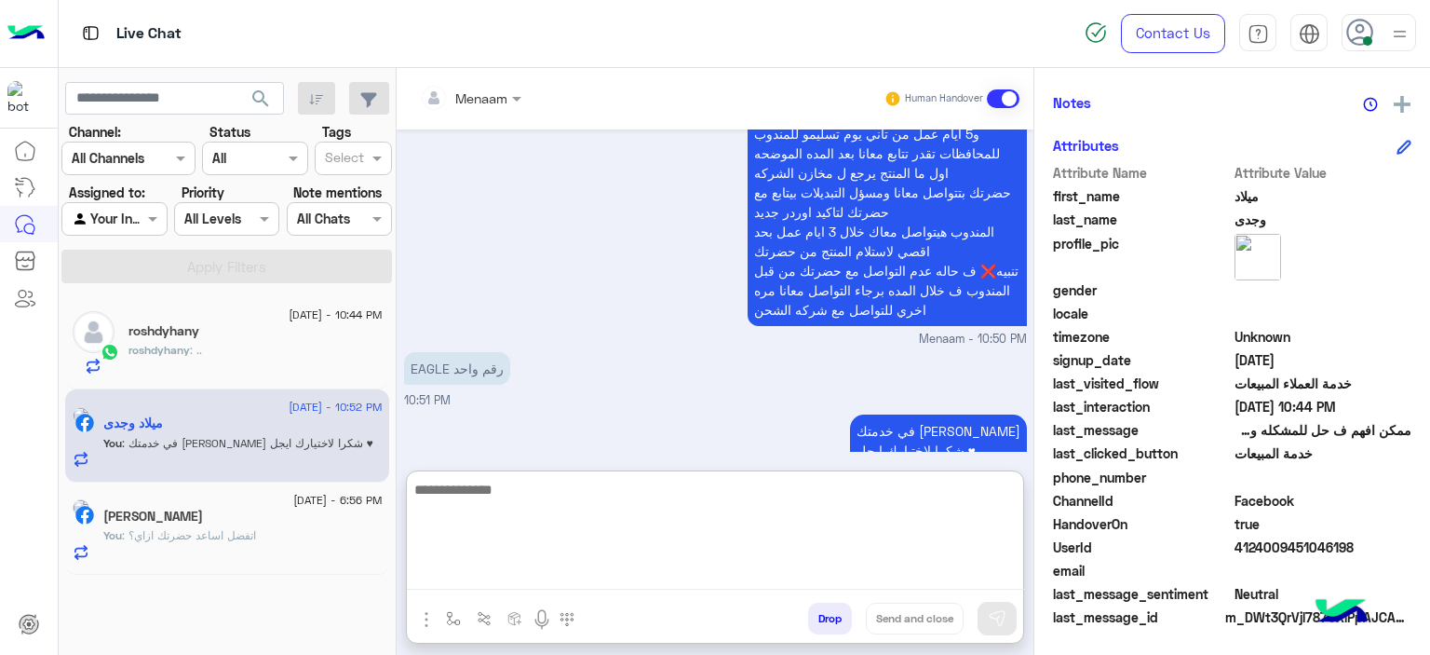
click at [225, 333] on div "roshdyhany" at bounding box center [256, 333] width 254 height 20
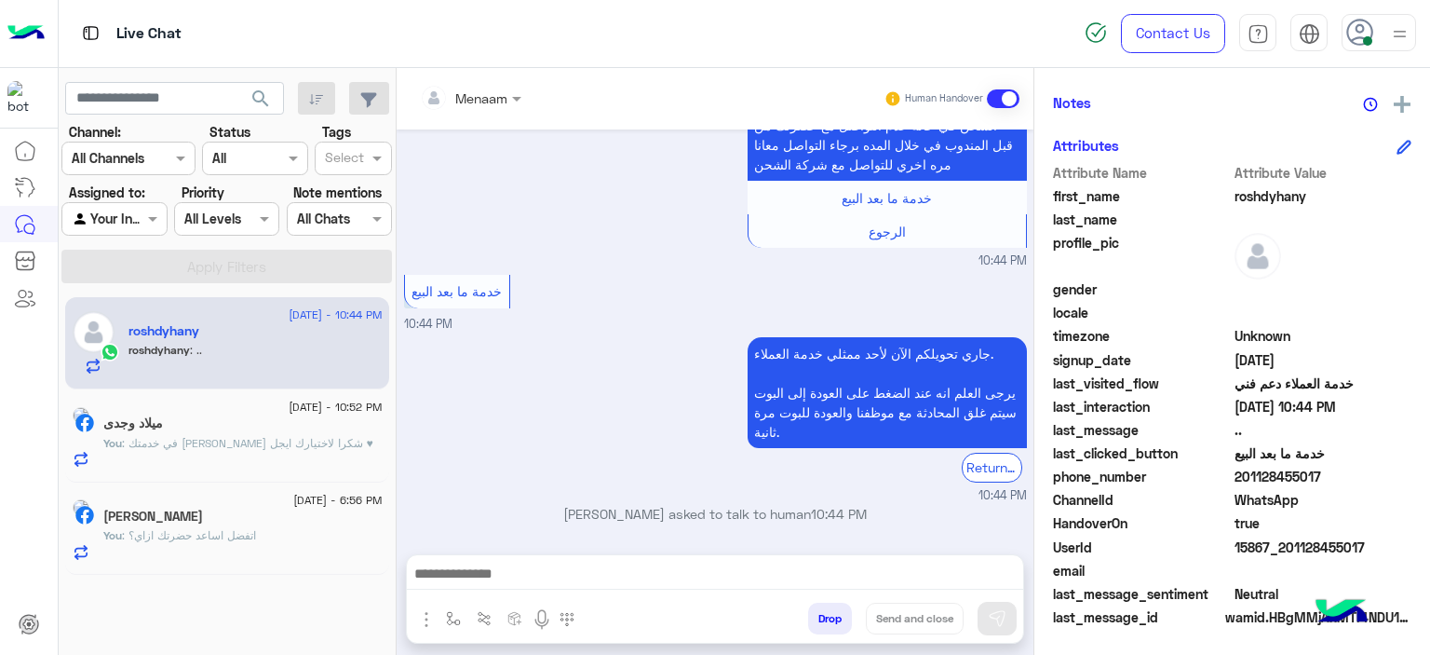
scroll to position [1351, 0]
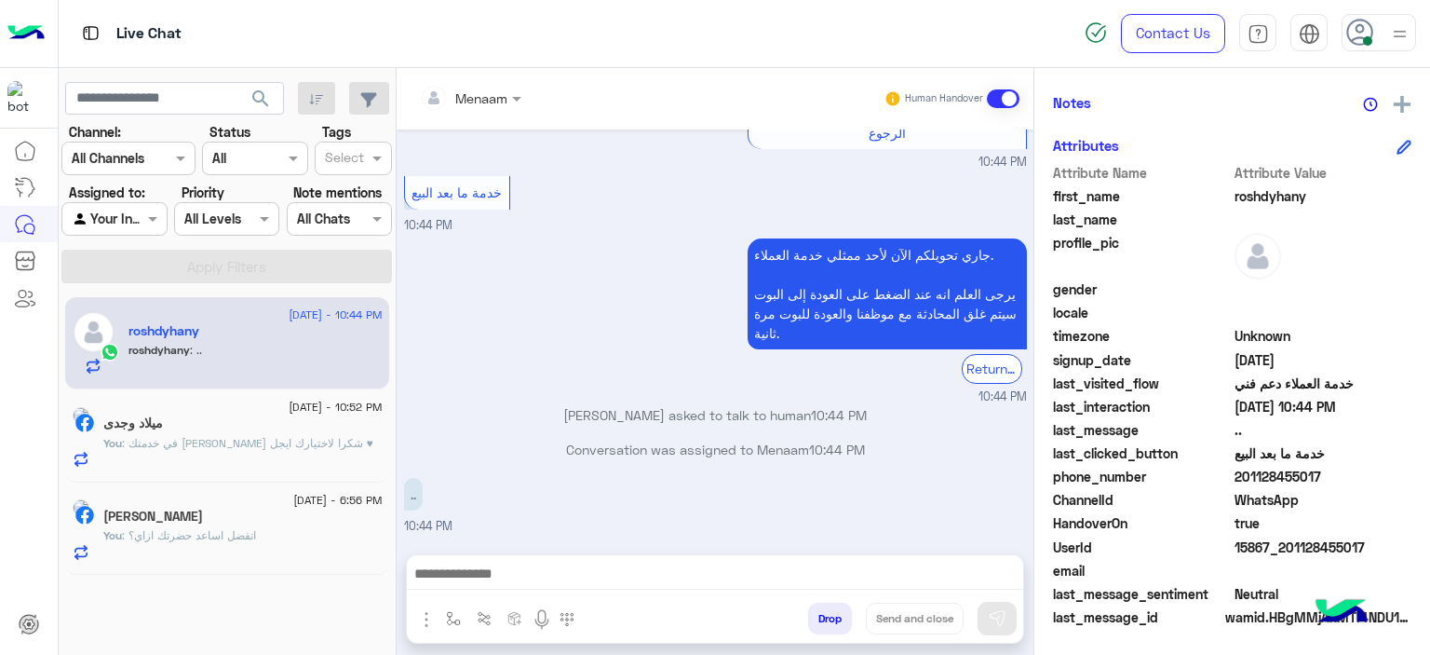
click at [547, 582] on textarea at bounding box center [715, 576] width 617 height 28
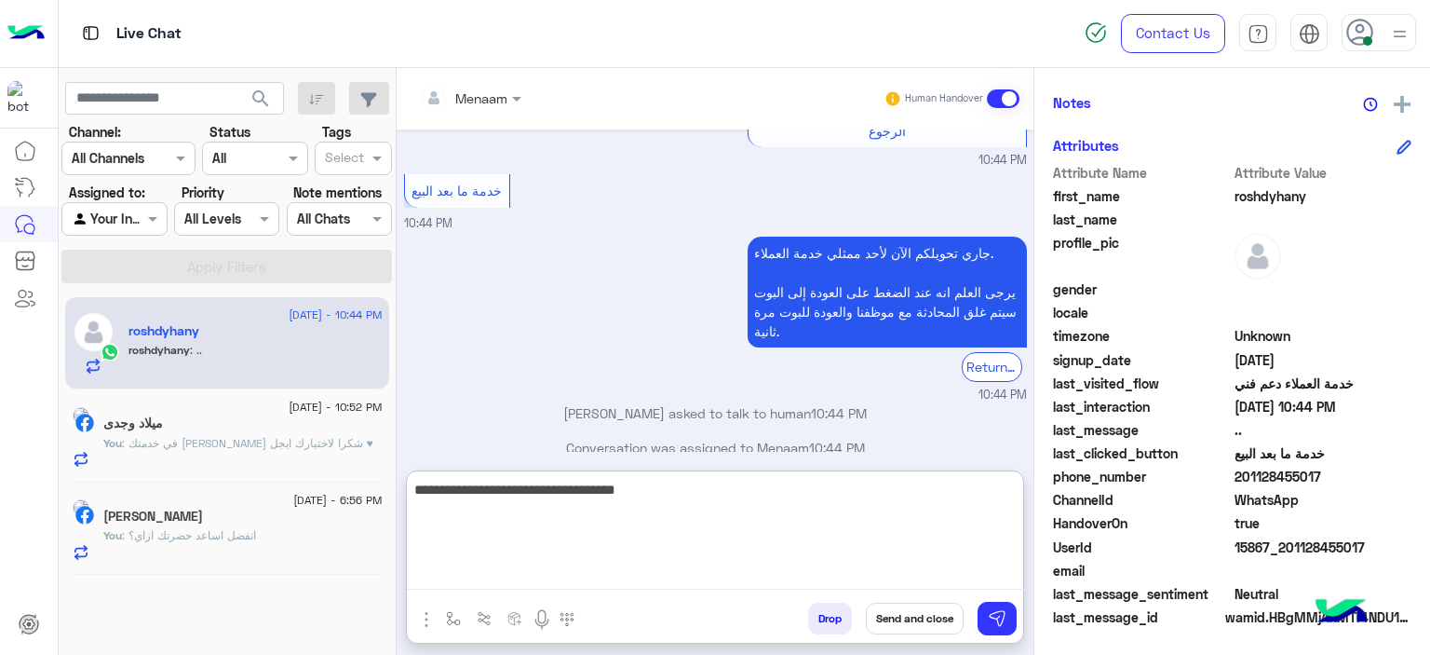
type textarea "**********"
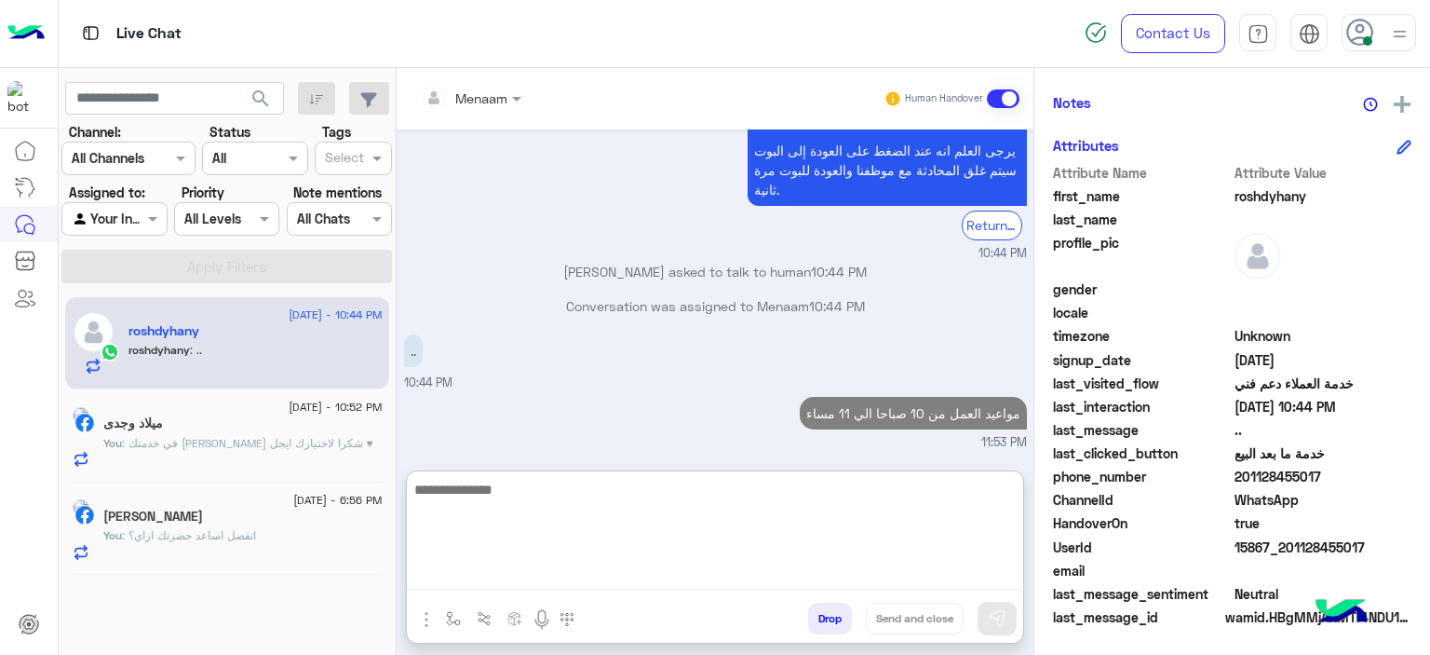
scroll to position [0, 0]
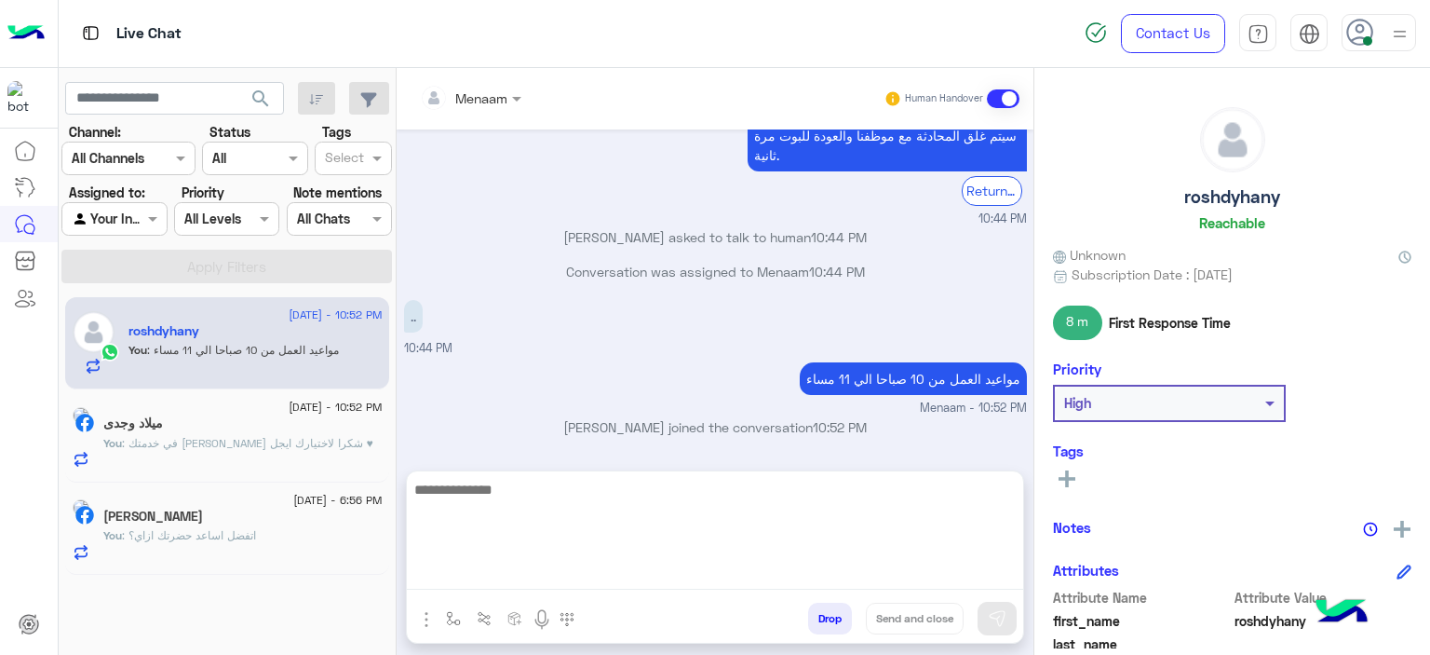
click at [1227, 202] on h5 "roshdyhany" at bounding box center [1232, 196] width 96 height 21
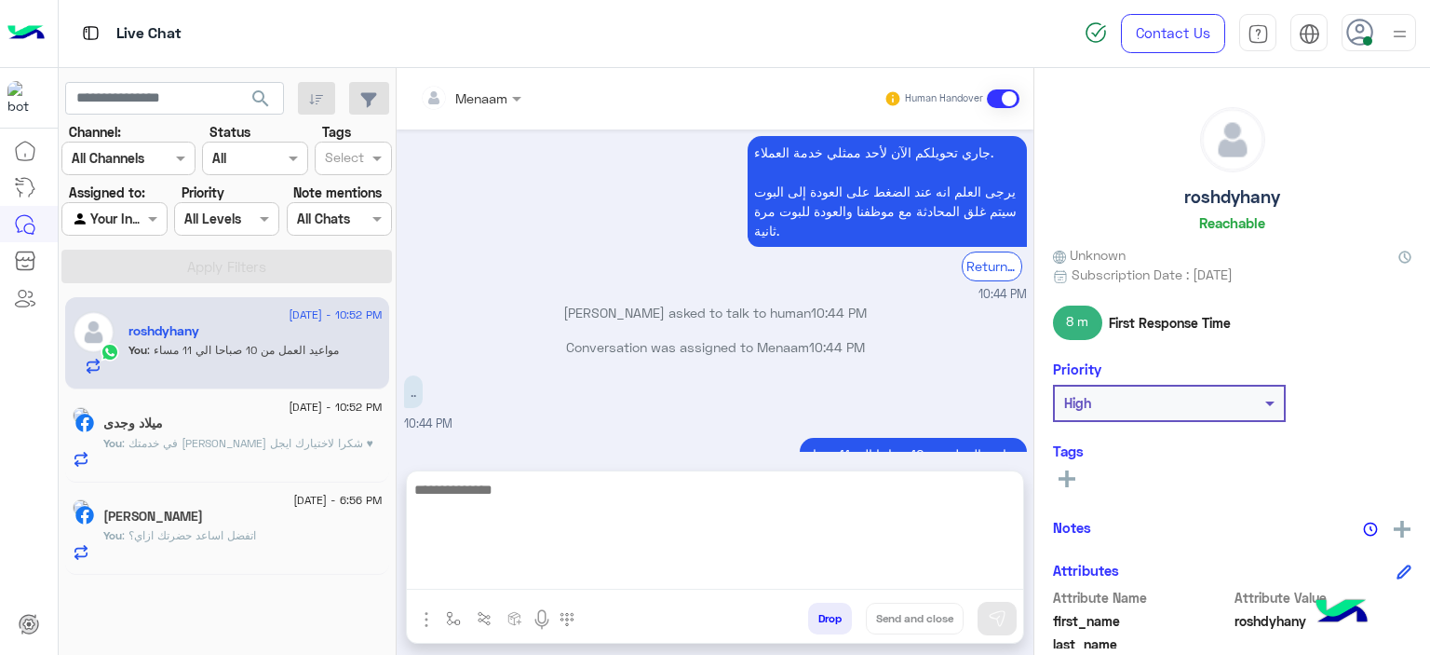
click at [1227, 202] on h5 "roshdyhany" at bounding box center [1232, 196] width 96 height 21
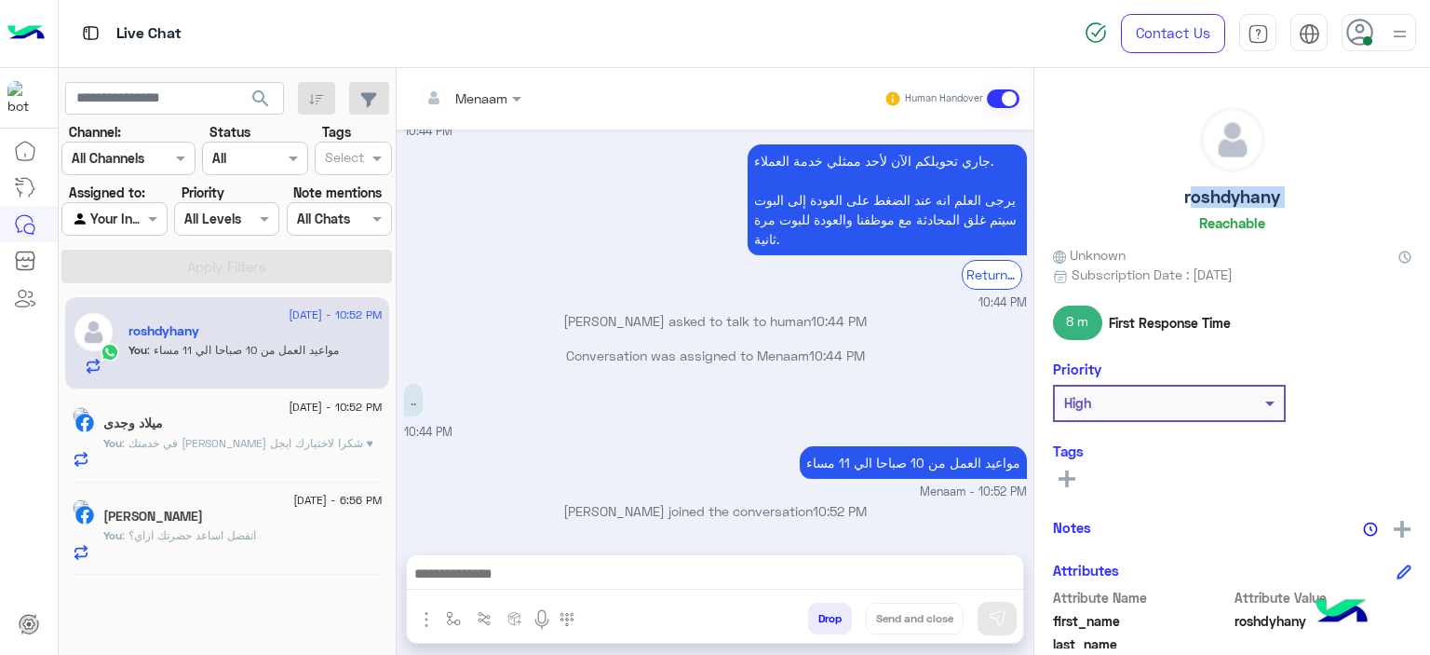
click at [1227, 202] on h5 "roshdyhany" at bounding box center [1232, 196] width 96 height 21
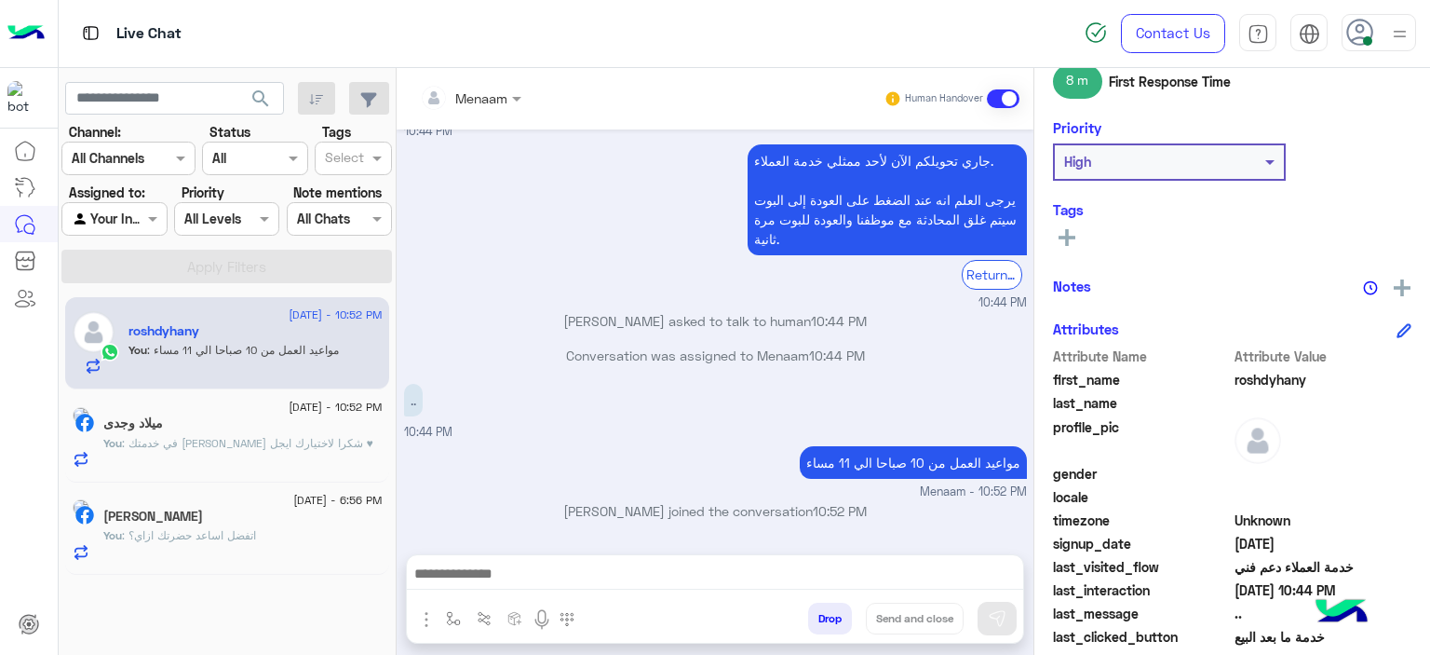
scroll to position [425, 0]
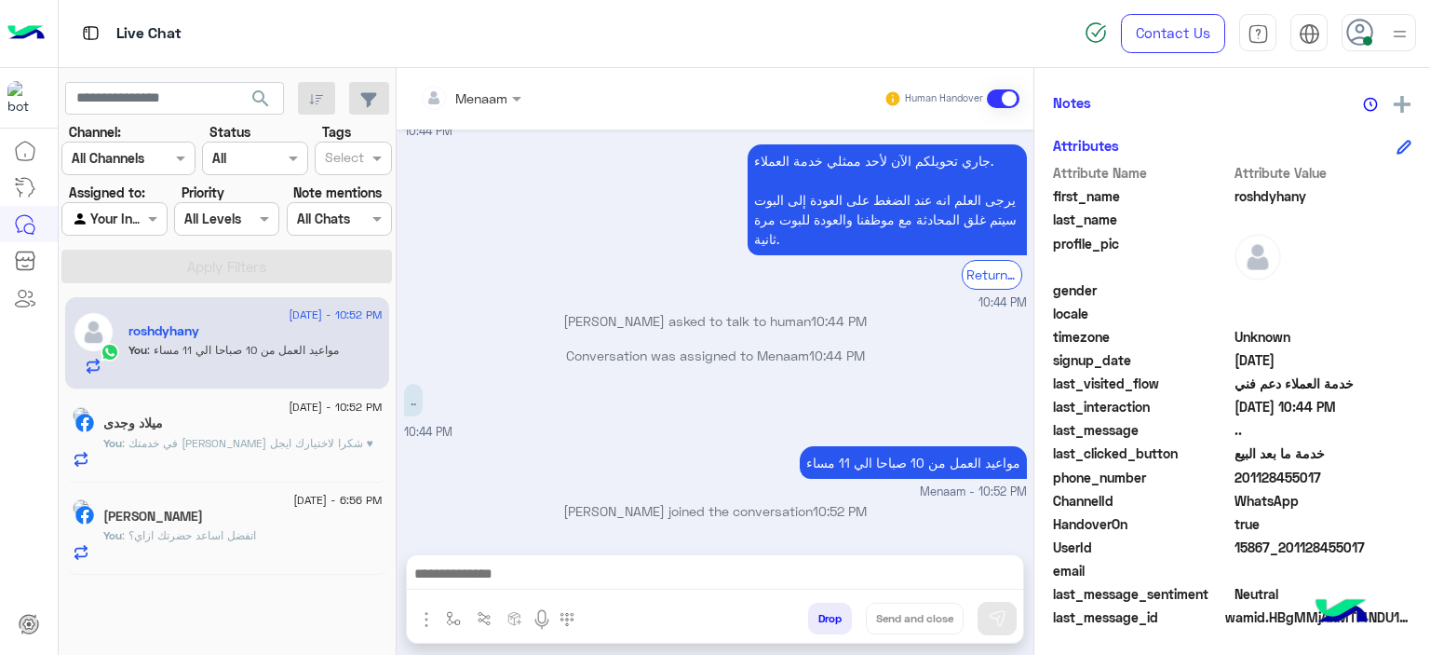
click at [1266, 546] on span "15867_201128455017" at bounding box center [1324, 547] width 178 height 20
click at [244, 444] on span ": في خدمتك [PERSON_NAME] شكرا لاختيارك ايجل ♥" at bounding box center [247, 443] width 251 height 14
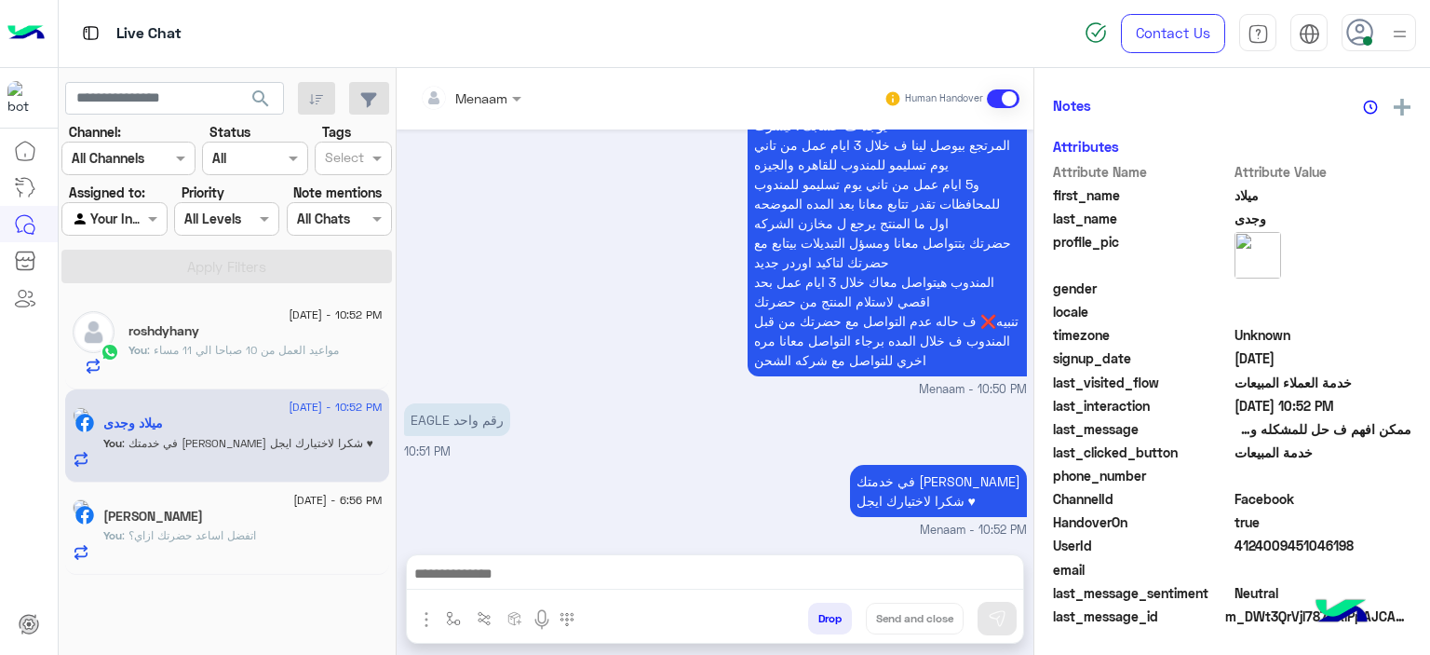
scroll to position [421, 0]
click at [827, 624] on button "Drop" at bounding box center [830, 618] width 44 height 32
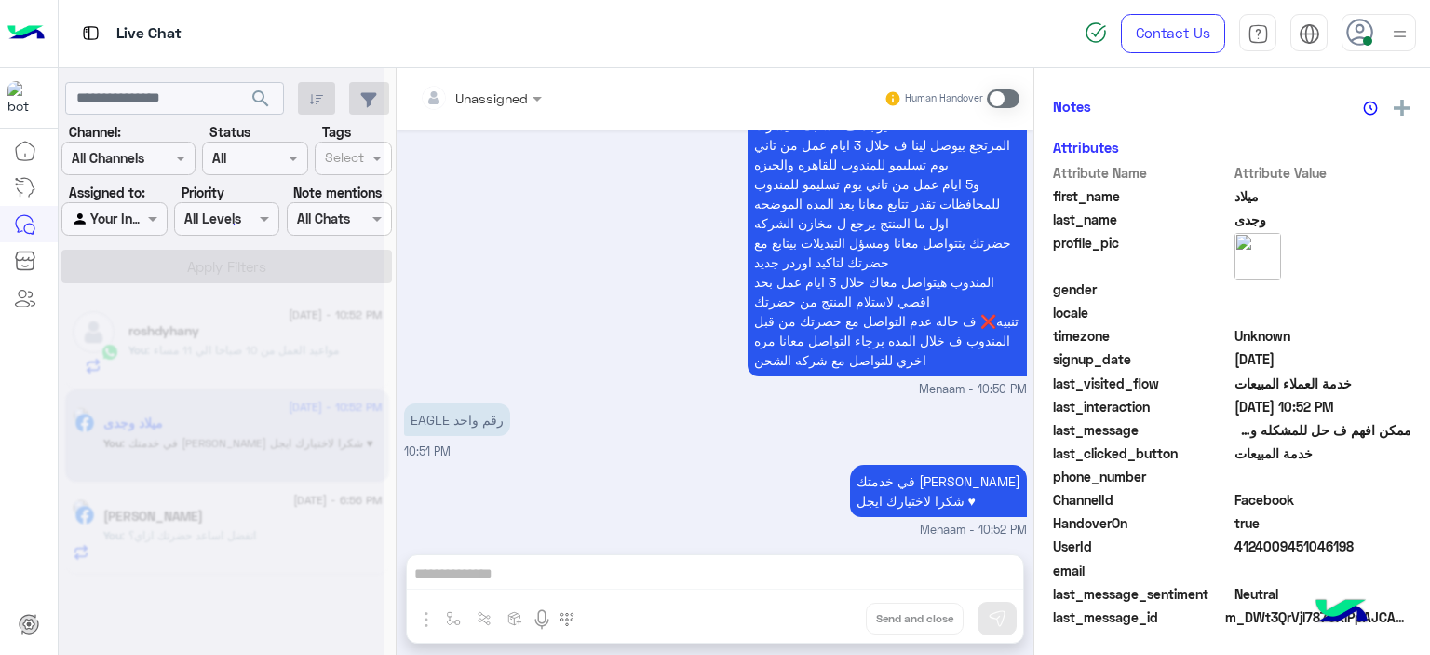
scroll to position [1888, 0]
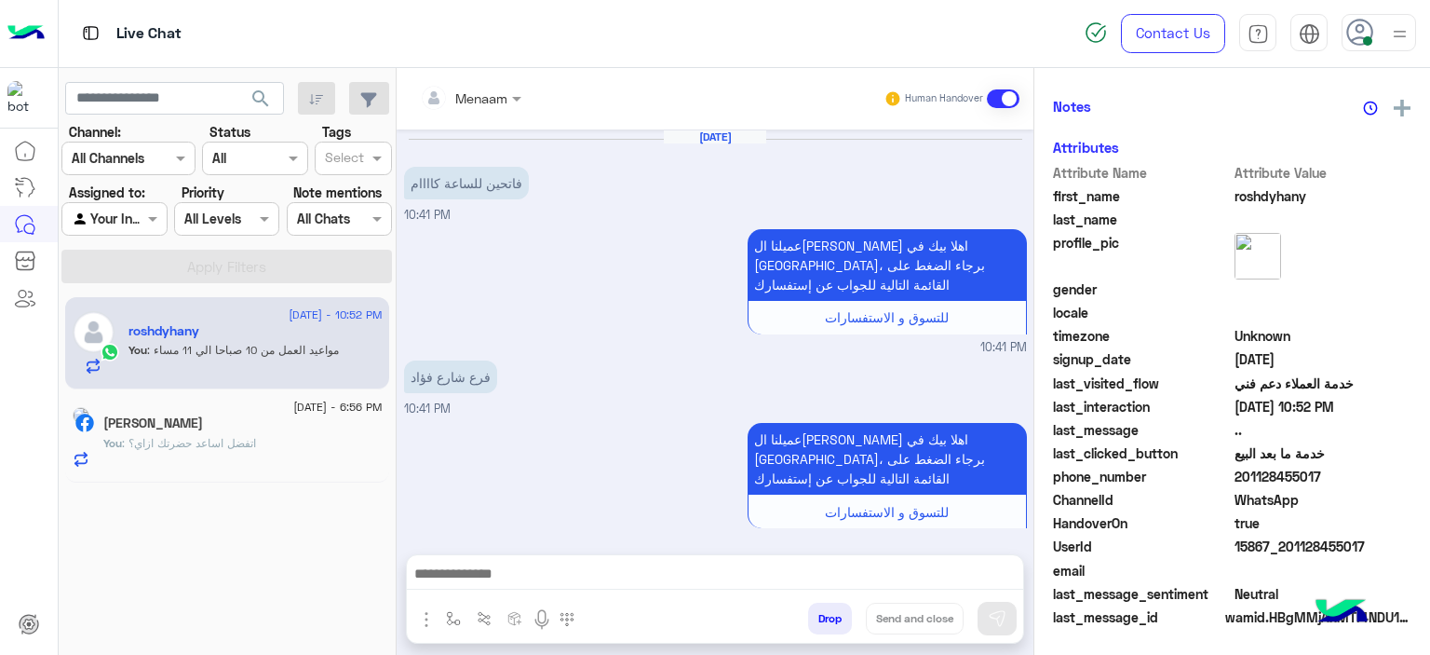
scroll to position [1444, 0]
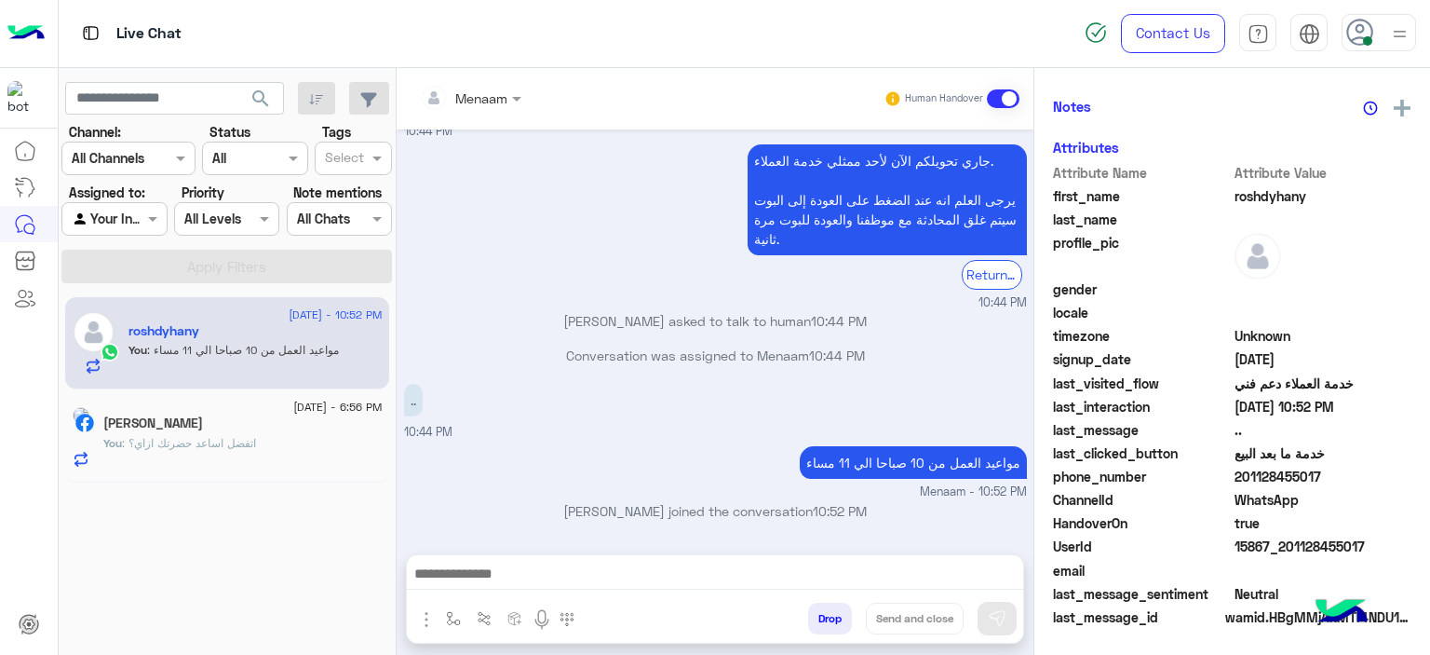
click at [256, 440] on span ": اتفضل اساعد حضرتك ازاي؟" at bounding box center [189, 443] width 134 height 14
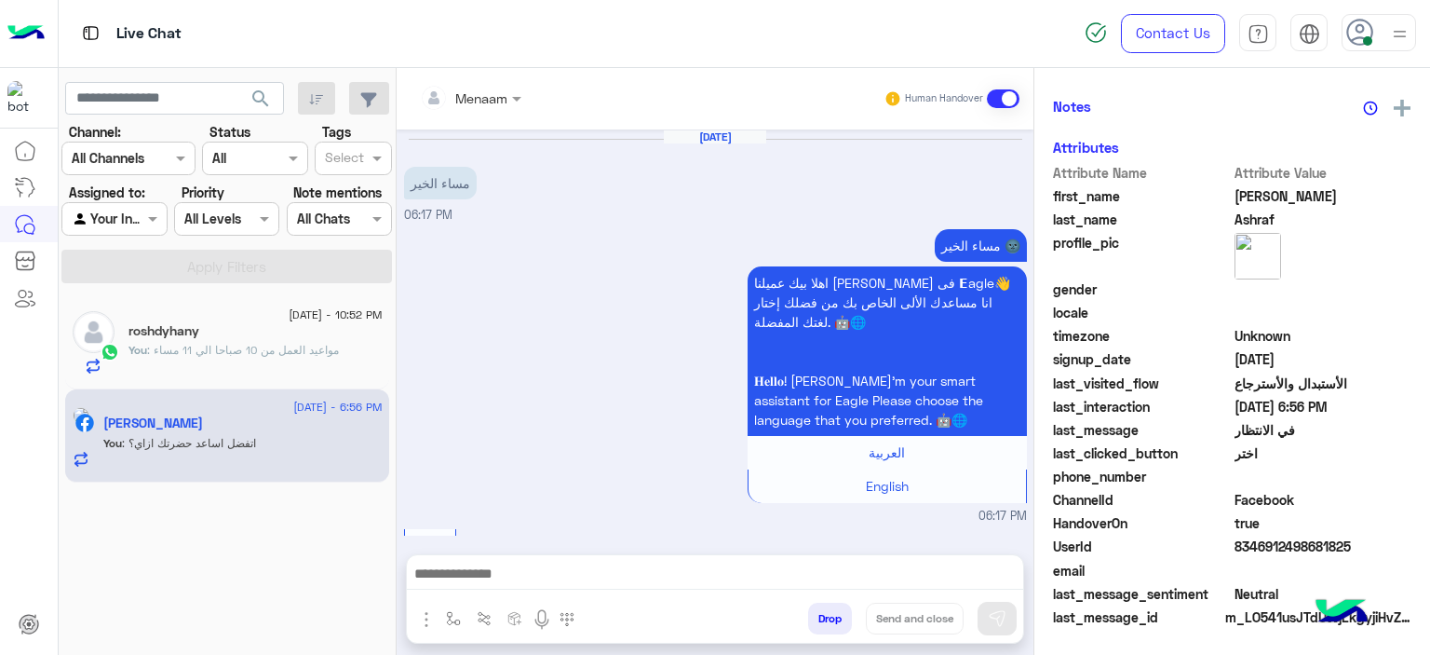
scroll to position [1330, 0]
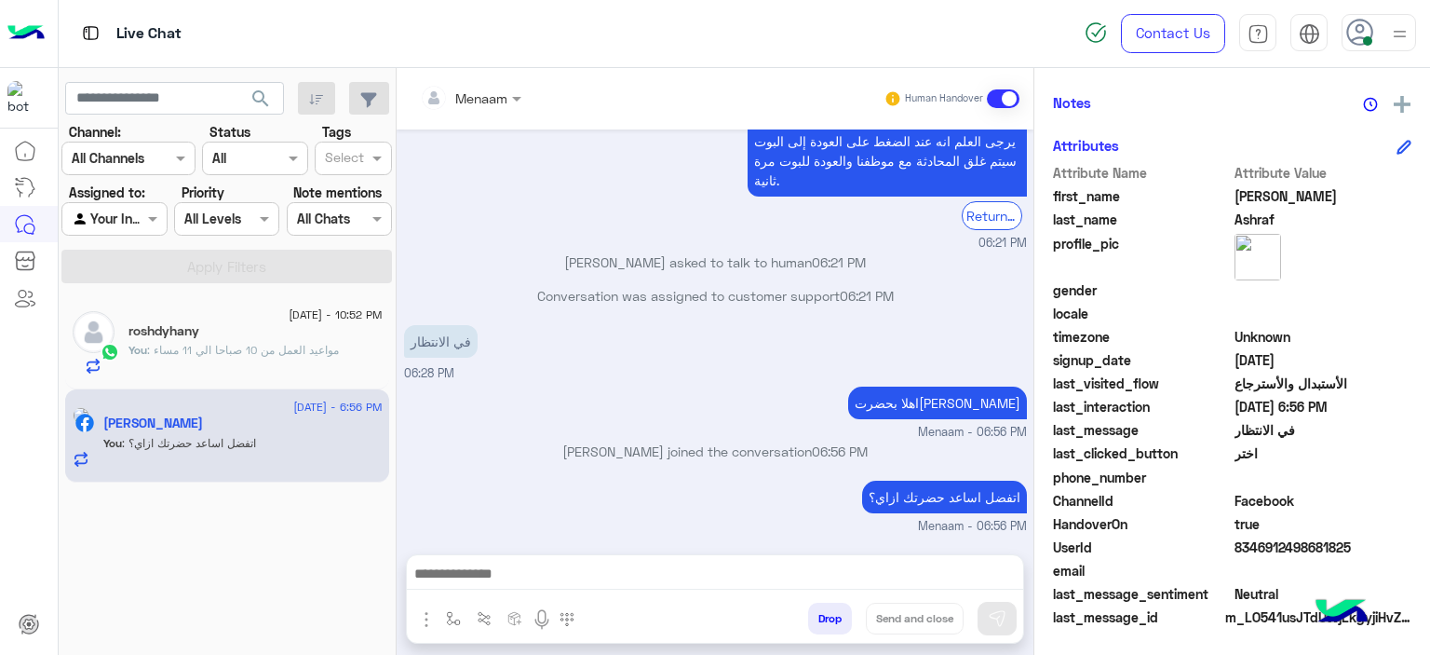
click at [175, 363] on div "You : مواعيد العمل من 10 صباحا الي 11 مساء" at bounding box center [256, 358] width 254 height 33
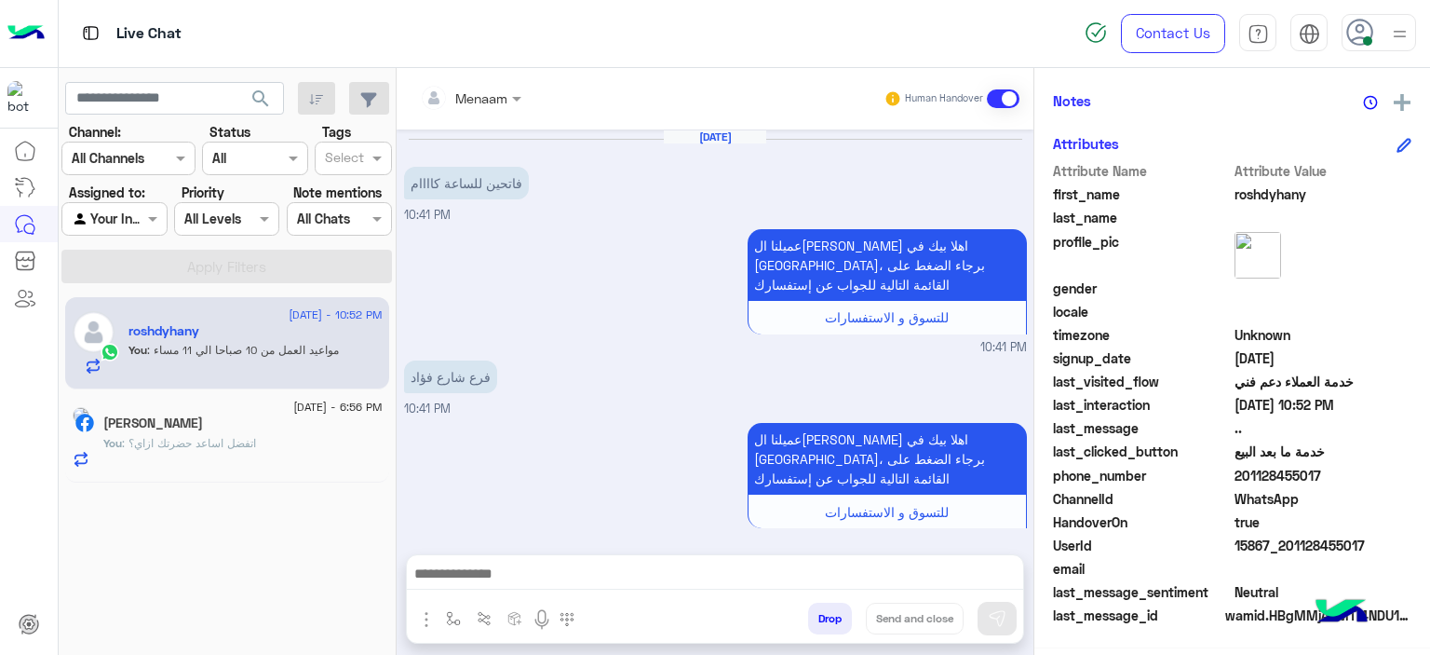
scroll to position [1444, 0]
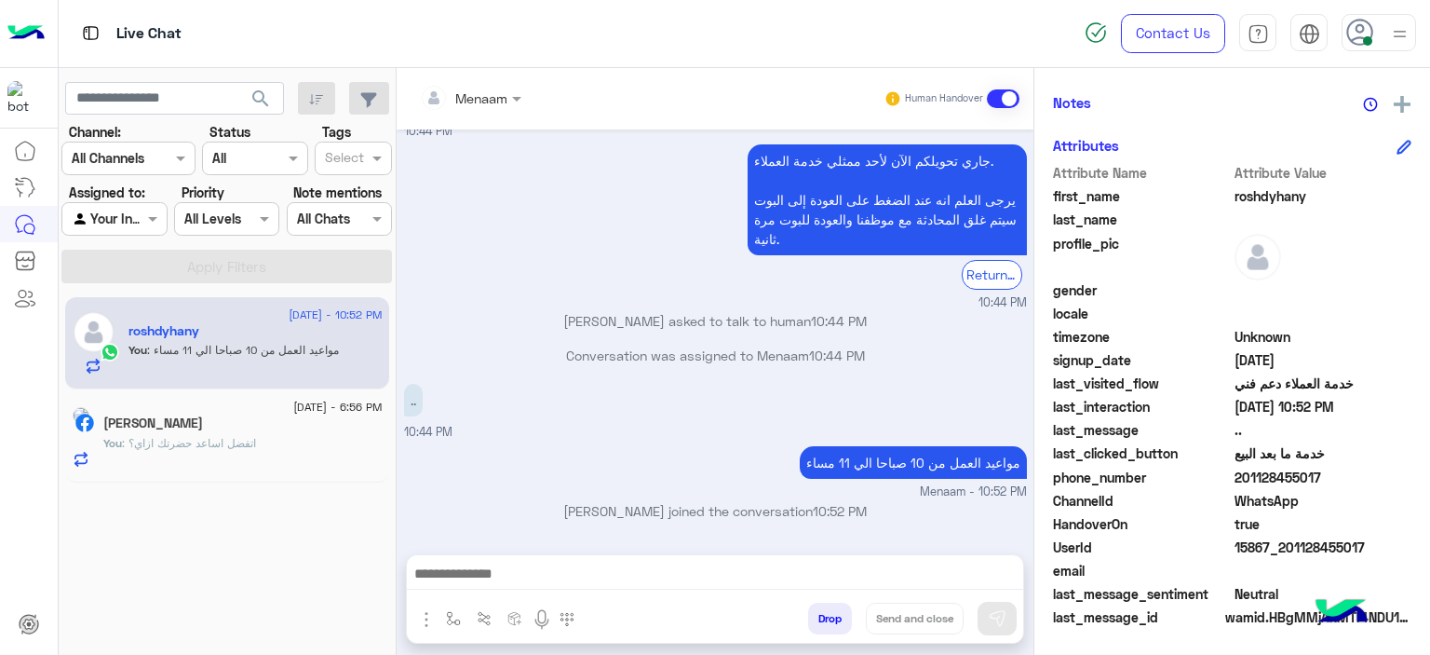
click at [838, 617] on button "Drop" at bounding box center [830, 618] width 44 height 32
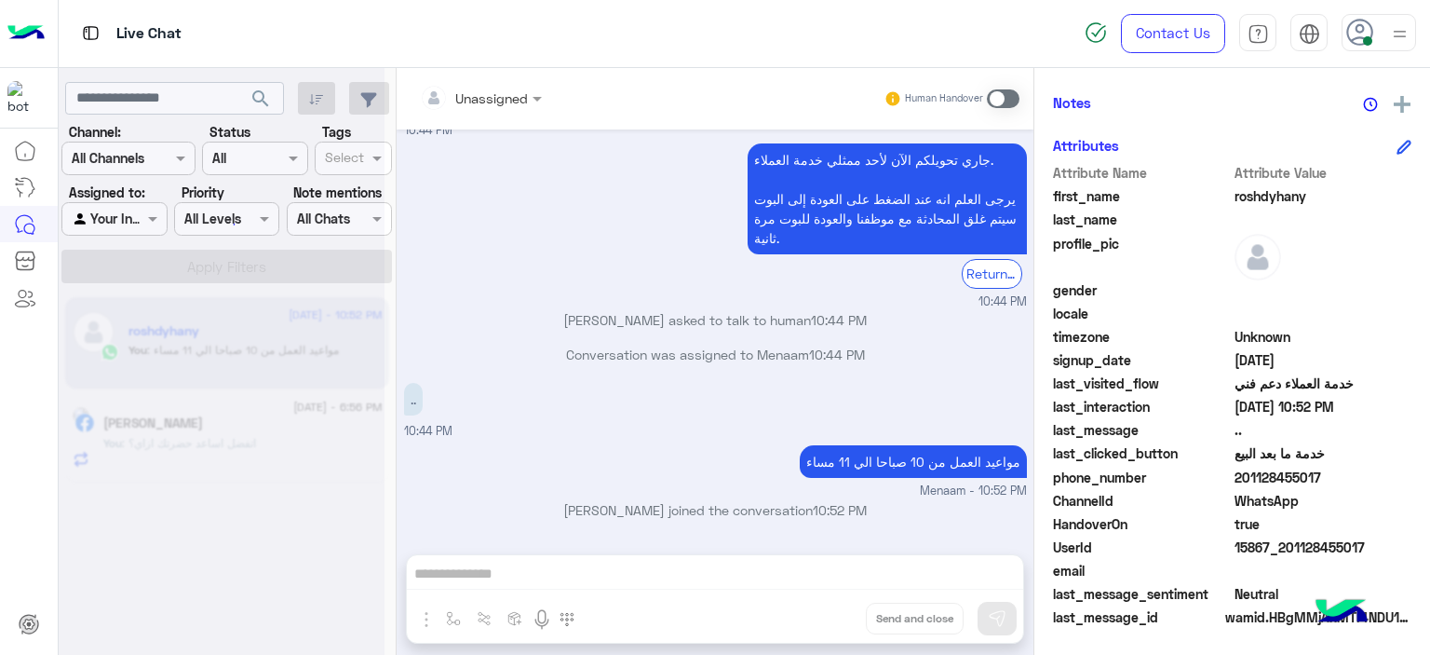
scroll to position [1478, 0]
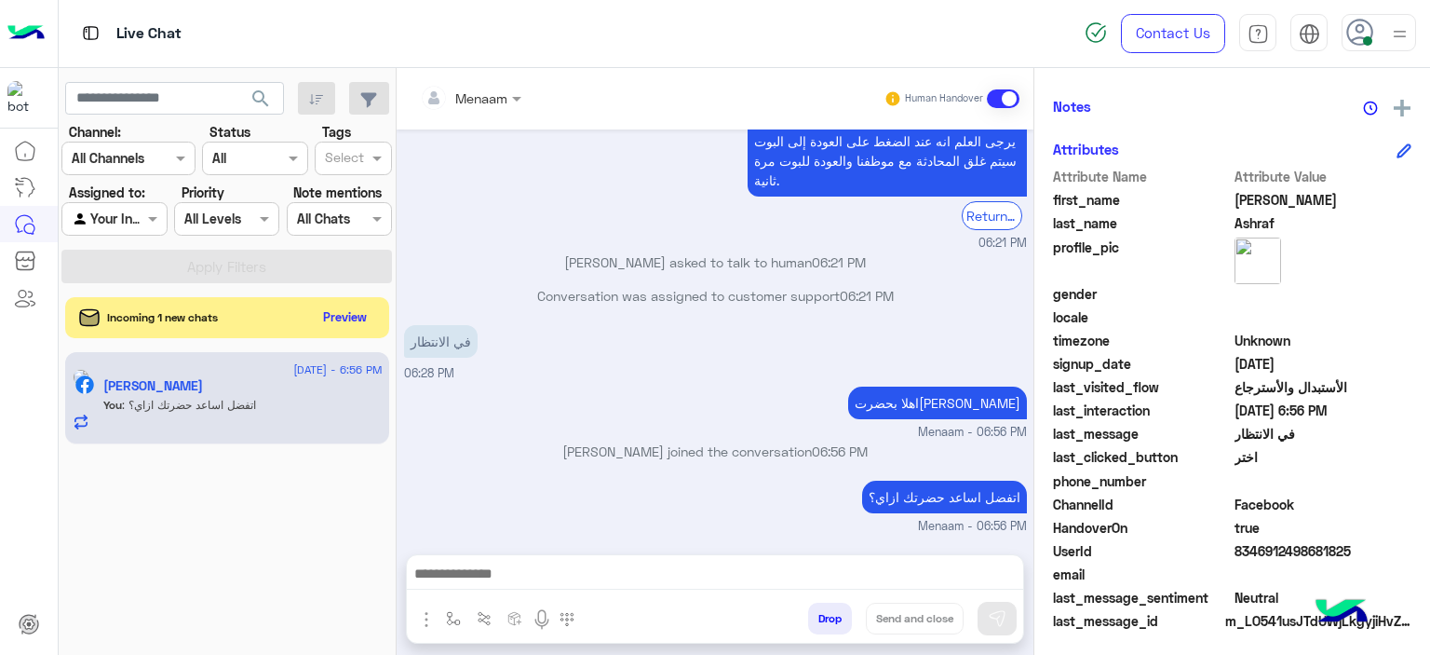
scroll to position [425, 0]
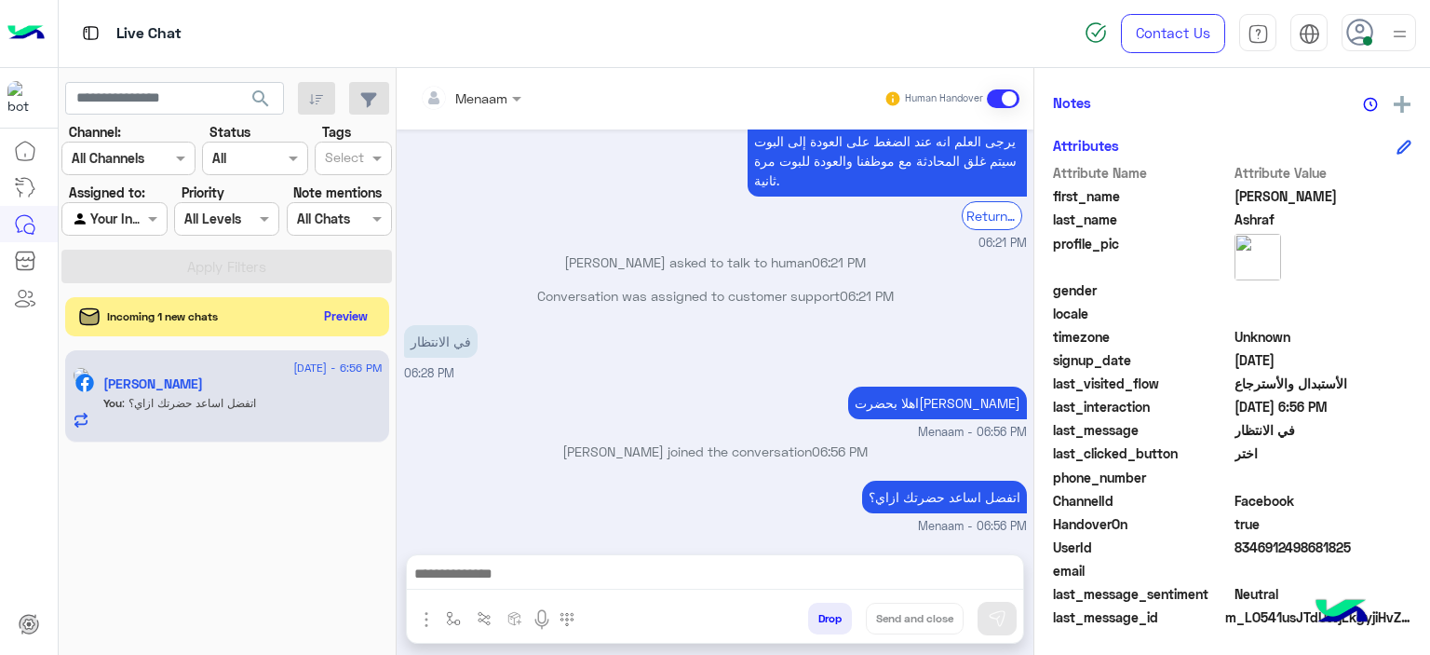
click at [353, 318] on button "Preview" at bounding box center [347, 316] width 58 height 25
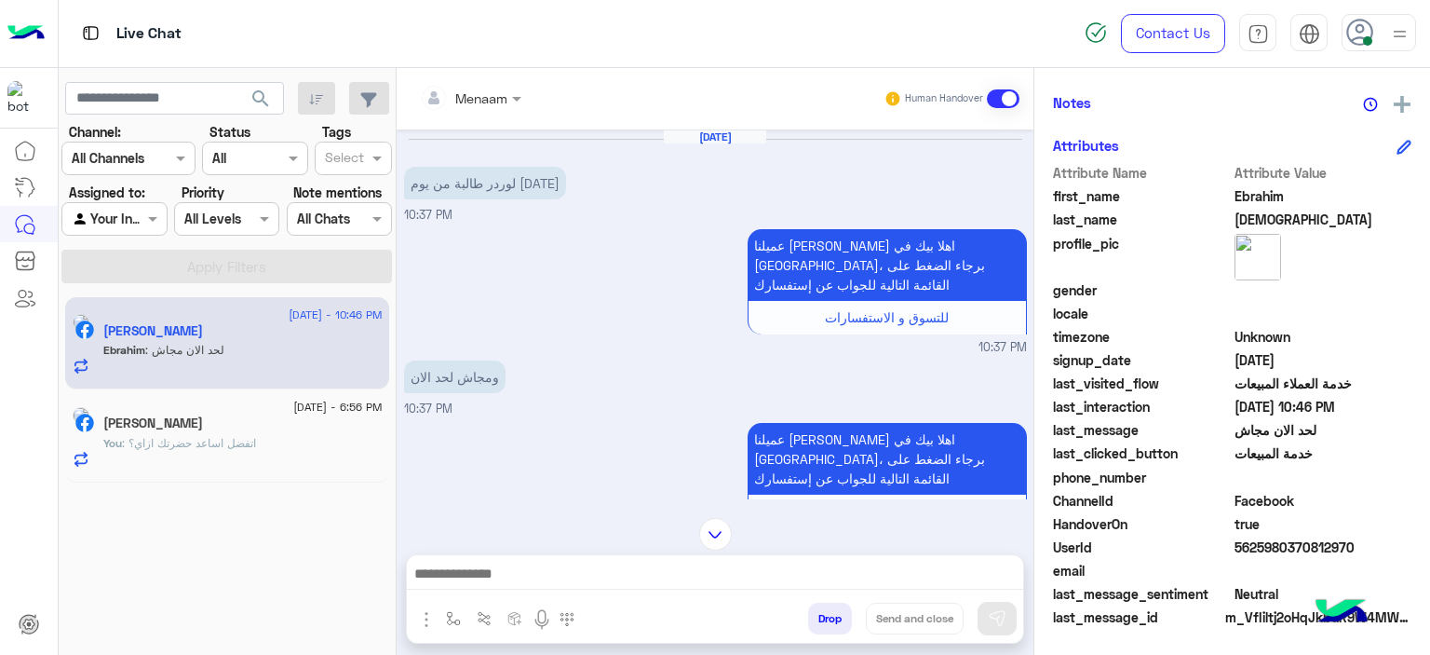
click at [525, 575] on textarea at bounding box center [715, 576] width 617 height 28
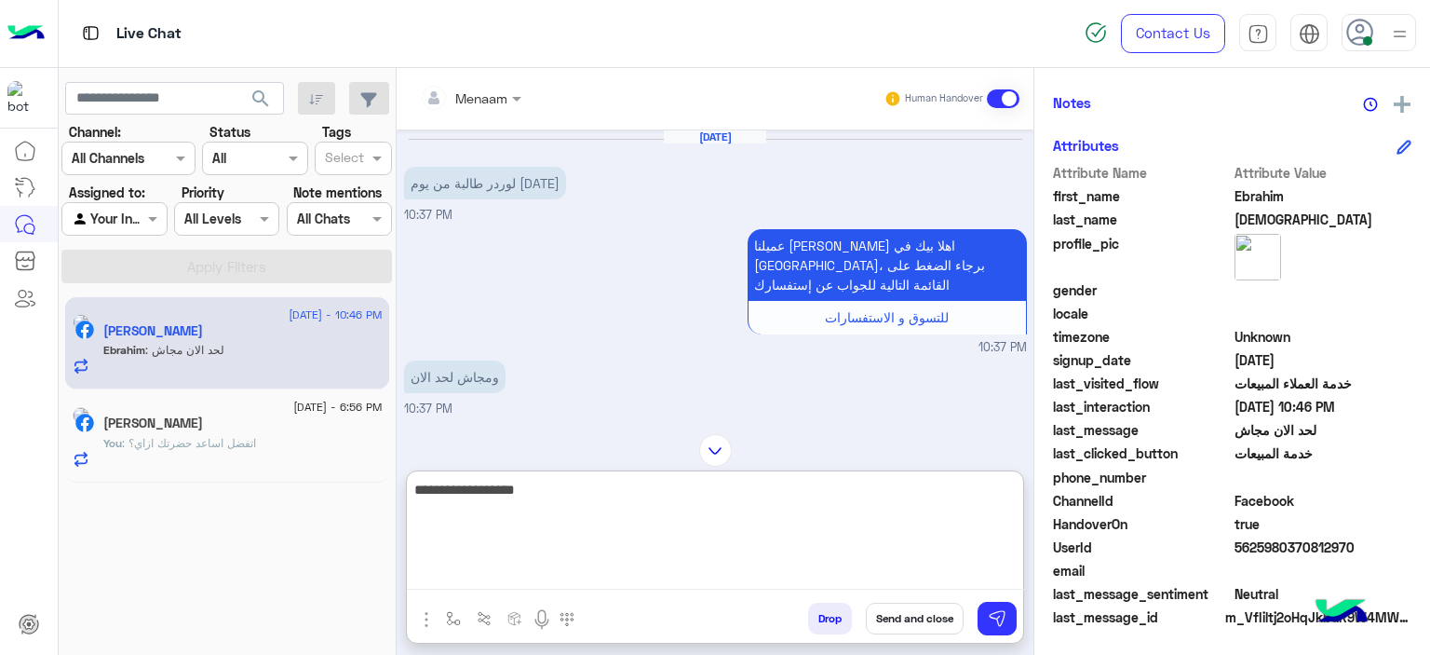
type textarea "**********"
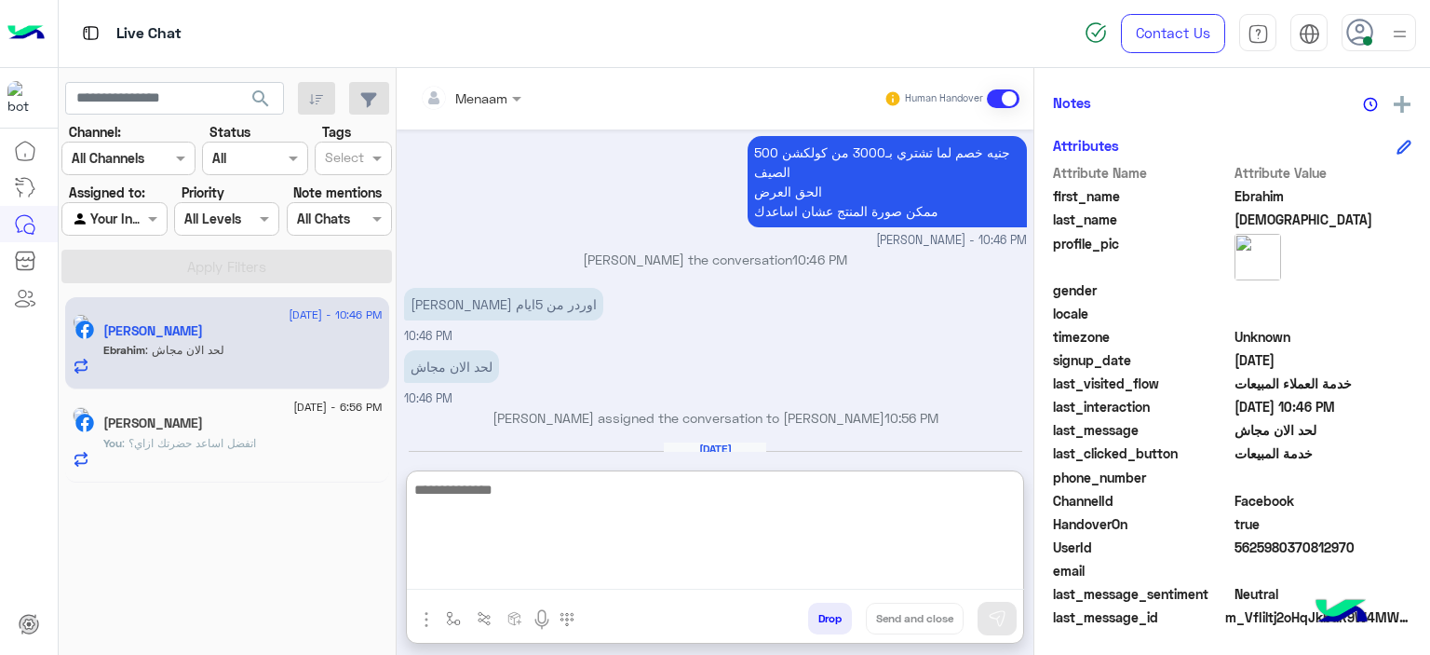
scroll to position [1499, 0]
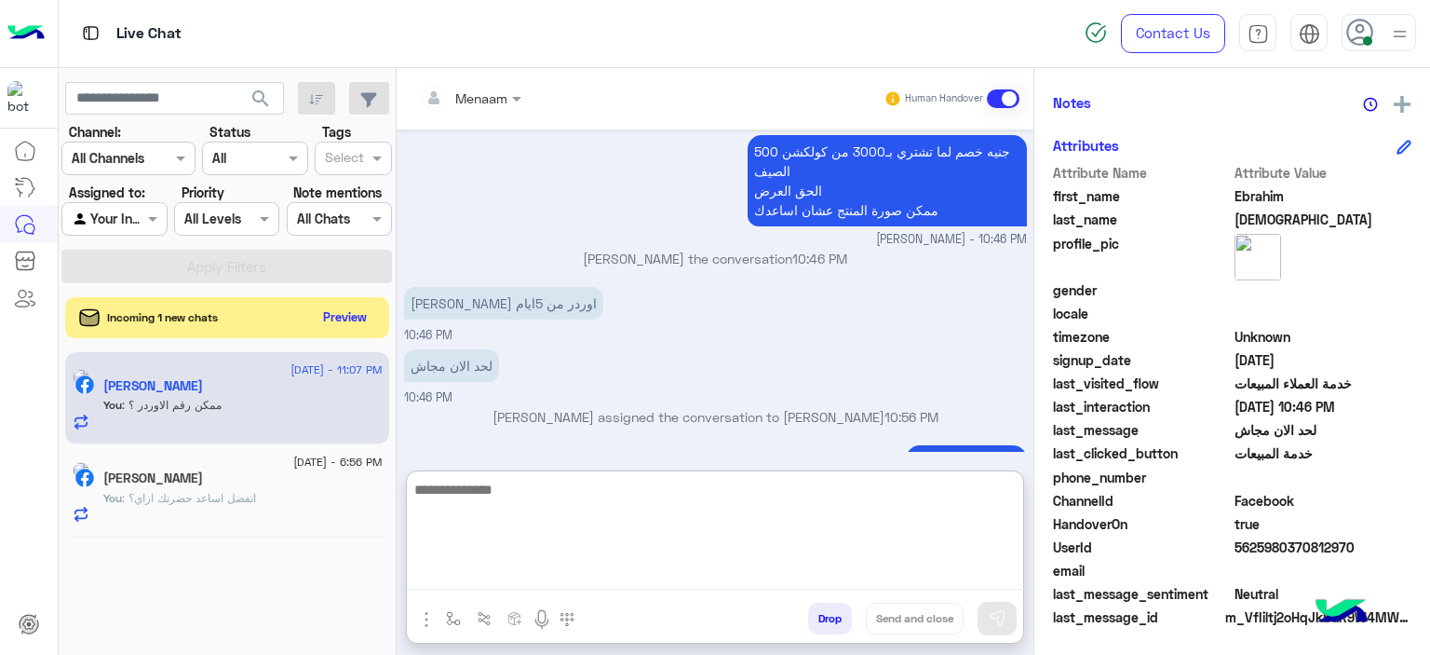
click at [350, 334] on div "Incoming 1 new chats Preview" at bounding box center [227, 317] width 324 height 41
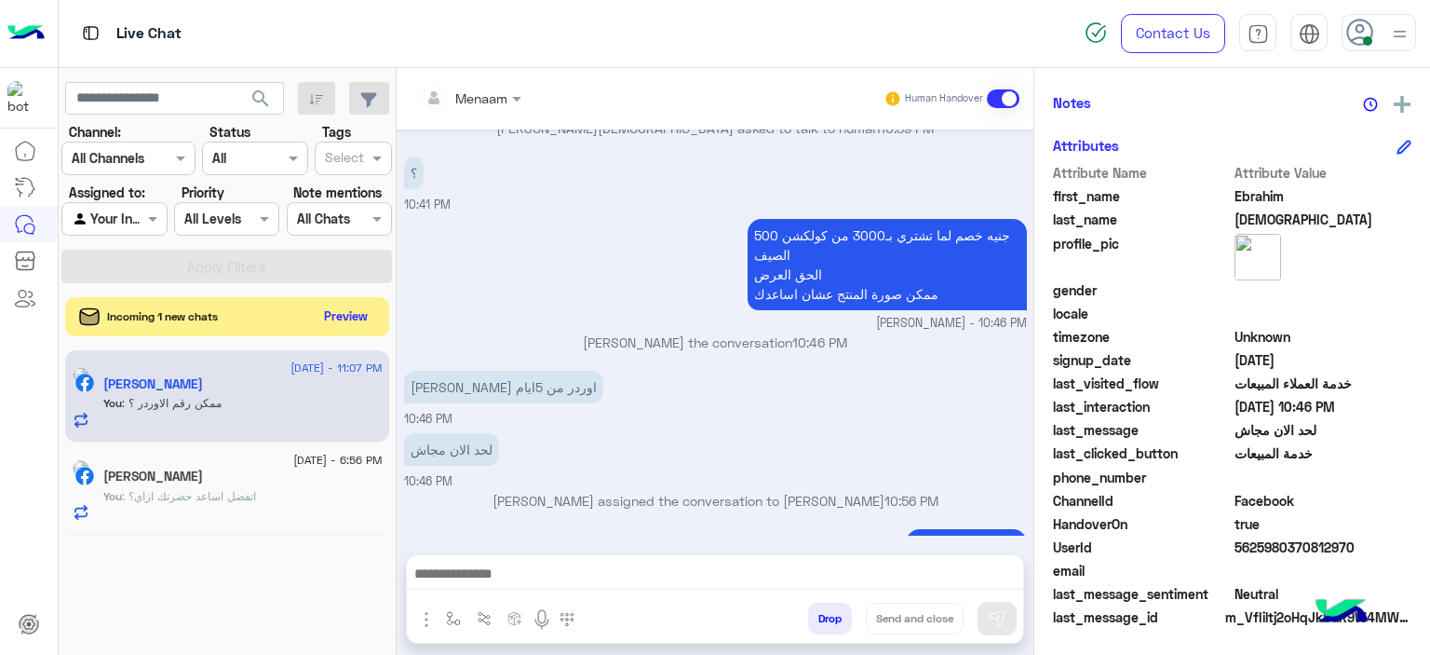
click at [343, 316] on button "Preview" at bounding box center [347, 316] width 58 height 25
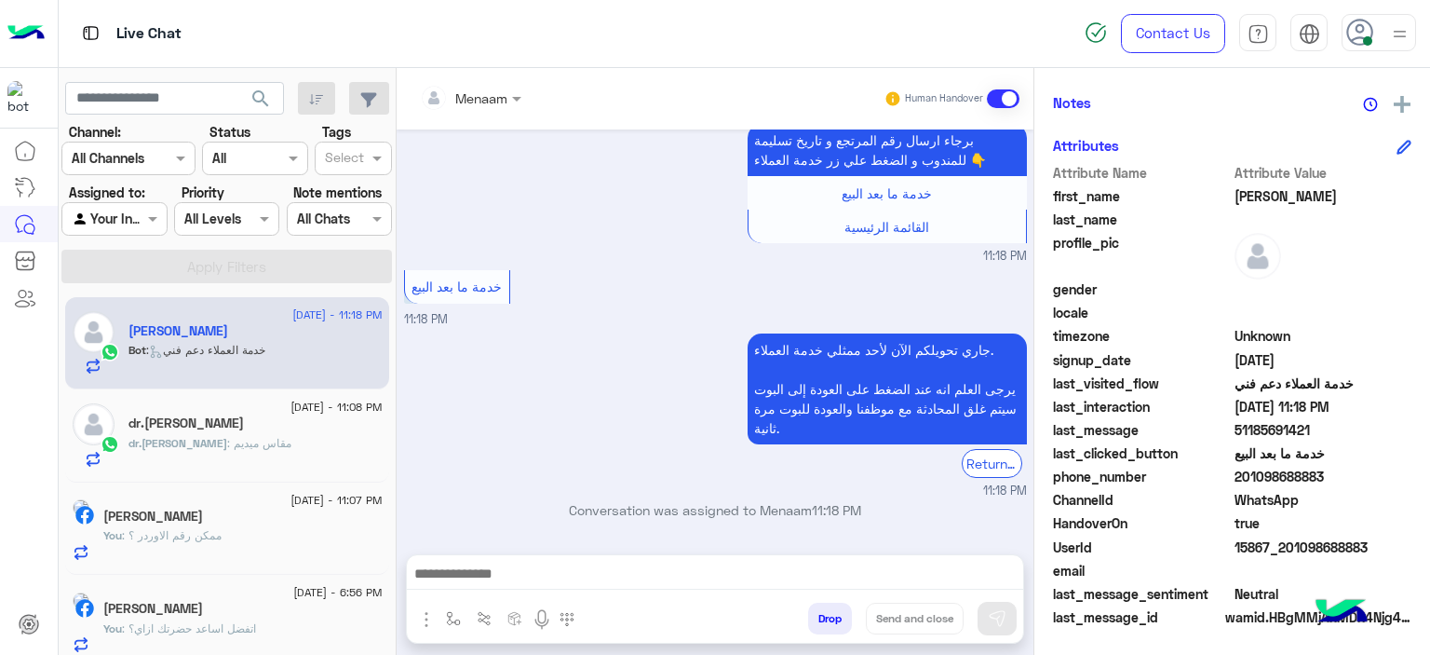
click at [521, 579] on textarea at bounding box center [715, 576] width 617 height 28
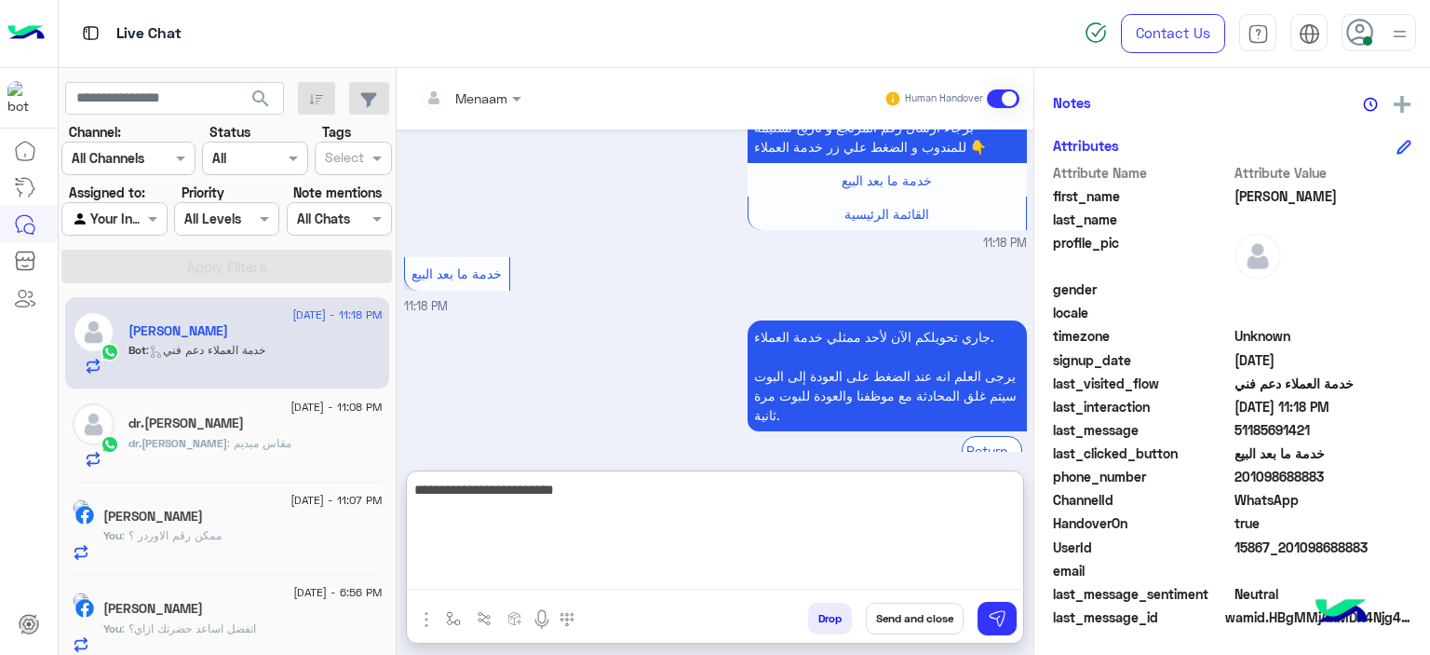
type textarea "**********"
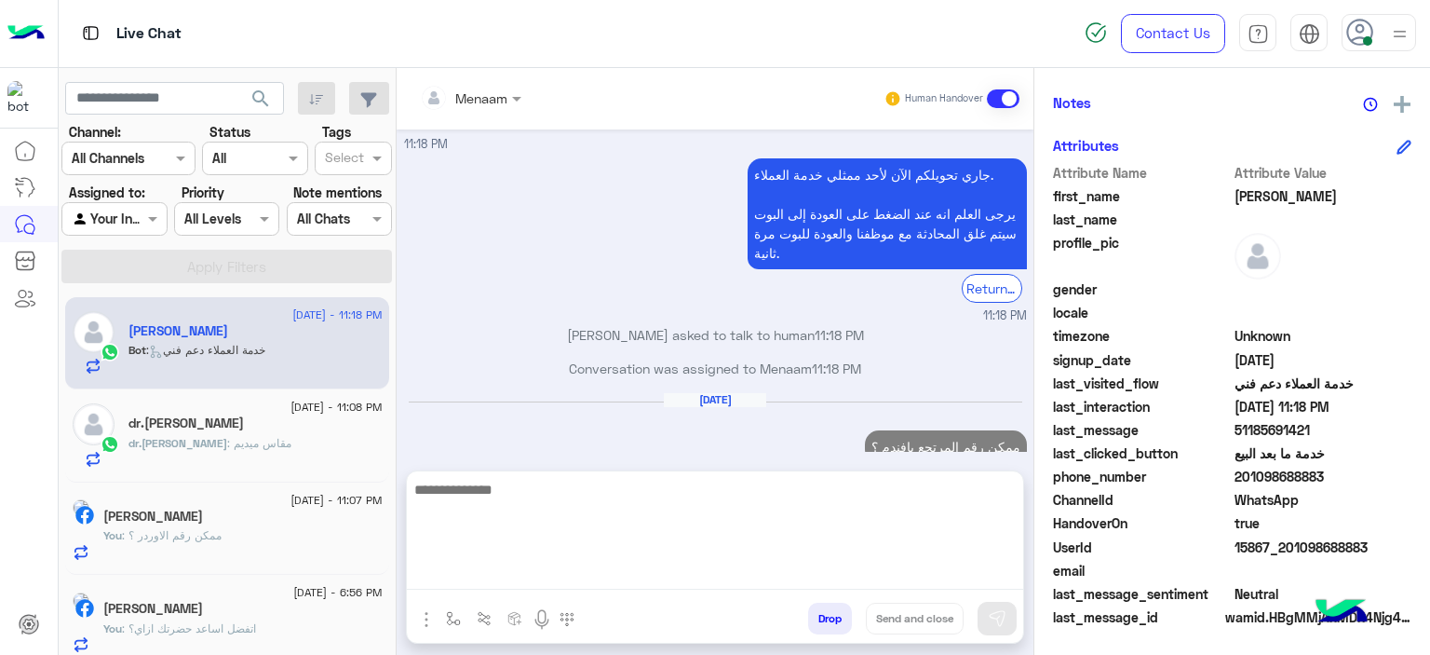
click at [194, 421] on h5 "dr.[PERSON_NAME]" at bounding box center [186, 423] width 115 height 16
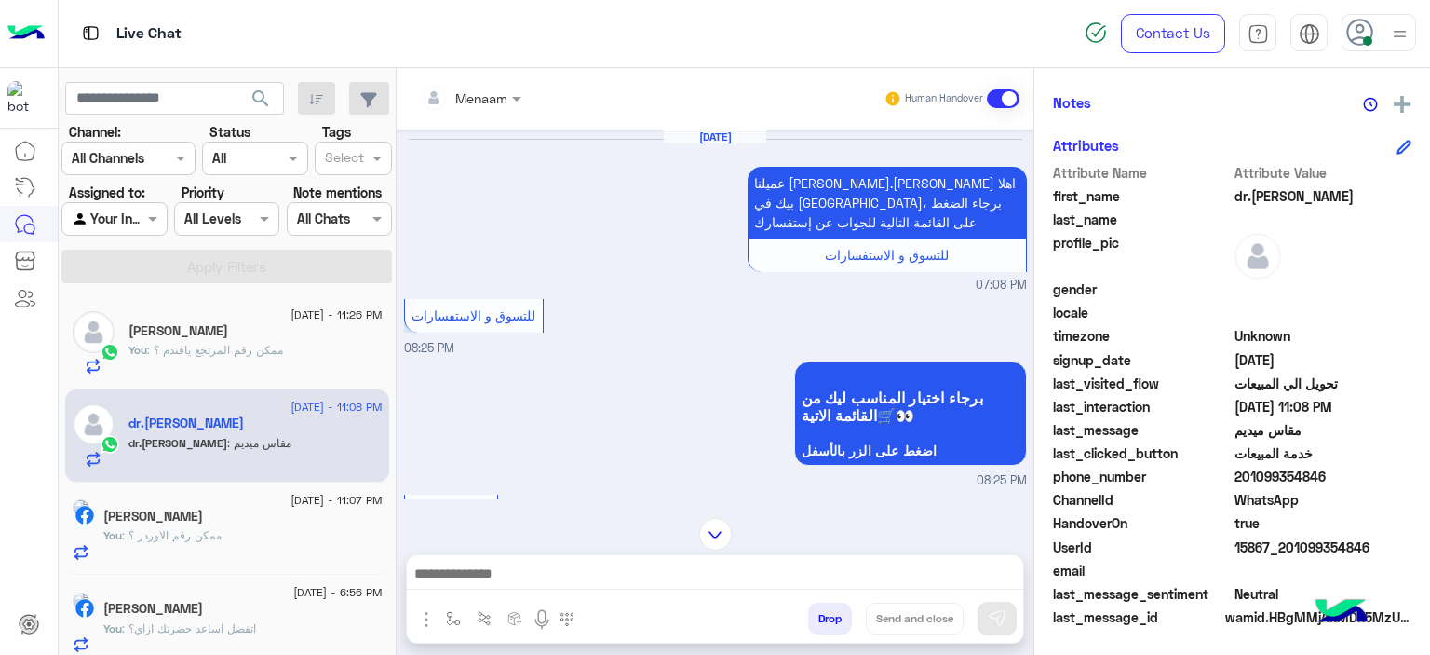
scroll to position [1799, 0]
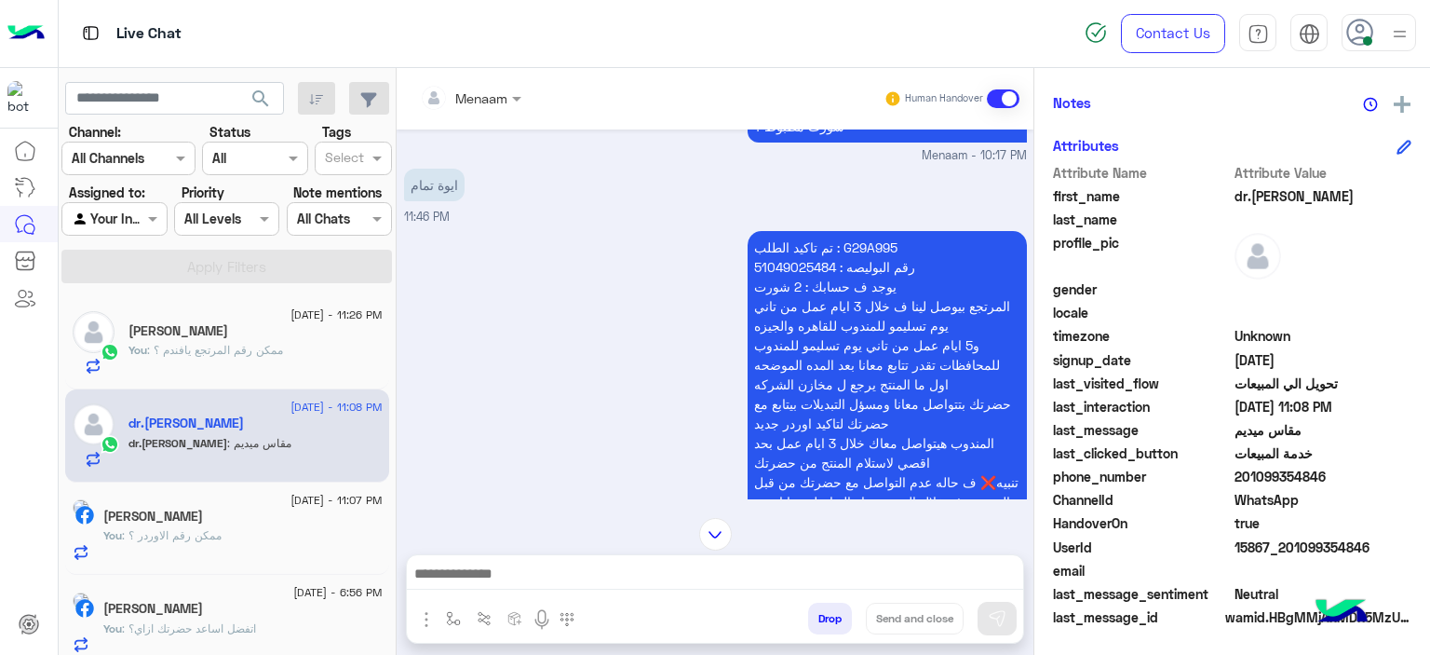
click at [865, 231] on p "تم تاكيد الطلب : G29A995 رقم البوليصه : 51049025484 يوجد ف حسابك : 2 شورت المرت…" at bounding box center [887, 384] width 279 height 306
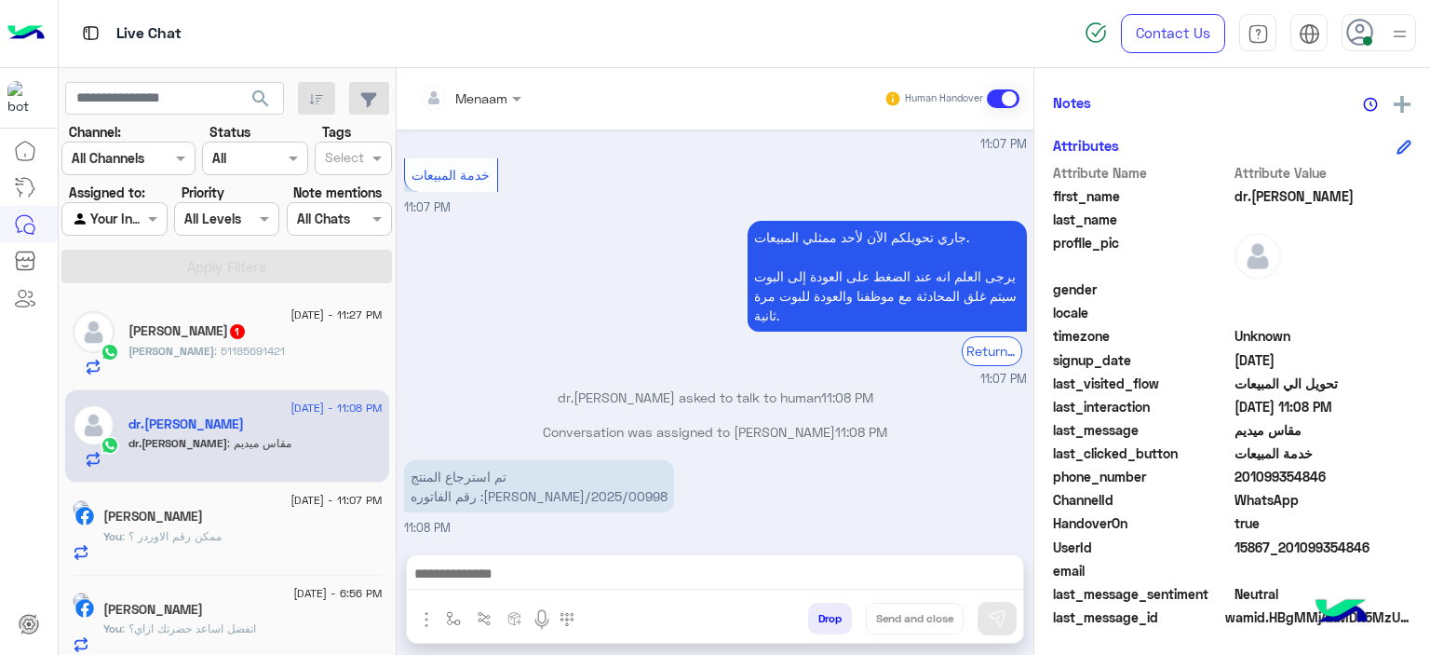
scroll to position [6991, 0]
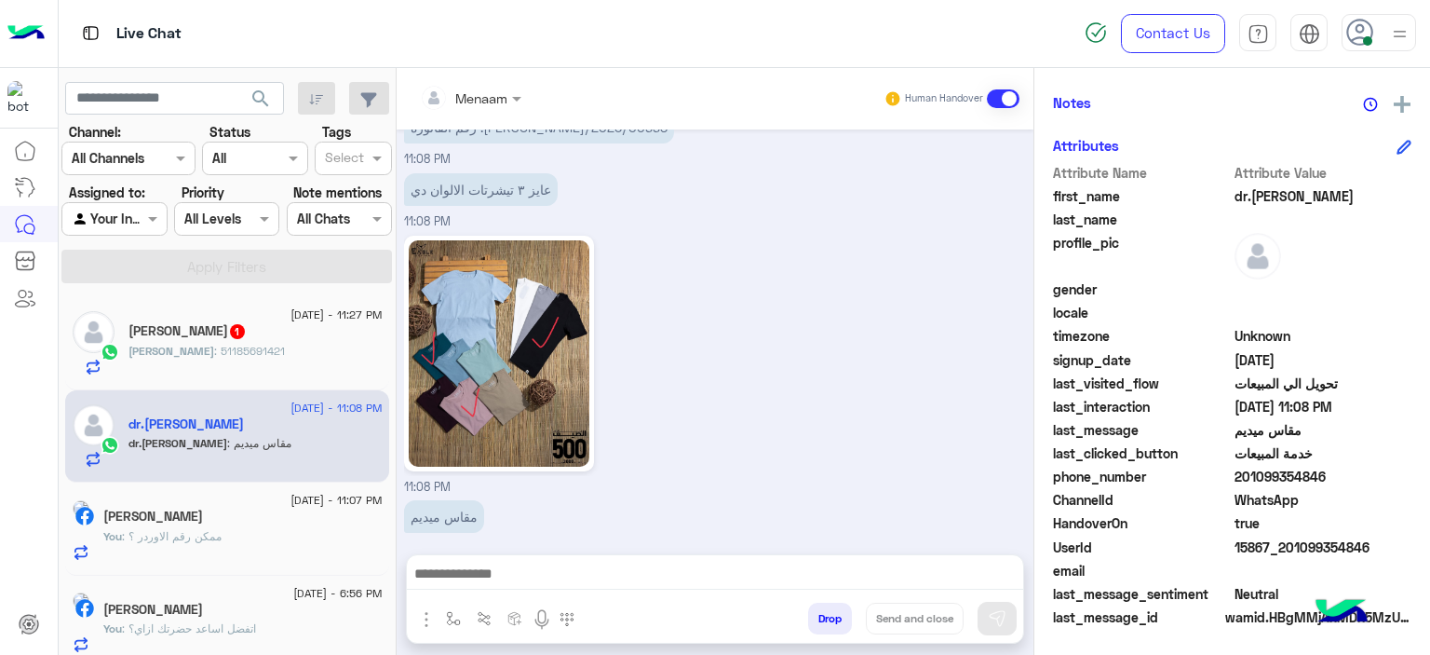
click at [518, 80] on div "Menaam Human Handover" at bounding box center [715, 98] width 637 height 61
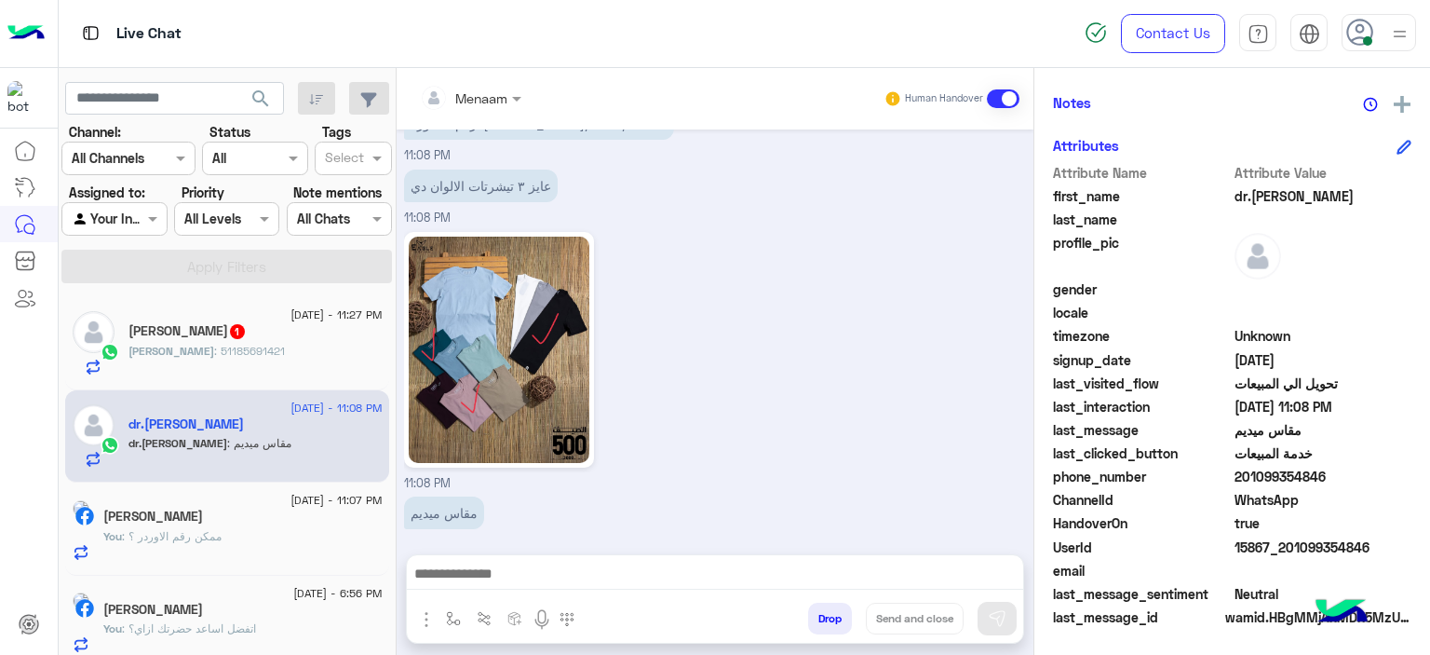
click at [564, 594] on div at bounding box center [715, 578] width 616 height 47
click at [575, 566] on textarea at bounding box center [715, 576] width 617 height 28
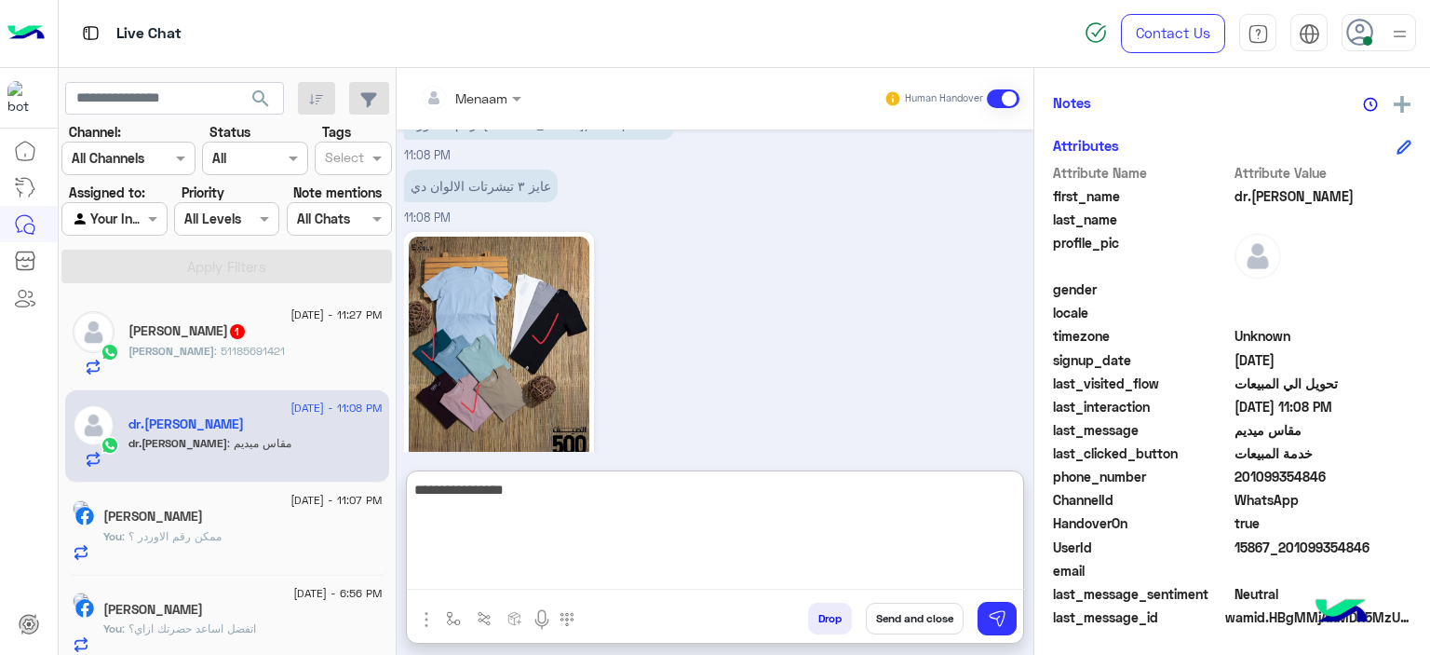
type textarea "**********"
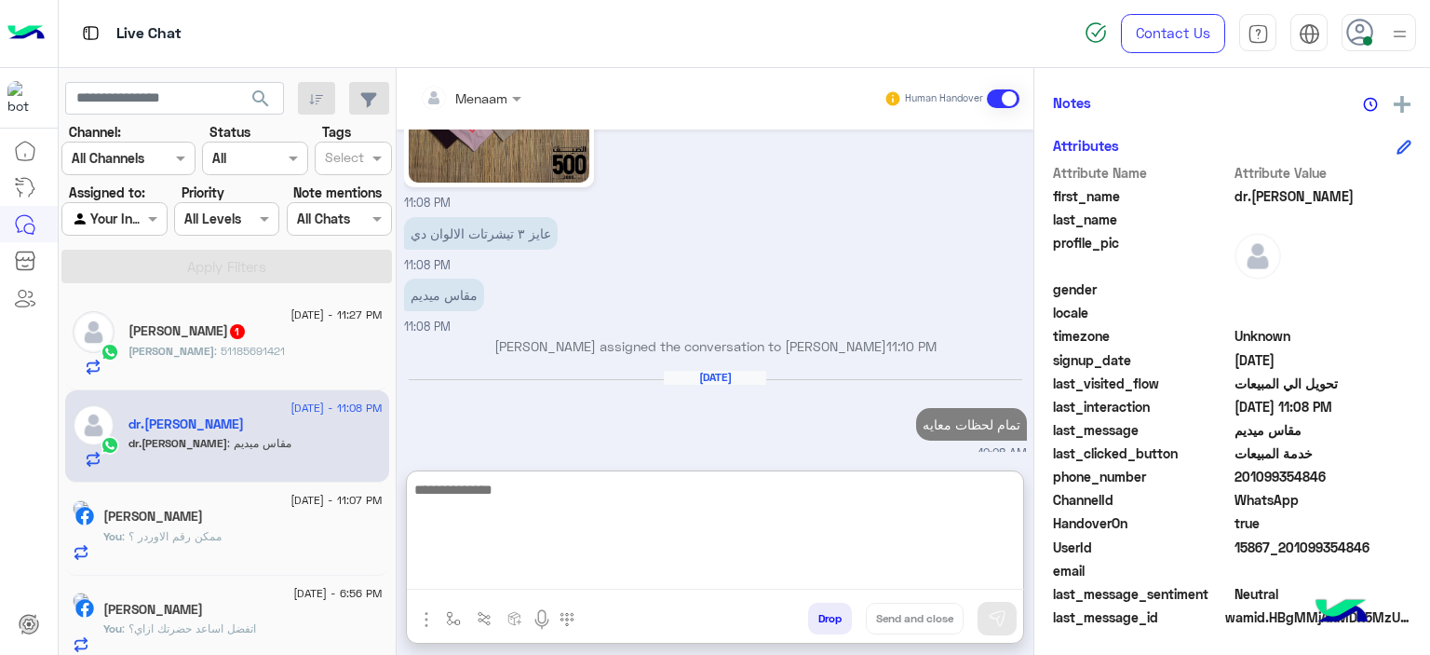
scroll to position [7170, 0]
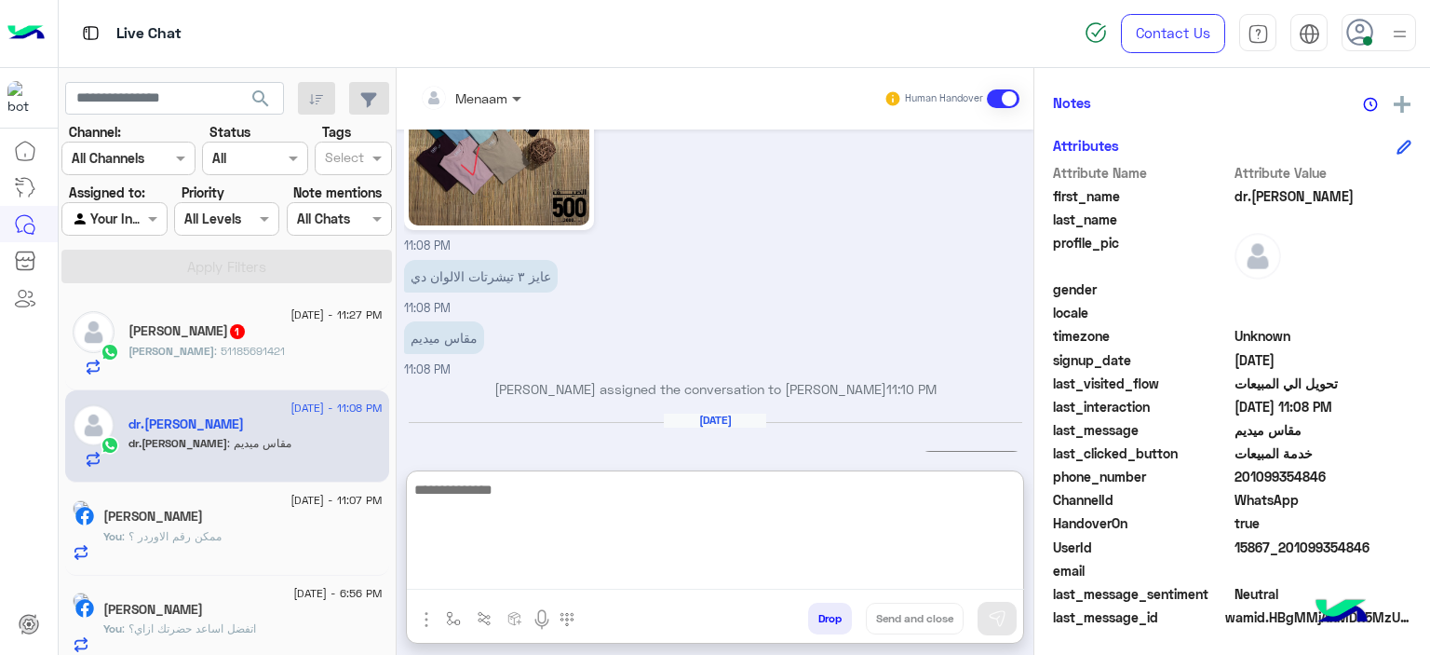
click at [508, 102] on span at bounding box center [519, 98] width 23 height 20
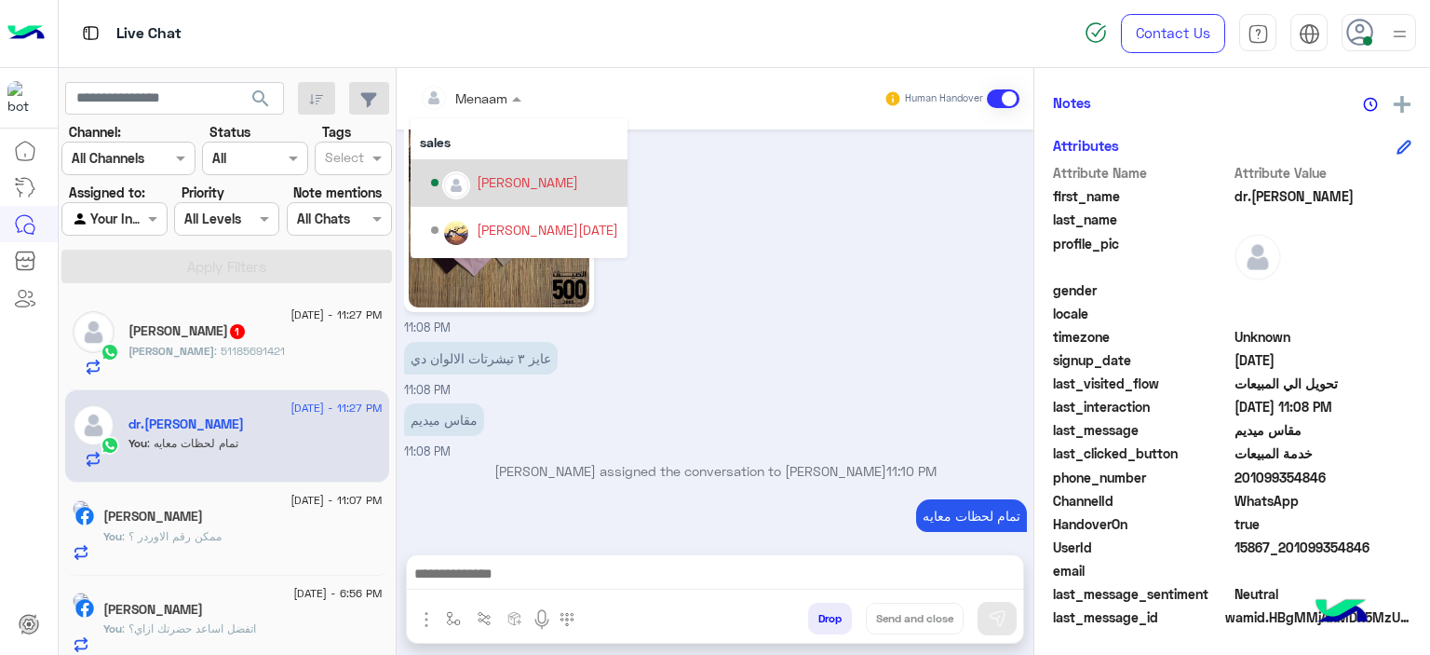
scroll to position [73, 0]
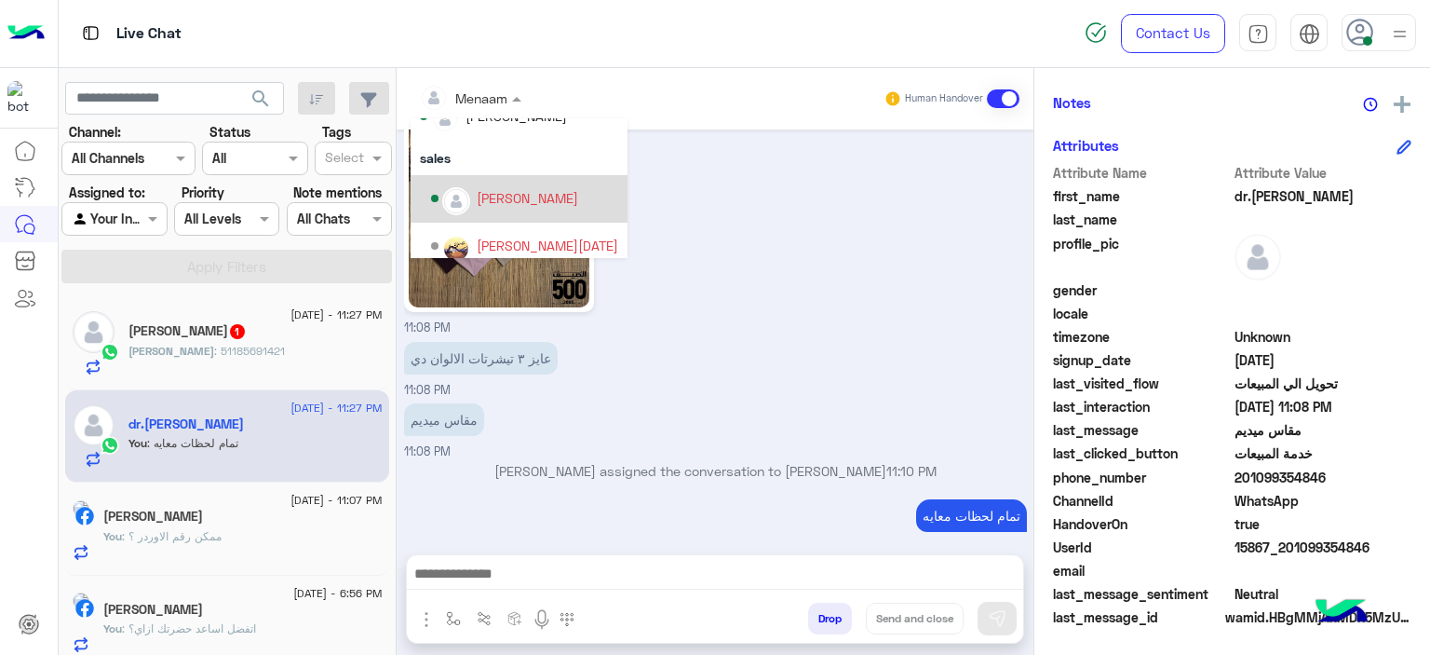
click at [535, 200] on div "[PERSON_NAME]" at bounding box center [528, 198] width 102 height 20
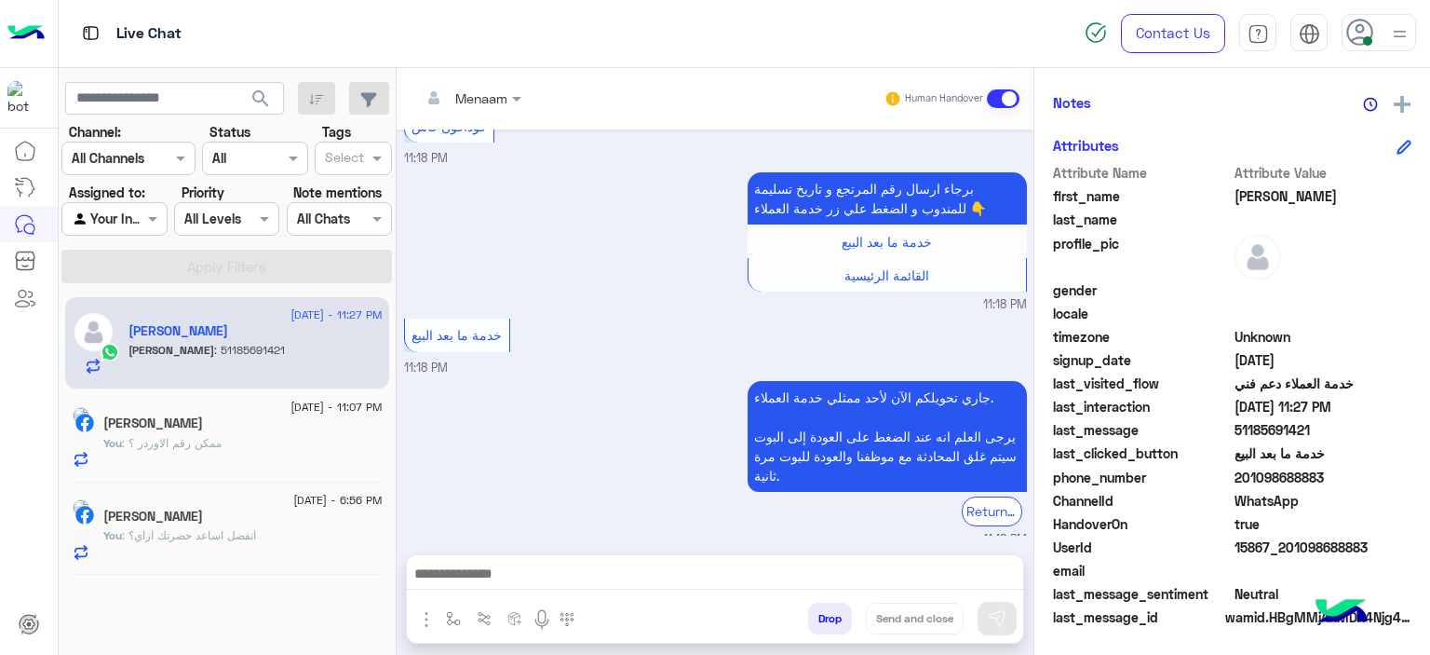
scroll to position [1325, 0]
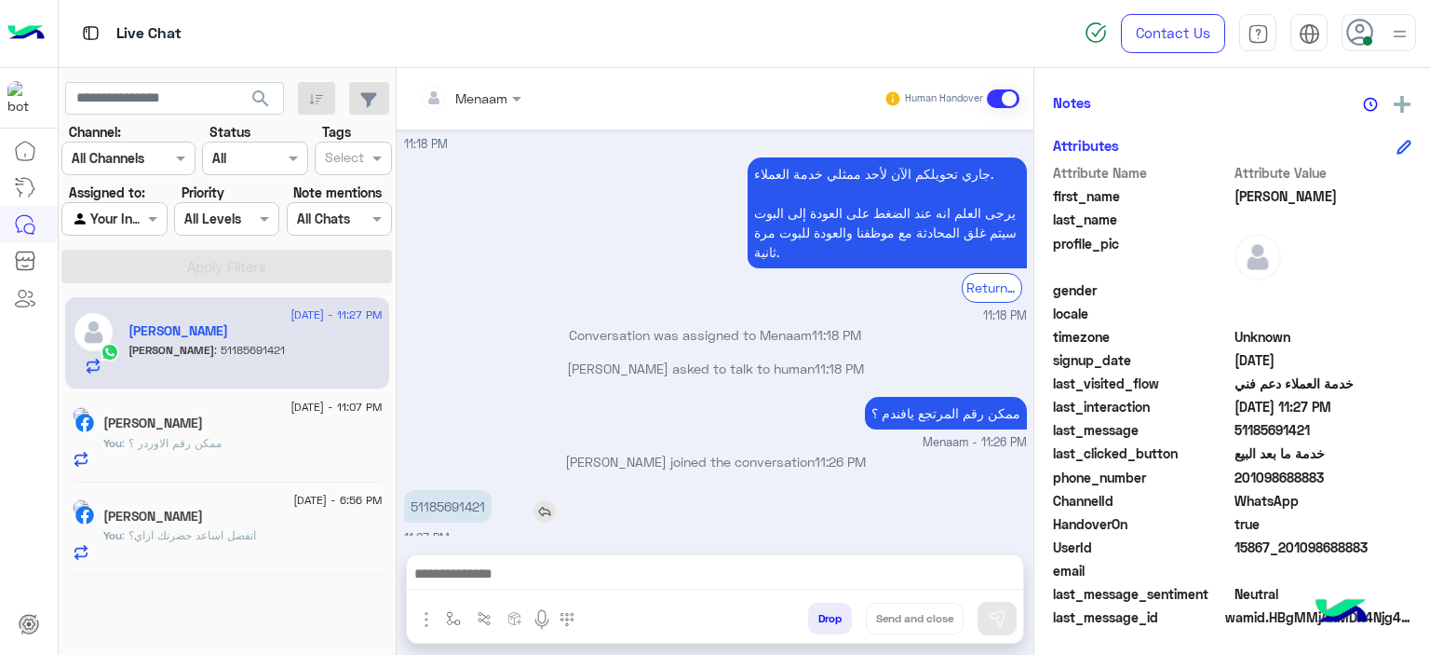
click at [427, 490] on p "51185691421" at bounding box center [448, 506] width 88 height 33
click at [443, 497] on p "51185691421" at bounding box center [448, 506] width 88 height 33
click at [582, 579] on textarea at bounding box center [715, 568] width 617 height 43
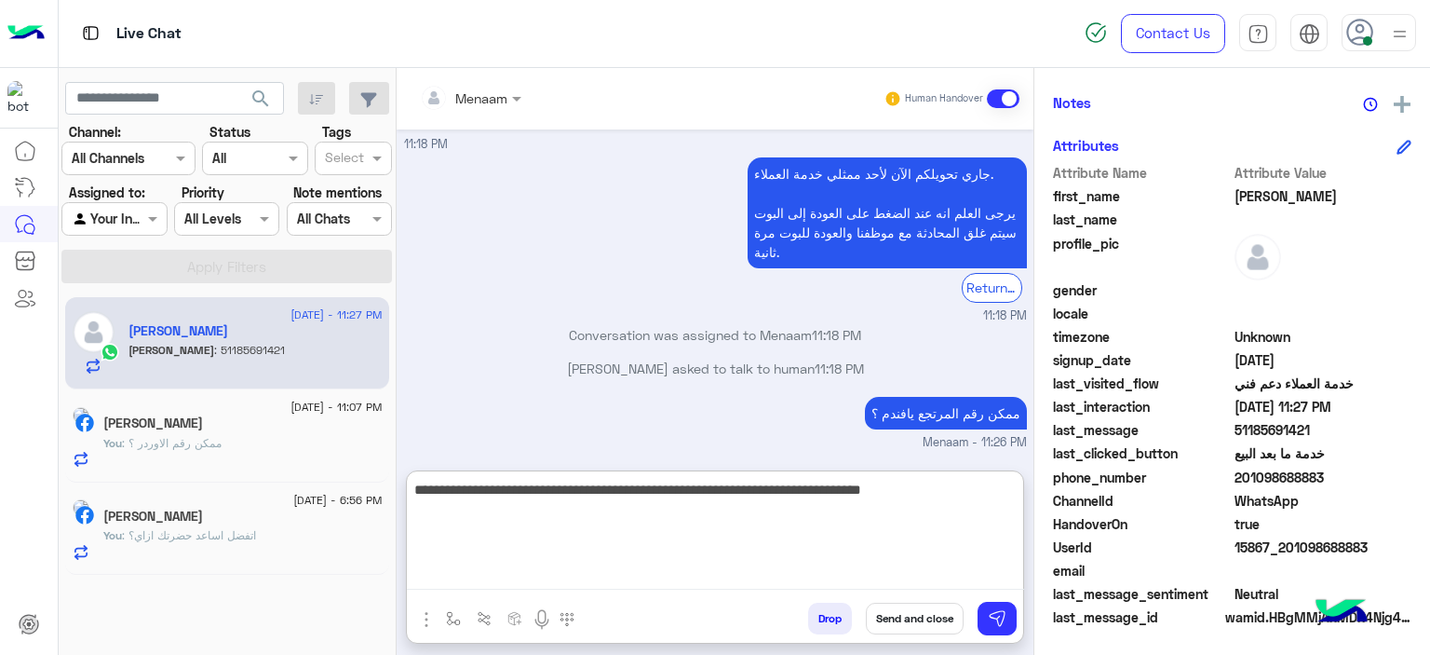
type textarea "**********"
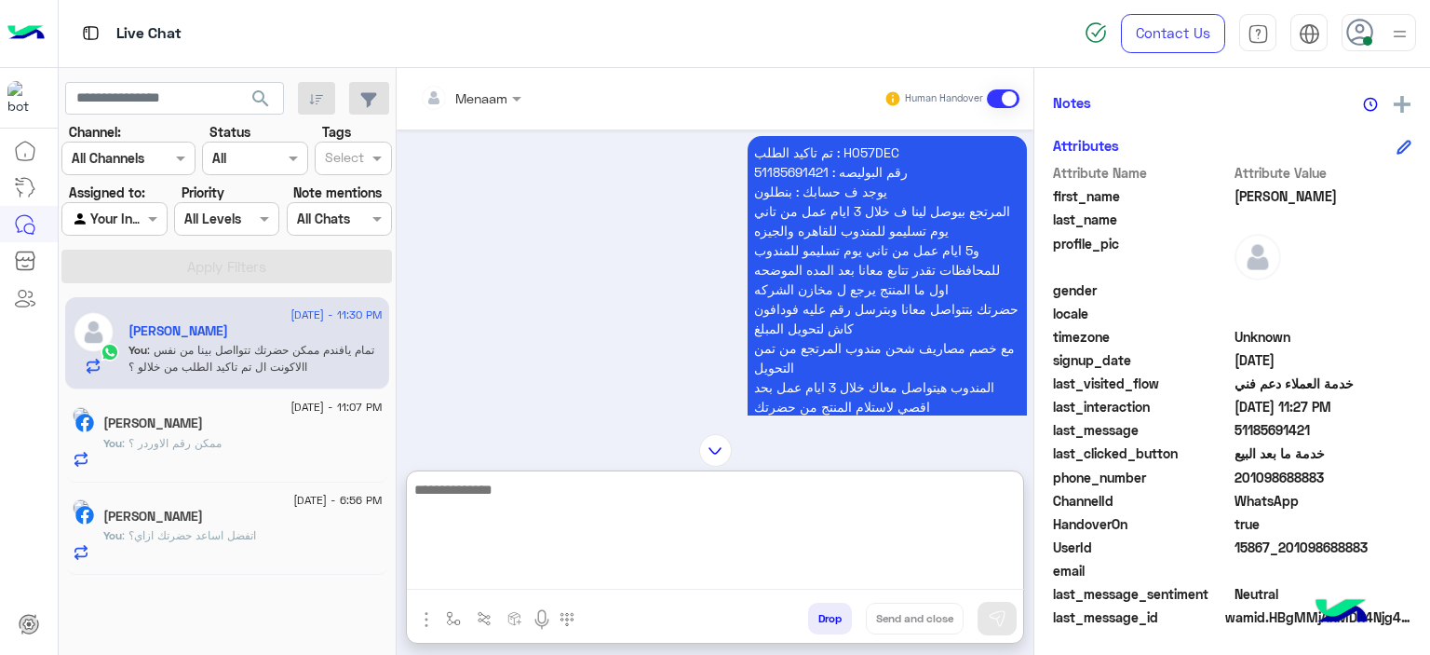
scroll to position [2060, 0]
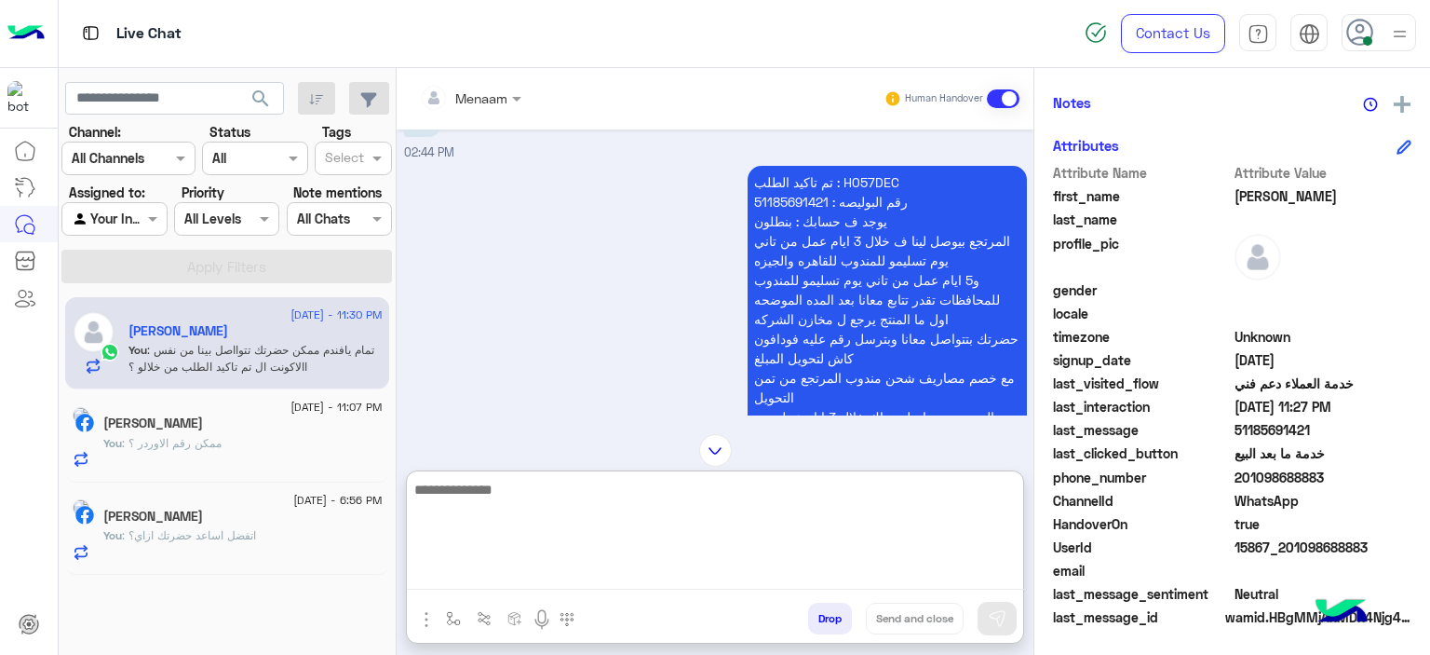
click at [512, 494] on textarea at bounding box center [715, 534] width 617 height 112
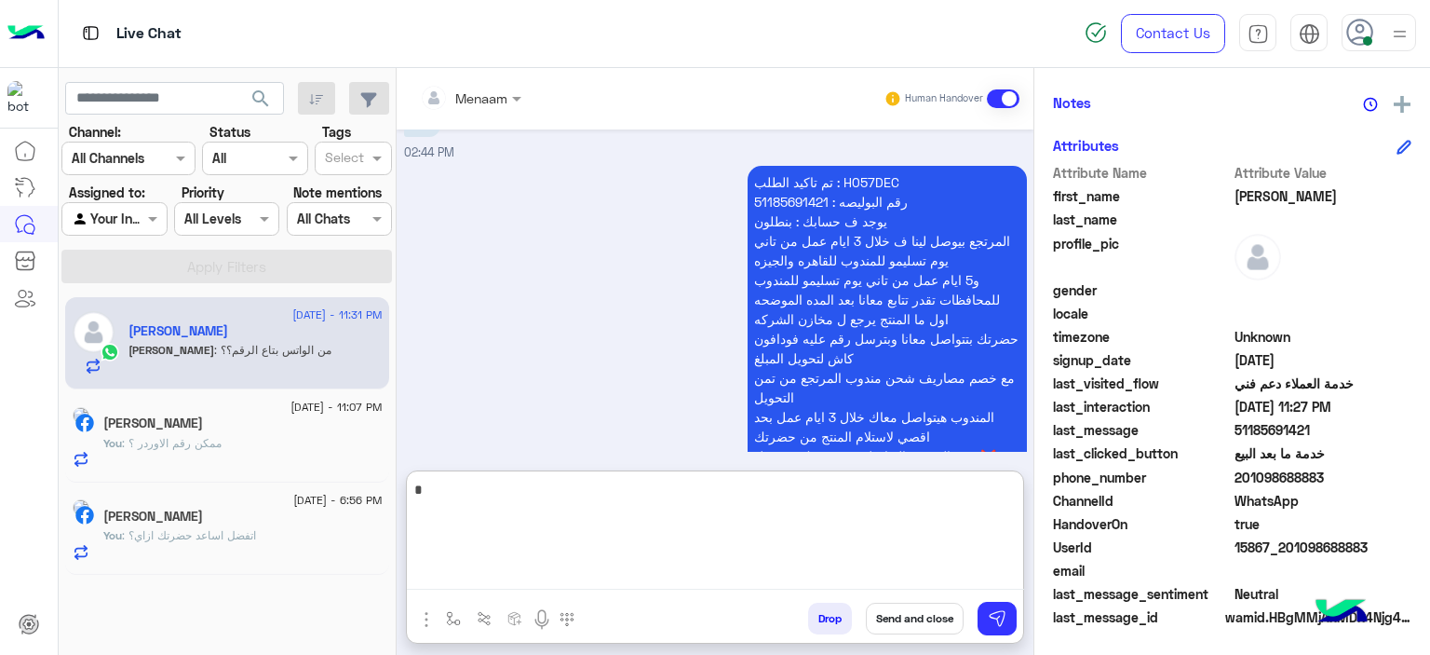
scroll to position [4302, 0]
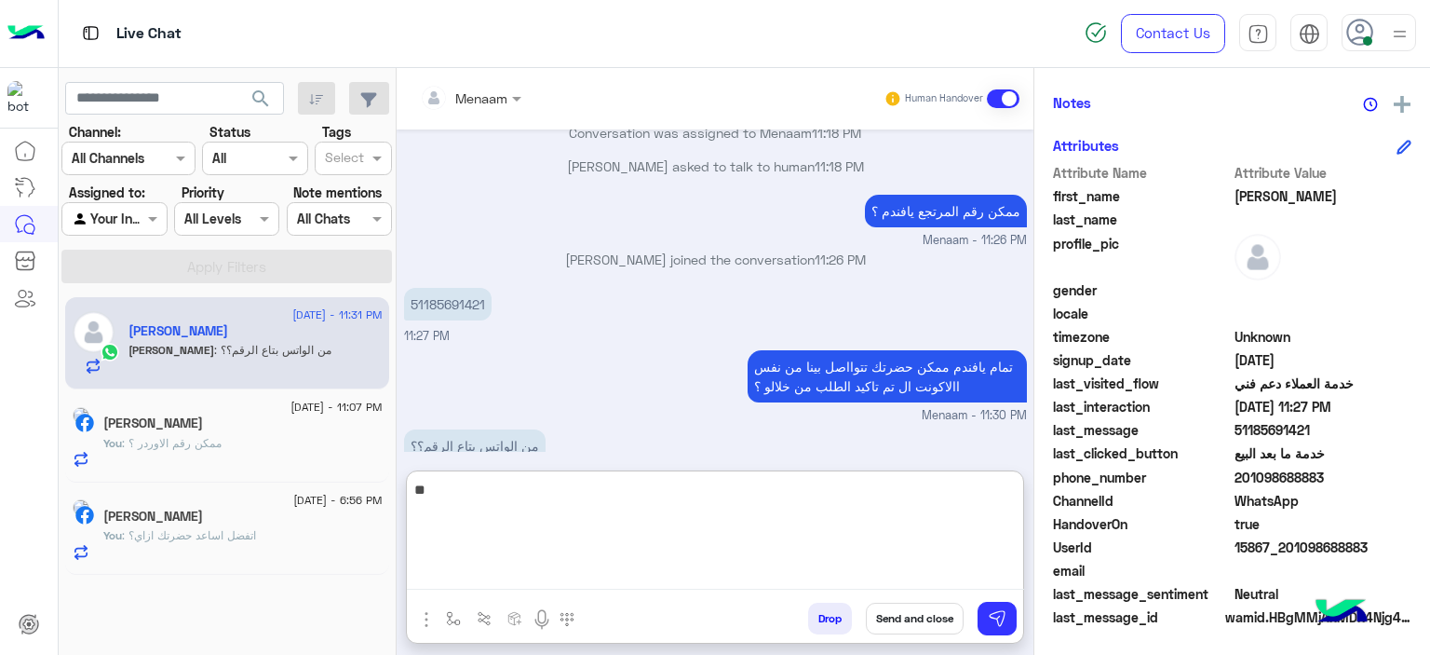
type textarea "*"
type textarea "**********"
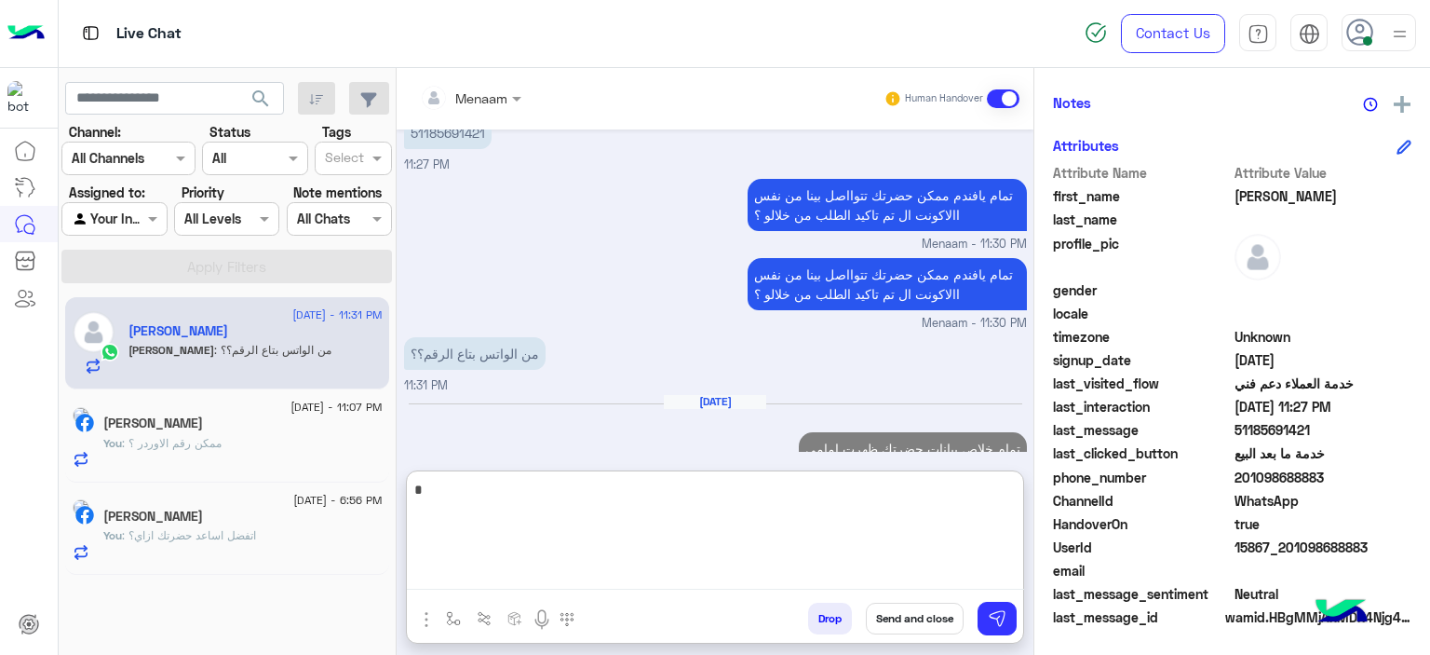
scroll to position [4440, 0]
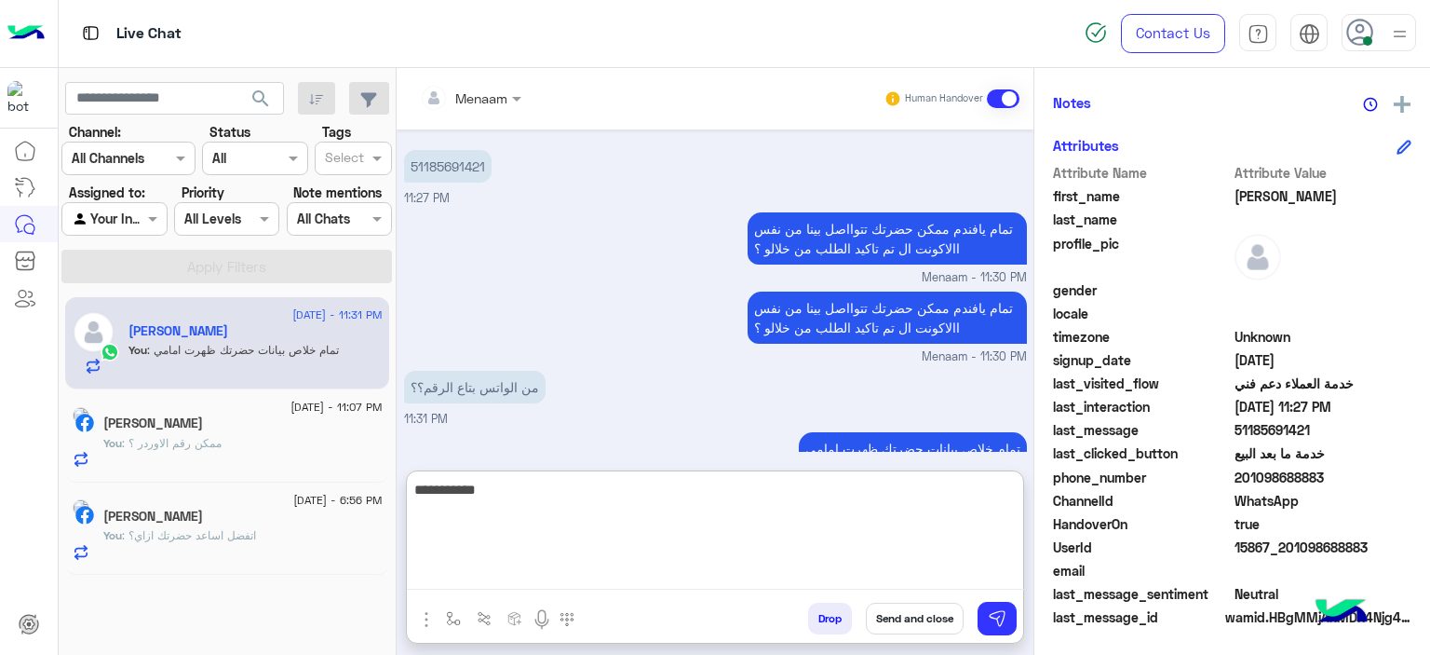
type textarea "**********"
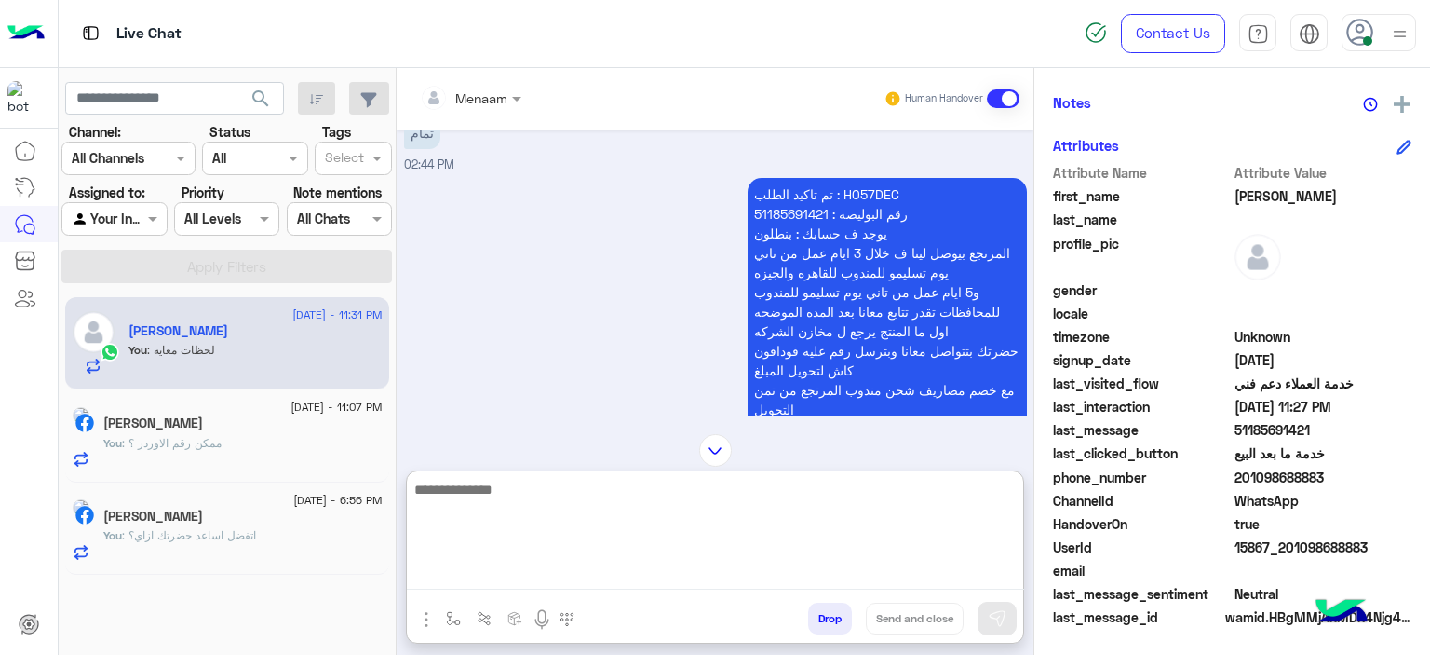
scroll to position [1985, 0]
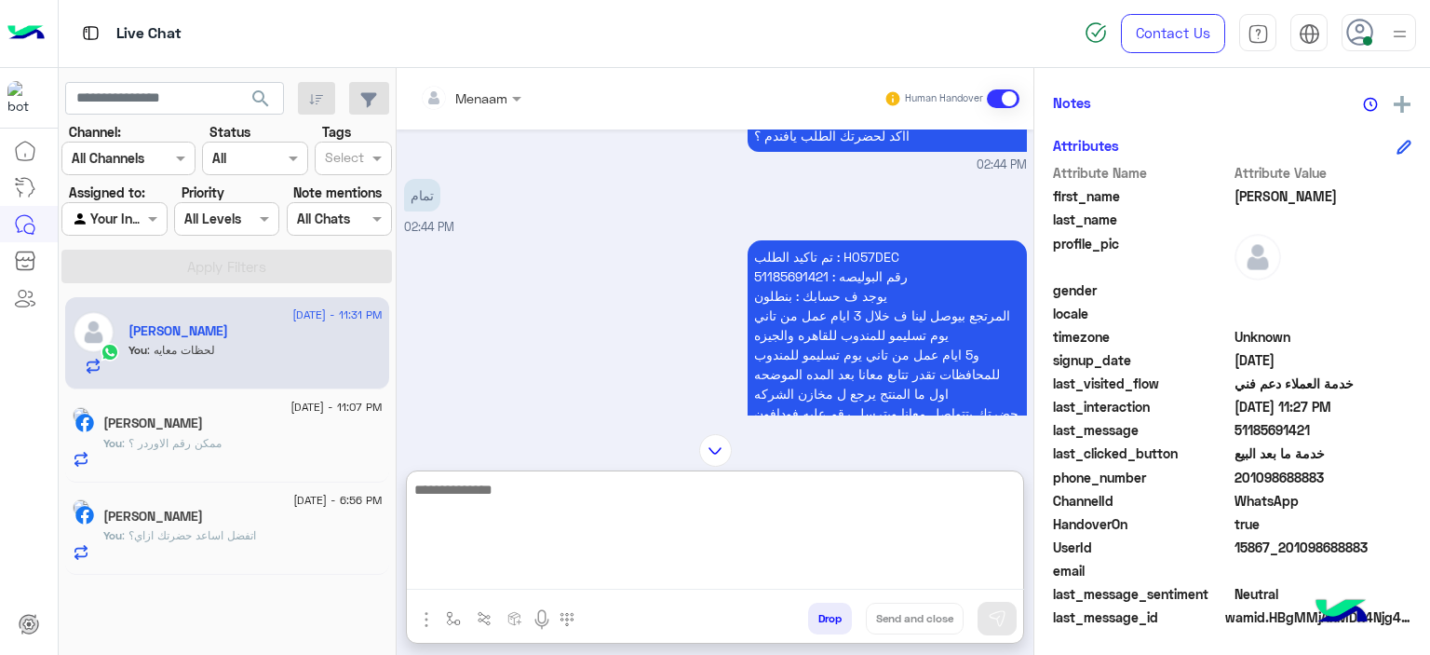
click at [855, 261] on p "تم تاكيد الطلب : H057DEC رقم البوليصه : 51185691421 يوجد ف حسابك : بنطلون المرت…" at bounding box center [887, 412] width 279 height 345
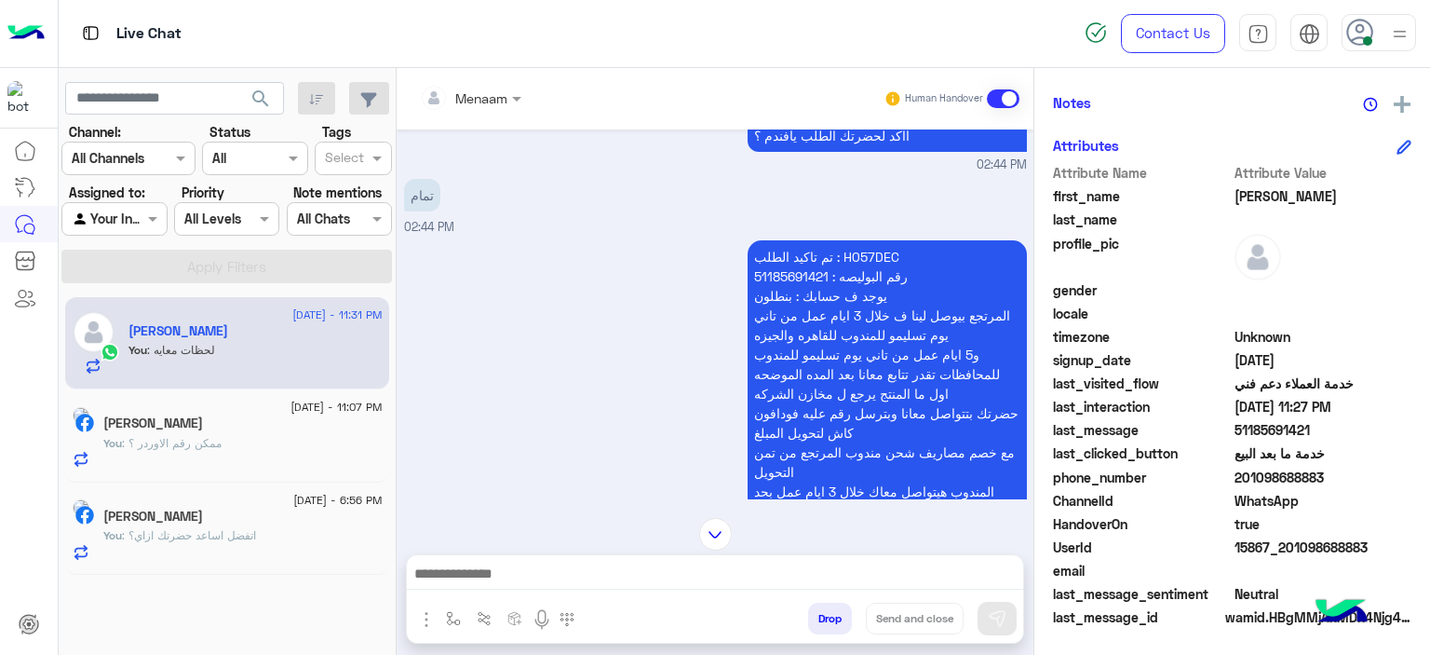
click at [855, 255] on p "تم تاكيد الطلب : H057DEC رقم البوليصه : 51185691421 يوجد ف حسابك : بنطلون المرت…" at bounding box center [887, 412] width 279 height 345
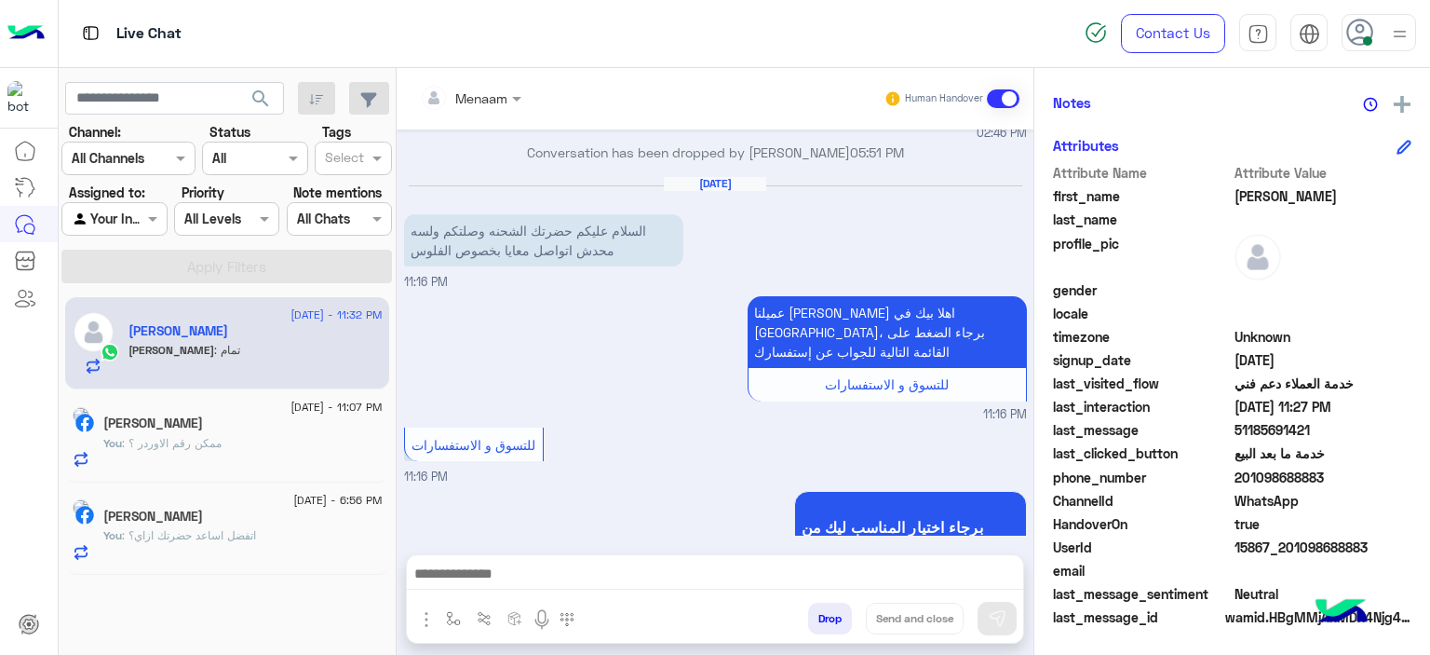
scroll to position [4477, 0]
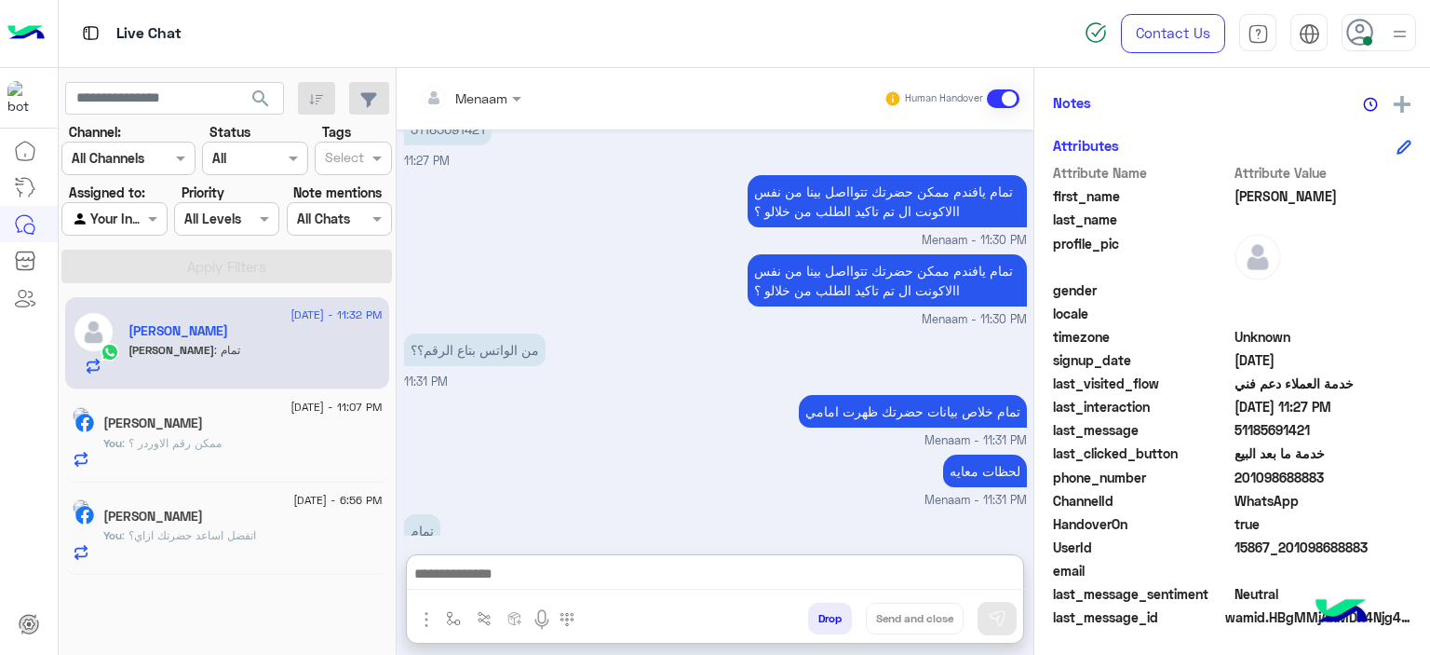
click at [548, 570] on textarea at bounding box center [715, 576] width 617 height 28
paste textarea "**********"
type textarea "**********"
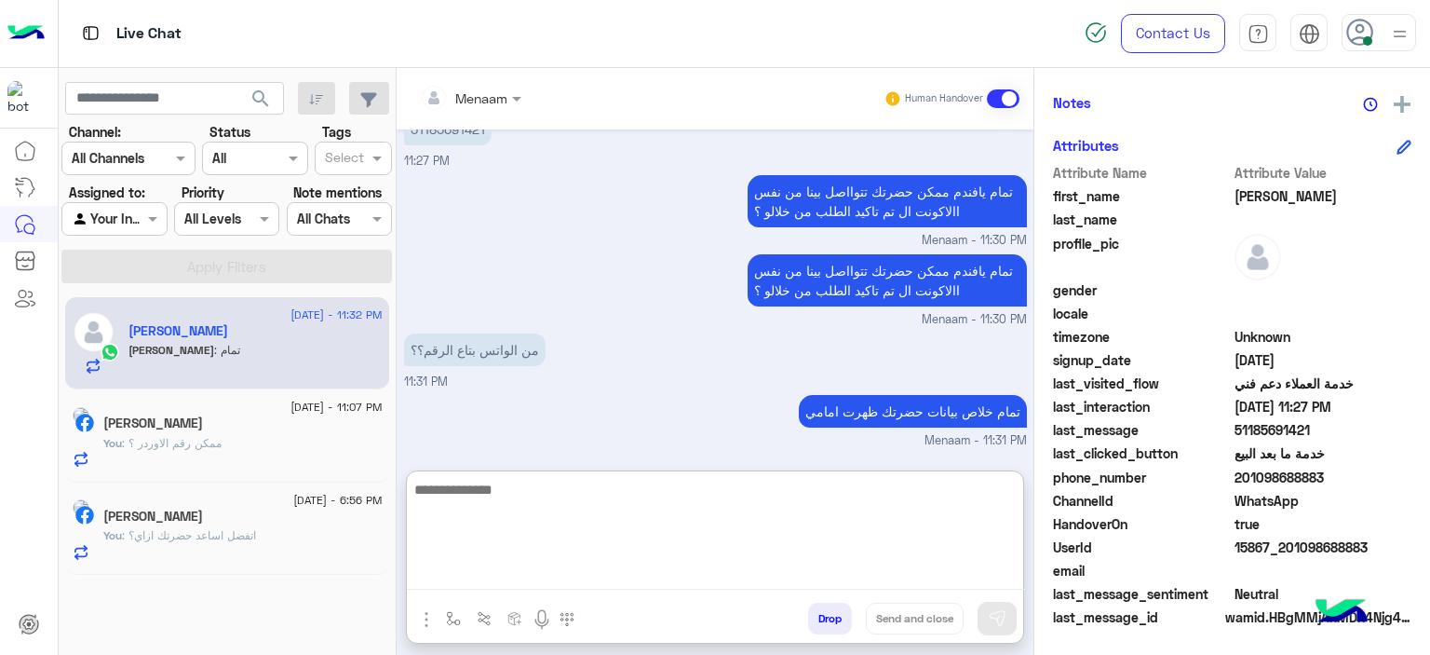
scroll to position [4712, 0]
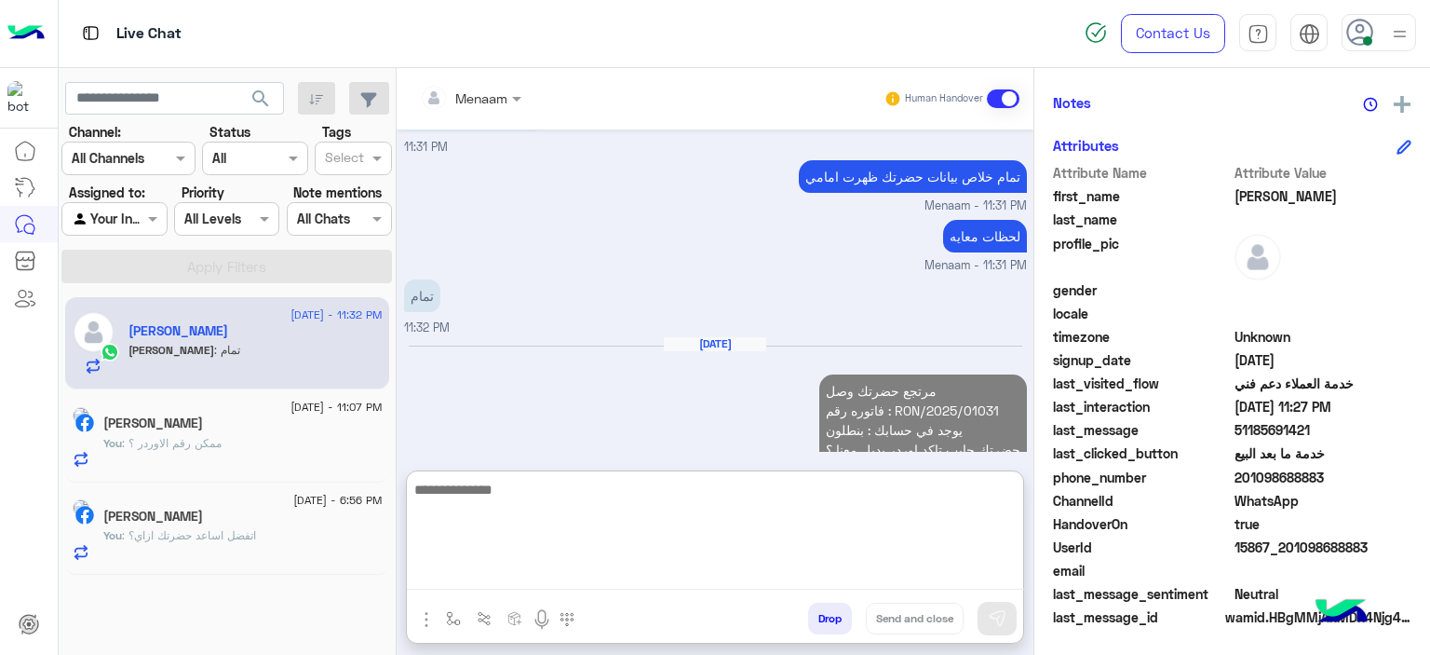
click at [206, 433] on div "[PERSON_NAME]" at bounding box center [242, 425] width 279 height 20
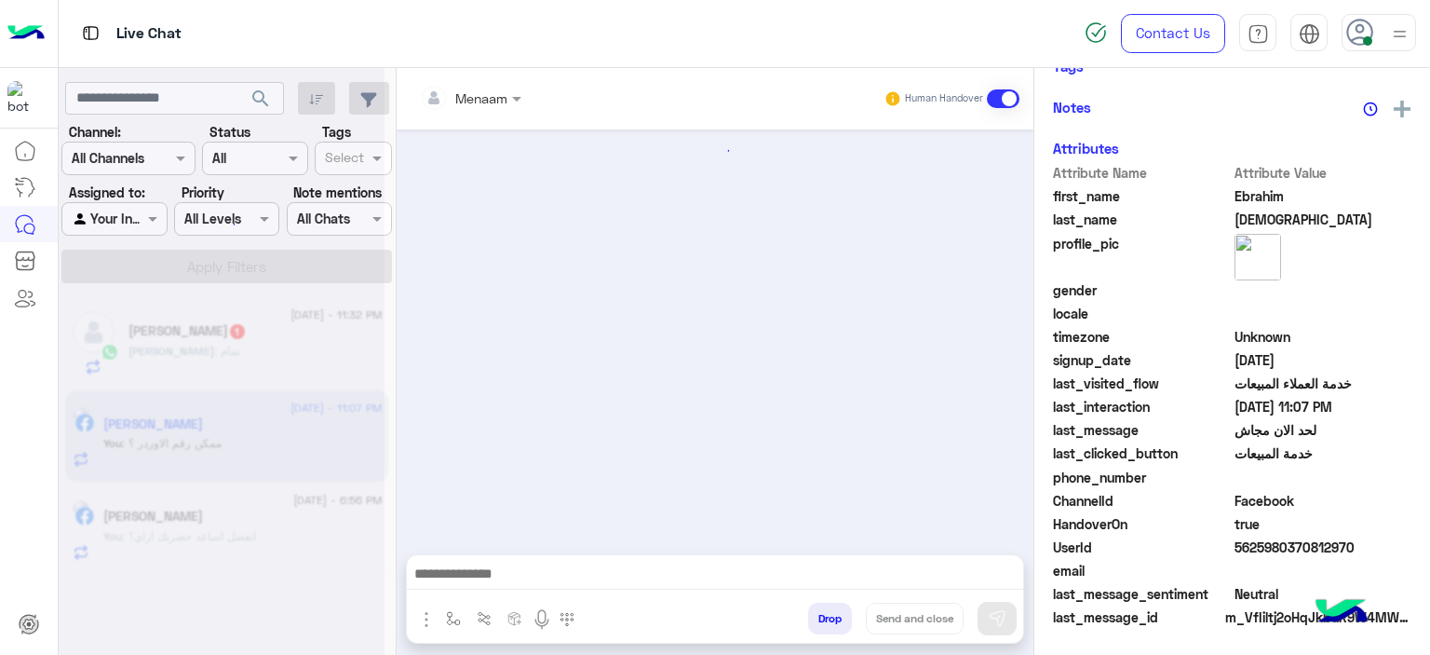
scroll to position [1241, 0]
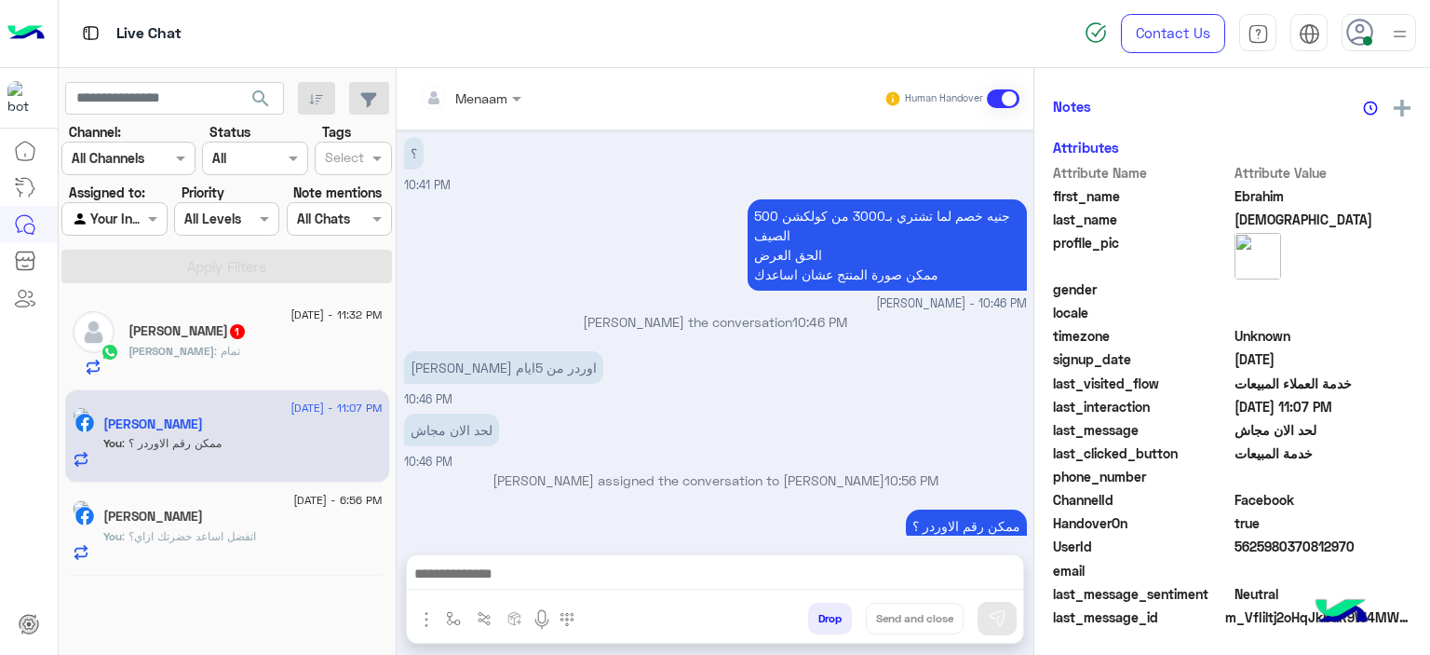
click at [237, 330] on div "[PERSON_NAME] 1" at bounding box center [256, 333] width 254 height 20
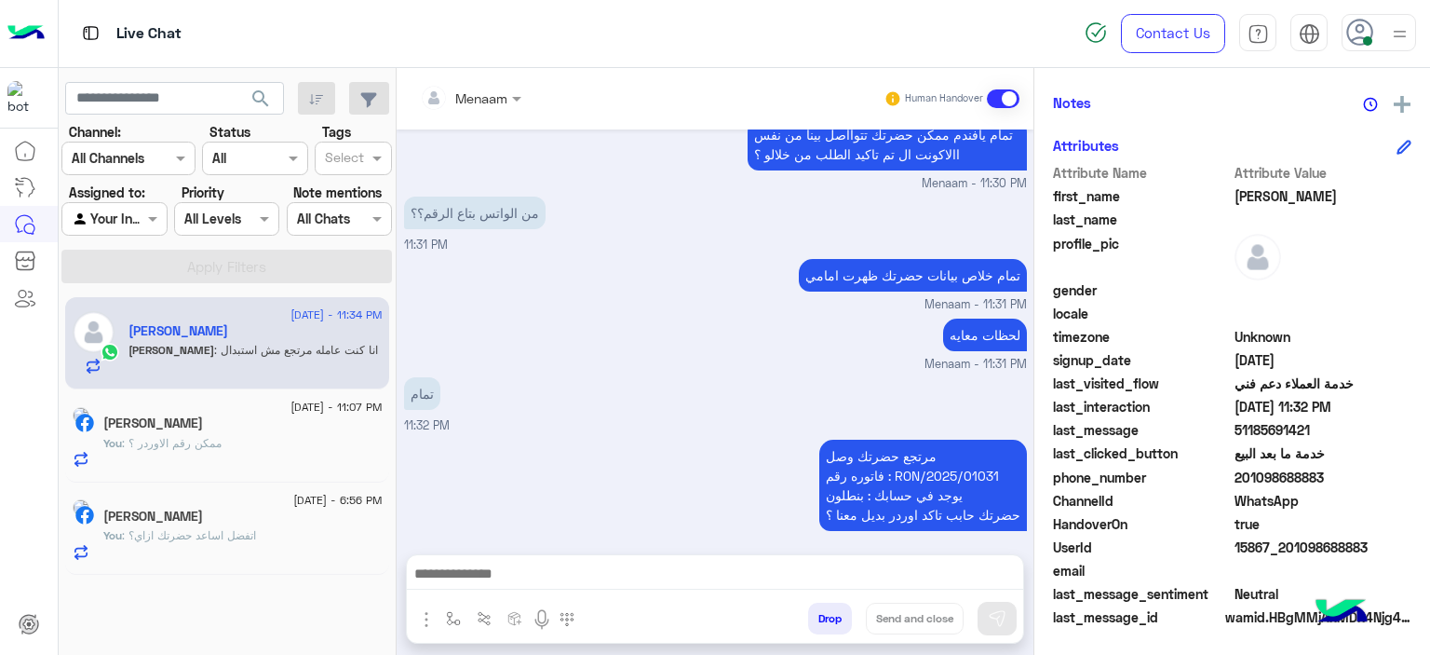
scroll to position [1322, 0]
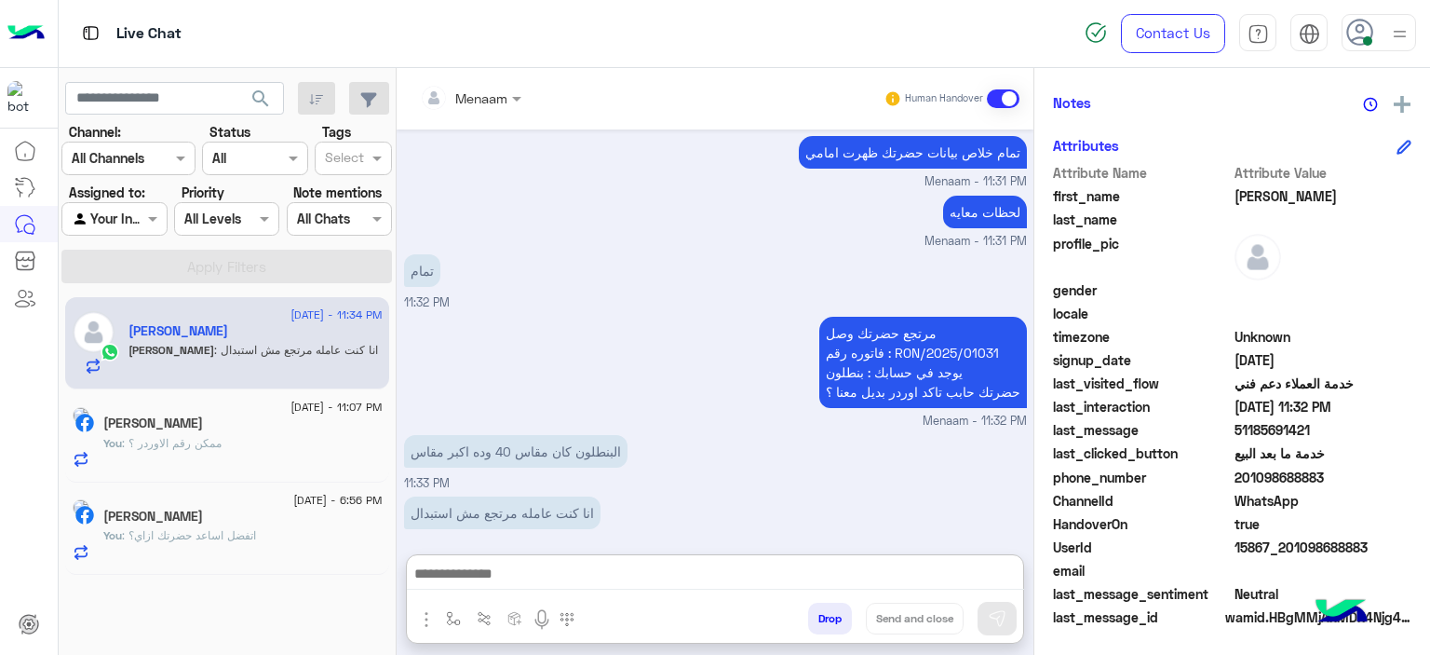
click at [596, 585] on textarea at bounding box center [715, 576] width 617 height 28
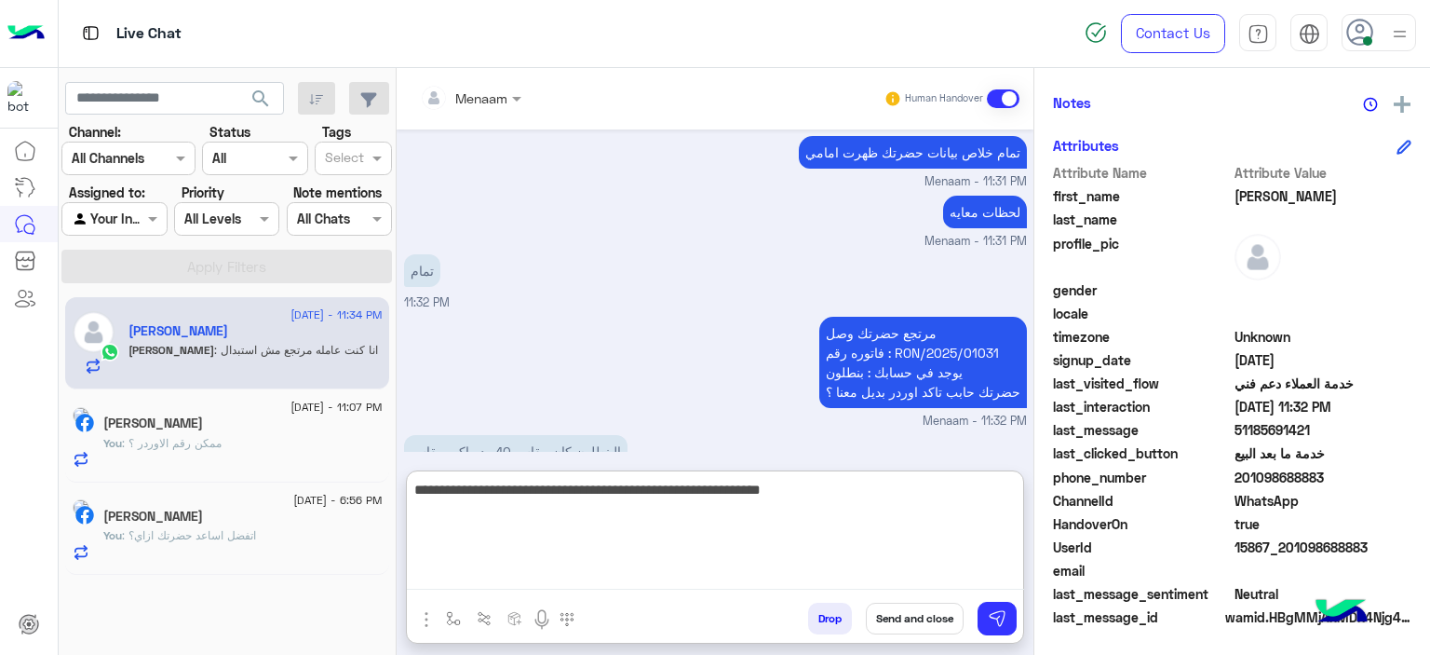
type textarea "**********"
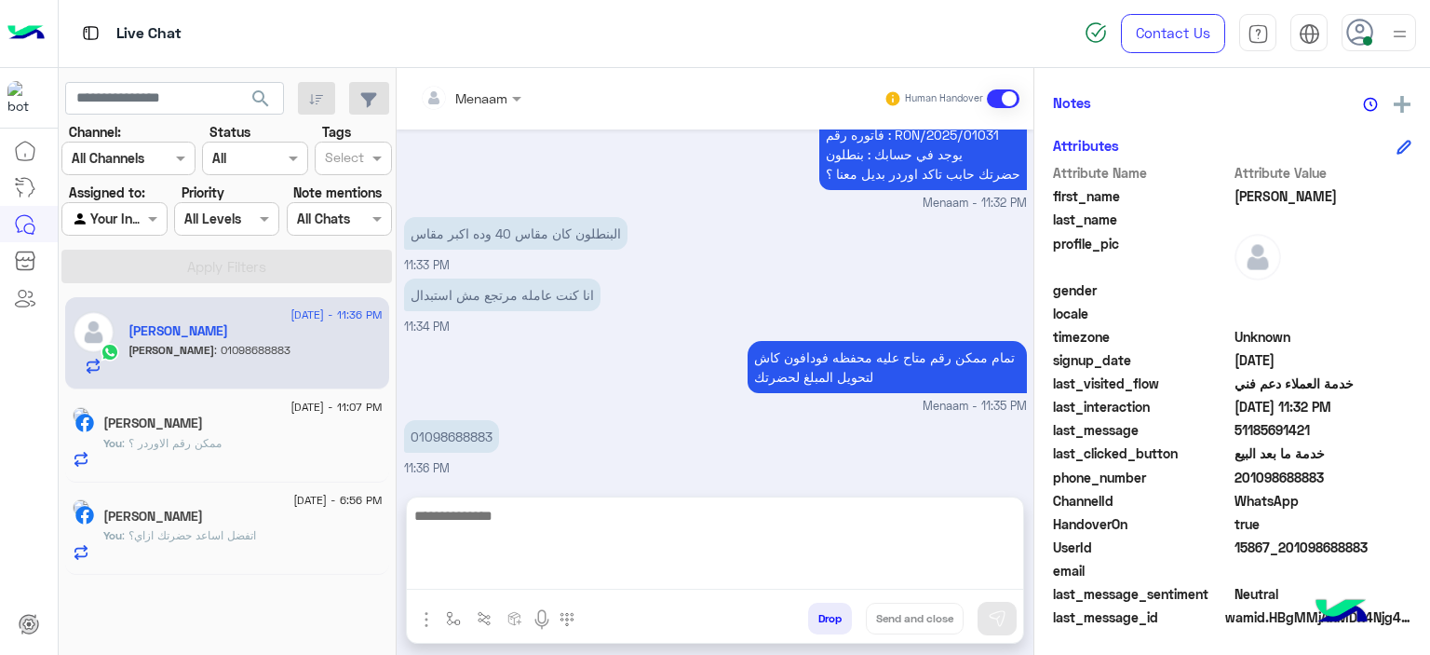
scroll to position [1464, 0]
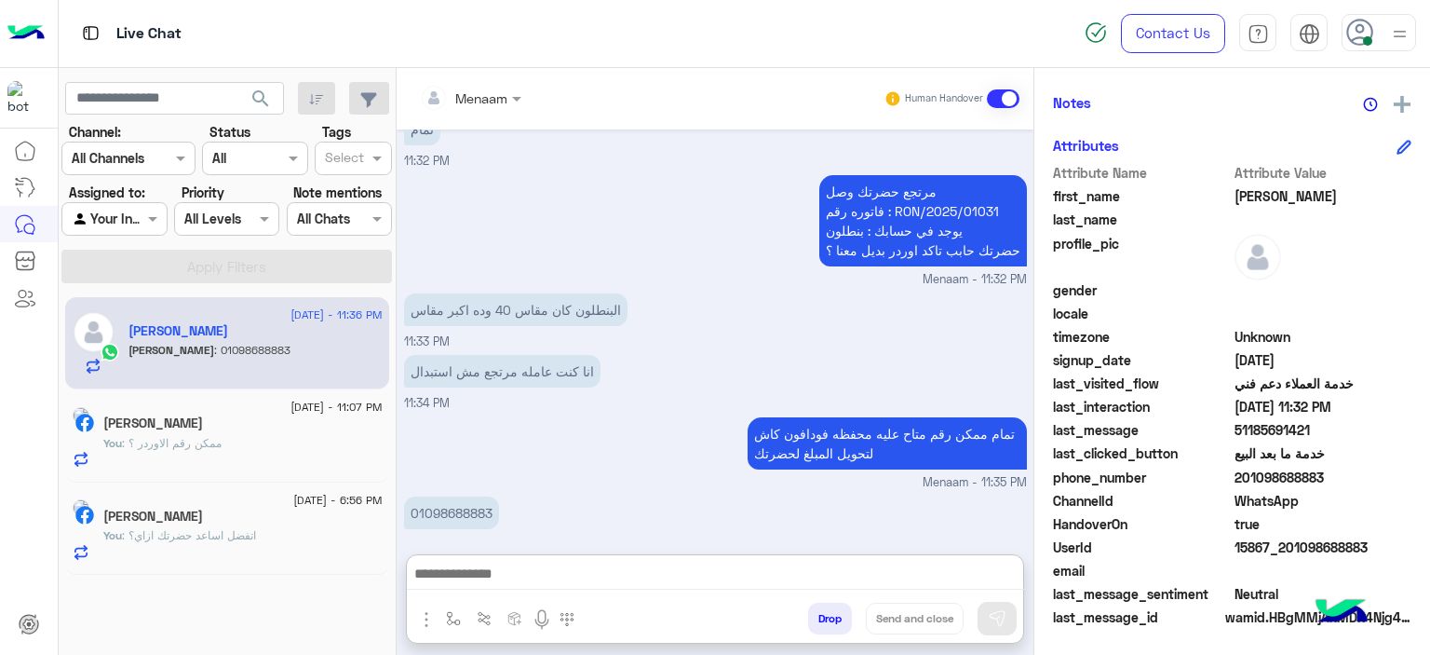
click at [532, 580] on textarea at bounding box center [715, 576] width 617 height 28
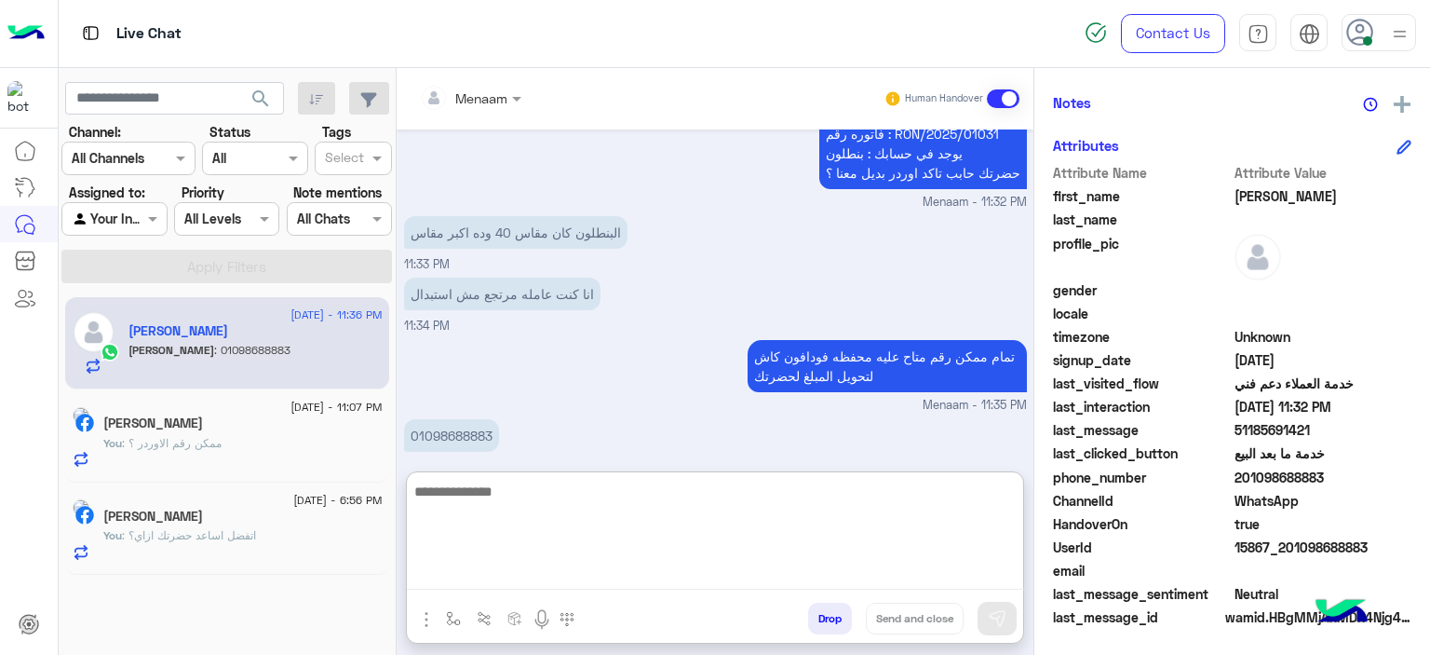
scroll to position [1548, 0]
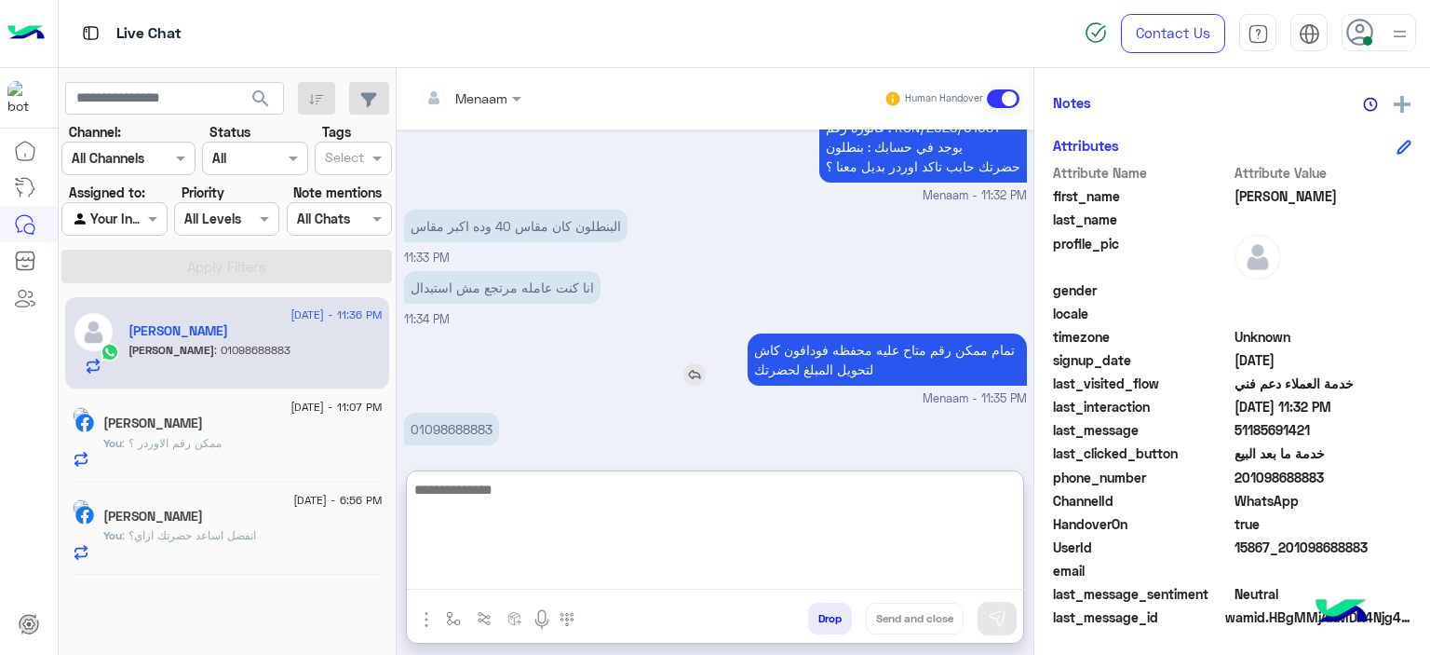
paste textarea "**********"
type textarea "**********"
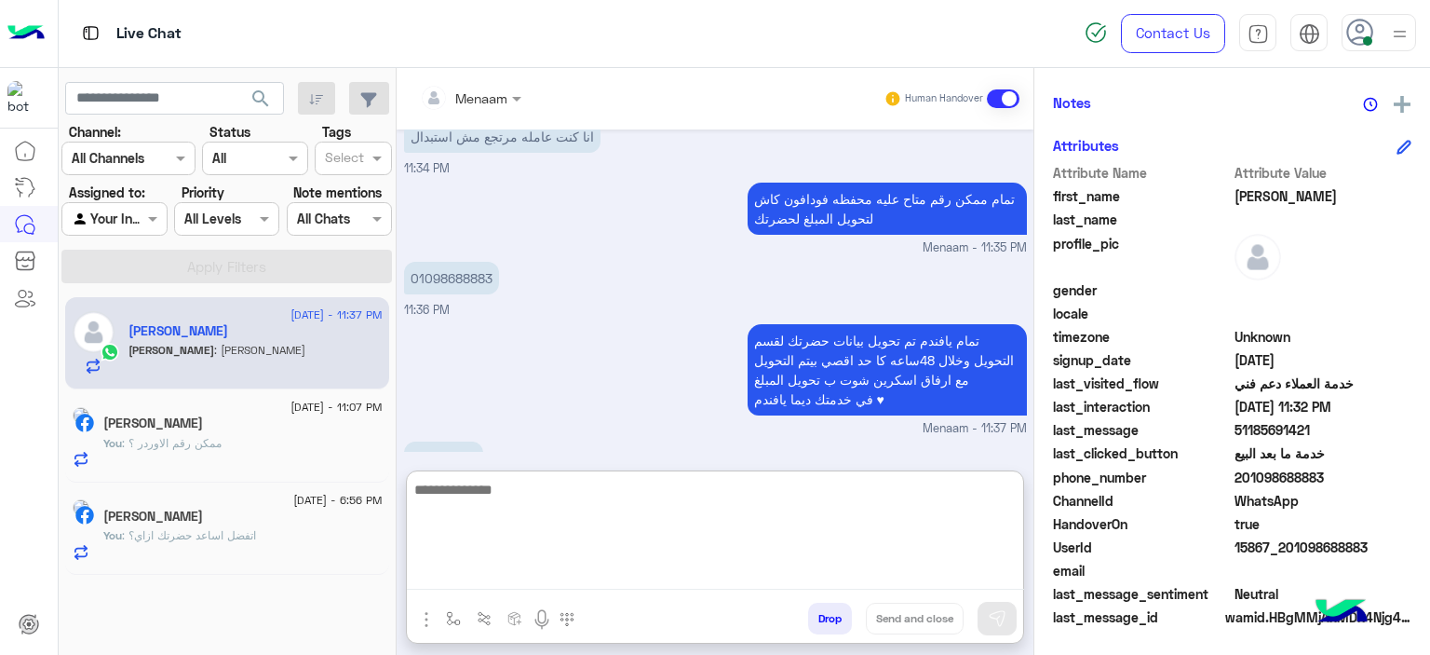
scroll to position [1727, 0]
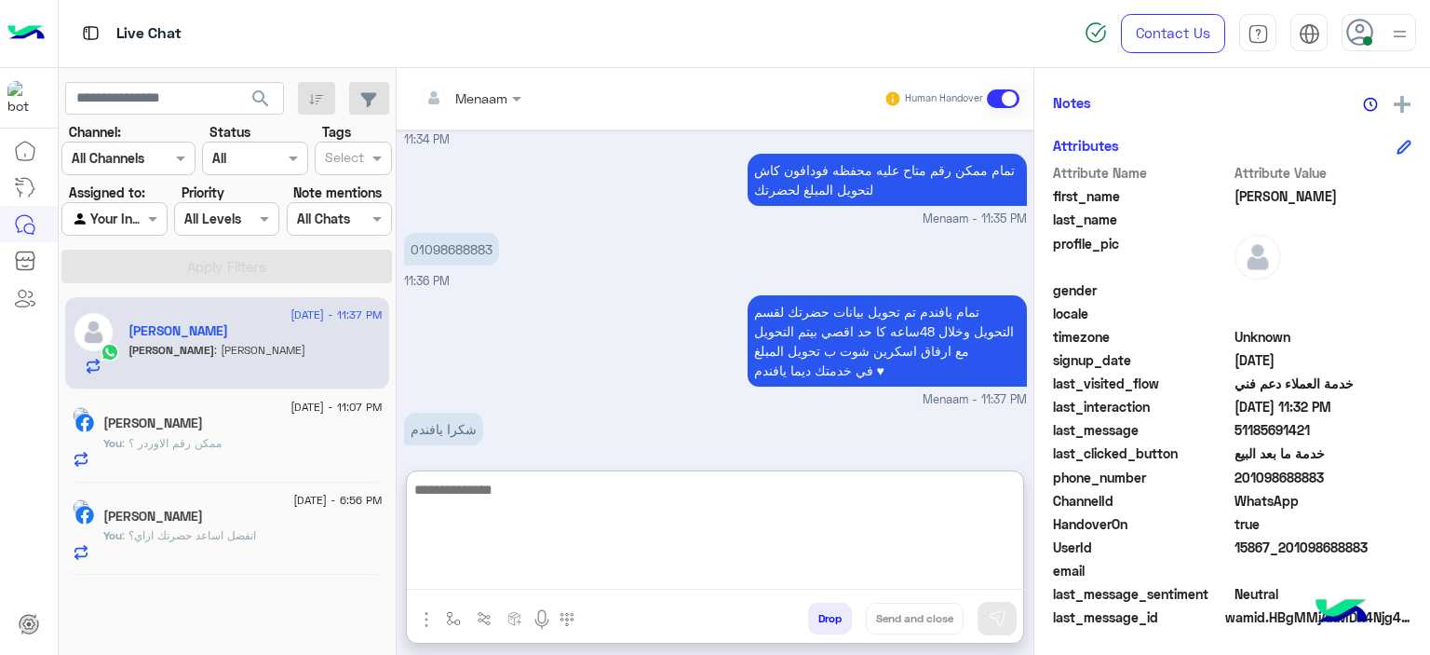
click at [495, 500] on textarea at bounding box center [715, 534] width 617 height 112
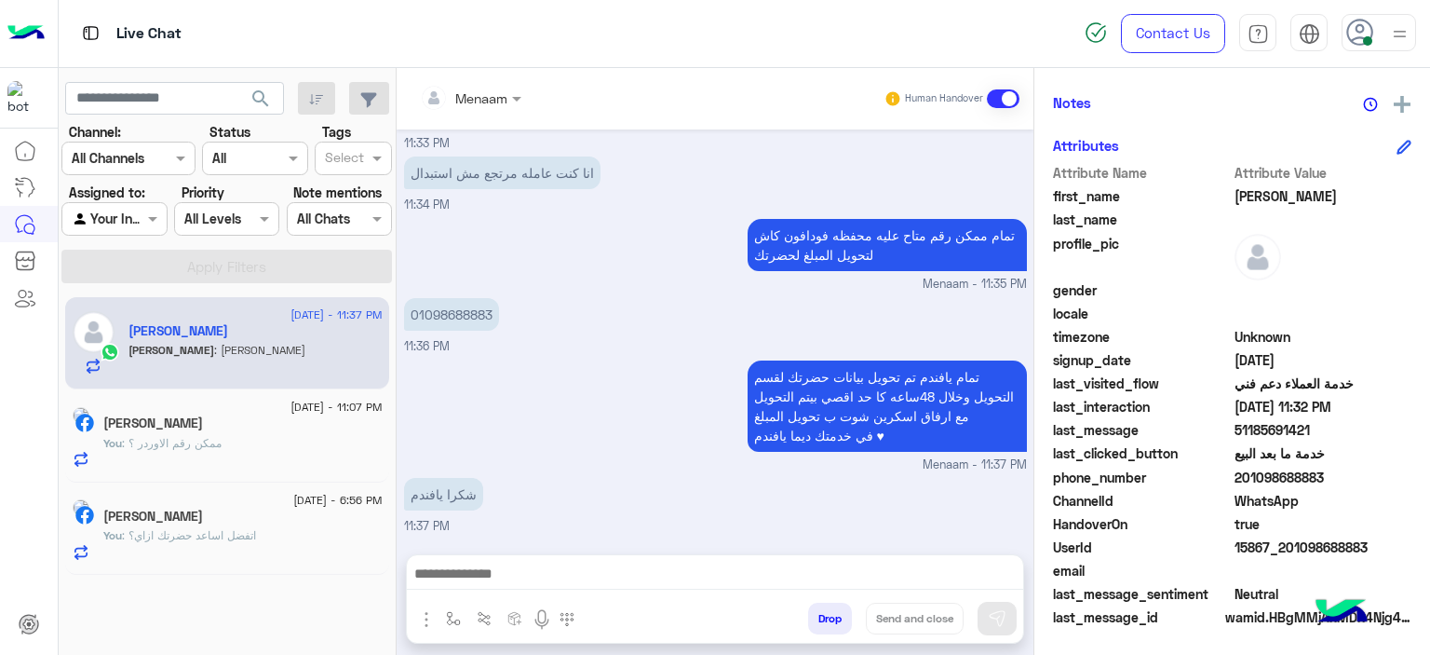
scroll to position [1643, 0]
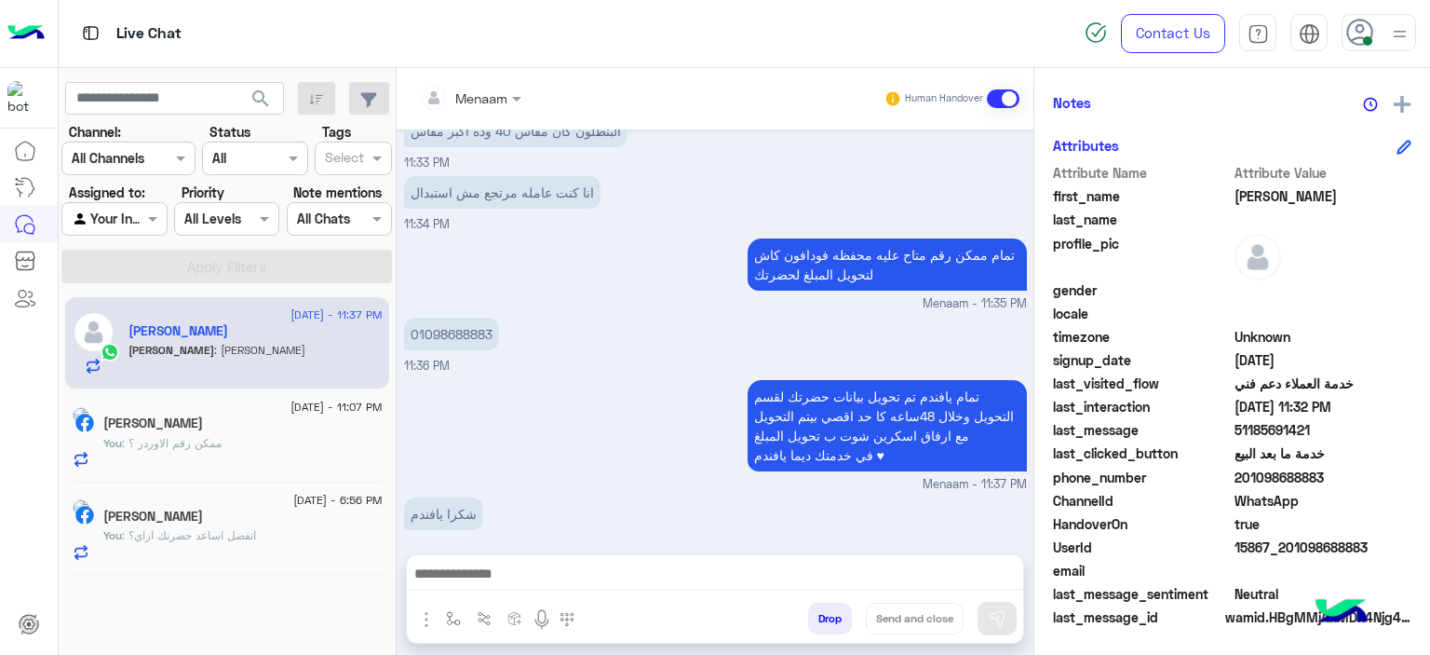
click at [555, 572] on textarea at bounding box center [715, 576] width 617 height 28
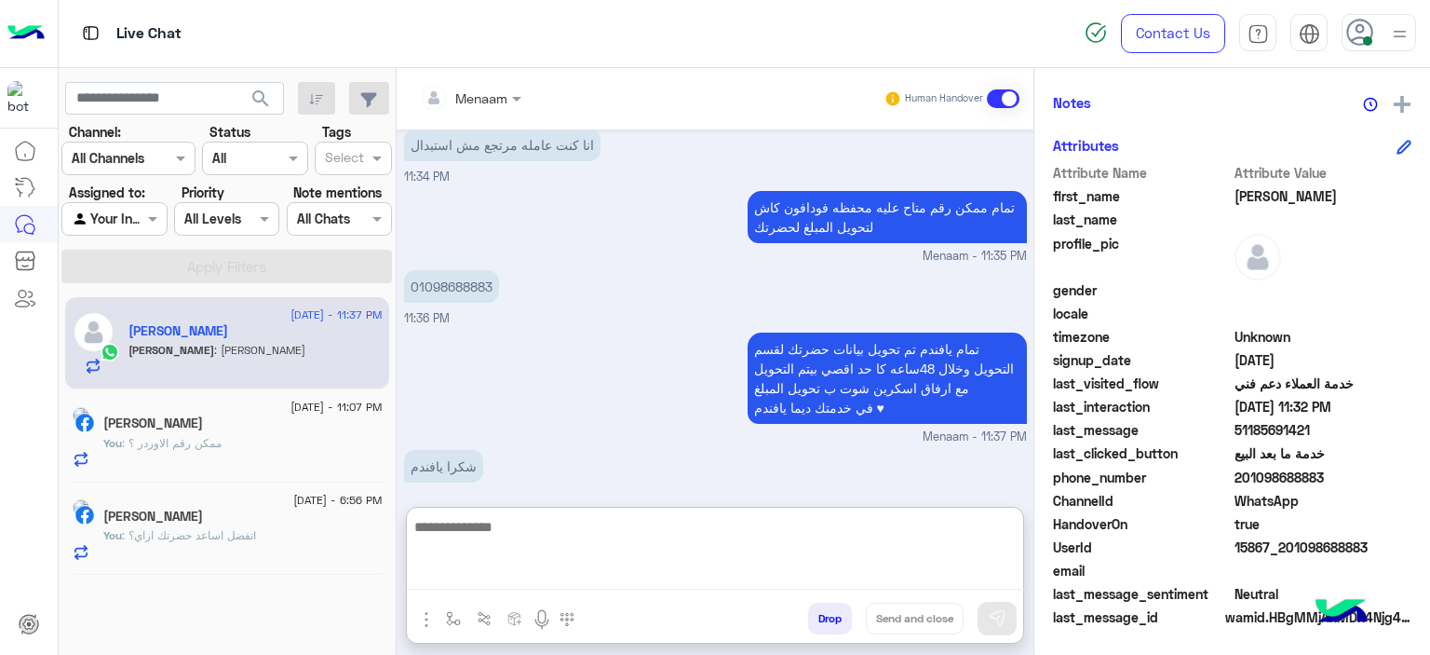
scroll to position [1717, 0]
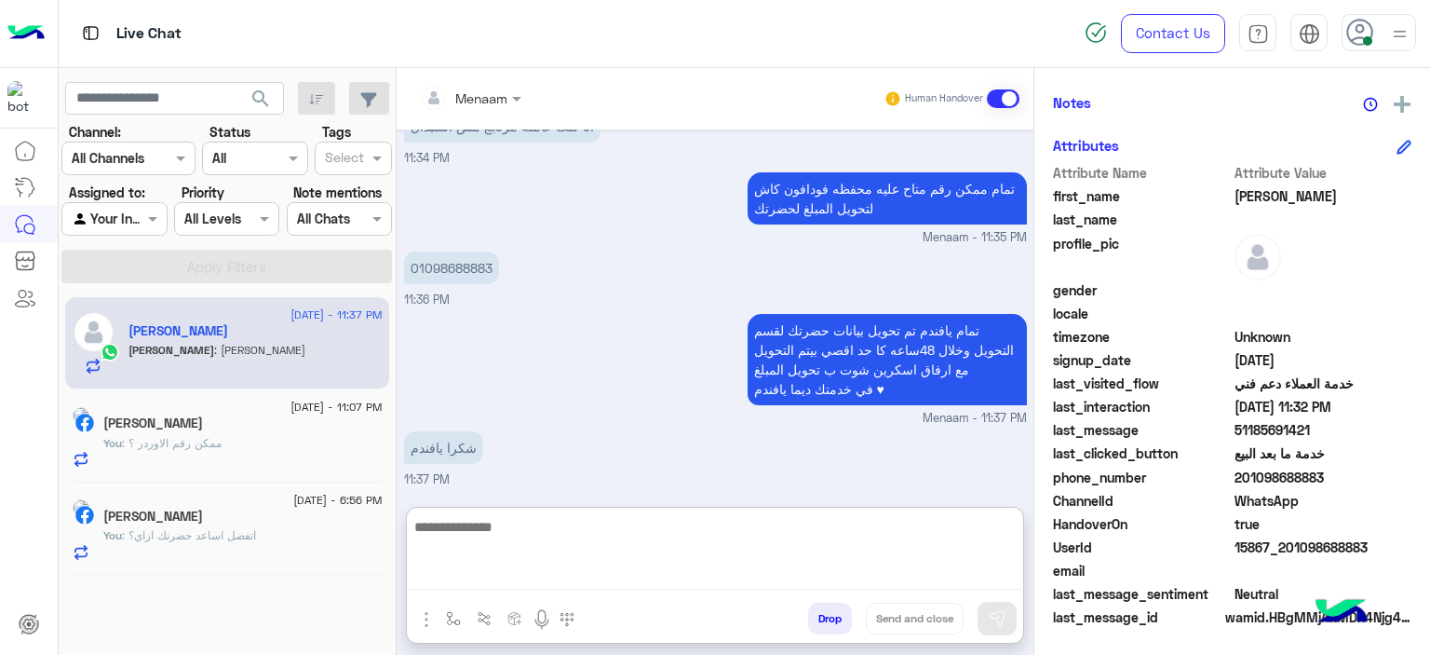
paste textarea "**********"
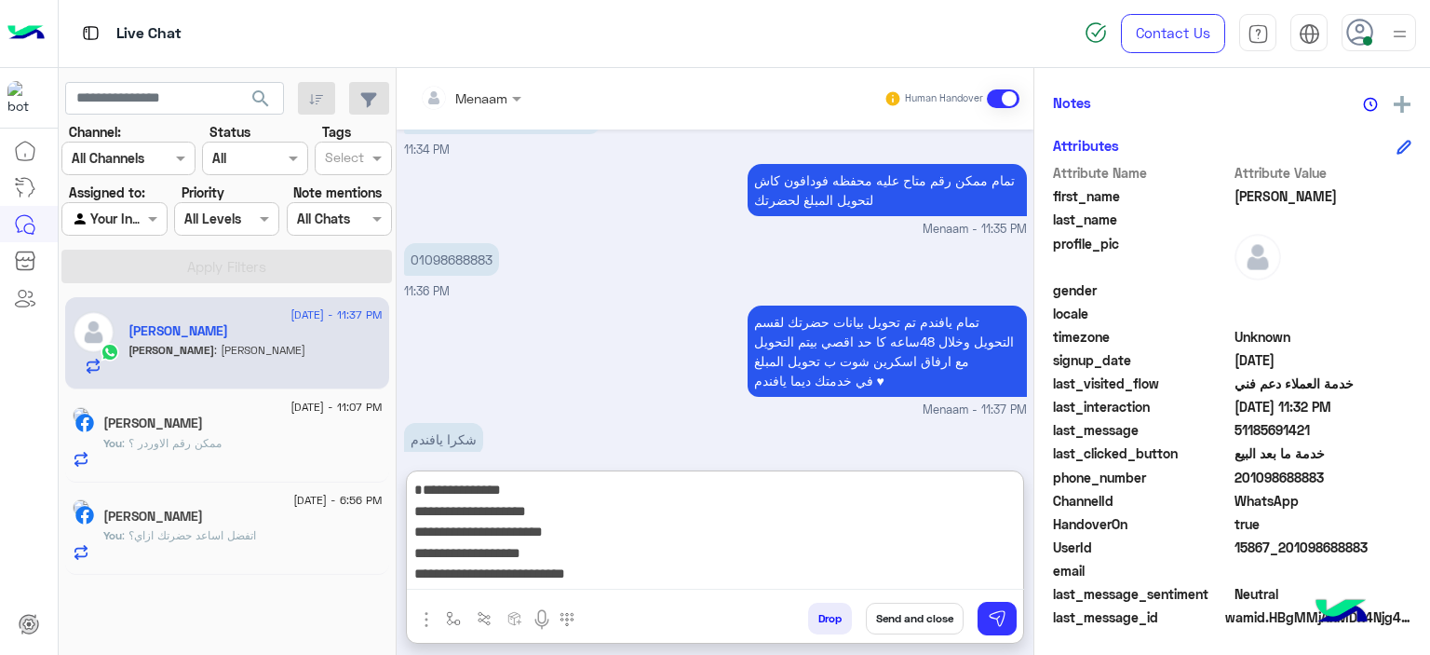
scroll to position [102, 0]
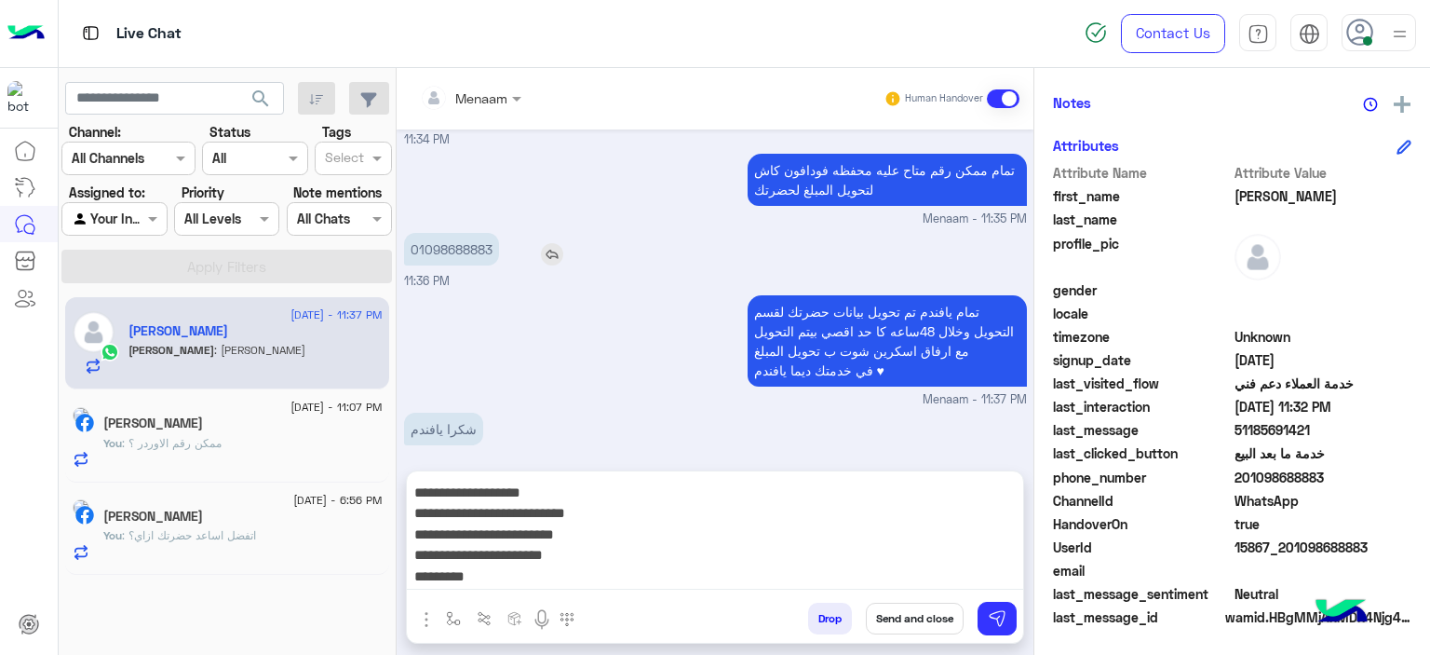
click at [428, 235] on p "01098688883" at bounding box center [451, 249] width 95 height 33
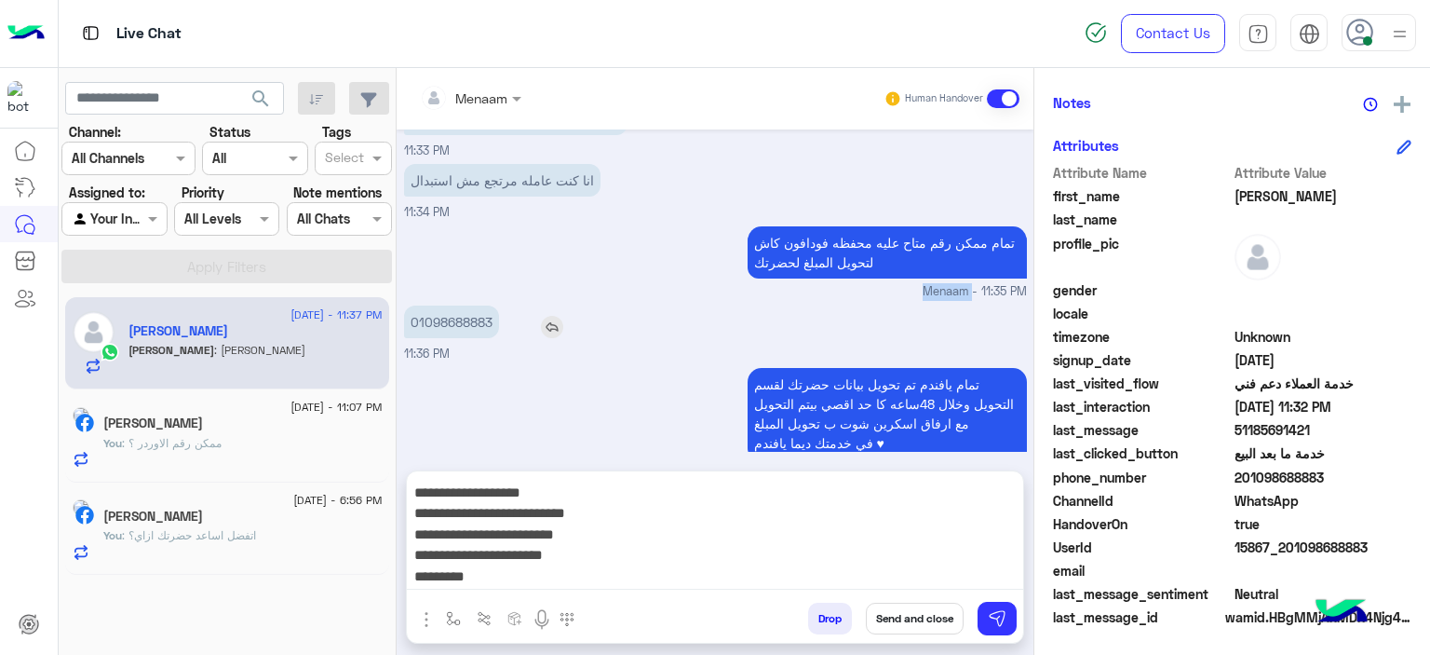
click at [428, 235] on div "تمام ممكن رقم متاح عليه محفظه فودافون كاش لتحويل المبلغ لحضرتك Menaam - 11:35 PM" at bounding box center [715, 261] width 623 height 79
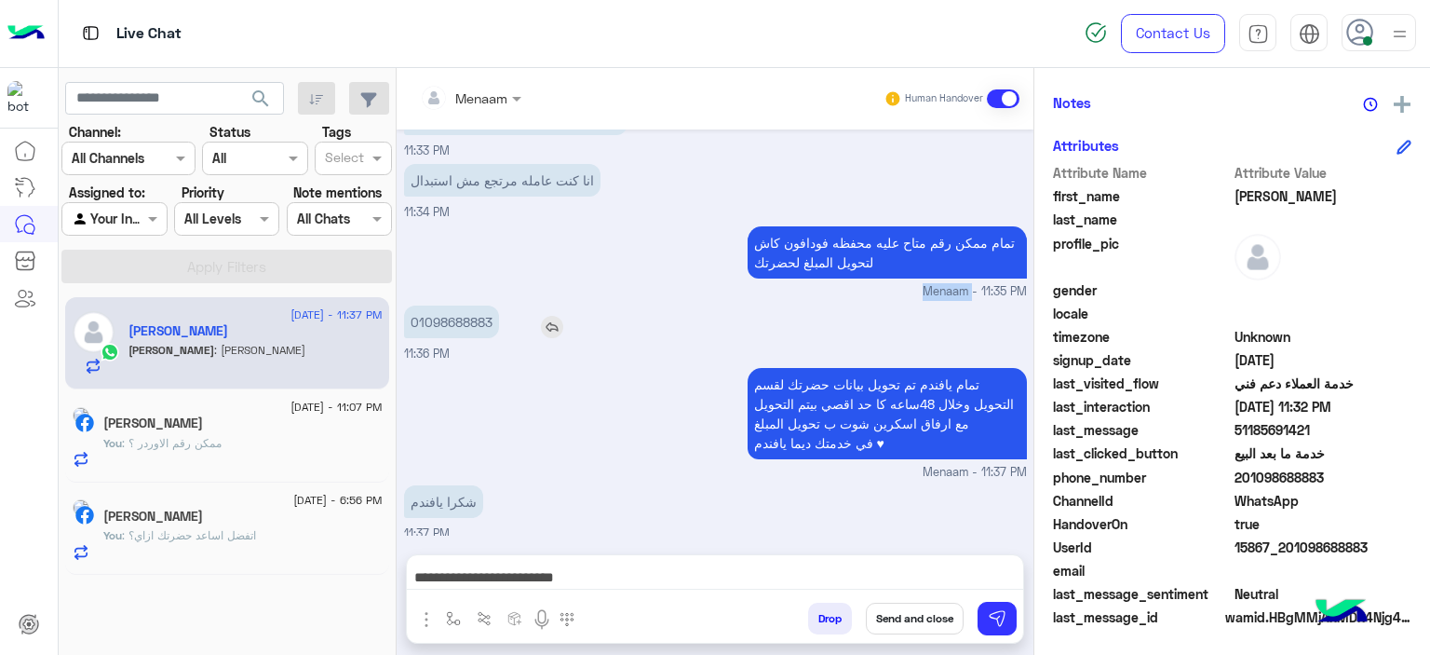
scroll to position [1643, 0]
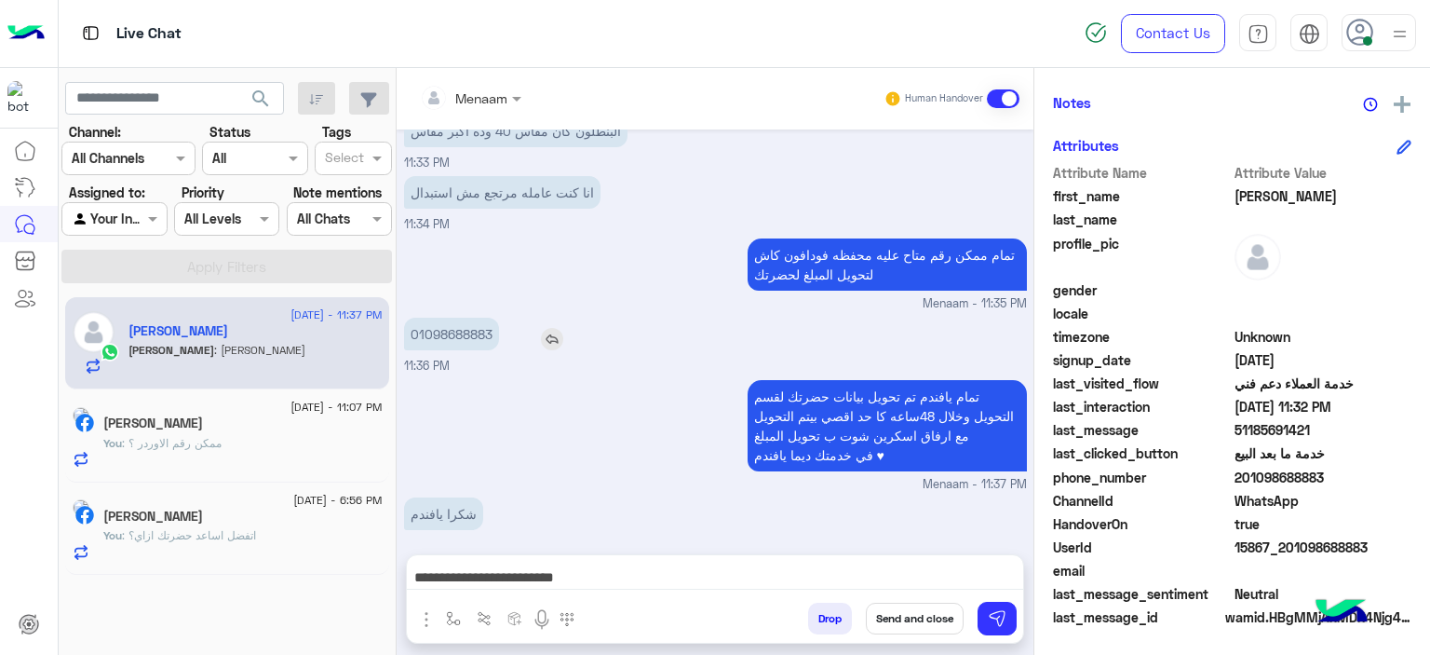
click at [464, 318] on p "01098688883" at bounding box center [451, 334] width 95 height 33
click at [875, 558] on div "**********" at bounding box center [715, 578] width 616 height 47
click at [849, 569] on textarea "**********" at bounding box center [715, 576] width 617 height 28
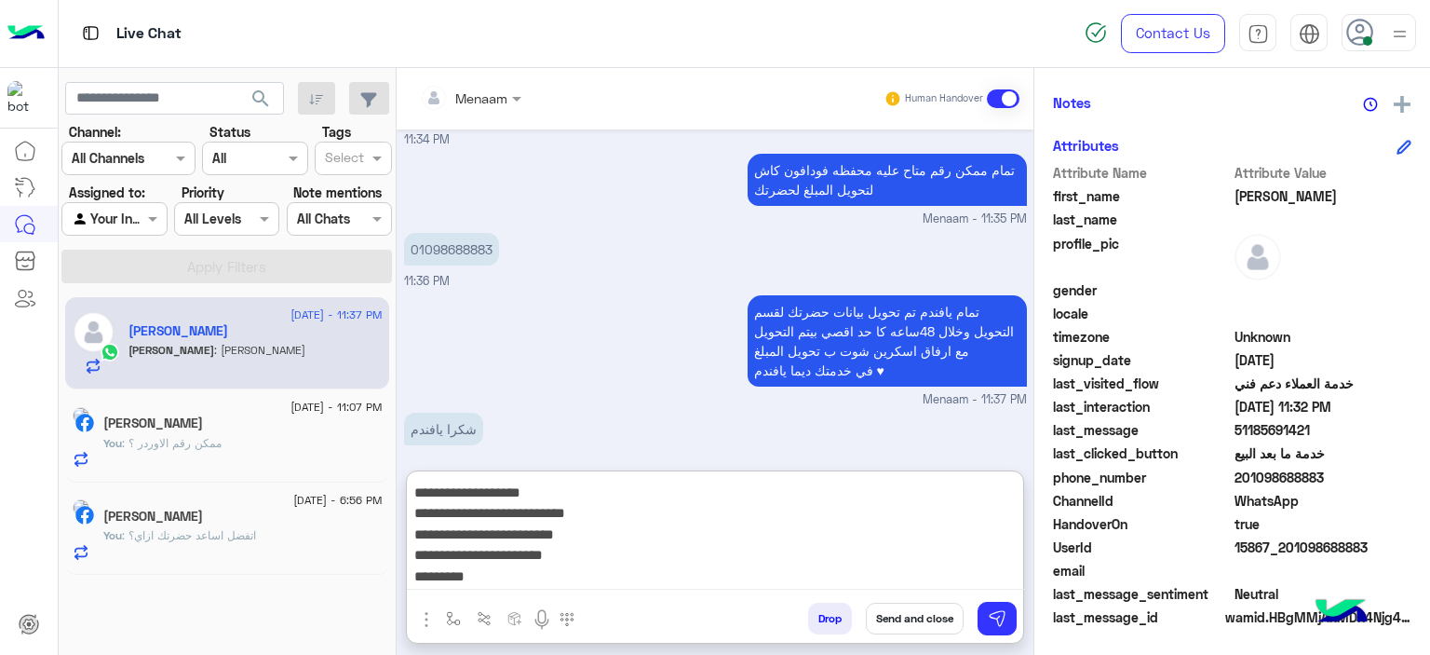
scroll to position [0, 0]
click at [865, 507] on textarea "**********" at bounding box center [715, 534] width 617 height 112
paste textarea "**********"
click at [905, 498] on textarea "**********" at bounding box center [715, 534] width 617 height 112
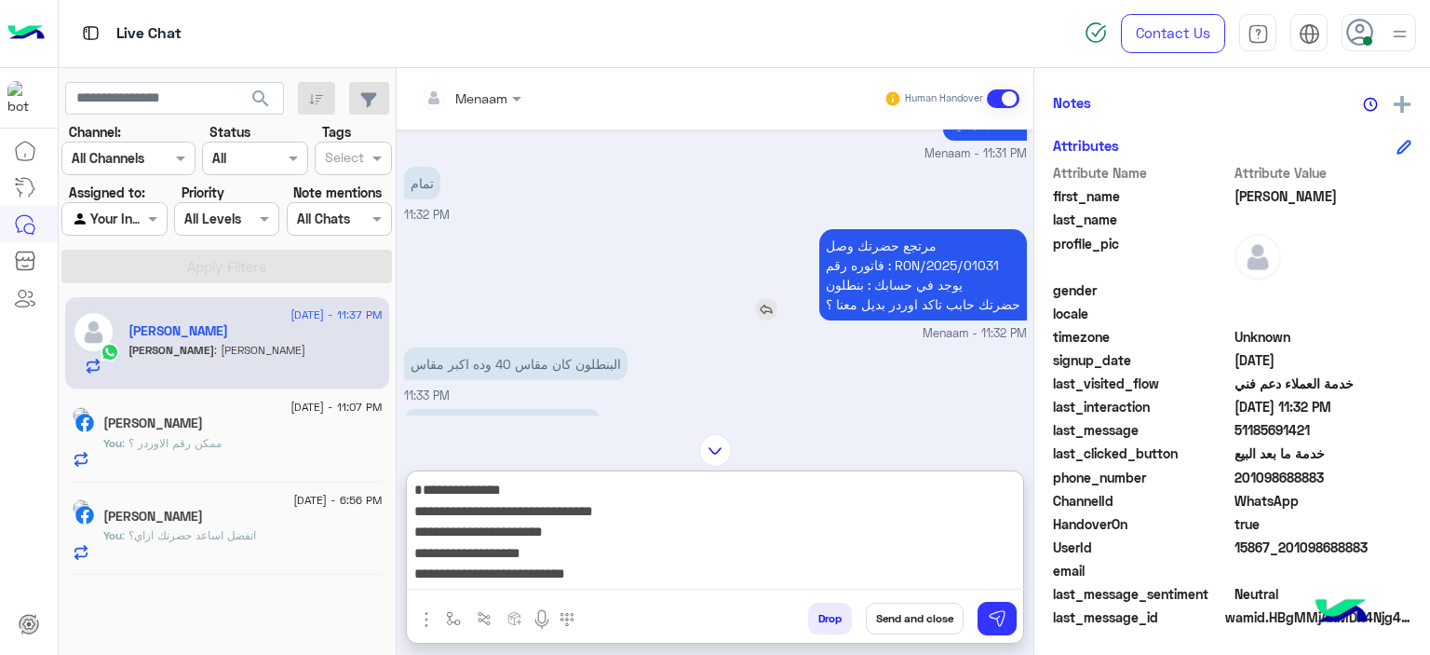
scroll to position [1355, 0]
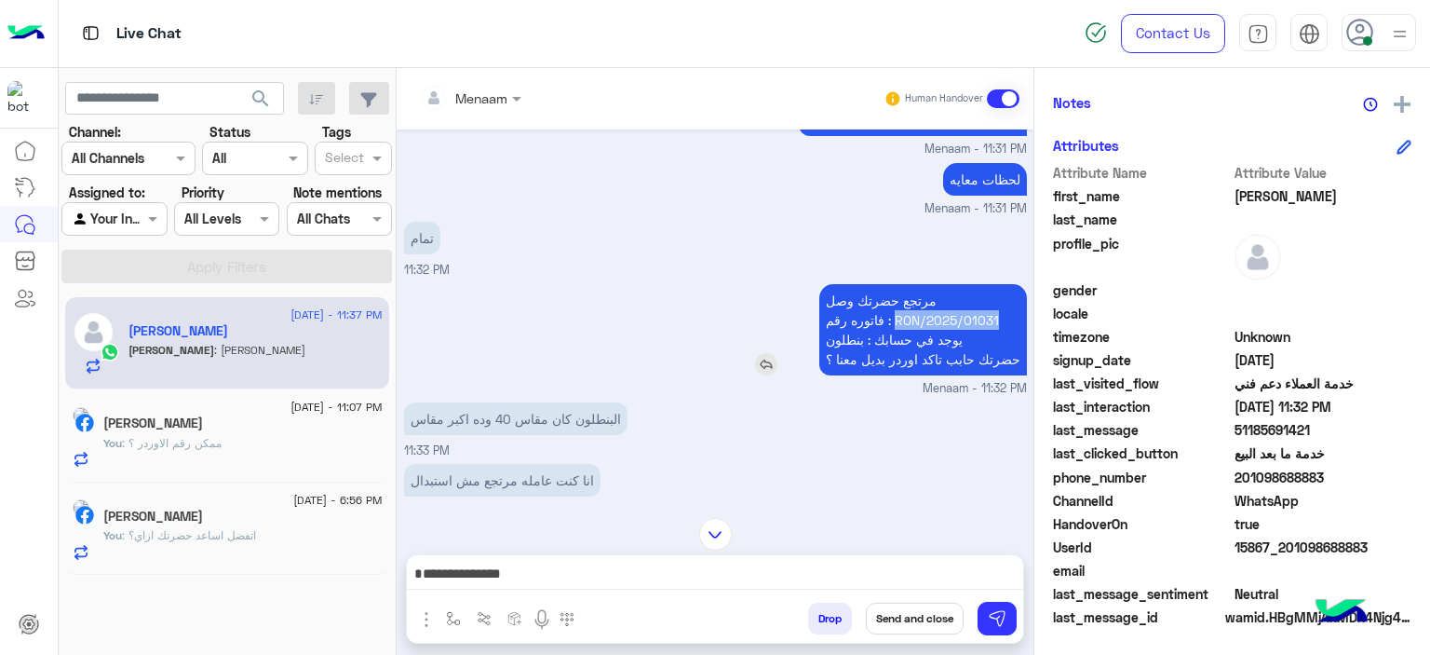
drag, startPoint x: 898, startPoint y: 303, endPoint x: 1011, endPoint y: 302, distance: 113.6
click at [1011, 302] on p "مرتجع حضرتك وصل فاتوره رقم : RON/2025/01031 يوجد في حسابك : بنطلون حضرتك حابب ت…" at bounding box center [923, 329] width 208 height 91
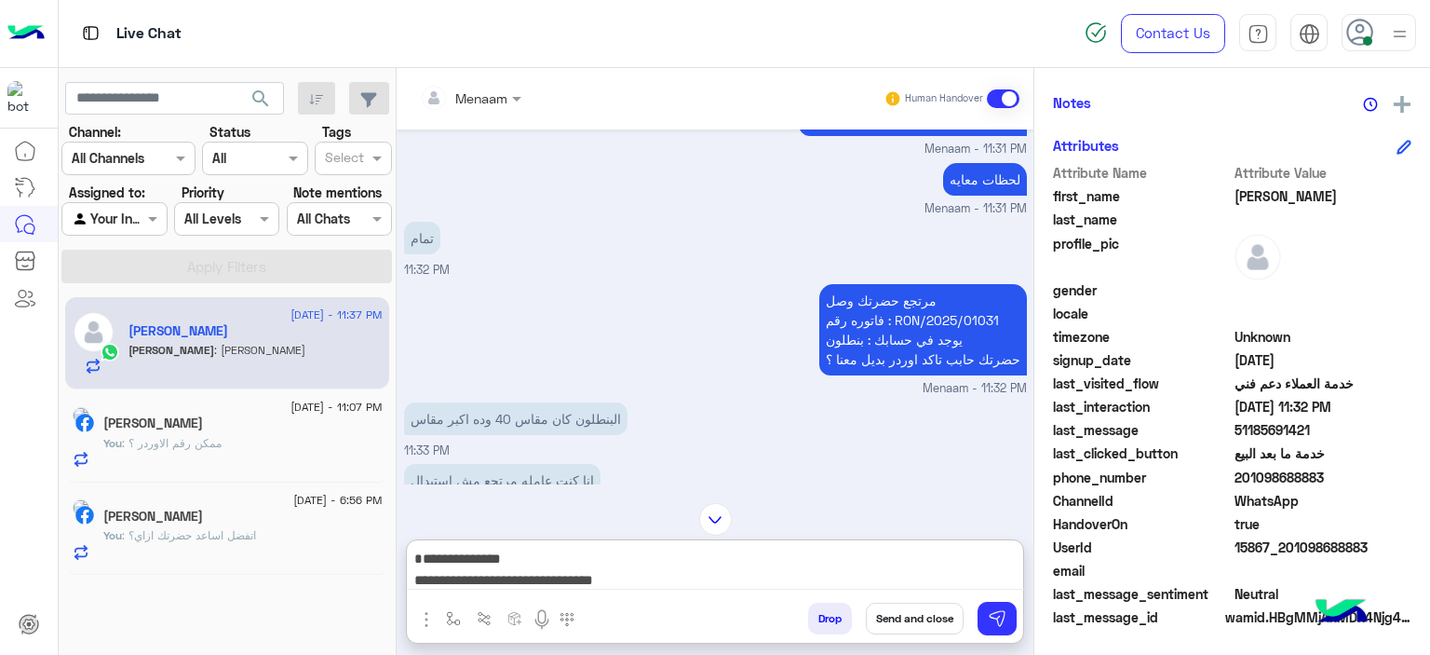
click at [915, 575] on textarea "**********" at bounding box center [715, 568] width 617 height 43
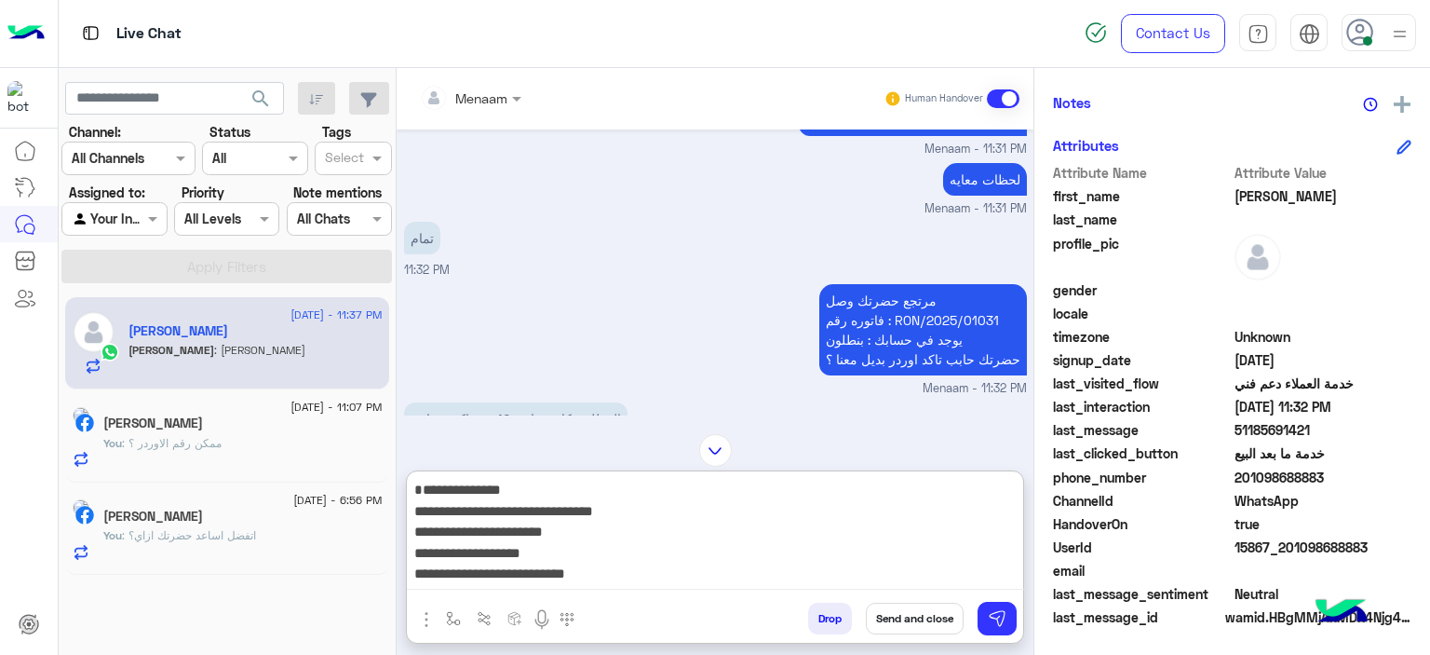
click at [919, 490] on textarea "**********" at bounding box center [715, 534] width 617 height 112
paste textarea "**********"
click at [838, 540] on textarea "**********" at bounding box center [715, 534] width 617 height 112
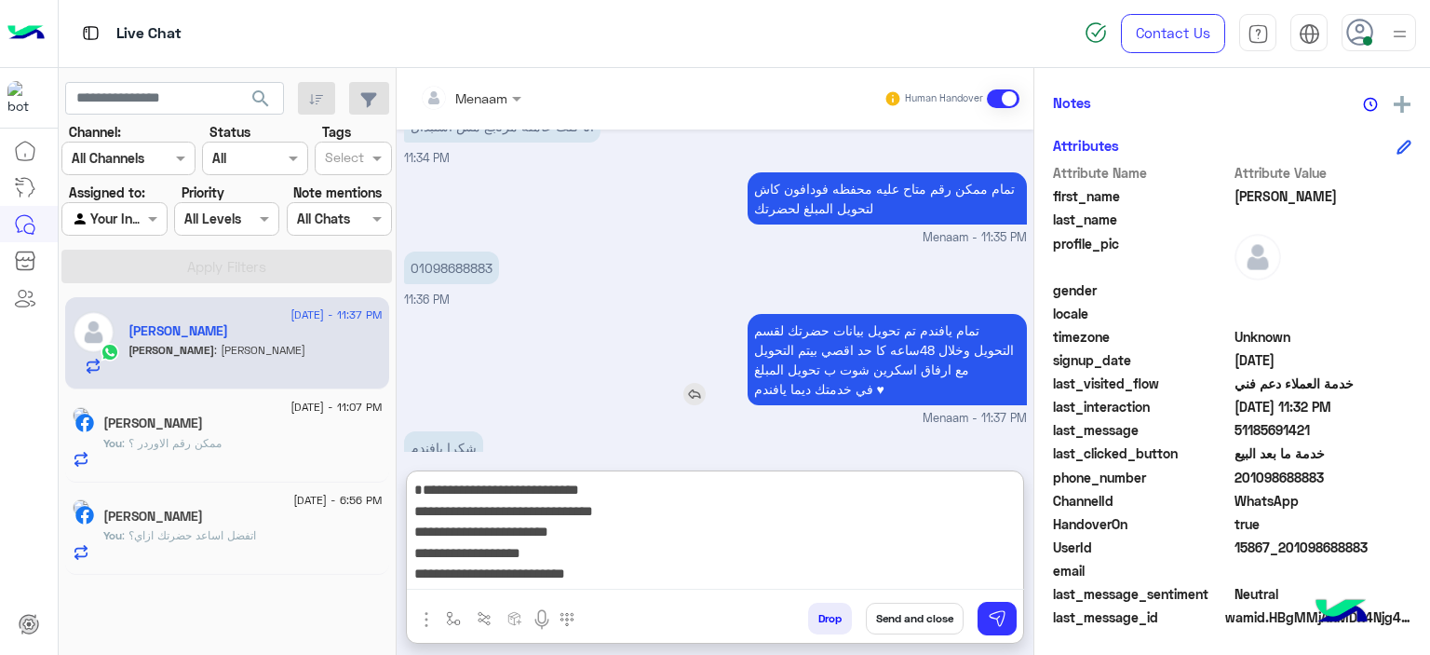
scroll to position [1727, 0]
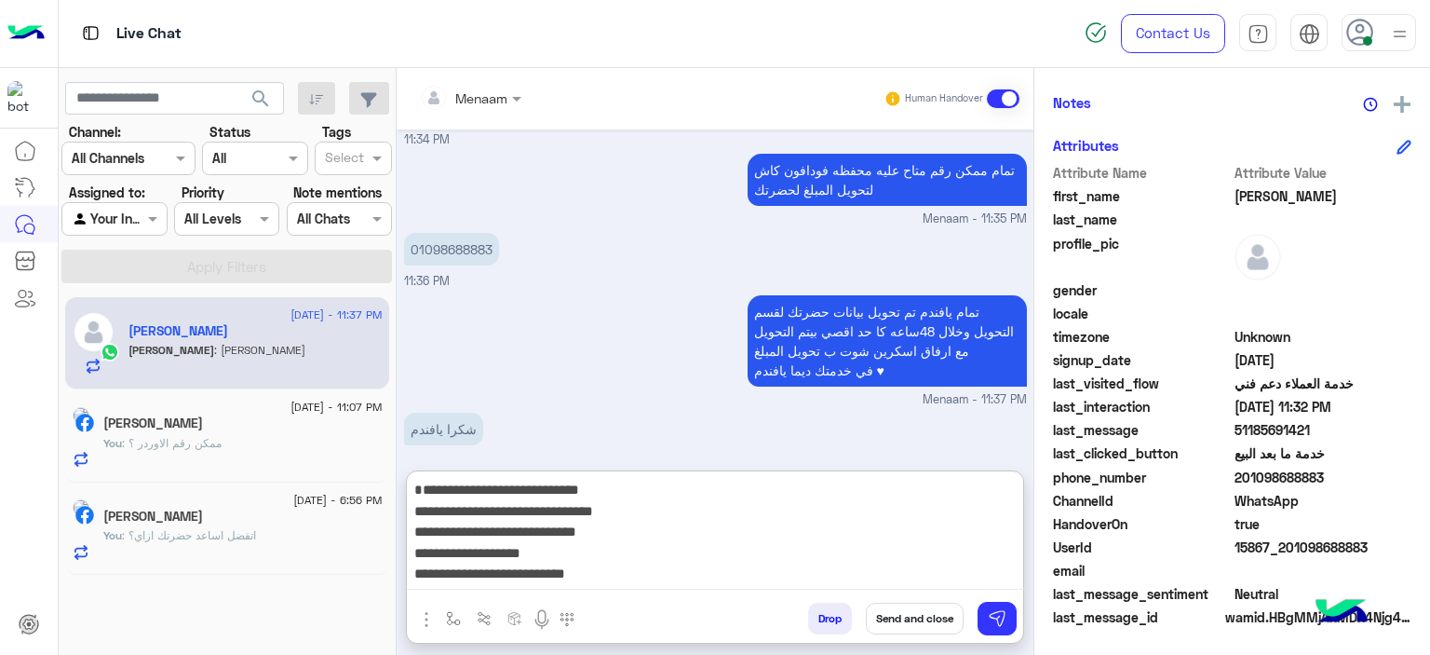
click at [858, 563] on textarea "**********" at bounding box center [715, 534] width 617 height 112
click at [859, 550] on textarea "**********" at bounding box center [715, 534] width 617 height 112
click at [827, 579] on textarea "**********" at bounding box center [715, 534] width 617 height 112
paste textarea "**********"
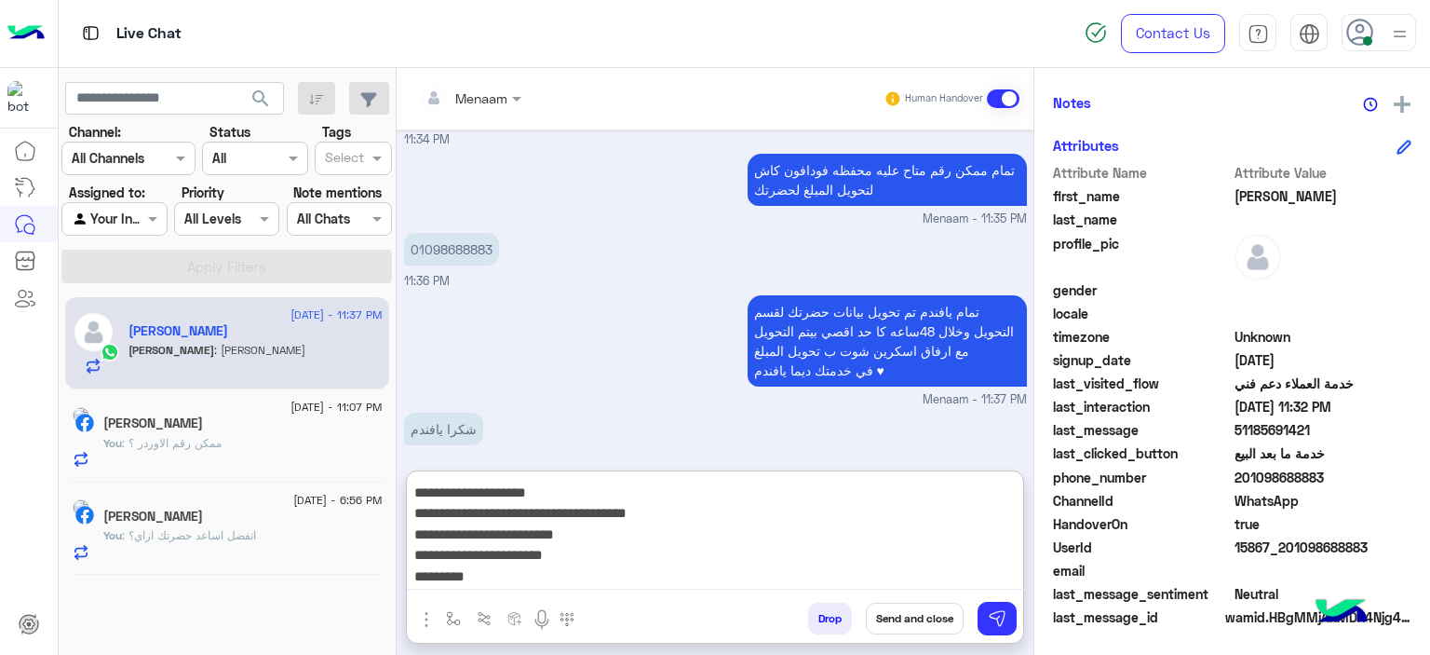
click at [830, 511] on textarea "**********" at bounding box center [715, 534] width 617 height 112
click at [849, 535] on textarea "**********" at bounding box center [715, 534] width 617 height 112
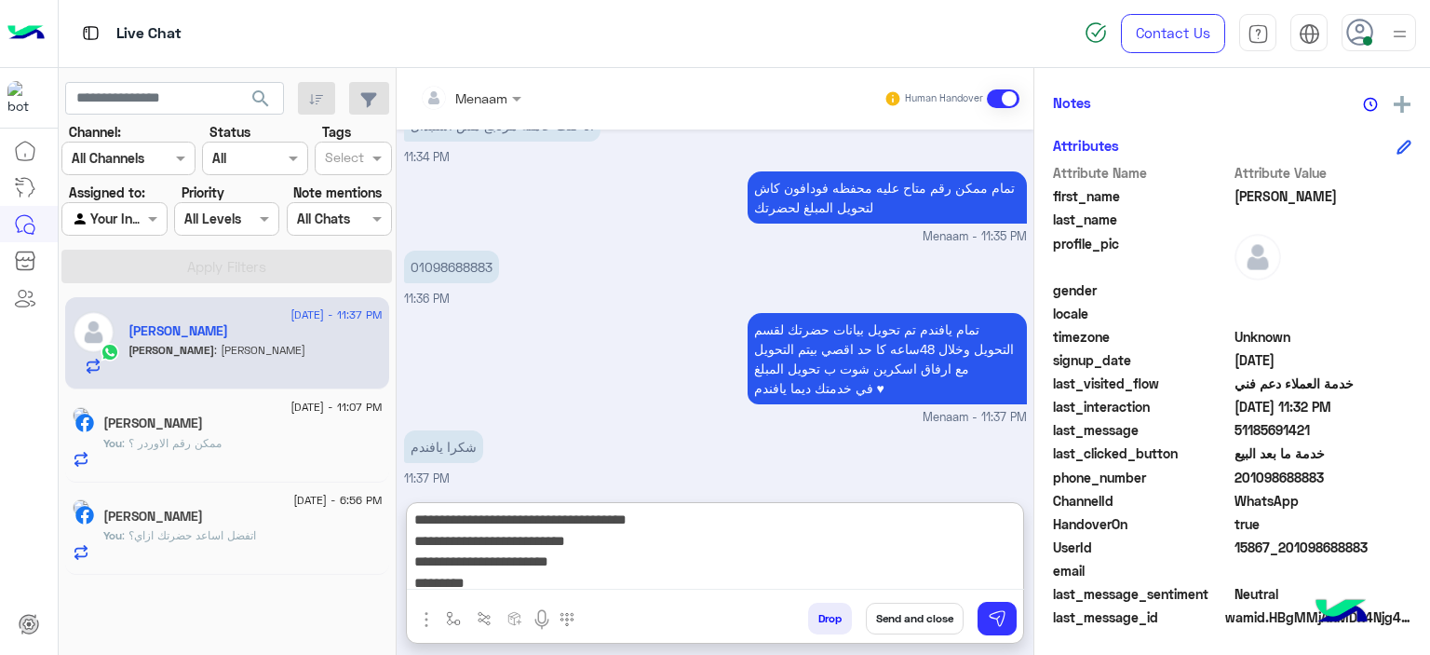
scroll to position [1727, 0]
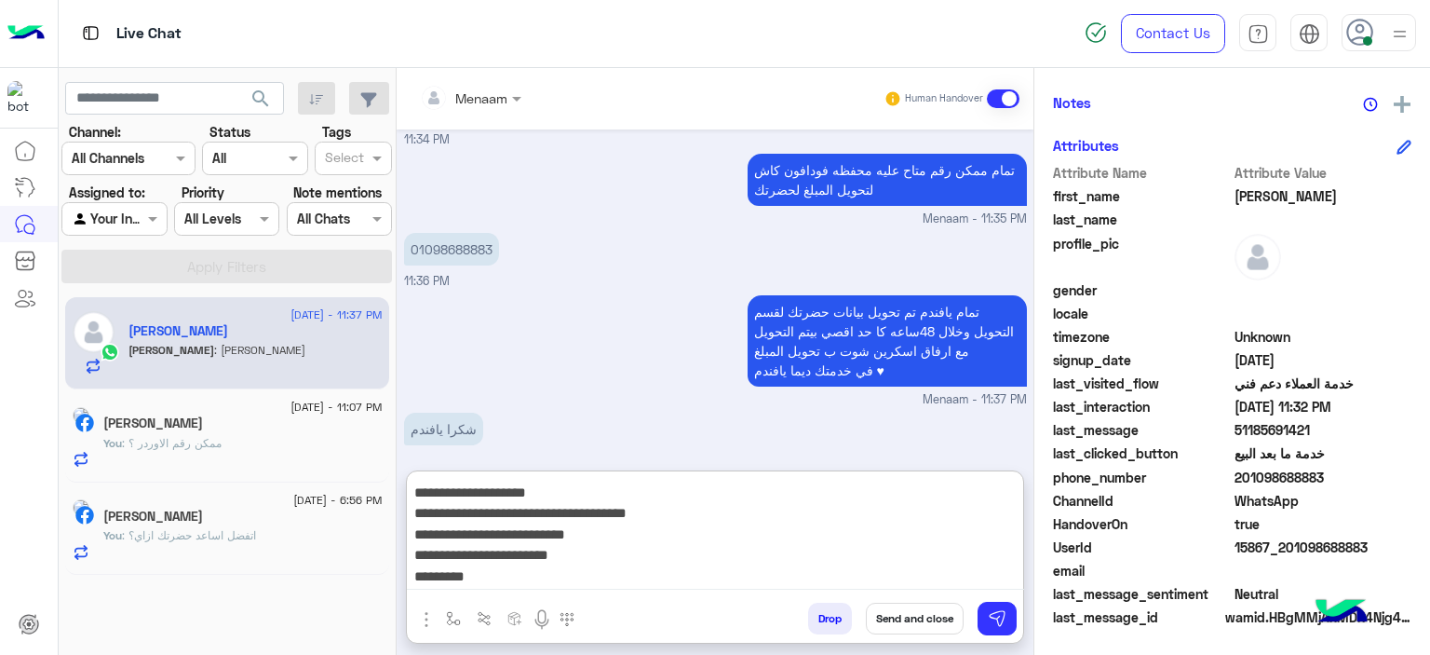
paste textarea "***"
click at [937, 557] on textarea "**********" at bounding box center [715, 534] width 617 height 112
paste textarea "**********"
type textarea "**********"
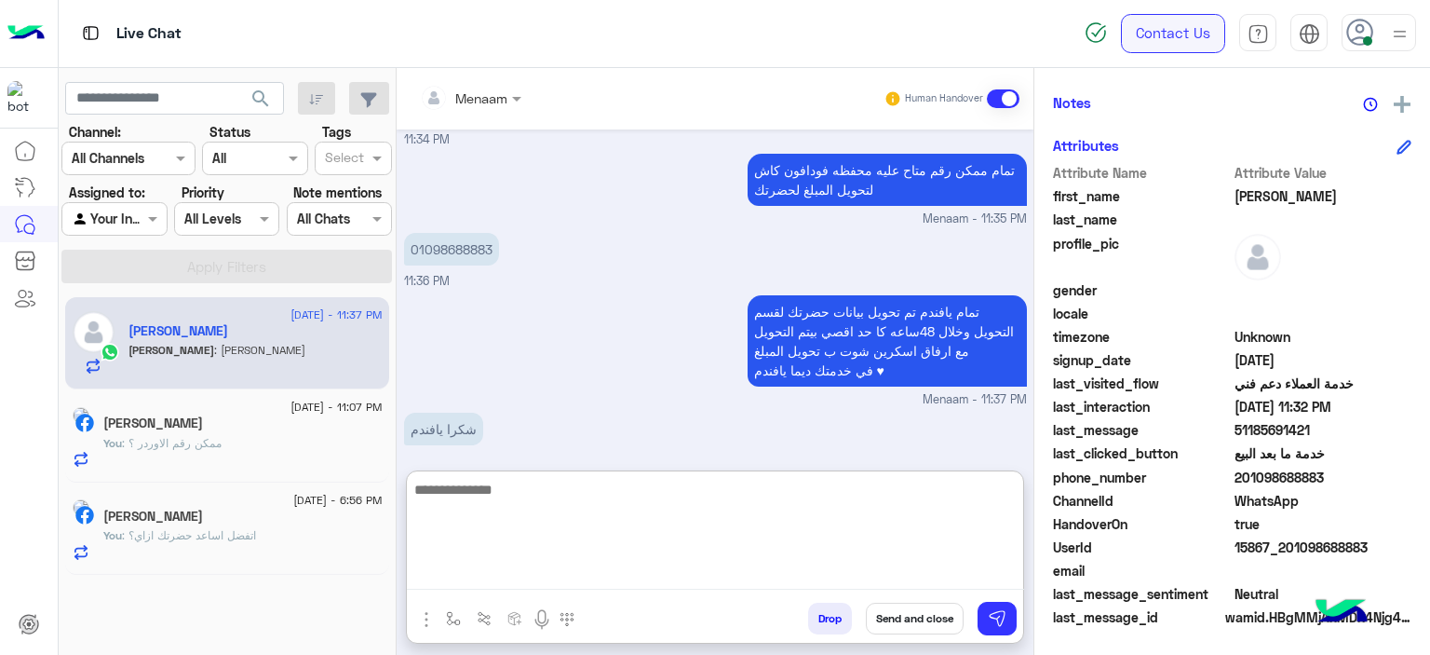
scroll to position [0, 0]
click at [550, 507] on textarea at bounding box center [715, 534] width 617 height 112
click at [795, 615] on div "Drop Send and close" at bounding box center [806, 622] width 435 height 41
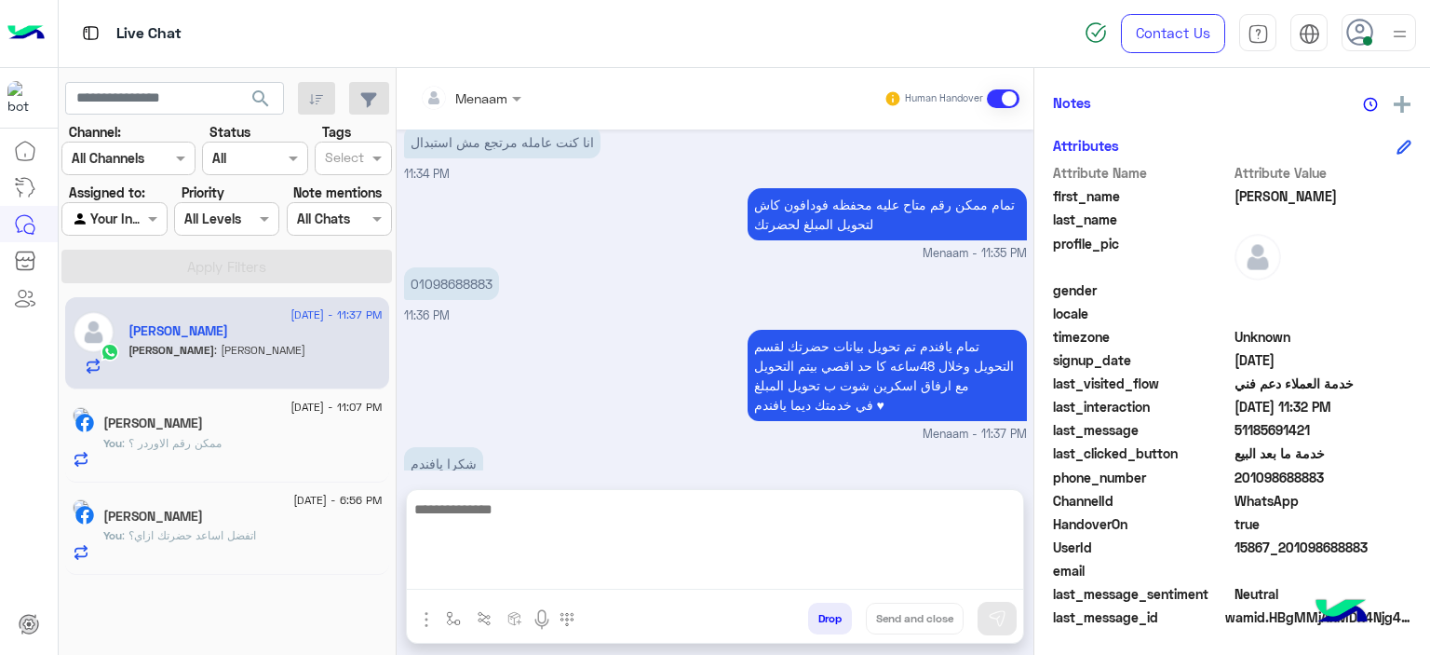
scroll to position [1643, 0]
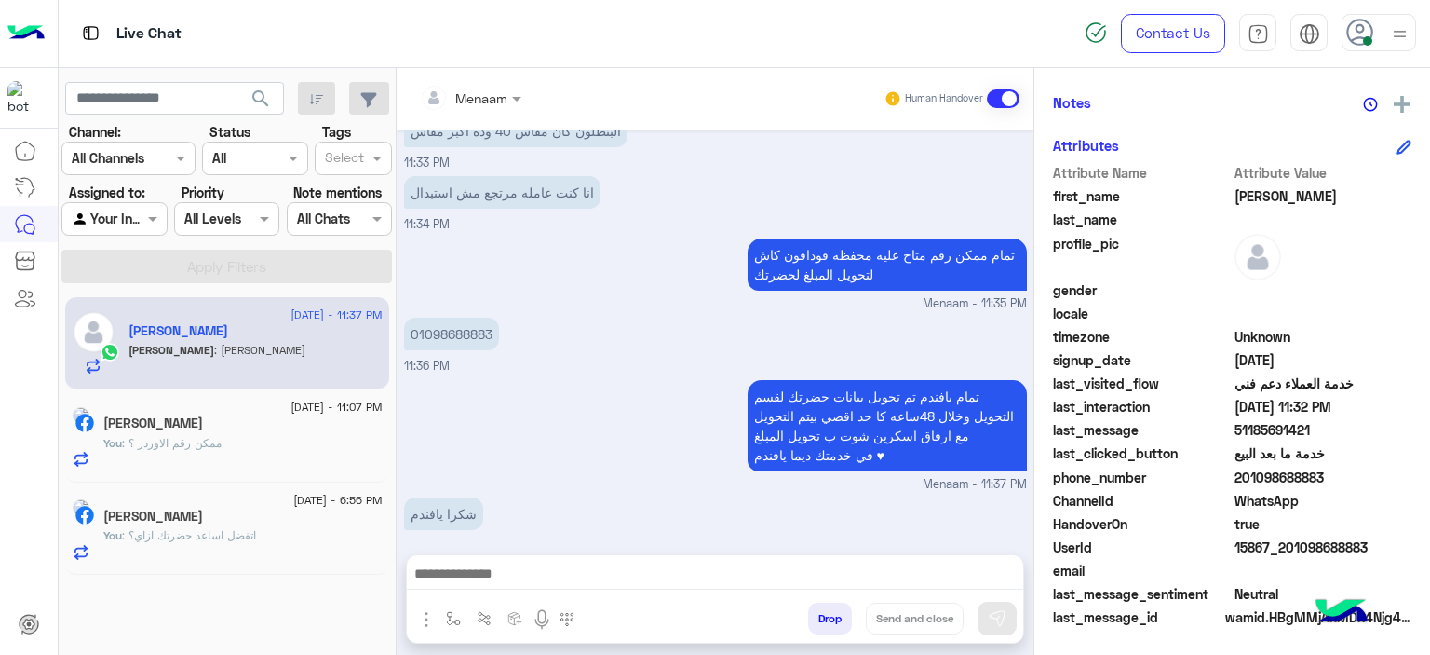
click at [812, 624] on button "Drop" at bounding box center [830, 618] width 44 height 32
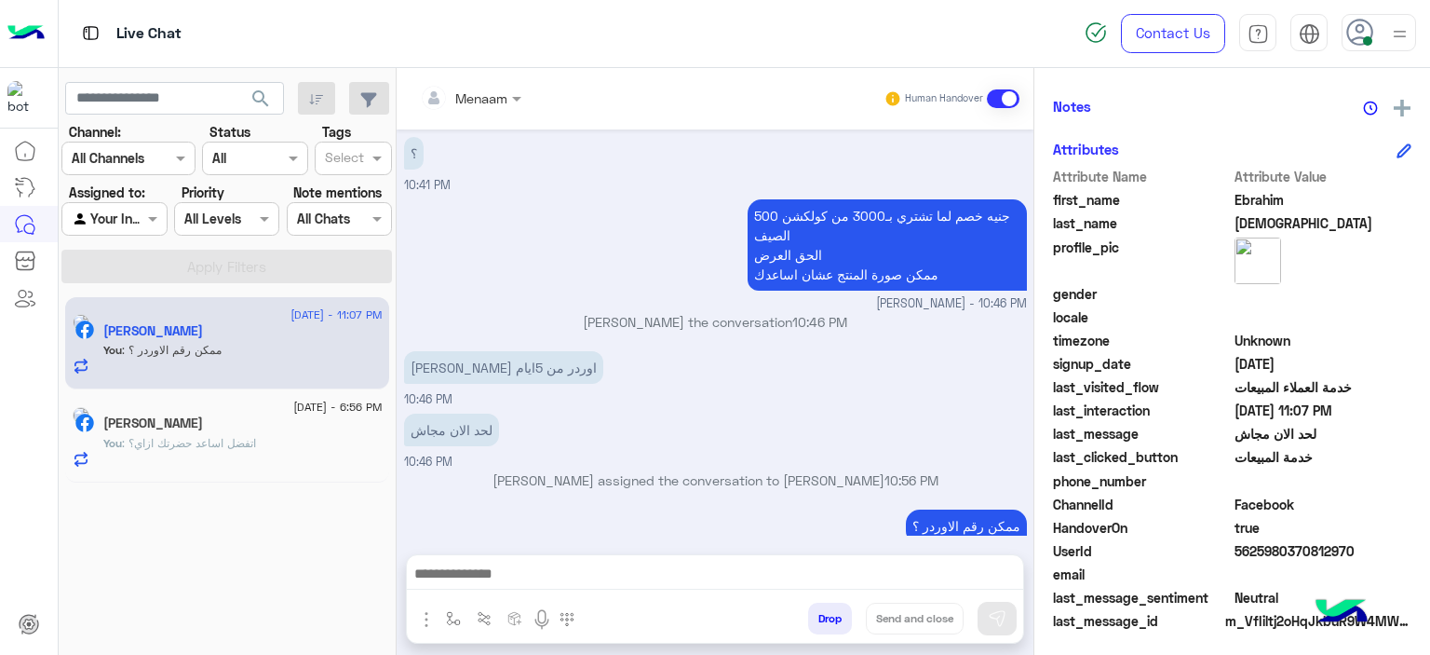
scroll to position [425, 0]
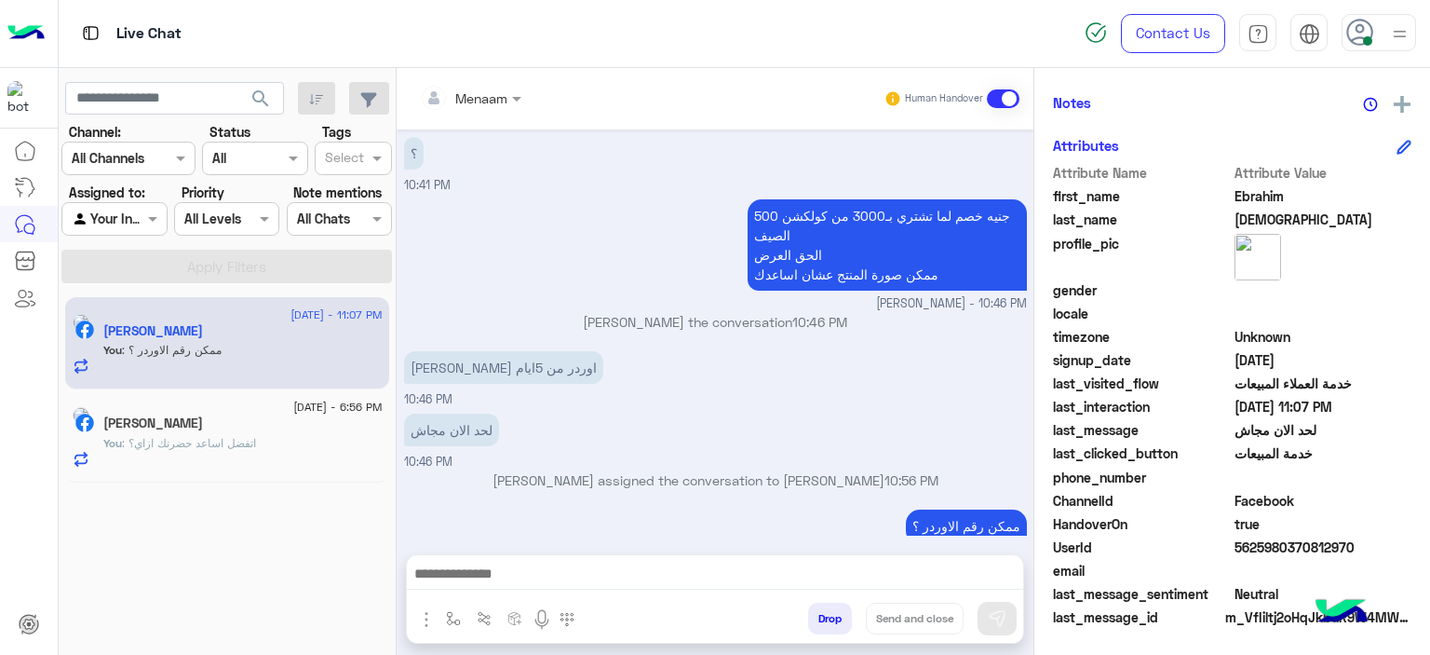
click at [261, 426] on div "[PERSON_NAME]" at bounding box center [242, 425] width 279 height 20
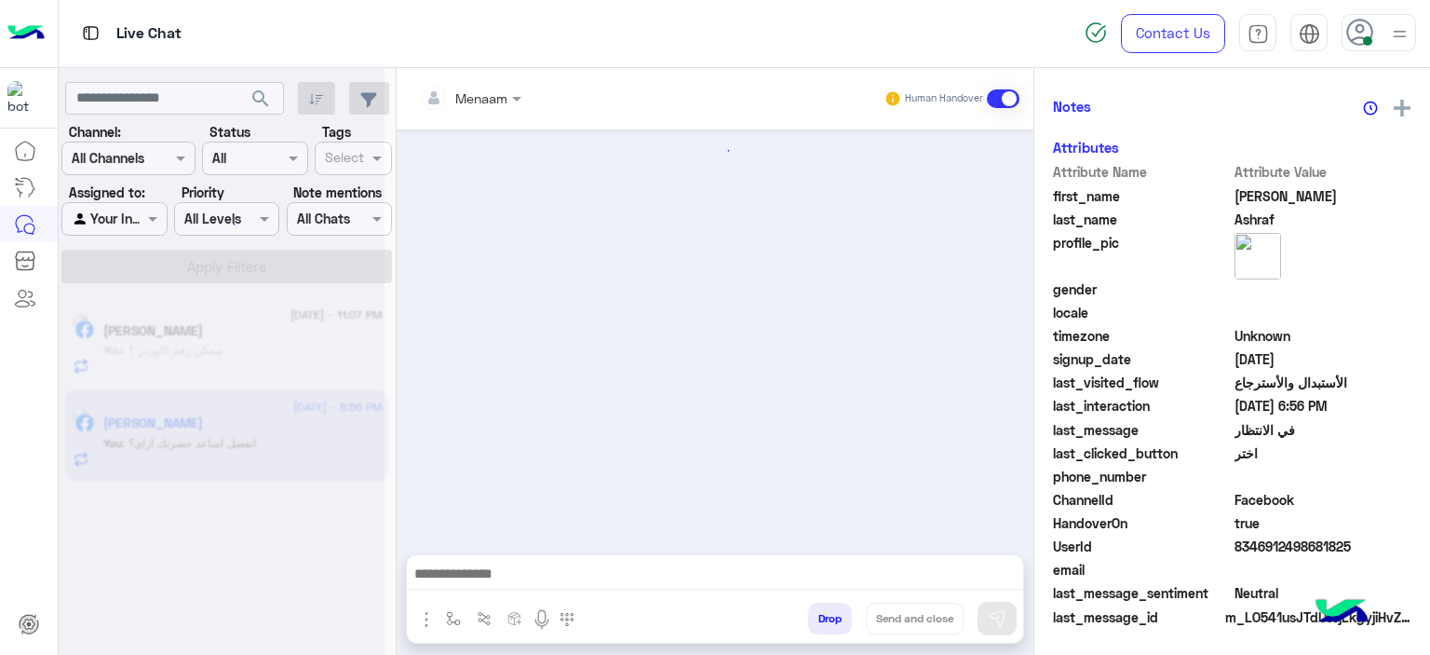
click at [237, 346] on div at bounding box center [222, 334] width 326 height 655
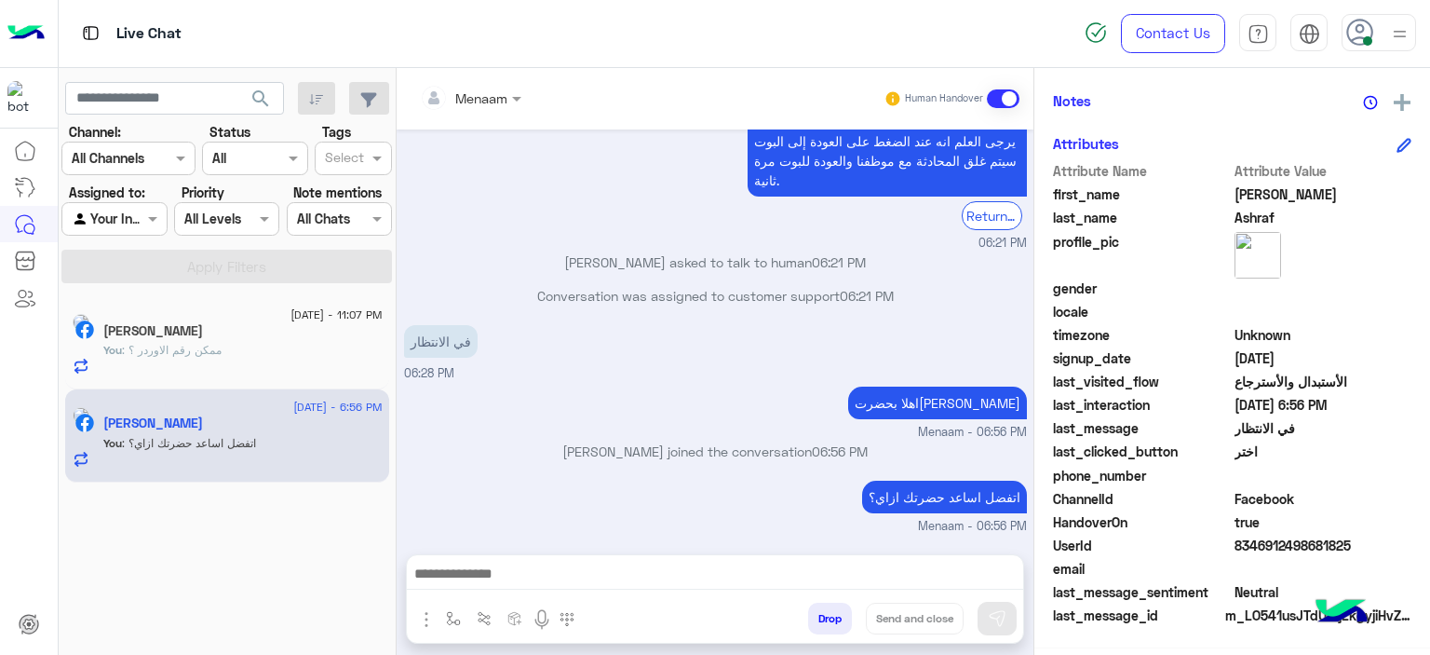
scroll to position [425, 0]
click at [183, 350] on span ": ممكن رقم الاوردر ؟" at bounding box center [172, 350] width 100 height 14
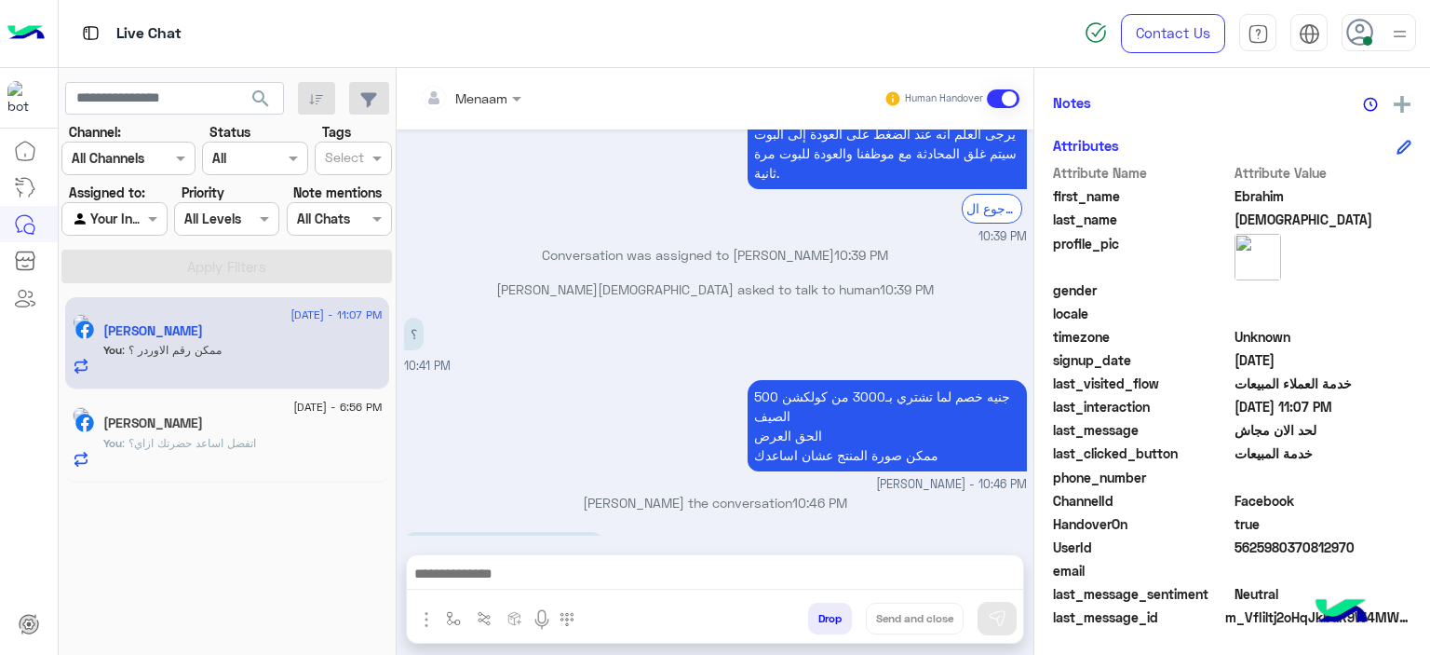
scroll to position [1241, 0]
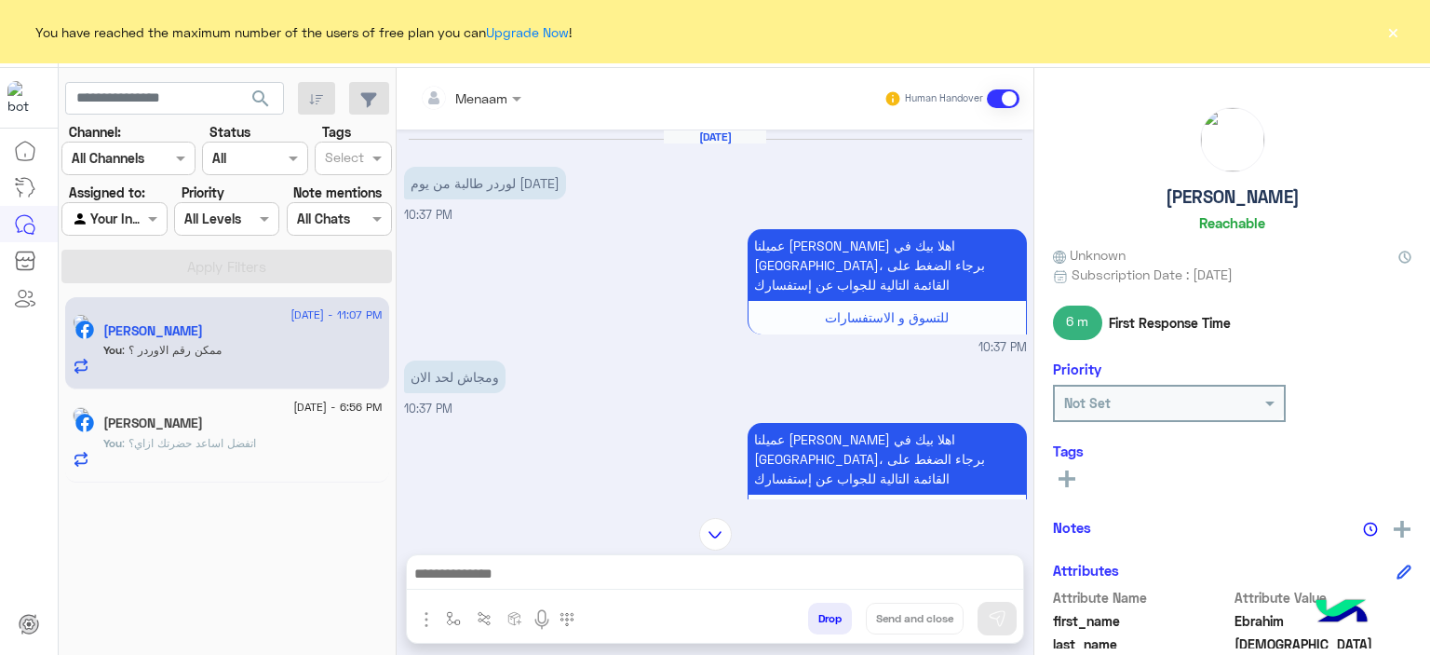
scroll to position [425, 0]
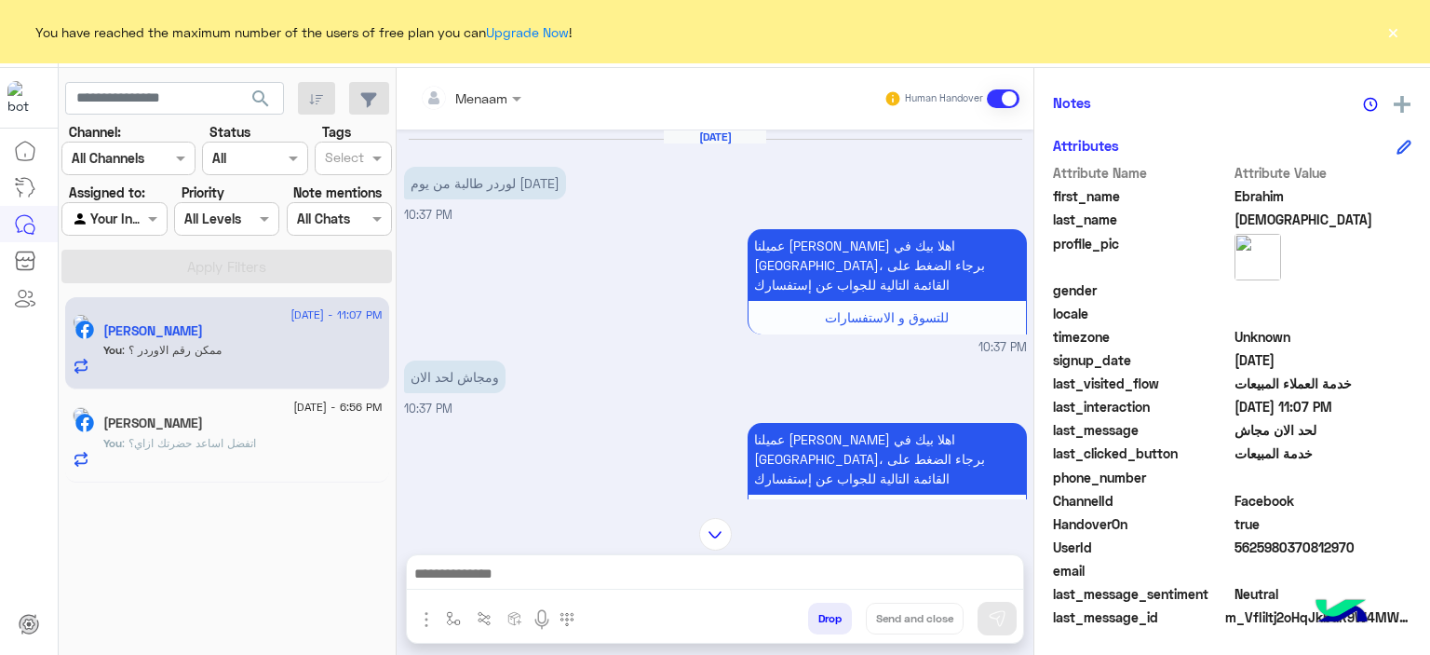
click at [1395, 32] on button "×" at bounding box center [1393, 31] width 19 height 19
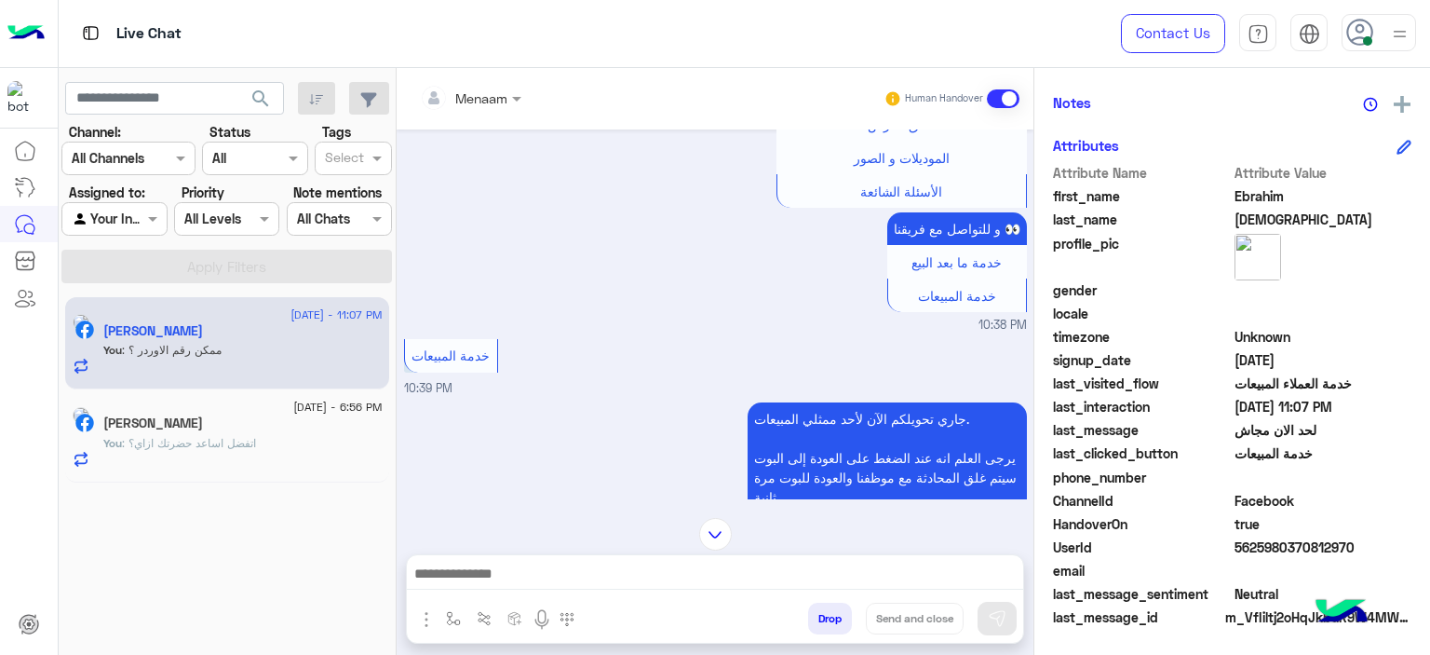
scroll to position [1117, 0]
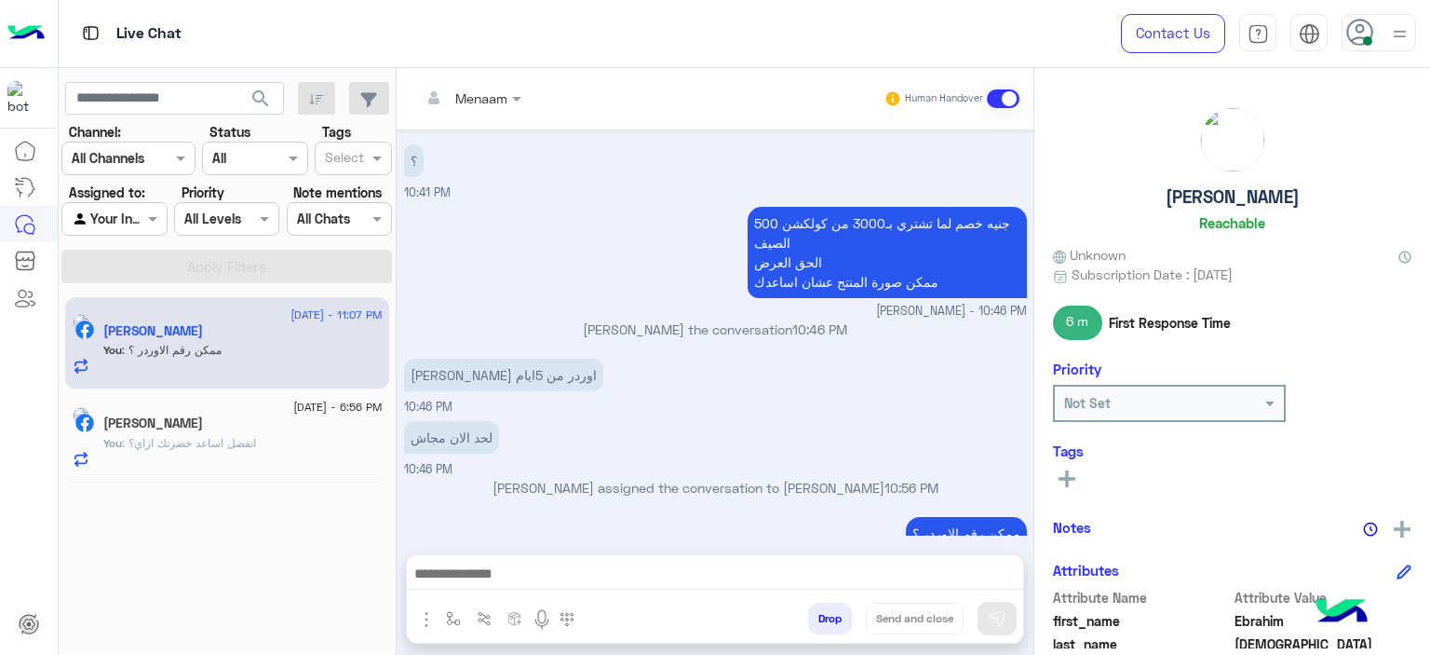
scroll to position [1241, 0]
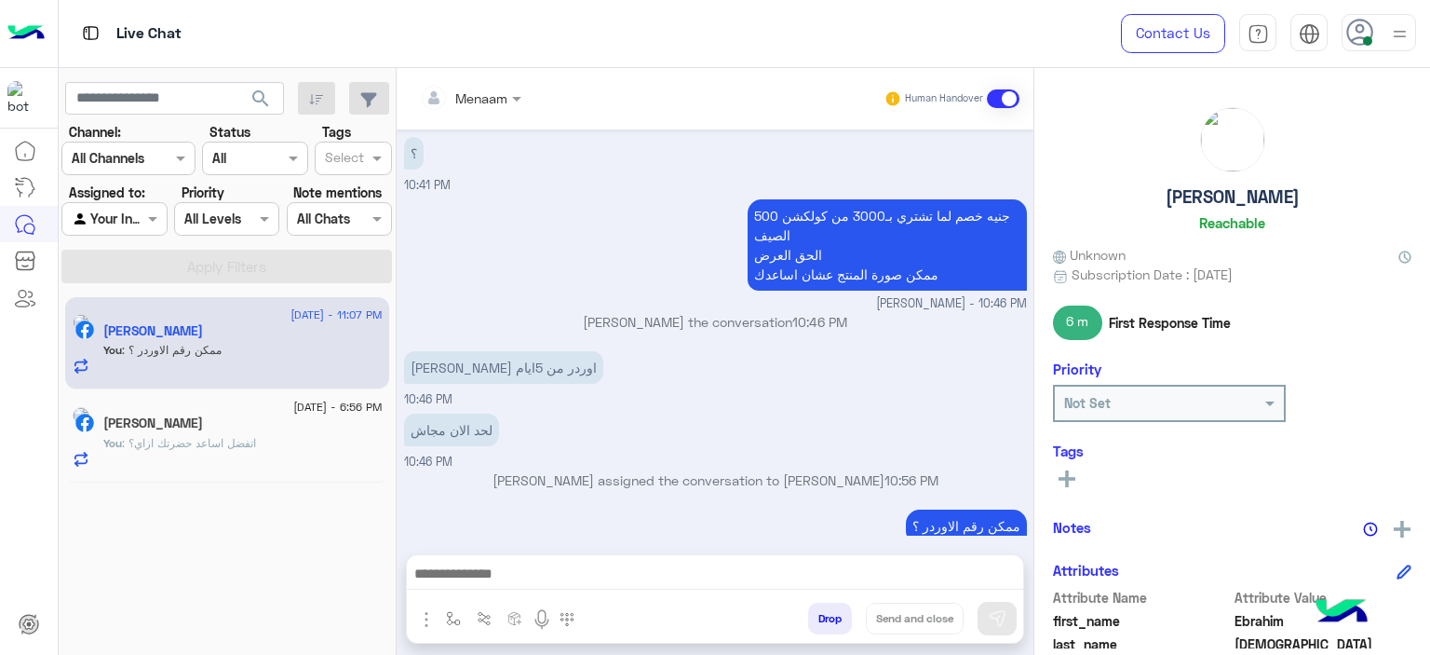
click at [1225, 202] on h5 "[PERSON_NAME]" at bounding box center [1233, 196] width 134 height 21
copy h5 "[PERSON_NAME]"
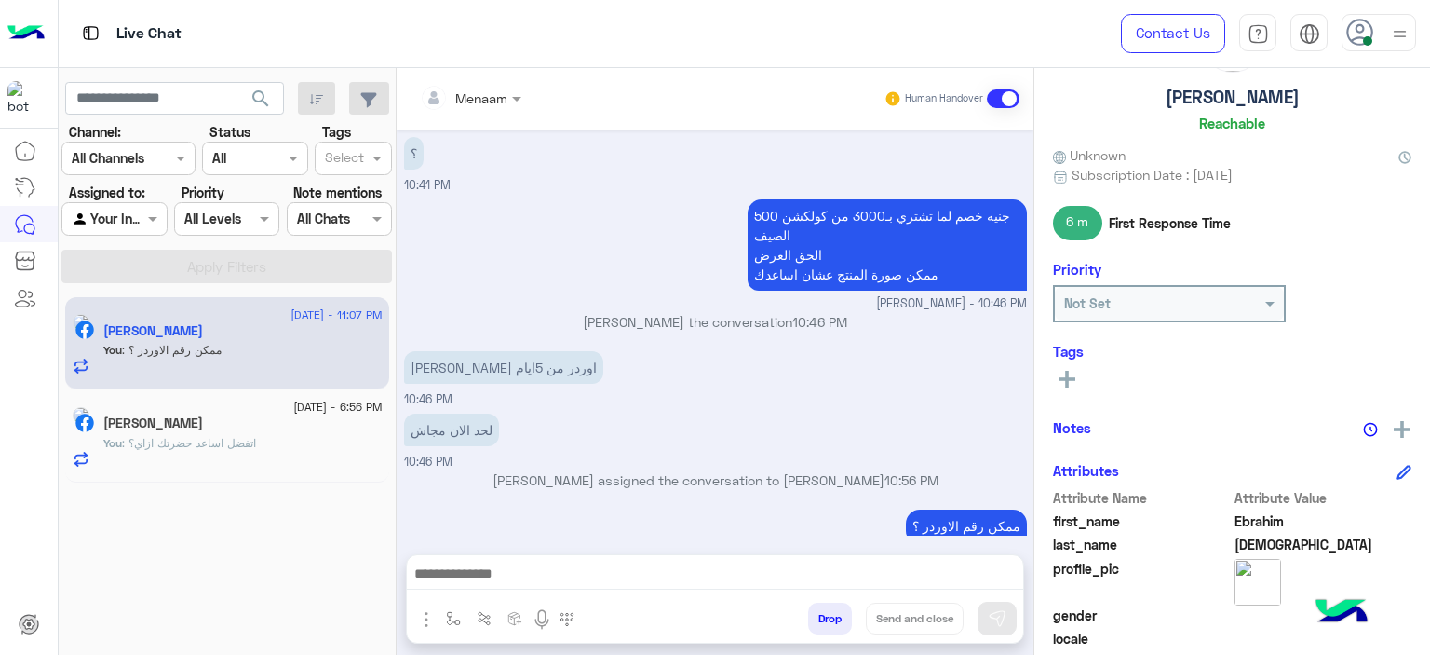
scroll to position [425, 0]
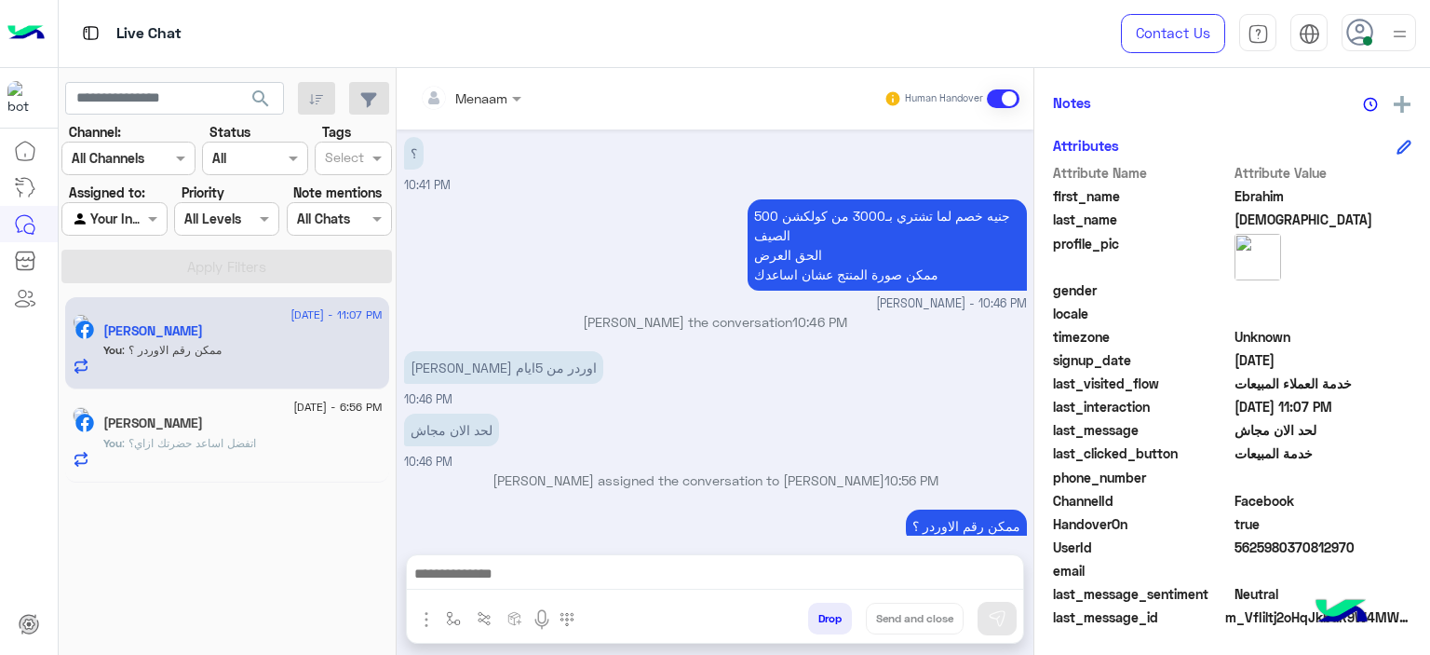
click at [1264, 548] on span "5625980370812970" at bounding box center [1324, 547] width 178 height 20
copy span "5625980370812970"
click at [842, 616] on button "Drop" at bounding box center [830, 618] width 44 height 32
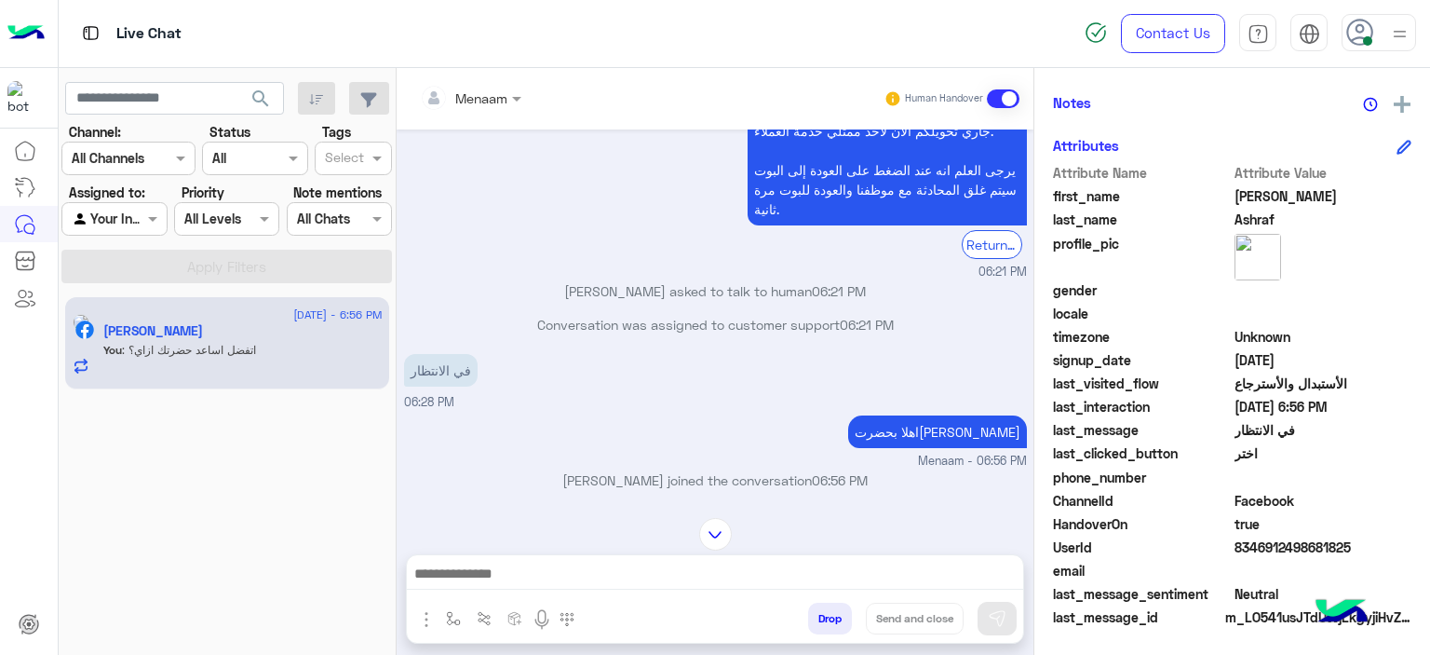
scroll to position [1330, 0]
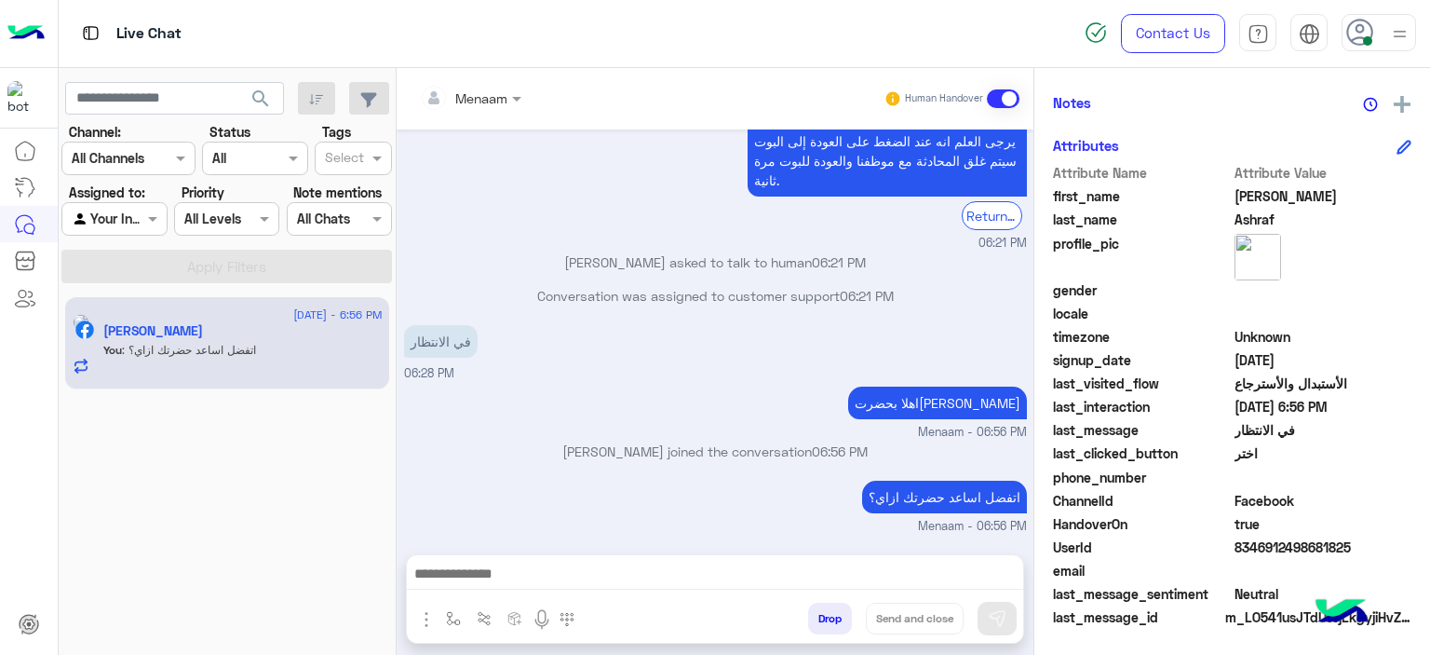
click at [819, 616] on button "Drop" at bounding box center [830, 618] width 44 height 32
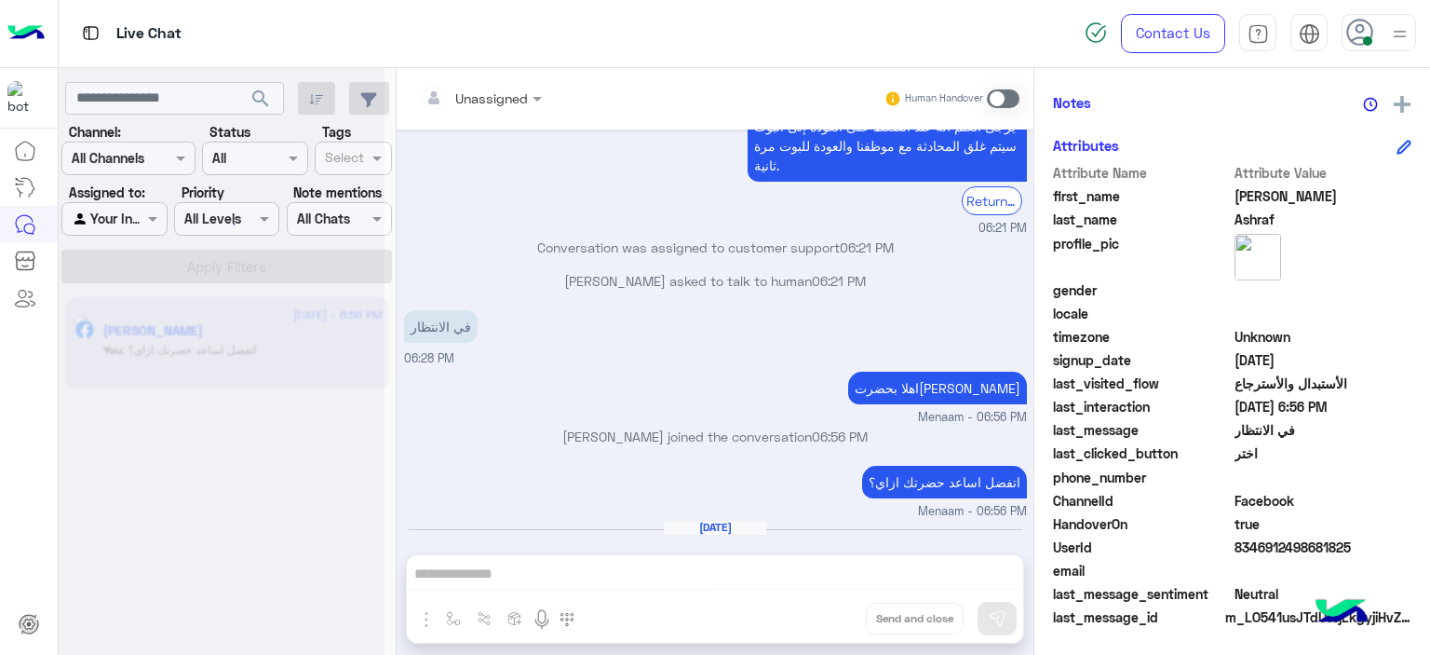
scroll to position [1397, 0]
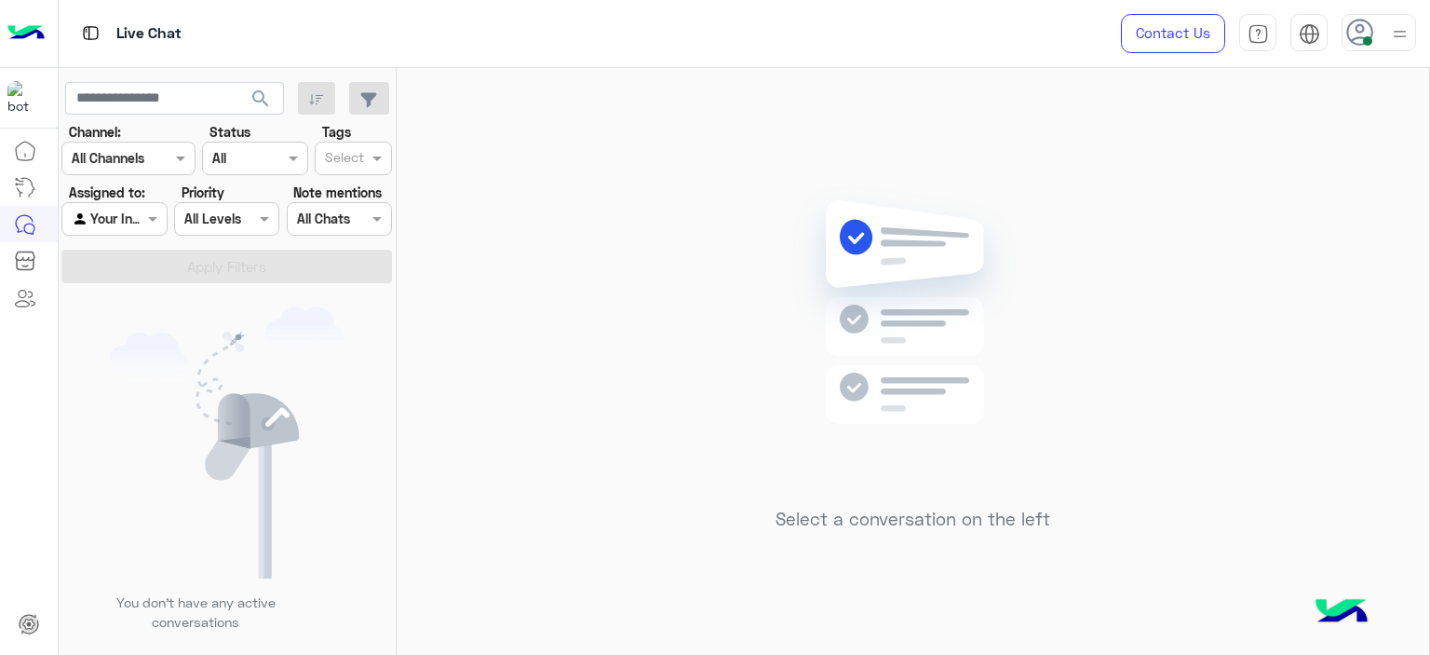
click at [1379, 32] on div at bounding box center [1379, 32] width 74 height 37
click at [1309, 276] on label "Offline" at bounding box center [1299, 265] width 203 height 34
drag, startPoint x: 572, startPoint y: 231, endPoint x: 261, endPoint y: 528, distance: 430.1
click at [570, 233] on div "Select a conversation on the left" at bounding box center [913, 365] width 1033 height 594
